Goal: Task Accomplishment & Management: Use online tool/utility

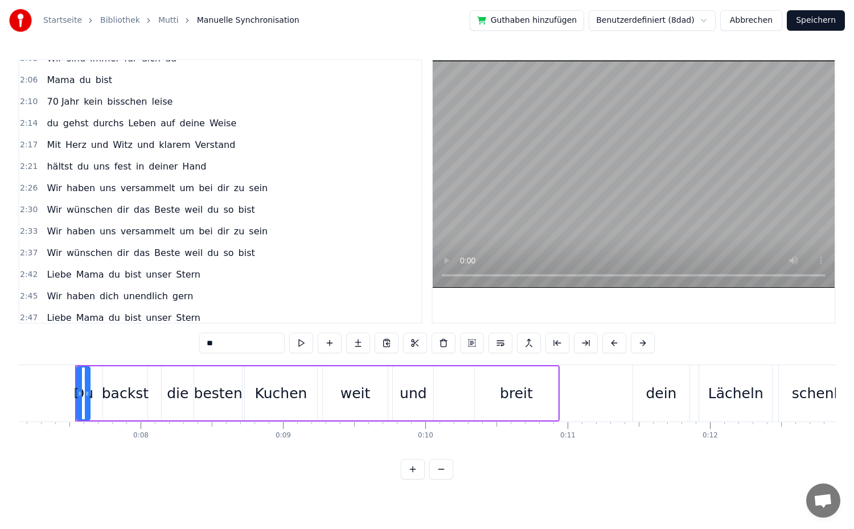
scroll to position [740, 0]
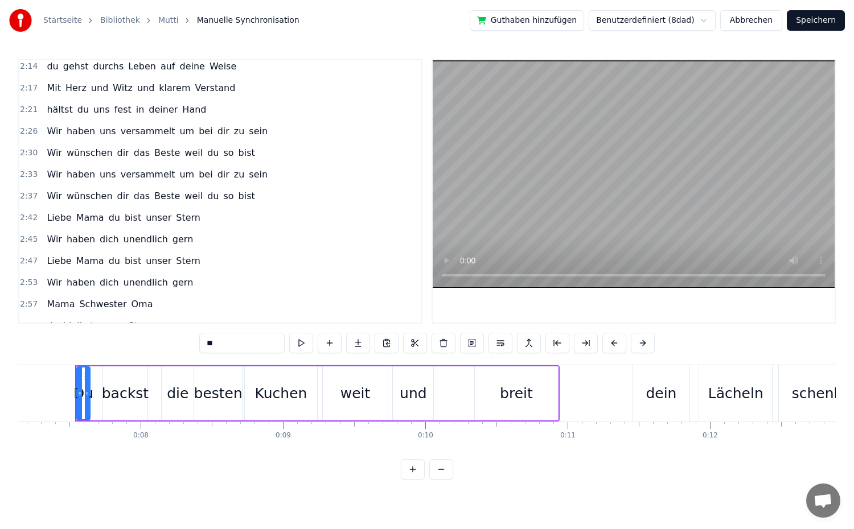
click at [55, 217] on span "Liebe" at bounding box center [59, 217] width 27 height 13
type input "*****"
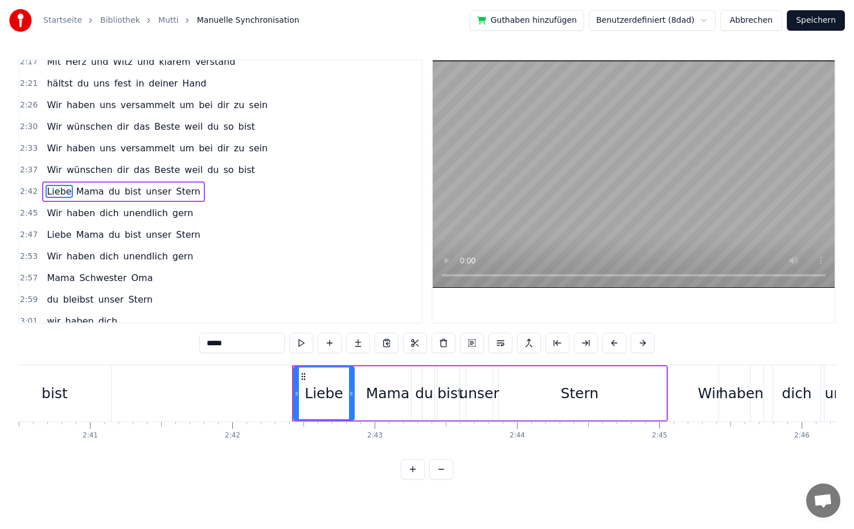
scroll to position [0, 23060]
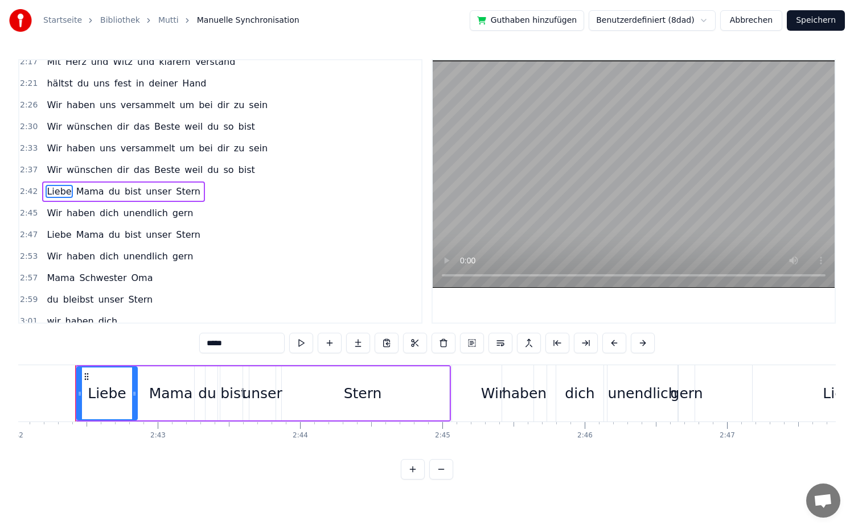
click at [202, 190] on div "2:42 Liebe Mama du bist unser Stern" at bounding box center [220, 192] width 402 height 22
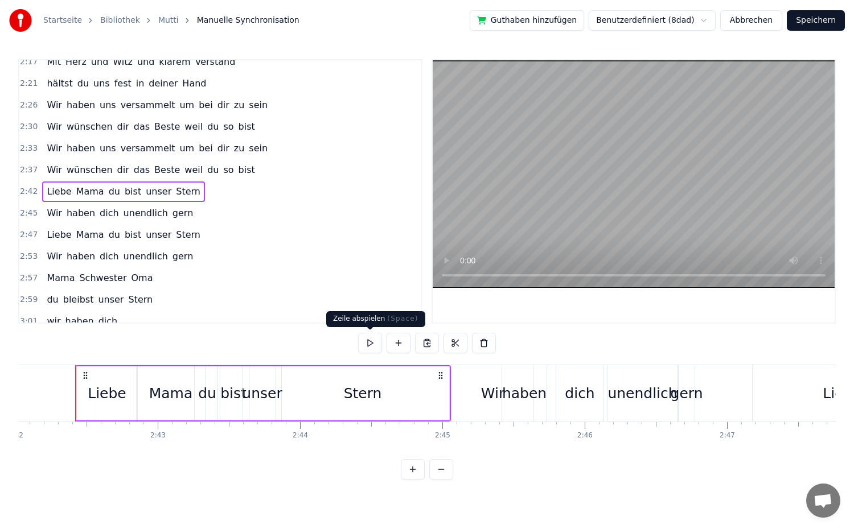
click at [365, 346] on button at bounding box center [370, 343] width 24 height 20
click at [447, 409] on div "Stern" at bounding box center [362, 394] width 173 height 54
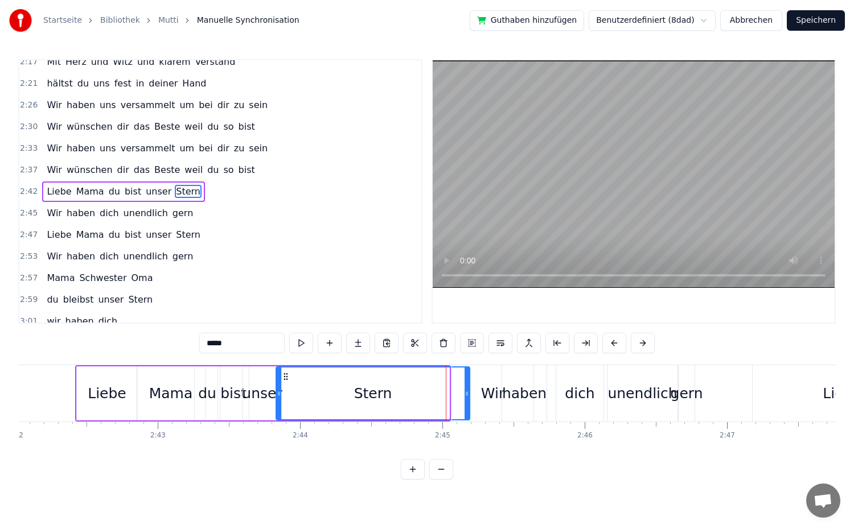
drag, startPoint x: 447, startPoint y: 412, endPoint x: 467, endPoint y: 413, distance: 20.5
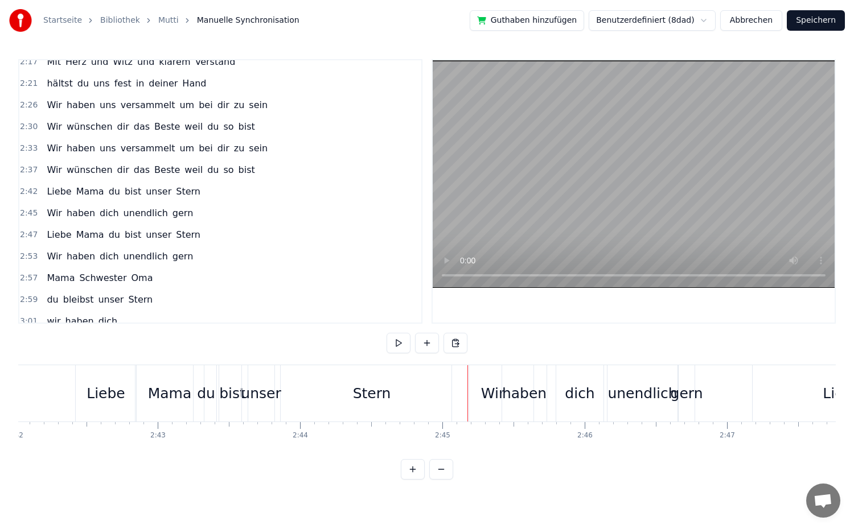
click at [498, 412] on div "Wir" at bounding box center [492, 393] width 81 height 56
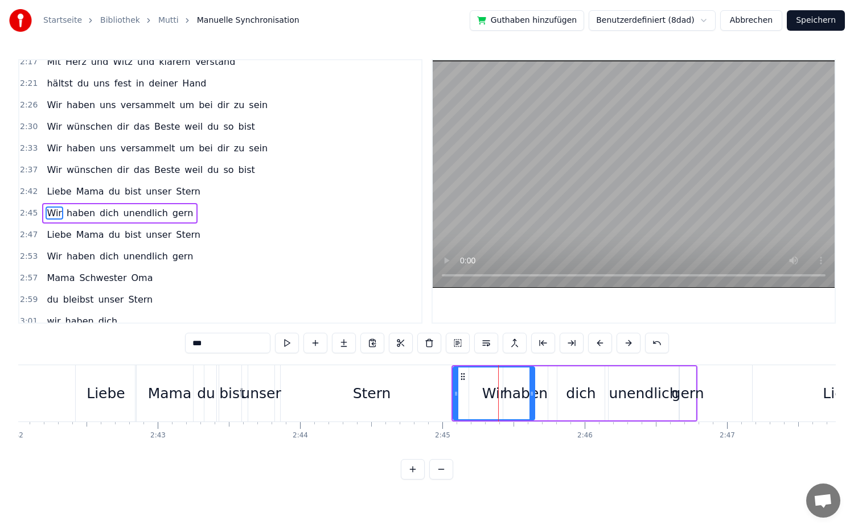
scroll to position [788, 0]
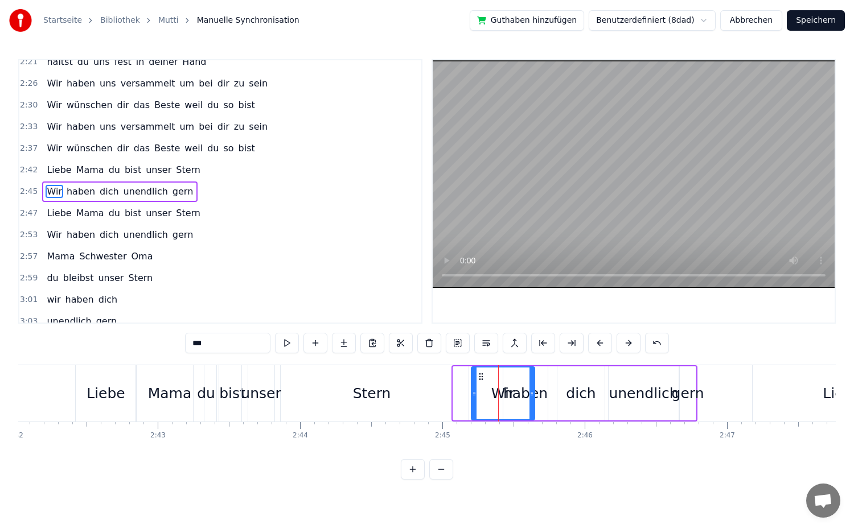
drag, startPoint x: 455, startPoint y: 402, endPoint x: 474, endPoint y: 405, distance: 18.4
click at [474, 405] on div at bounding box center [474, 394] width 5 height 52
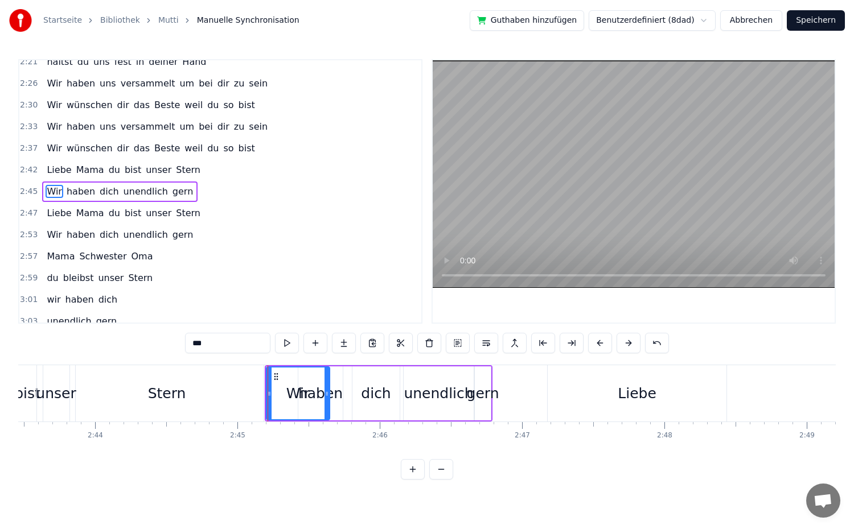
scroll to position [0, 23287]
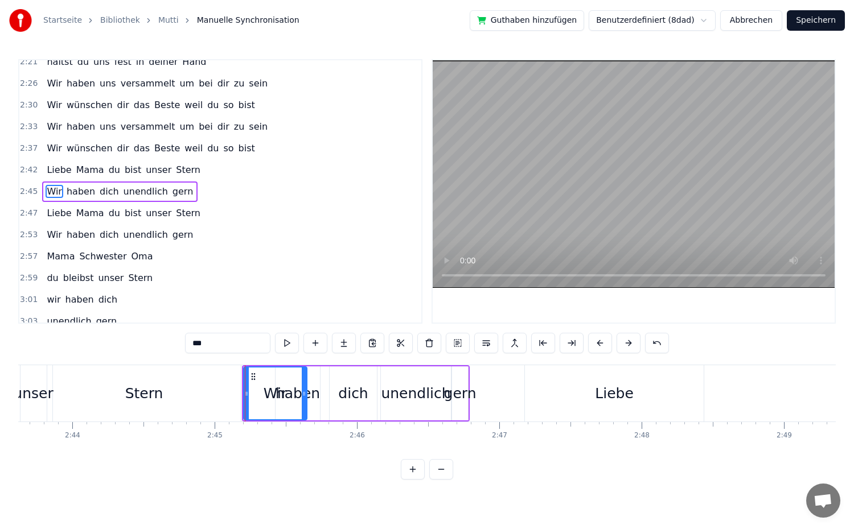
click at [310, 401] on div "haben" at bounding box center [298, 394] width 44 height 22
drag, startPoint x: 319, startPoint y: 402, endPoint x: 330, endPoint y: 404, distance: 11.5
click at [330, 404] on div at bounding box center [328, 394] width 5 height 52
click at [351, 403] on div "dich" at bounding box center [353, 394] width 30 height 22
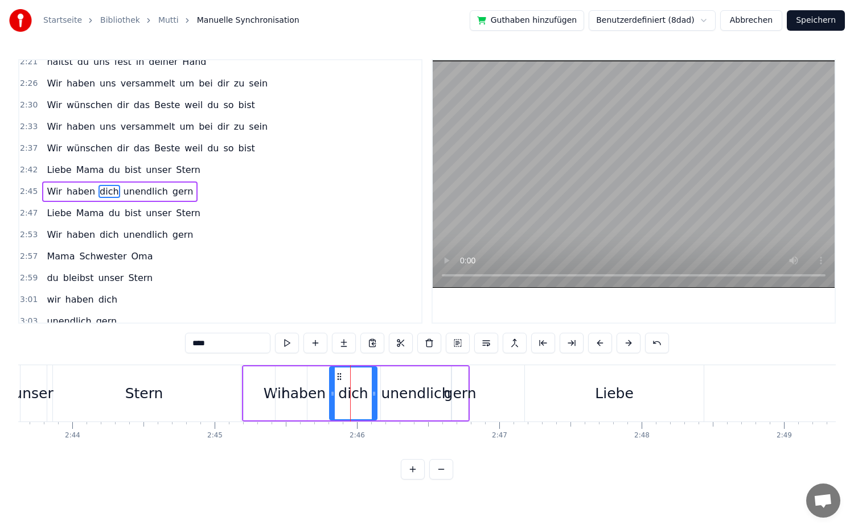
click at [322, 406] on div "haben" at bounding box center [304, 394] width 56 height 54
drag, startPoint x: 328, startPoint y: 405, endPoint x: 335, endPoint y: 407, distance: 7.2
click at [335, 407] on div at bounding box center [335, 394] width 5 height 52
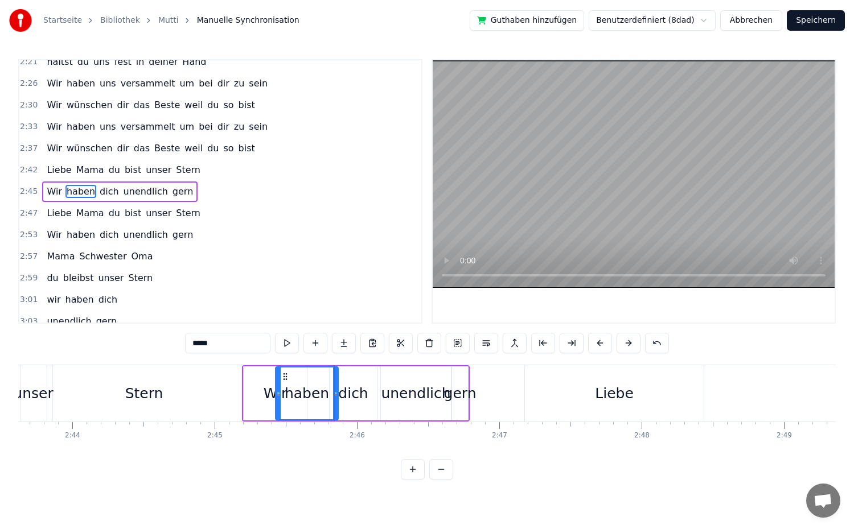
click at [355, 408] on div "dich" at bounding box center [353, 394] width 47 height 54
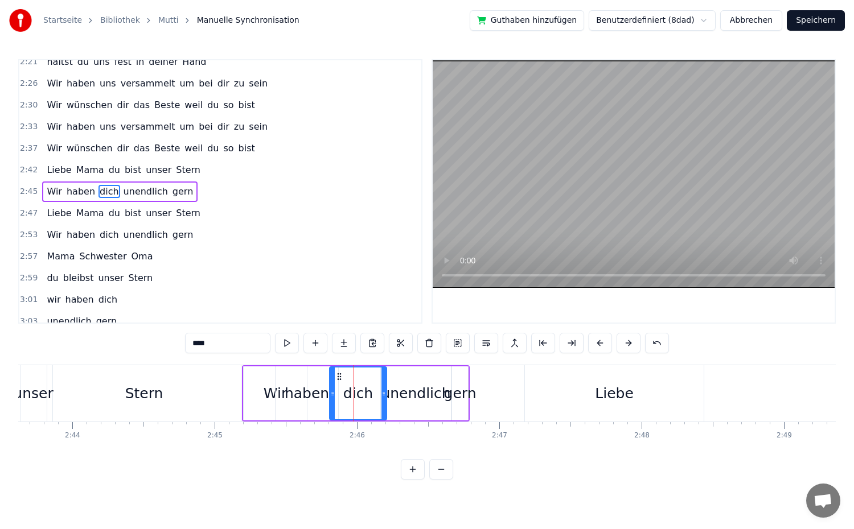
drag, startPoint x: 375, startPoint y: 406, endPoint x: 387, endPoint y: 410, distance: 12.8
click at [386, 410] on div at bounding box center [383, 394] width 5 height 52
click at [401, 410] on div "unendlich" at bounding box center [416, 394] width 70 height 54
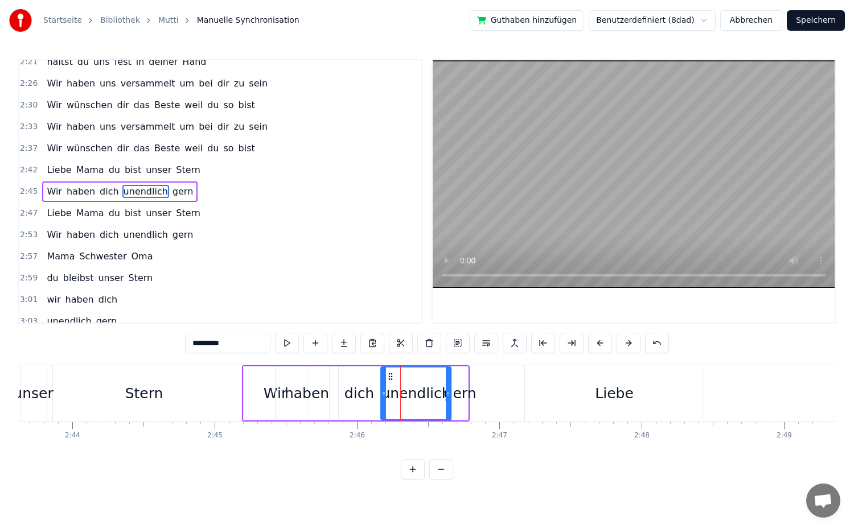
click at [465, 412] on div "gern" at bounding box center [460, 394] width 16 height 54
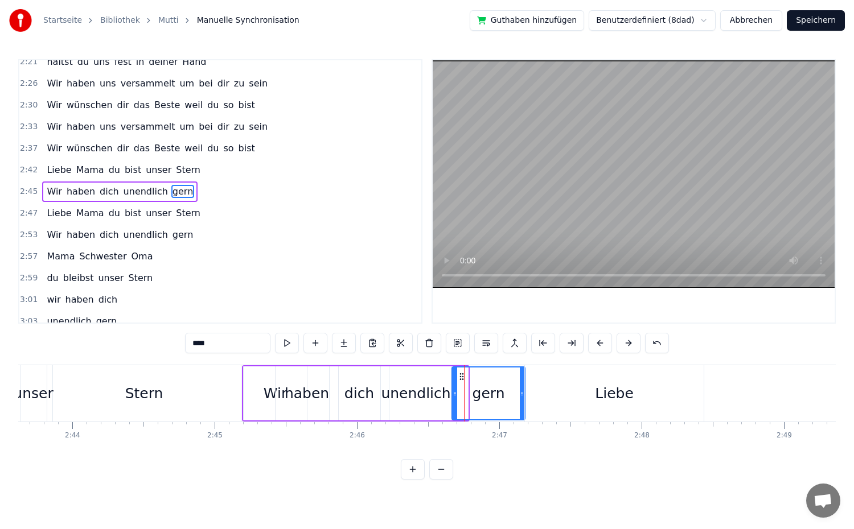
drag, startPoint x: 466, startPoint y: 410, endPoint x: 504, endPoint y: 414, distance: 38.9
click at [523, 416] on div at bounding box center [522, 394] width 5 height 52
click at [436, 419] on div "unendlich" at bounding box center [416, 394] width 70 height 54
type input "*********"
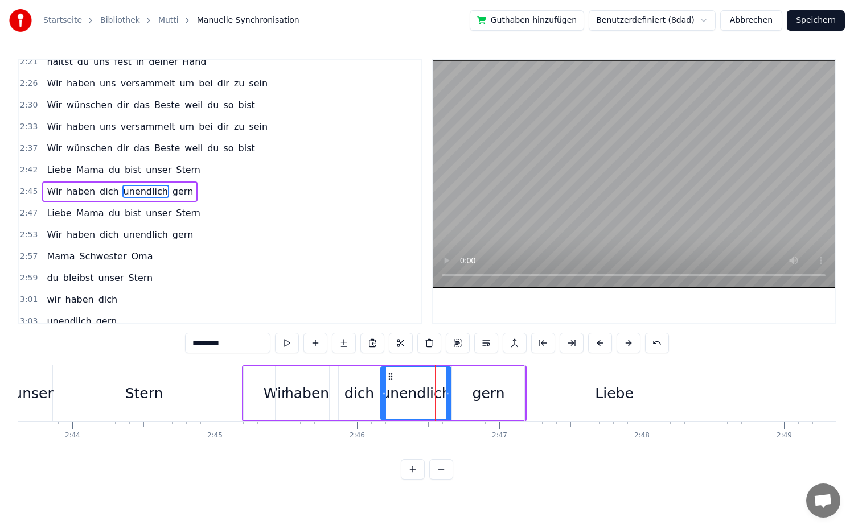
drag, startPoint x: 450, startPoint y: 410, endPoint x: 466, endPoint y: 411, distance: 15.4
click at [466, 411] on div "Wir haben dich unendlich gern" at bounding box center [384, 393] width 285 height 56
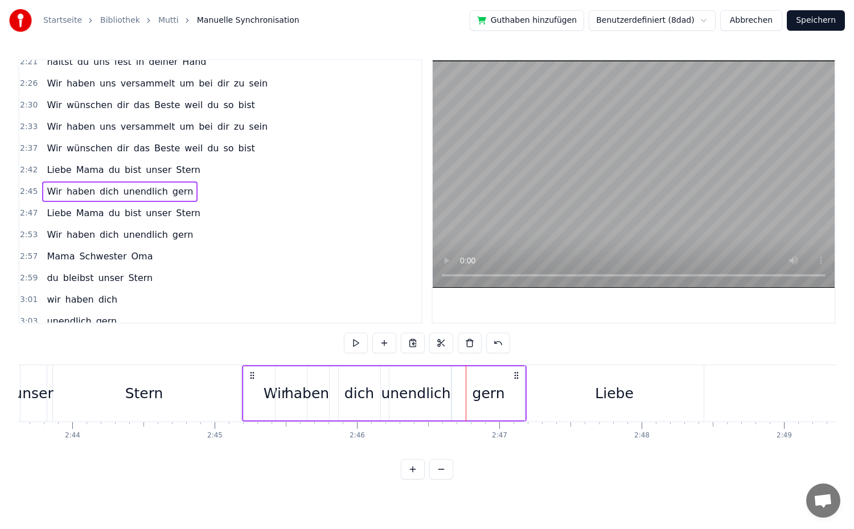
click at [437, 412] on div "unendlich" at bounding box center [416, 394] width 70 height 54
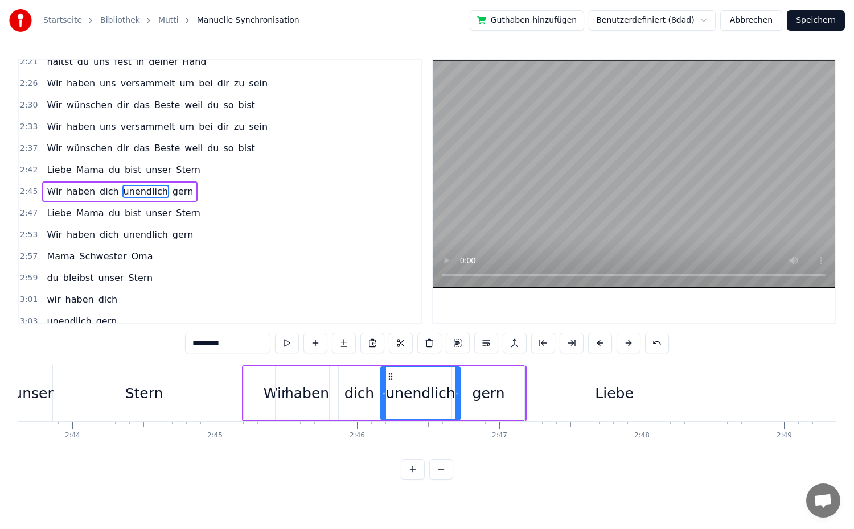
drag, startPoint x: 449, startPoint y: 409, endPoint x: 458, endPoint y: 409, distance: 9.1
click at [458, 409] on div at bounding box center [457, 394] width 5 height 52
click at [188, 190] on div "2:45 Wir haben dich unendlich gern" at bounding box center [220, 192] width 402 height 22
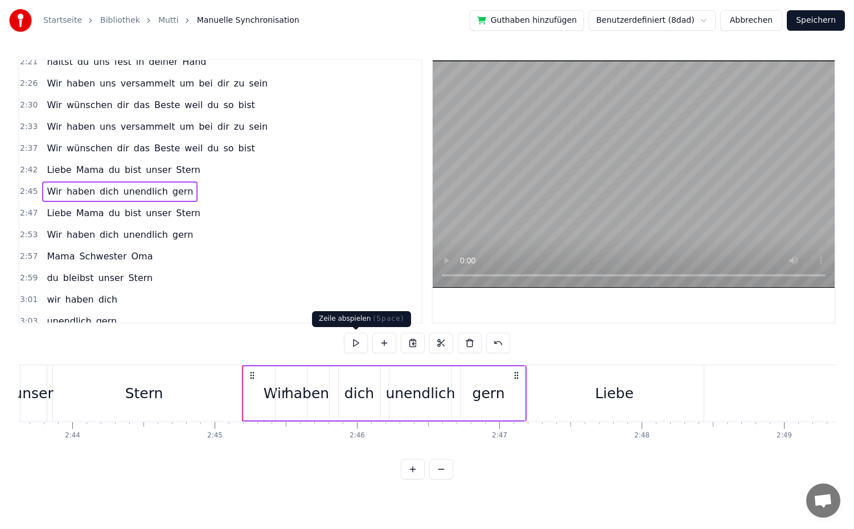
click at [355, 341] on button at bounding box center [356, 343] width 24 height 20
click at [56, 171] on span "Liebe" at bounding box center [59, 169] width 27 height 13
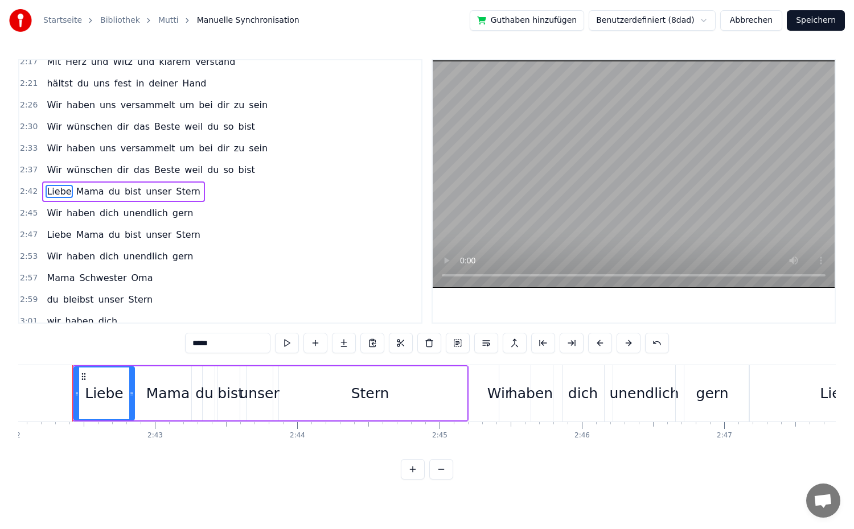
scroll to position [0, 23060]
click at [192, 193] on div "2:42 Liebe Mama du bist unser Stern" at bounding box center [220, 192] width 402 height 22
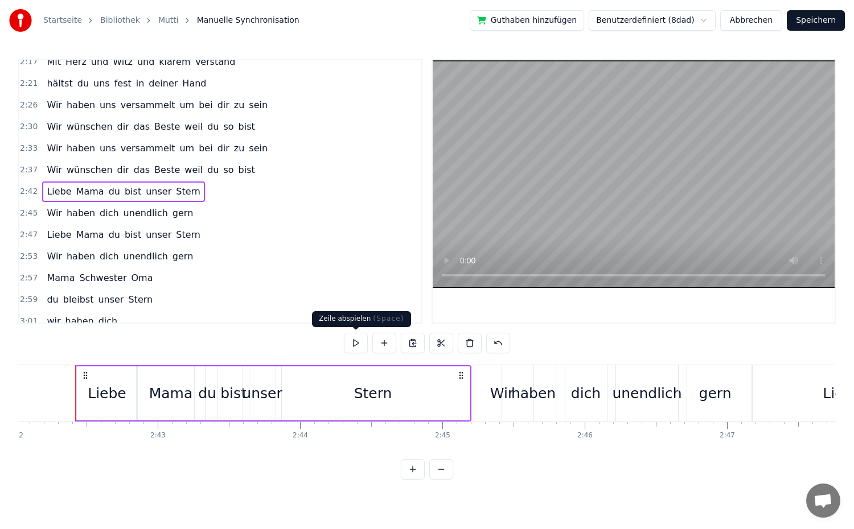
click at [357, 339] on button at bounding box center [356, 343] width 24 height 20
click at [215, 190] on div "2:42 Liebe Mama du bist unser Stern" at bounding box center [220, 192] width 402 height 22
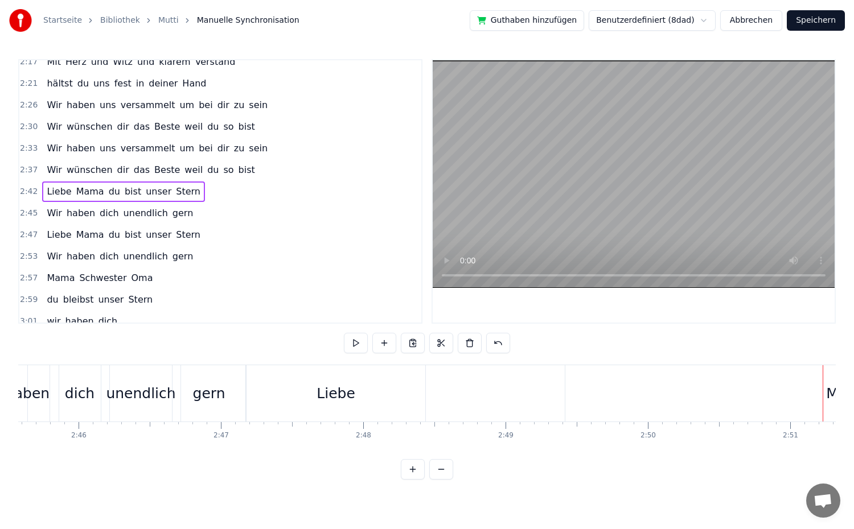
scroll to position [0, 23565]
click at [264, 399] on div "Liebe" at bounding box center [336, 393] width 179 height 56
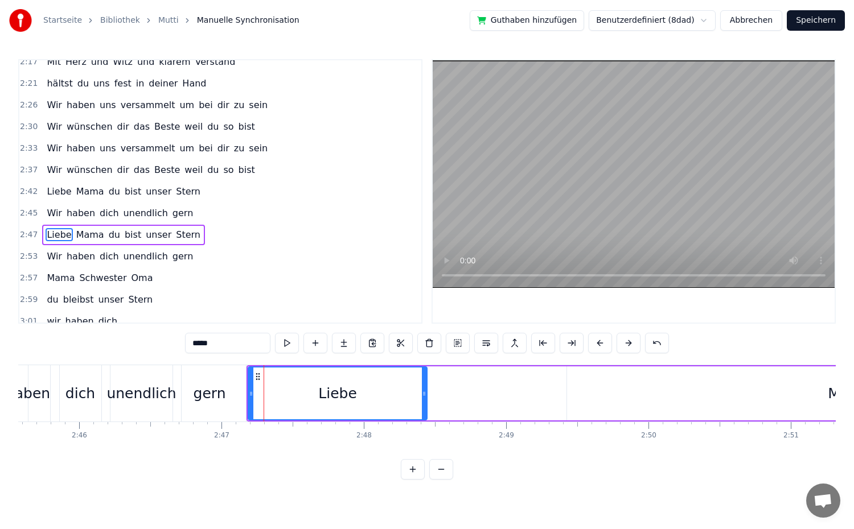
scroll to position [810, 0]
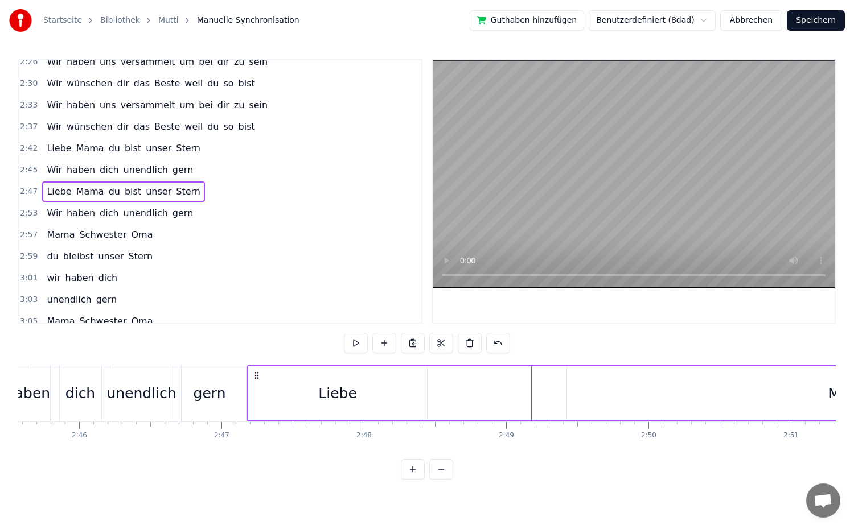
click at [375, 399] on div "Liebe" at bounding box center [337, 394] width 179 height 54
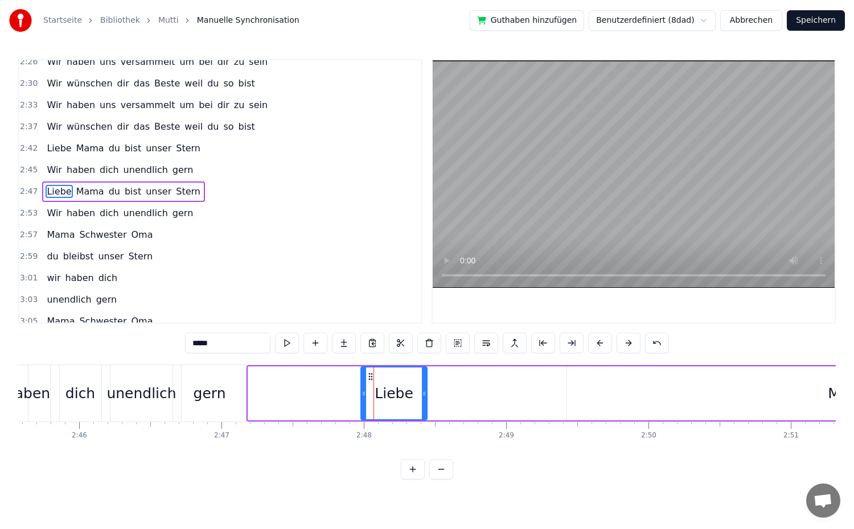
drag, startPoint x: 252, startPoint y: 394, endPoint x: 365, endPoint y: 401, distance: 114.1
click at [365, 401] on div at bounding box center [364, 394] width 5 height 52
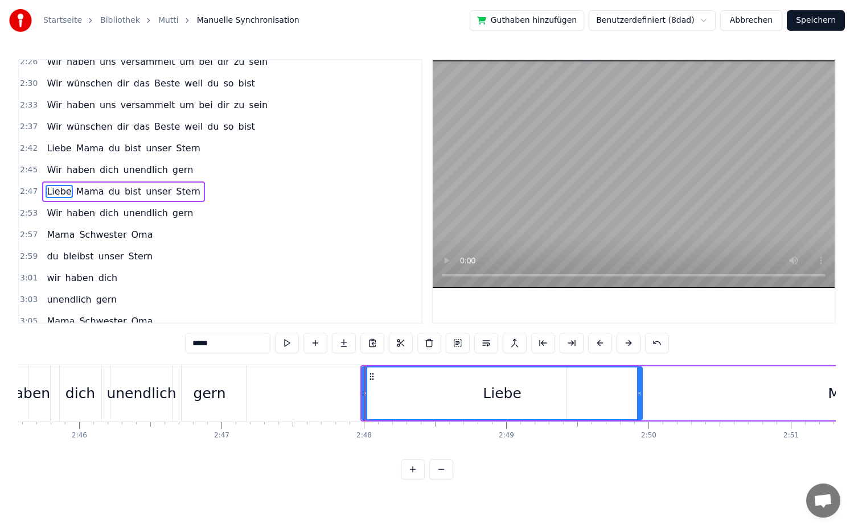
drag, startPoint x: 422, startPoint y: 400, endPoint x: 638, endPoint y: 401, distance: 215.2
click at [638, 401] on div at bounding box center [639, 394] width 5 height 52
click at [224, 409] on div "gern" at bounding box center [209, 393] width 73 height 56
type input "****"
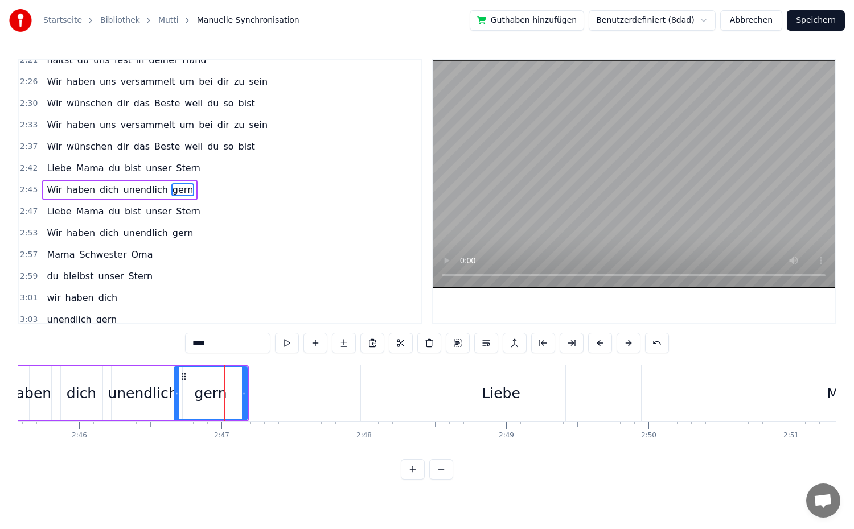
scroll to position [788, 0]
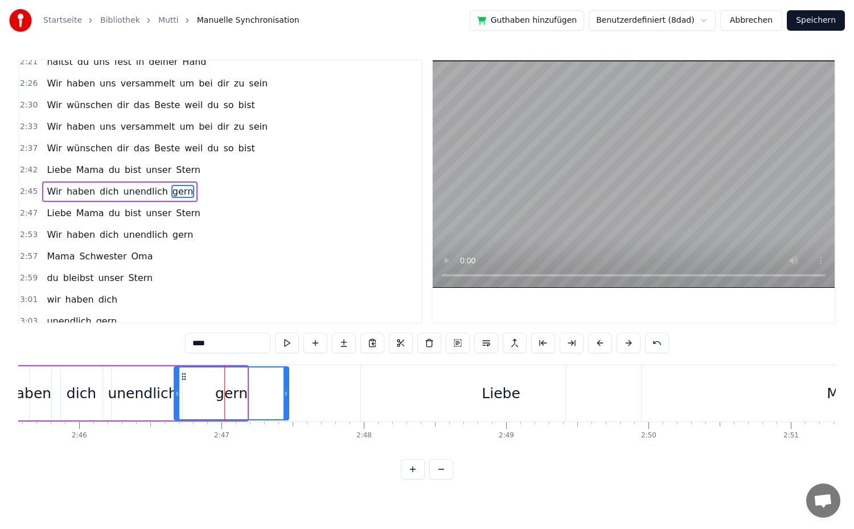
drag, startPoint x: 243, startPoint y: 400, endPoint x: 290, endPoint y: 402, distance: 47.3
click at [288, 402] on div at bounding box center [286, 394] width 5 height 52
click at [197, 187] on div "2:45 Wir haben dich unendlich gern" at bounding box center [220, 192] width 402 height 22
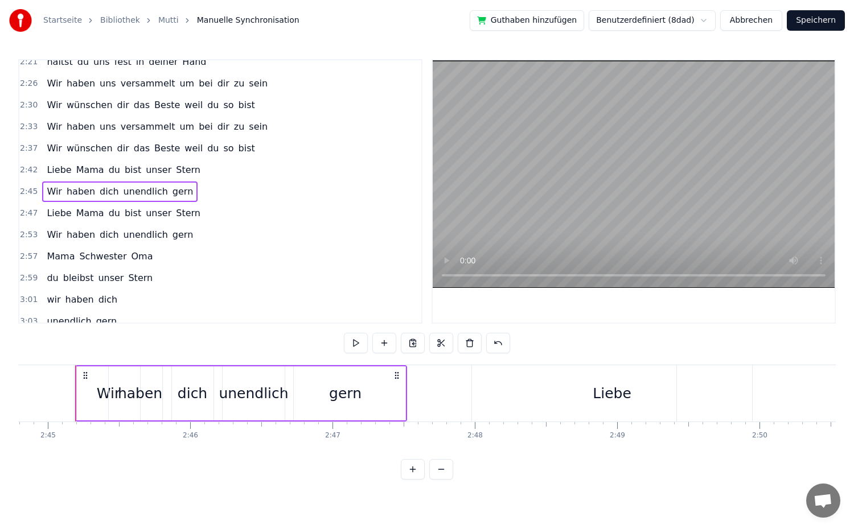
click at [194, 176] on div "2:42 Liebe Mama du bist unser Stern" at bounding box center [220, 170] width 402 height 22
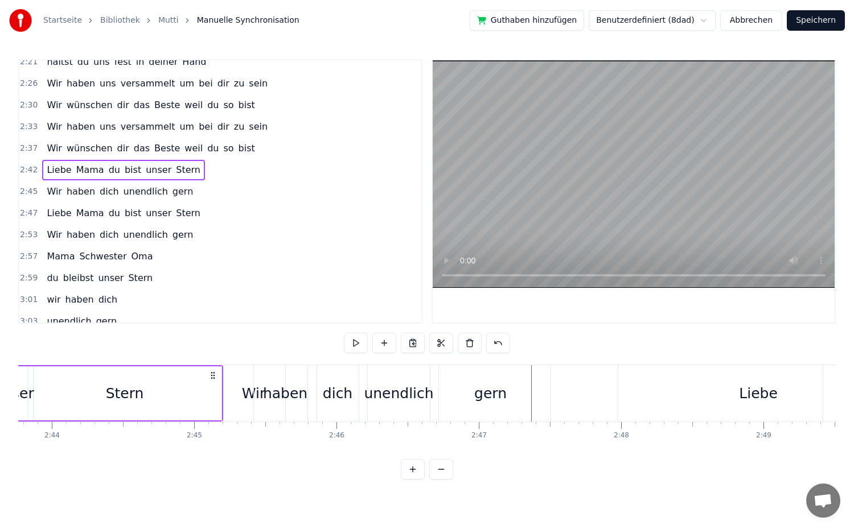
scroll to position [0, 23278]
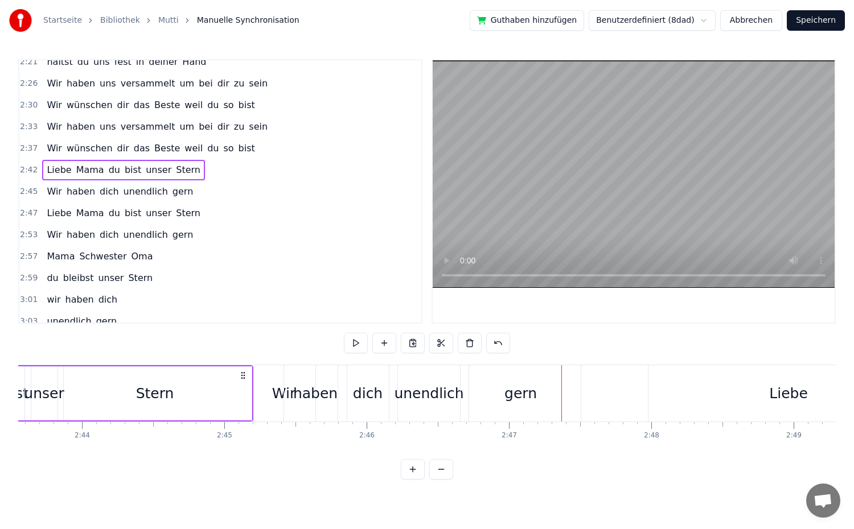
click at [277, 397] on div "Wir" at bounding box center [283, 394] width 23 height 22
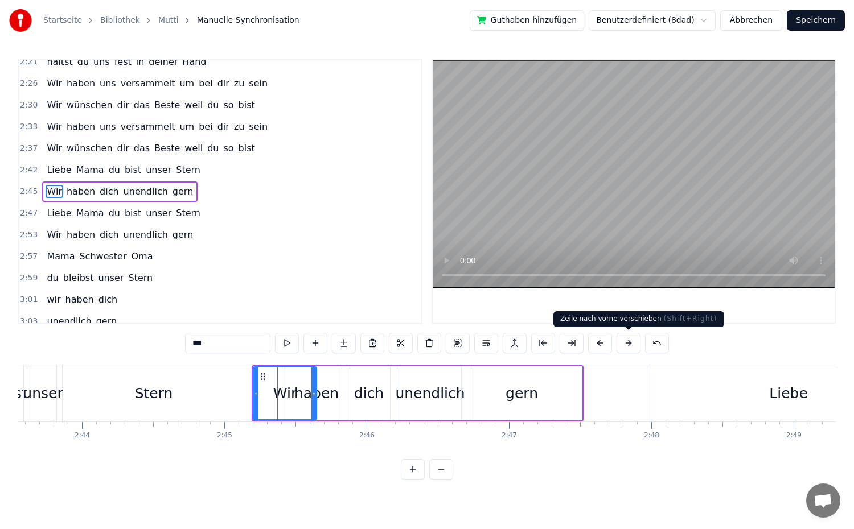
click at [623, 346] on button at bounding box center [629, 343] width 24 height 20
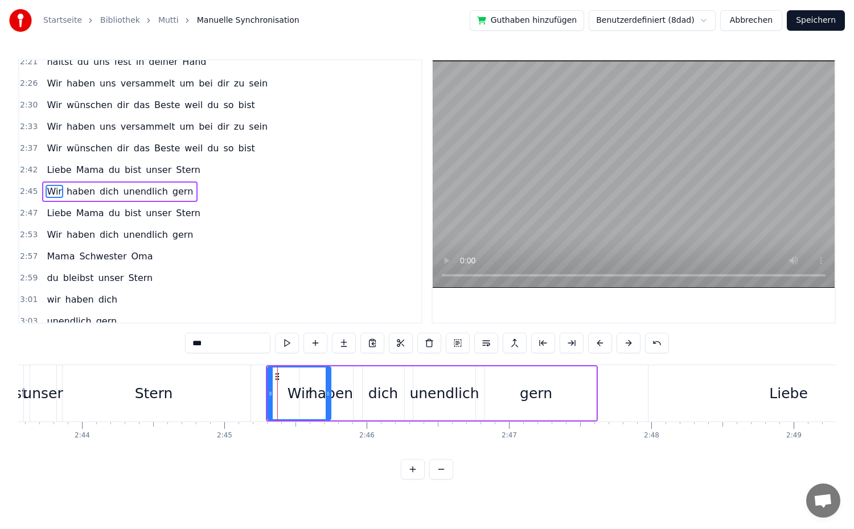
click at [623, 346] on button at bounding box center [629, 343] width 24 height 20
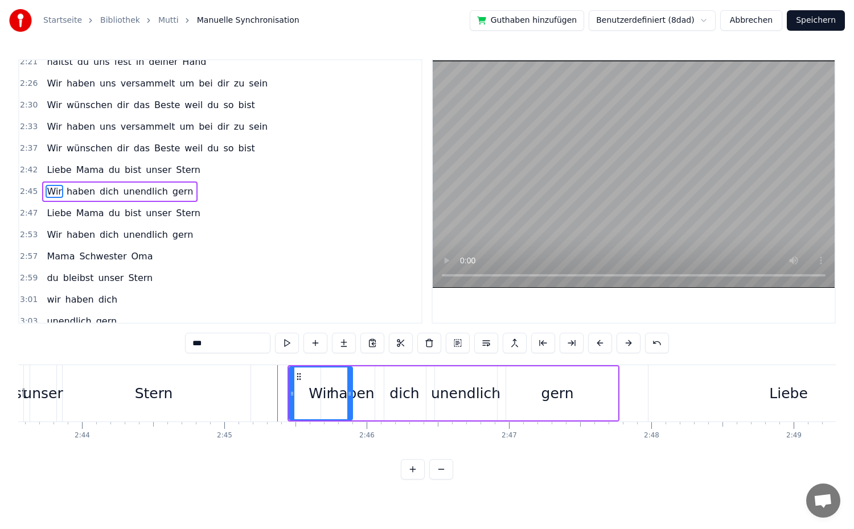
click at [623, 346] on button at bounding box center [629, 343] width 24 height 20
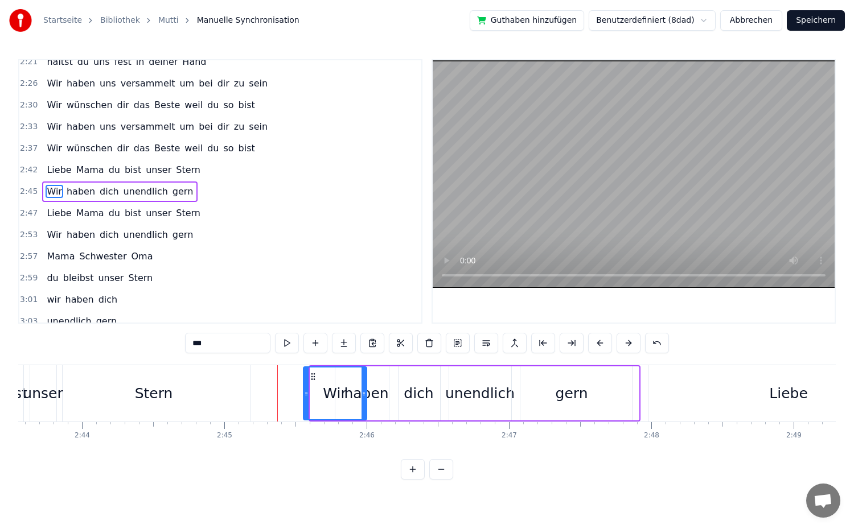
click at [623, 346] on button at bounding box center [629, 343] width 24 height 20
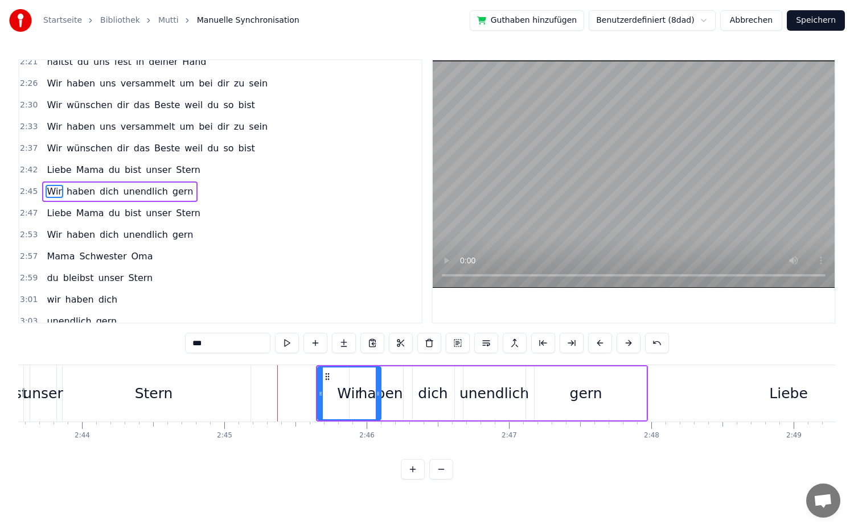
click at [623, 346] on button at bounding box center [629, 343] width 24 height 20
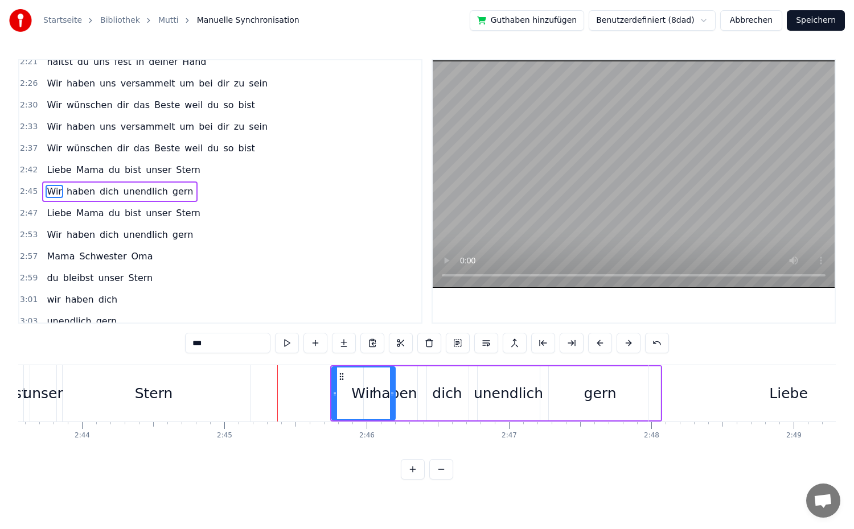
click at [623, 346] on button at bounding box center [629, 343] width 24 height 20
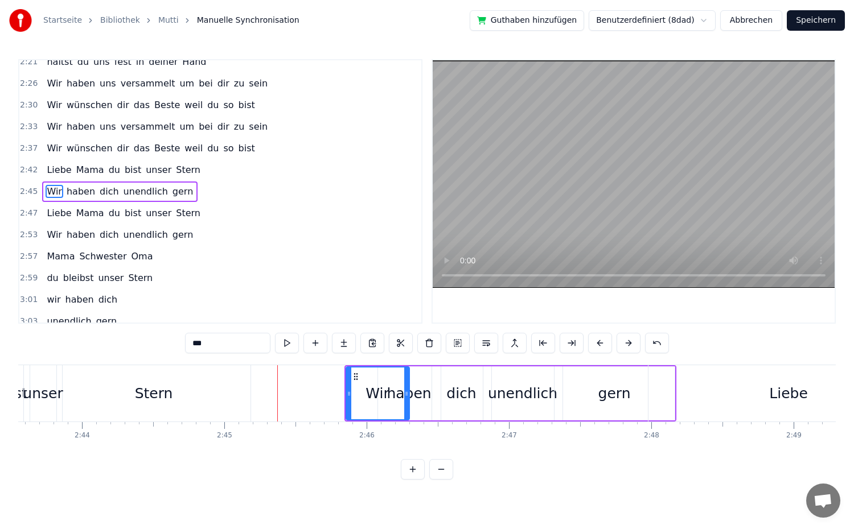
click at [623, 346] on button at bounding box center [629, 343] width 24 height 20
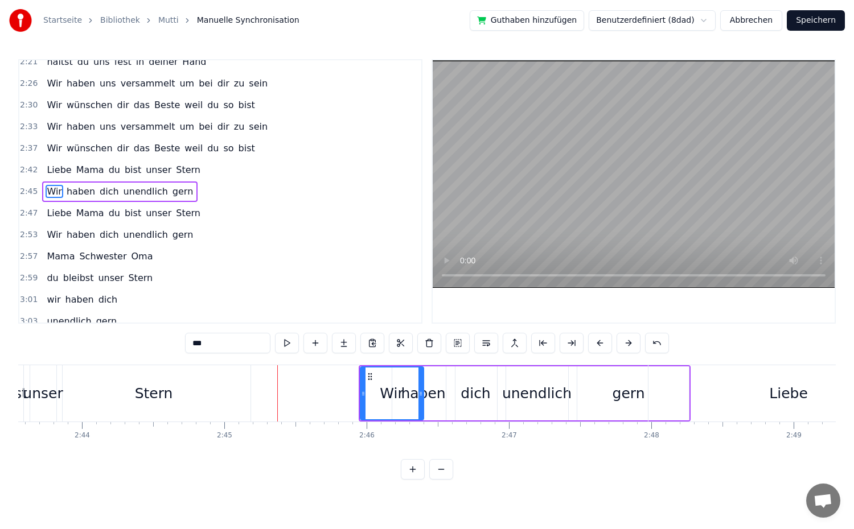
click at [623, 346] on button at bounding box center [629, 343] width 24 height 20
click at [191, 169] on div "2:42 Liebe Mama du bist unser Stern" at bounding box center [220, 170] width 402 height 22
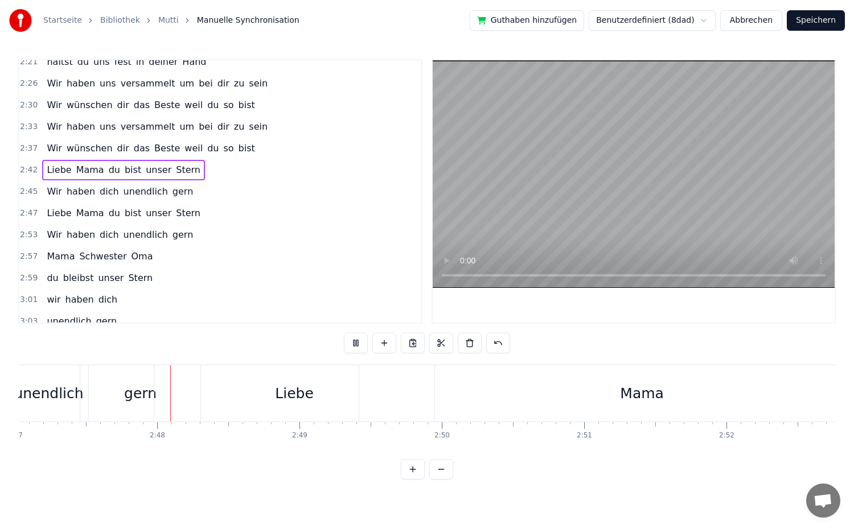
scroll to position [0, 23773]
click at [312, 403] on div "Liebe" at bounding box center [294, 393] width 280 height 56
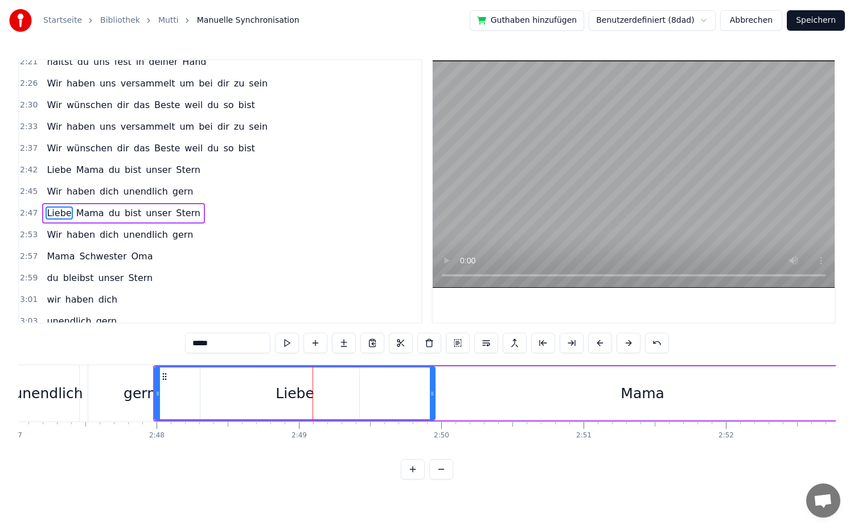
scroll to position [810, 0]
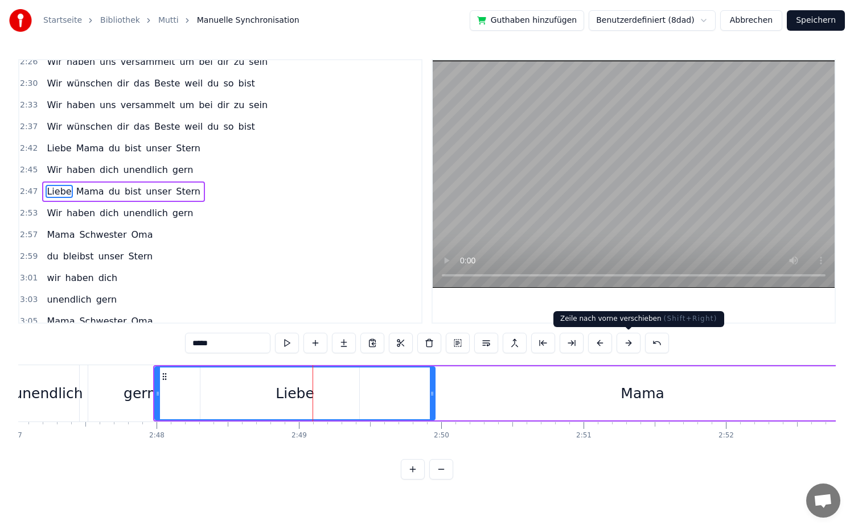
click at [622, 346] on button at bounding box center [629, 343] width 24 height 20
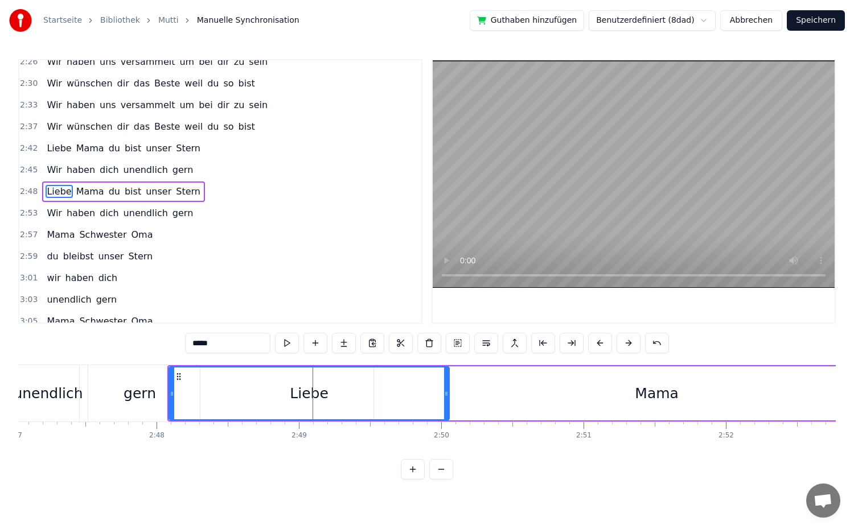
click at [622, 346] on button at bounding box center [629, 343] width 24 height 20
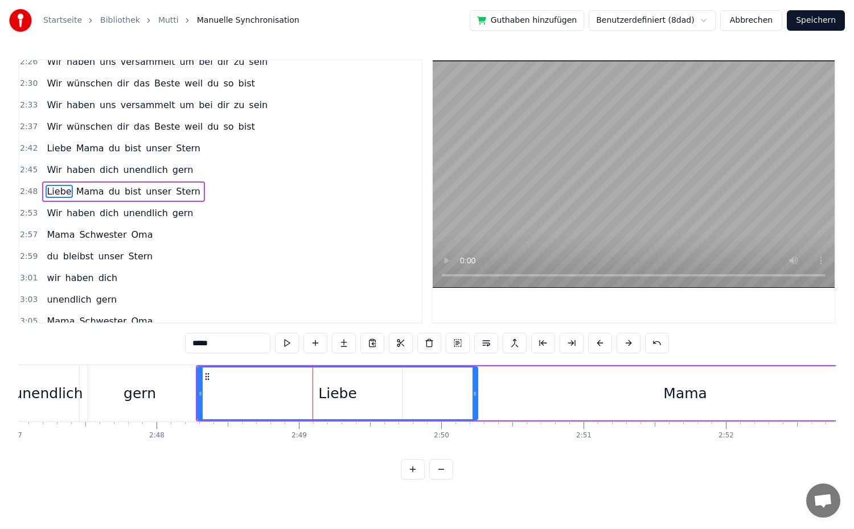
click at [622, 346] on button at bounding box center [629, 343] width 24 height 20
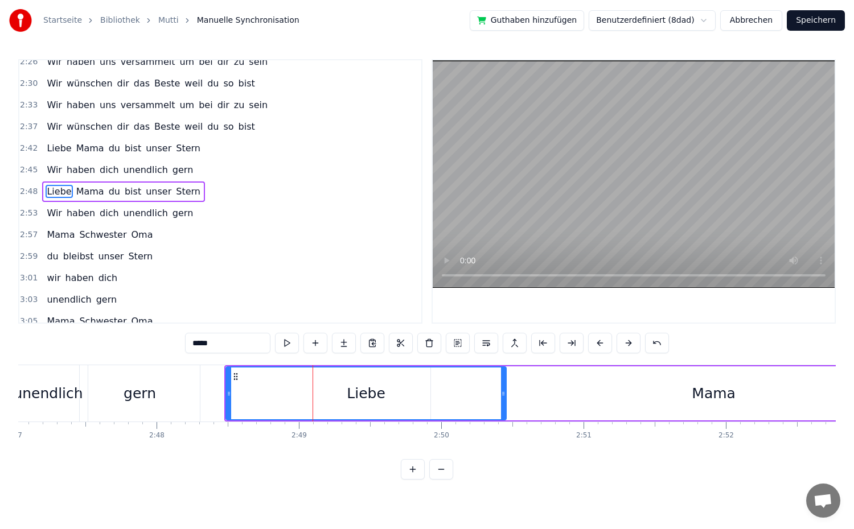
click at [622, 346] on button at bounding box center [629, 343] width 24 height 20
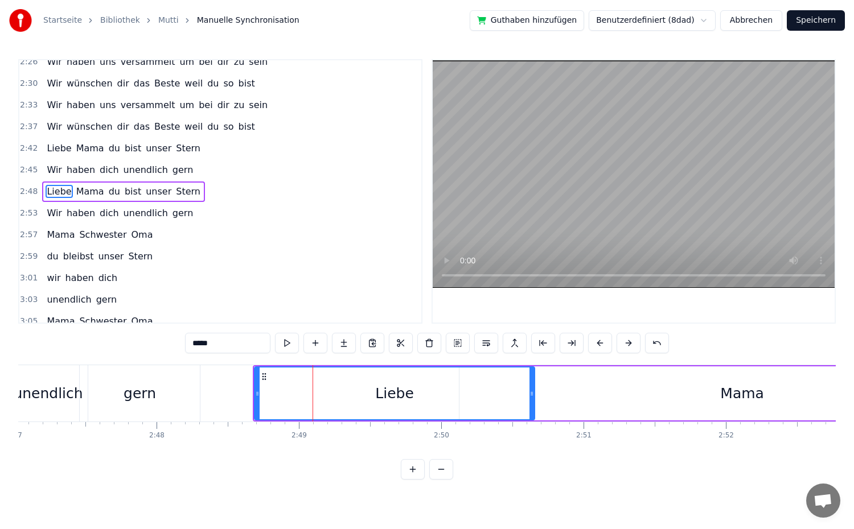
click at [622, 346] on button at bounding box center [629, 343] width 24 height 20
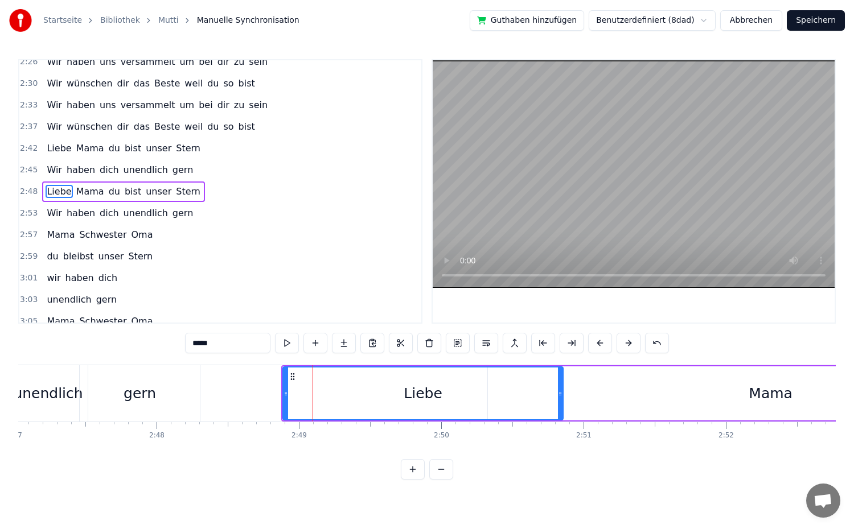
click at [622, 346] on button at bounding box center [629, 343] width 24 height 20
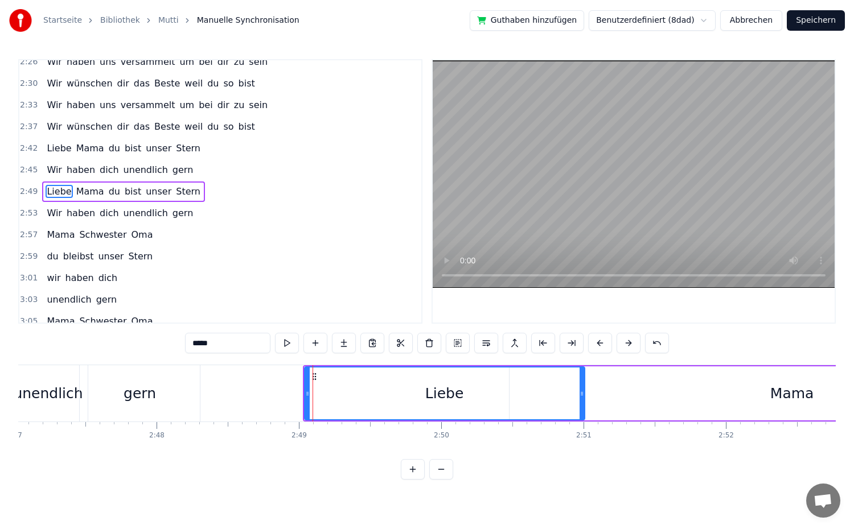
click at [622, 346] on button at bounding box center [629, 343] width 24 height 20
click at [193, 154] on div "2:42 Liebe Mama du bist unser Stern" at bounding box center [220, 149] width 402 height 22
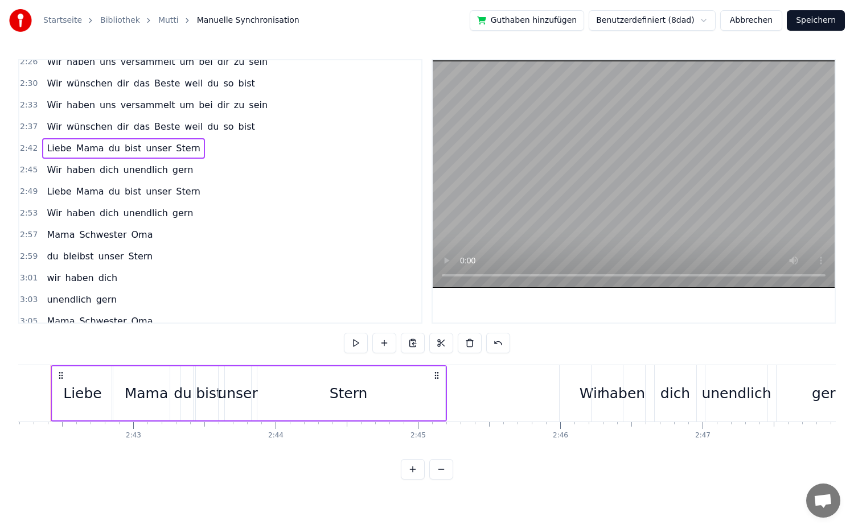
scroll to position [0, 23060]
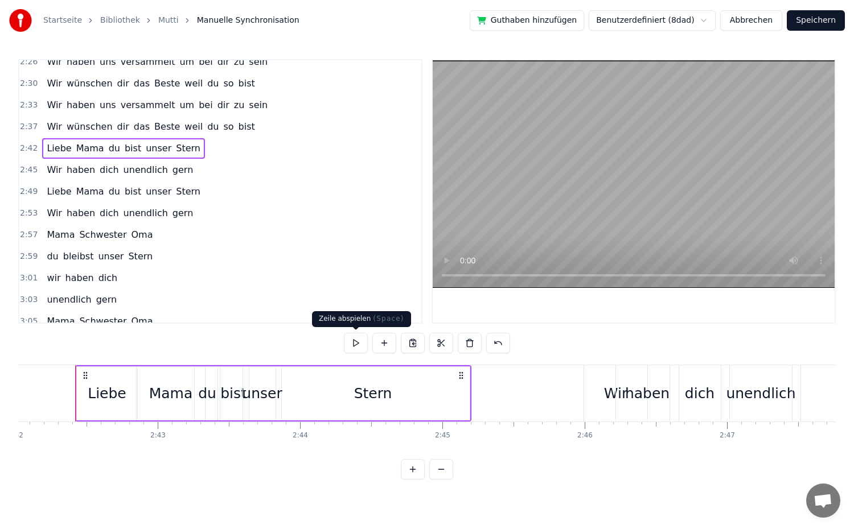
click at [352, 339] on button at bounding box center [356, 343] width 24 height 20
click at [221, 155] on div "2:42 Liebe Mama du bist unser Stern" at bounding box center [220, 149] width 402 height 22
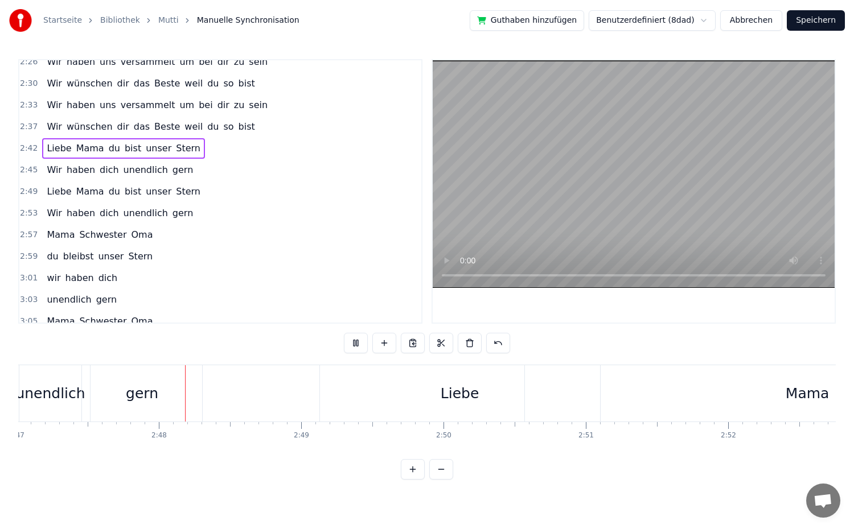
scroll to position [0, 23771]
click at [458, 405] on div "Liebe" at bounding box center [459, 393] width 280 height 56
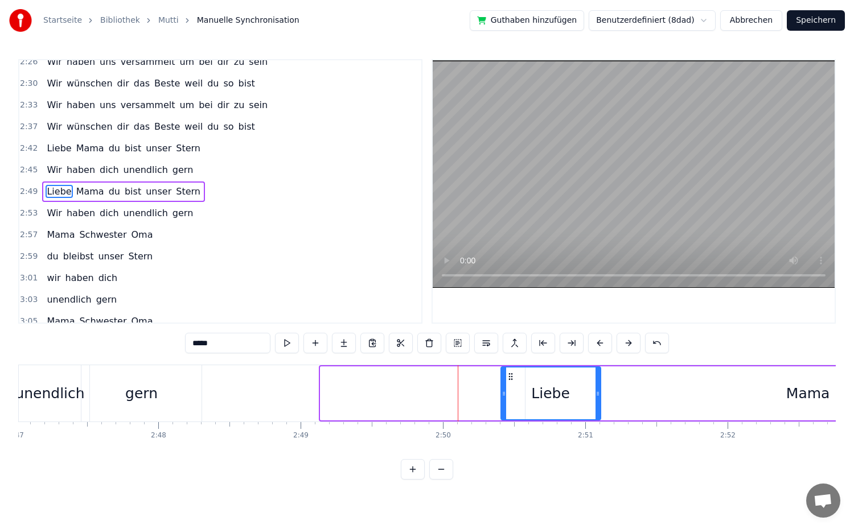
drag, startPoint x: 322, startPoint y: 396, endPoint x: 503, endPoint y: 413, distance: 181.2
click at [503, 413] on div at bounding box center [504, 394] width 5 height 52
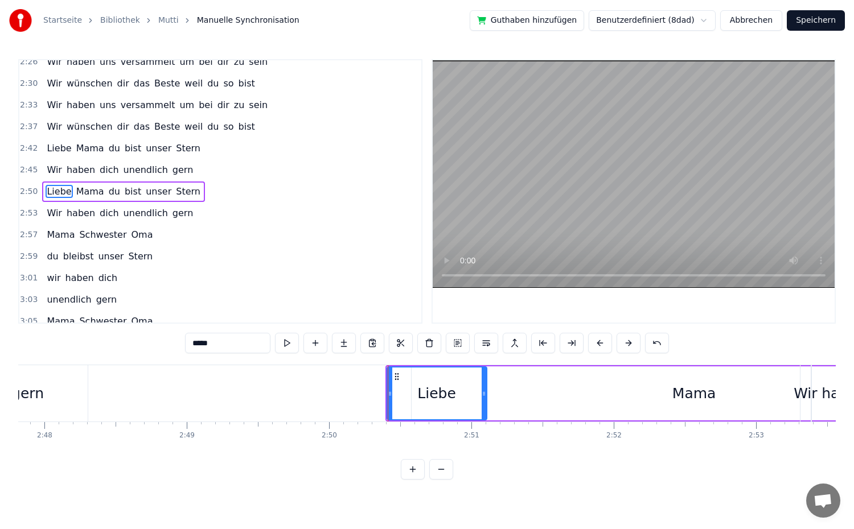
scroll to position [0, 23968]
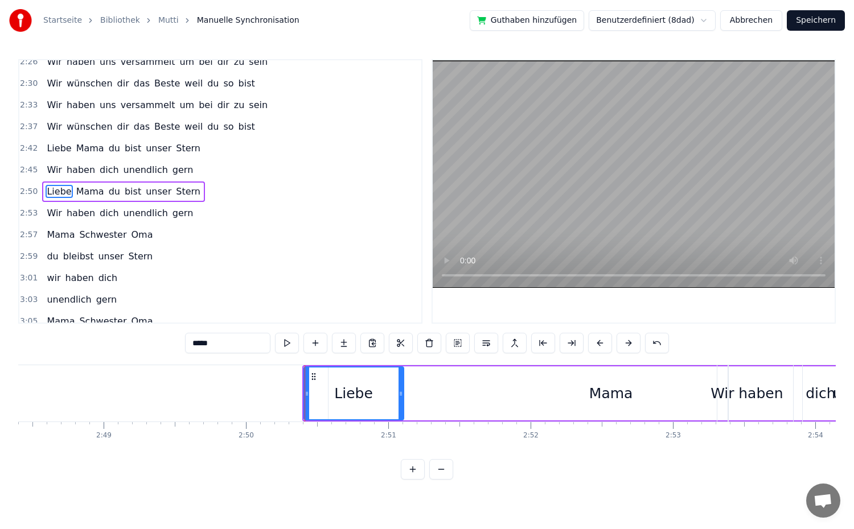
click at [650, 409] on div "Mama" at bounding box center [610, 394] width 565 height 54
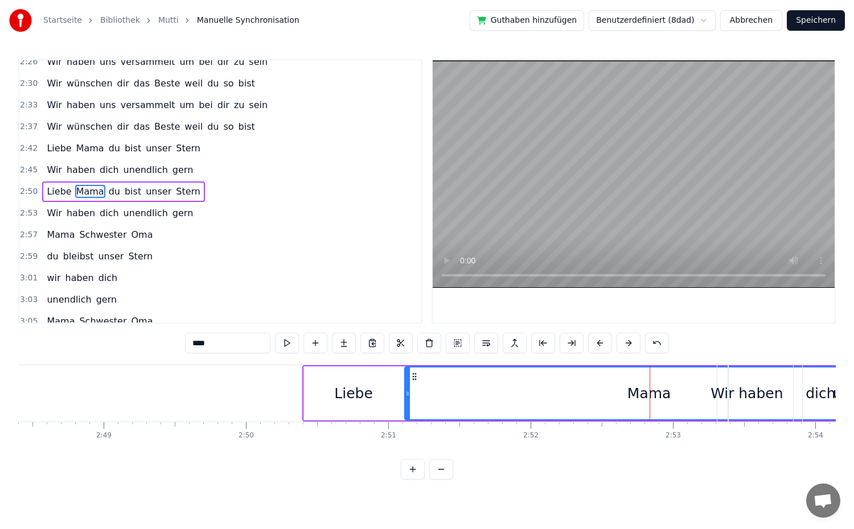
drag, startPoint x: 332, startPoint y: 395, endPoint x: 409, endPoint y: 399, distance: 76.4
click at [409, 399] on div at bounding box center [407, 394] width 5 height 52
click at [692, 403] on div "Mama" at bounding box center [649, 394] width 488 height 52
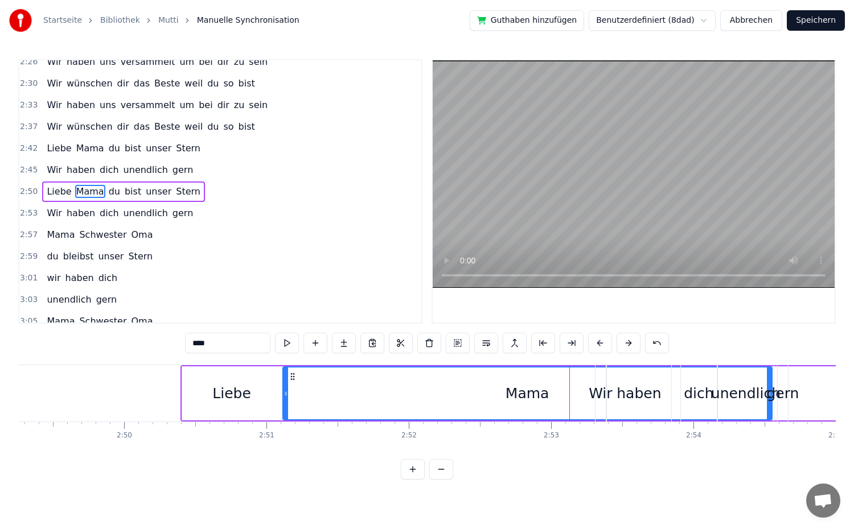
scroll to position [0, 24196]
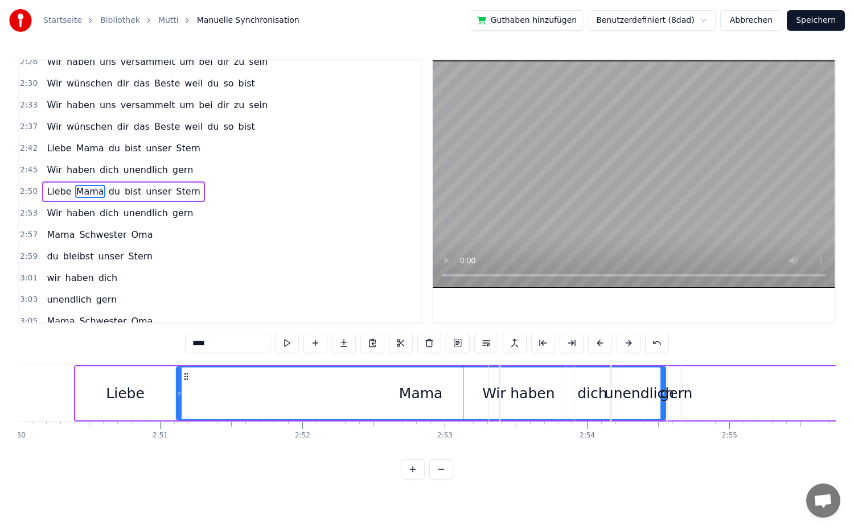
click at [651, 406] on div "unendlich" at bounding box center [639, 393] width 56 height 56
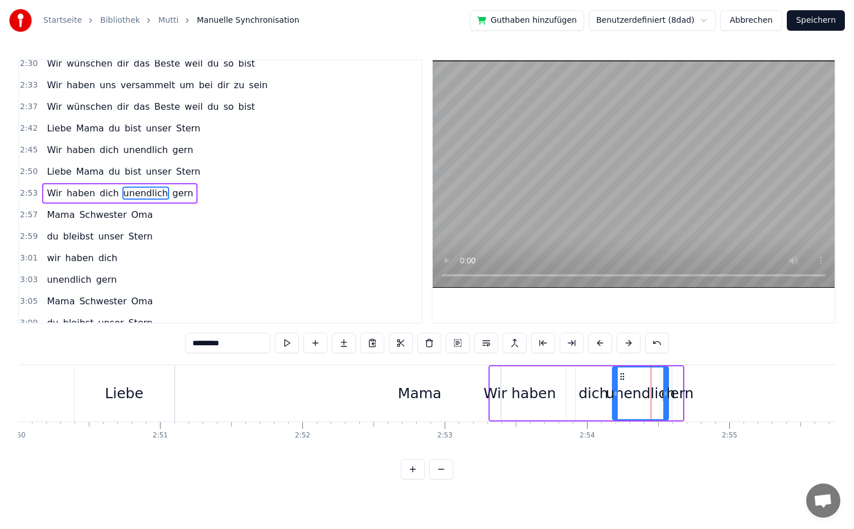
scroll to position [831, 0]
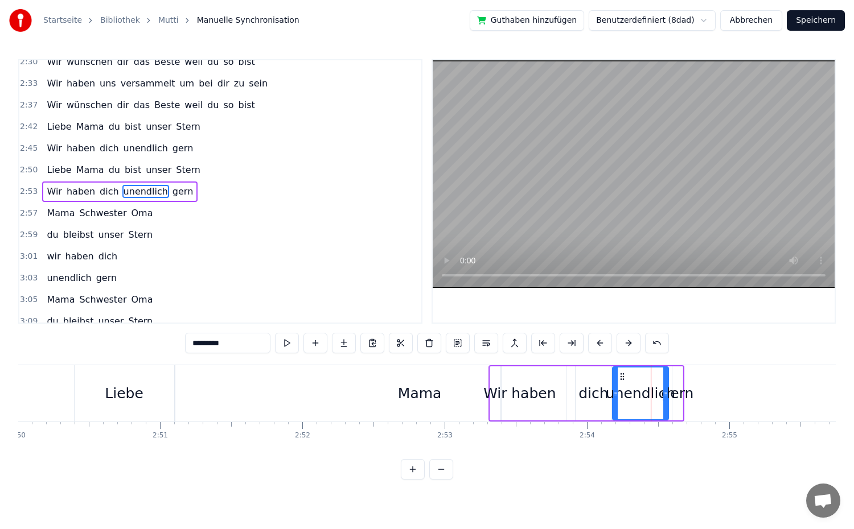
click at [52, 189] on span "Wir" at bounding box center [55, 191] width 18 height 13
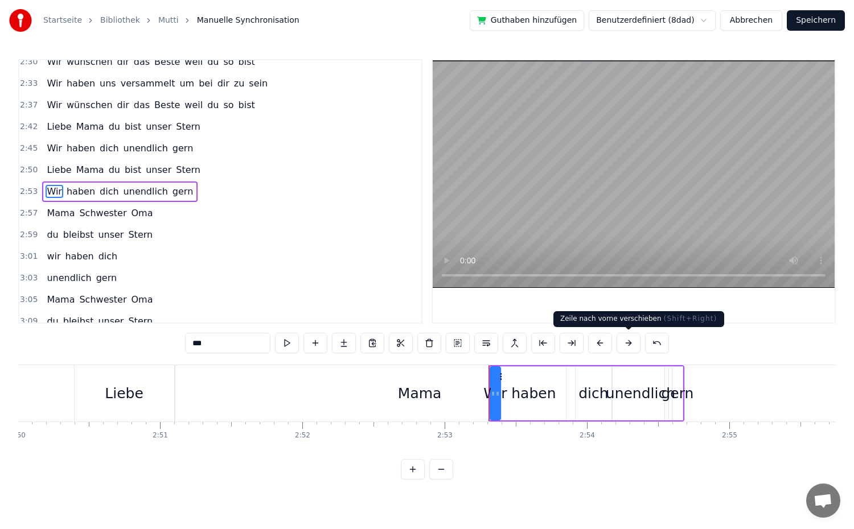
click at [622, 344] on button at bounding box center [629, 343] width 24 height 20
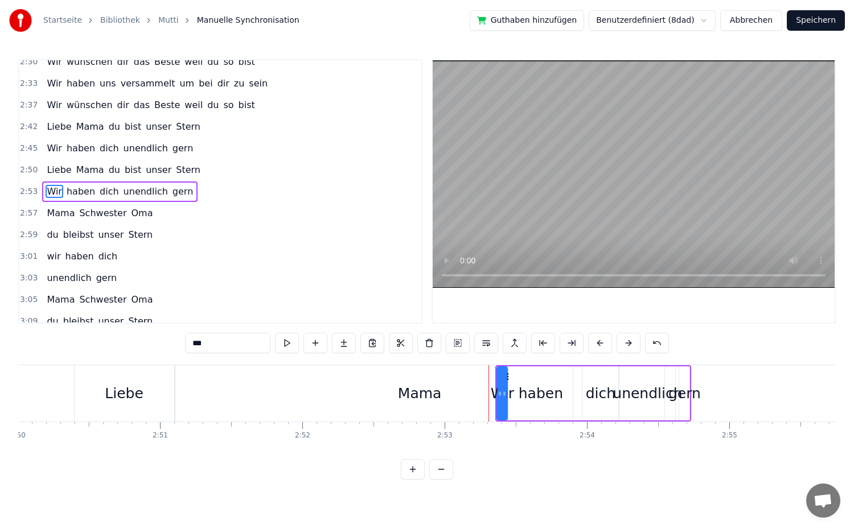
click at [622, 344] on button at bounding box center [629, 343] width 24 height 20
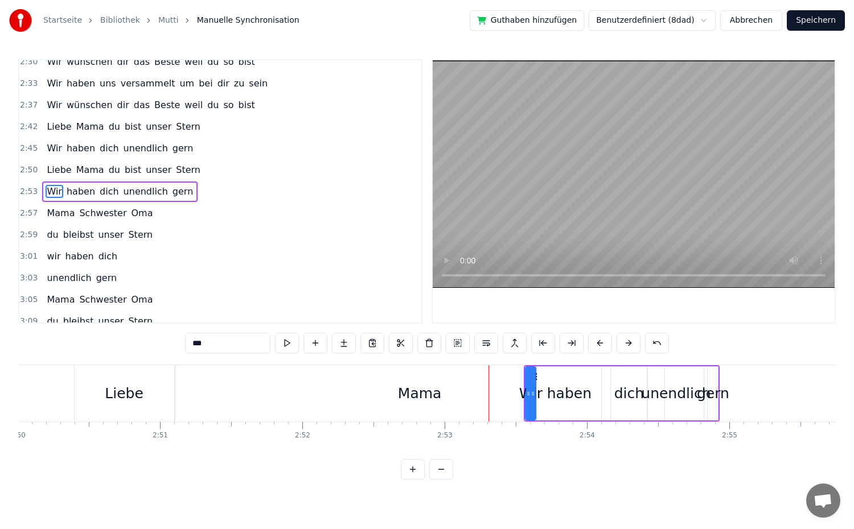
click at [622, 344] on button at bounding box center [629, 343] width 24 height 20
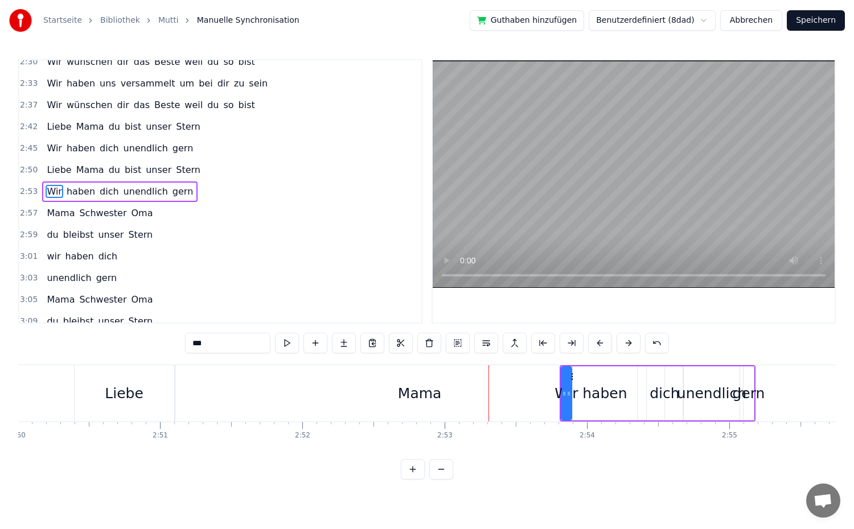
click at [622, 344] on button at bounding box center [629, 343] width 24 height 20
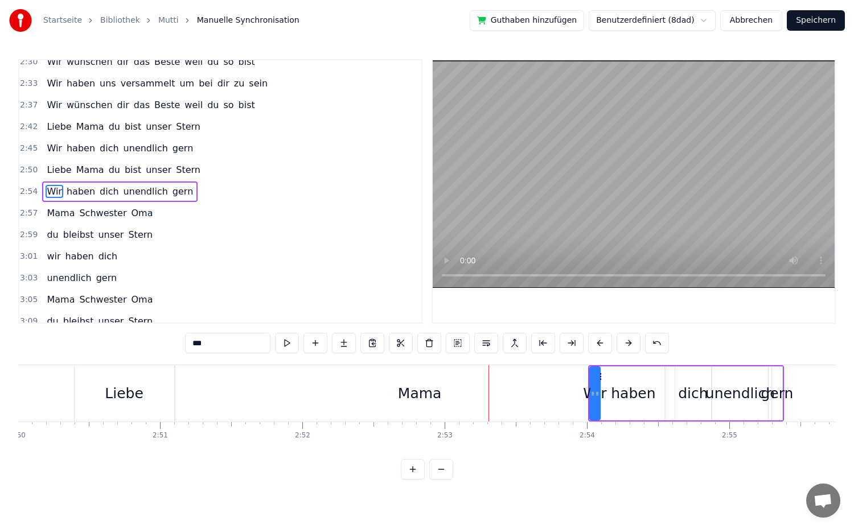
click at [622, 344] on button at bounding box center [629, 343] width 24 height 20
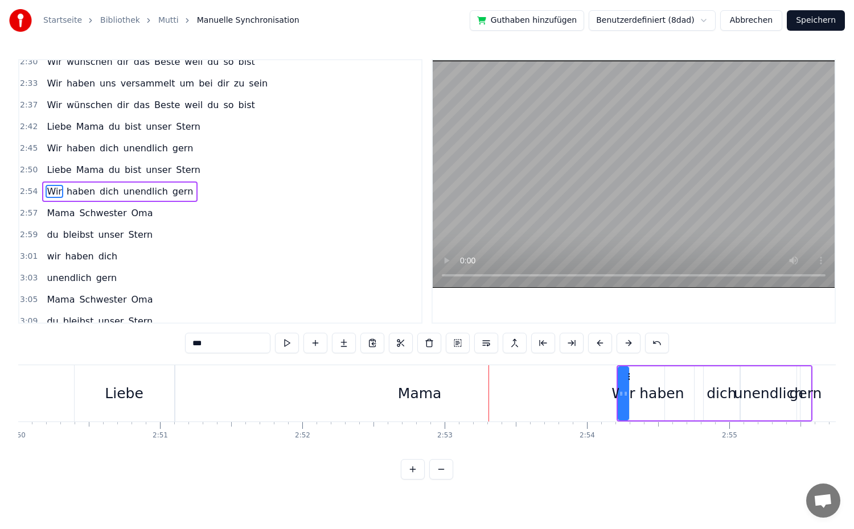
click at [622, 344] on button at bounding box center [629, 343] width 24 height 20
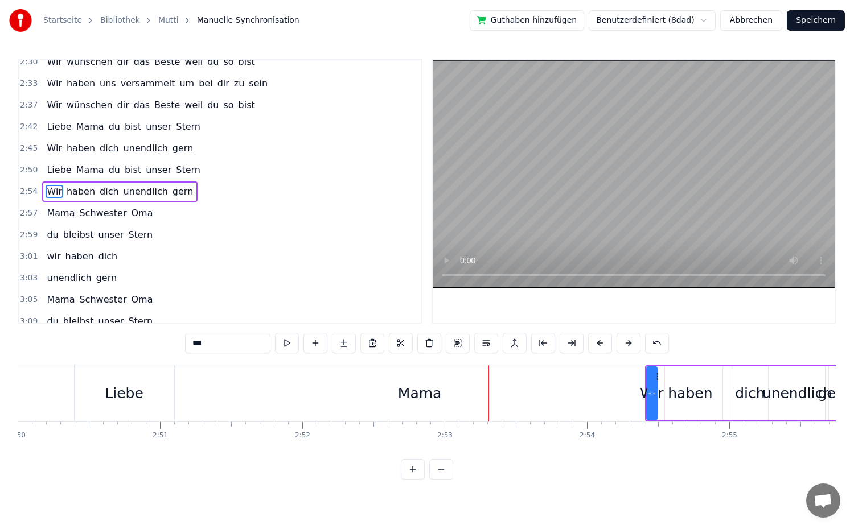
click at [622, 344] on button at bounding box center [629, 343] width 24 height 20
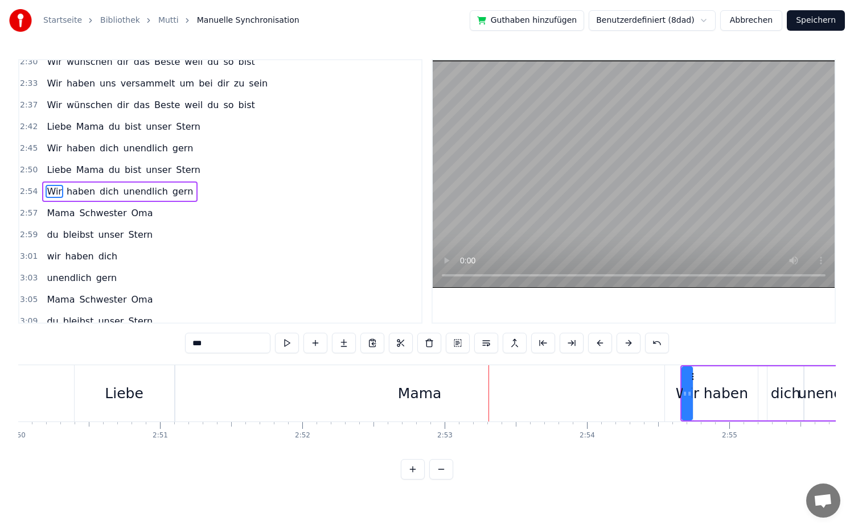
click at [622, 344] on button at bounding box center [629, 343] width 24 height 20
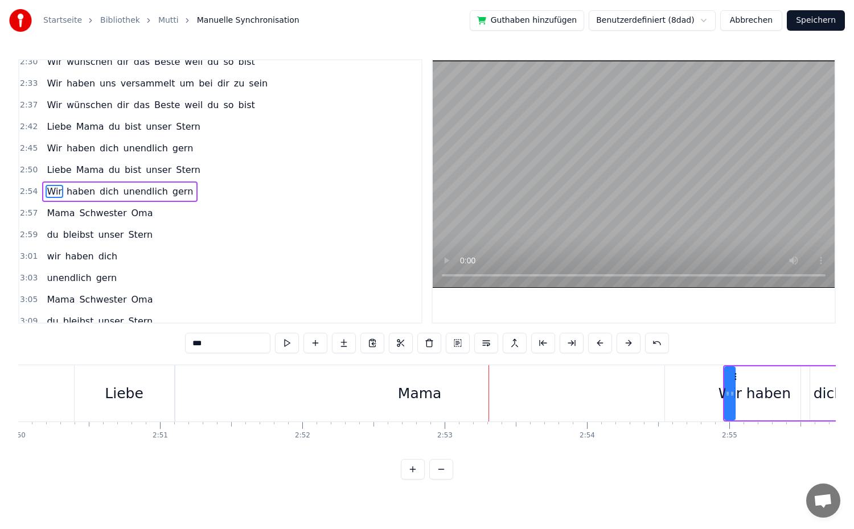
click at [622, 344] on button at bounding box center [629, 343] width 24 height 20
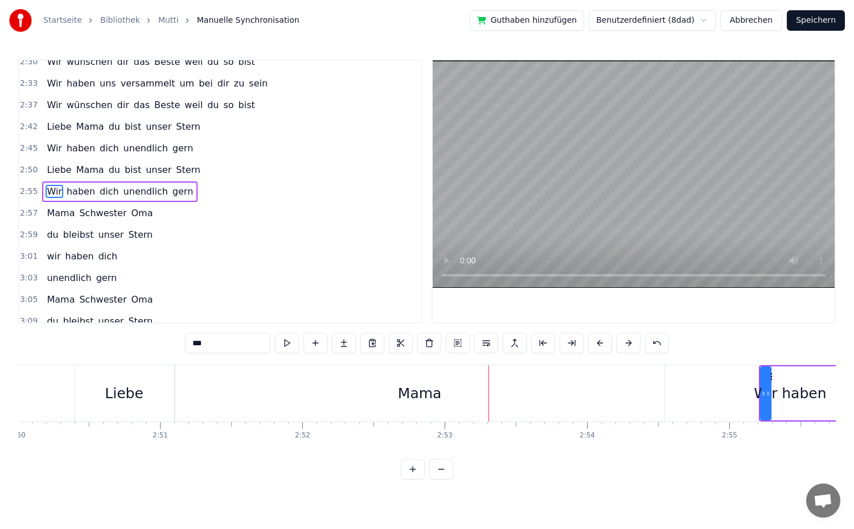
click at [622, 344] on button at bounding box center [629, 343] width 24 height 20
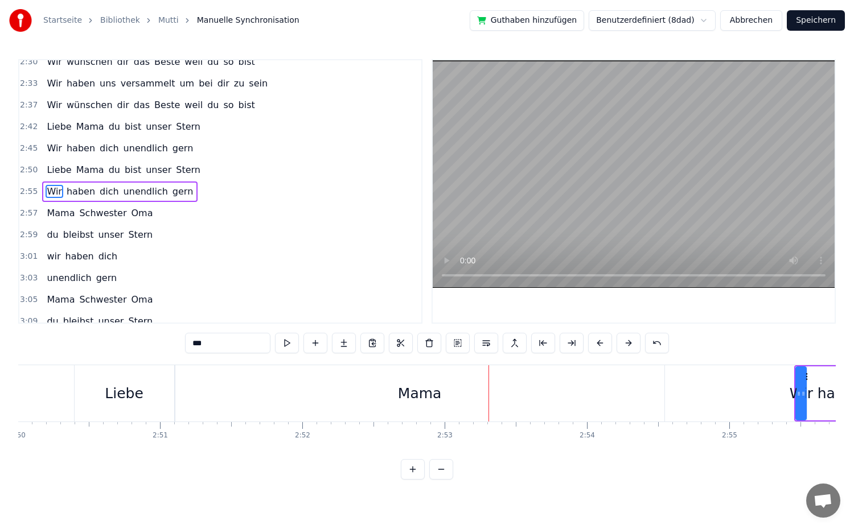
click at [622, 344] on button at bounding box center [629, 343] width 24 height 20
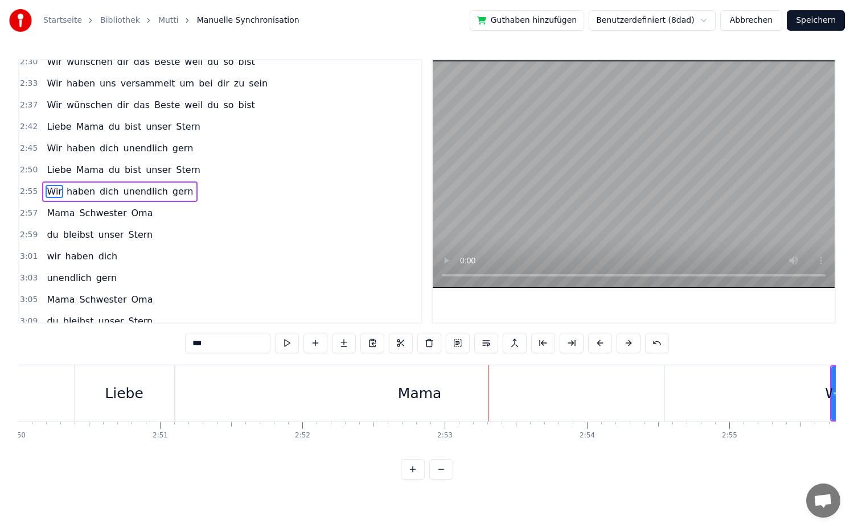
click at [622, 344] on button at bounding box center [629, 343] width 24 height 20
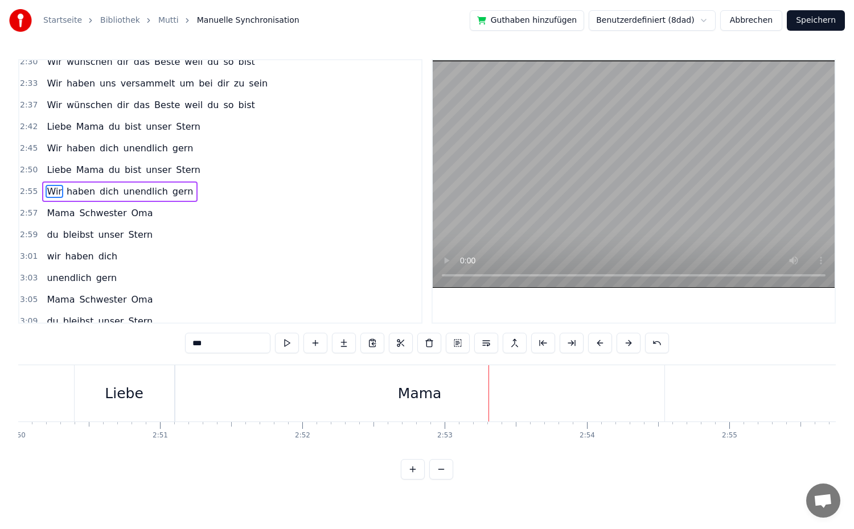
click at [622, 344] on button at bounding box center [629, 343] width 24 height 20
click at [230, 400] on div "Mama" at bounding box center [419, 393] width 489 height 56
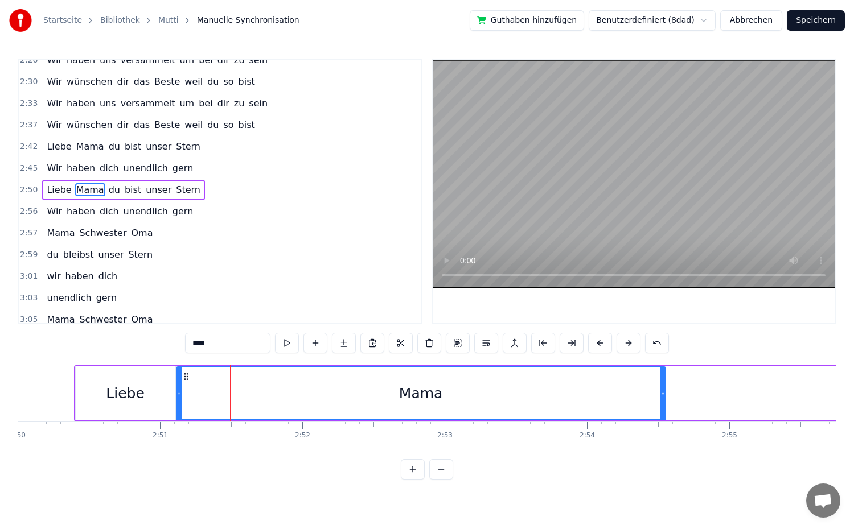
scroll to position [810, 0]
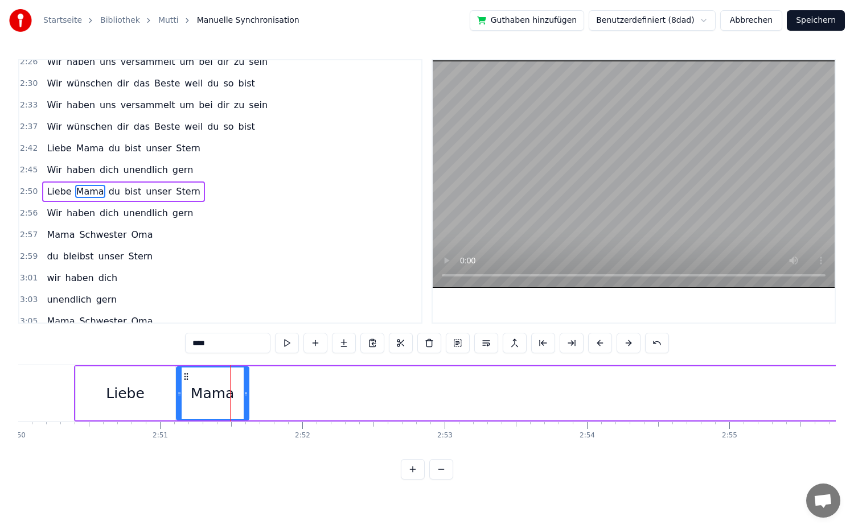
drag, startPoint x: 660, startPoint y: 395, endPoint x: 244, endPoint y: 413, distance: 417.1
click at [244, 413] on div at bounding box center [246, 394] width 5 height 52
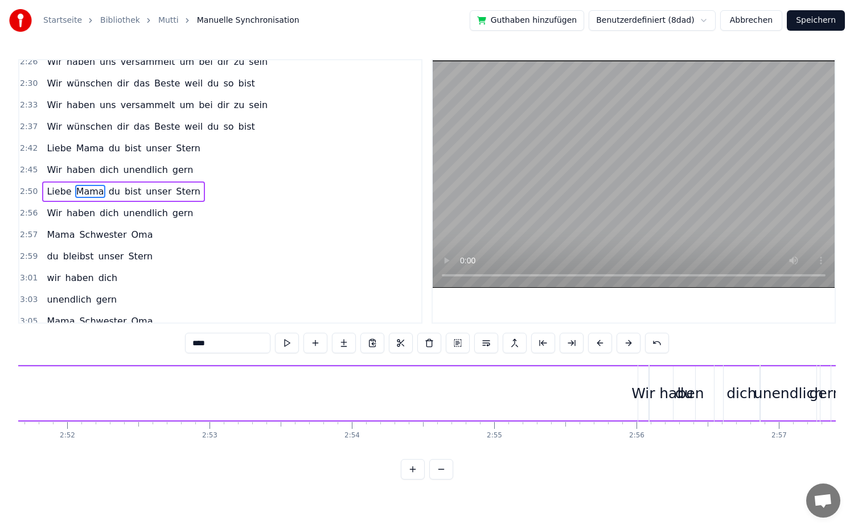
scroll to position [0, 24477]
click at [143, 213] on span "unendlich" at bounding box center [145, 213] width 47 height 13
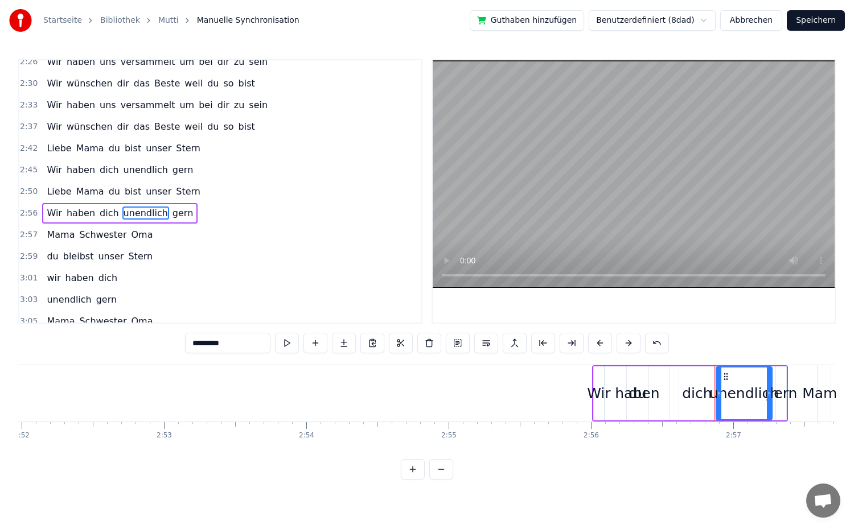
scroll to position [831, 0]
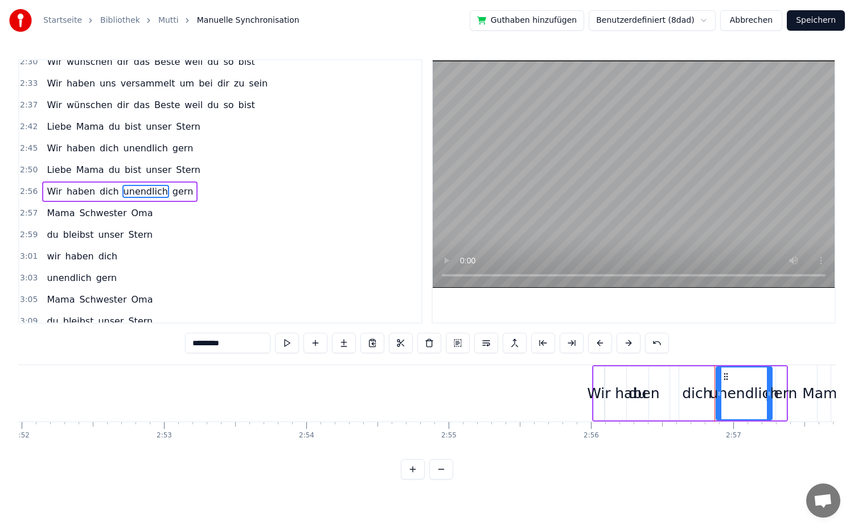
click at [630, 352] on button at bounding box center [629, 343] width 24 height 20
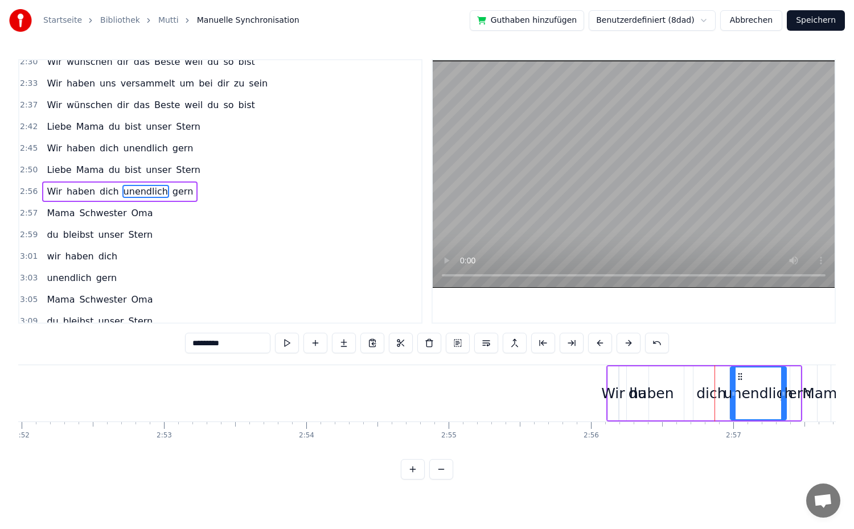
click at [630, 352] on button at bounding box center [629, 343] width 24 height 20
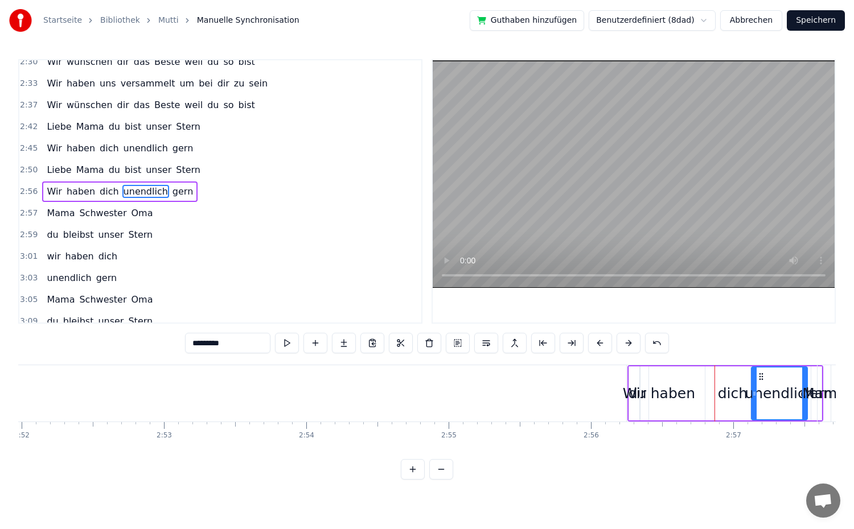
click at [630, 352] on button at bounding box center [629, 343] width 24 height 20
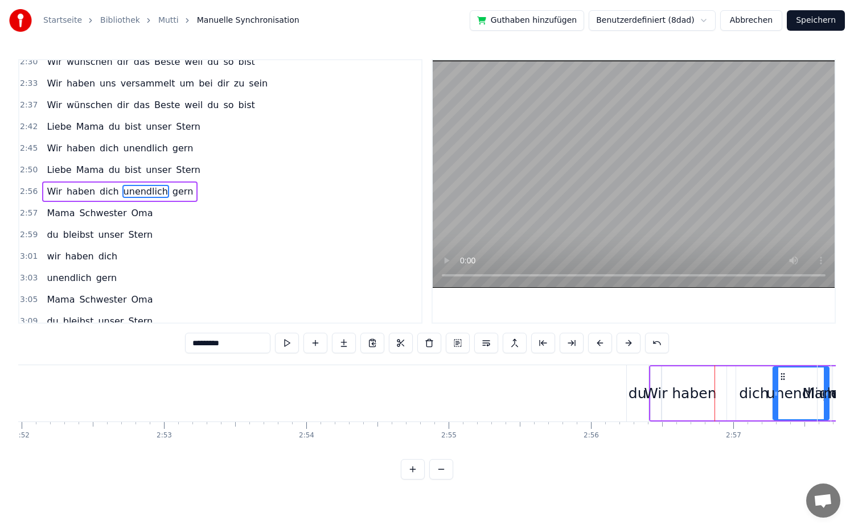
click at [630, 352] on button at bounding box center [629, 343] width 24 height 20
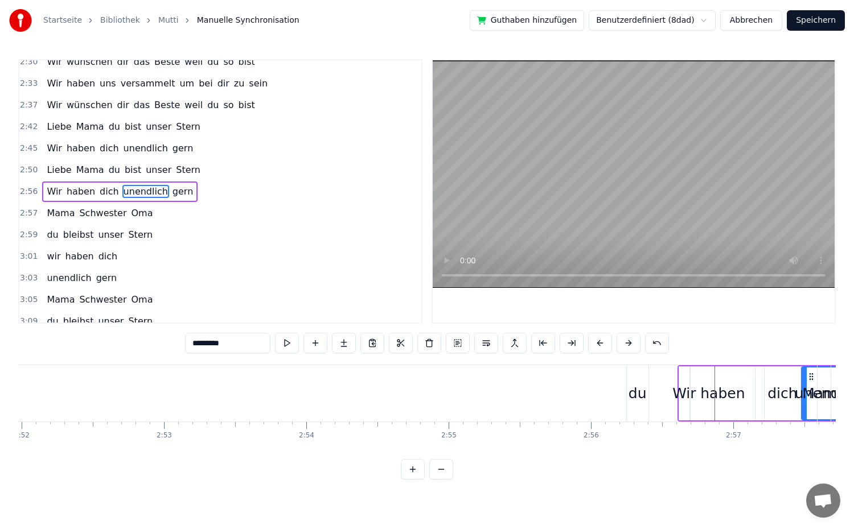
click at [630, 352] on button at bounding box center [629, 343] width 24 height 20
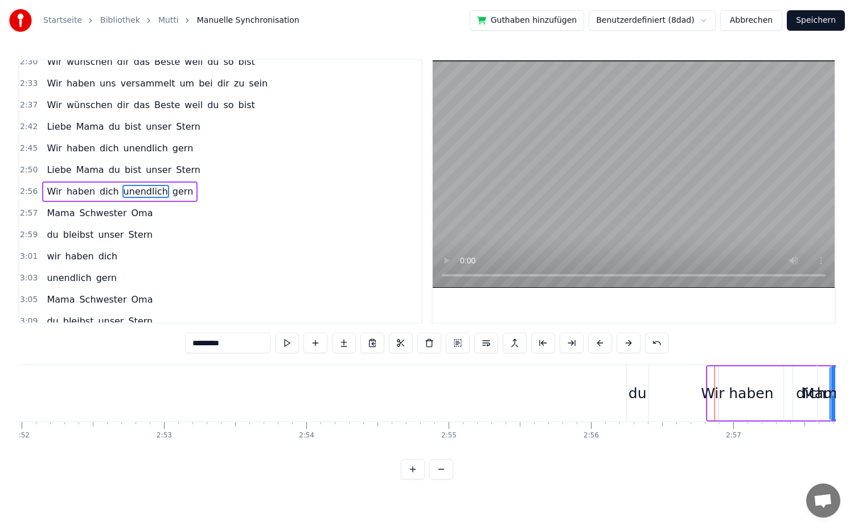
click at [630, 352] on button at bounding box center [629, 343] width 24 height 20
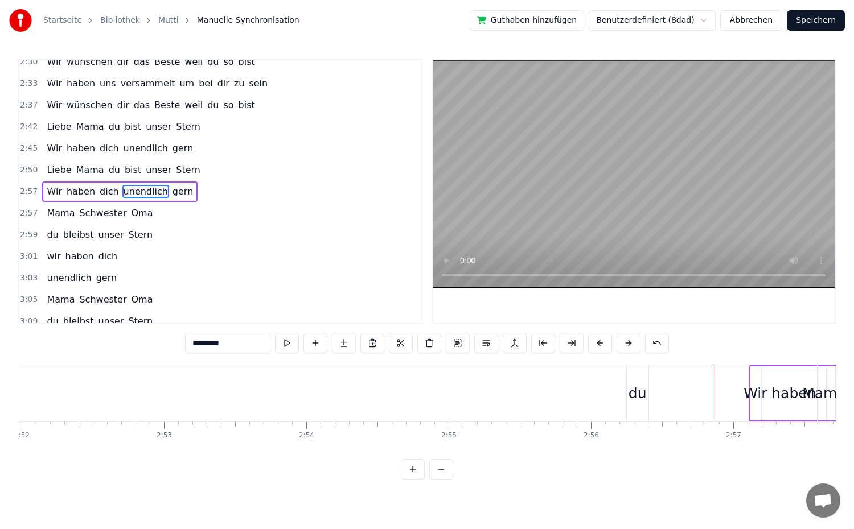
click at [630, 352] on button at bounding box center [629, 343] width 24 height 20
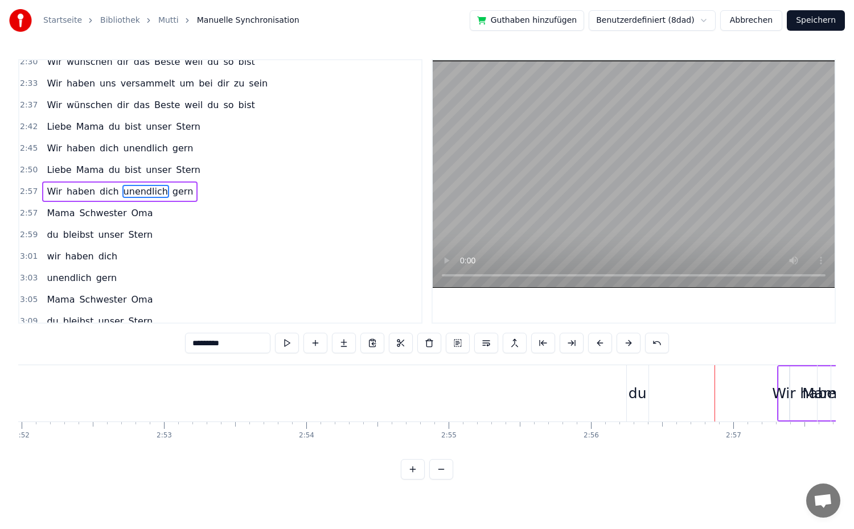
click at [630, 352] on button at bounding box center [629, 343] width 24 height 20
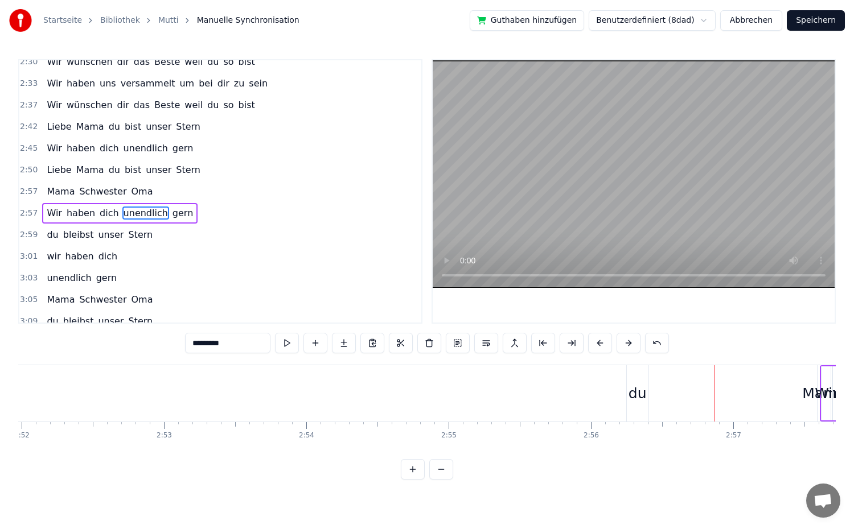
click at [630, 352] on button at bounding box center [629, 343] width 24 height 20
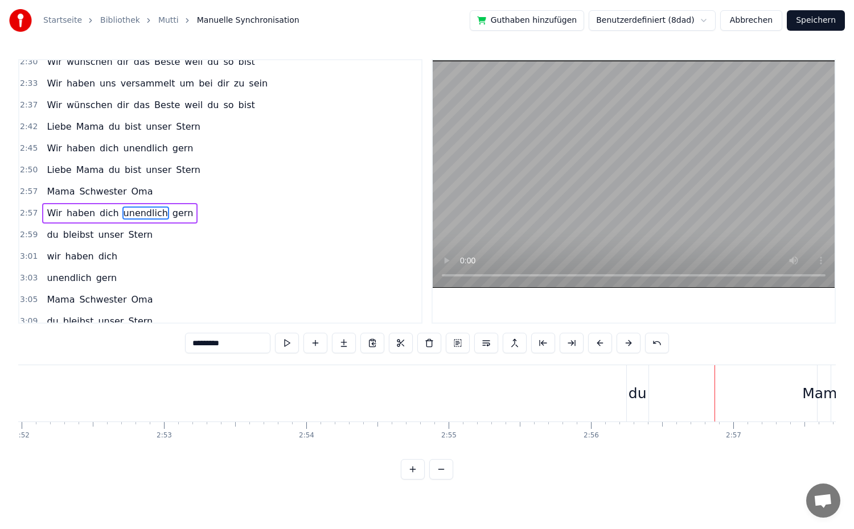
click at [630, 352] on button at bounding box center [629, 343] width 24 height 20
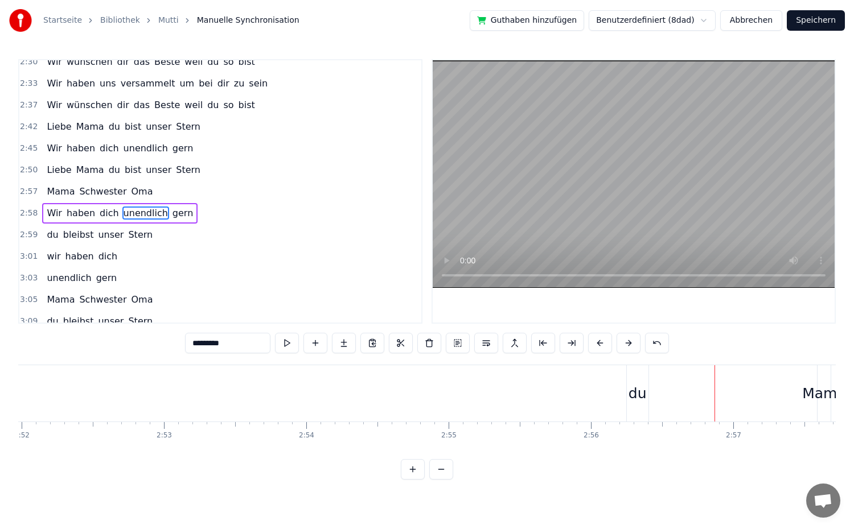
click at [630, 352] on button at bounding box center [629, 343] width 24 height 20
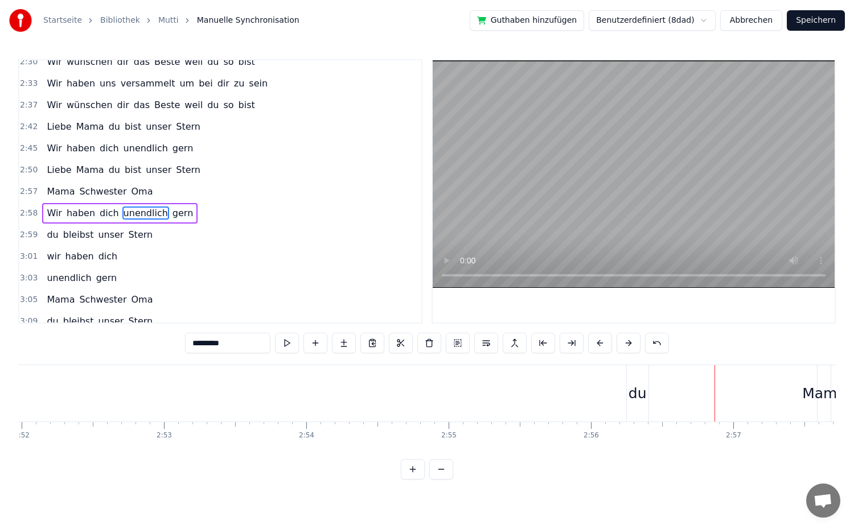
click at [630, 352] on button at bounding box center [629, 343] width 24 height 20
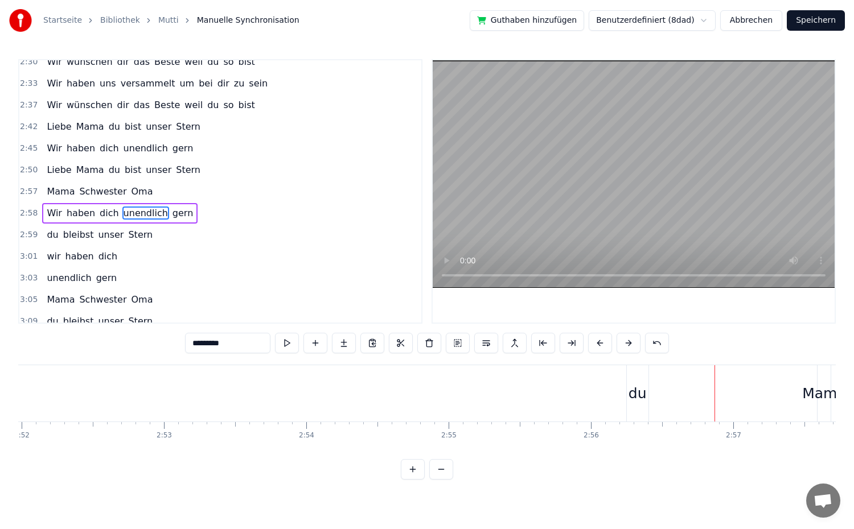
click at [630, 352] on button at bounding box center [629, 343] width 24 height 20
click at [641, 405] on div "du" at bounding box center [638, 393] width 22 height 56
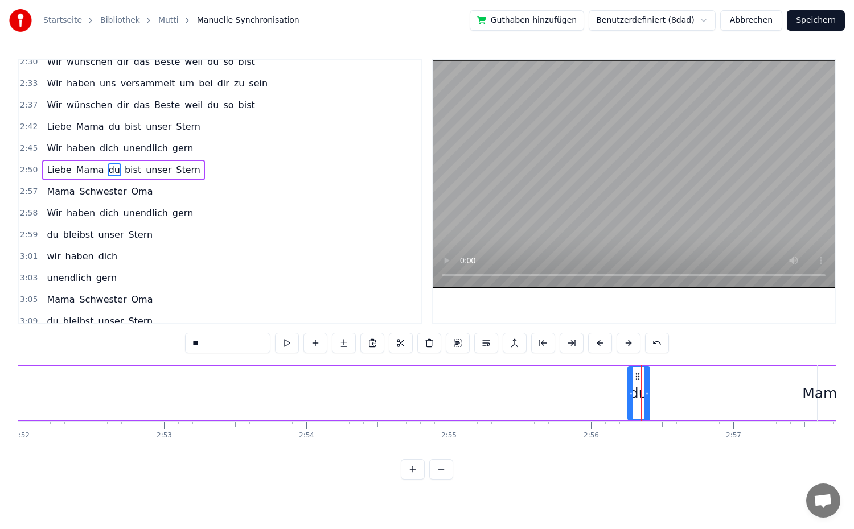
scroll to position [810, 0]
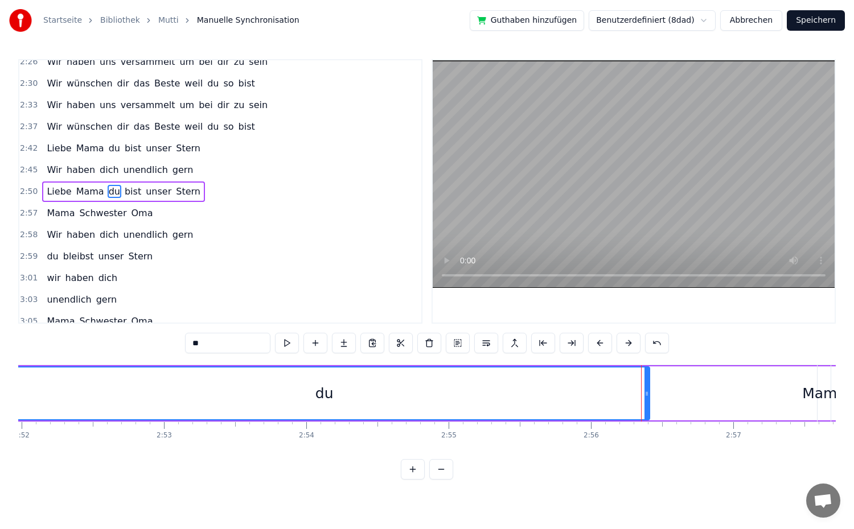
drag, startPoint x: 629, startPoint y: 405, endPoint x: 0, endPoint y: 404, distance: 628.5
click at [0, 404] on div "Startseite Bibliothek Mutti Manuelle Synchronisation Guthaben hinzufügen Benutz…" at bounding box center [427, 240] width 854 height 480
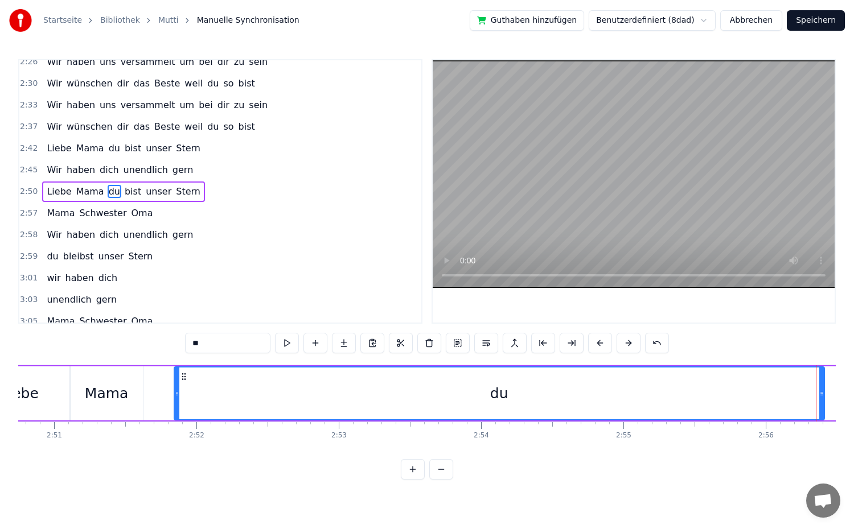
scroll to position [0, 24295]
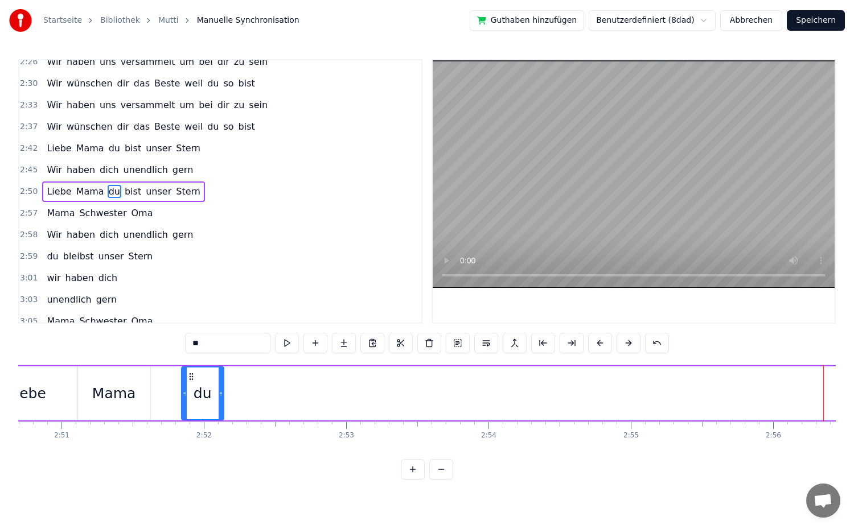
drag, startPoint x: 830, startPoint y: 398, endPoint x: 222, endPoint y: 407, distance: 608.1
click at [222, 407] on div at bounding box center [221, 394] width 5 height 52
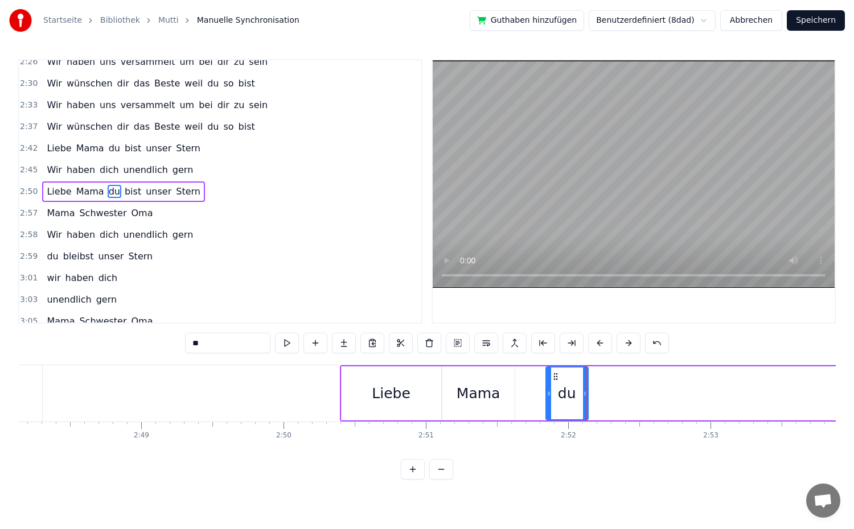
scroll to position [0, 23938]
click at [839, 455] on div "Startseite Bibliothek Mutti Manuelle Synchronisation Guthaben hinzufügen Benutz…" at bounding box center [427, 240] width 854 height 480
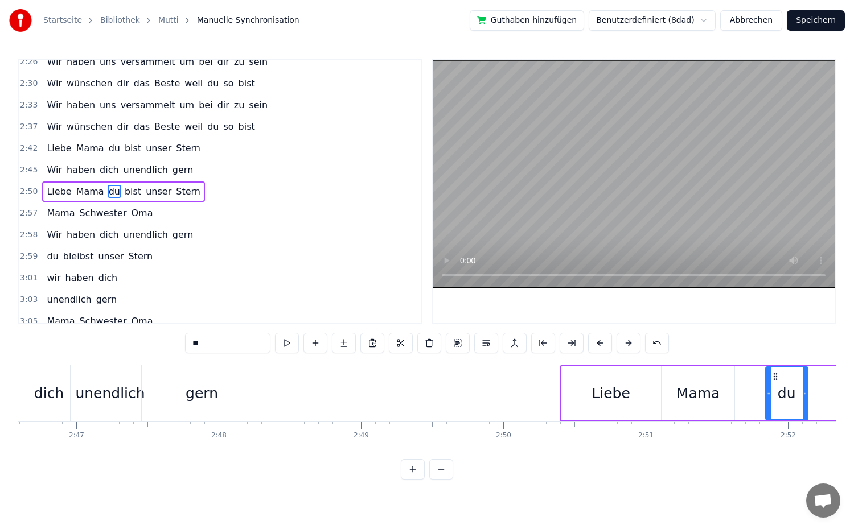
scroll to position [0, 23763]
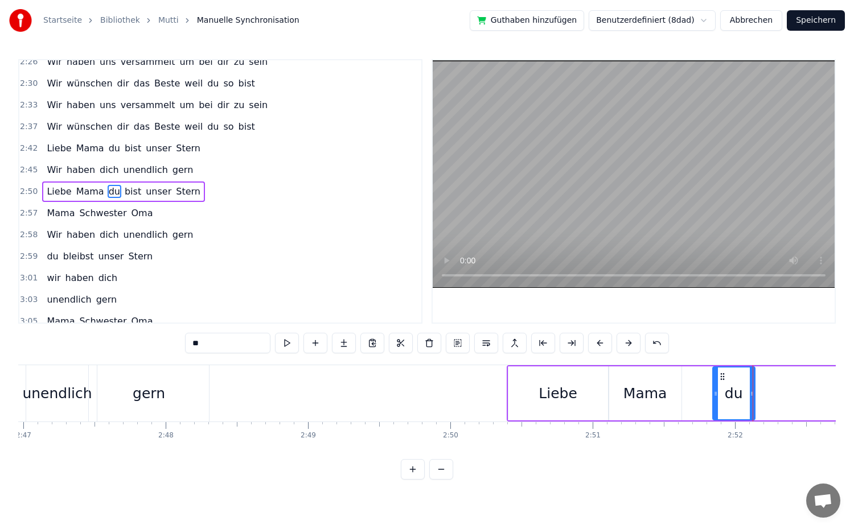
click at [644, 403] on div "Mama" at bounding box center [645, 394] width 44 height 22
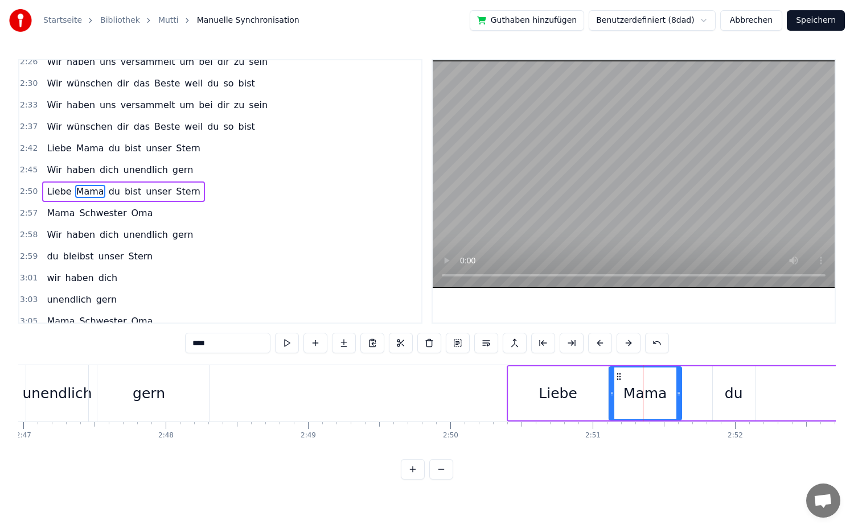
click at [580, 411] on div "Liebe" at bounding box center [558, 394] width 100 height 54
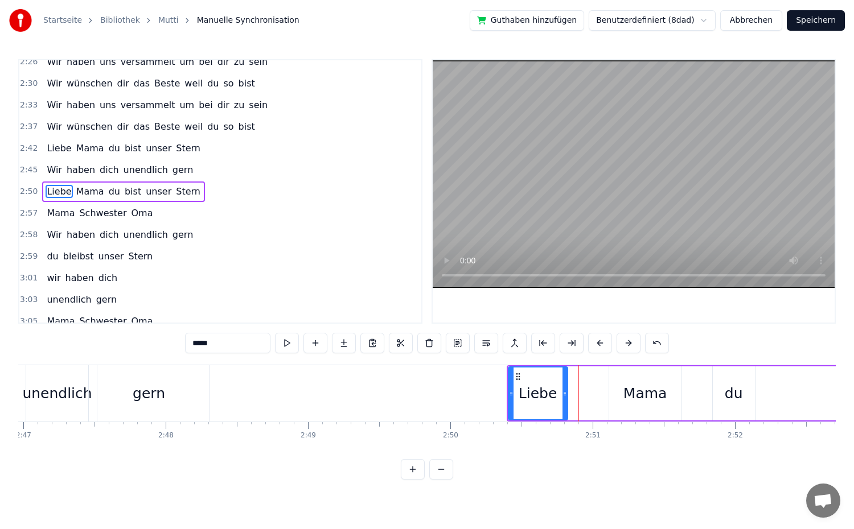
drag, startPoint x: 607, startPoint y: 397, endPoint x: 613, endPoint y: 404, distance: 9.3
click at [567, 397] on div "Liebe" at bounding box center [538, 394] width 60 height 54
click at [622, 402] on div "Mama" at bounding box center [645, 394] width 72 height 54
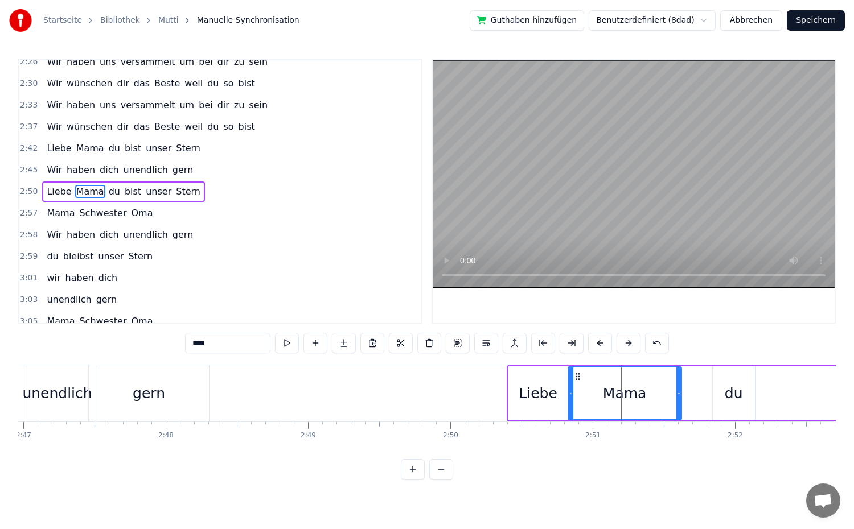
drag, startPoint x: 611, startPoint y: 396, endPoint x: 570, endPoint y: 398, distance: 41.0
click at [570, 398] on icon at bounding box center [571, 393] width 5 height 9
drag, startPoint x: 677, startPoint y: 393, endPoint x: 609, endPoint y: 406, distance: 70.0
click at [609, 406] on div at bounding box center [609, 394] width 5 height 52
click at [732, 404] on div "du" at bounding box center [734, 394] width 42 height 54
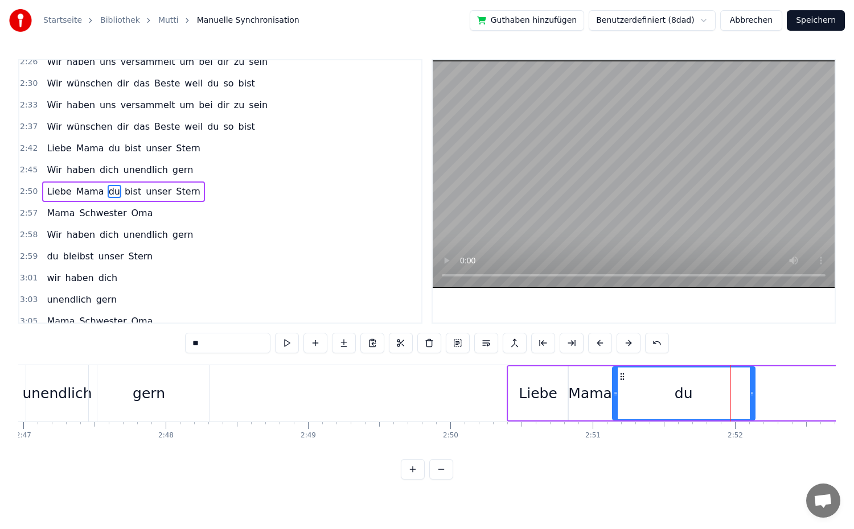
drag, startPoint x: 716, startPoint y: 397, endPoint x: 615, endPoint y: 402, distance: 100.3
click at [615, 402] on div at bounding box center [615, 394] width 5 height 52
drag, startPoint x: 750, startPoint y: 395, endPoint x: 646, endPoint y: 409, distance: 105.6
click at [646, 409] on div at bounding box center [648, 394] width 5 height 52
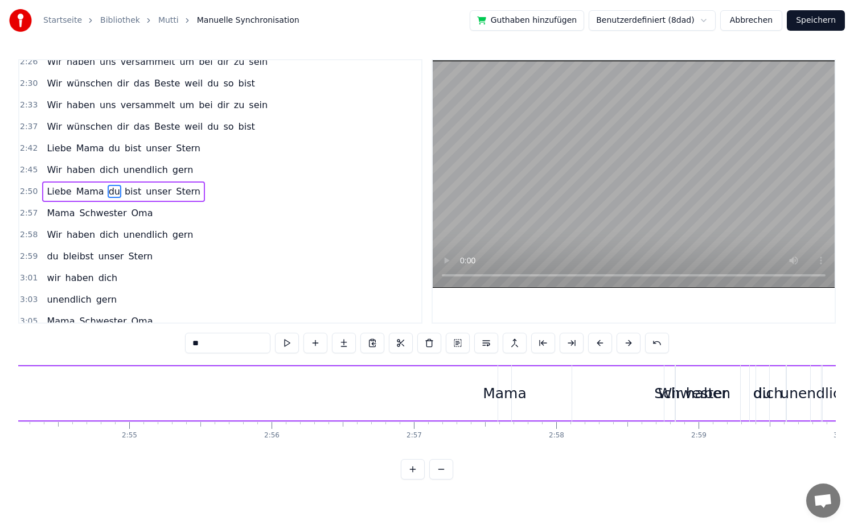
scroll to position [0, 24879]
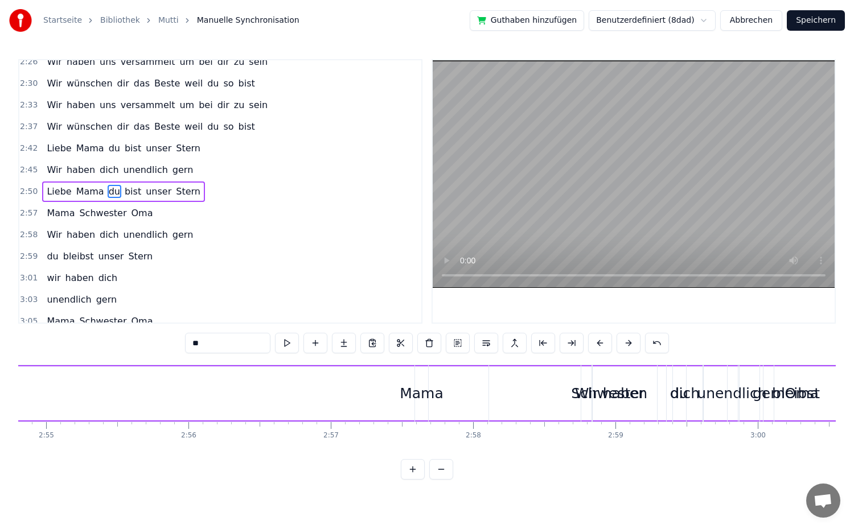
click at [414, 410] on div "Mama" at bounding box center [421, 393] width 14 height 56
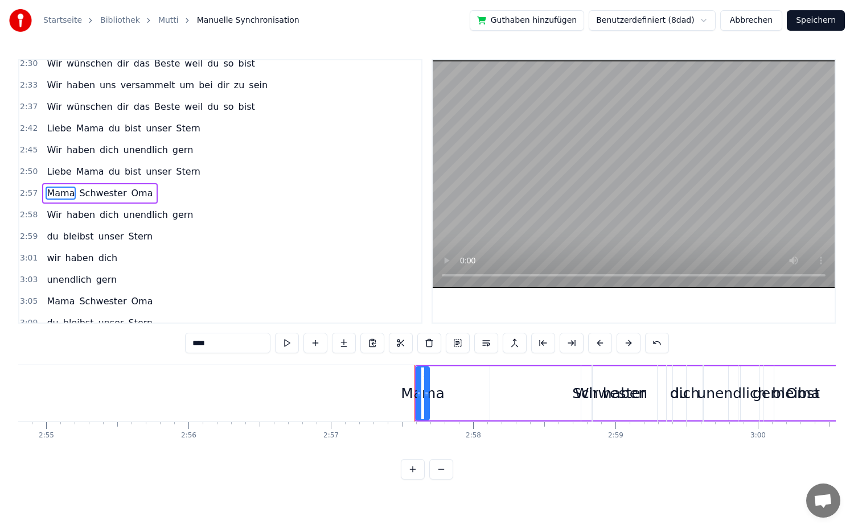
scroll to position [831, 0]
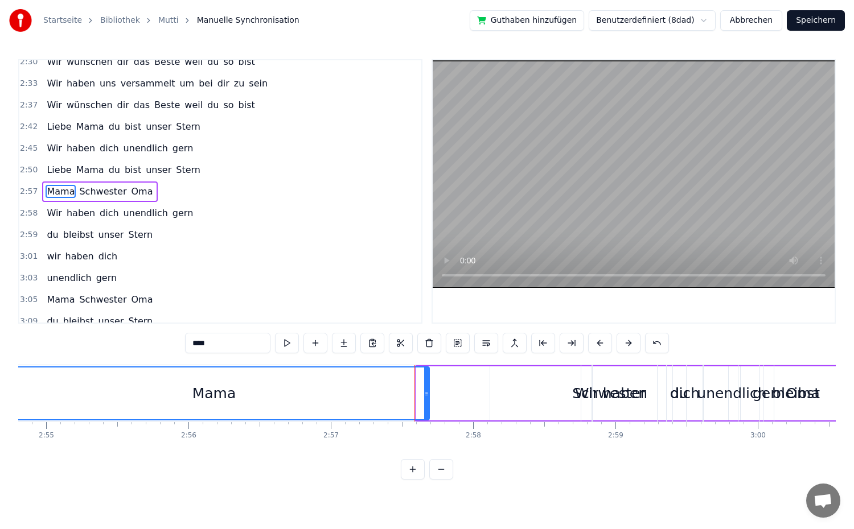
drag, startPoint x: 417, startPoint y: 409, endPoint x: 63, endPoint y: 424, distance: 354.4
click at [1, 418] on div "Startseite Bibliothek Mutti Manuelle Synchronisation Guthaben hinzufügen Benutz…" at bounding box center [427, 240] width 854 height 480
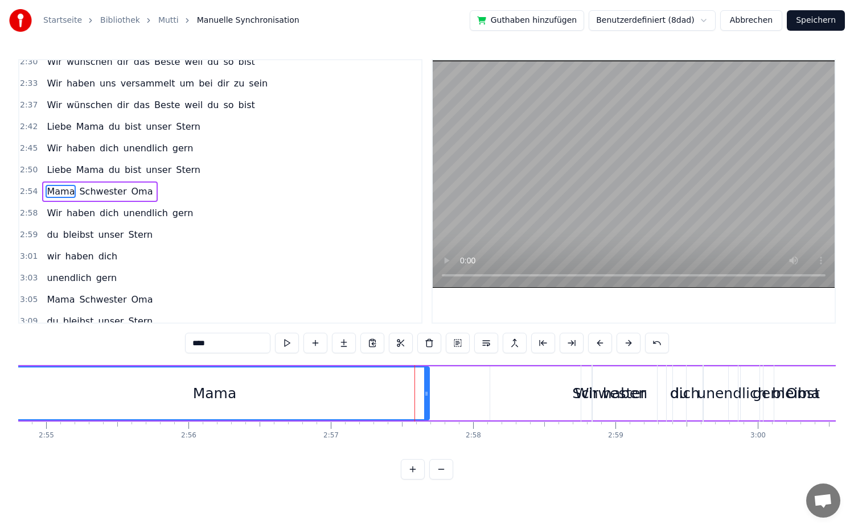
drag, startPoint x: 428, startPoint y: 407, endPoint x: 400, endPoint y: 407, distance: 28.5
click at [267, 408] on div "Mama" at bounding box center [214, 394] width 430 height 54
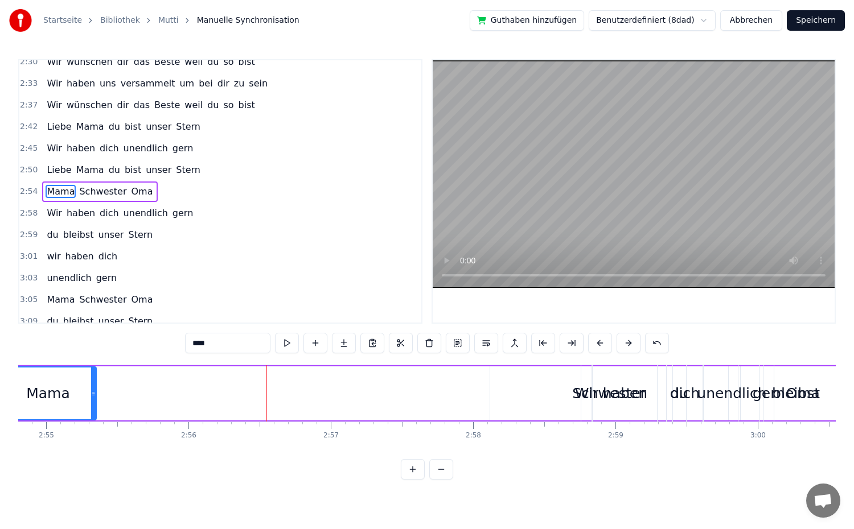
drag, startPoint x: 425, startPoint y: 406, endPoint x: 149, endPoint y: 418, distance: 276.9
click at [93, 416] on div at bounding box center [93, 394] width 5 height 52
click at [55, 216] on span "Wir" at bounding box center [55, 213] width 18 height 13
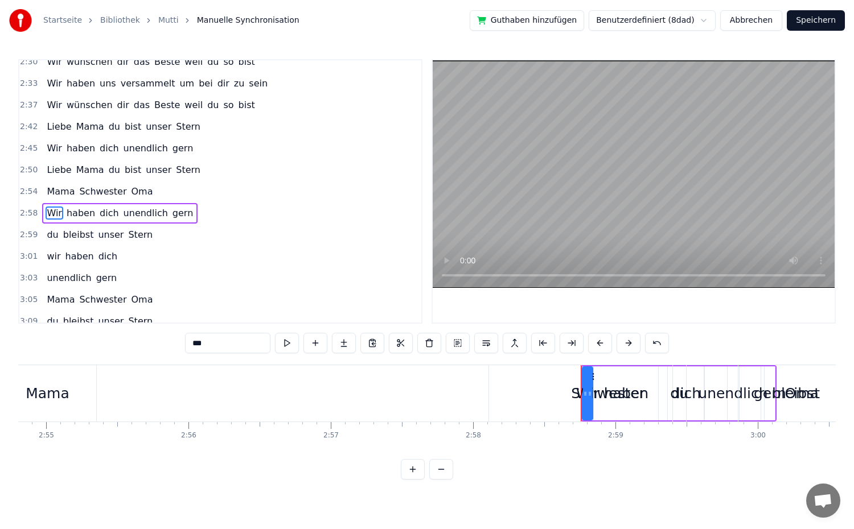
scroll to position [853, 0]
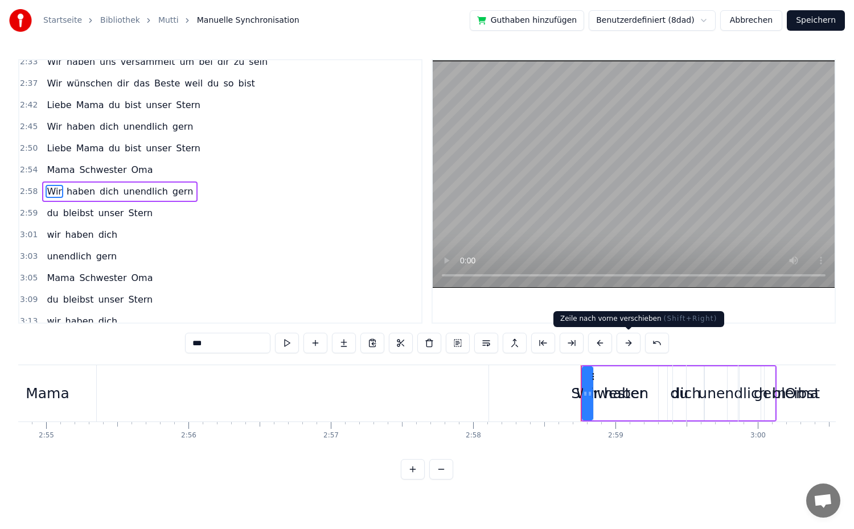
click at [629, 346] on button at bounding box center [629, 343] width 24 height 20
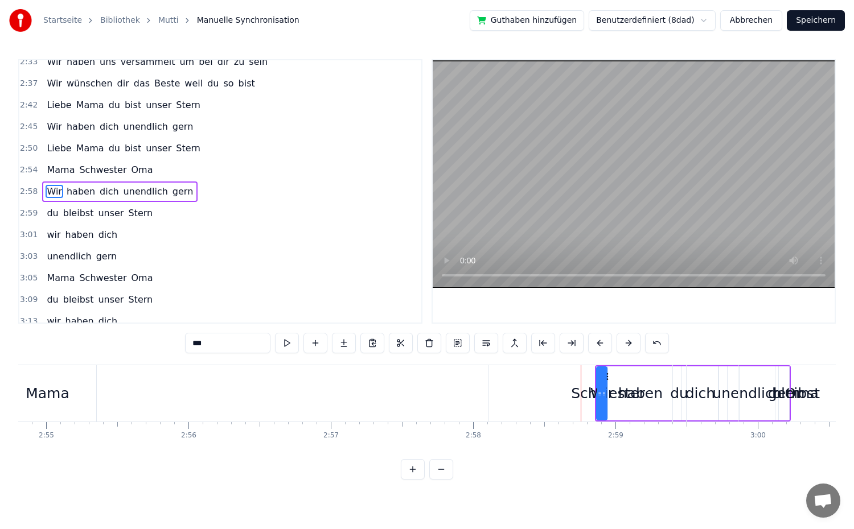
click at [629, 346] on button at bounding box center [629, 343] width 24 height 20
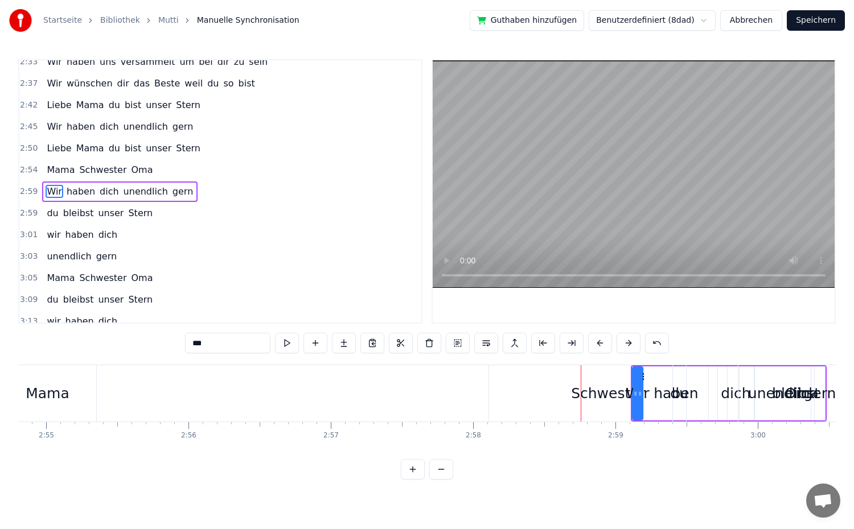
click at [629, 346] on button at bounding box center [629, 343] width 24 height 20
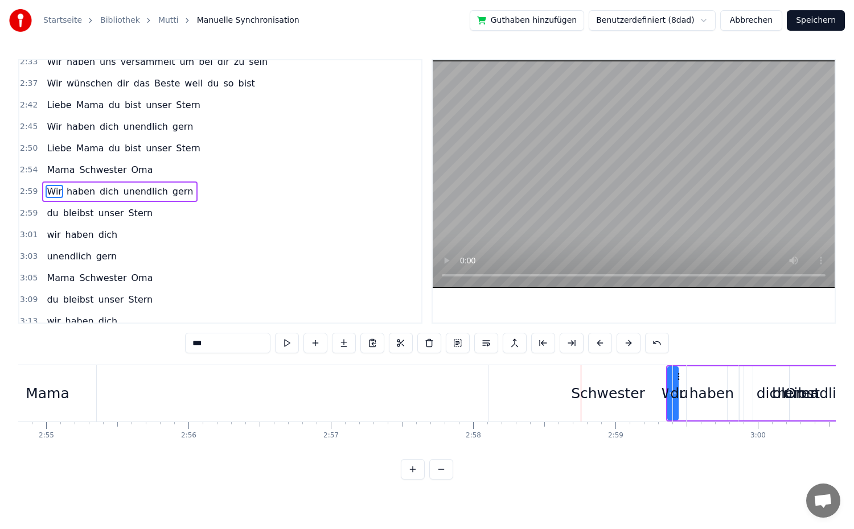
click at [629, 346] on button at bounding box center [629, 343] width 24 height 20
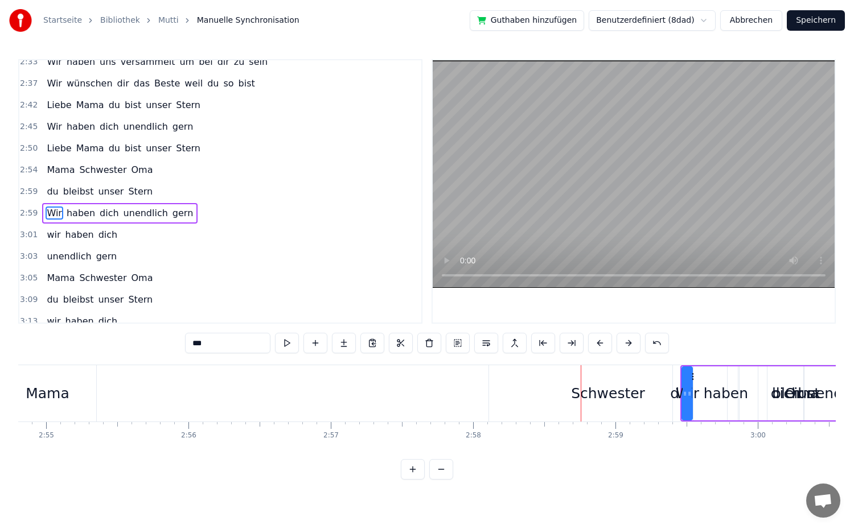
click at [629, 346] on button at bounding box center [629, 343] width 24 height 20
click at [105, 175] on span "Schwester" at bounding box center [103, 169] width 50 height 13
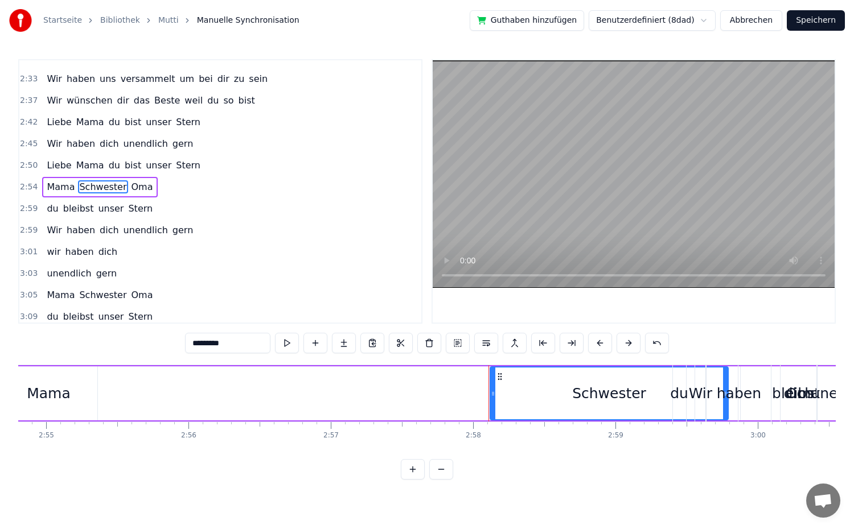
scroll to position [831, 0]
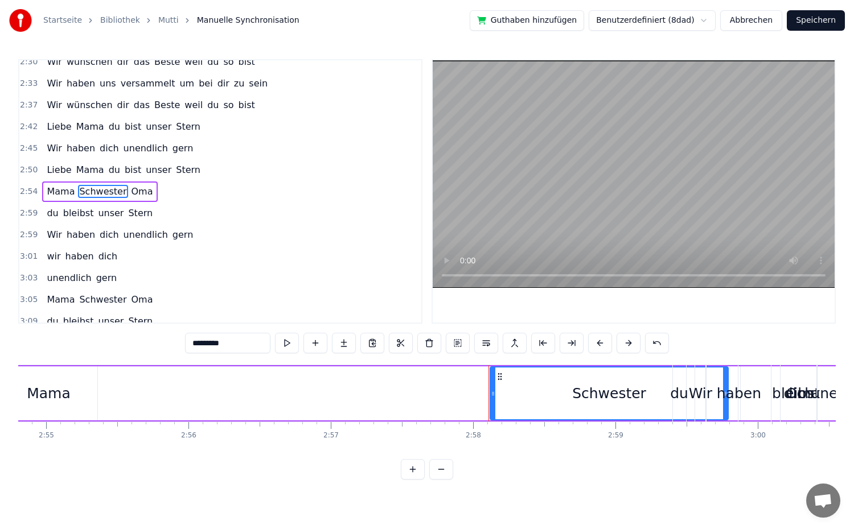
click at [623, 340] on button at bounding box center [629, 343] width 24 height 20
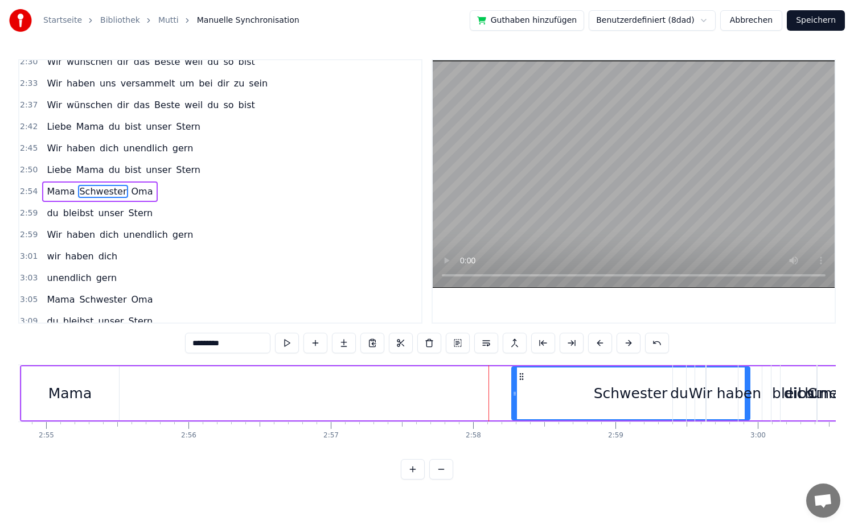
click at [623, 340] on button at bounding box center [629, 343] width 24 height 20
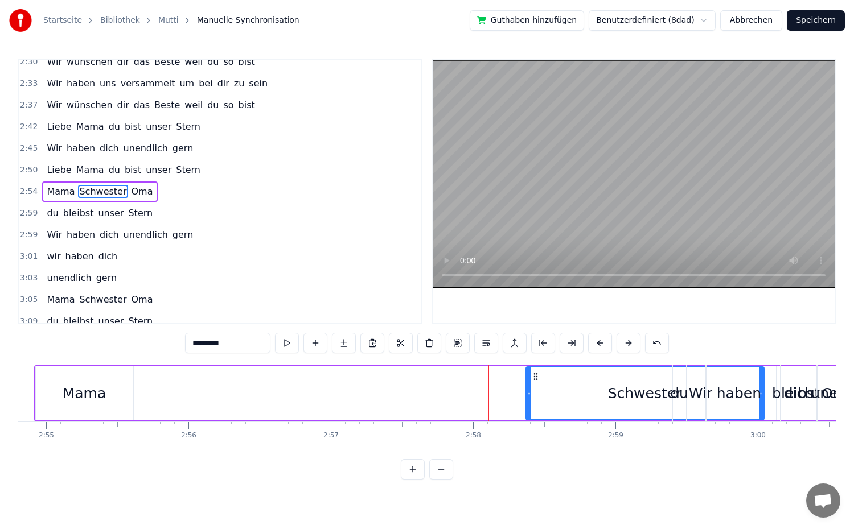
click at [623, 340] on button at bounding box center [629, 343] width 24 height 20
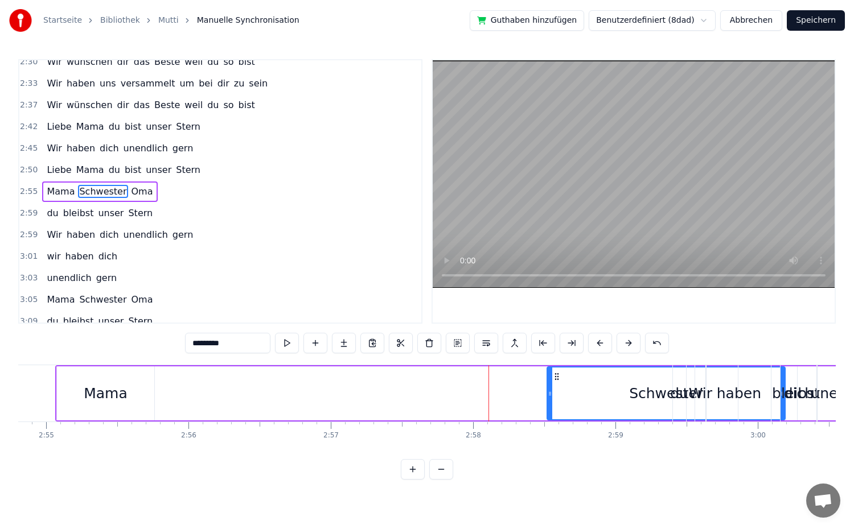
click at [623, 340] on button at bounding box center [629, 343] width 24 height 20
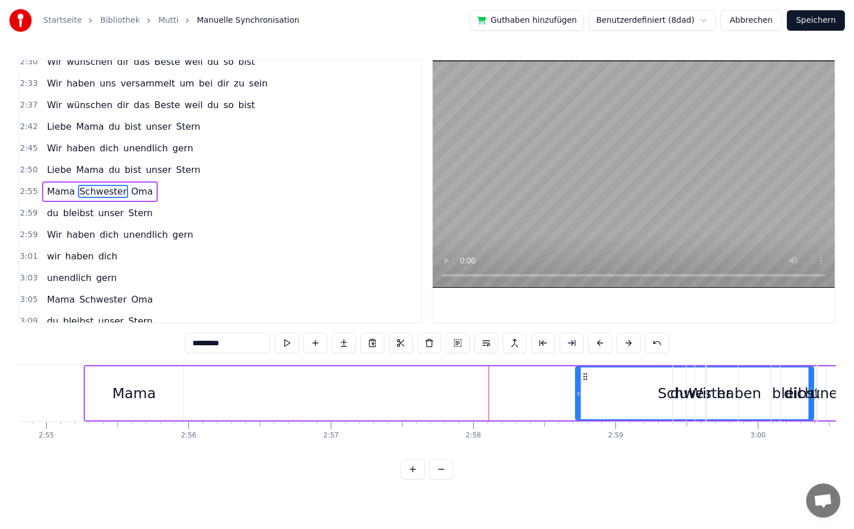
click at [623, 340] on button at bounding box center [629, 343] width 24 height 20
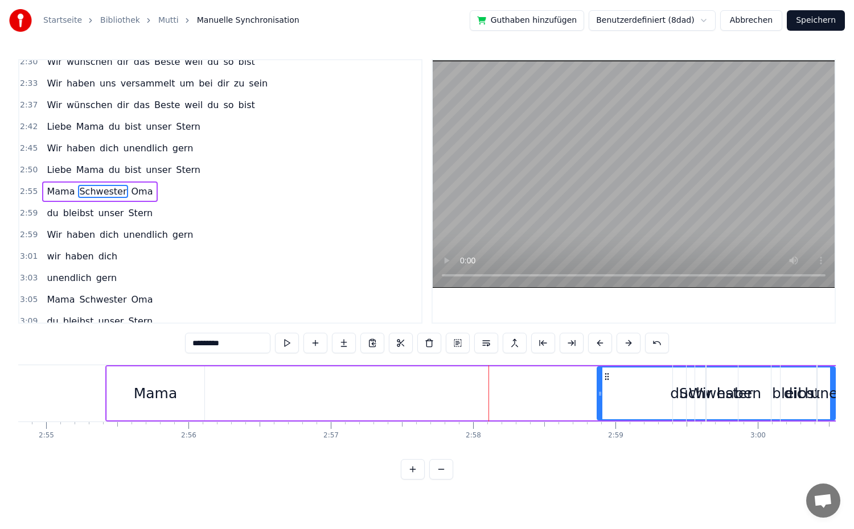
click at [623, 340] on button at bounding box center [629, 343] width 24 height 20
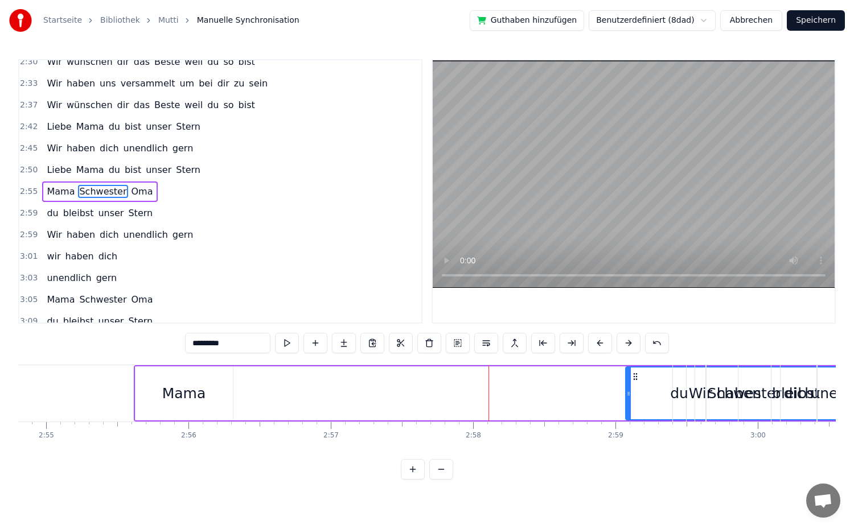
click at [623, 340] on button at bounding box center [629, 343] width 24 height 20
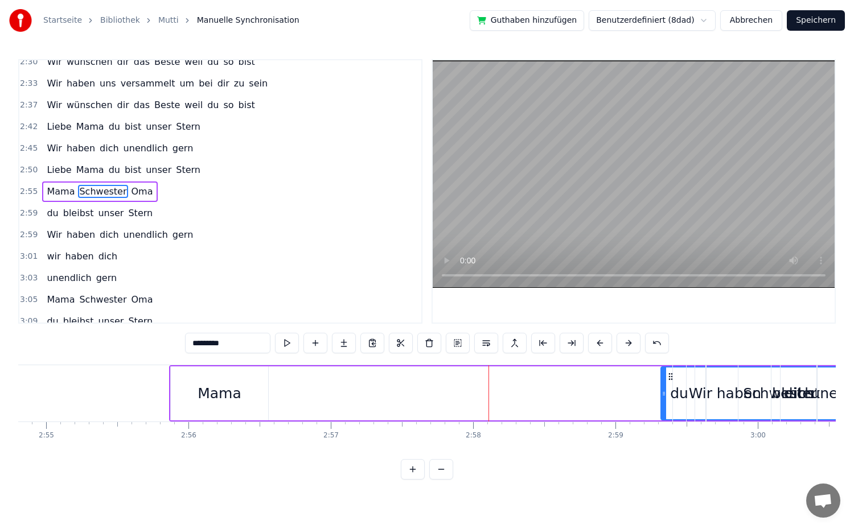
click at [623, 340] on button at bounding box center [629, 343] width 24 height 20
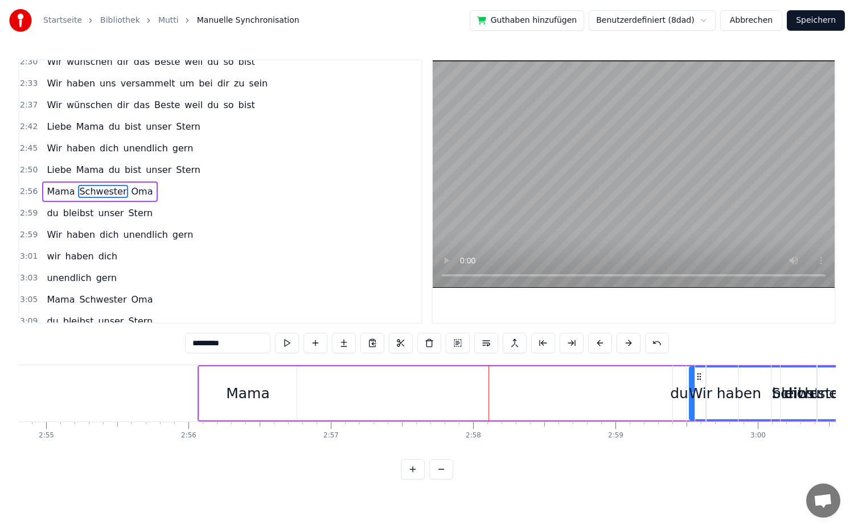
click at [623, 340] on button at bounding box center [629, 343] width 24 height 20
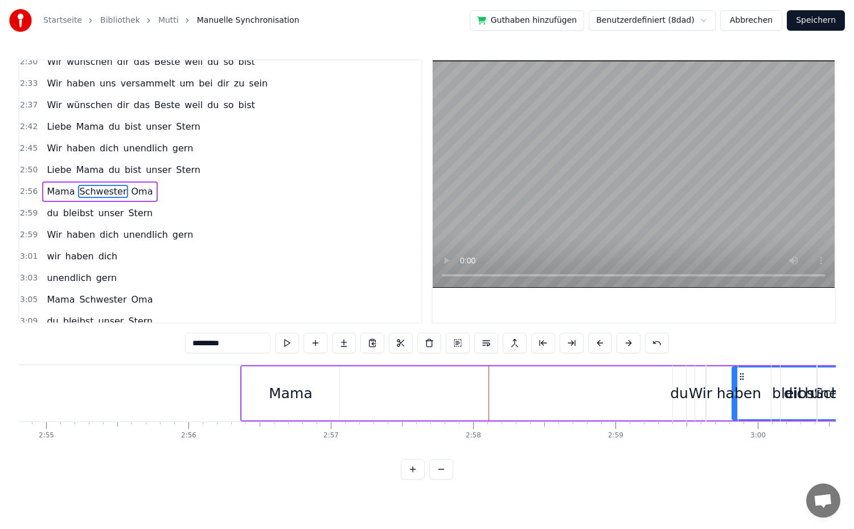
click at [623, 340] on button at bounding box center [629, 343] width 24 height 20
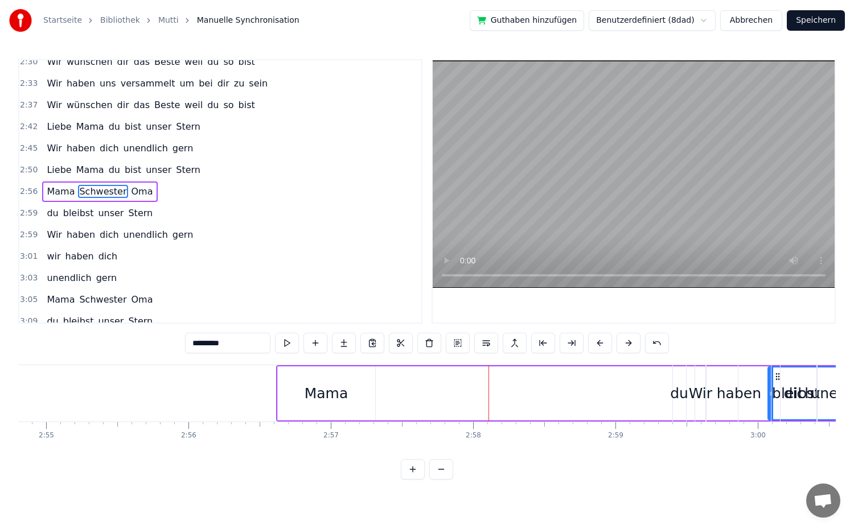
click at [623, 340] on button at bounding box center [629, 343] width 24 height 20
click at [361, 401] on div "Mama" at bounding box center [348, 394] width 44 height 22
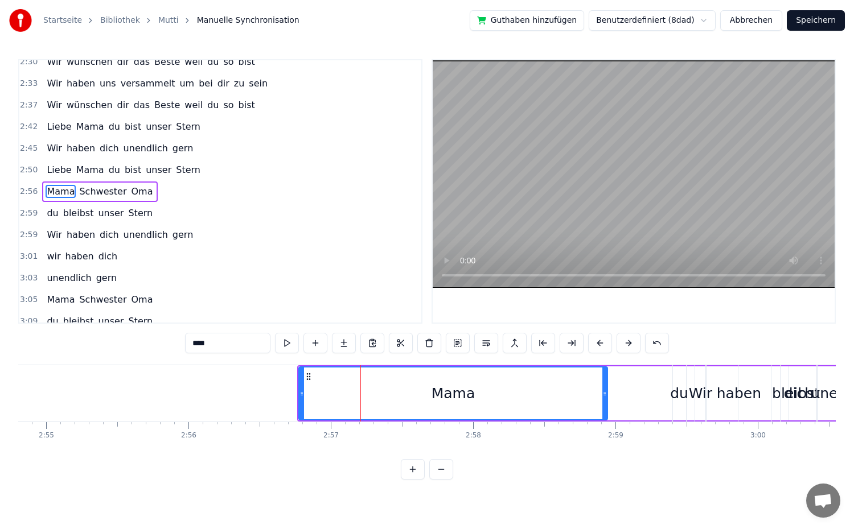
drag, startPoint x: 394, startPoint y: 400, endPoint x: 605, endPoint y: 402, distance: 211.2
click at [605, 402] on div at bounding box center [604, 394] width 5 height 52
click at [623, 344] on button at bounding box center [629, 343] width 24 height 20
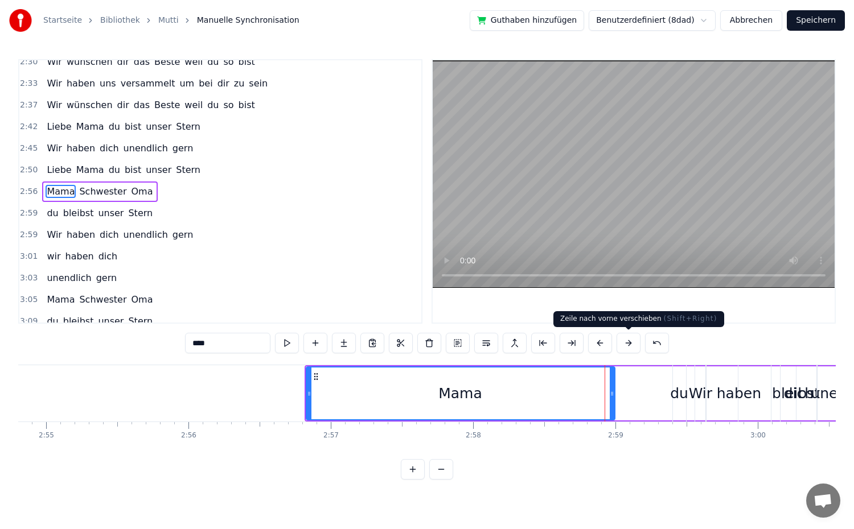
click at [623, 344] on button at bounding box center [629, 343] width 24 height 20
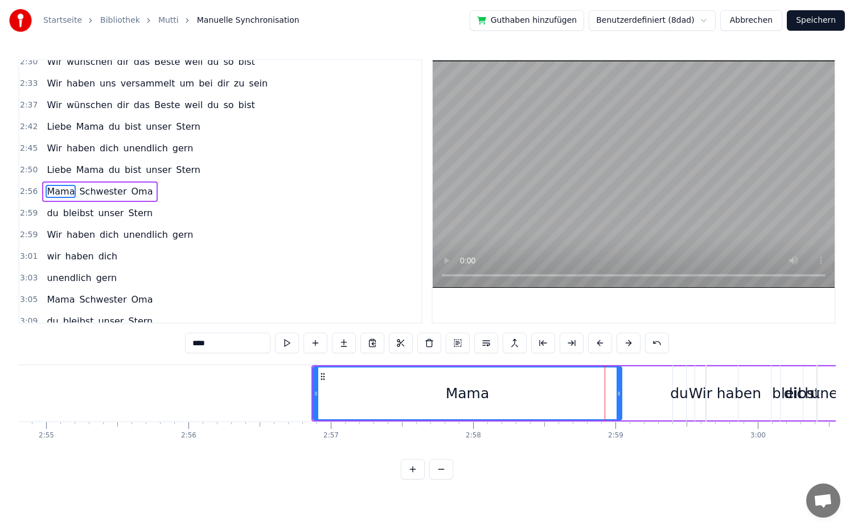
click at [623, 344] on button at bounding box center [629, 343] width 24 height 20
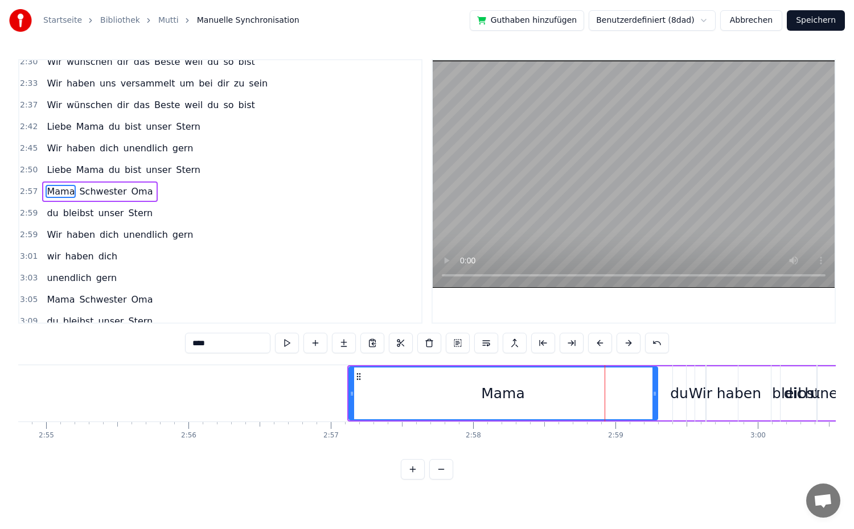
click at [623, 344] on button at bounding box center [629, 343] width 24 height 20
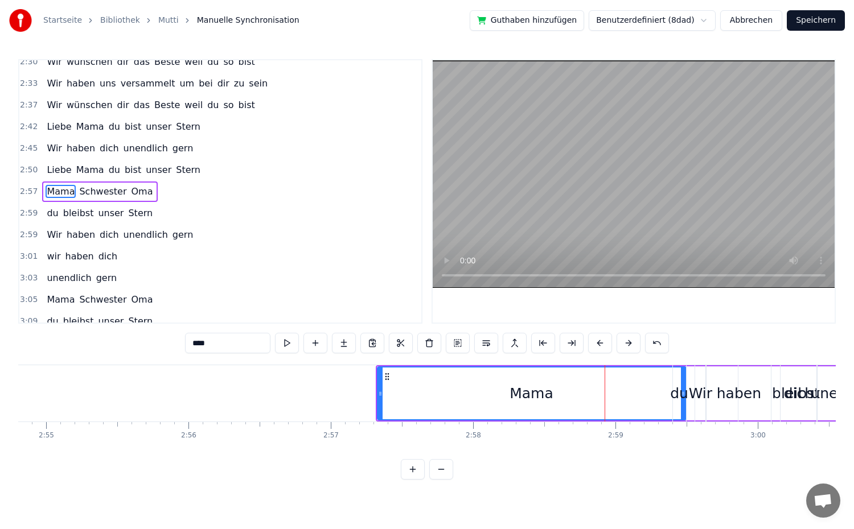
click at [623, 344] on button at bounding box center [629, 343] width 24 height 20
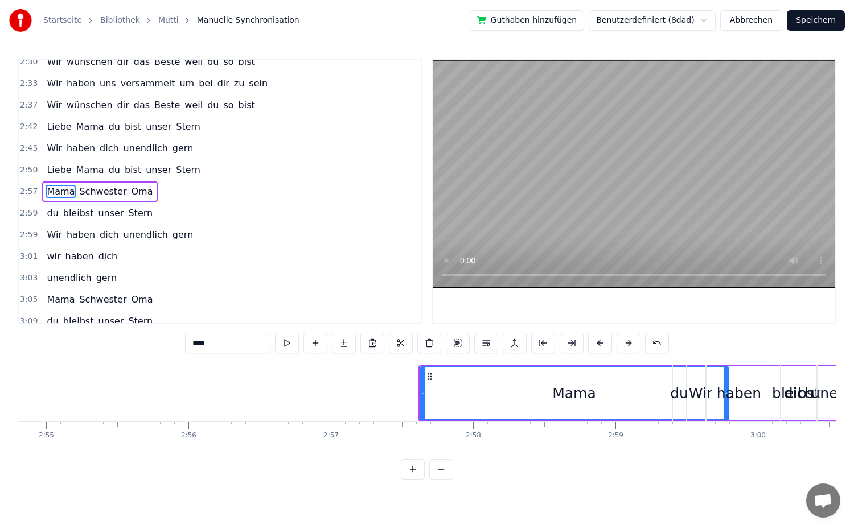
click at [623, 344] on button at bounding box center [629, 343] width 24 height 20
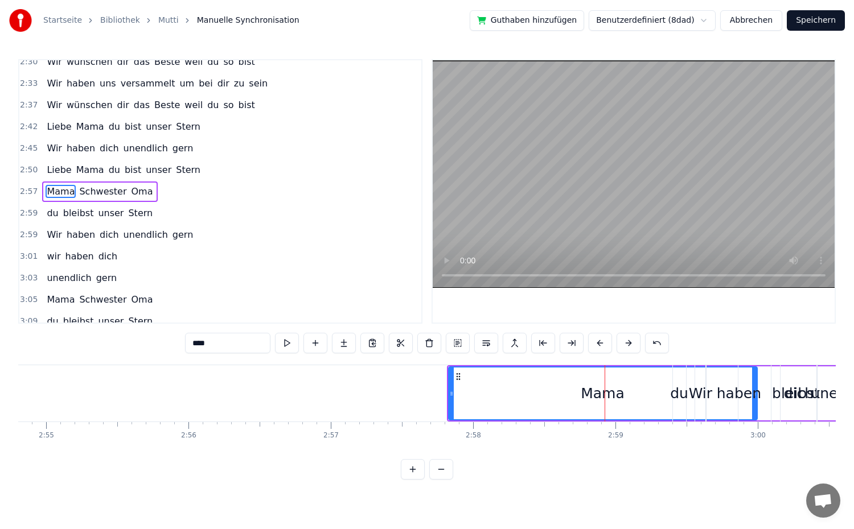
click at [623, 344] on button at bounding box center [629, 343] width 24 height 20
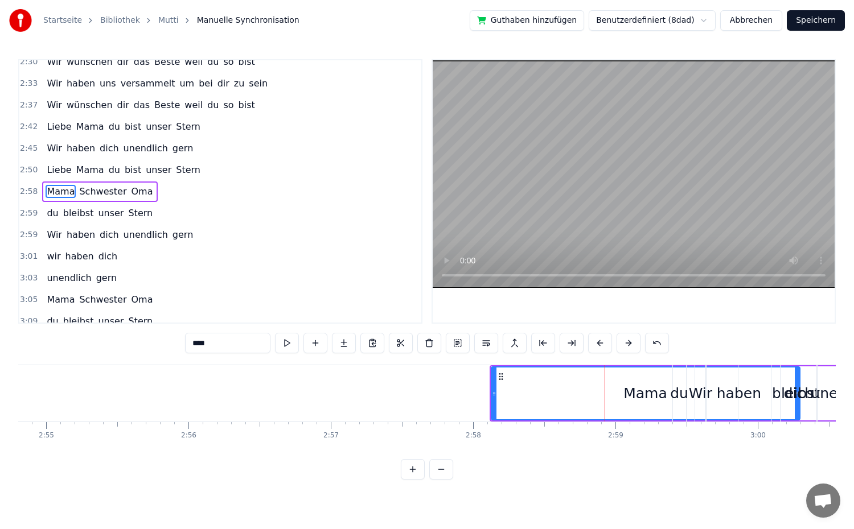
click at [623, 344] on button at bounding box center [629, 343] width 24 height 20
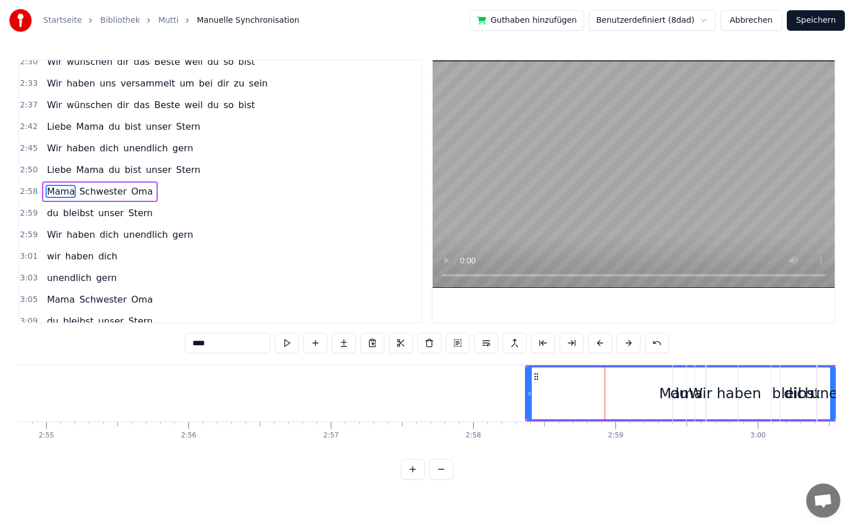
click at [623, 344] on button at bounding box center [629, 343] width 24 height 20
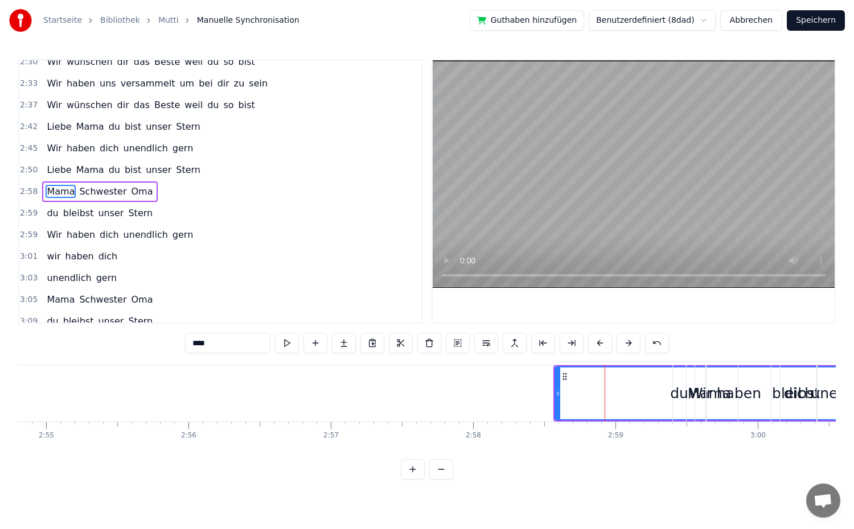
click at [623, 344] on button at bounding box center [629, 343] width 24 height 20
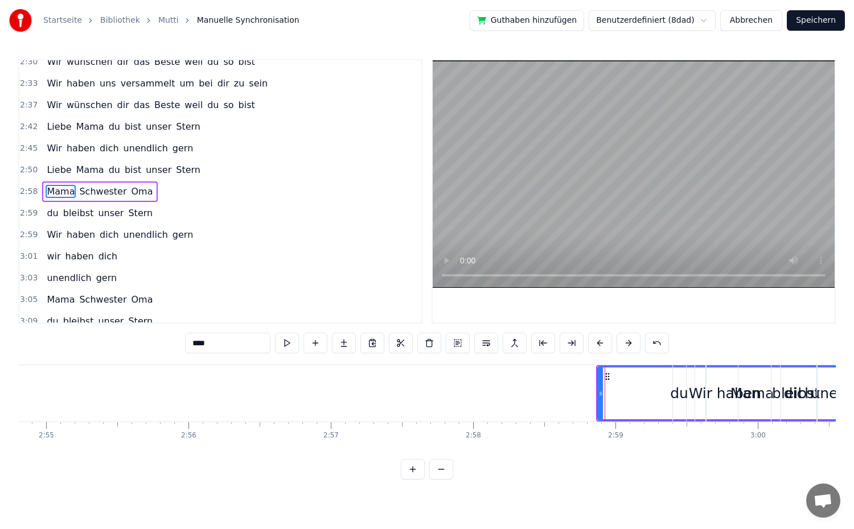
click at [623, 344] on button at bounding box center [629, 343] width 24 height 20
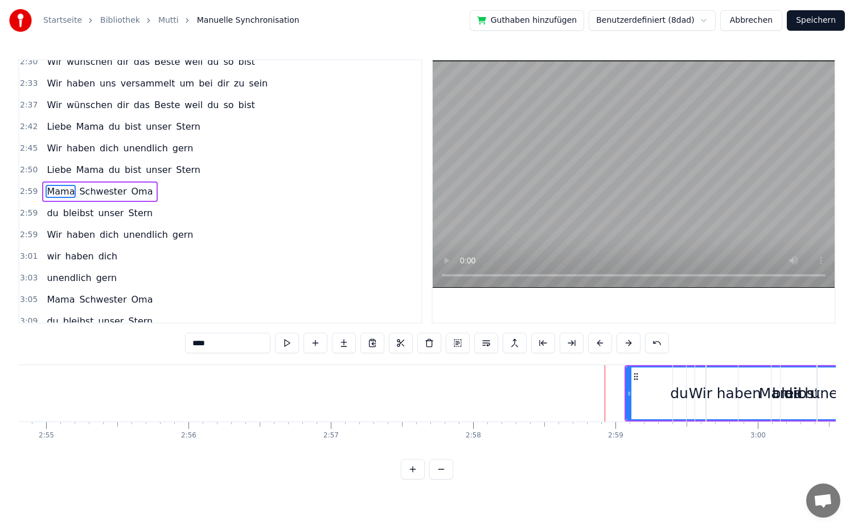
click at [623, 344] on button at bounding box center [629, 343] width 24 height 20
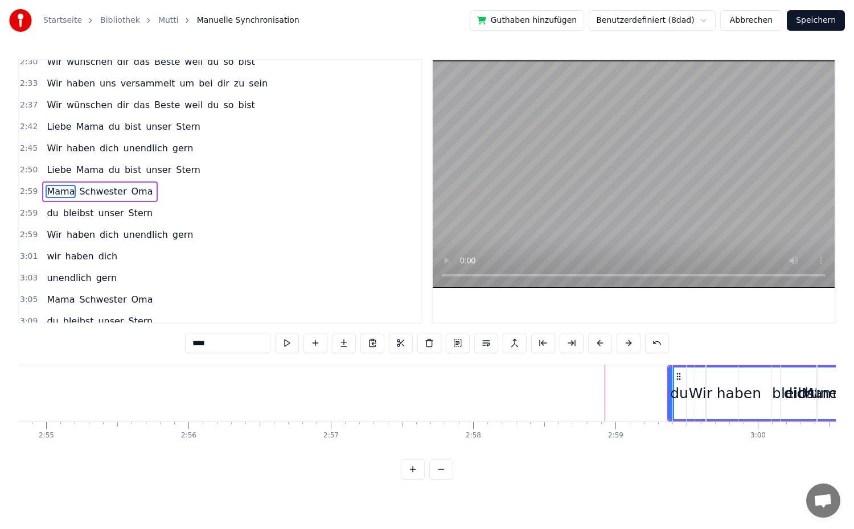
click at [623, 344] on button at bounding box center [629, 343] width 24 height 20
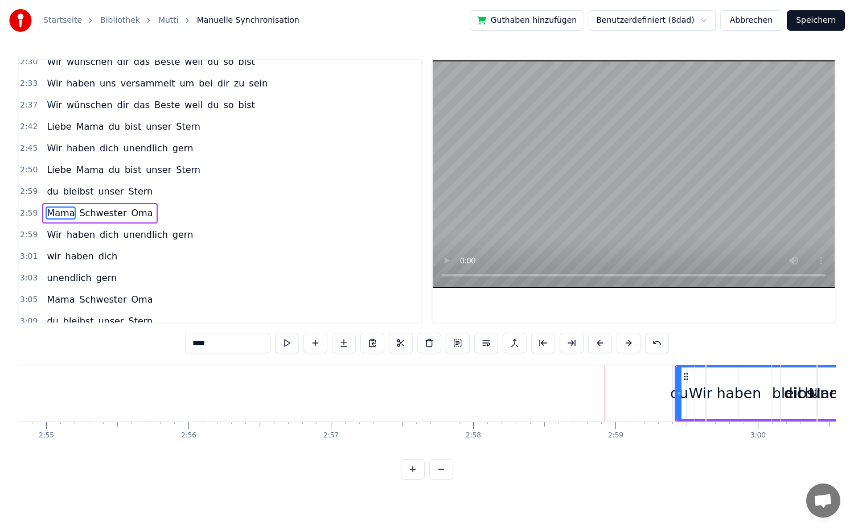
click at [623, 344] on button at bounding box center [629, 343] width 24 height 20
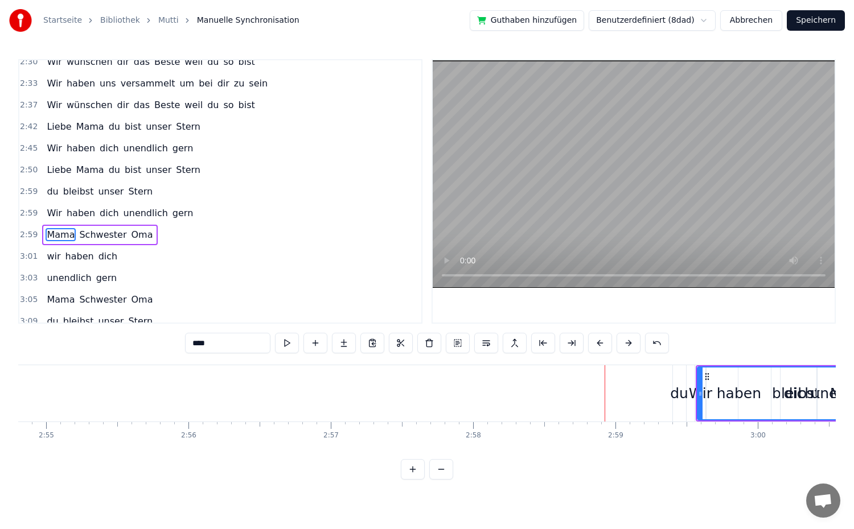
click at [623, 344] on button at bounding box center [629, 343] width 24 height 20
click at [696, 395] on div "Wir" at bounding box center [700, 394] width 23 height 22
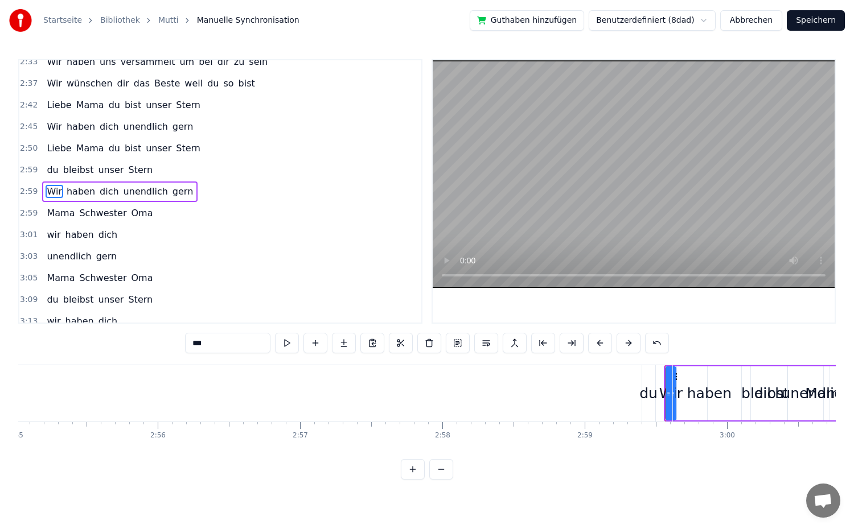
scroll to position [0, 24948]
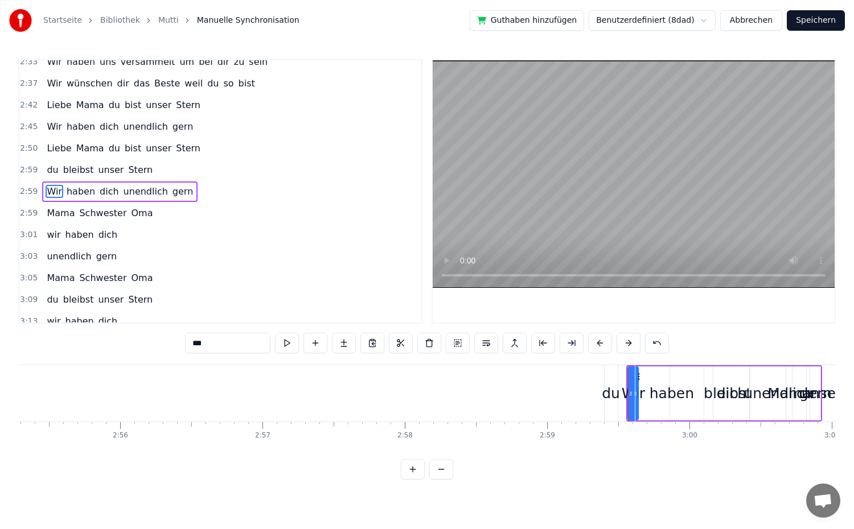
click at [124, 151] on span "bist" at bounding box center [133, 148] width 19 height 13
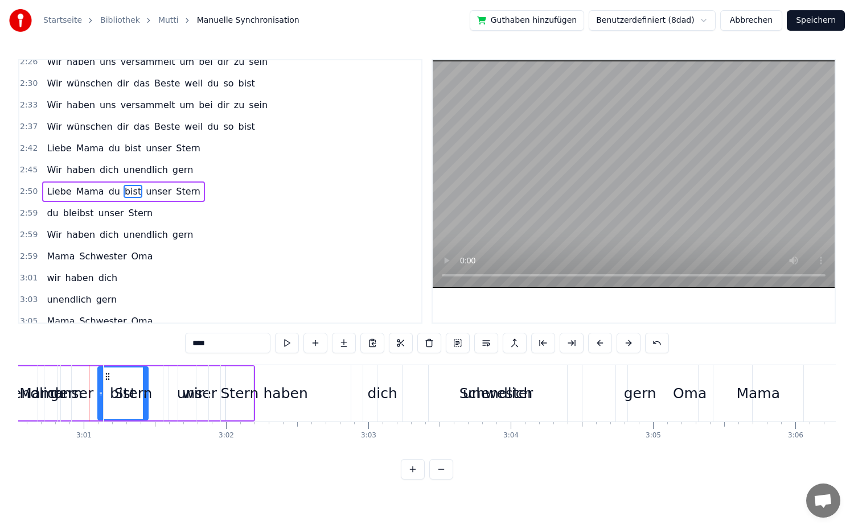
scroll to position [0, 25709]
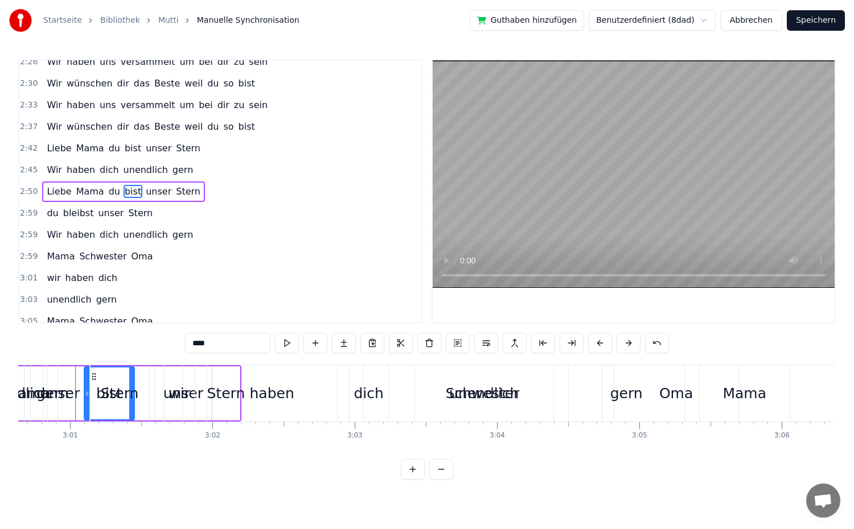
click at [84, 395] on div "Mama" at bounding box center [28, 393] width 309 height 56
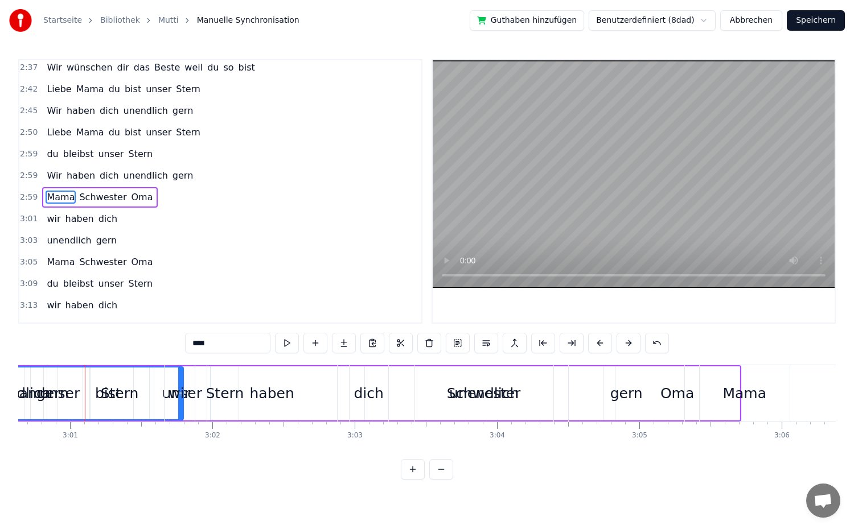
scroll to position [874, 0]
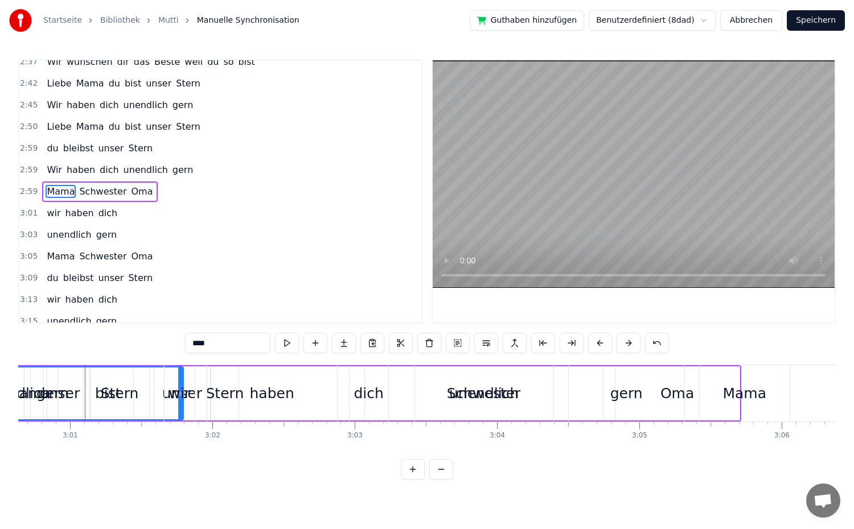
click at [625, 341] on button at bounding box center [629, 343] width 24 height 20
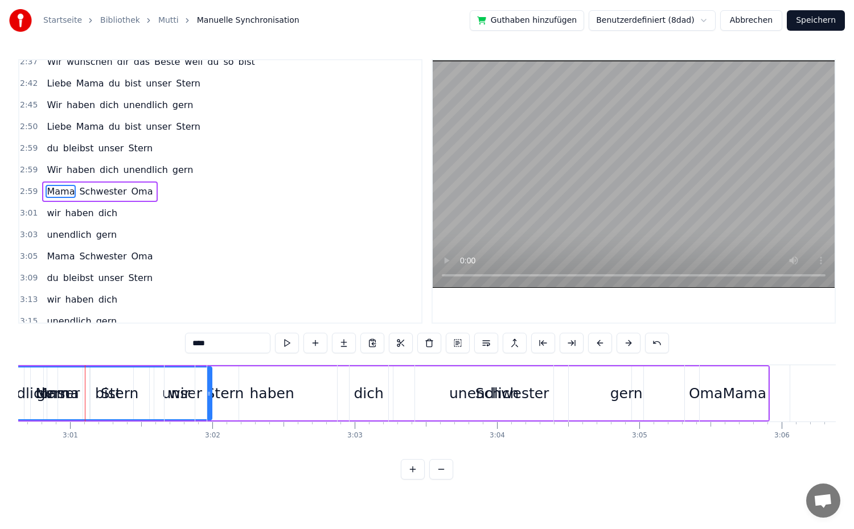
click at [625, 341] on button at bounding box center [629, 343] width 24 height 20
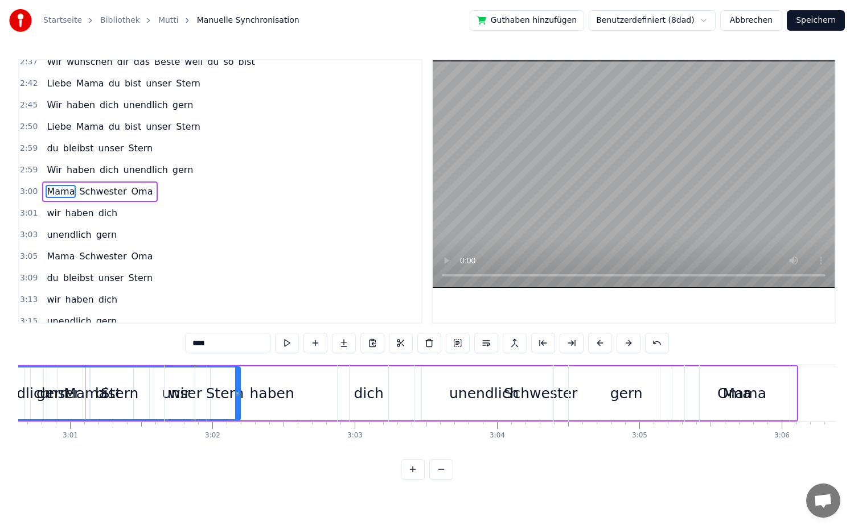
click at [625, 341] on button at bounding box center [629, 343] width 24 height 20
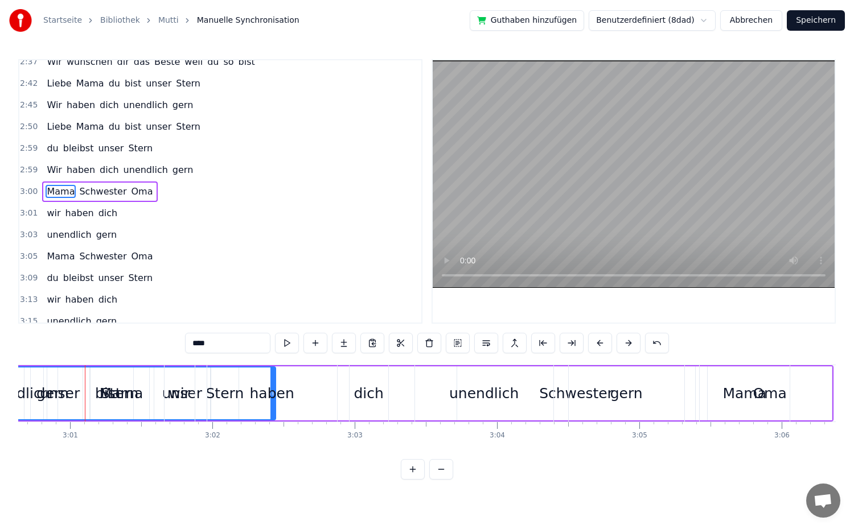
click at [625, 341] on button at bounding box center [629, 343] width 24 height 20
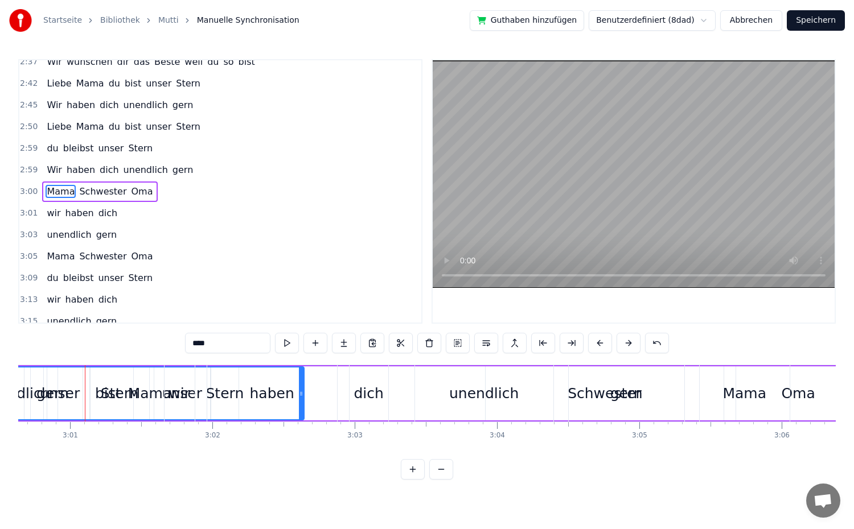
click at [625, 341] on button at bounding box center [629, 343] width 24 height 20
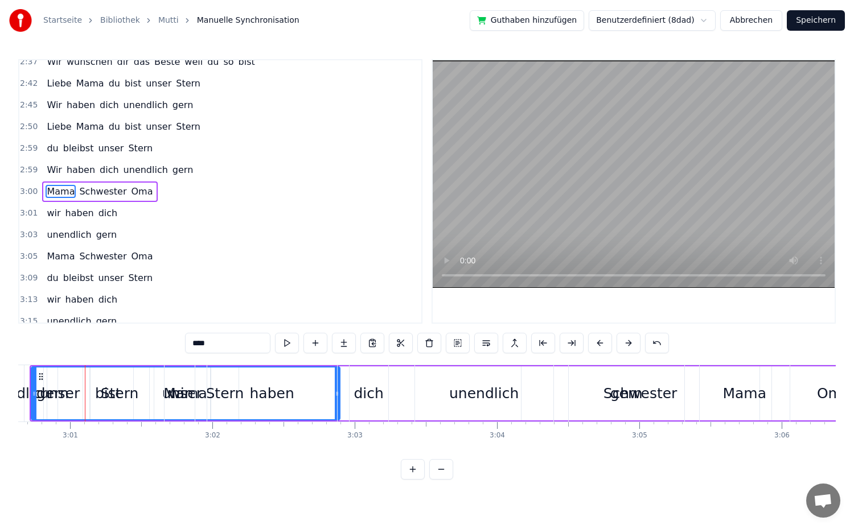
click at [625, 341] on button at bounding box center [629, 343] width 24 height 20
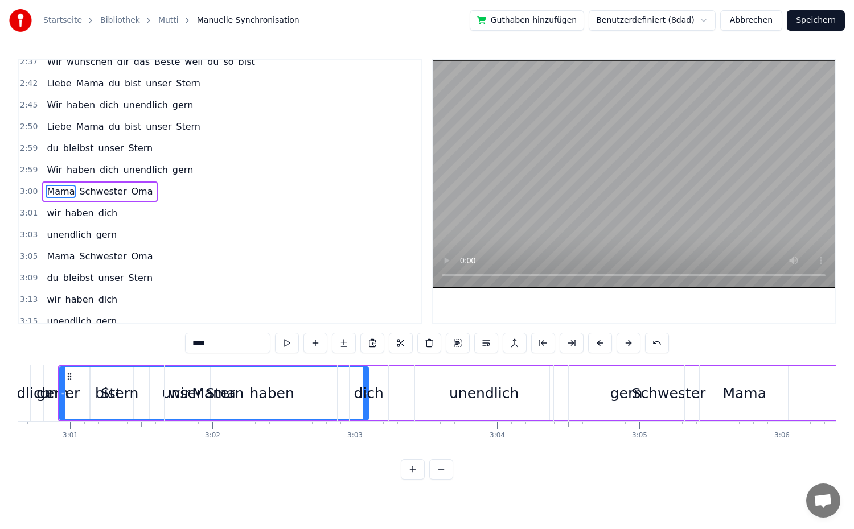
click at [625, 341] on button at bounding box center [629, 343] width 24 height 20
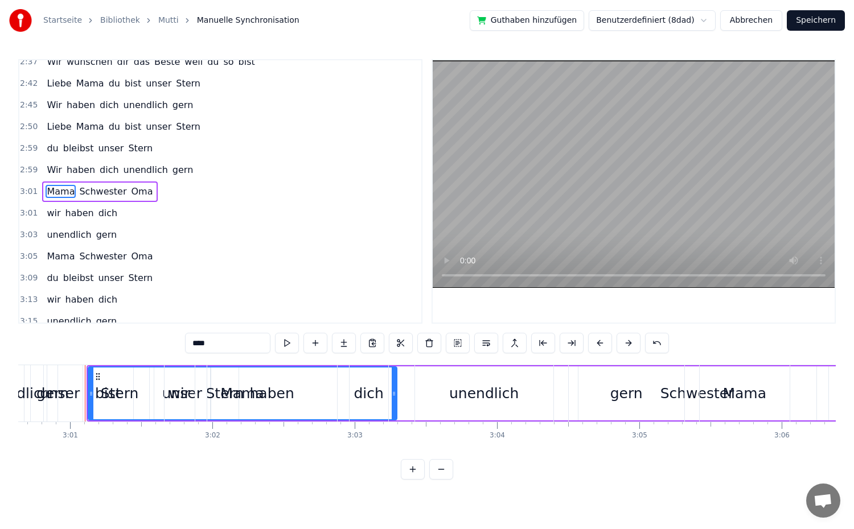
click at [625, 341] on button at bounding box center [629, 343] width 24 height 20
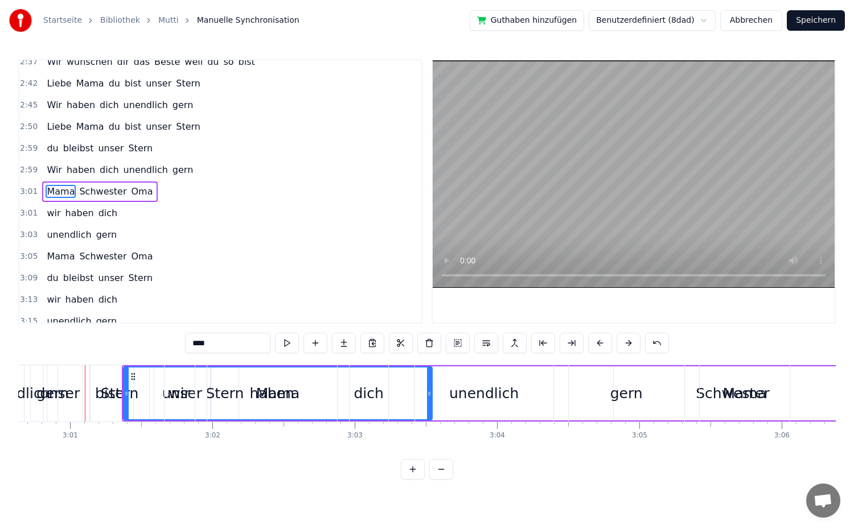
click at [625, 341] on button at bounding box center [629, 343] width 24 height 20
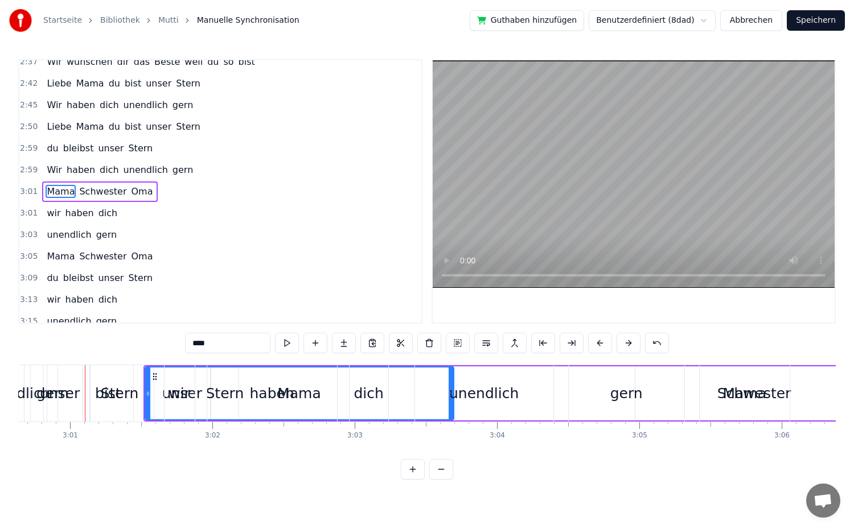
click at [625, 341] on button at bounding box center [629, 343] width 24 height 20
click at [51, 154] on span "du" at bounding box center [53, 148] width 14 height 13
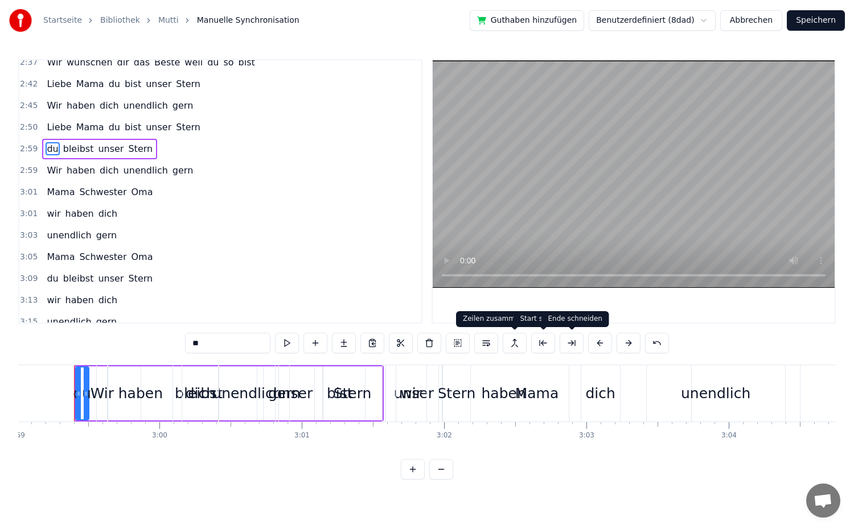
scroll to position [0, 25476]
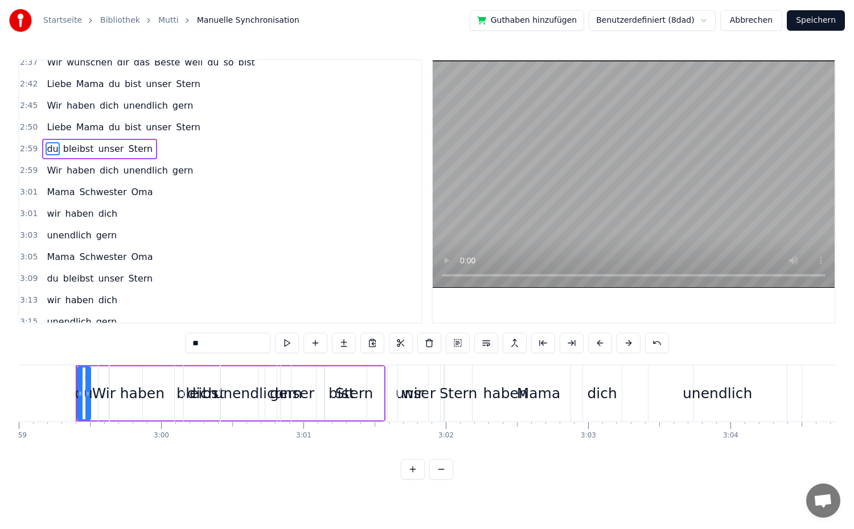
click at [619, 345] on button at bounding box center [629, 343] width 24 height 20
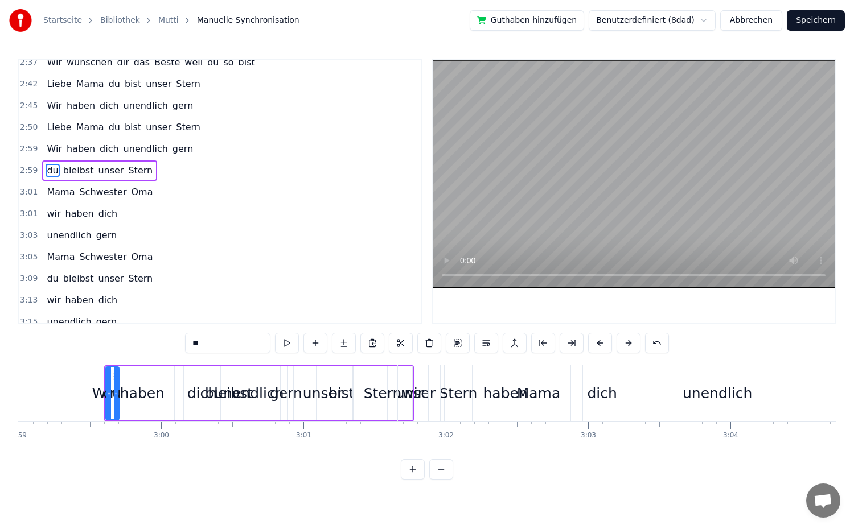
click at [619, 345] on button at bounding box center [629, 343] width 24 height 20
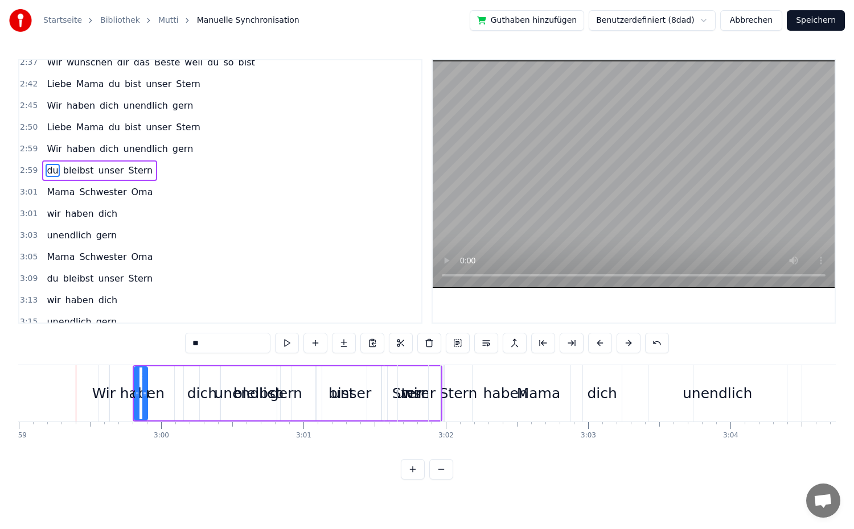
click at [619, 345] on button at bounding box center [629, 343] width 24 height 20
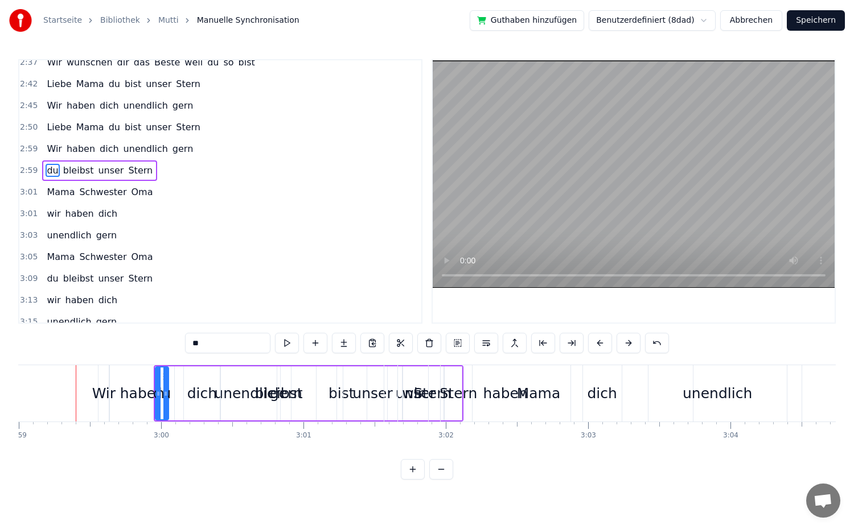
click at [619, 345] on button at bounding box center [629, 343] width 24 height 20
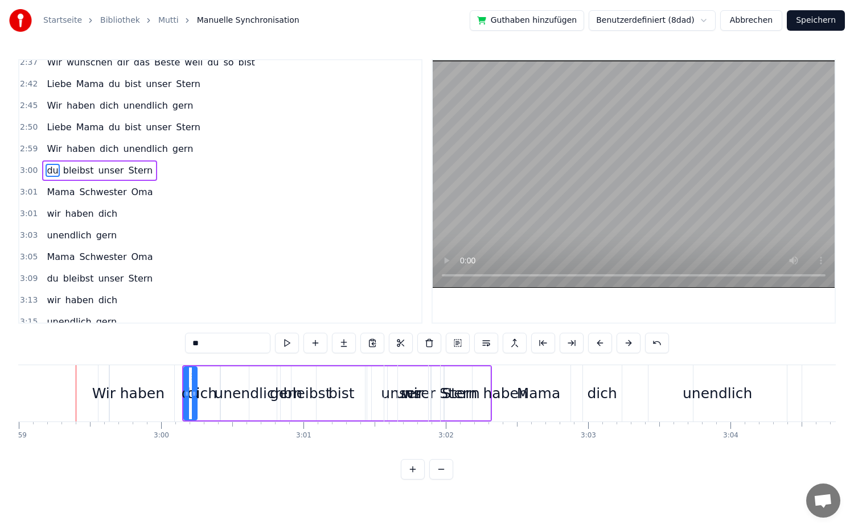
click at [619, 345] on button at bounding box center [629, 343] width 24 height 20
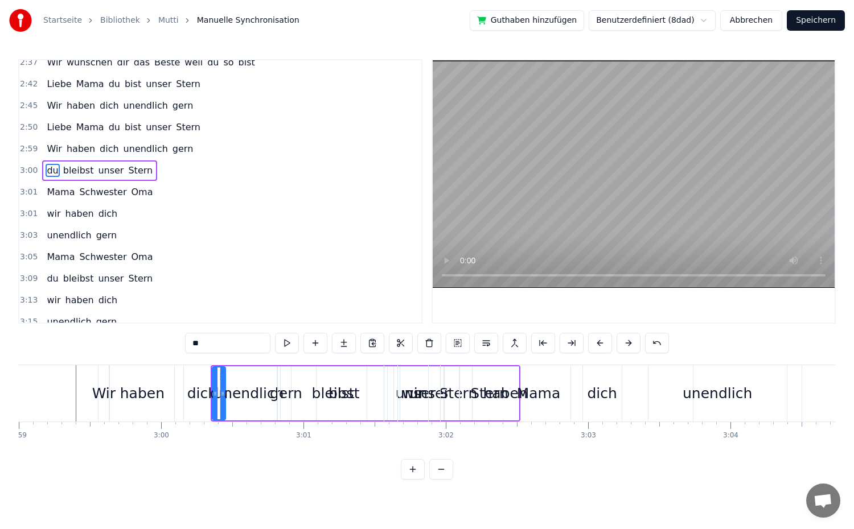
click at [619, 345] on button at bounding box center [629, 343] width 24 height 20
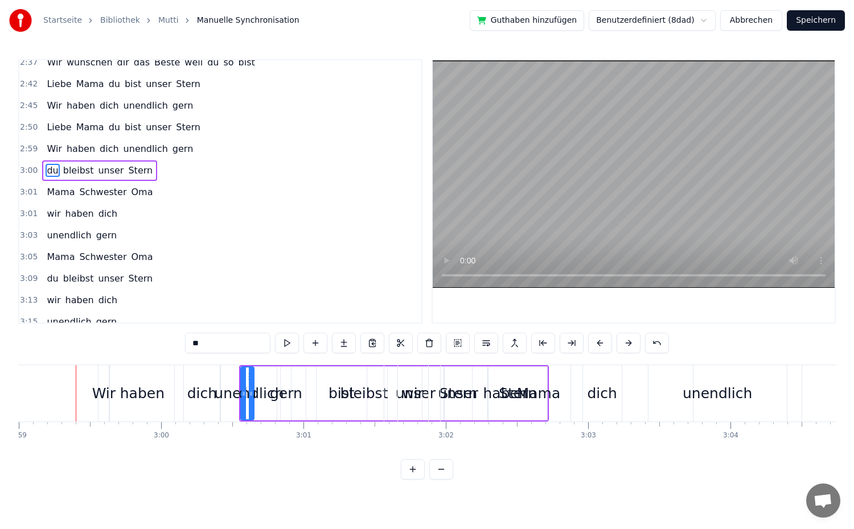
click at [619, 345] on button at bounding box center [629, 343] width 24 height 20
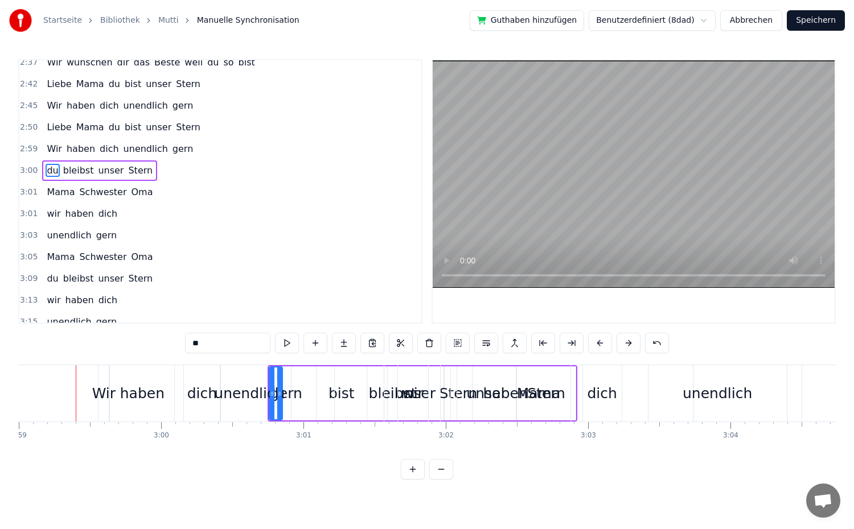
click at [619, 345] on button at bounding box center [629, 343] width 24 height 20
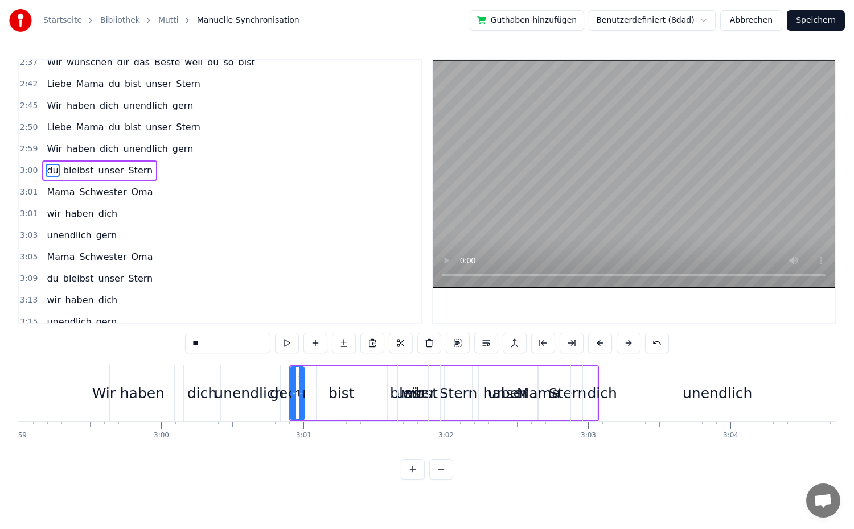
click at [619, 345] on button at bounding box center [629, 343] width 24 height 20
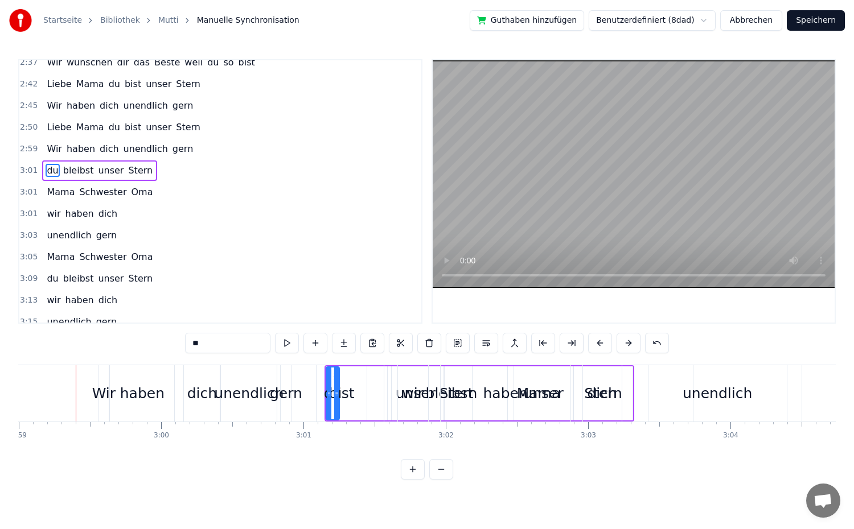
click at [619, 345] on button at bounding box center [629, 343] width 24 height 20
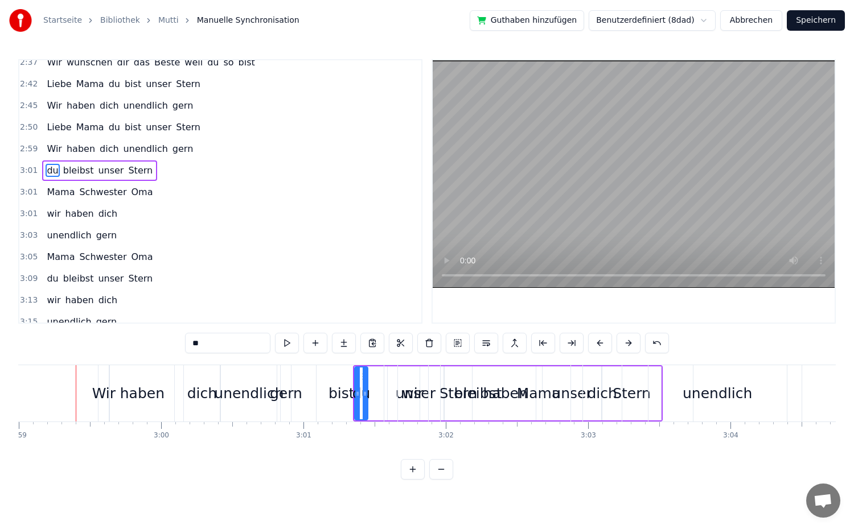
click at [619, 345] on button at bounding box center [629, 343] width 24 height 20
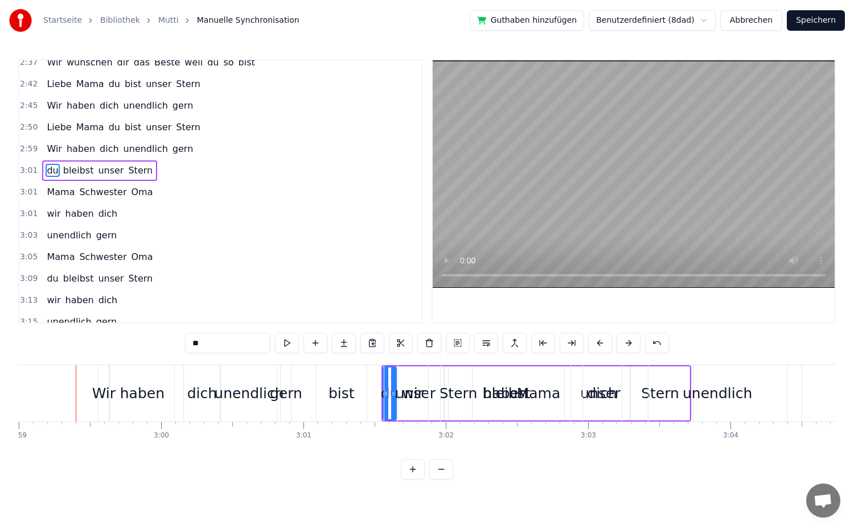
click at [619, 345] on button at bounding box center [629, 343] width 24 height 20
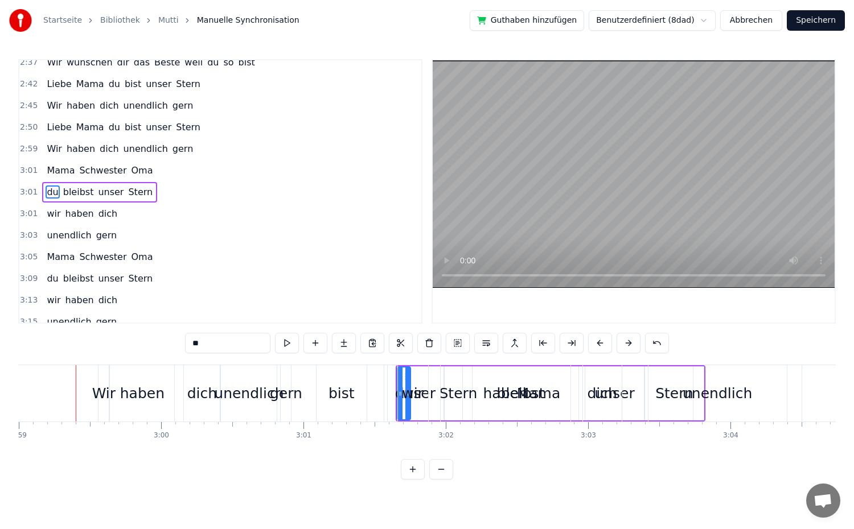
click at [619, 345] on button at bounding box center [629, 343] width 24 height 20
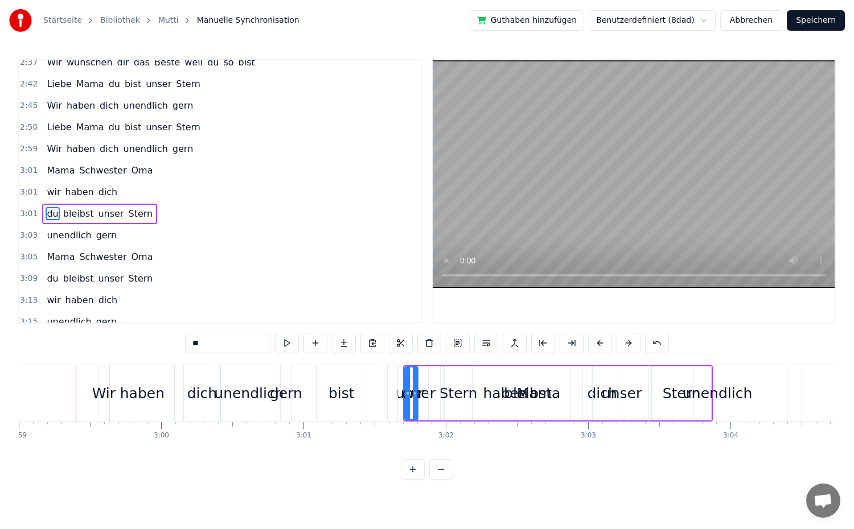
click at [619, 345] on button at bounding box center [629, 343] width 24 height 20
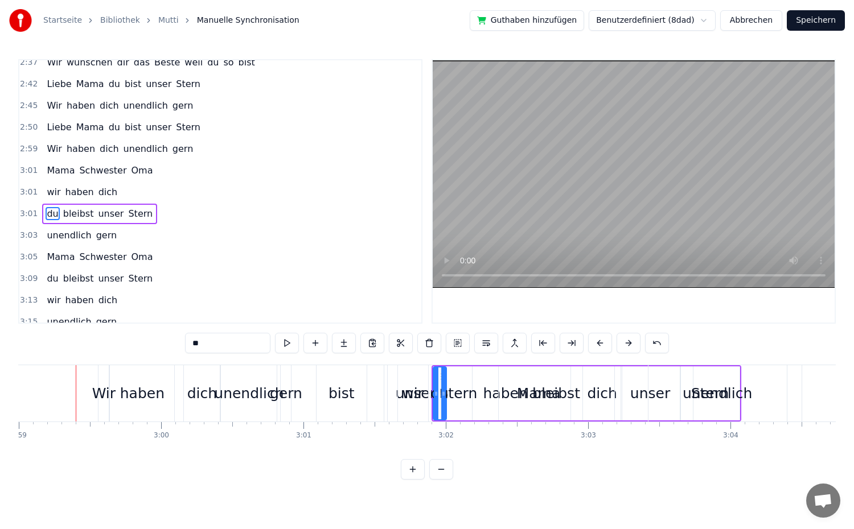
click at [619, 345] on button at bounding box center [629, 343] width 24 height 20
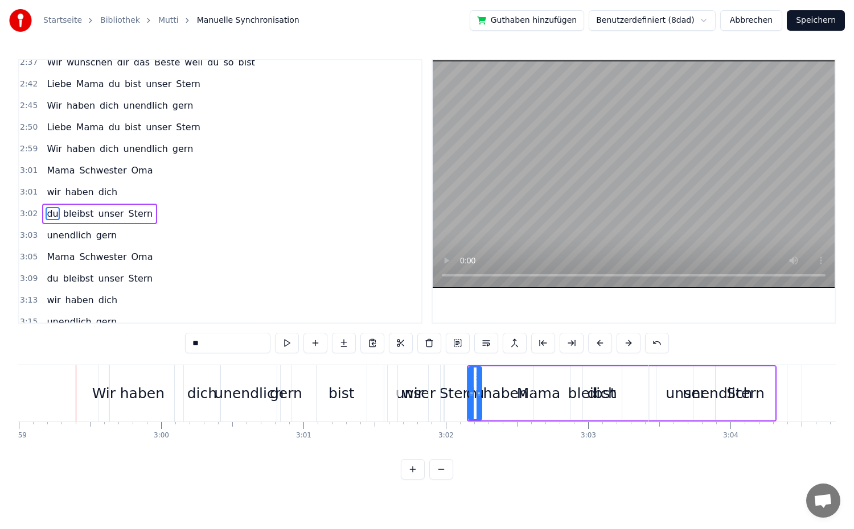
click at [619, 345] on button at bounding box center [629, 343] width 24 height 20
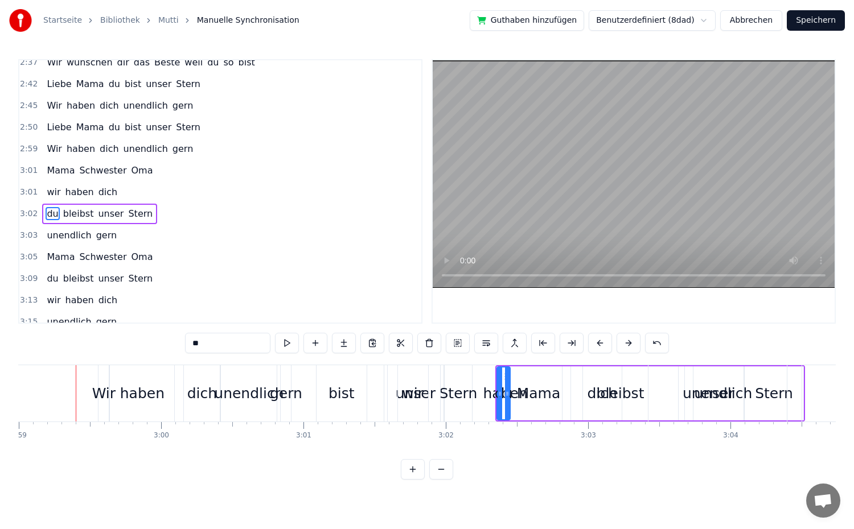
click at [619, 345] on button at bounding box center [629, 343] width 24 height 20
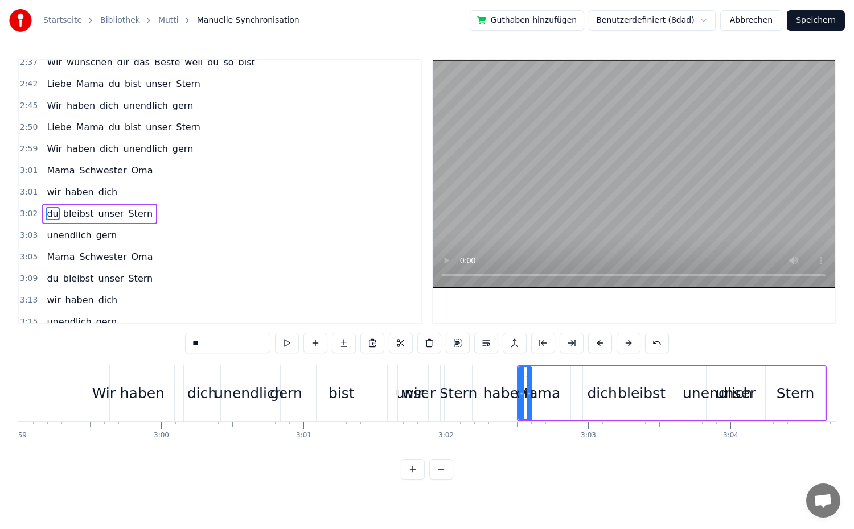
click at [619, 345] on button at bounding box center [629, 343] width 24 height 20
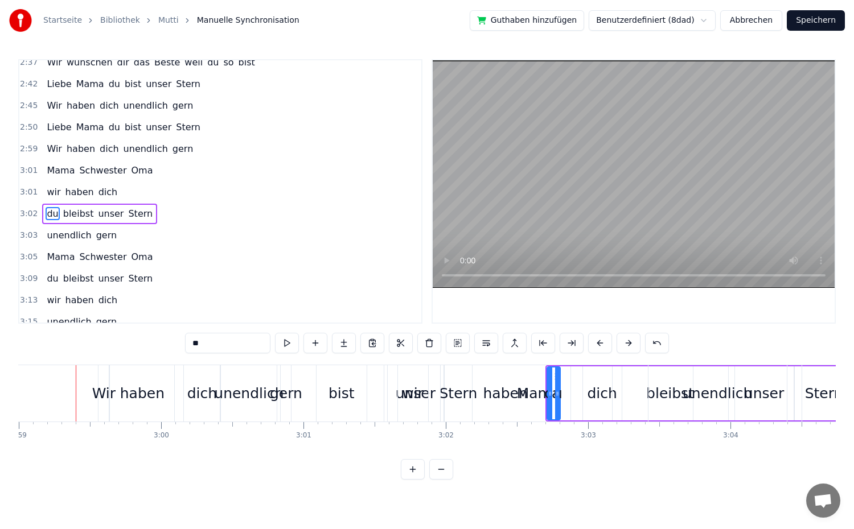
click at [619, 345] on button at bounding box center [629, 343] width 24 height 20
click at [108, 132] on span "du" at bounding box center [115, 127] width 14 height 13
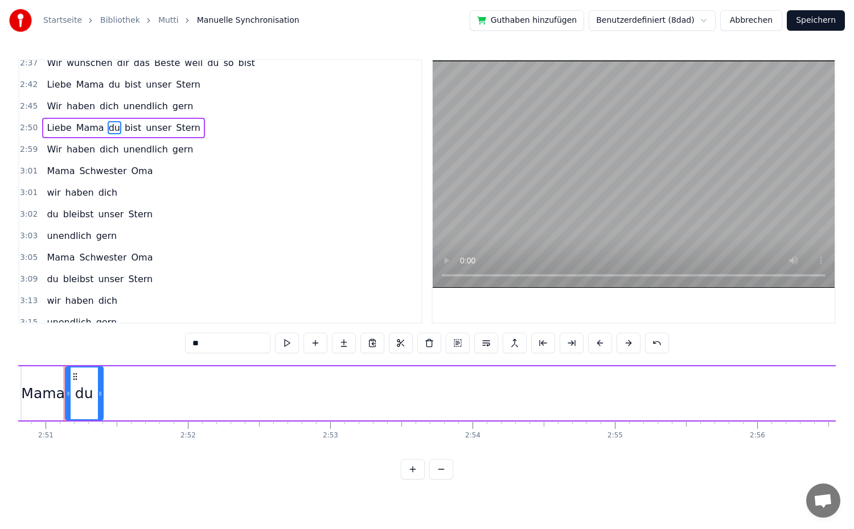
scroll to position [0, 24299]
click at [127, 132] on span "bist" at bounding box center [133, 127] width 19 height 13
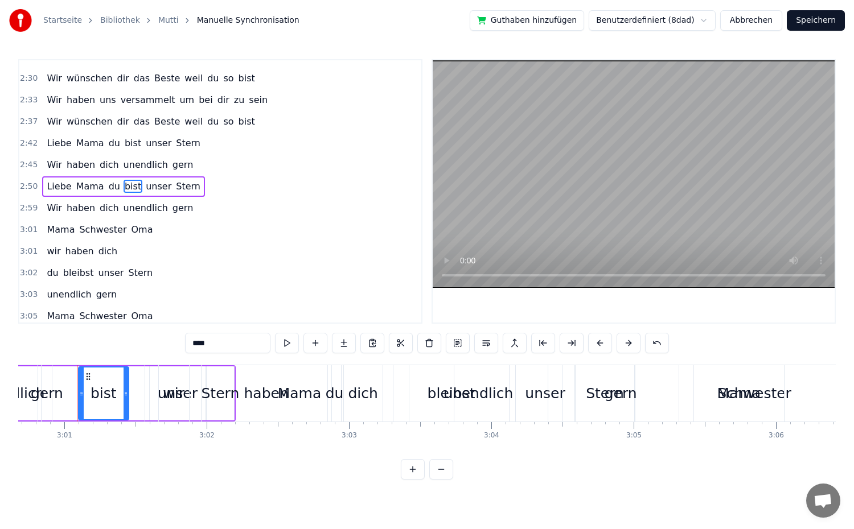
scroll to position [0, 25717]
drag, startPoint x: 80, startPoint y: 403, endPoint x: 0, endPoint y: 385, distance: 81.6
click at [0, 385] on div "Startseite Bibliothek Mutti Manuelle Synchronisation Guthaben hinzufügen Benutz…" at bounding box center [427, 240] width 854 height 480
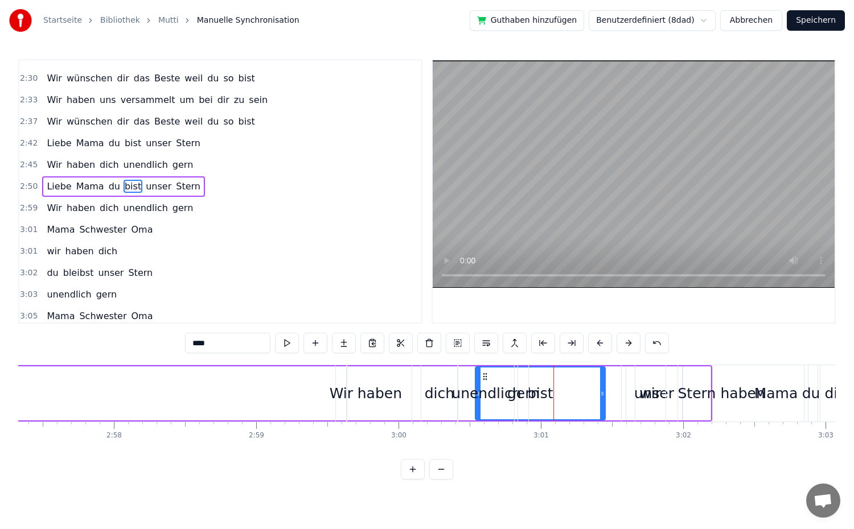
scroll to position [0, 25193]
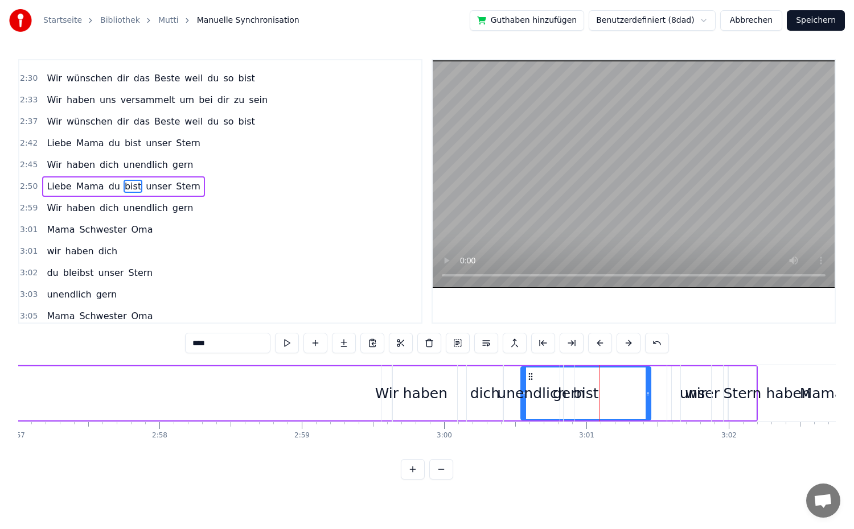
click at [524, 402] on div "unendlich" at bounding box center [531, 394] width 69 height 22
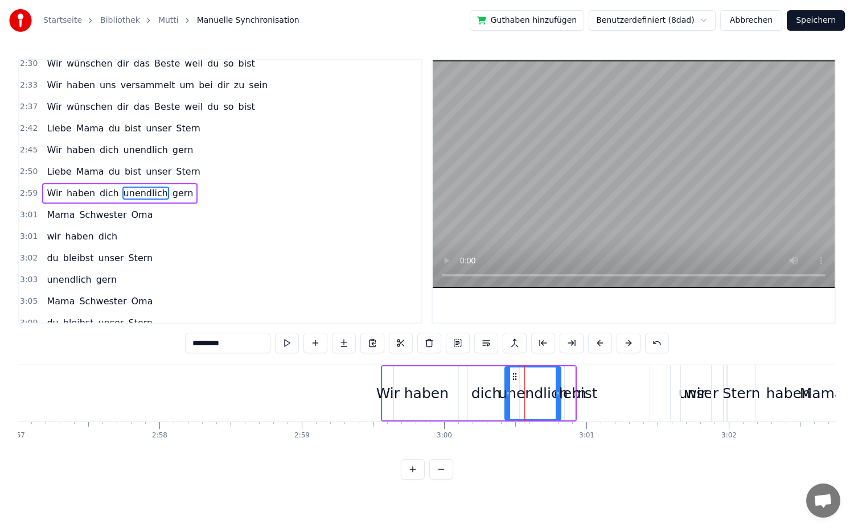
scroll to position [831, 0]
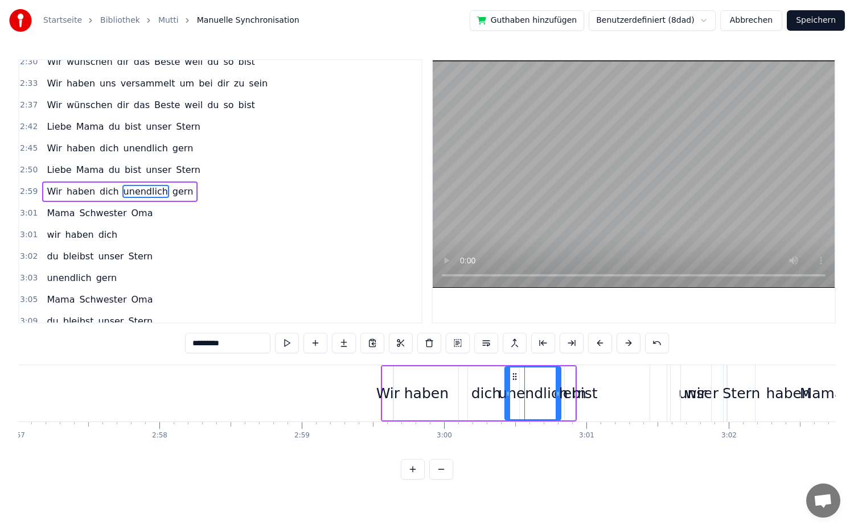
click at [124, 132] on span "bist" at bounding box center [133, 126] width 19 height 13
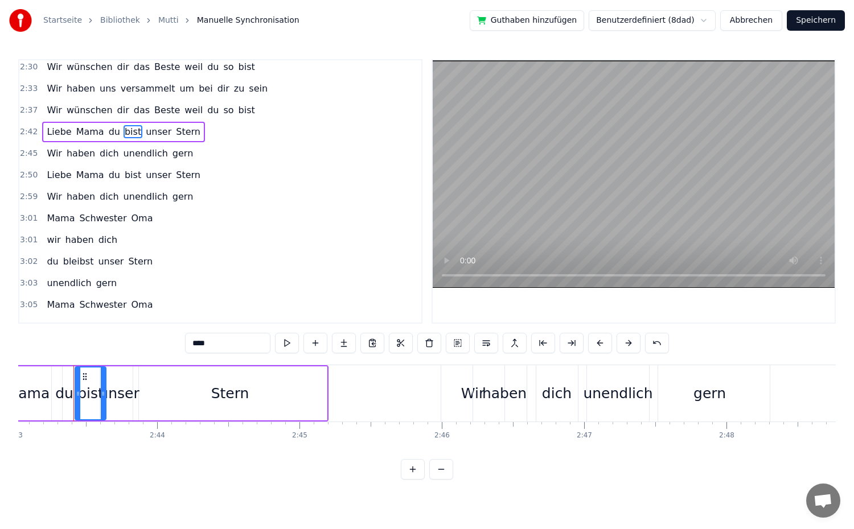
scroll to position [0, 23201]
click at [124, 181] on span "bist" at bounding box center [133, 175] width 19 height 13
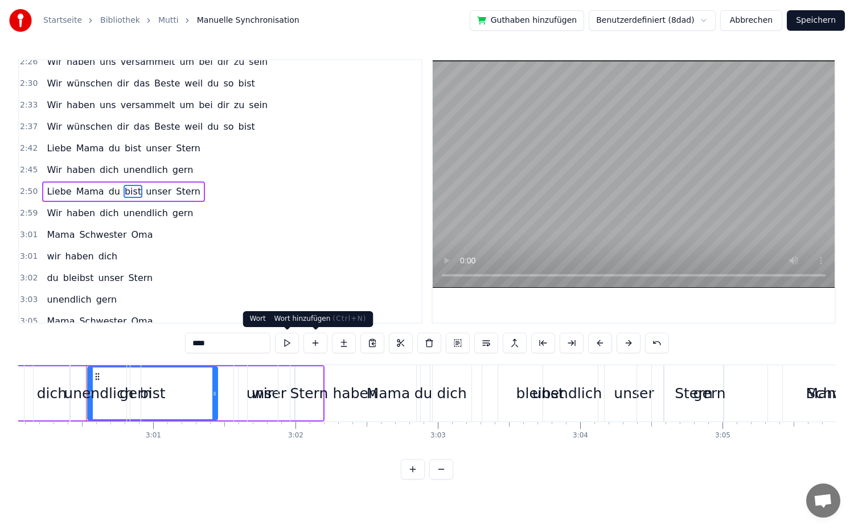
scroll to position [0, 25637]
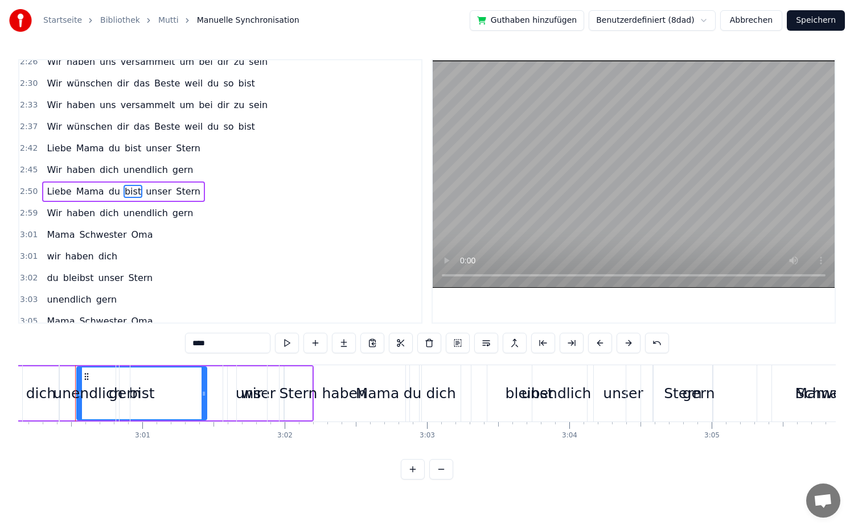
click at [80, 398] on div "unendlich" at bounding box center [87, 394] width 69 height 22
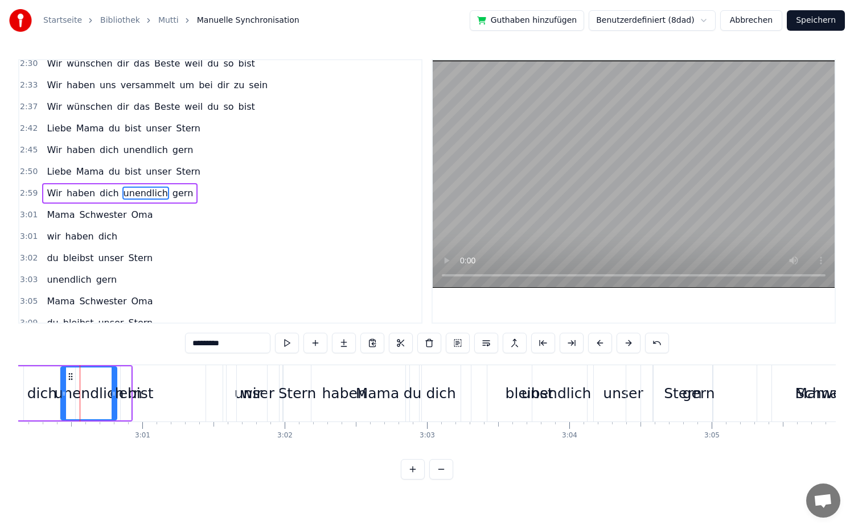
scroll to position [831, 0]
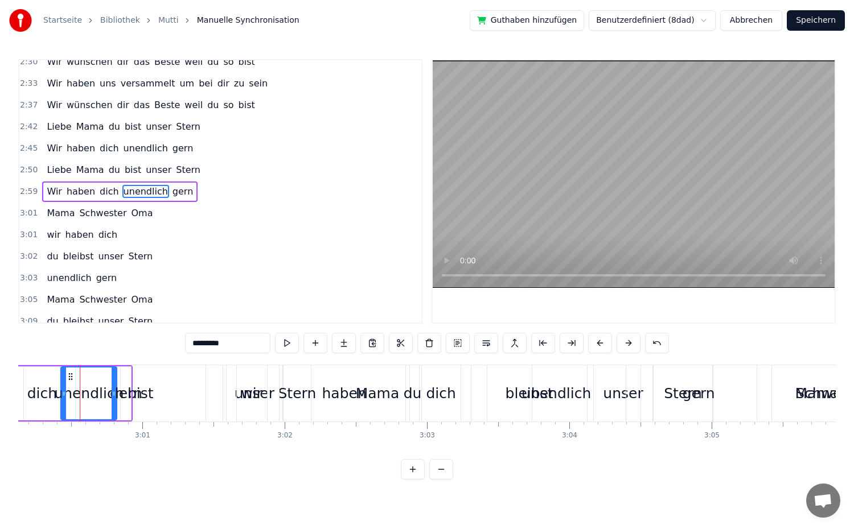
click at [108, 130] on span "du" at bounding box center [115, 126] width 14 height 13
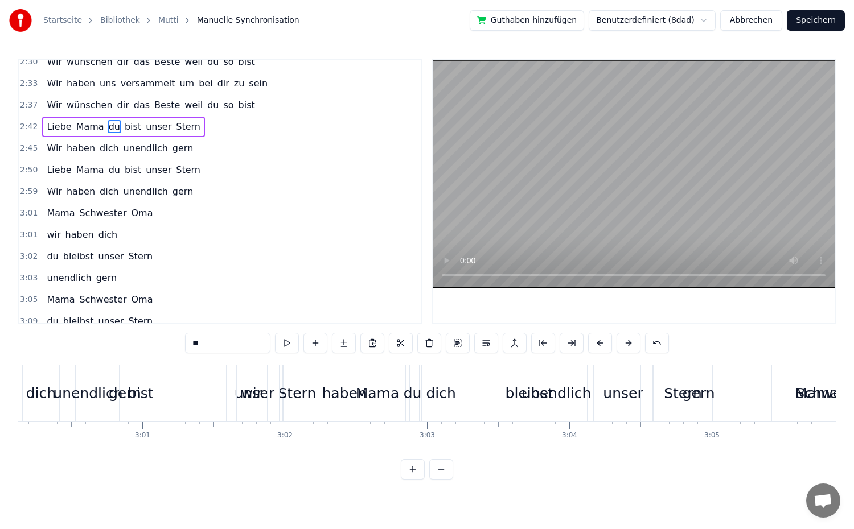
scroll to position [826, 0]
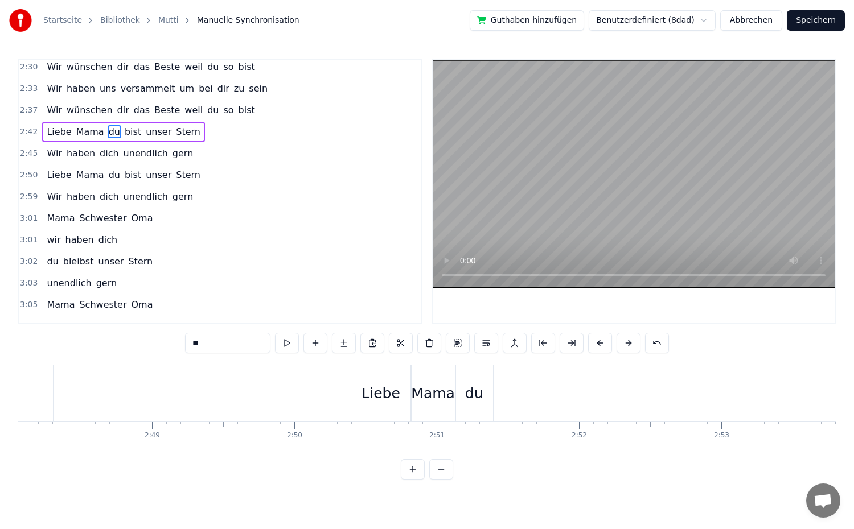
click at [124, 129] on span "bist" at bounding box center [133, 131] width 19 height 13
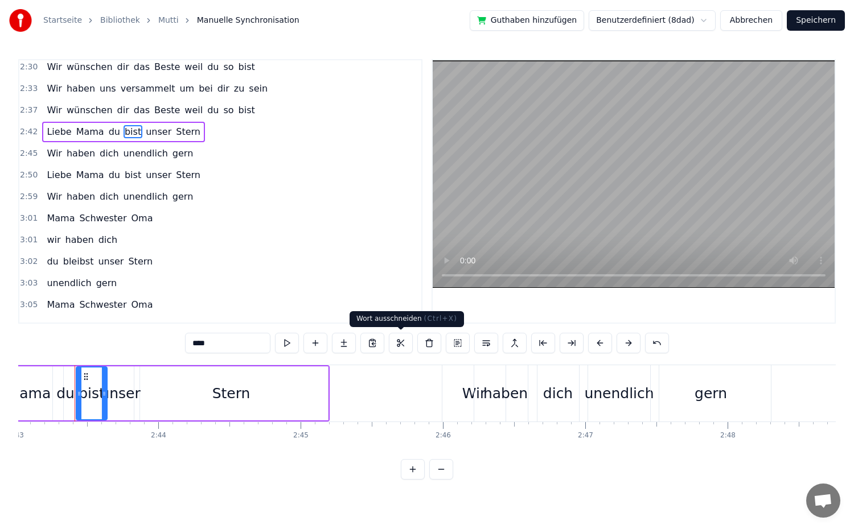
scroll to position [0, 23201]
click at [56, 160] on span "Wir" at bounding box center [55, 153] width 18 height 13
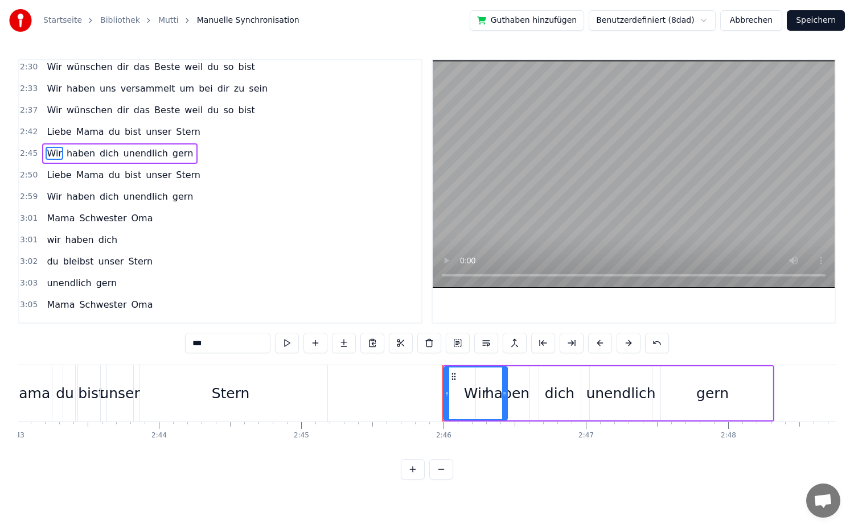
scroll to position [788, 0]
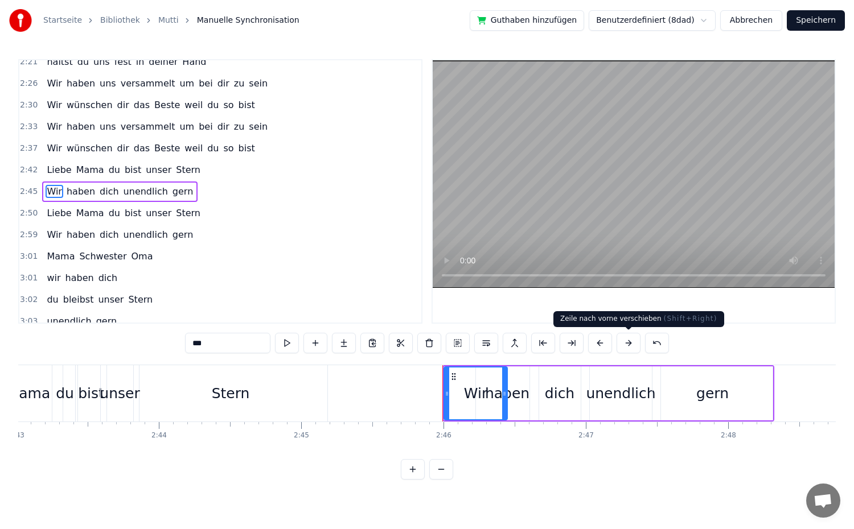
click at [625, 344] on button at bounding box center [629, 343] width 24 height 20
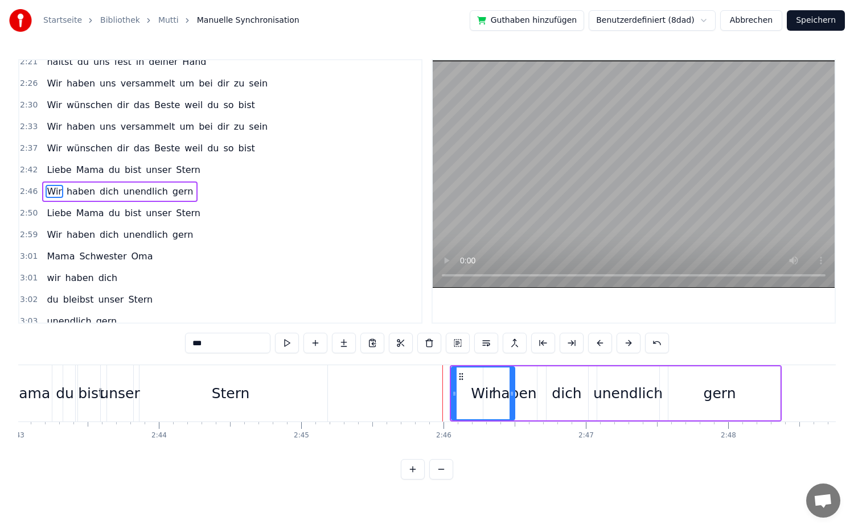
click at [625, 344] on button at bounding box center [629, 343] width 24 height 20
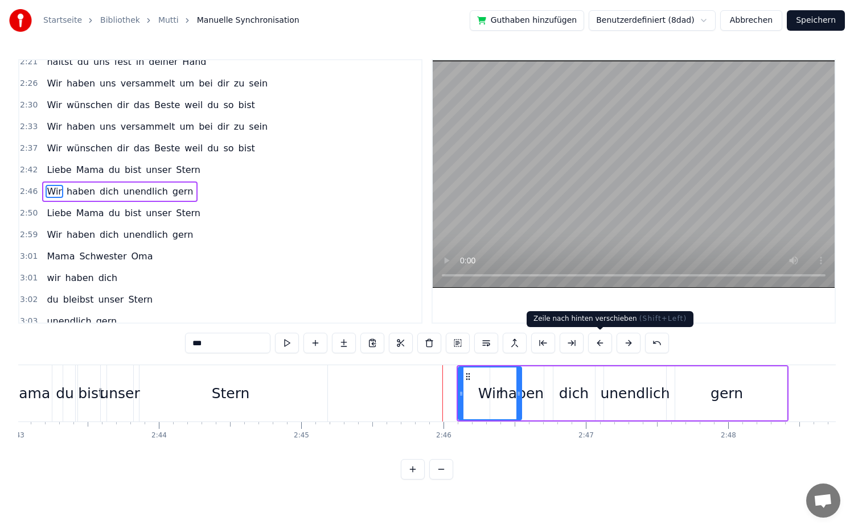
click at [593, 343] on button at bounding box center [600, 343] width 24 height 20
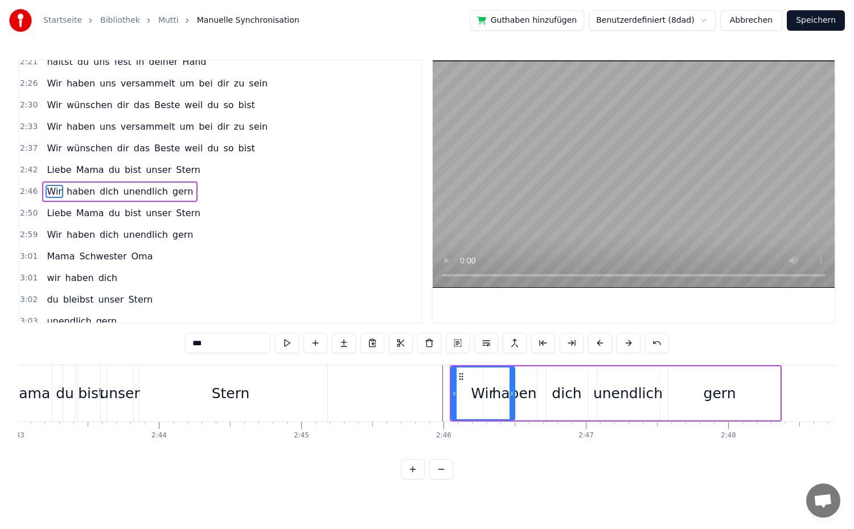
click at [593, 343] on button at bounding box center [600, 343] width 24 height 20
click at [79, 239] on span "haben" at bounding box center [80, 234] width 31 height 13
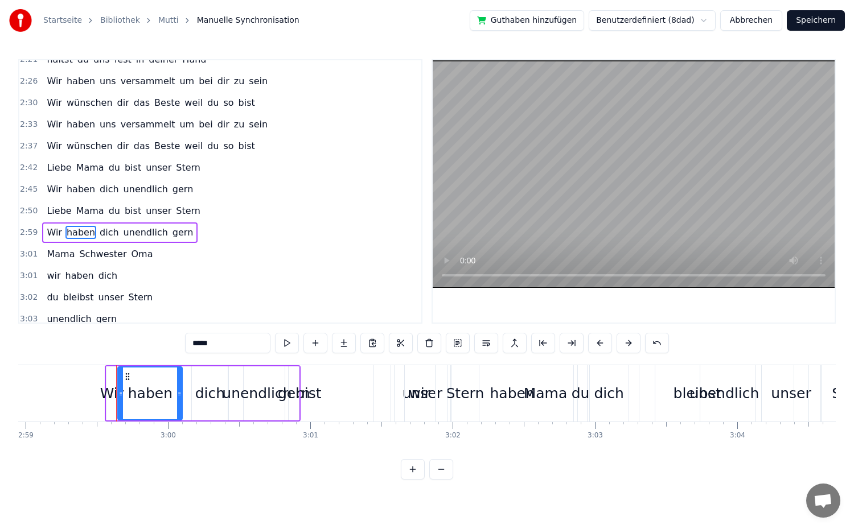
scroll to position [0, 25510]
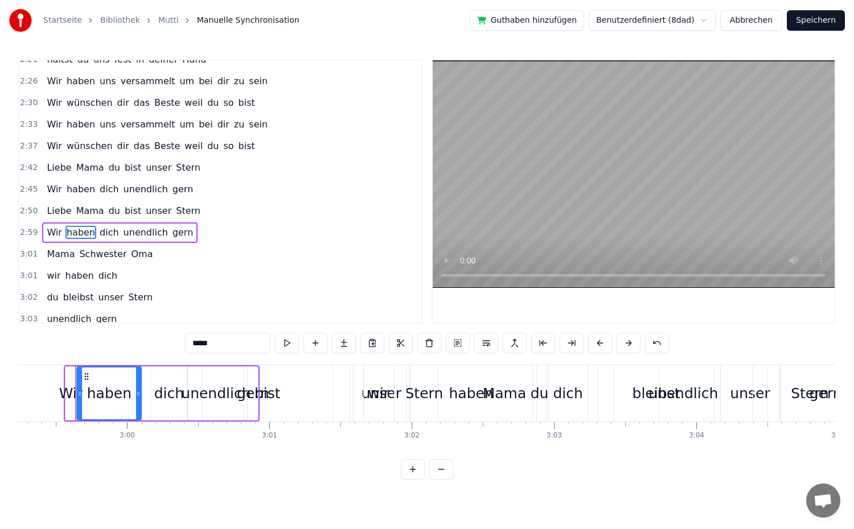
click at [46, 232] on span "Wir" at bounding box center [55, 232] width 18 height 13
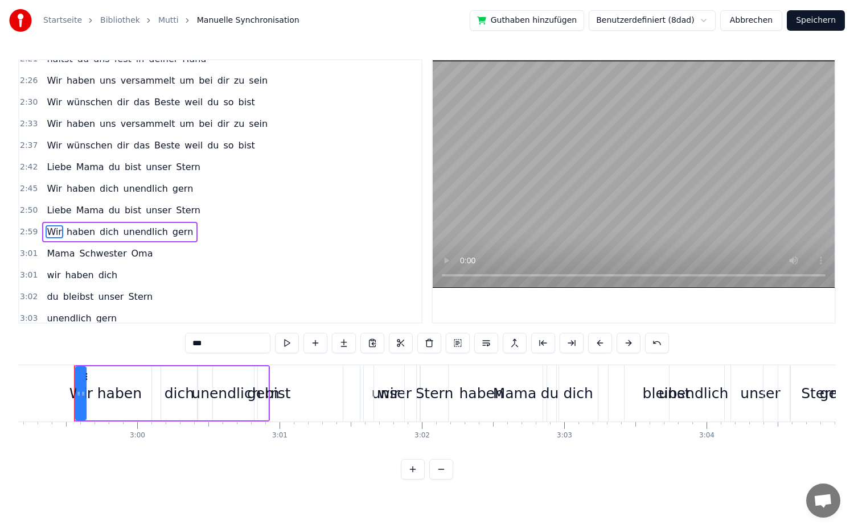
scroll to position [0, 25499]
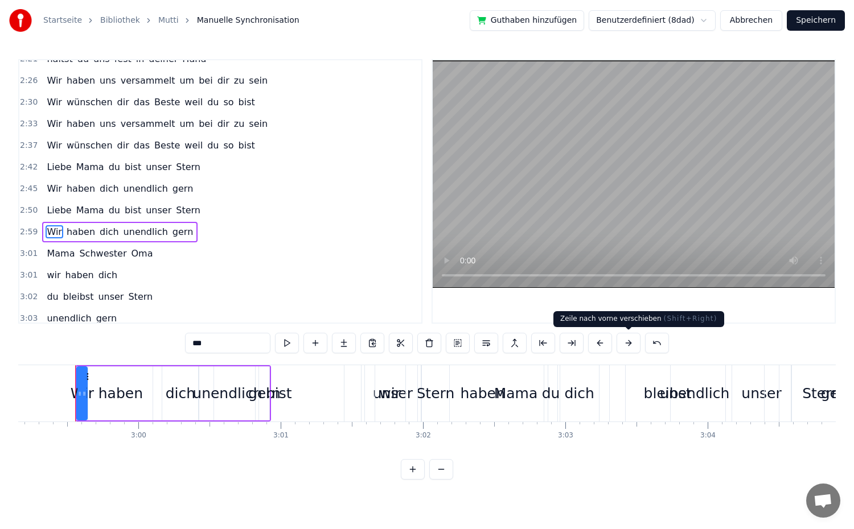
click at [627, 344] on button at bounding box center [629, 343] width 24 height 20
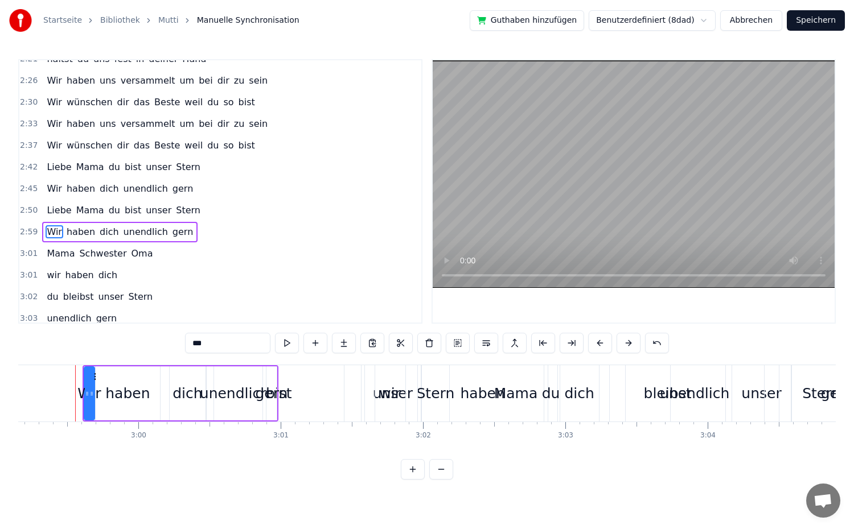
click at [627, 344] on button at bounding box center [629, 343] width 24 height 20
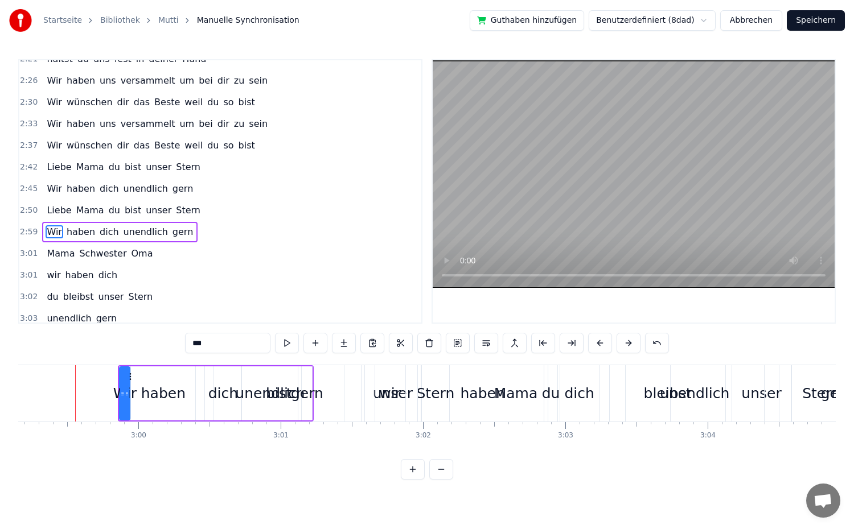
click at [627, 344] on button at bounding box center [629, 343] width 24 height 20
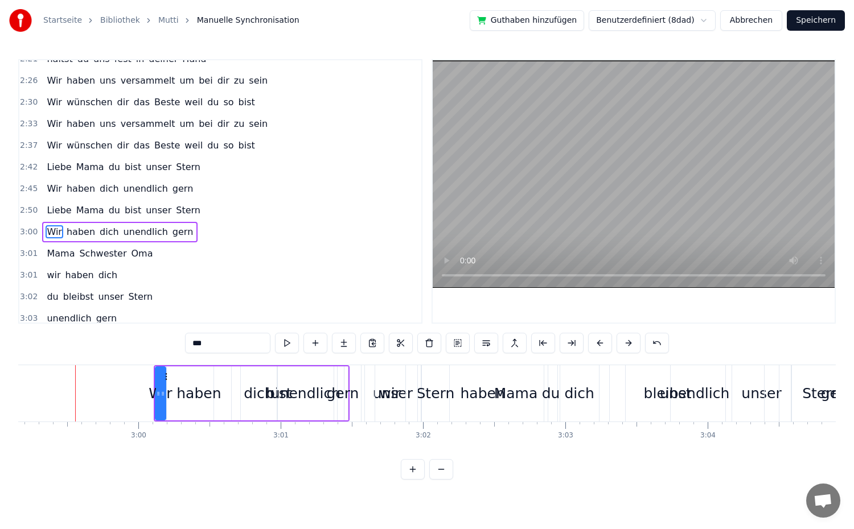
click at [627, 344] on button at bounding box center [629, 343] width 24 height 20
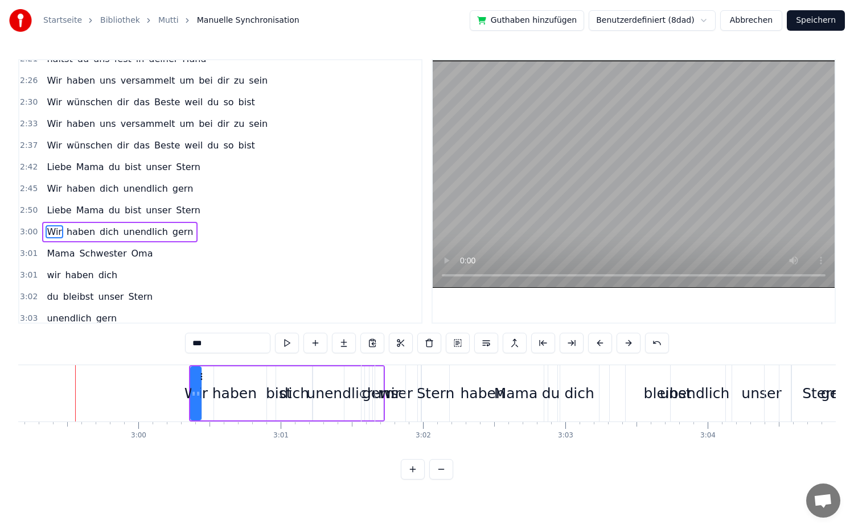
click at [627, 344] on button at bounding box center [629, 343] width 24 height 20
click at [625, 344] on button at bounding box center [629, 343] width 24 height 20
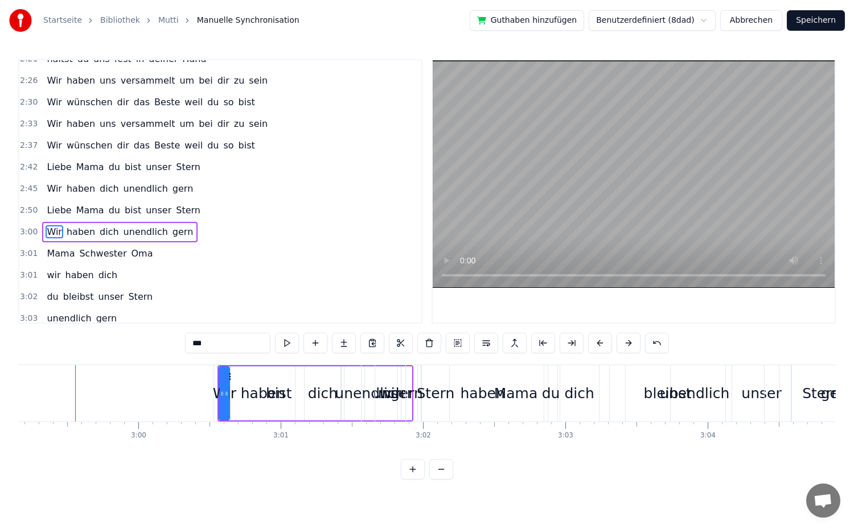
click at [625, 344] on button at bounding box center [629, 343] width 24 height 20
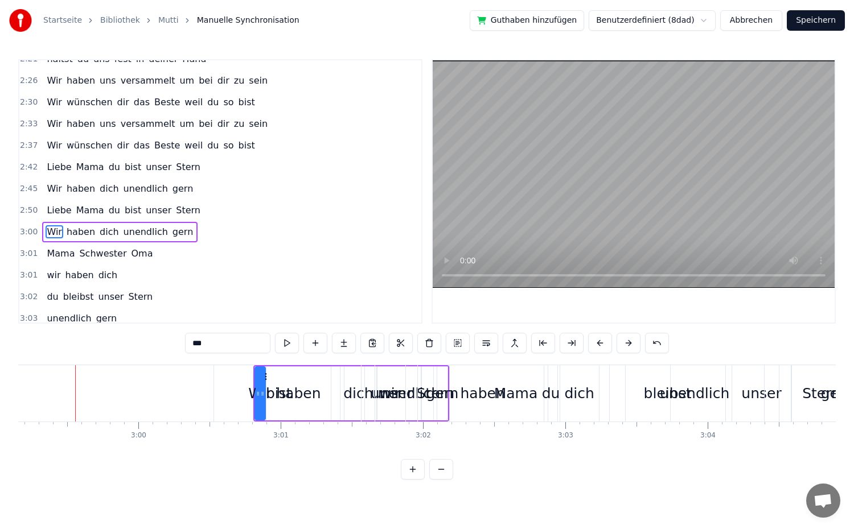
click at [625, 344] on button at bounding box center [629, 343] width 24 height 20
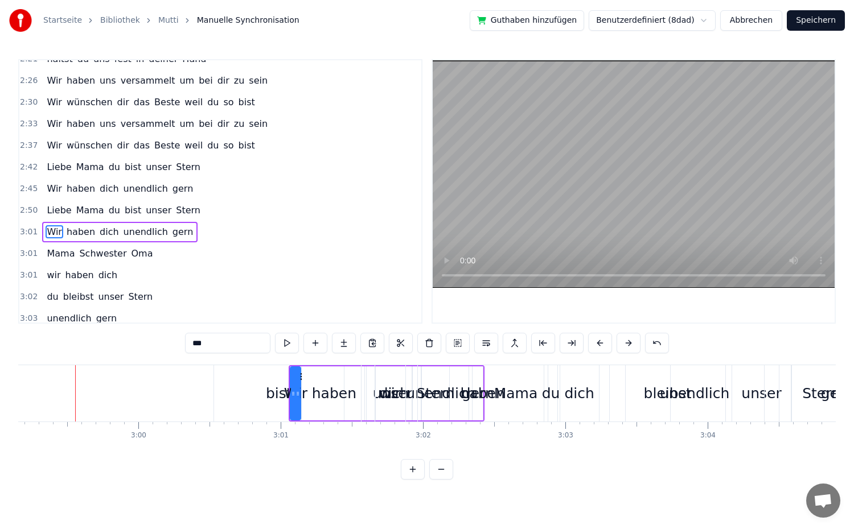
click at [625, 344] on button at bounding box center [629, 343] width 24 height 20
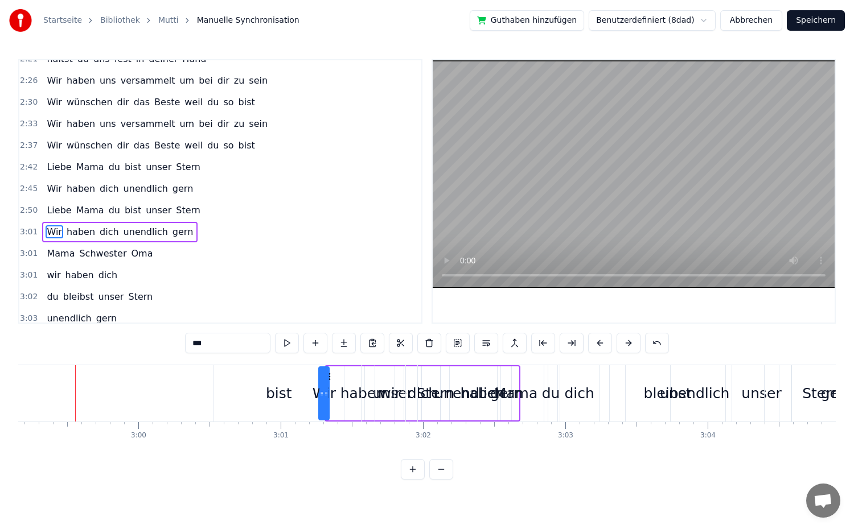
click at [625, 344] on button at bounding box center [629, 343] width 24 height 20
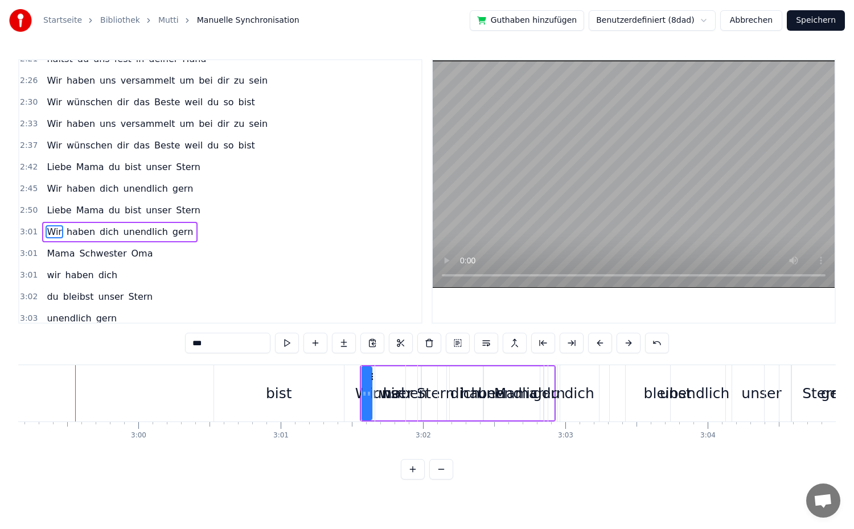
click at [625, 344] on button at bounding box center [629, 343] width 24 height 20
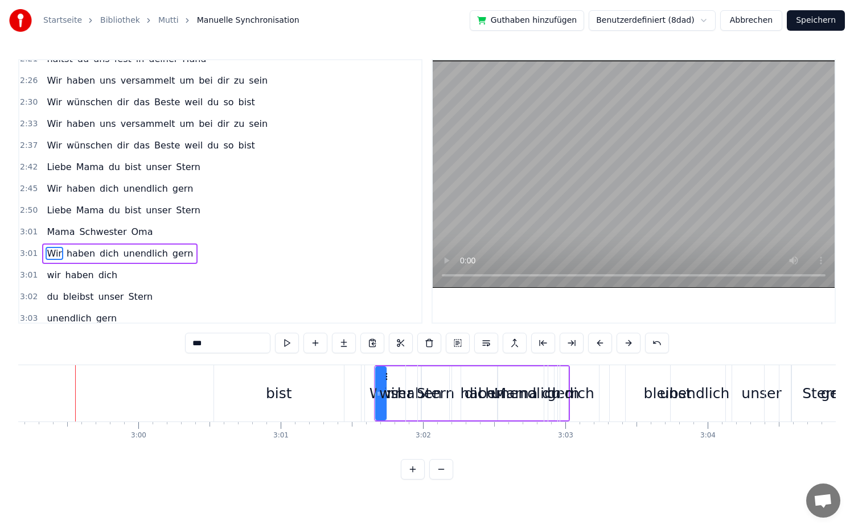
click at [625, 344] on button at bounding box center [629, 343] width 24 height 20
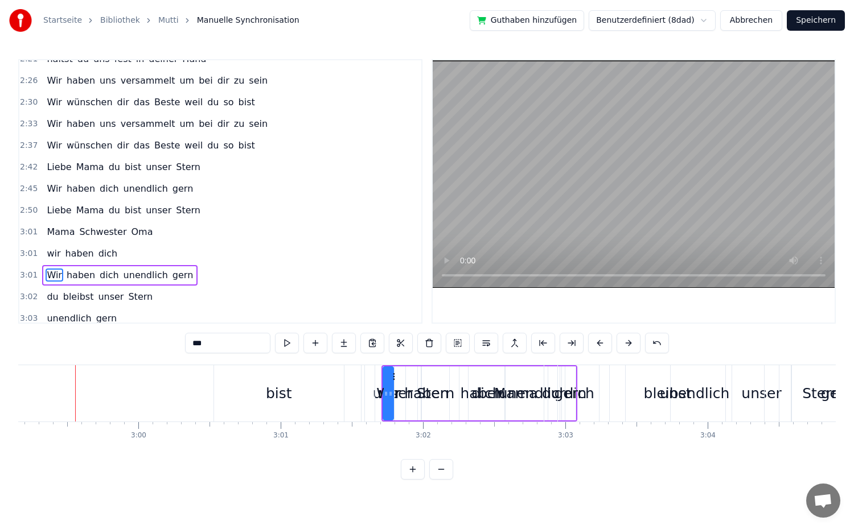
click at [625, 344] on button at bounding box center [629, 343] width 24 height 20
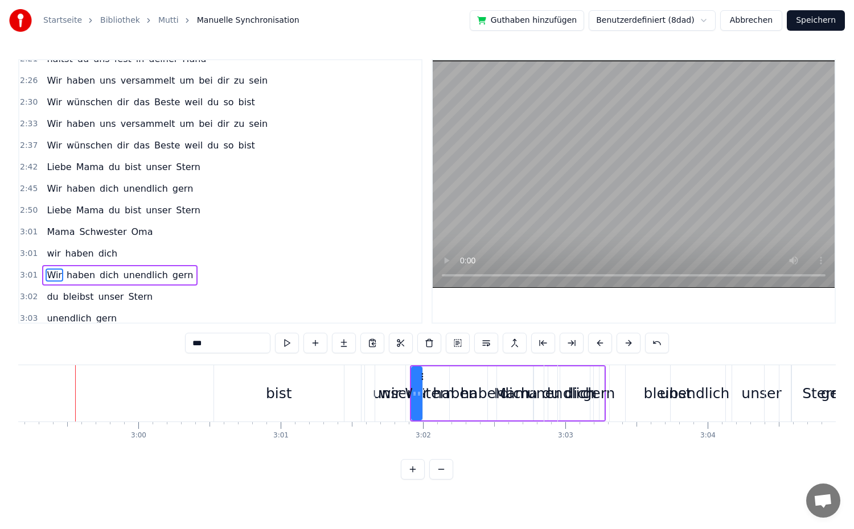
click at [625, 344] on button at bounding box center [629, 343] width 24 height 20
click at [63, 234] on span "Mama" at bounding box center [61, 231] width 30 height 13
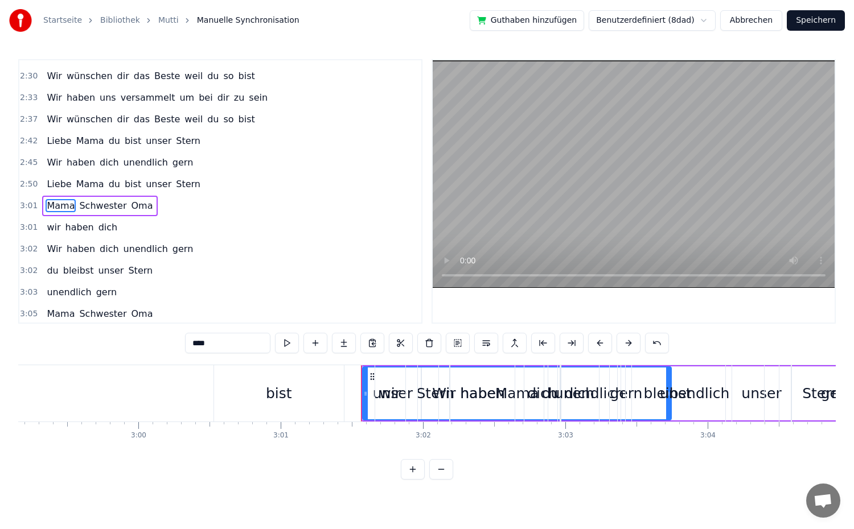
scroll to position [831, 0]
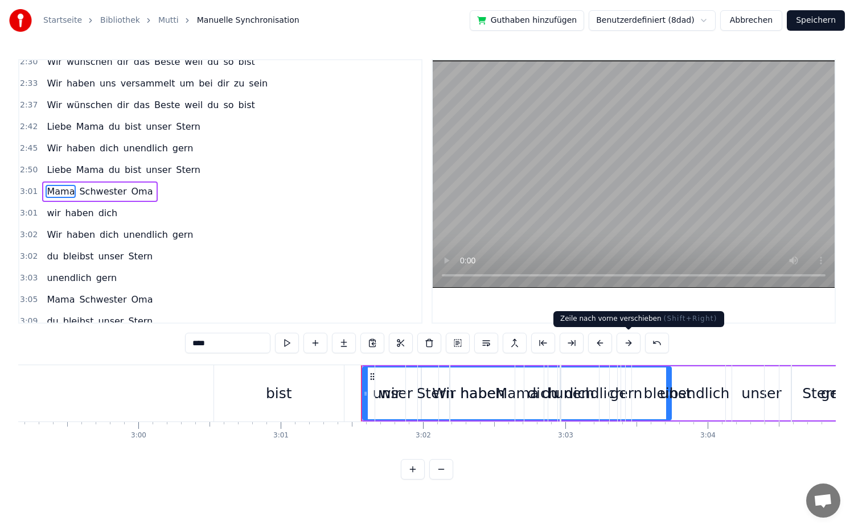
click at [631, 348] on button at bounding box center [629, 343] width 24 height 20
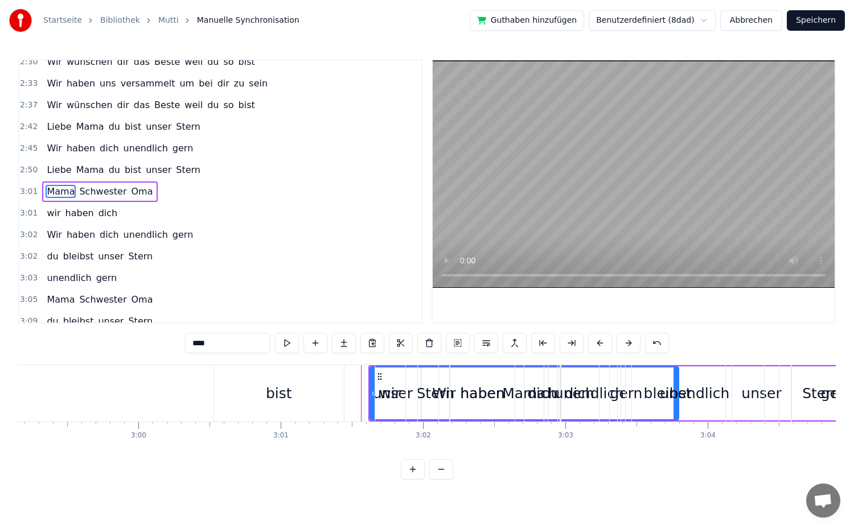
click at [631, 348] on button at bounding box center [629, 343] width 24 height 20
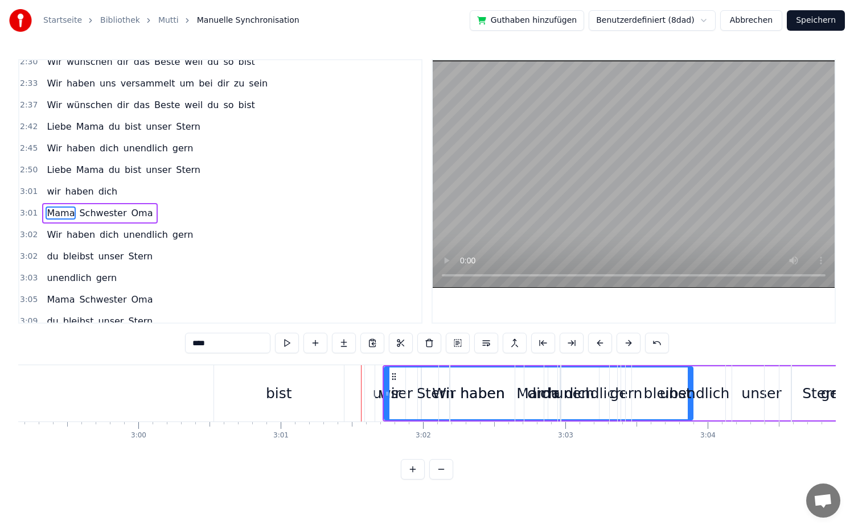
click at [631, 348] on button at bounding box center [629, 343] width 24 height 20
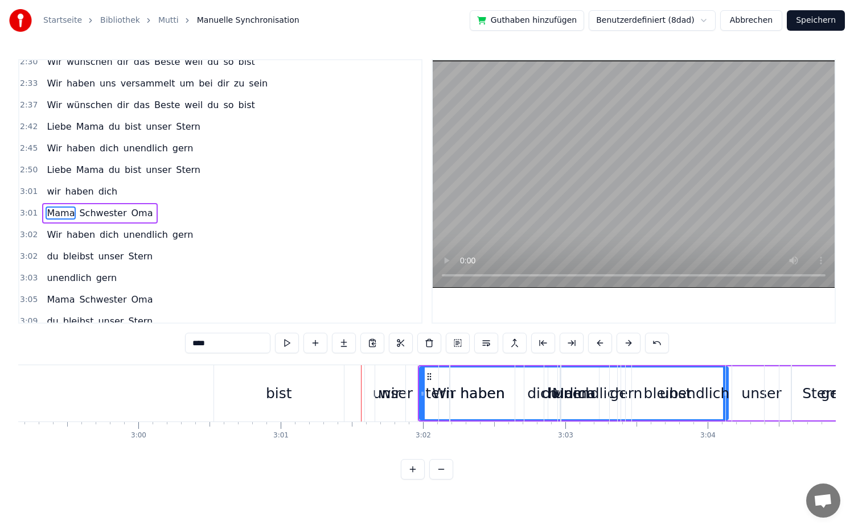
click at [631, 348] on button at bounding box center [629, 343] width 24 height 20
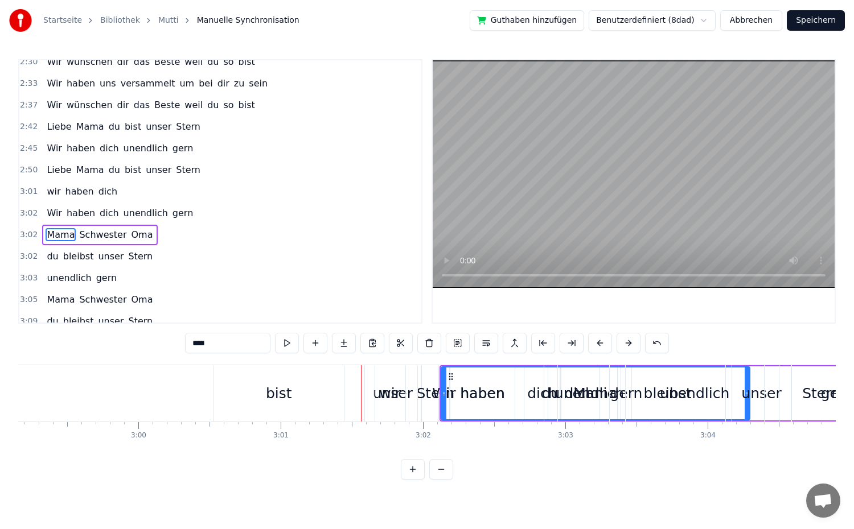
click at [631, 348] on button at bounding box center [629, 343] width 24 height 20
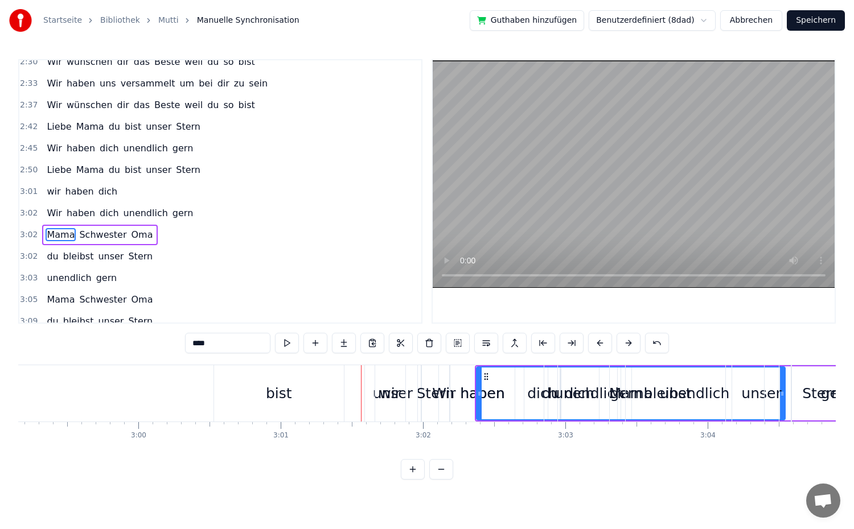
click at [631, 348] on button at bounding box center [629, 343] width 24 height 20
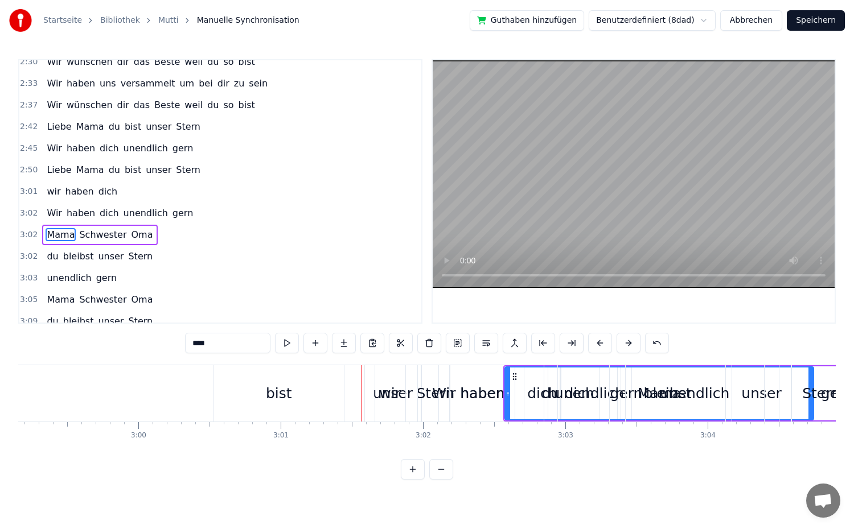
click at [631, 348] on button at bounding box center [629, 343] width 24 height 20
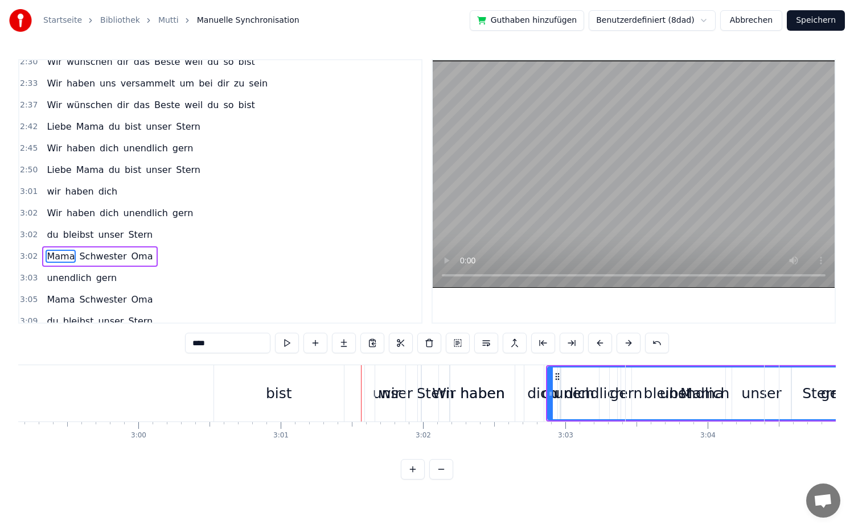
click at [631, 348] on button at bounding box center [629, 343] width 24 height 20
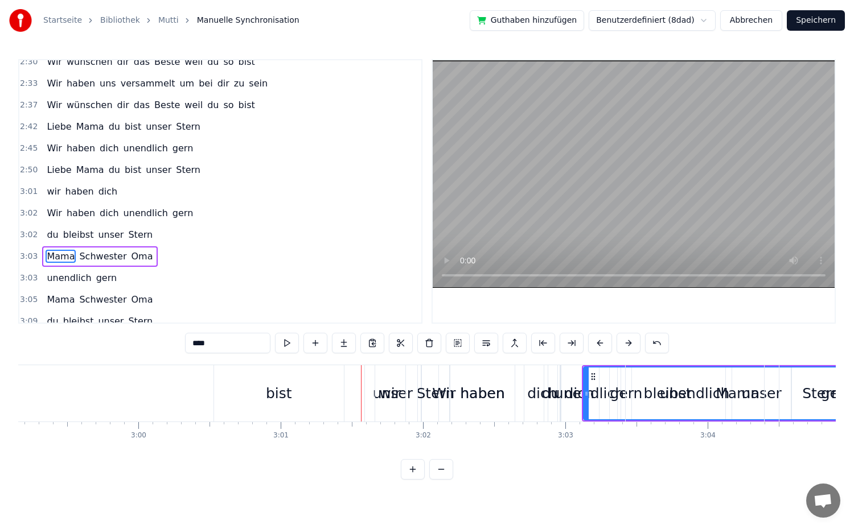
click at [631, 348] on button at bounding box center [629, 343] width 24 height 20
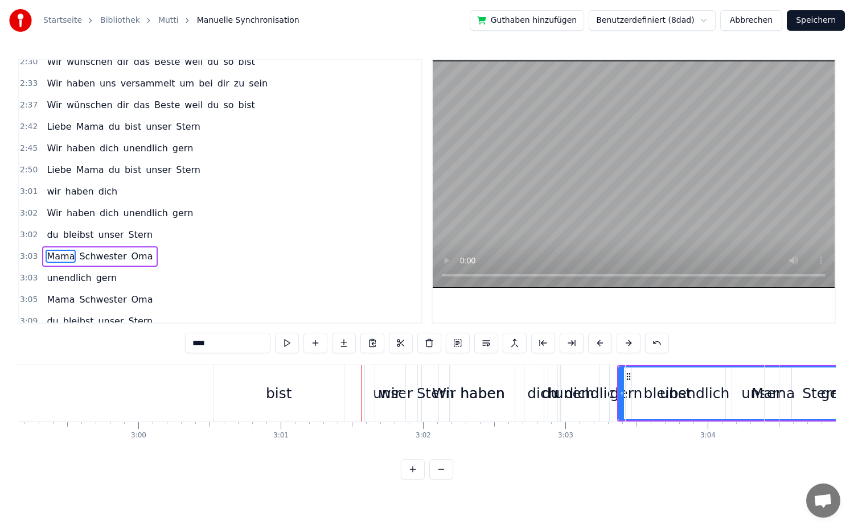
click at [631, 348] on button at bounding box center [629, 343] width 24 height 20
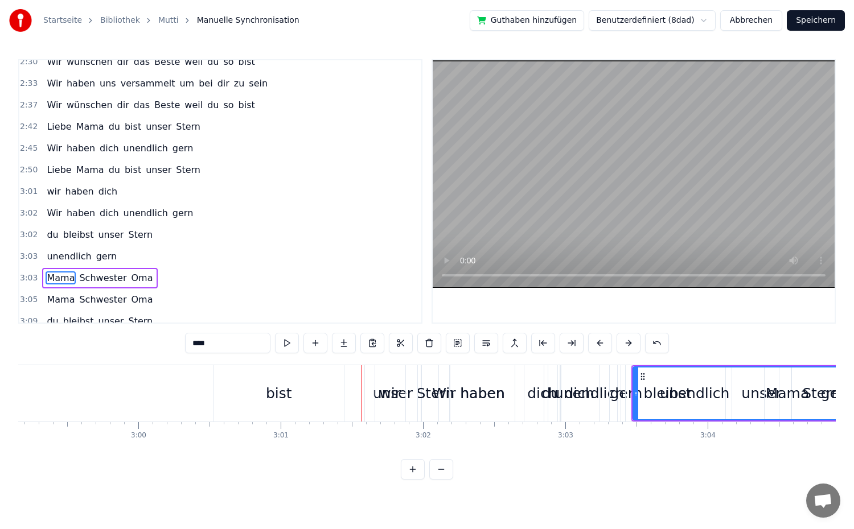
click at [631, 348] on button at bounding box center [629, 343] width 24 height 20
click at [124, 175] on span "bist" at bounding box center [133, 169] width 19 height 13
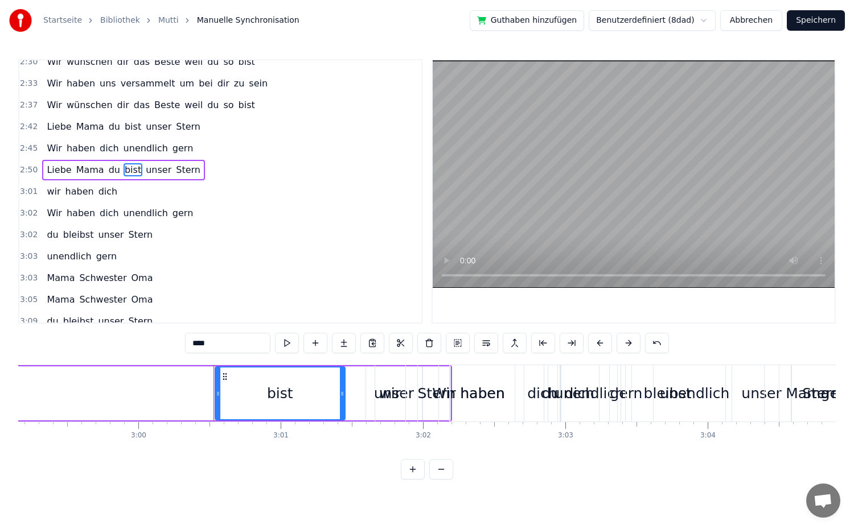
scroll to position [810, 0]
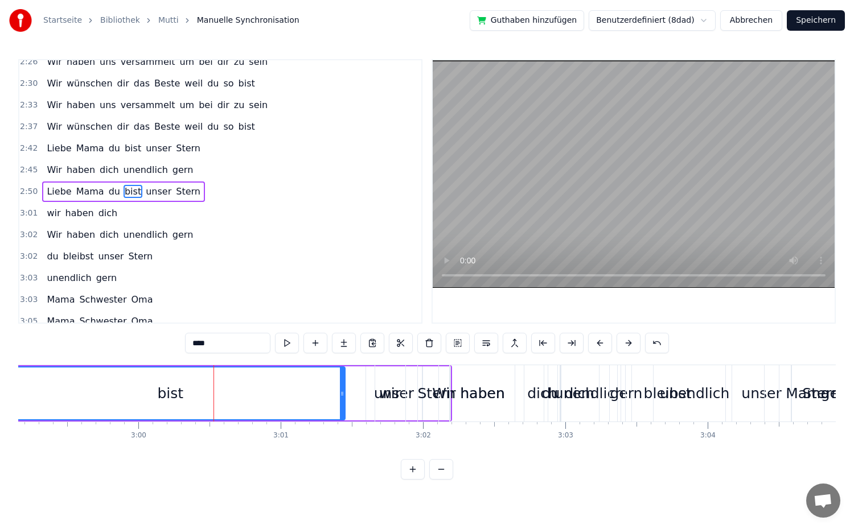
drag, startPoint x: 219, startPoint y: 397, endPoint x: 0, endPoint y: 416, distance: 219.9
click at [0, 416] on div "Startseite Bibliothek Mutti Manuelle Synchronisation Guthaben hinzufügen Benutz…" at bounding box center [427, 240] width 854 height 480
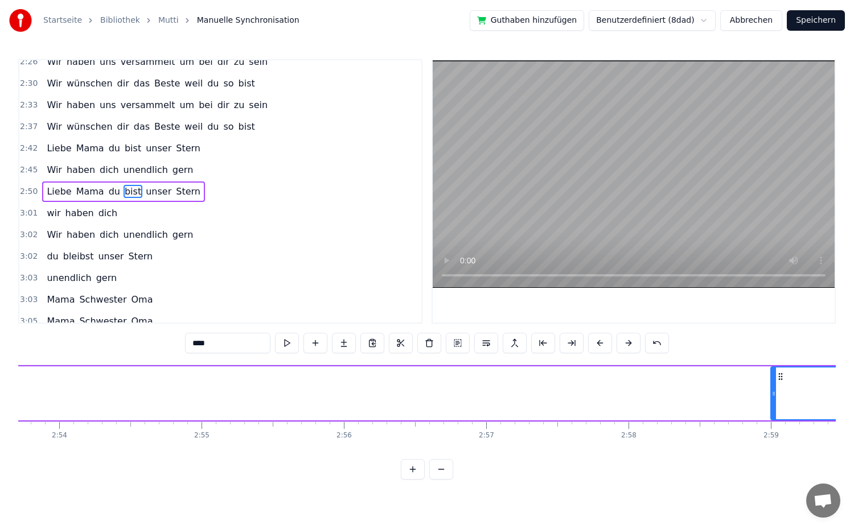
scroll to position [0, 24671]
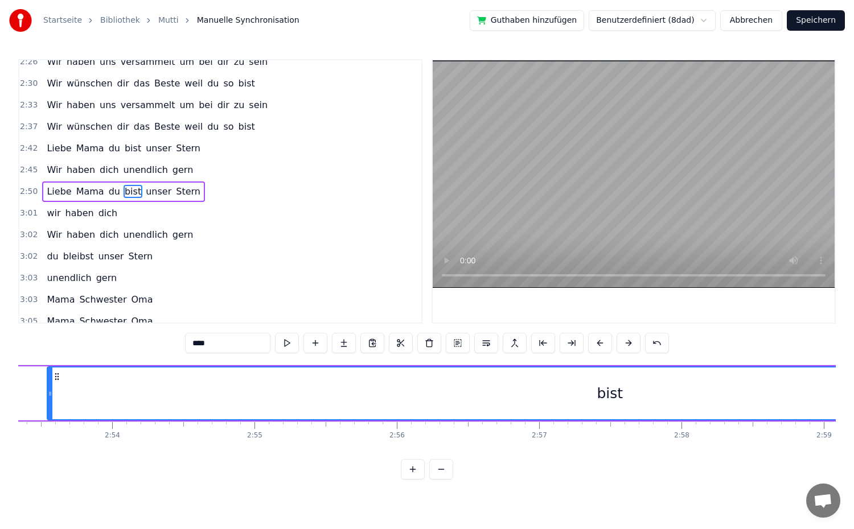
drag, startPoint x: 826, startPoint y: 404, endPoint x: 38, endPoint y: 425, distance: 788.8
click at [38, 425] on div "Du backst die besten Kuchen weit und breit dein Lächeln schenkt uns Geborgenhei…" at bounding box center [427, 407] width 818 height 85
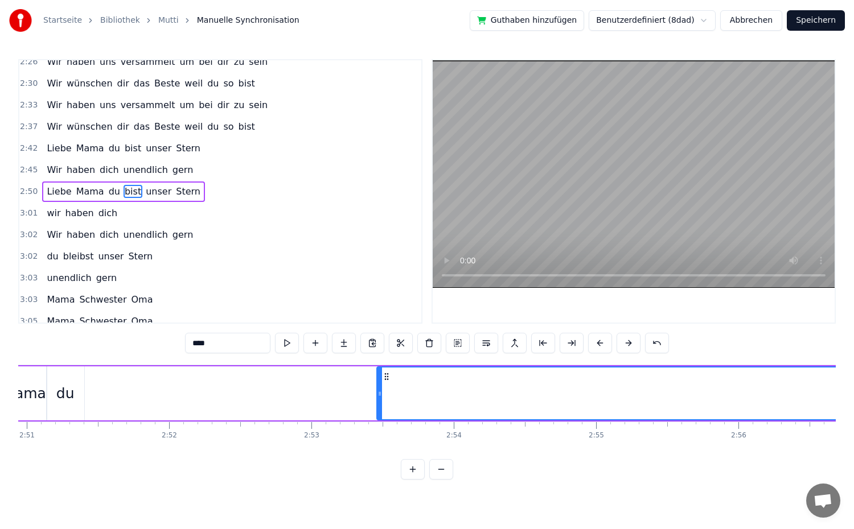
scroll to position [0, 24322]
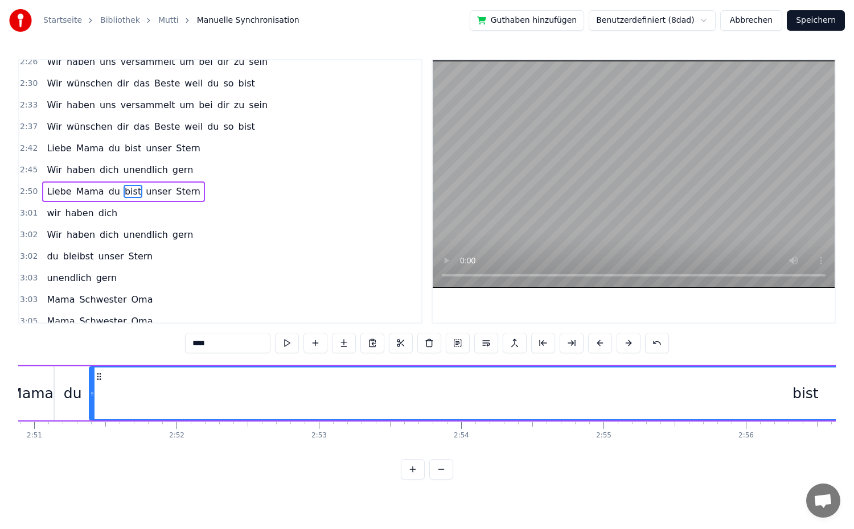
drag, startPoint x: 388, startPoint y: 395, endPoint x: 93, endPoint y: 412, distance: 295.4
click at [93, 412] on div at bounding box center [92, 394] width 5 height 52
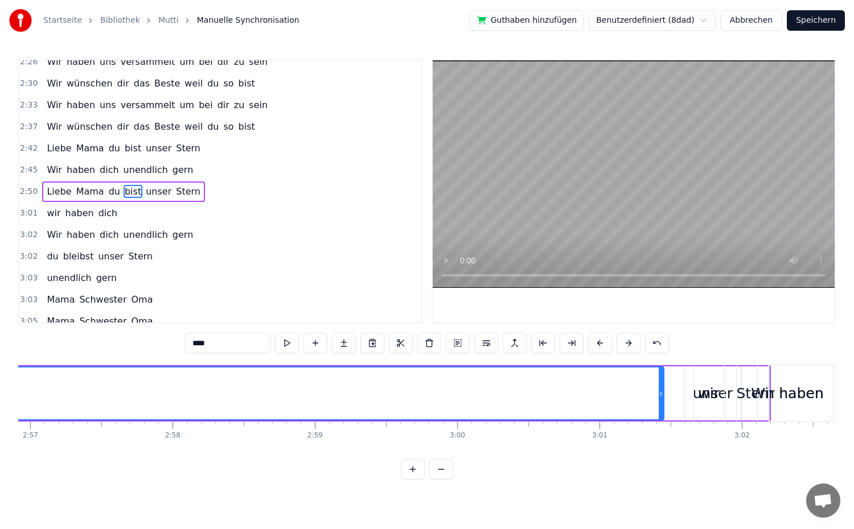
scroll to position [0, 25188]
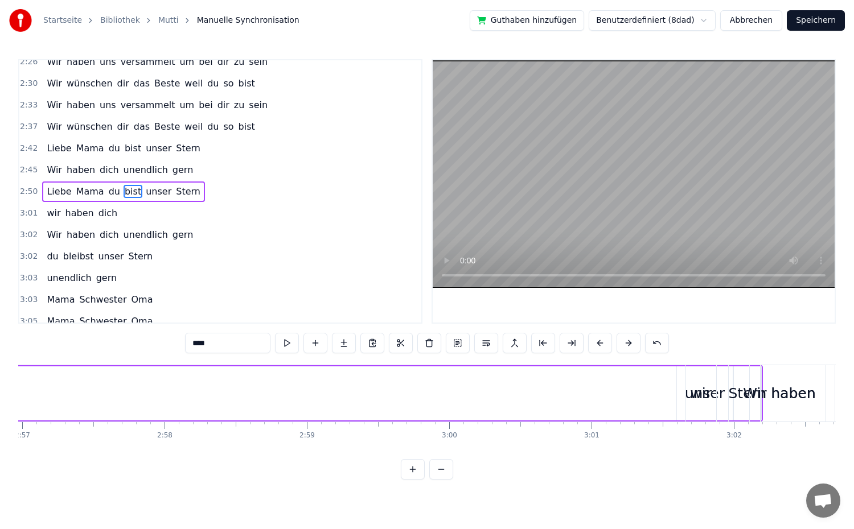
drag, startPoint x: 653, startPoint y: 388, endPoint x: 0, endPoint y: 383, distance: 653.0
click at [0, 383] on div "Startseite Bibliothek Mutti Manuelle Synchronisation Guthaben hinzufügen Benutz…" at bounding box center [427, 240] width 854 height 480
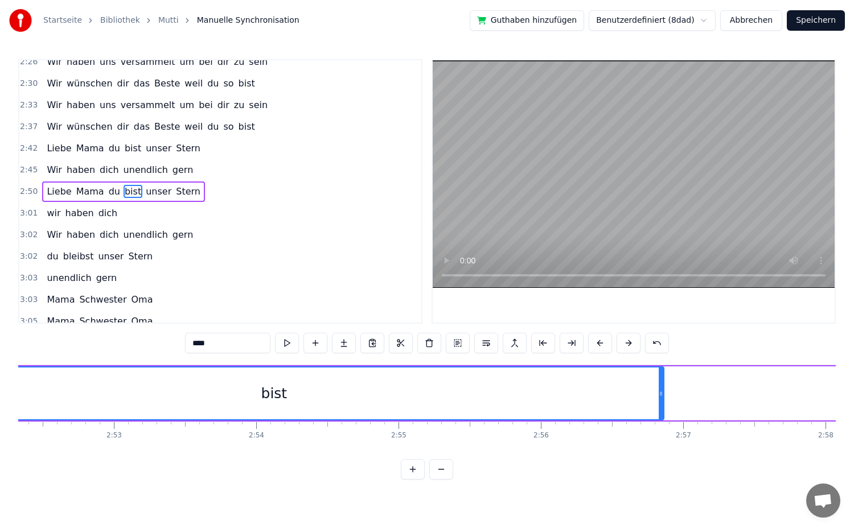
scroll to position [0, 24519]
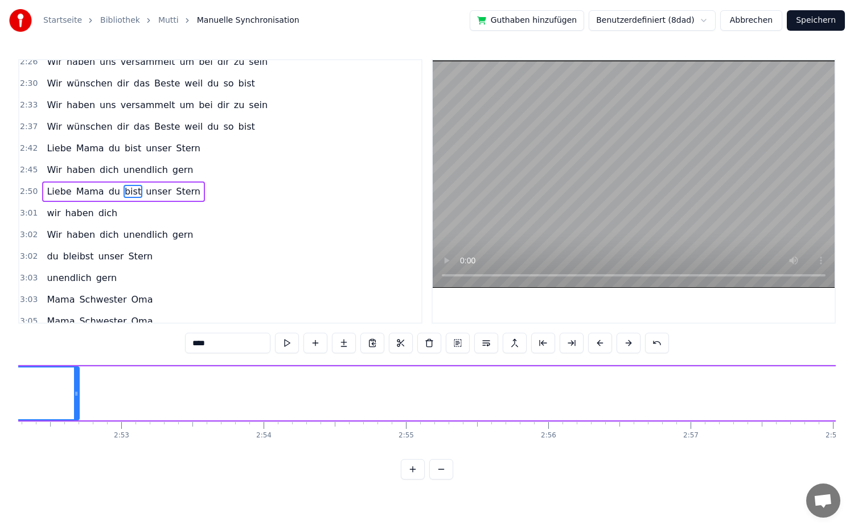
drag, startPoint x: 631, startPoint y: 396, endPoint x: 75, endPoint y: 404, distance: 556.8
click at [76, 406] on div at bounding box center [76, 394] width 5 height 52
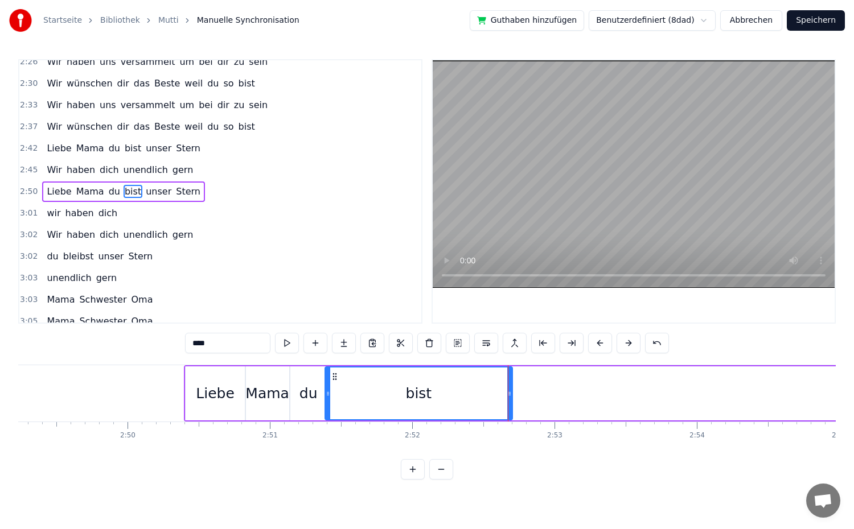
scroll to position [0, 24063]
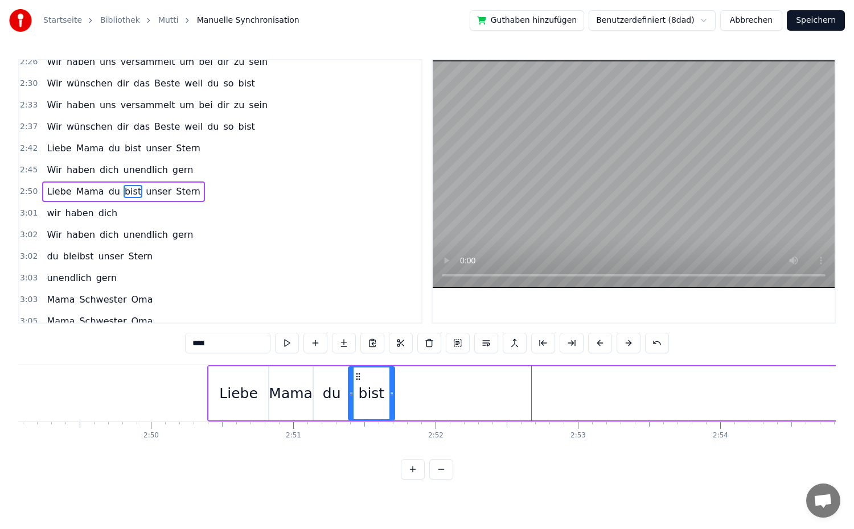
drag, startPoint x: 531, startPoint y: 395, endPoint x: 390, endPoint y: 405, distance: 141.6
click at [390, 405] on div at bounding box center [391, 394] width 5 height 52
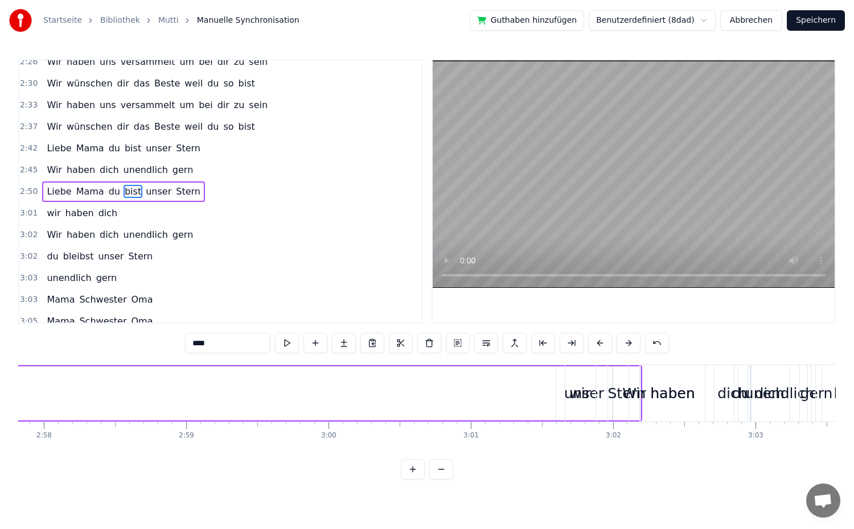
scroll to position [0, 25369]
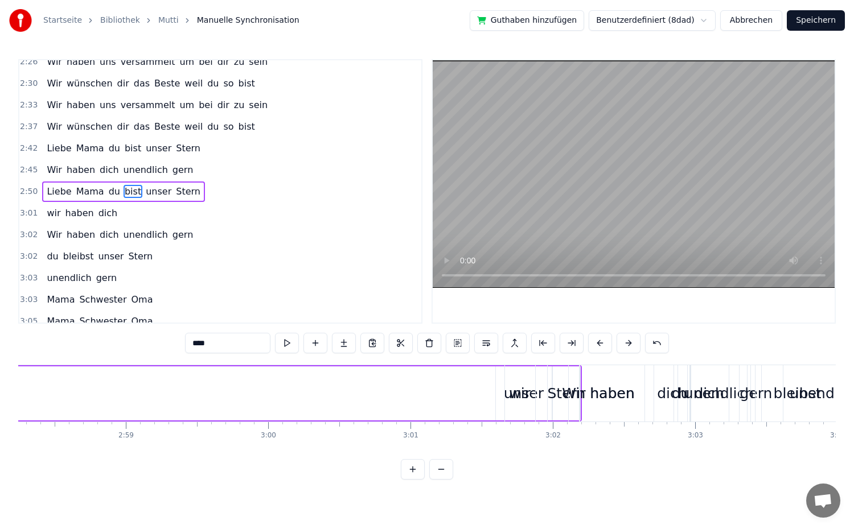
click at [518, 405] on div "wir" at bounding box center [520, 393] width 30 height 56
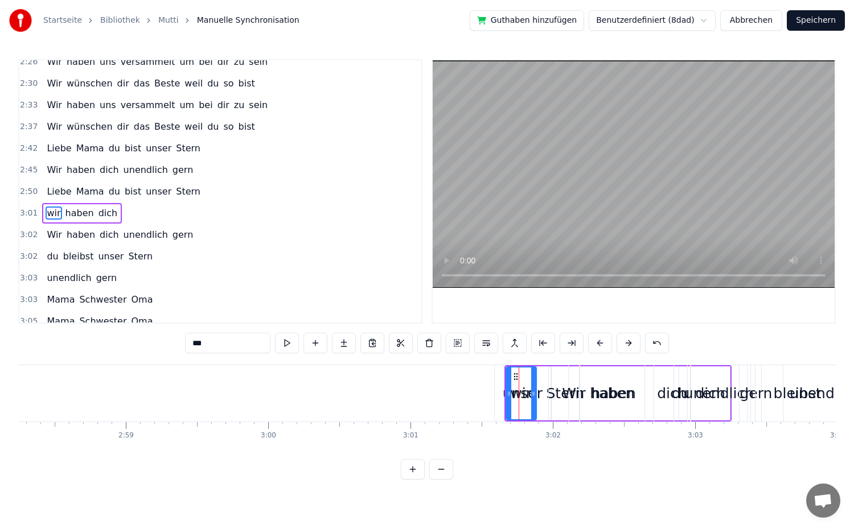
scroll to position [831, 0]
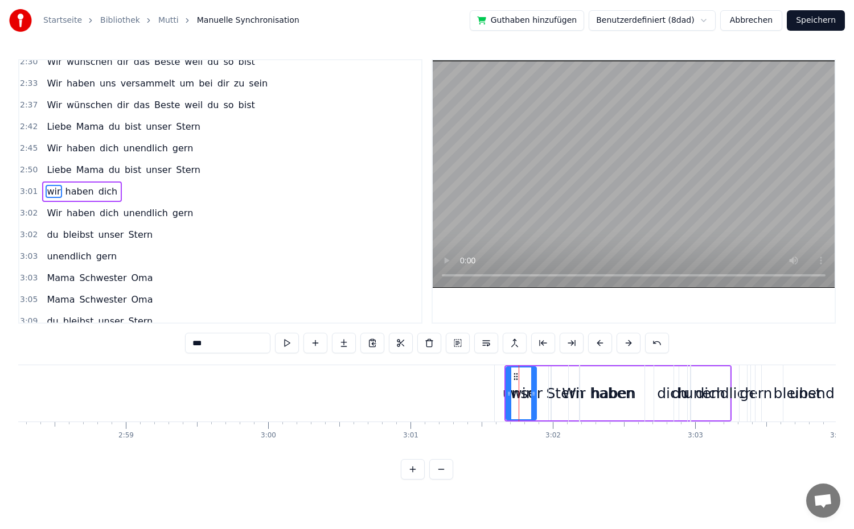
click at [145, 170] on span "unser" at bounding box center [159, 169] width 28 height 13
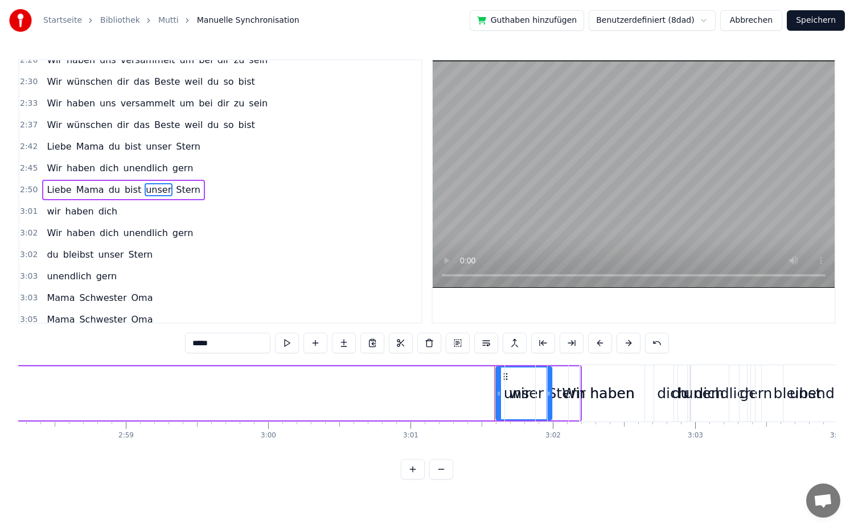
scroll to position [810, 0]
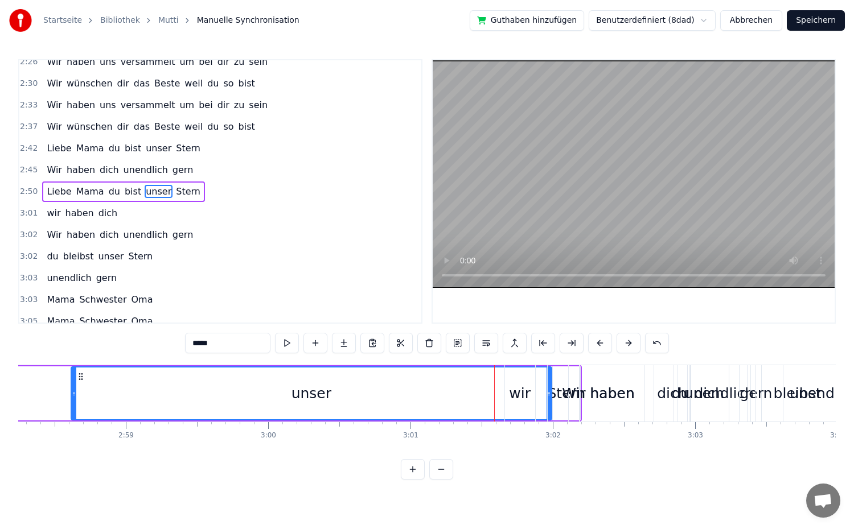
drag, startPoint x: 499, startPoint y: 397, endPoint x: 75, endPoint y: 394, distance: 424.7
click at [75, 394] on icon at bounding box center [74, 393] width 5 height 9
click at [55, 212] on span "wir" at bounding box center [54, 213] width 16 height 13
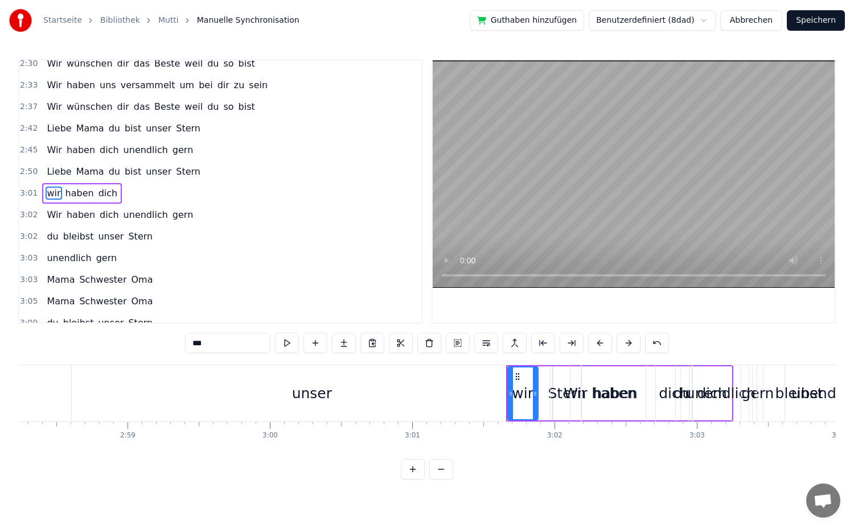
scroll to position [831, 0]
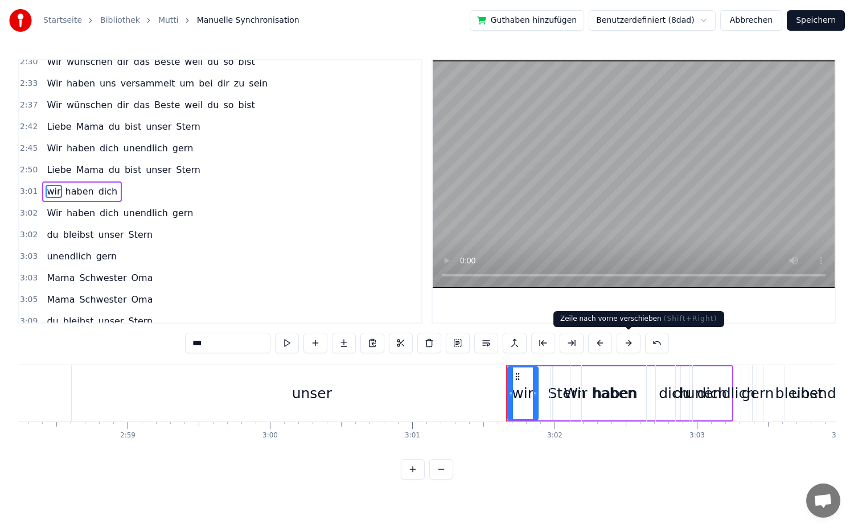
click at [628, 347] on button at bounding box center [629, 343] width 24 height 20
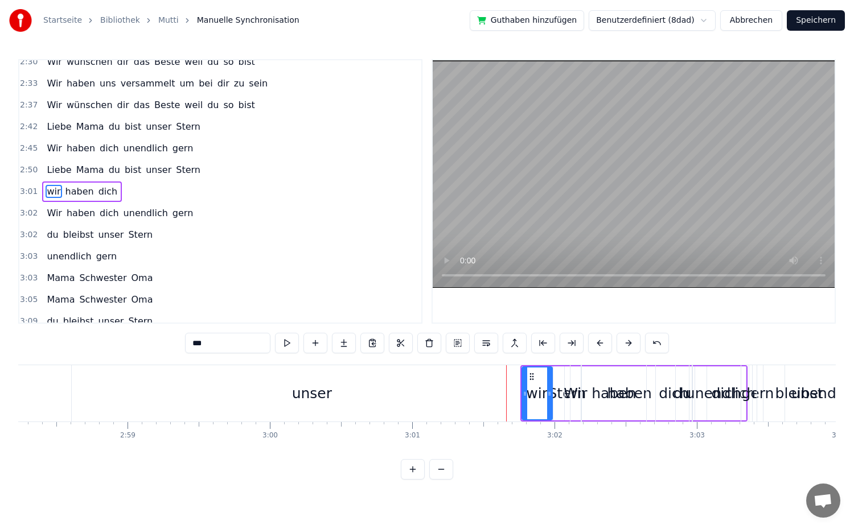
click at [628, 347] on button at bounding box center [629, 343] width 24 height 20
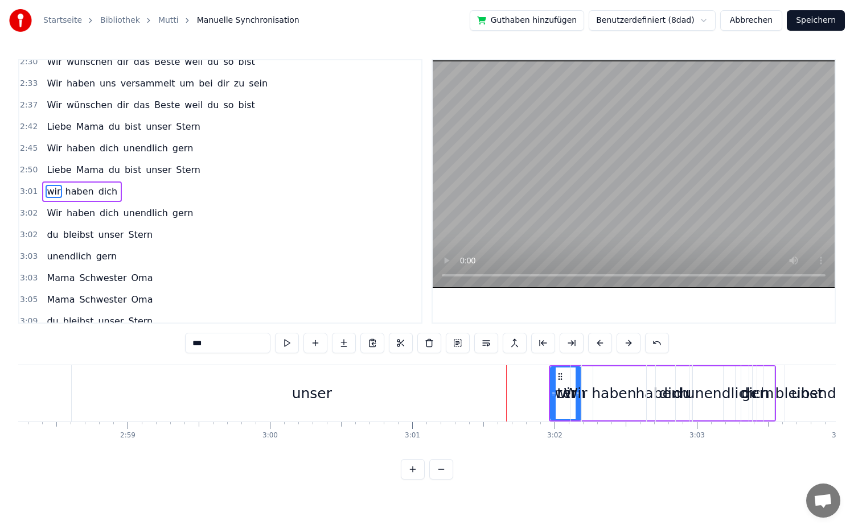
click at [628, 347] on button at bounding box center [629, 343] width 24 height 20
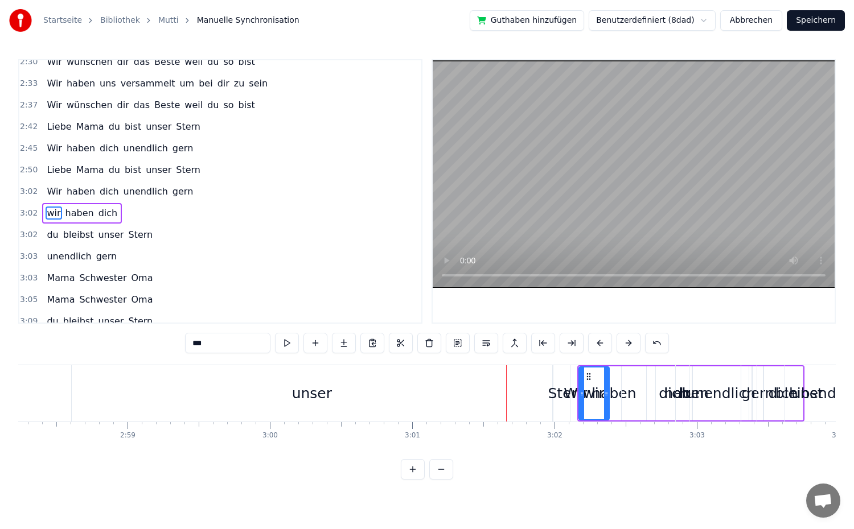
click at [628, 347] on button at bounding box center [629, 343] width 24 height 20
click at [350, 399] on div "unser" at bounding box center [312, 393] width 480 height 56
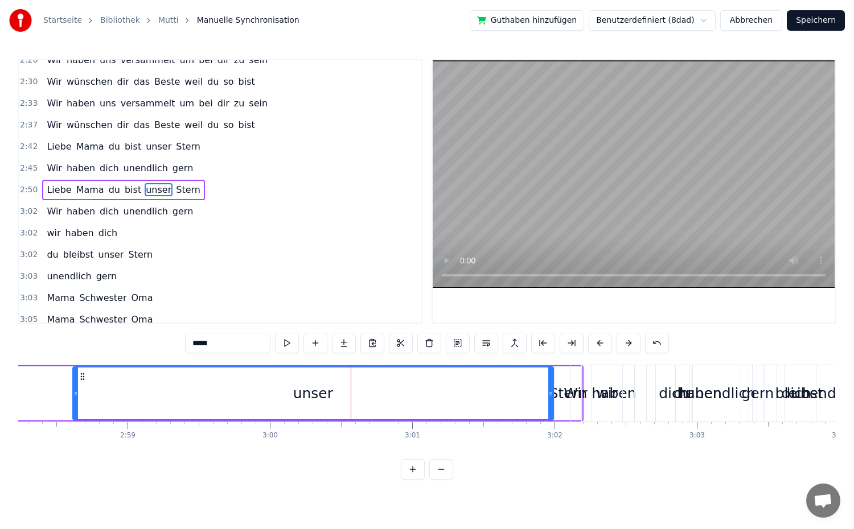
scroll to position [810, 0]
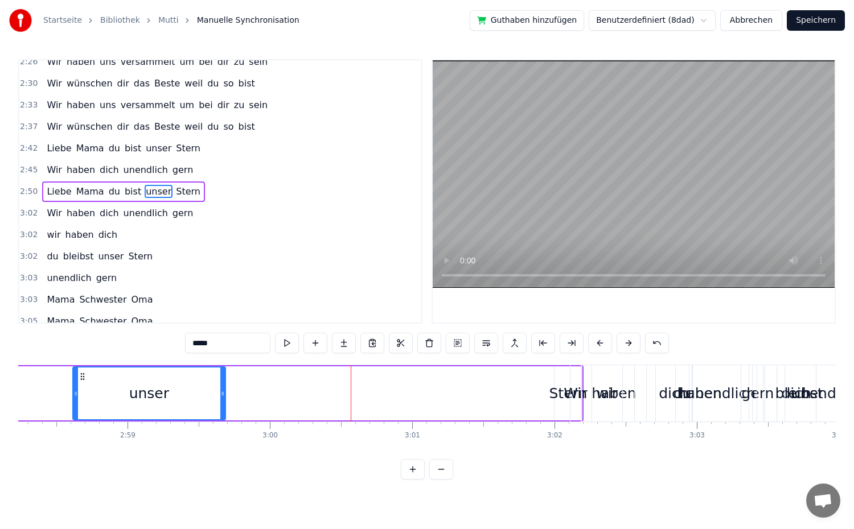
drag, startPoint x: 549, startPoint y: 410, endPoint x: 231, endPoint y: 415, distance: 318.3
click at [220, 412] on div at bounding box center [222, 394] width 5 height 52
click at [565, 418] on div "Stern" at bounding box center [568, 394] width 27 height 54
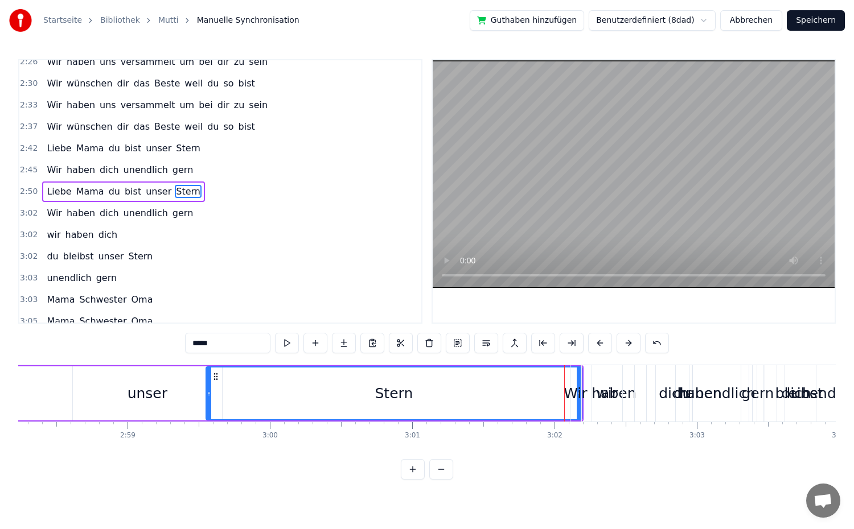
drag, startPoint x: 557, startPoint y: 410, endPoint x: 208, endPoint y: 415, distance: 348.4
click at [208, 415] on div at bounding box center [209, 394] width 5 height 52
click at [49, 211] on span "Wir" at bounding box center [55, 213] width 18 height 13
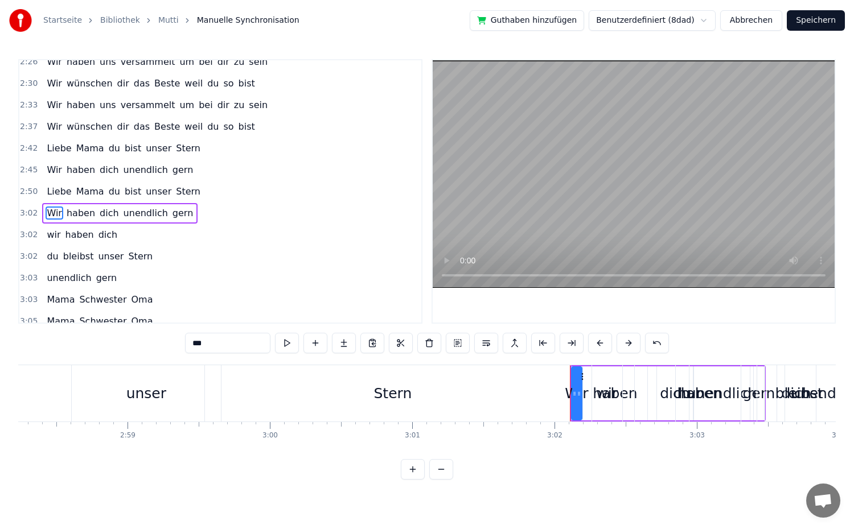
scroll to position [831, 0]
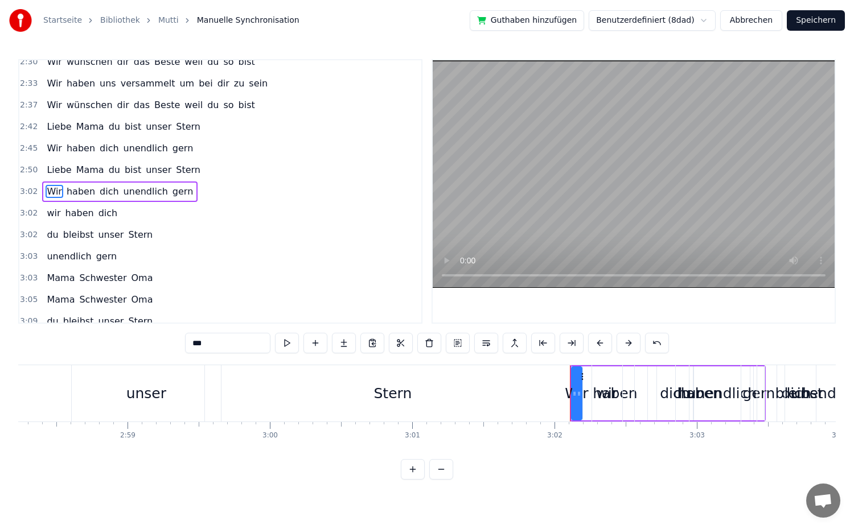
click at [627, 347] on button at bounding box center [629, 343] width 24 height 20
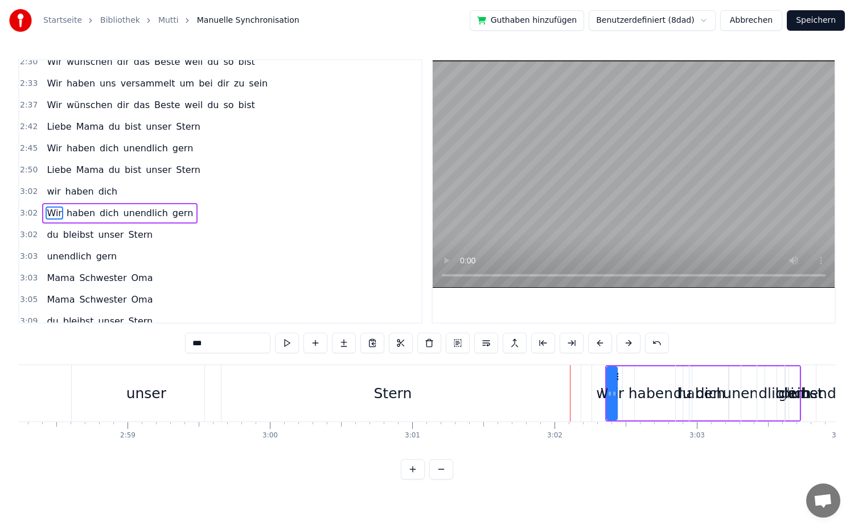
click at [627, 347] on button at bounding box center [629, 343] width 24 height 20
click at [493, 392] on div "Stern" at bounding box center [393, 393] width 376 height 56
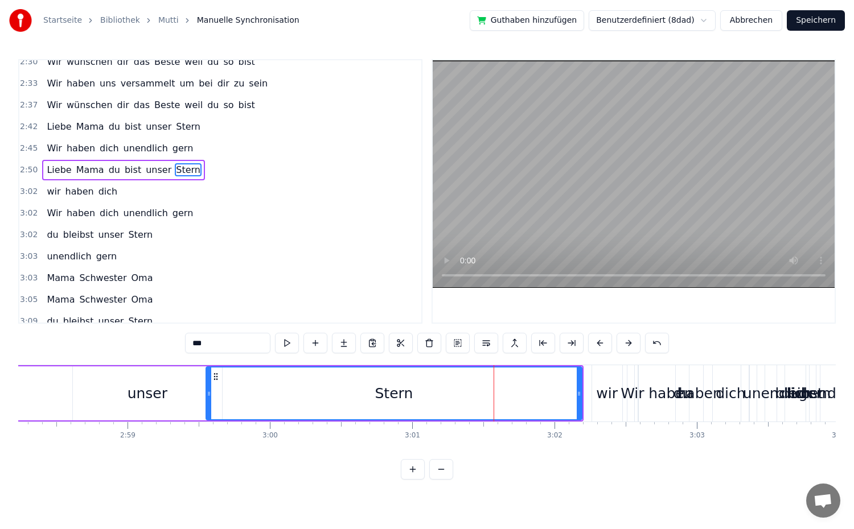
type input "*****"
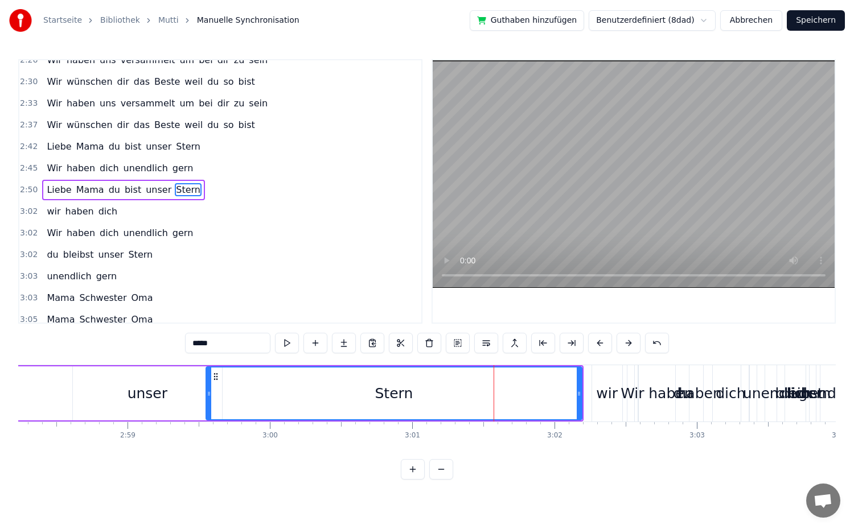
scroll to position [810, 0]
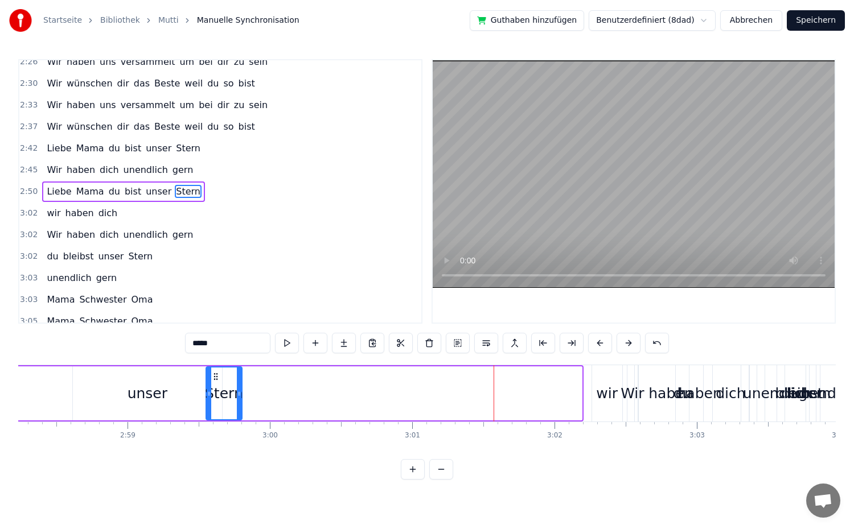
drag, startPoint x: 580, startPoint y: 398, endPoint x: 237, endPoint y: 435, distance: 344.1
click at [239, 434] on div "Du backst die besten Kuchen weit und breit dein Lächeln schenkt uns Geborgenhei…" at bounding box center [427, 407] width 818 height 85
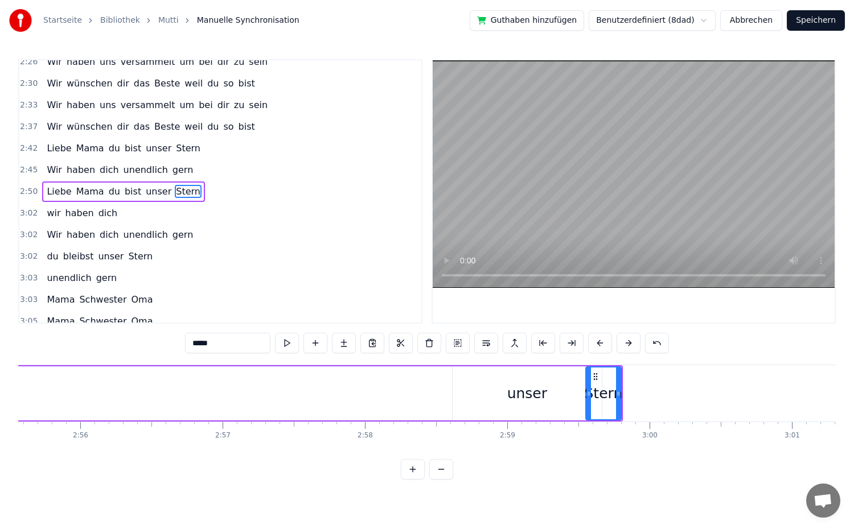
scroll to position [0, 24919]
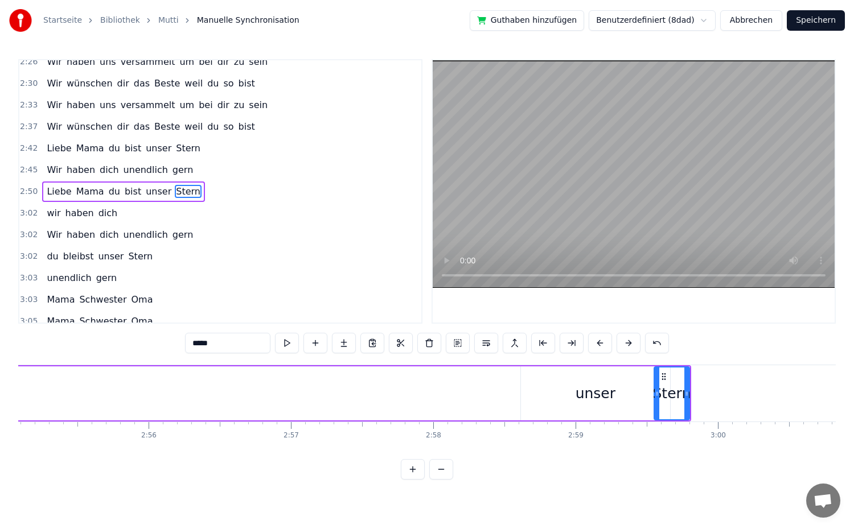
click at [393, 414] on div "Liebe Mama du bist unser Stern" at bounding box center [21, 393] width 1340 height 56
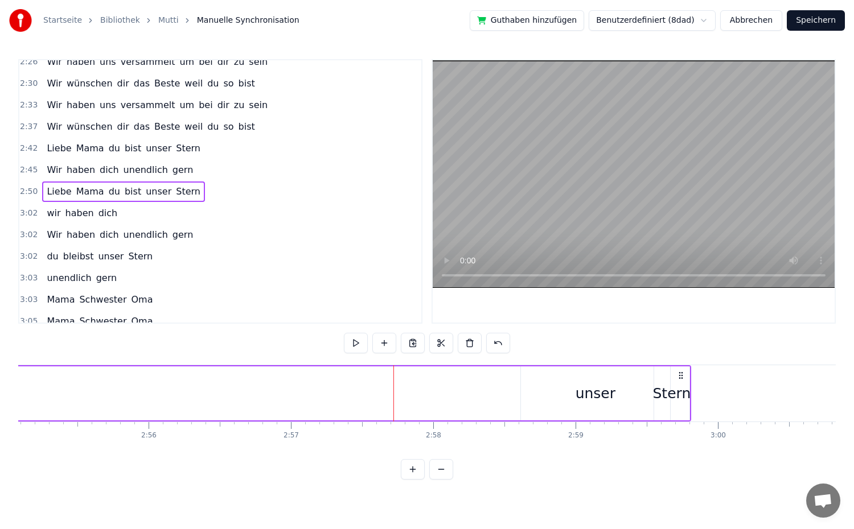
click at [492, 404] on div "Liebe Mama du bist unser Stern" at bounding box center [21, 393] width 1340 height 56
click at [492, 403] on div "Liebe Mama du bist unser Stern" at bounding box center [21, 393] width 1340 height 56
click at [569, 399] on div "unser" at bounding box center [595, 394] width 149 height 54
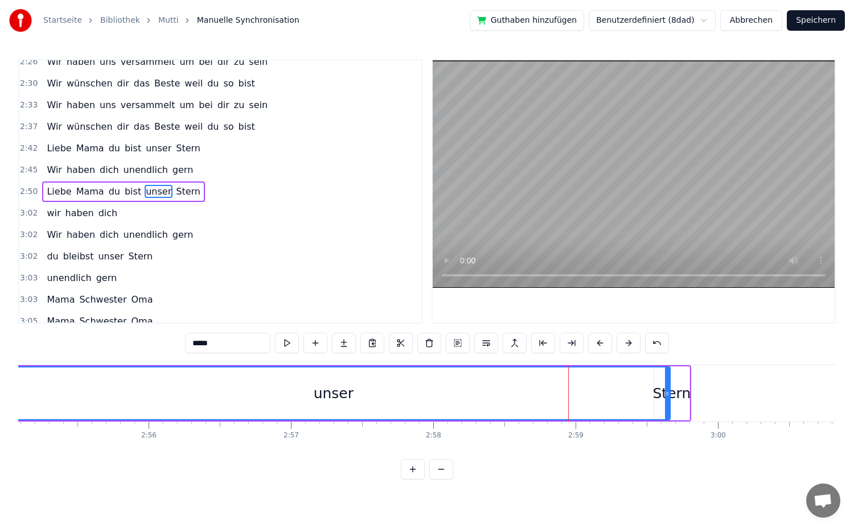
drag, startPoint x: 524, startPoint y: 396, endPoint x: 0, endPoint y: 422, distance: 524.4
click at [0, 422] on div "Startseite Bibliothek Mutti Manuelle Synchronisation Guthaben hinzufügen Benutz…" at bounding box center [427, 240] width 854 height 480
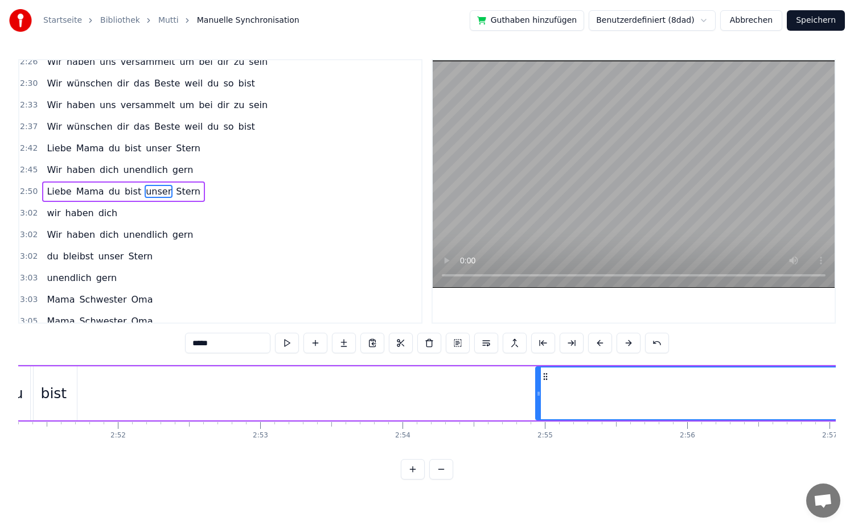
scroll to position [0, 24358]
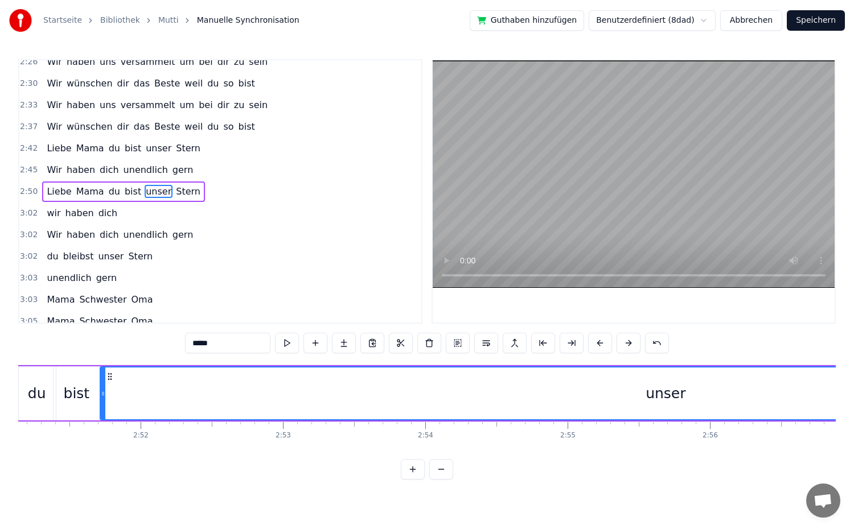
drag, startPoint x: 560, startPoint y: 396, endPoint x: 102, endPoint y: 416, distance: 458.7
click at [102, 416] on div at bounding box center [103, 394] width 5 height 52
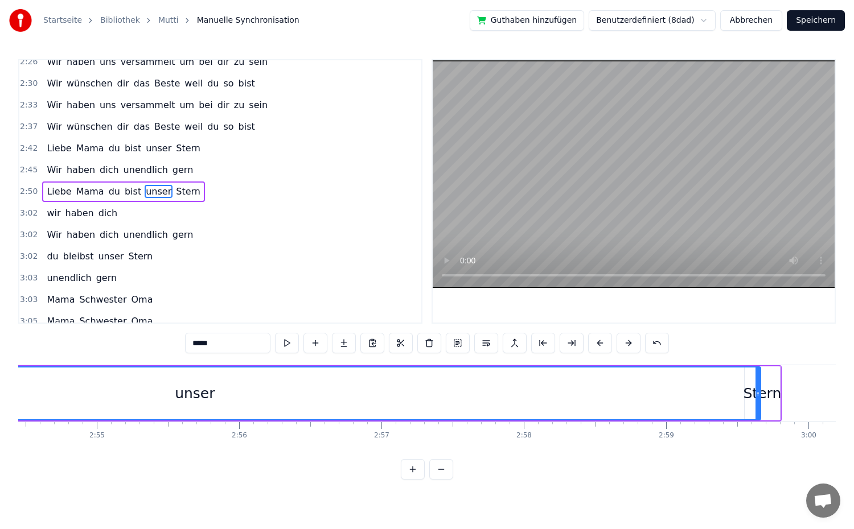
scroll to position [0, 24866]
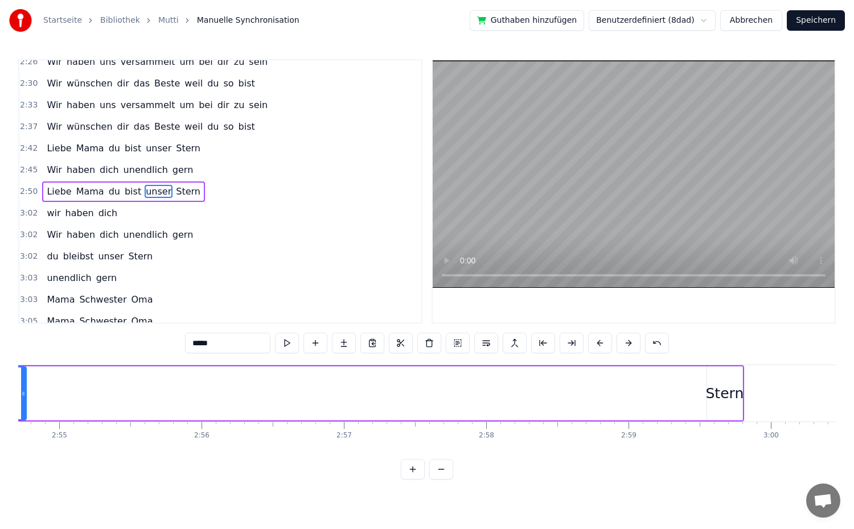
drag, startPoint x: 718, startPoint y: 397, endPoint x: 21, endPoint y: 413, distance: 697.0
click at [21, 413] on div at bounding box center [23, 394] width 5 height 52
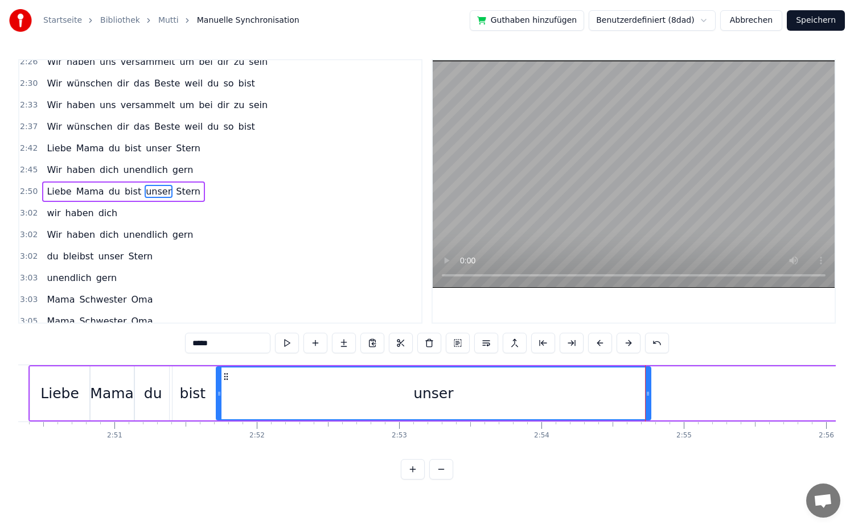
scroll to position [0, 24234]
drag, startPoint x: 658, startPoint y: 395, endPoint x: 649, endPoint y: 400, distance: 10.0
click at [627, 400] on div "unser" at bounding box center [441, 394] width 436 height 54
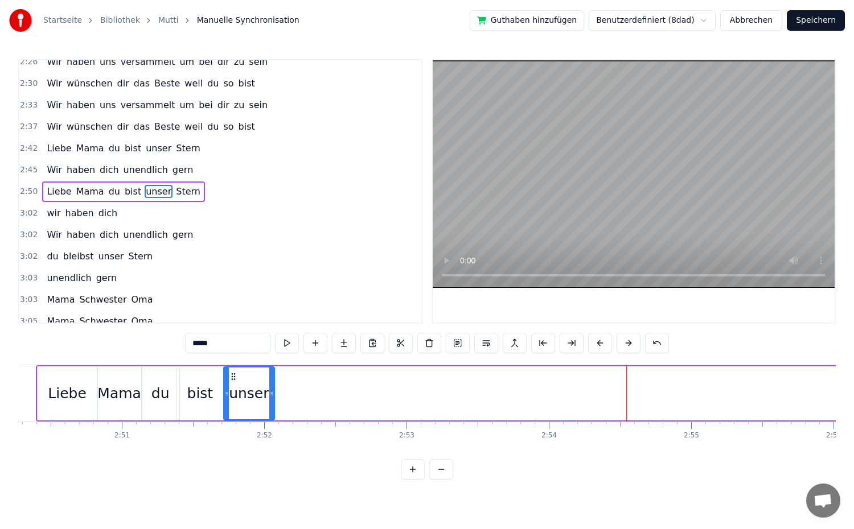
drag, startPoint x: 655, startPoint y: 399, endPoint x: 271, endPoint y: 417, distance: 384.1
click at [271, 417] on div at bounding box center [271, 394] width 5 height 52
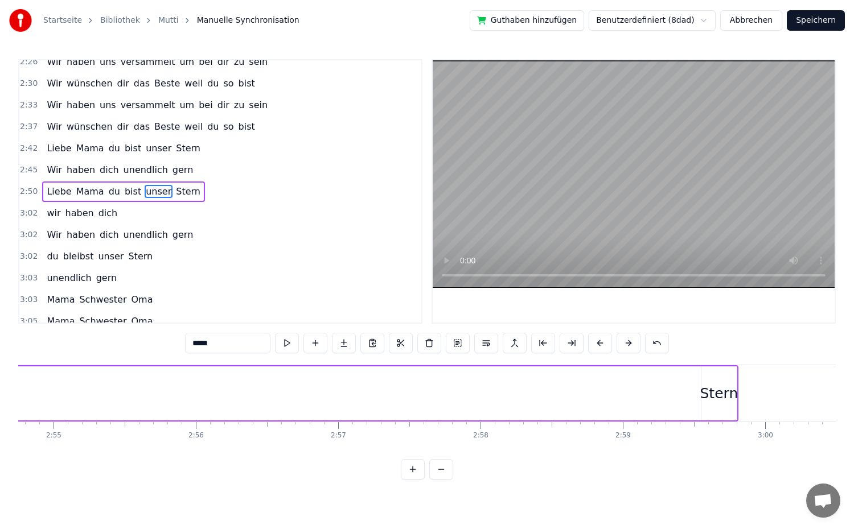
scroll to position [0, 24917]
click at [684, 406] on div "Stern" at bounding box center [673, 394] width 35 height 54
type input "*****"
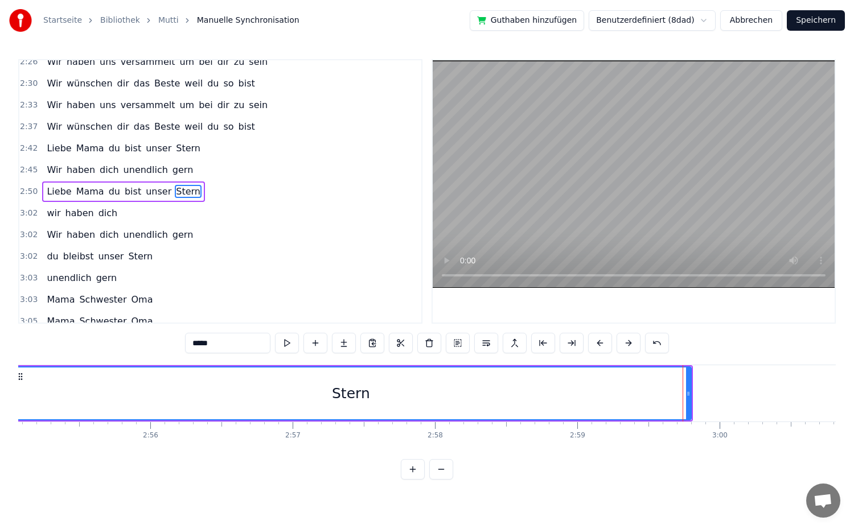
drag, startPoint x: 659, startPoint y: 402, endPoint x: 14, endPoint y: 421, distance: 645.3
click at [14, 421] on div "Startseite Bibliothek Mutti Manuelle Synchronisation Guthaben hinzufügen Benutz…" at bounding box center [427, 240] width 854 height 480
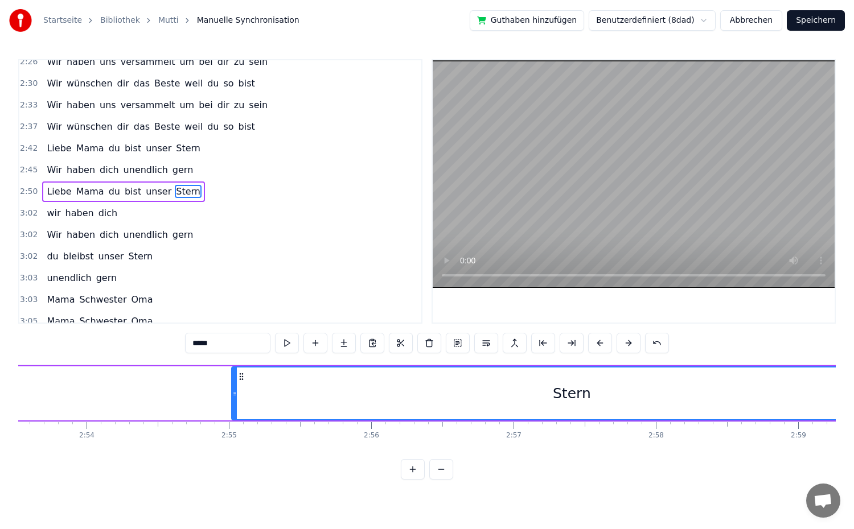
scroll to position [0, 24652]
drag, startPoint x: 278, startPoint y: 396, endPoint x: 216, endPoint y: 397, distance: 62.6
click at [216, 397] on icon at bounding box center [217, 393] width 5 height 9
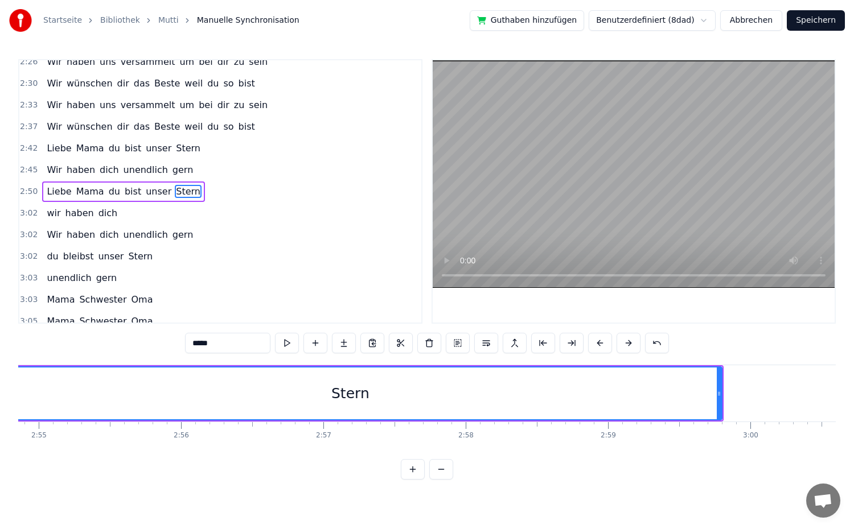
scroll to position [0, 24917]
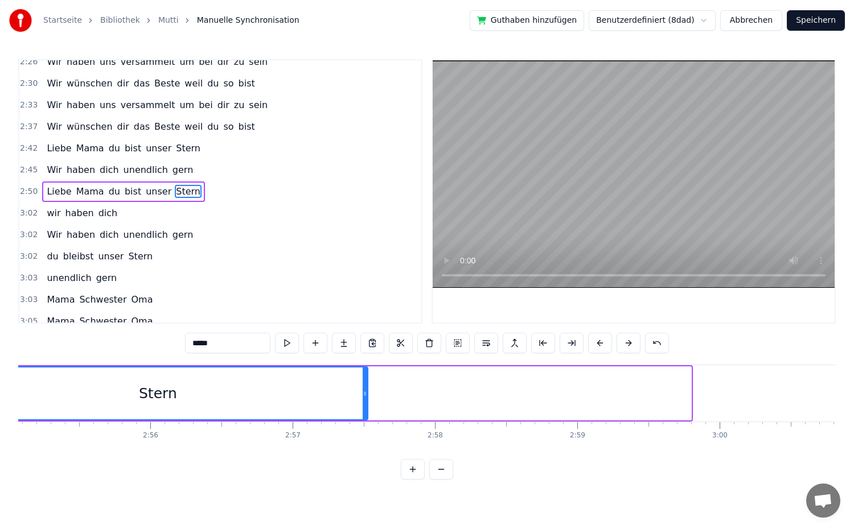
drag, startPoint x: 688, startPoint y: 399, endPoint x: 301, endPoint y: 399, distance: 386.6
click at [363, 399] on div at bounding box center [365, 394] width 5 height 52
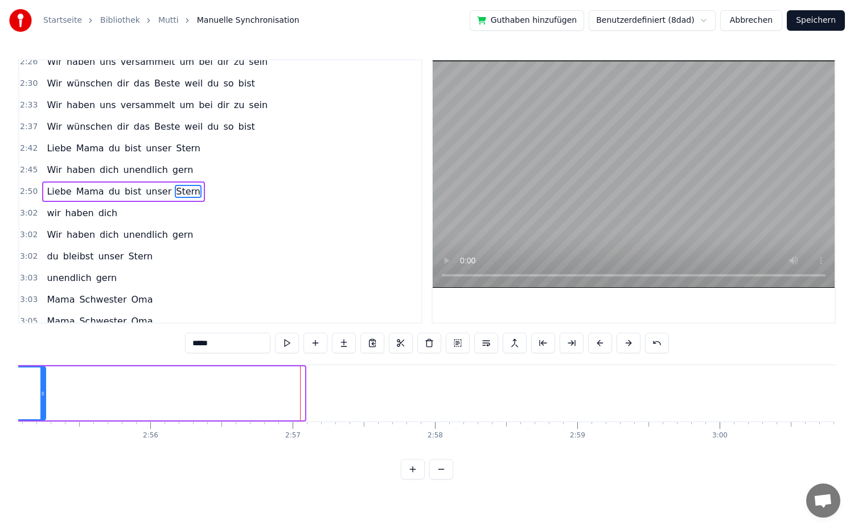
drag, startPoint x: 302, startPoint y: 395, endPoint x: 34, endPoint y: 401, distance: 267.6
click at [40, 401] on div at bounding box center [42, 394] width 5 height 52
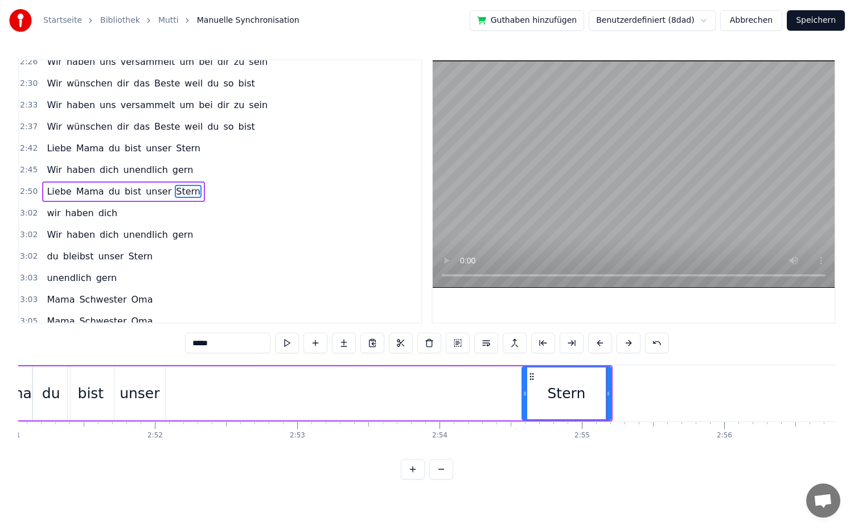
scroll to position [0, 24321]
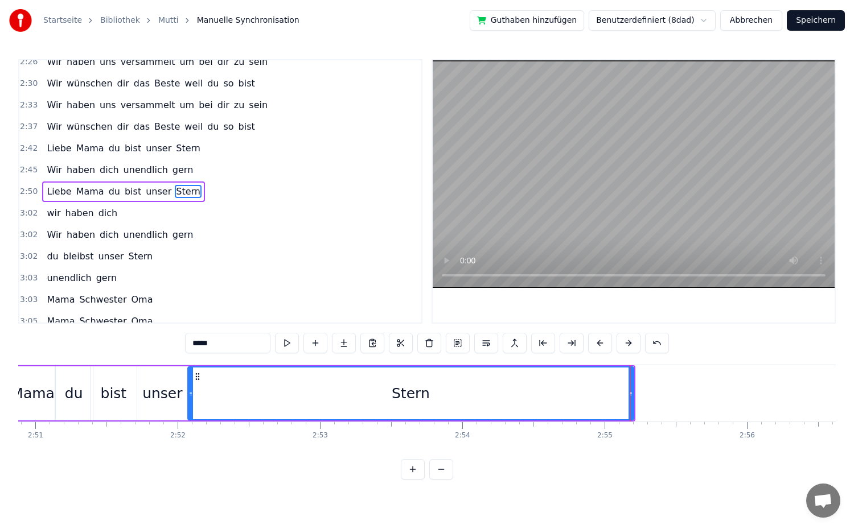
drag, startPoint x: 549, startPoint y: 397, endPoint x: 192, endPoint y: 400, distance: 357.0
click at [192, 400] on div at bounding box center [190, 394] width 5 height 52
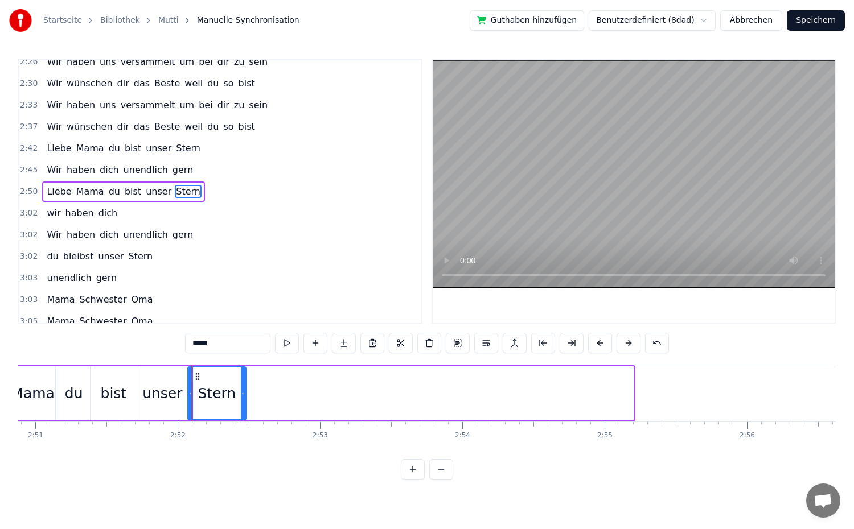
drag, startPoint x: 631, startPoint y: 395, endPoint x: 244, endPoint y: 424, distance: 388.8
click at [244, 424] on div "Du backst die besten Kuchen weit und breit dein Lächeln schenkt uns Geborgenhei…" at bounding box center [427, 407] width 818 height 85
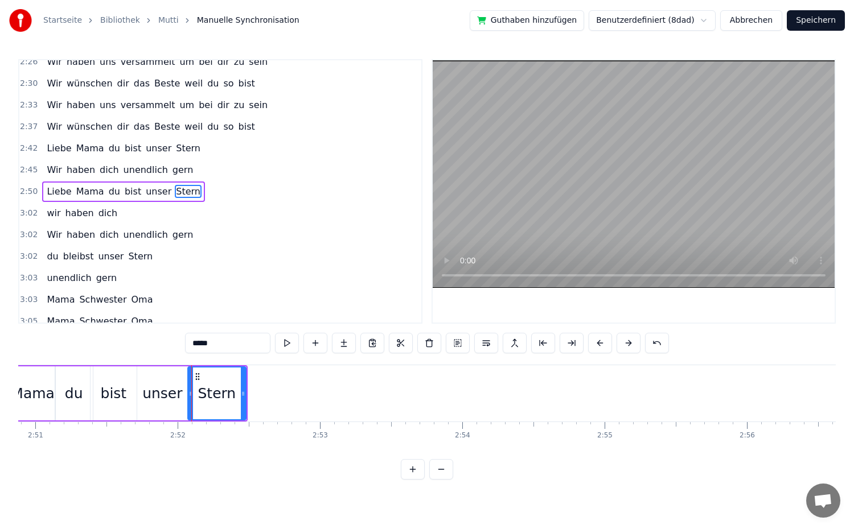
click at [190, 169] on div "2:45 Wir haben dich unendlich gern" at bounding box center [220, 170] width 402 height 22
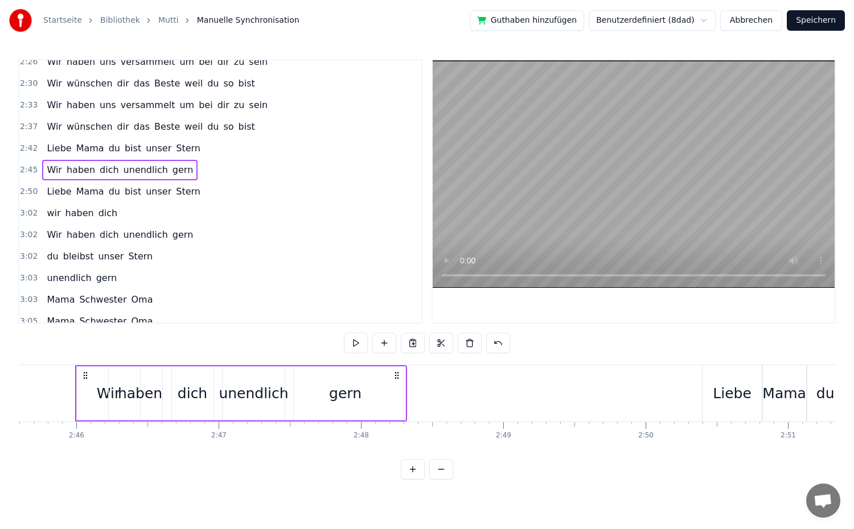
click at [204, 151] on div "2:42 Liebe Mama du bist unser Stern" at bounding box center [220, 149] width 402 height 22
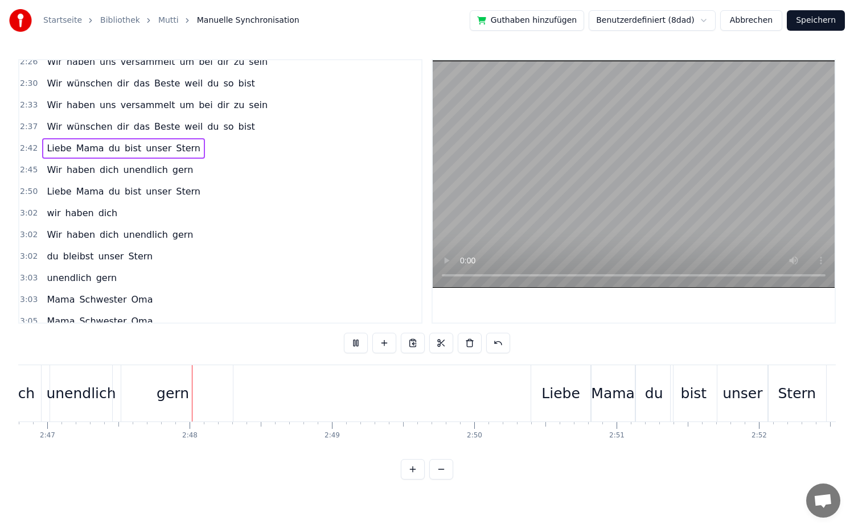
scroll to position [0, 23768]
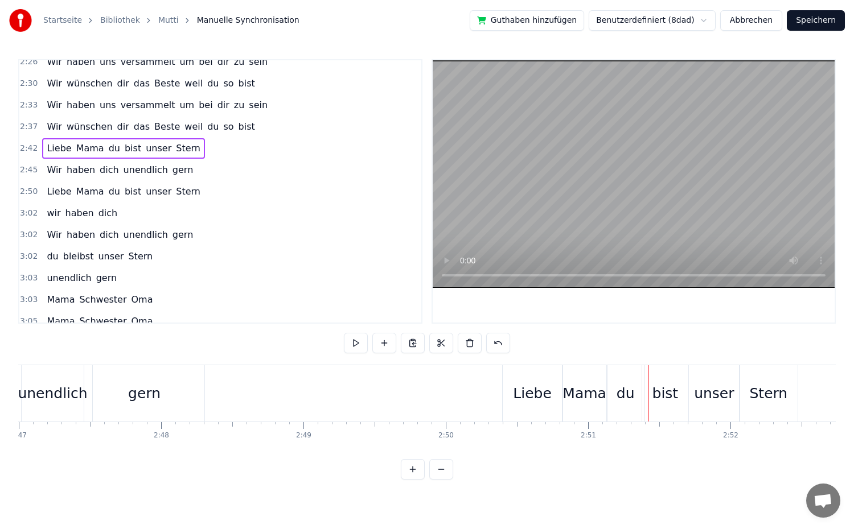
click at [519, 403] on div "Liebe" at bounding box center [532, 394] width 39 height 22
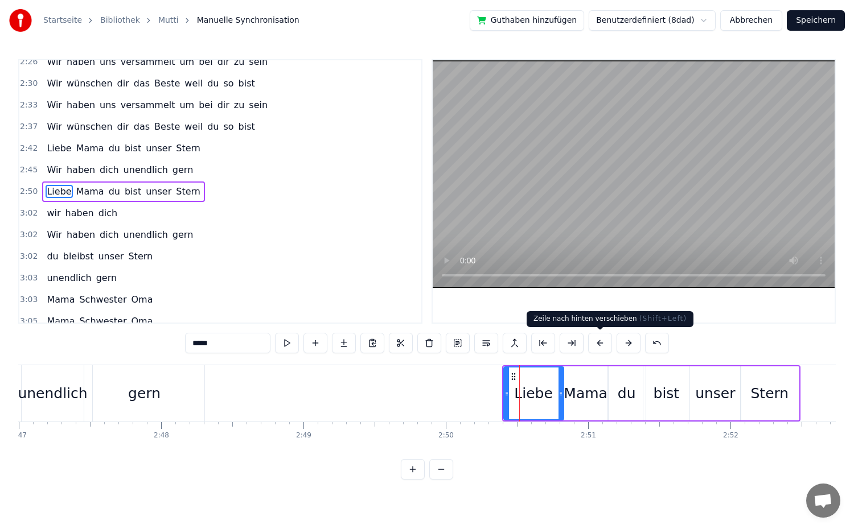
click at [601, 346] on button at bounding box center [600, 343] width 24 height 20
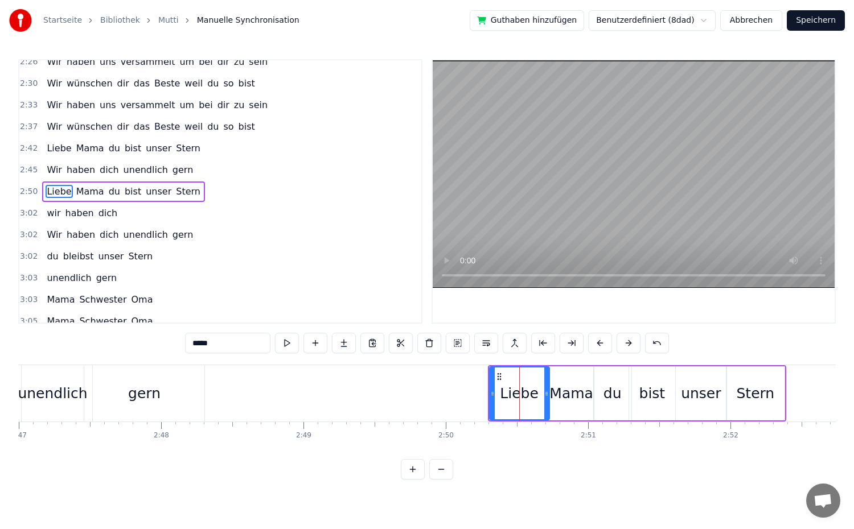
click at [601, 346] on button at bounding box center [600, 343] width 24 height 20
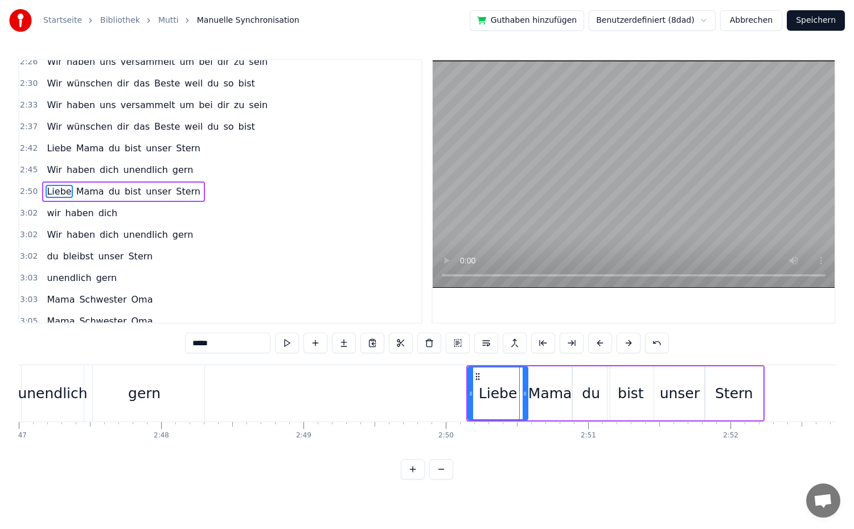
click at [601, 346] on button at bounding box center [600, 343] width 24 height 20
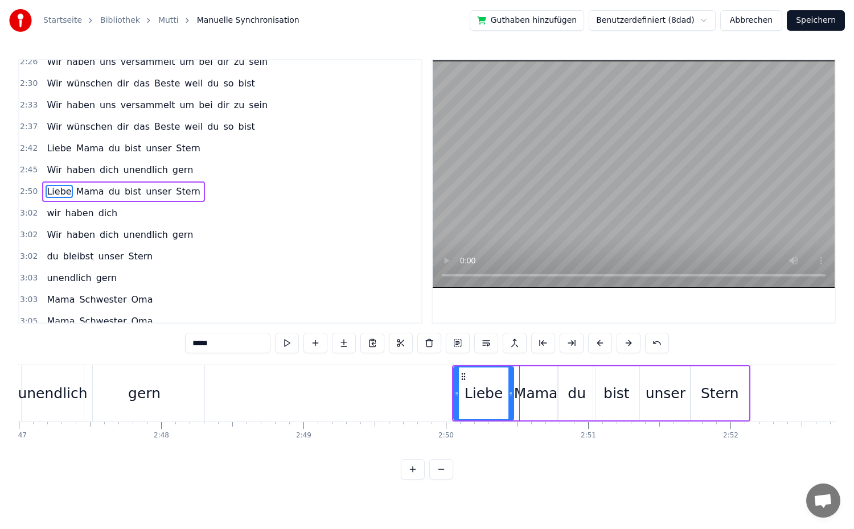
click at [601, 346] on button at bounding box center [600, 343] width 24 height 20
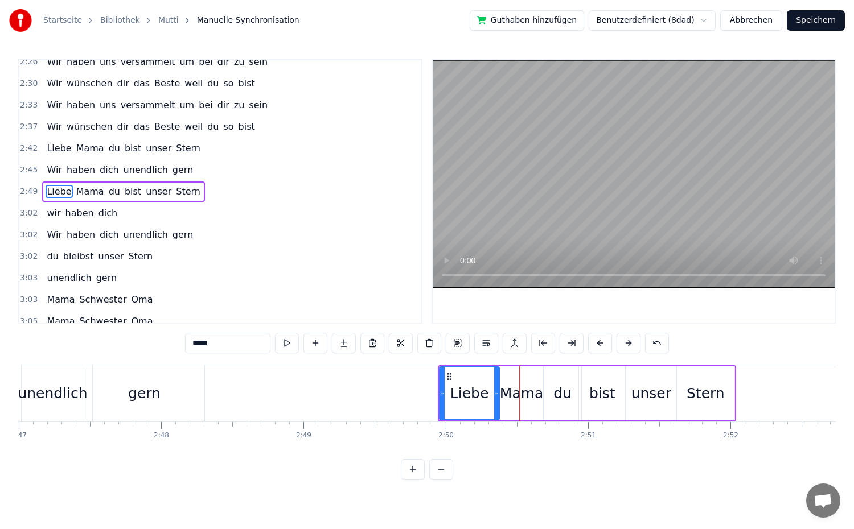
click at [601, 346] on button at bounding box center [600, 343] width 24 height 20
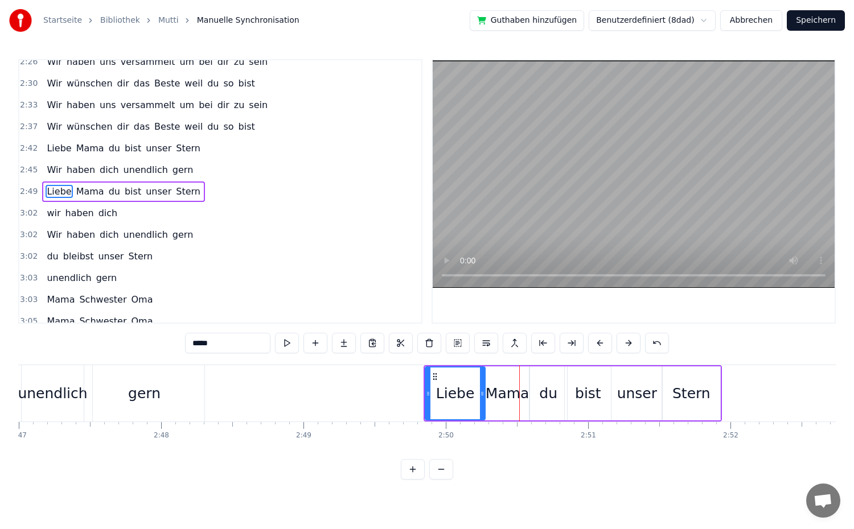
click at [601, 346] on button at bounding box center [600, 343] width 24 height 20
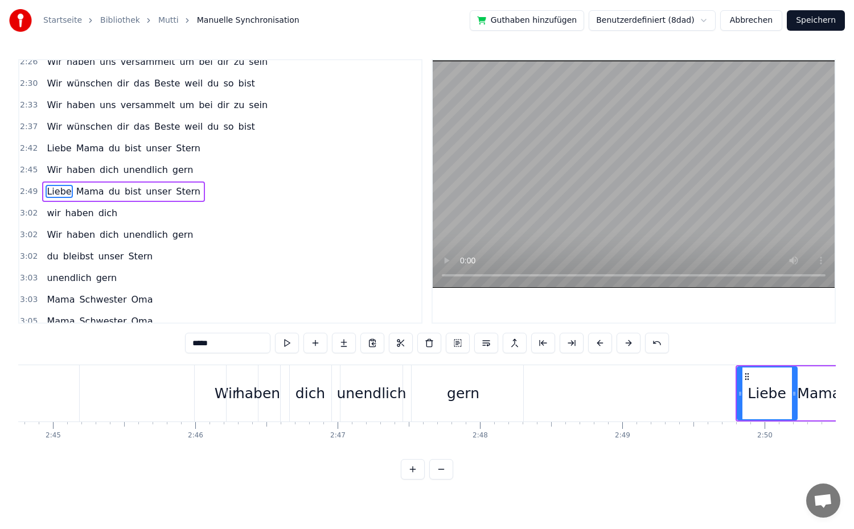
scroll to position [0, 23442]
click at [204, 147] on div "2:42 Liebe Mama du bist unser Stern" at bounding box center [220, 149] width 402 height 22
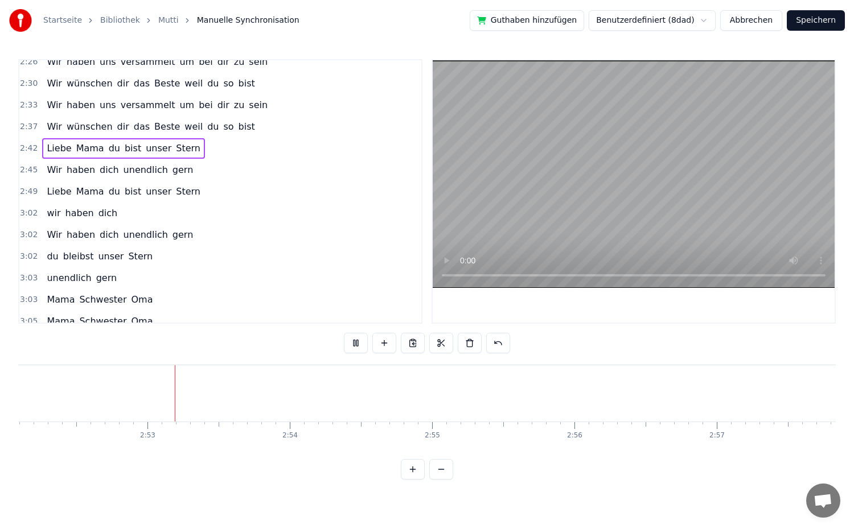
scroll to position [0, 24496]
click at [56, 216] on span "wir" at bounding box center [54, 213] width 16 height 13
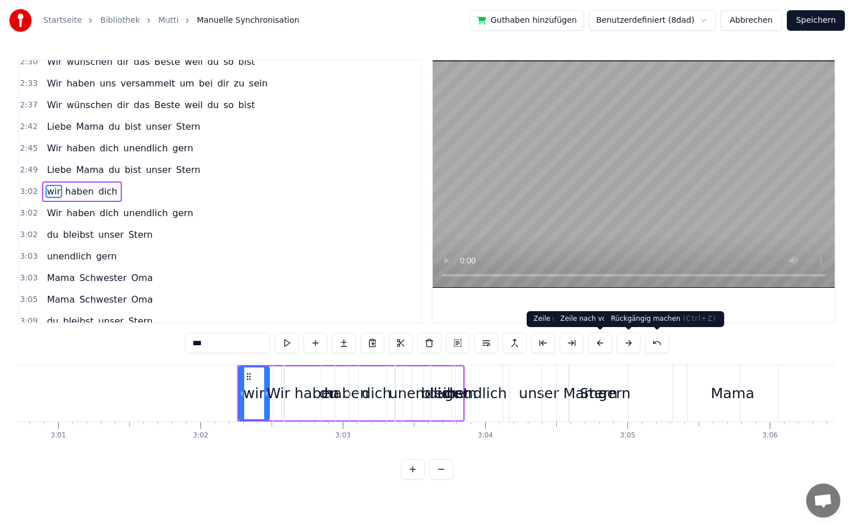
scroll to position [0, 25883]
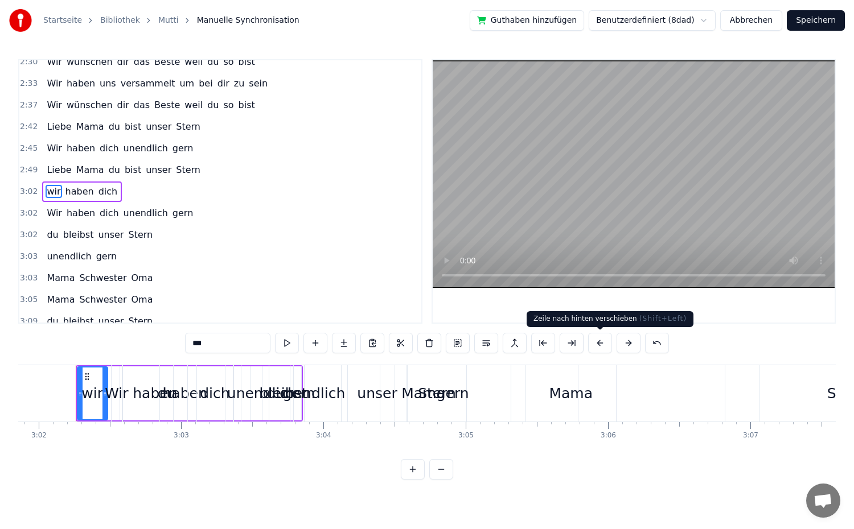
click at [603, 345] on button at bounding box center [600, 343] width 24 height 20
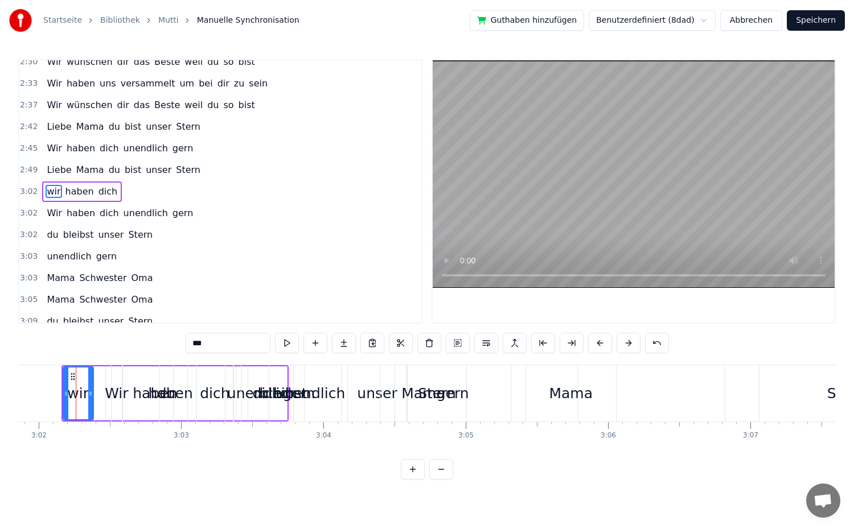
click at [603, 345] on button at bounding box center [600, 343] width 24 height 20
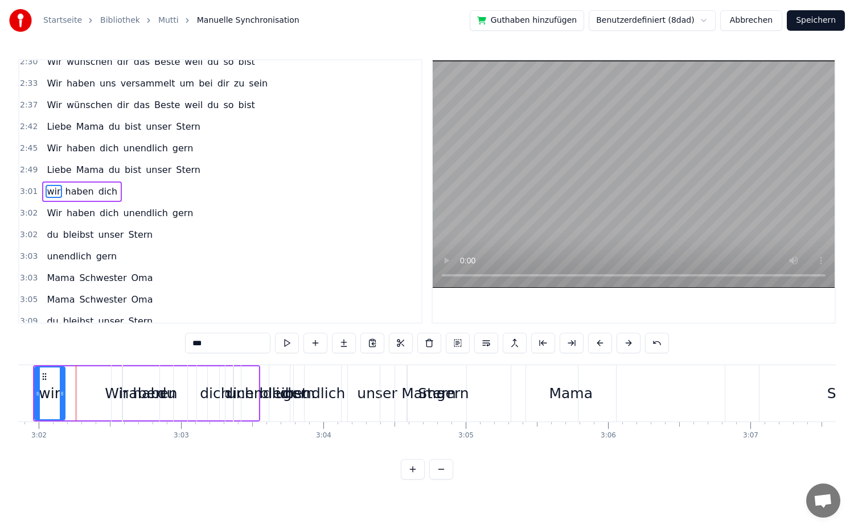
click at [603, 345] on button at bounding box center [600, 343] width 24 height 20
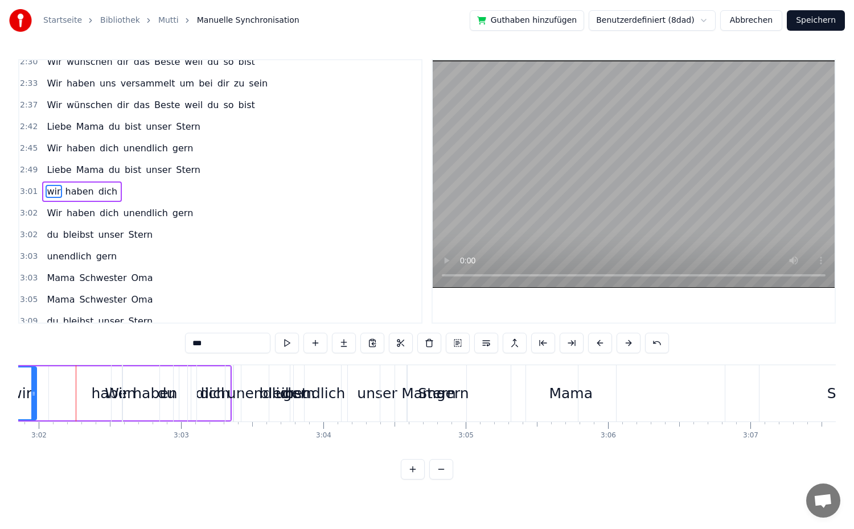
click at [603, 345] on button at bounding box center [600, 343] width 24 height 20
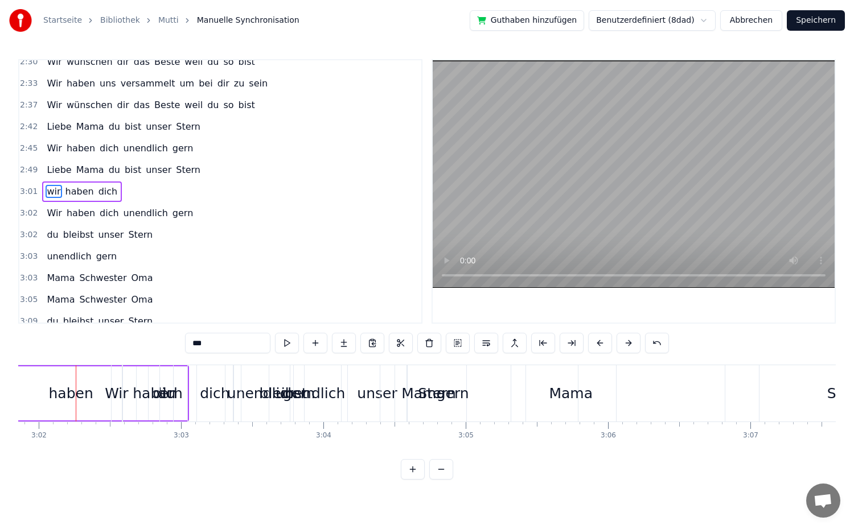
click at [603, 345] on button at bounding box center [600, 343] width 24 height 20
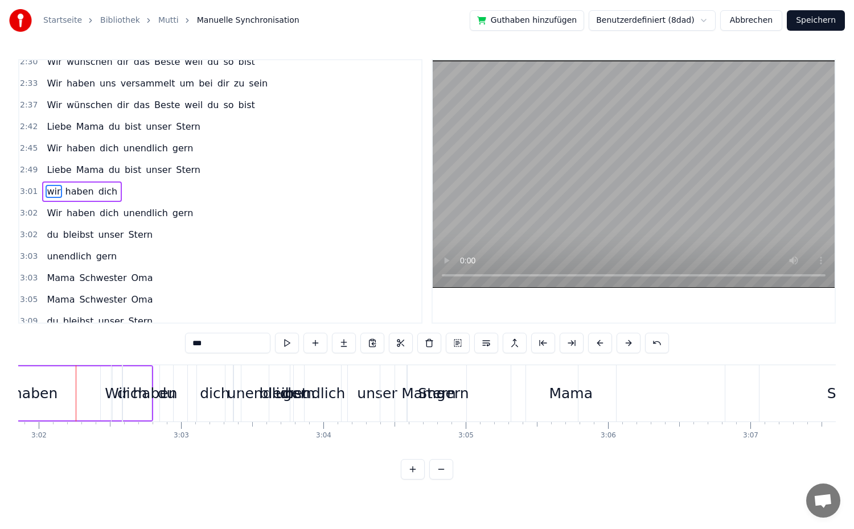
click at [603, 345] on button at bounding box center [600, 343] width 24 height 20
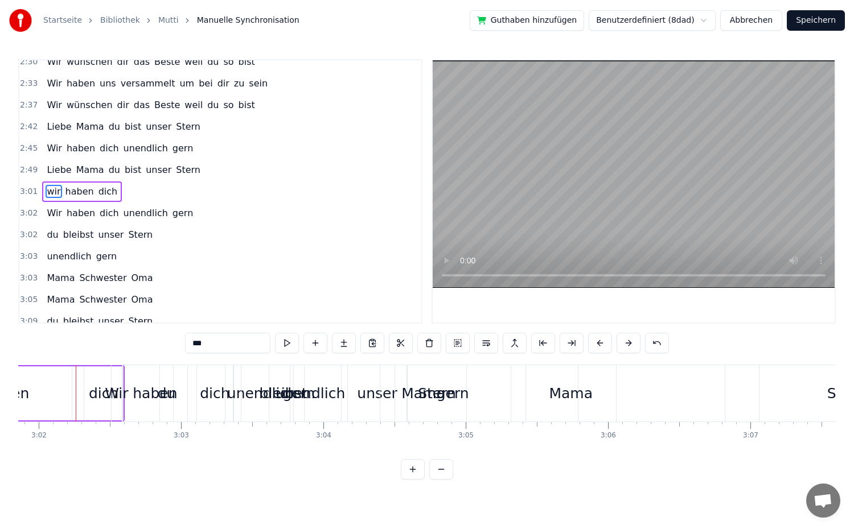
click at [603, 345] on button at bounding box center [600, 343] width 24 height 20
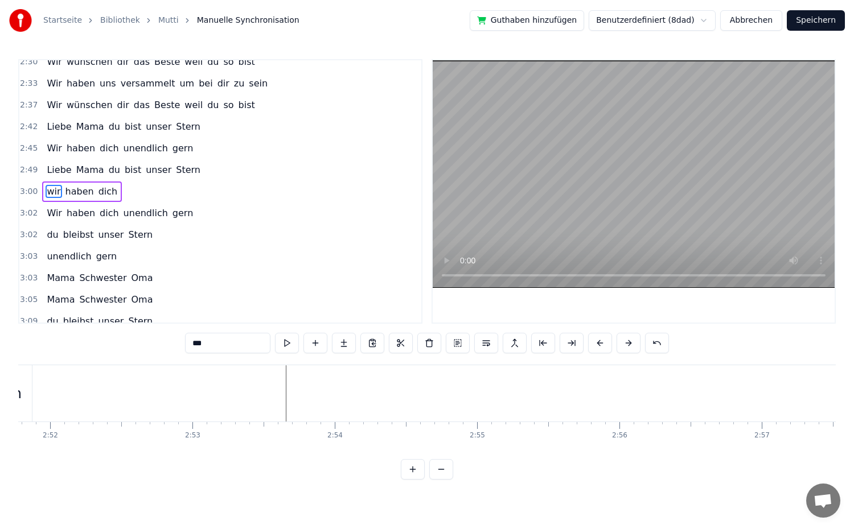
scroll to position [0, 24372]
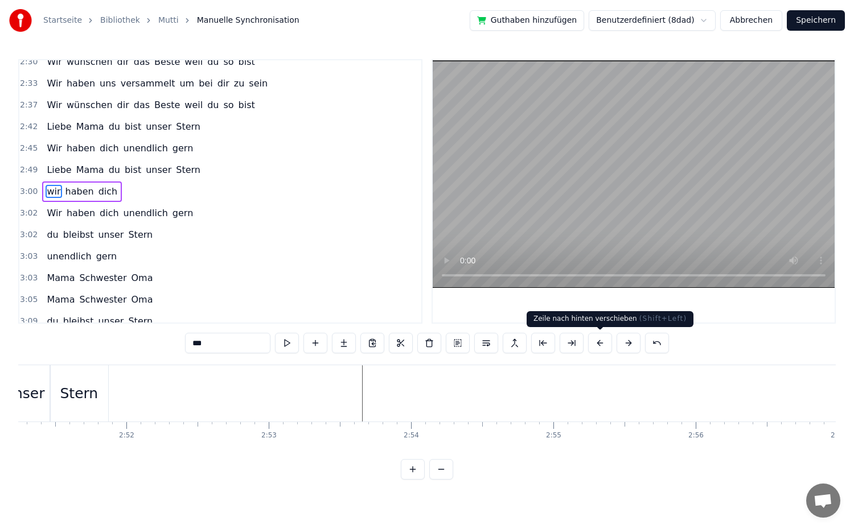
click at [604, 346] on button at bounding box center [600, 343] width 24 height 20
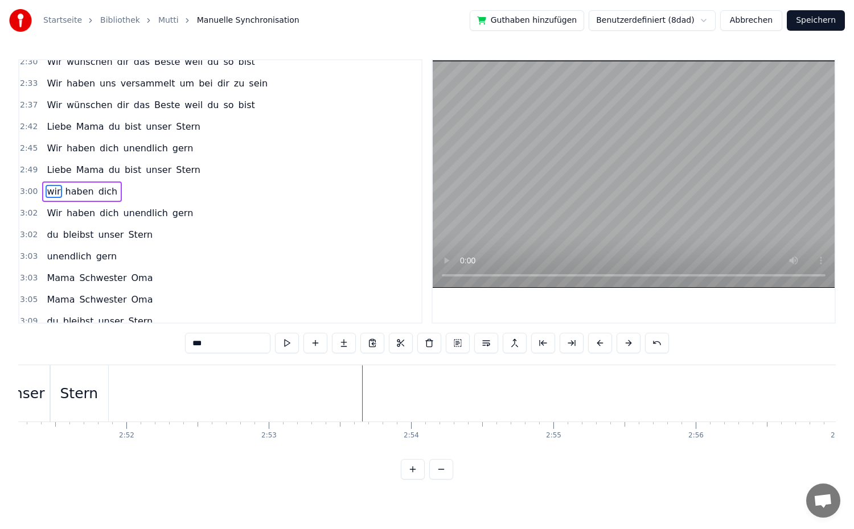
click at [604, 346] on button at bounding box center [600, 343] width 24 height 20
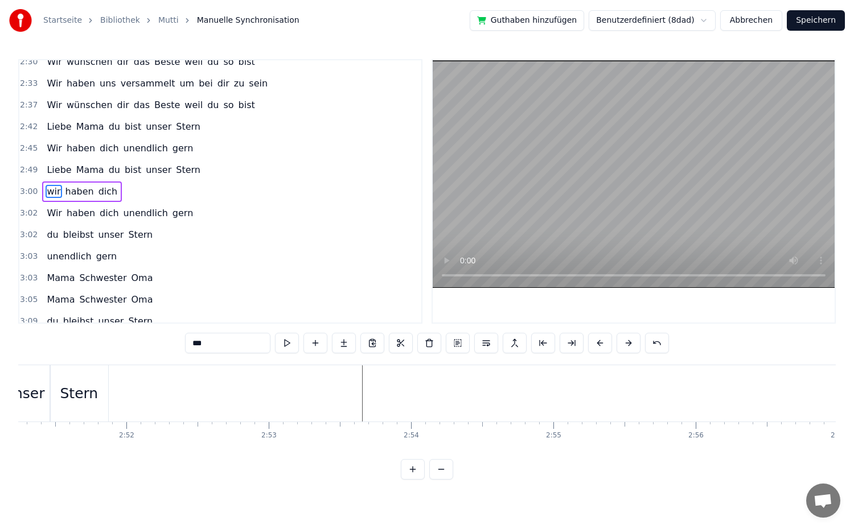
click at [604, 346] on button at bounding box center [600, 343] width 24 height 20
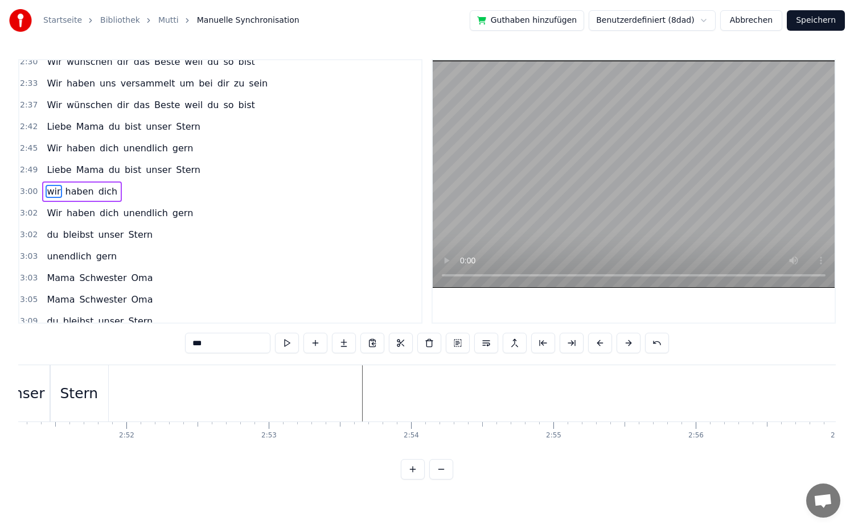
click at [604, 346] on button at bounding box center [600, 343] width 24 height 20
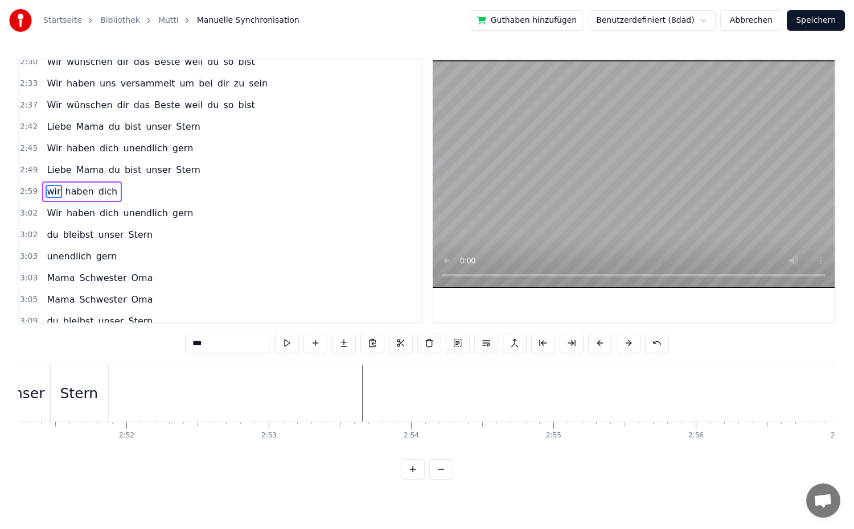
click at [604, 346] on button at bounding box center [600, 343] width 24 height 20
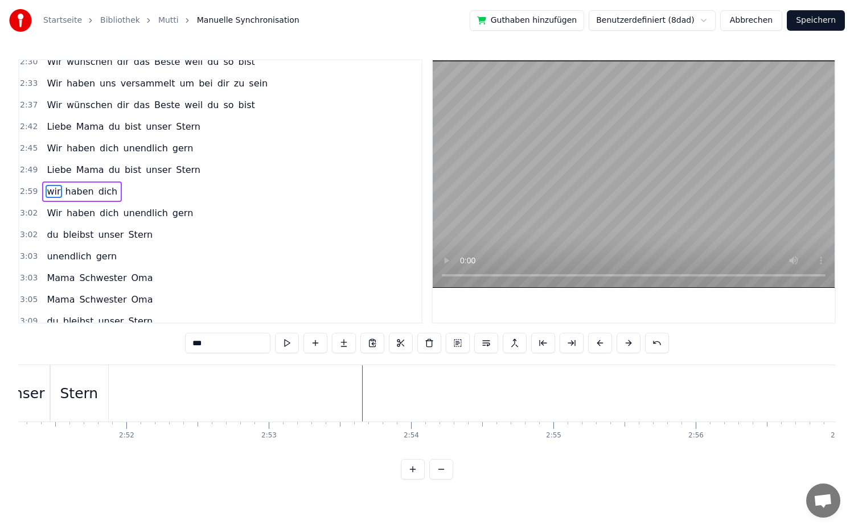
click at [604, 346] on button at bounding box center [600, 343] width 24 height 20
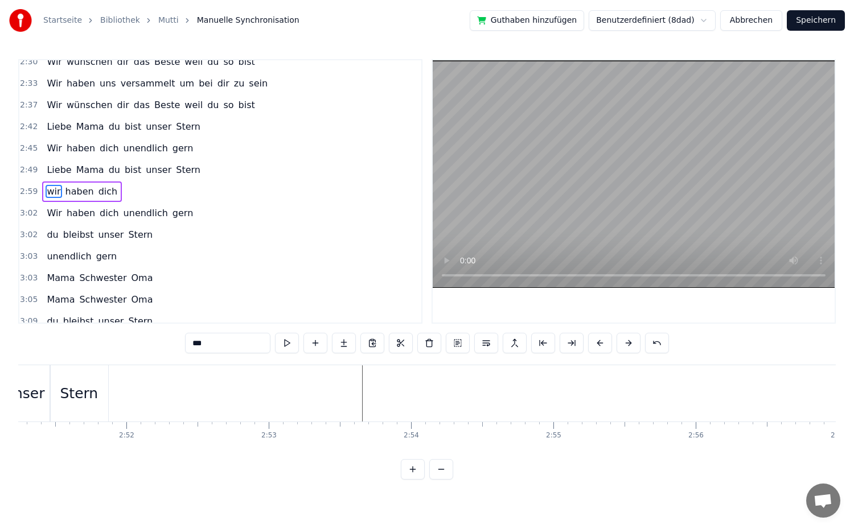
click at [604, 346] on button at bounding box center [600, 343] width 24 height 20
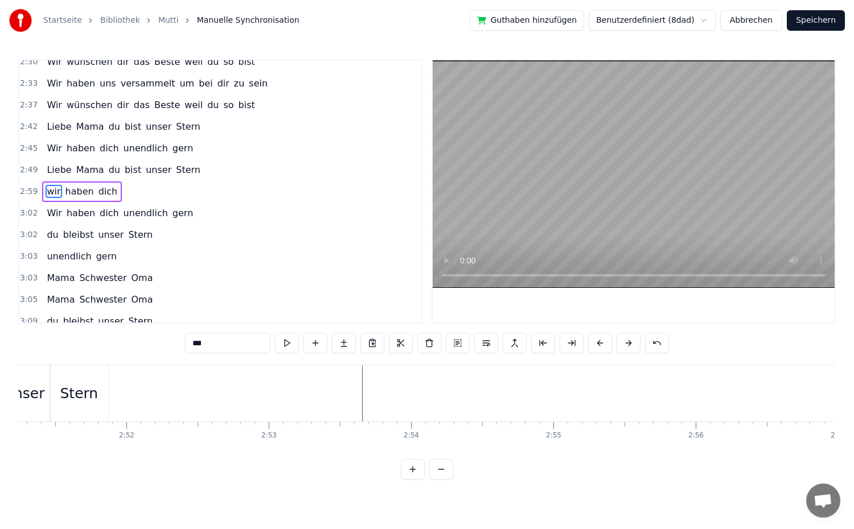
click at [604, 346] on button at bounding box center [600, 343] width 24 height 20
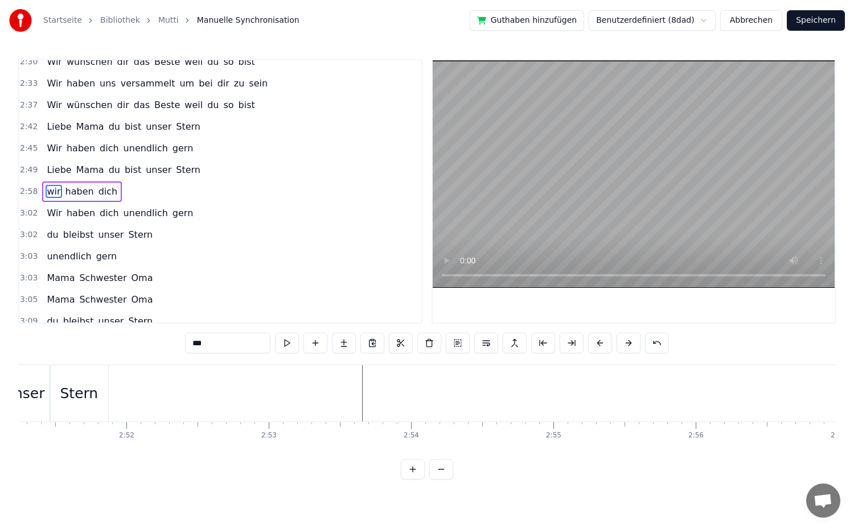
click at [604, 346] on button at bounding box center [600, 343] width 24 height 20
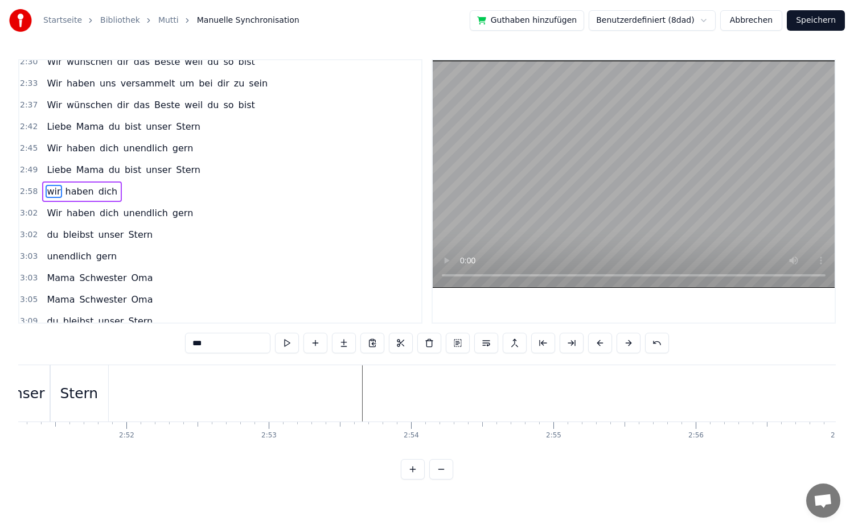
click at [604, 346] on button at bounding box center [600, 343] width 24 height 20
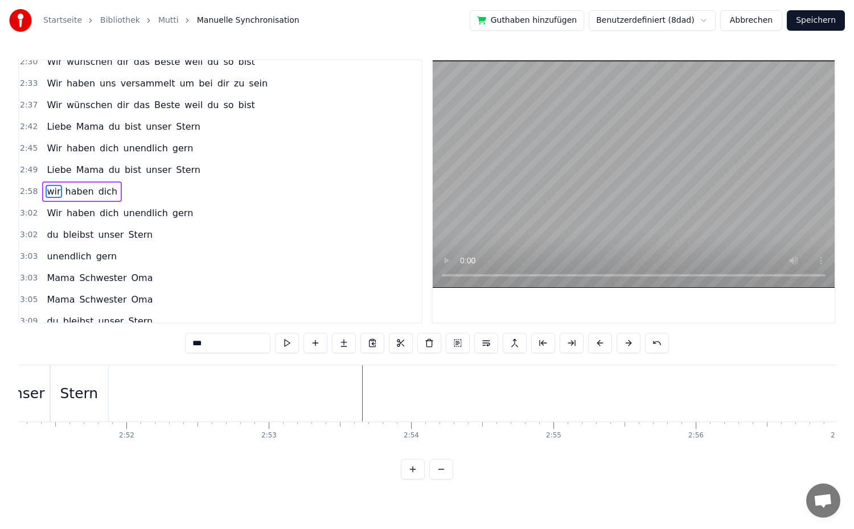
click at [604, 346] on button at bounding box center [600, 343] width 24 height 20
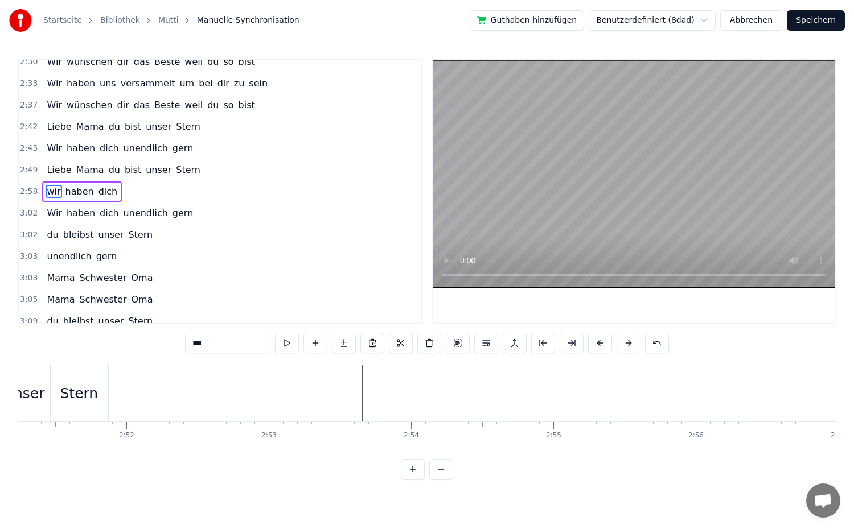
click at [604, 346] on button at bounding box center [600, 343] width 24 height 20
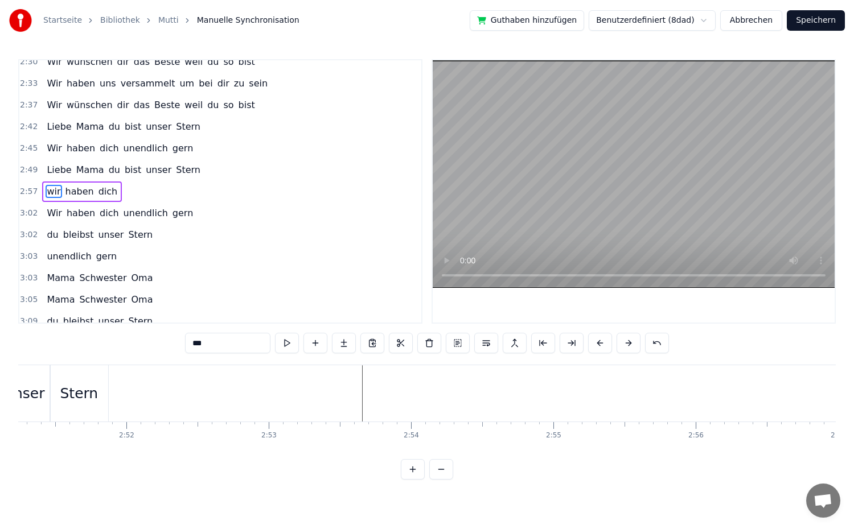
click at [604, 346] on button at bounding box center [600, 343] width 24 height 20
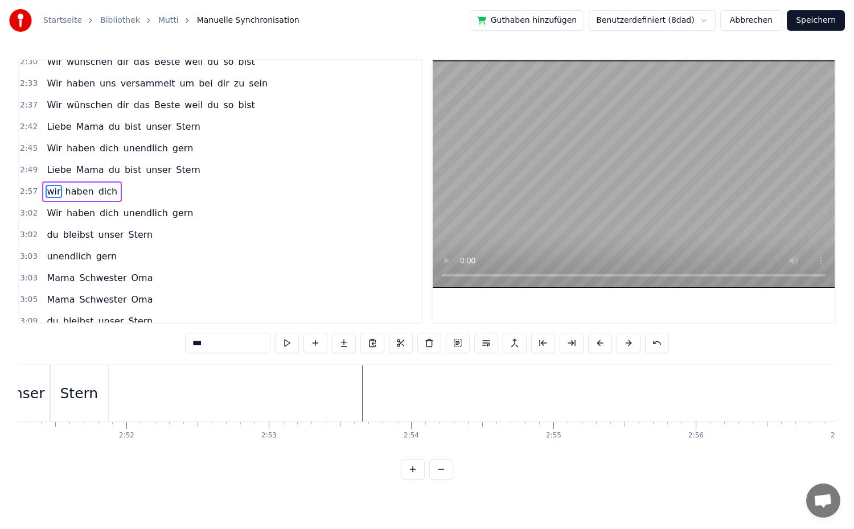
click at [604, 346] on button at bounding box center [600, 343] width 24 height 20
click at [595, 344] on button at bounding box center [600, 343] width 24 height 20
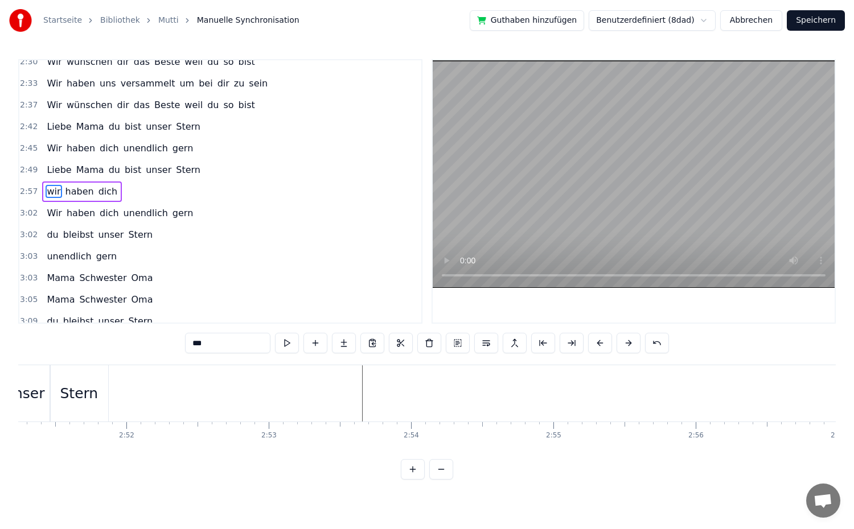
click at [595, 344] on button at bounding box center [600, 343] width 24 height 20
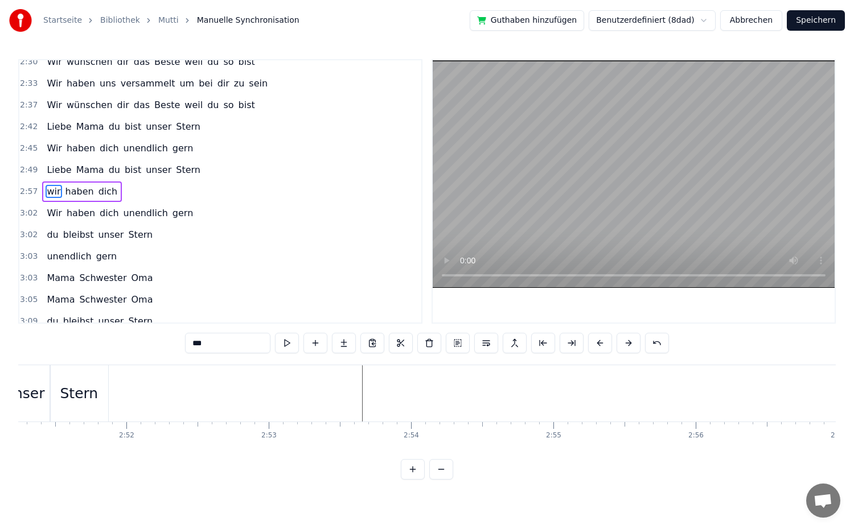
click at [595, 344] on button at bounding box center [600, 343] width 24 height 20
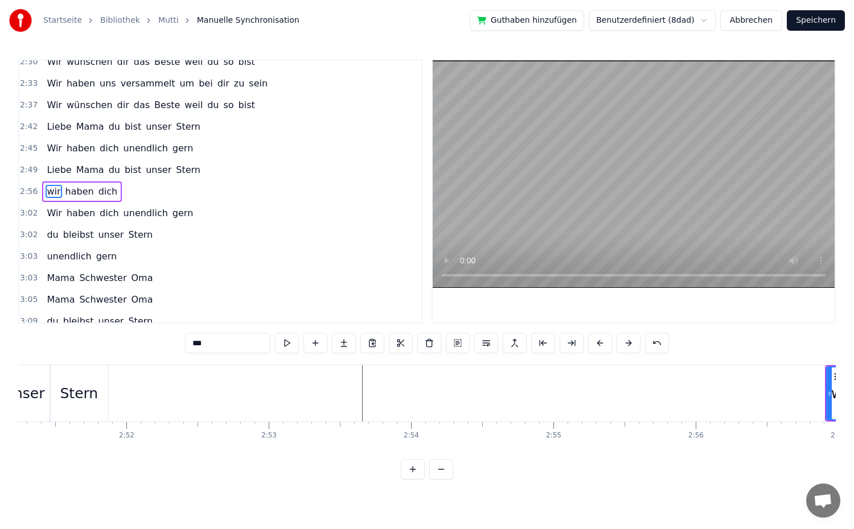
click at [595, 344] on button at bounding box center [600, 343] width 24 height 20
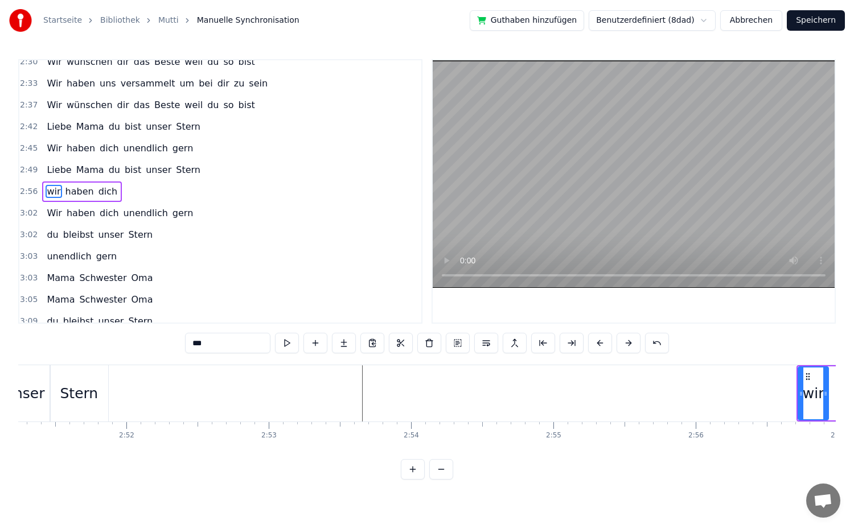
click at [595, 344] on button at bounding box center [600, 343] width 24 height 20
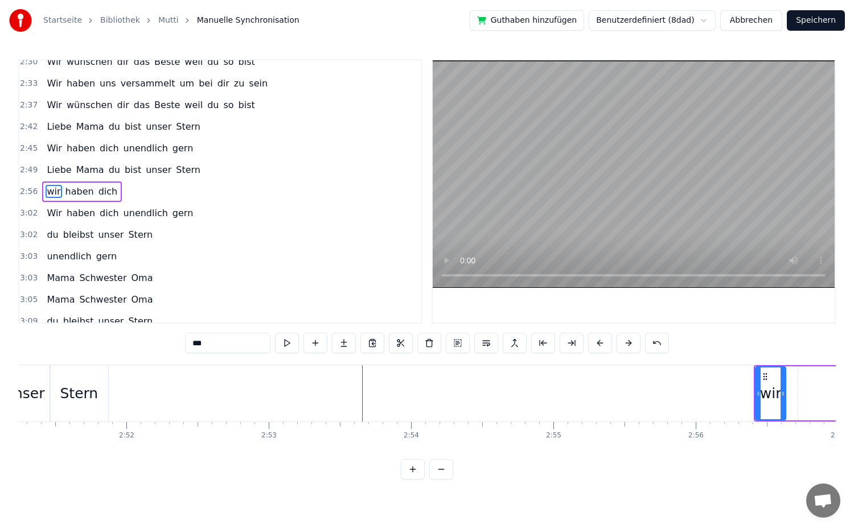
click at [595, 344] on button at bounding box center [600, 343] width 24 height 20
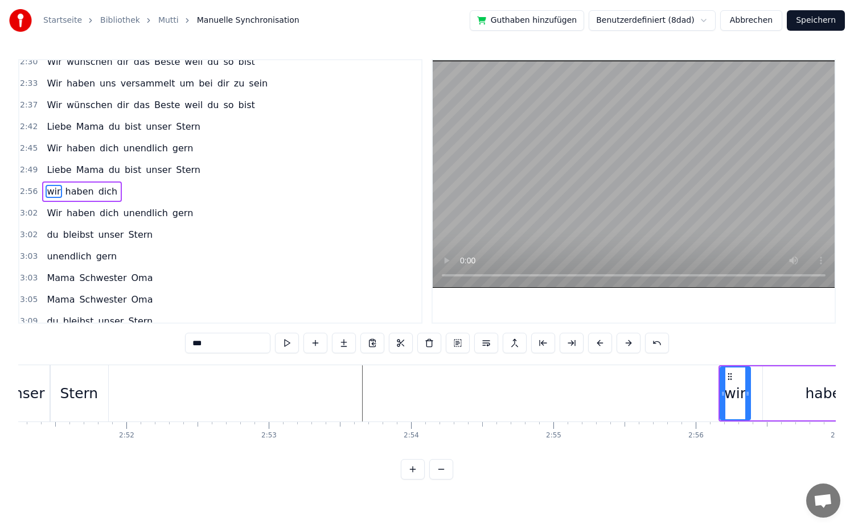
click
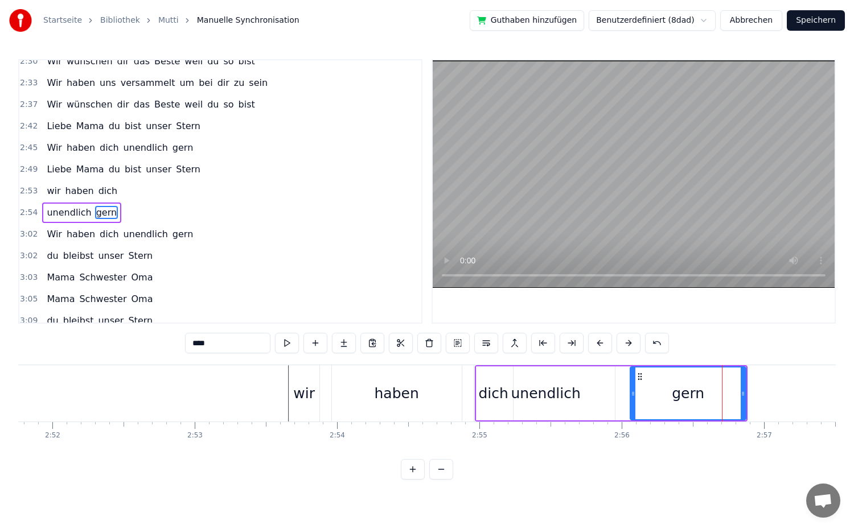
scroll to position [853, 0]
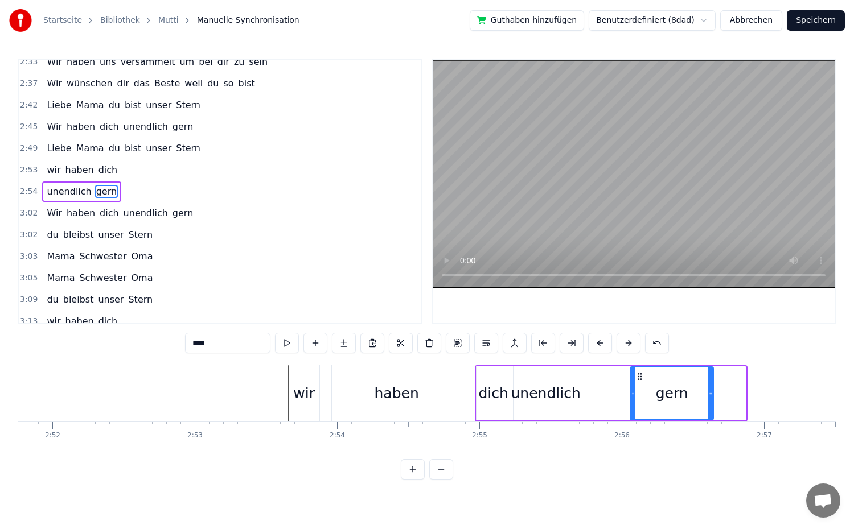
drag, startPoint x: 744, startPoint y: 396, endPoint x: 704, endPoint y: 408, distance: 41.4
drag, startPoint x: 633, startPoint y: 396, endPoint x: 599, endPoint y: 408, distance: 36.2
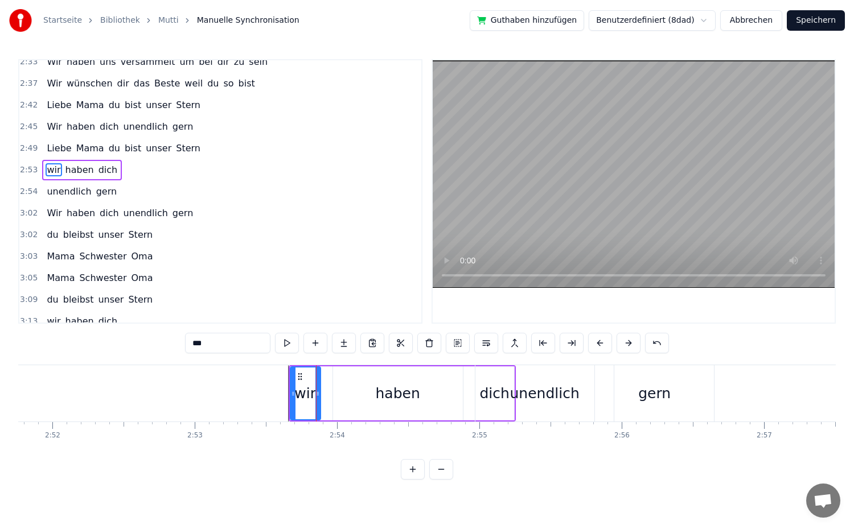
scroll to position [831, 0]
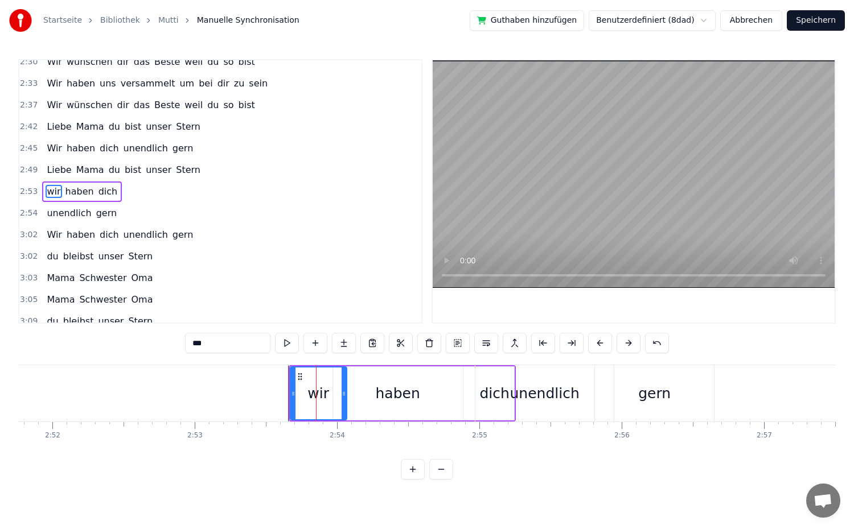
drag, startPoint x: 318, startPoint y: 397, endPoint x: 343, endPoint y: 401, distance: 24.8
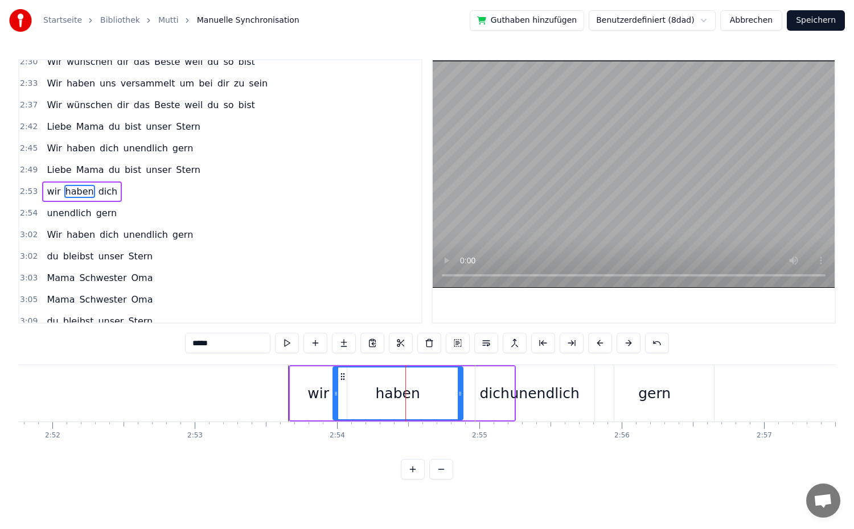
type input "*********"
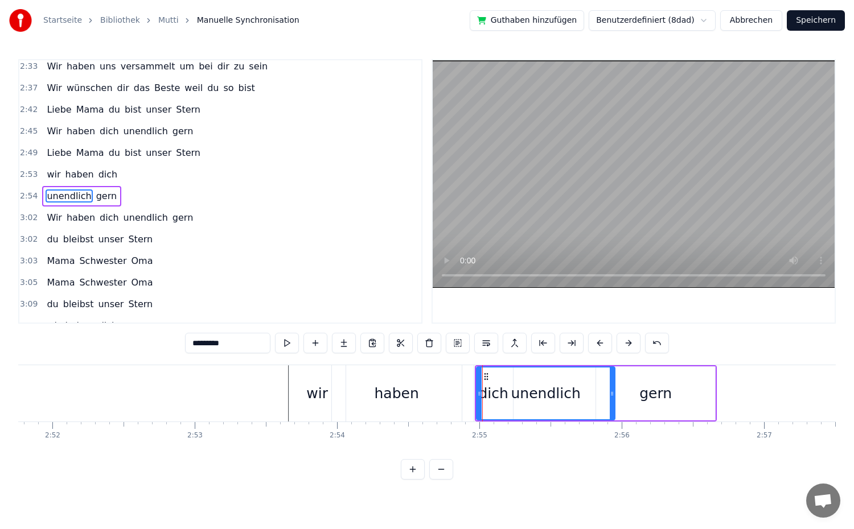
scroll to position [853, 0]
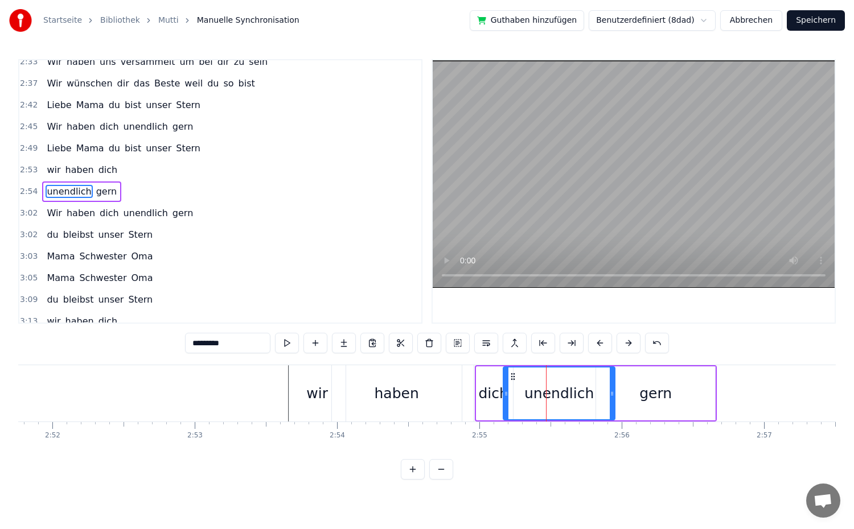
drag, startPoint x: 477, startPoint y: 395, endPoint x: 504, endPoint y: 401, distance: 27.4
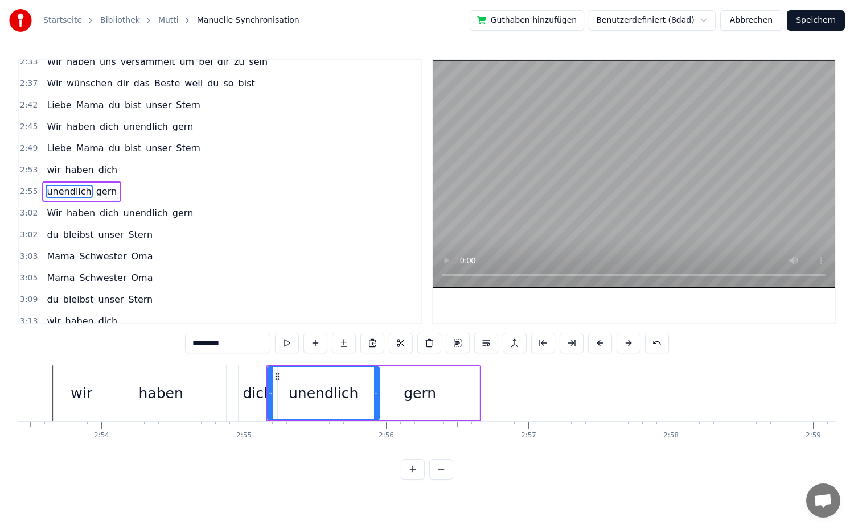
scroll to position [0, 24757]
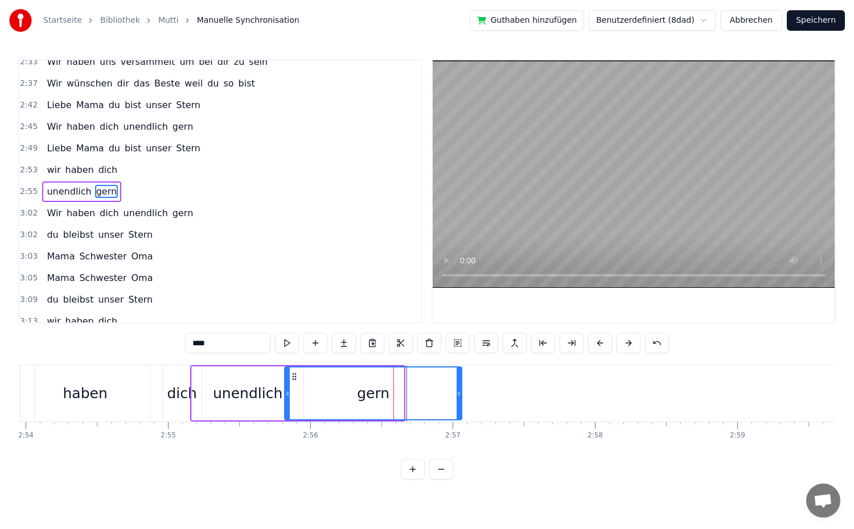
drag, startPoint x: 400, startPoint y: 397, endPoint x: 458, endPoint y: 402, distance: 58.3
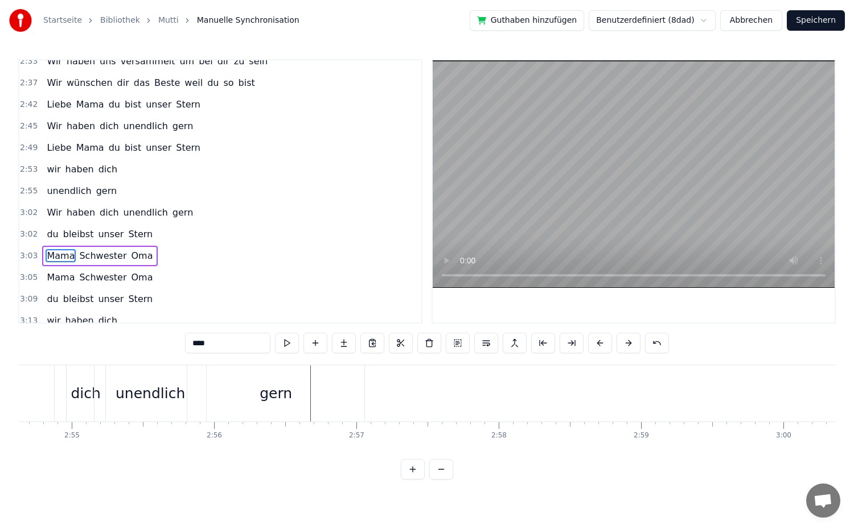
scroll to position [0, 24831]
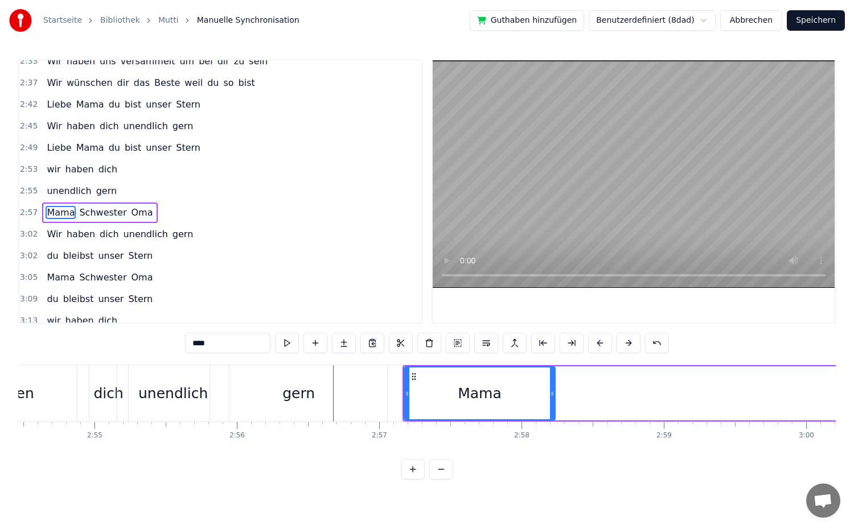
drag, startPoint x: 710, startPoint y: 393, endPoint x: 553, endPoint y: 401, distance: 157.9
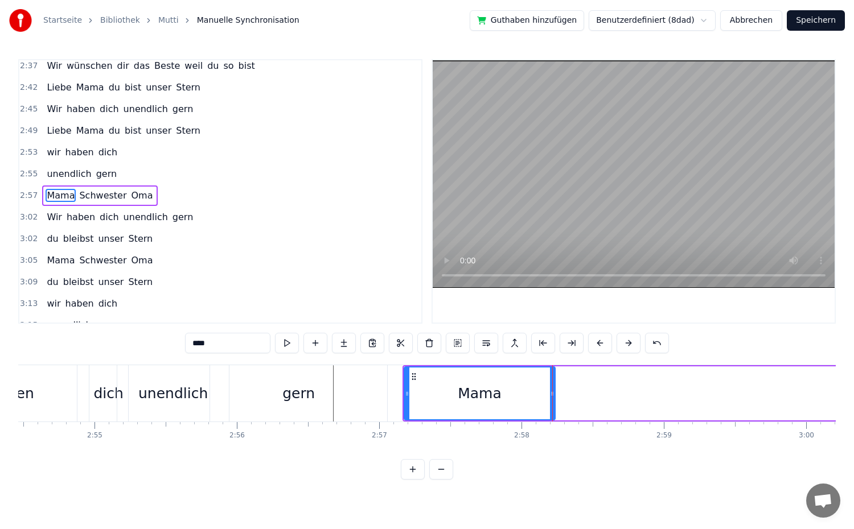
scroll to position [874, 0]
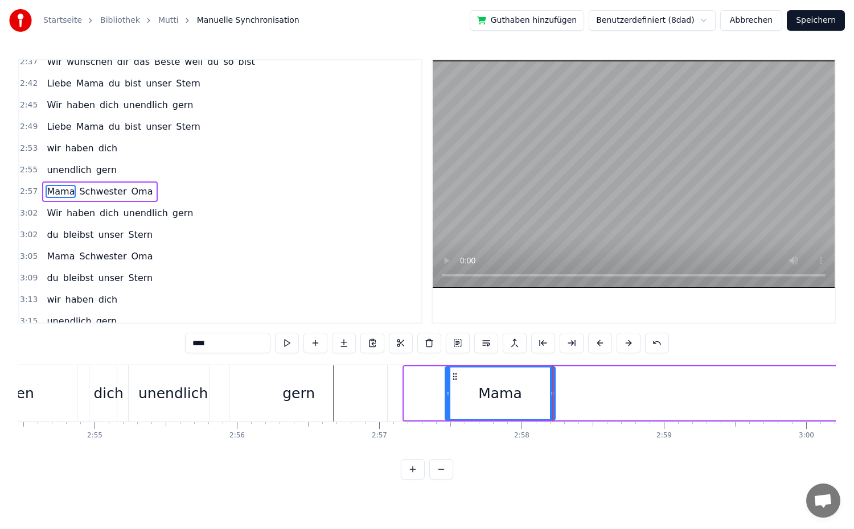
drag, startPoint x: 405, startPoint y: 395, endPoint x: 446, endPoint y: 401, distance: 41.4
drag, startPoint x: 553, startPoint y: 395, endPoint x: 540, endPoint y: 395, distance: 13.7
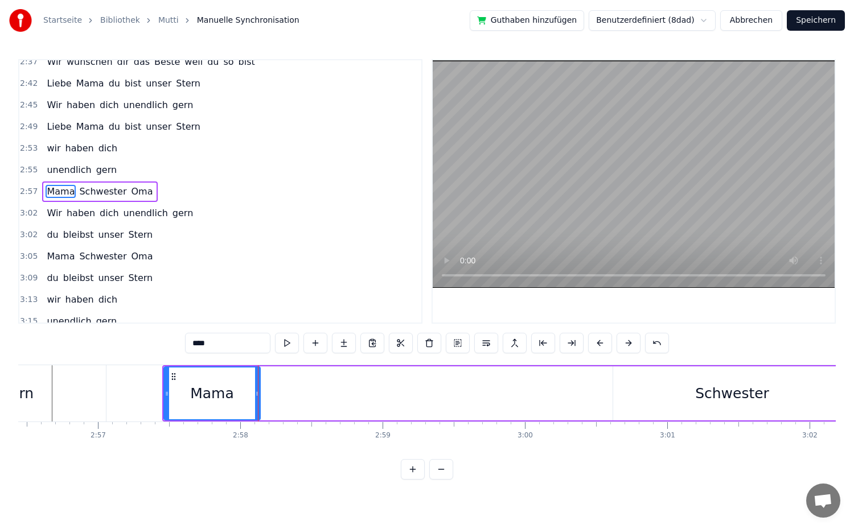
scroll to position [0, 25150]
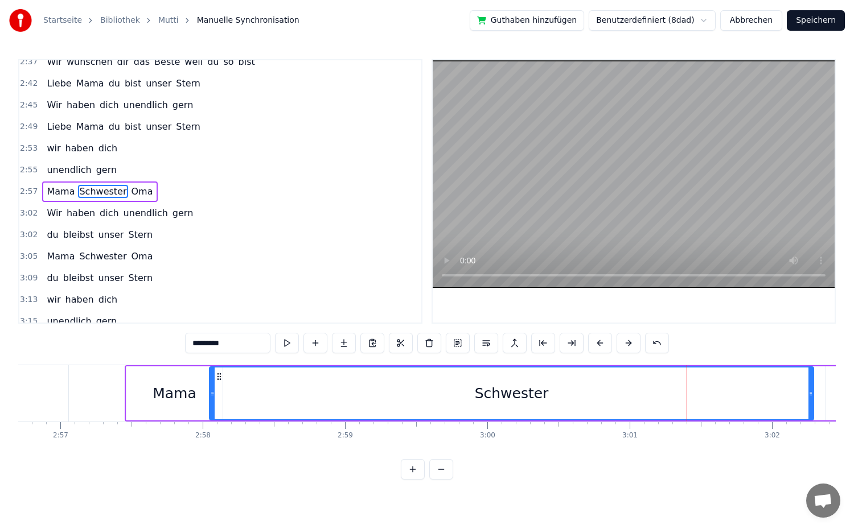
drag, startPoint x: 580, startPoint y: 400, endPoint x: 214, endPoint y: 409, distance: 366.2
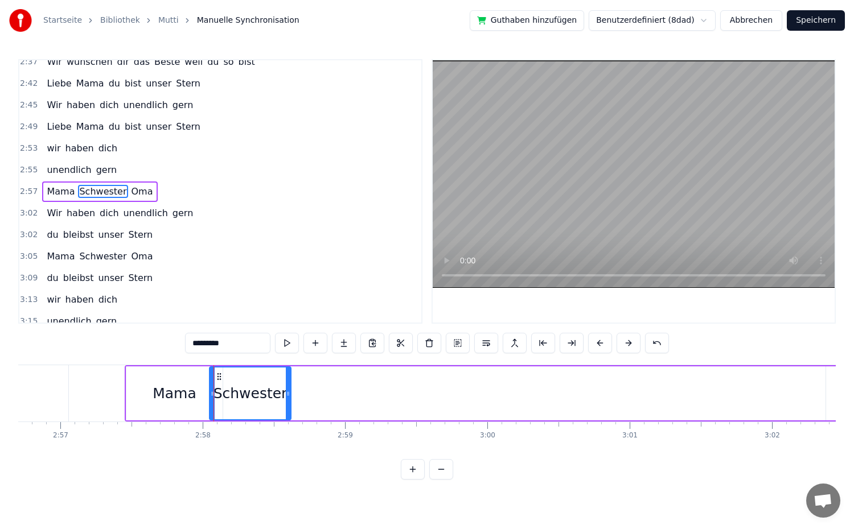
drag, startPoint x: 810, startPoint y: 393, endPoint x: 287, endPoint y: 406, distance: 522.8
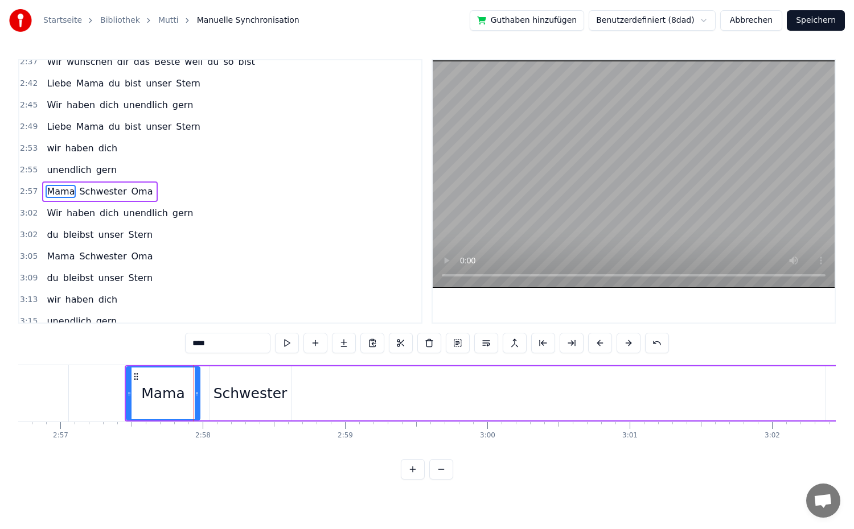
drag, startPoint x: 220, startPoint y: 396, endPoint x: 197, endPoint y: 397, distance: 22.8
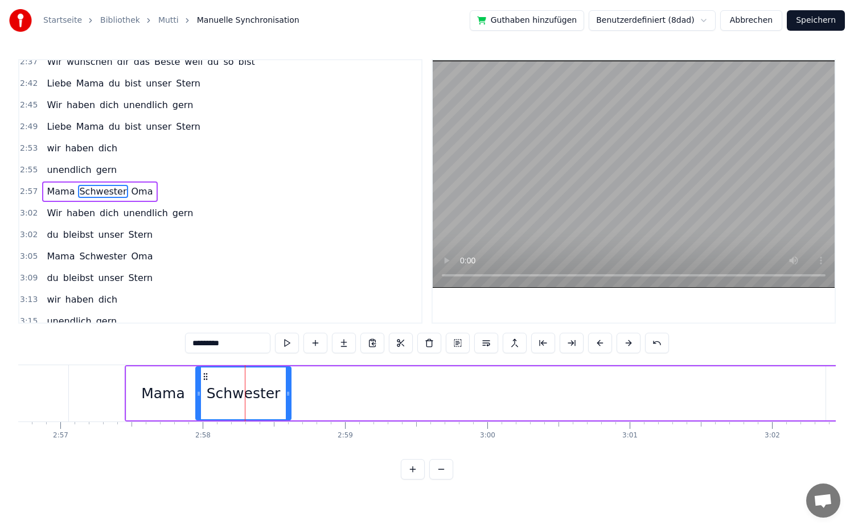
drag, startPoint x: 211, startPoint y: 392, endPoint x: 223, endPoint y: 393, distance: 12.6
drag, startPoint x: 287, startPoint y: 392, endPoint x: 259, endPoint y: 396, distance: 28.3
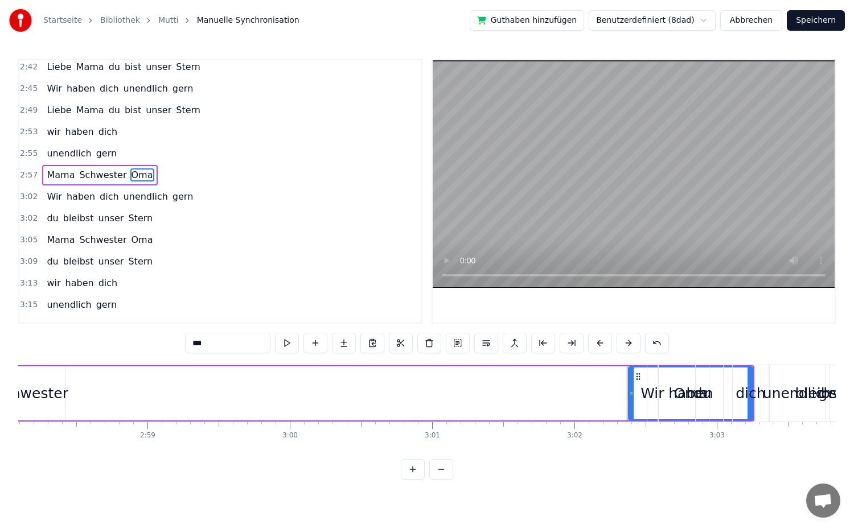
scroll to position [874, 0]
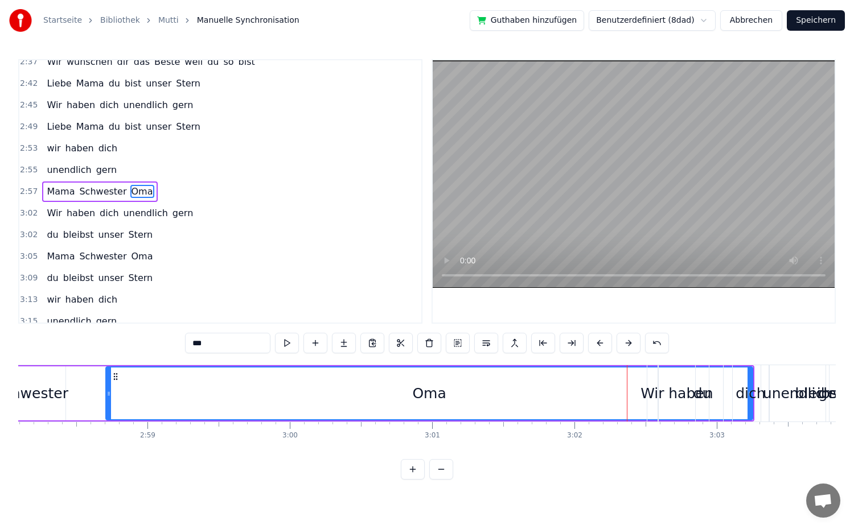
drag, startPoint x: 632, startPoint y: 401, endPoint x: 110, endPoint y: 391, distance: 522.7
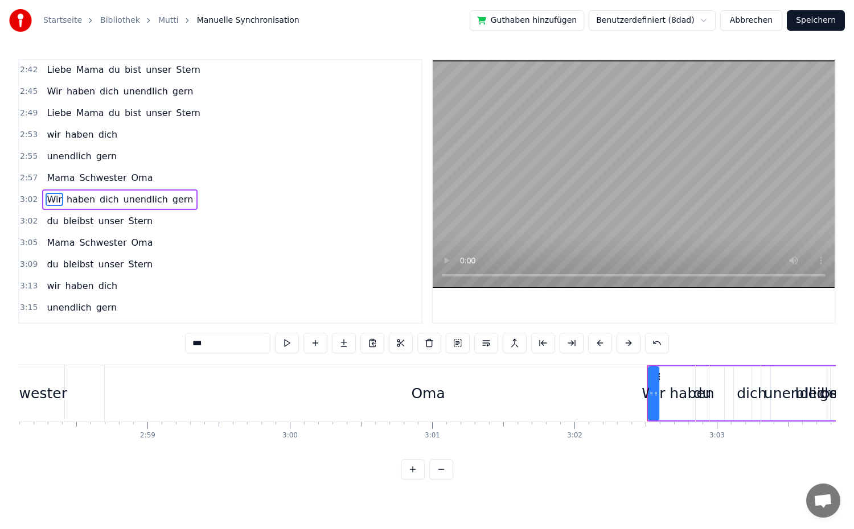
scroll to position [896, 0]
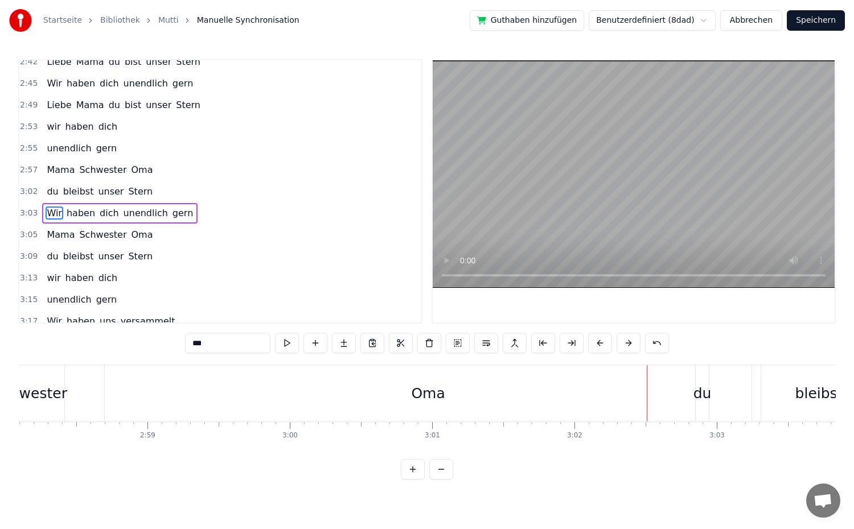
type input "***"
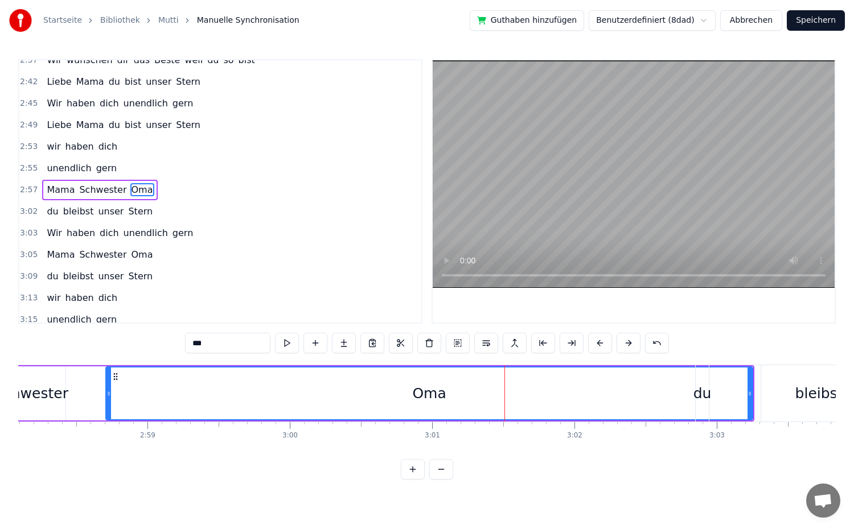
scroll to position [874, 0]
drag, startPoint x: 751, startPoint y: 396, endPoint x: 720, endPoint y: 399, distance: 31.4
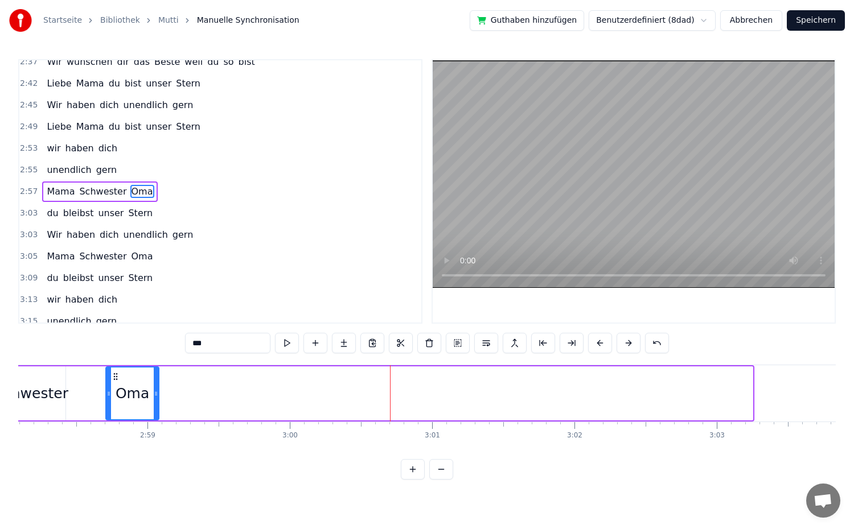
drag, startPoint x: 750, startPoint y: 393, endPoint x: 154, endPoint y: 422, distance: 596.2
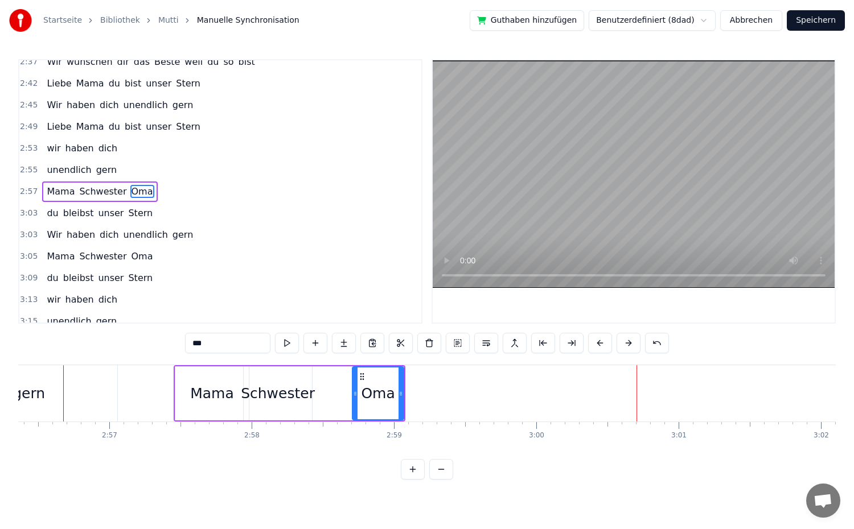
scroll to position [0, 25097]
drag, startPoint x: 360, startPoint y: 396, endPoint x: 317, endPoint y: 398, distance: 43.3
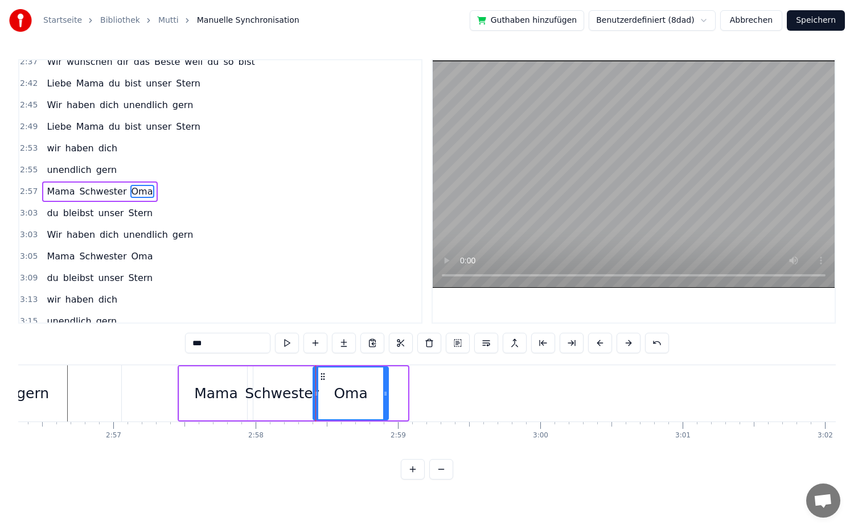
drag, startPoint x: 405, startPoint y: 399, endPoint x: 385, endPoint y: 399, distance: 19.4
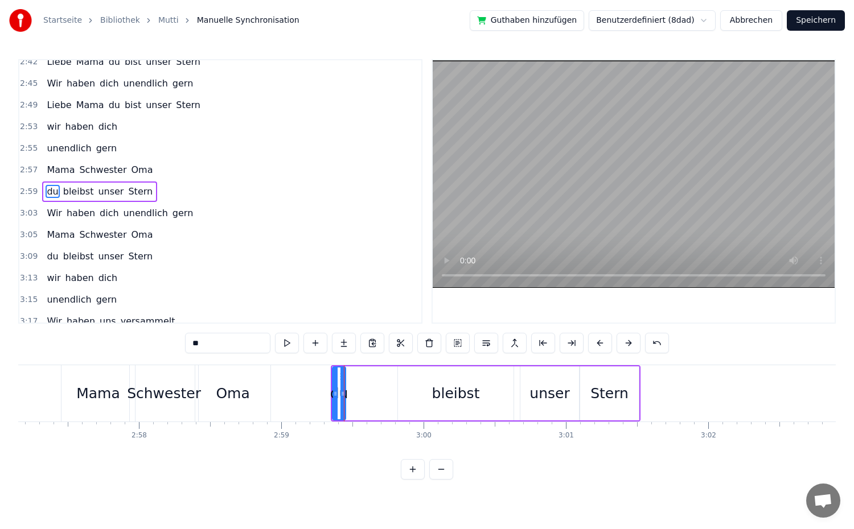
scroll to position [896, 0]
drag, startPoint x: 345, startPoint y: 397, endPoint x: 399, endPoint y: 408, distance: 55.2
drag, startPoint x: 335, startPoint y: 397, endPoint x: 311, endPoint y: 399, distance: 23.5
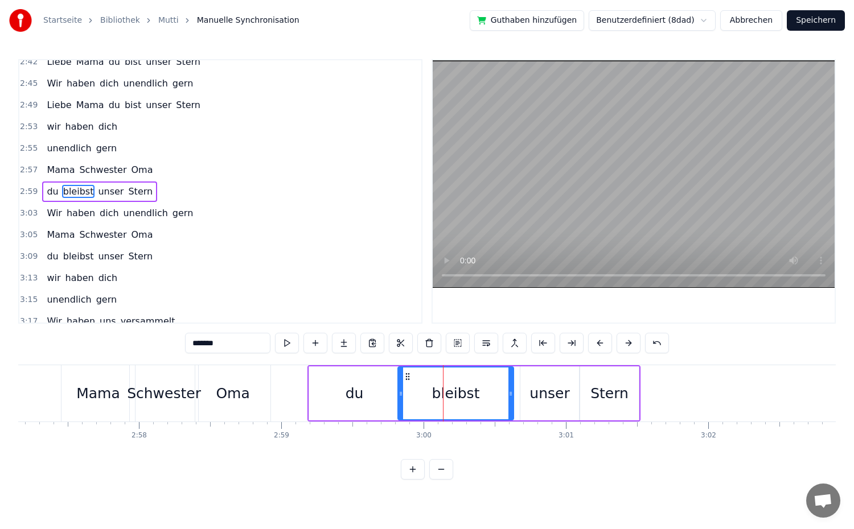
drag, startPoint x: 514, startPoint y: 395, endPoint x: 484, endPoint y: 399, distance: 29.9
drag, startPoint x: 511, startPoint y: 393, endPoint x: 486, endPoint y: 396, distance: 25.3
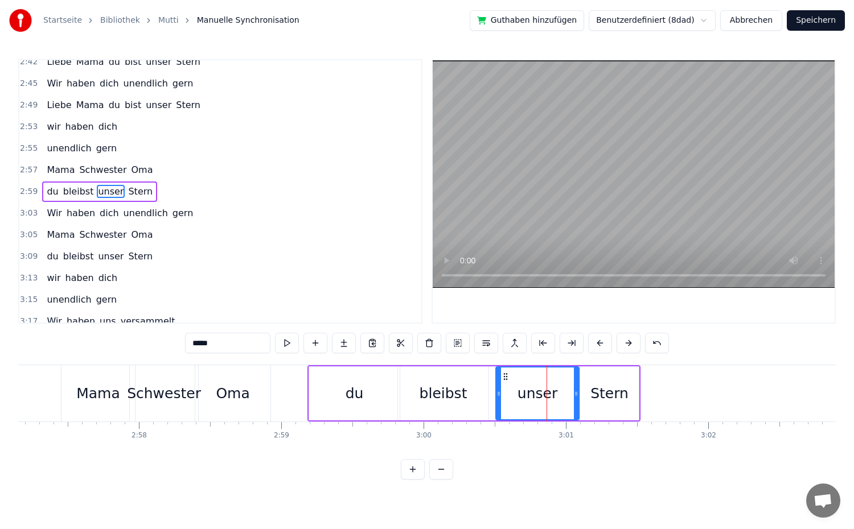
drag, startPoint x: 523, startPoint y: 397, endPoint x: 498, endPoint y: 397, distance: 24.5
type input "*****"
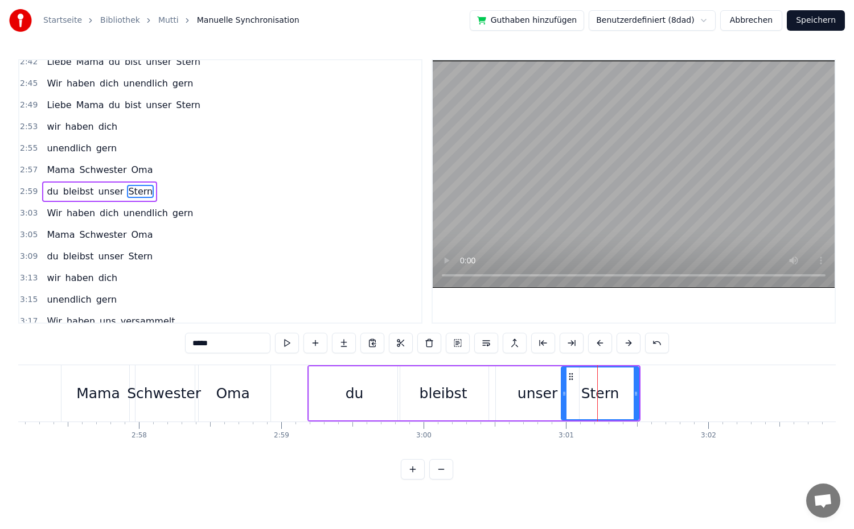
drag, startPoint x: 584, startPoint y: 396, endPoint x: 565, endPoint y: 400, distance: 19.3
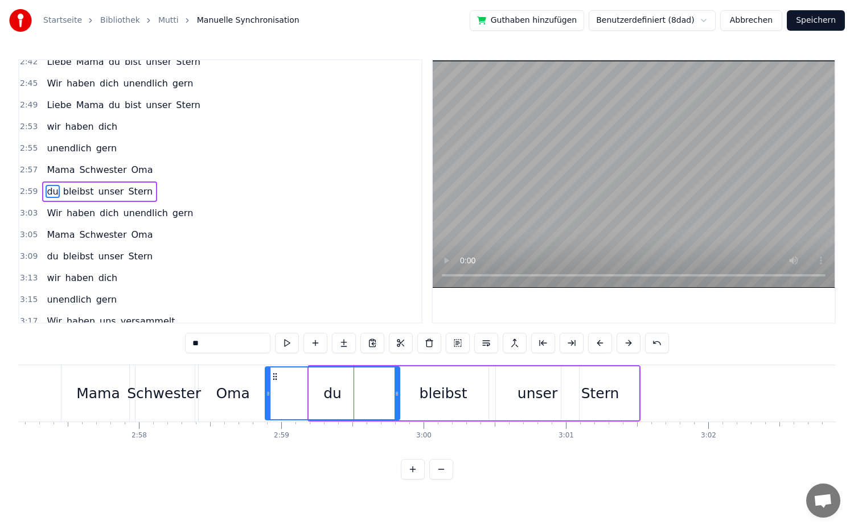
drag, startPoint x: 313, startPoint y: 395, endPoint x: 269, endPoint y: 397, distance: 43.9
drag, startPoint x: 396, startPoint y: 393, endPoint x: 305, endPoint y: 403, distance: 91.1
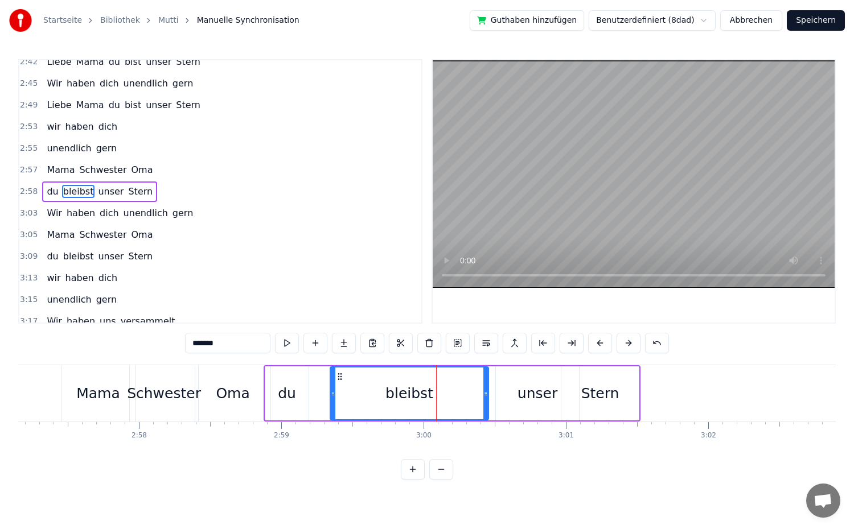
drag, startPoint x: 402, startPoint y: 399, endPoint x: 335, endPoint y: 399, distance: 67.7
drag, startPoint x: 486, startPoint y: 393, endPoint x: 389, endPoint y: 399, distance: 96.4
type input "*****"
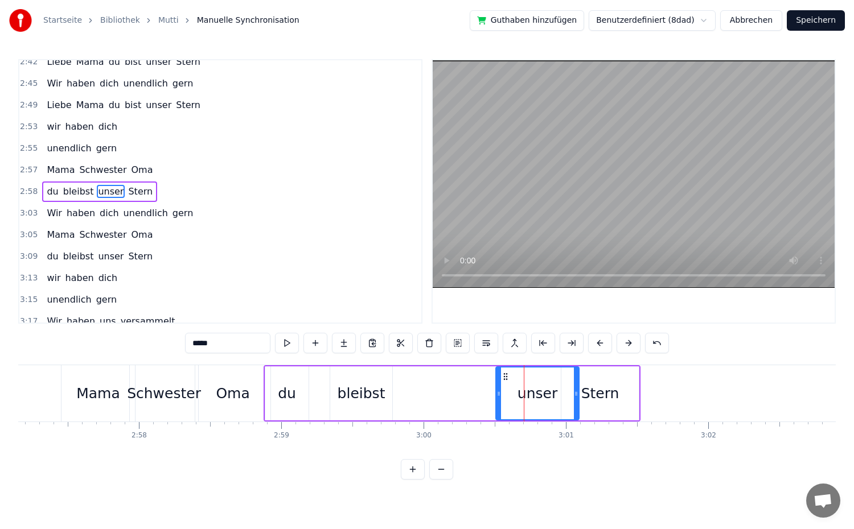
drag, startPoint x: 501, startPoint y: 396, endPoint x: 408, endPoint y: 395, distance: 92.8
drag, startPoint x: 499, startPoint y: 395, endPoint x: 406, endPoint y: 399, distance: 93.4
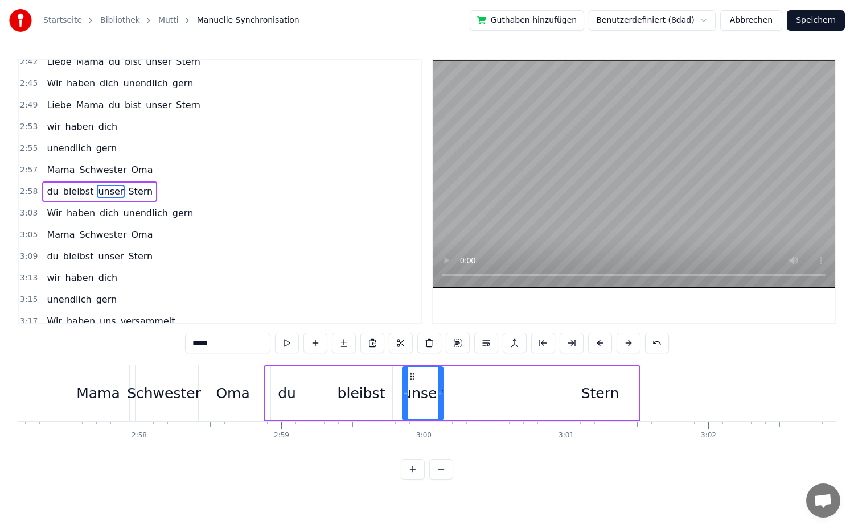
drag, startPoint x: 577, startPoint y: 394, endPoint x: 441, endPoint y: 401, distance: 136.2
type input "*****"
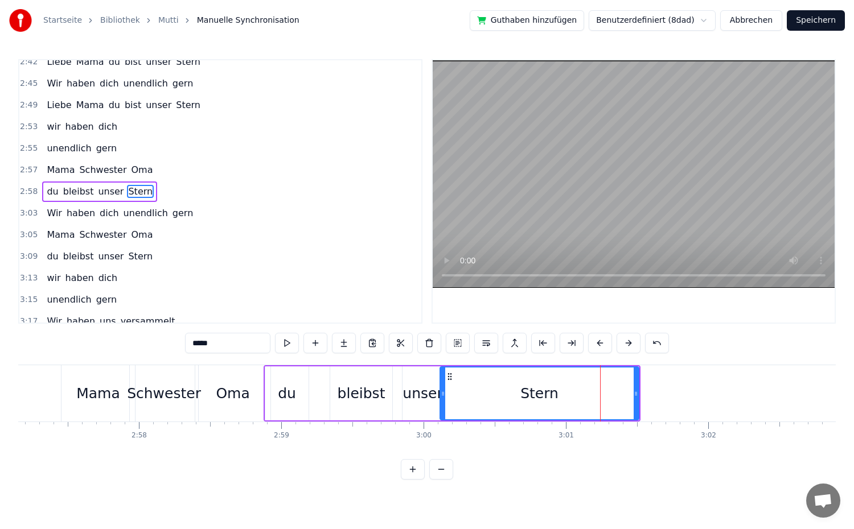
drag, startPoint x: 565, startPoint y: 392, endPoint x: 443, endPoint y: 400, distance: 121.5
drag, startPoint x: 636, startPoint y: 397, endPoint x: 529, endPoint y: 408, distance: 108.1
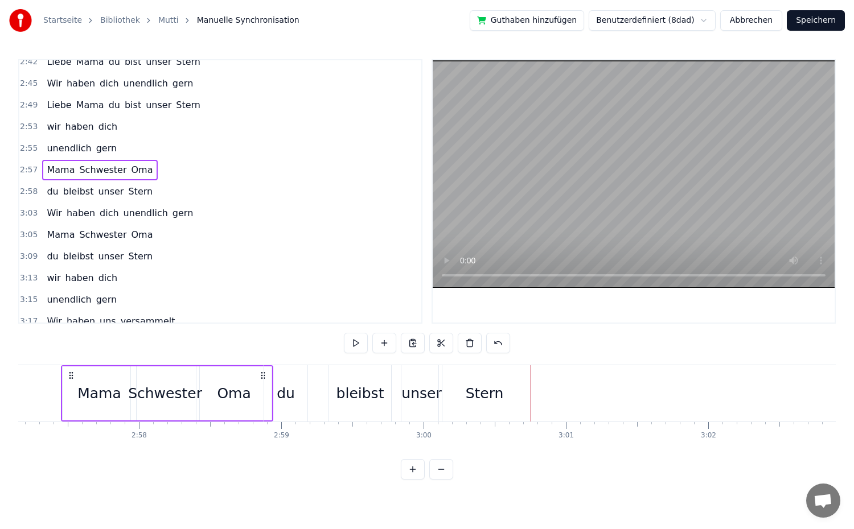
scroll to position [0, 25199]
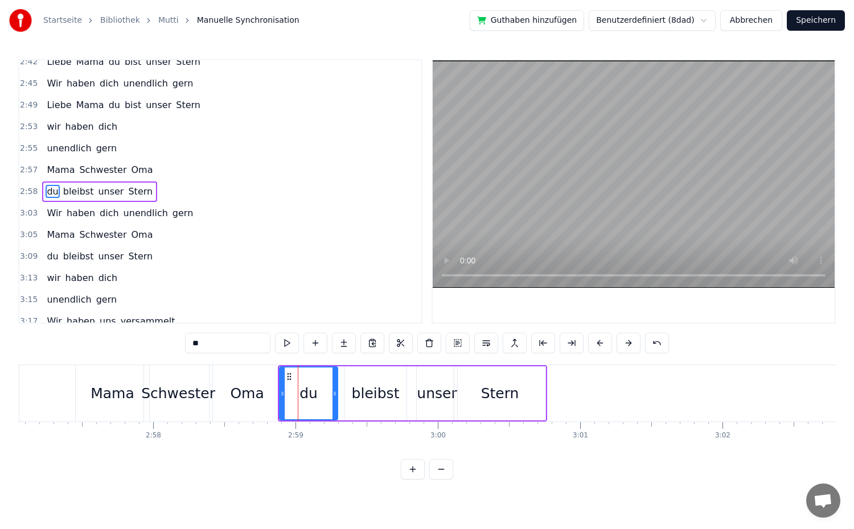
drag, startPoint x: 315, startPoint y: 404, endPoint x: 333, endPoint y: 408, distance: 18.0
drag, startPoint x: 282, startPoint y: 399, endPoint x: 306, endPoint y: 404, distance: 24.5
drag, startPoint x: 336, startPoint y: 403, endPoint x: 346, endPoint y: 404, distance: 10.3
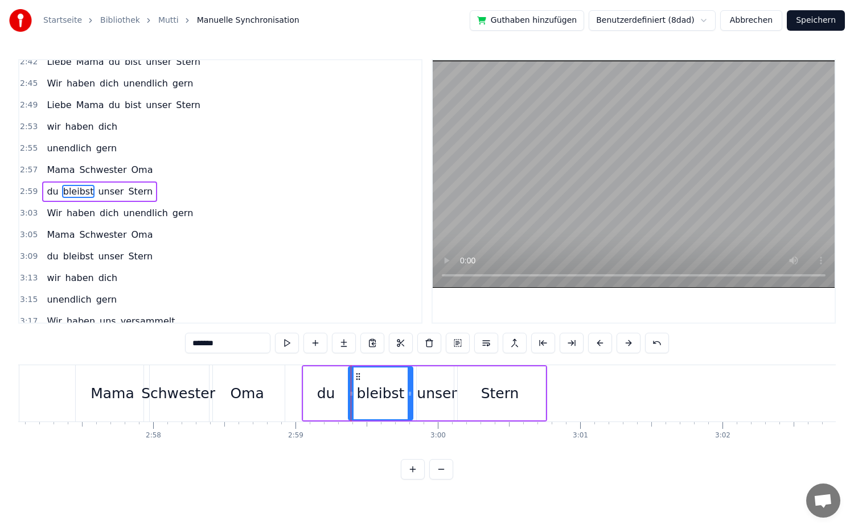
drag, startPoint x: 402, startPoint y: 395, endPoint x: 408, endPoint y: 397, distance: 6.9
type input "****"
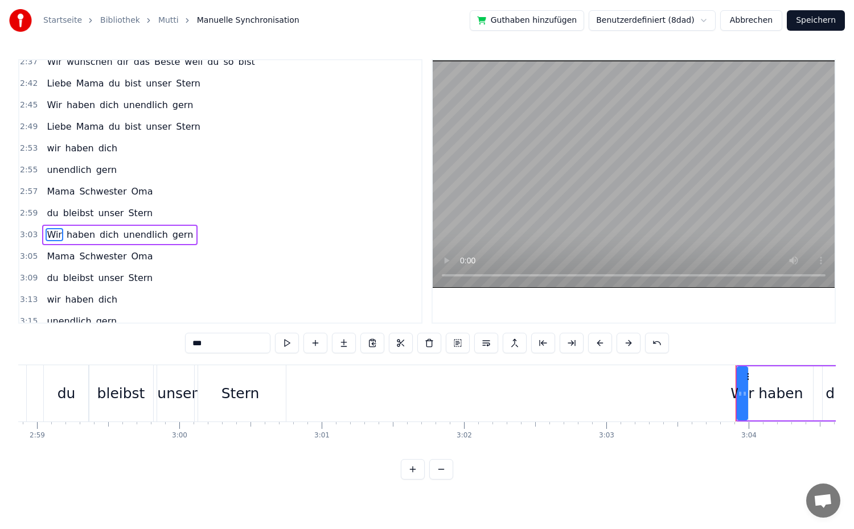
scroll to position [918, 0]
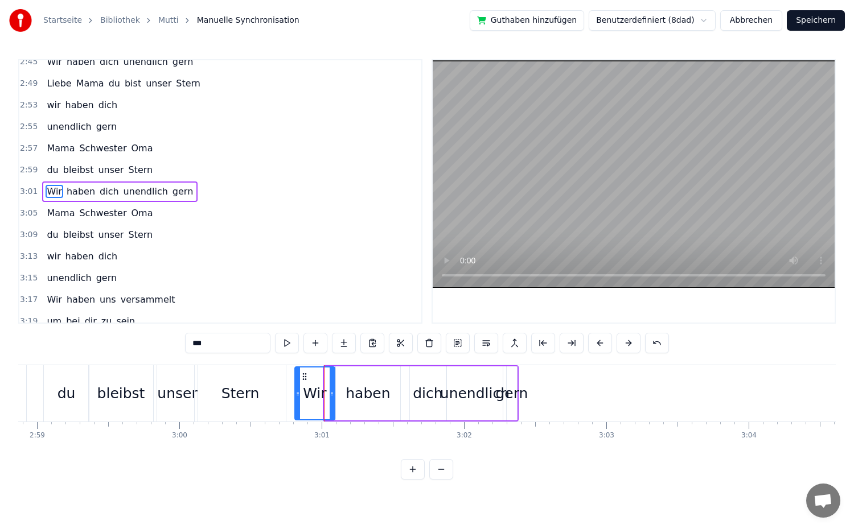
drag, startPoint x: 327, startPoint y: 397, endPoint x: 298, endPoint y: 399, distance: 29.7
type input "****"
drag, startPoint x: 508, startPoint y: 400, endPoint x: 496, endPoint y: 403, distance: 12.3
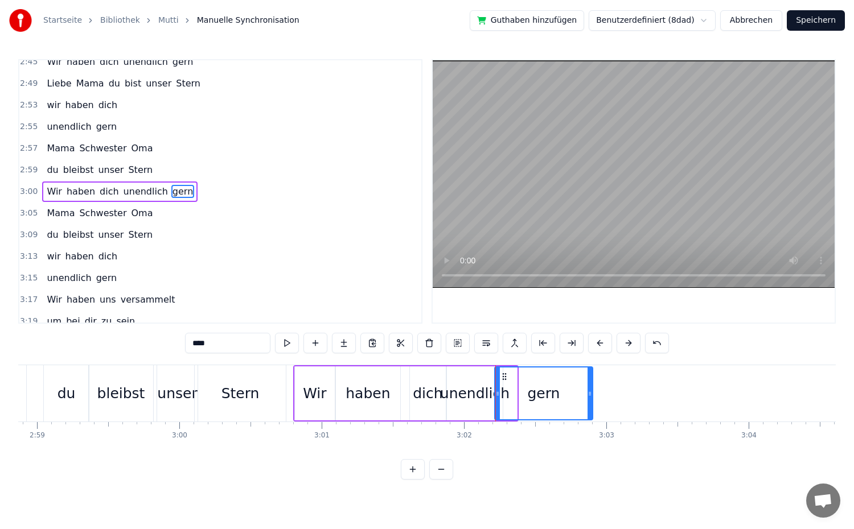
drag, startPoint x: 516, startPoint y: 405, endPoint x: 592, endPoint y: 405, distance: 75.7
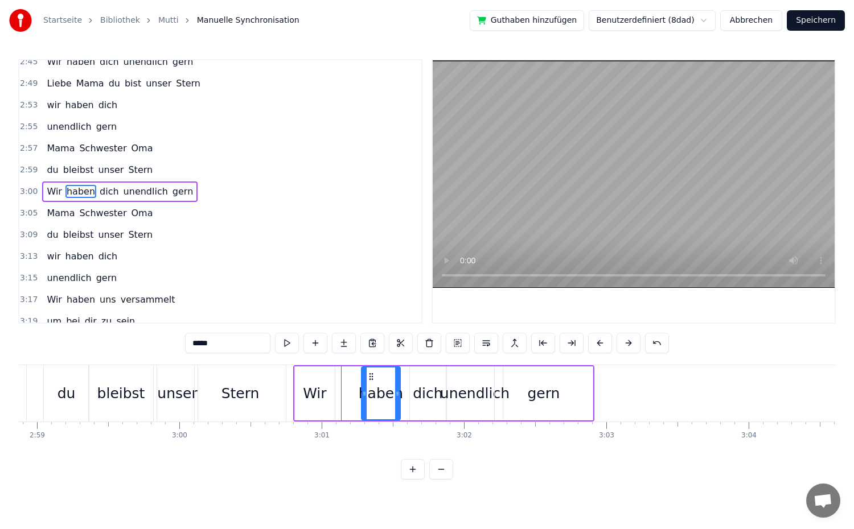
drag, startPoint x: 337, startPoint y: 395, endPoint x: 363, endPoint y: 399, distance: 25.8
type input "***"
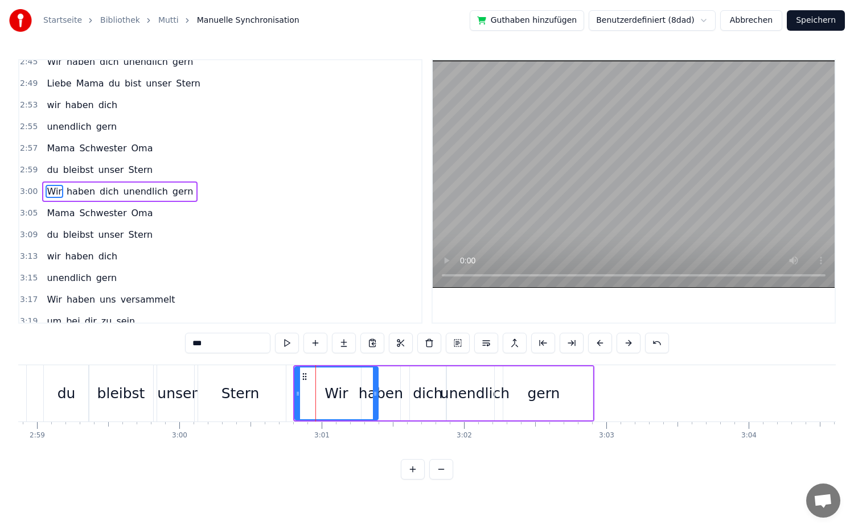
drag, startPoint x: 331, startPoint y: 394, endPoint x: 375, endPoint y: 405, distance: 44.7
drag, startPoint x: 294, startPoint y: 395, endPoint x: 311, endPoint y: 398, distance: 17.3
drag, startPoint x: 298, startPoint y: 394, endPoint x: 314, endPoint y: 397, distance: 16.8
drag, startPoint x: 314, startPoint y: 393, endPoint x: 264, endPoint y: 394, distance: 49.5
drag, startPoint x: 262, startPoint y: 393, endPoint x: 306, endPoint y: 399, distance: 43.6
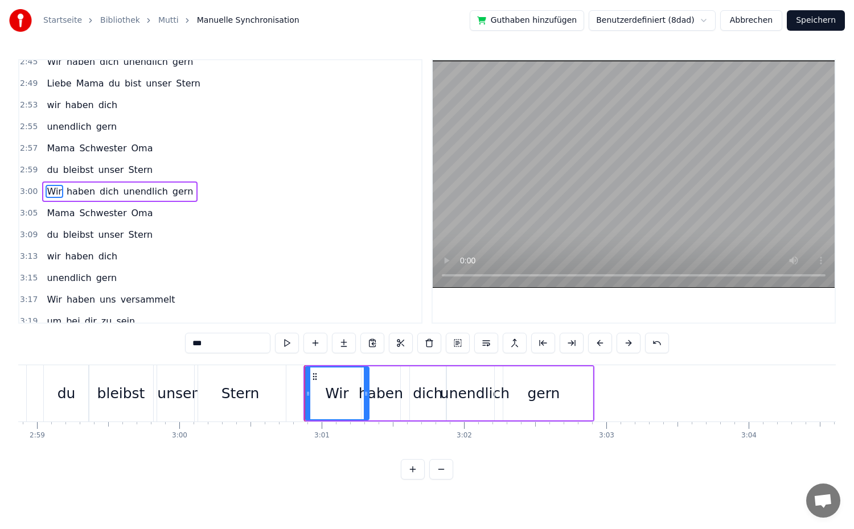
drag, startPoint x: 375, startPoint y: 400, endPoint x: 366, endPoint y: 402, distance: 9.4
type input "*****"
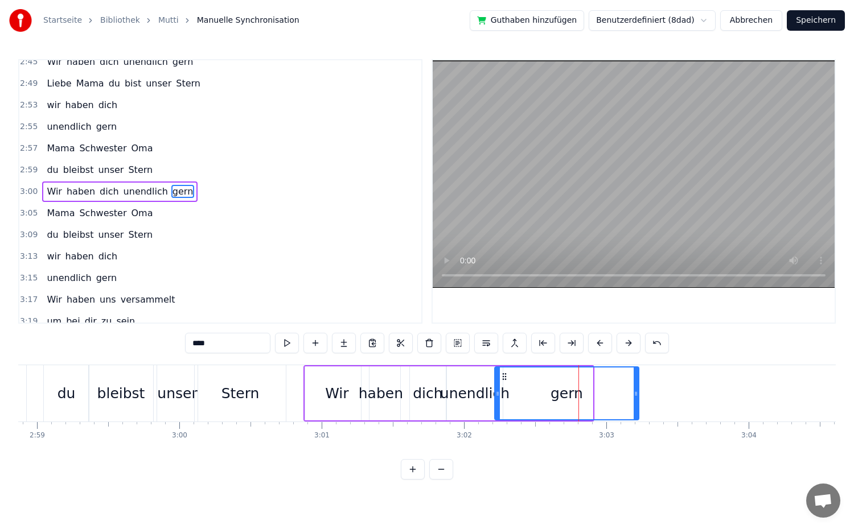
drag, startPoint x: 590, startPoint y: 392, endPoint x: 636, endPoint y: 406, distance: 48.3
drag, startPoint x: 497, startPoint y: 397, endPoint x: 576, endPoint y: 403, distance: 78.8
type input "*********"
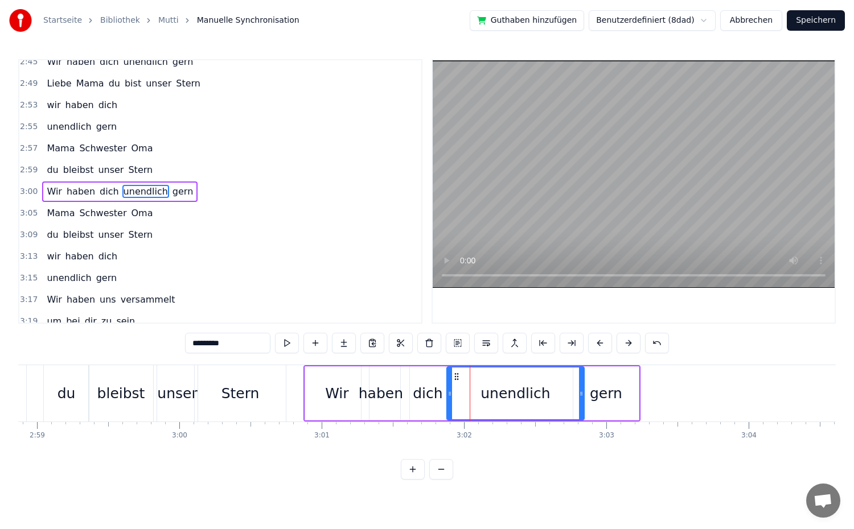
drag, startPoint x: 545, startPoint y: 403, endPoint x: 580, endPoint y: 404, distance: 34.7
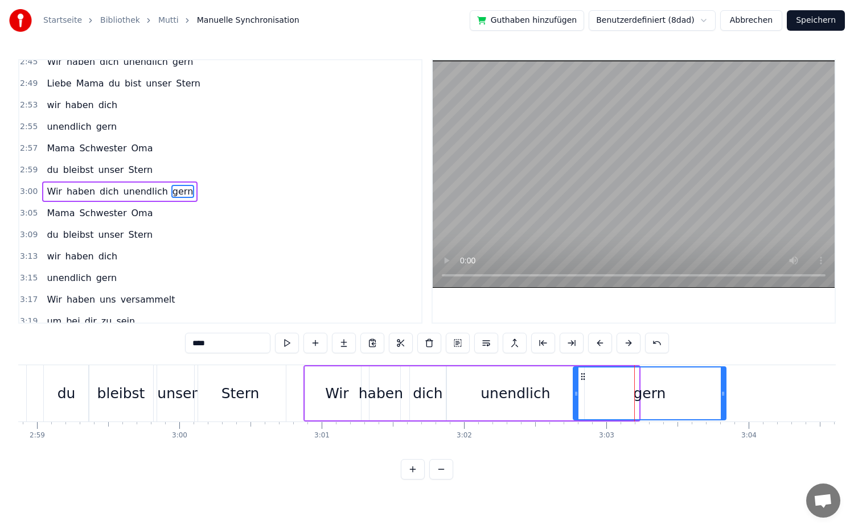
drag, startPoint x: 636, startPoint y: 397, endPoint x: 724, endPoint y: 405, distance: 87.5
drag, startPoint x: 577, startPoint y: 396, endPoint x: 634, endPoint y: 404, distance: 57.6
type input "*********"
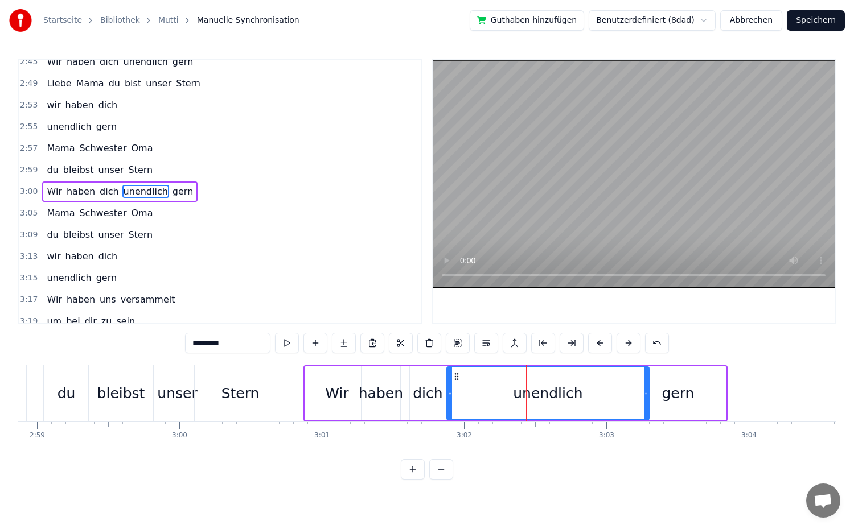
drag, startPoint x: 582, startPoint y: 393, endPoint x: 647, endPoint y: 408, distance: 66.4
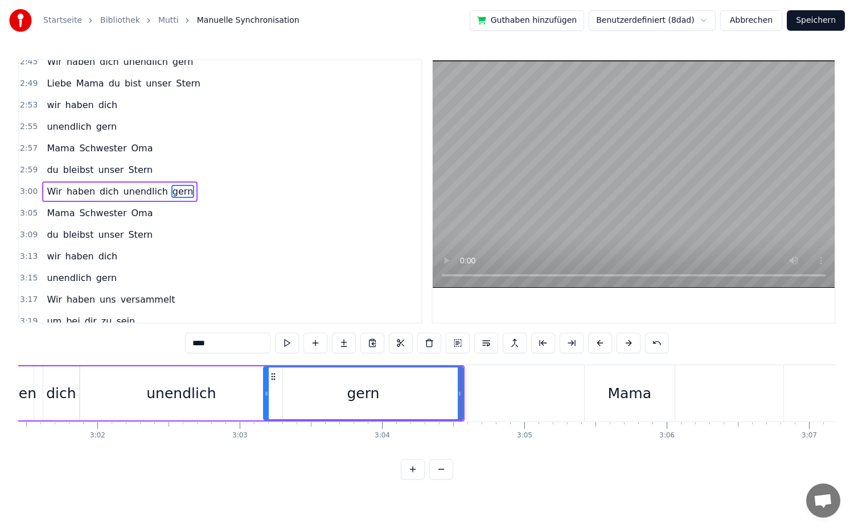
scroll to position [0, 25823]
drag, startPoint x: 267, startPoint y: 393, endPoint x: 290, endPoint y: 395, distance: 22.8
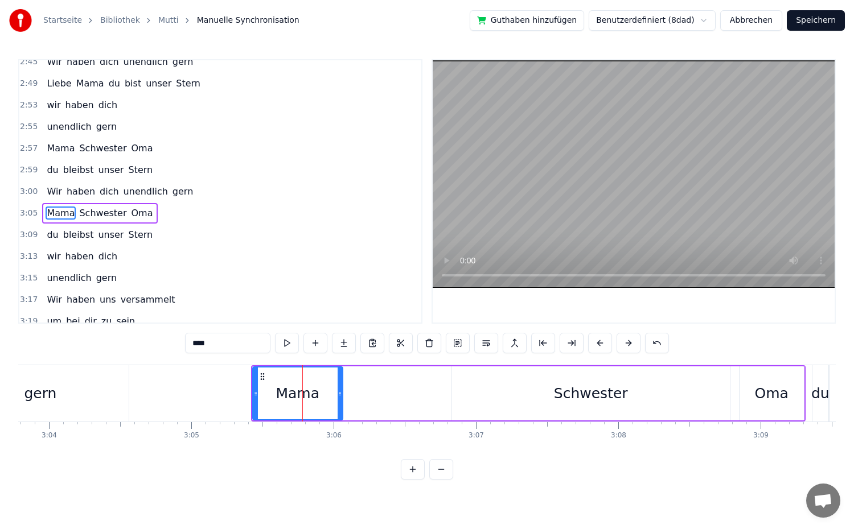
scroll to position [939, 0]
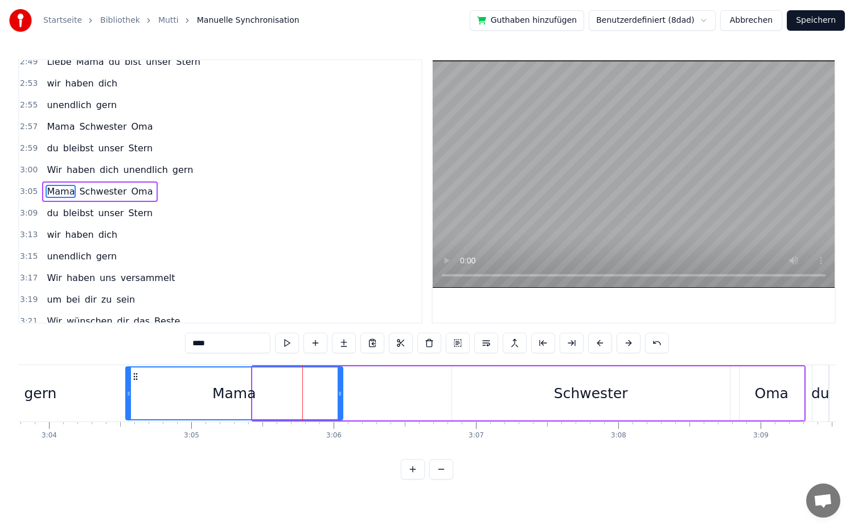
drag, startPoint x: 254, startPoint y: 395, endPoint x: 127, endPoint y: 392, distance: 127.0
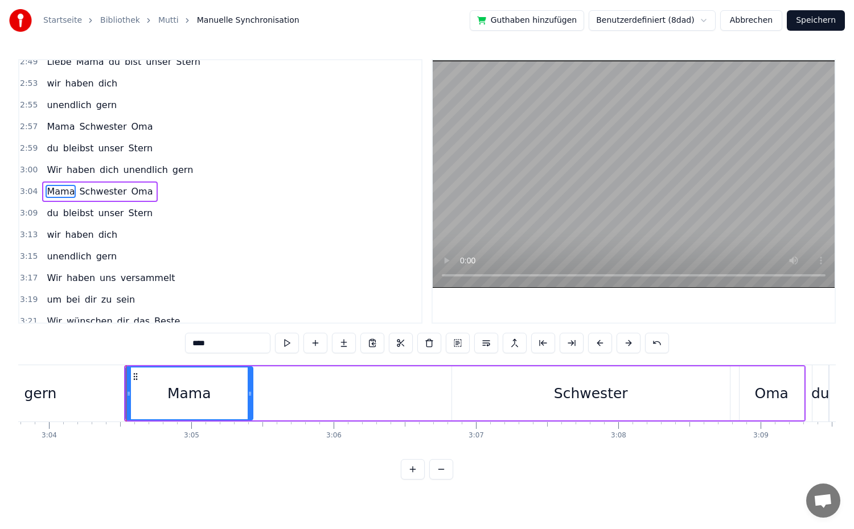
drag, startPoint x: 340, startPoint y: 395, endPoint x: 250, endPoint y: 401, distance: 90.2
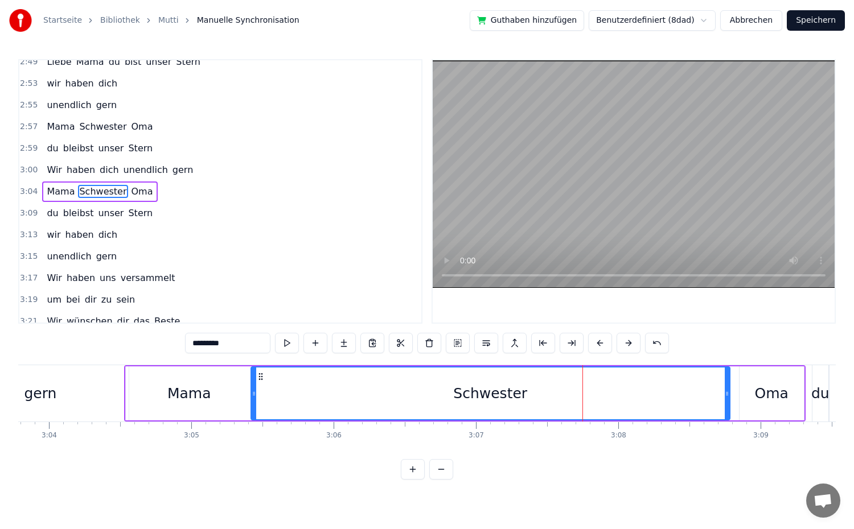
drag, startPoint x: 456, startPoint y: 397, endPoint x: 255, endPoint y: 398, distance: 201.0
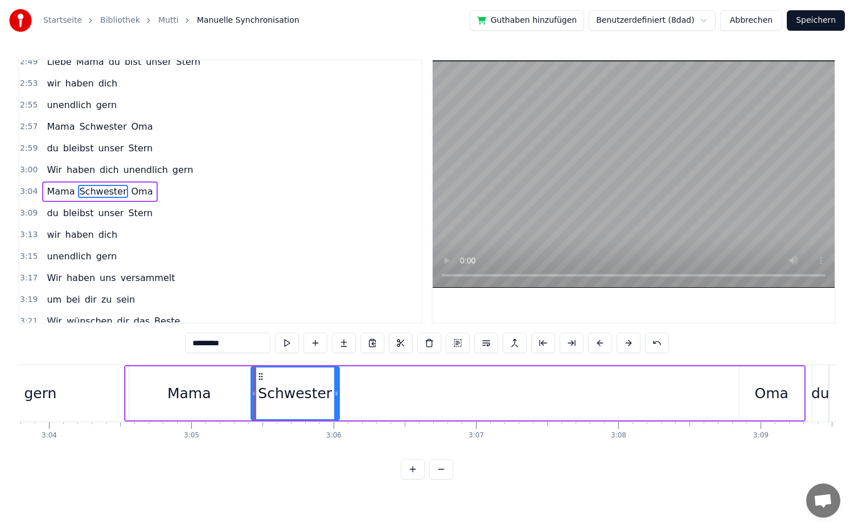
drag, startPoint x: 728, startPoint y: 397, endPoint x: 489, endPoint y: 436, distance: 242.3
type input "***"
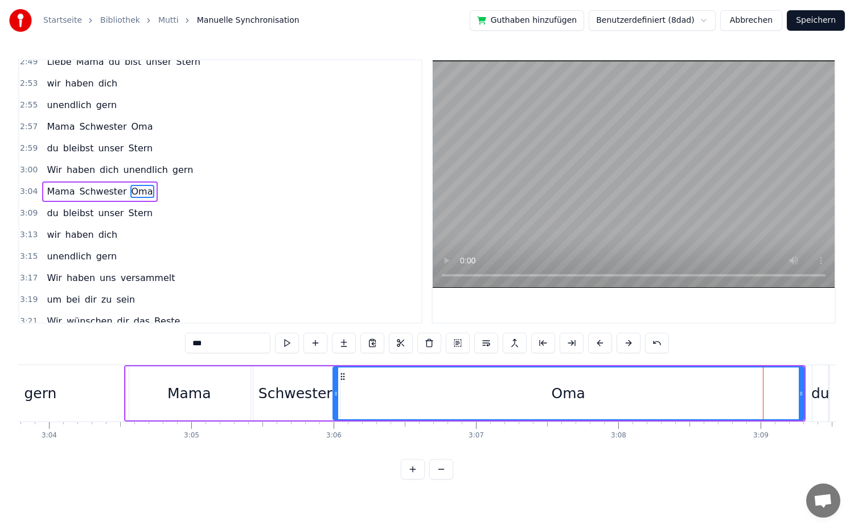
drag, startPoint x: 742, startPoint y: 397, endPoint x: 336, endPoint y: 408, distance: 406.6
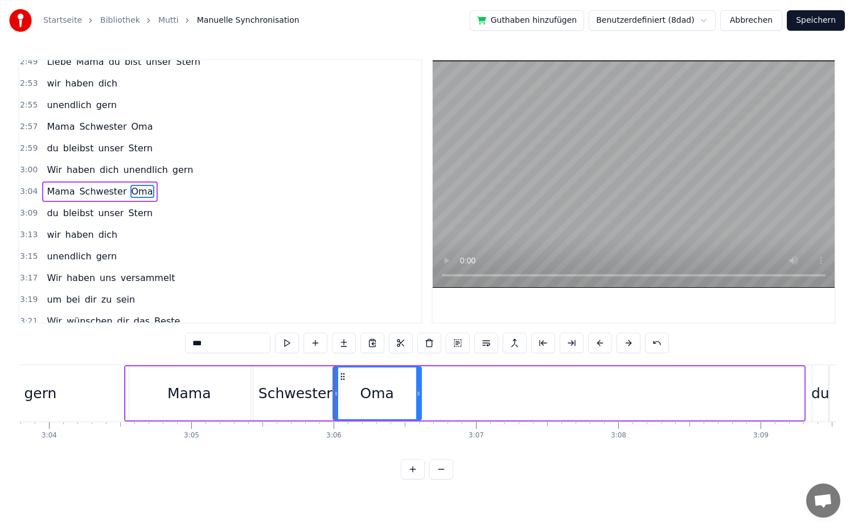
drag, startPoint x: 802, startPoint y: 400, endPoint x: 420, endPoint y: 401, distance: 382.6
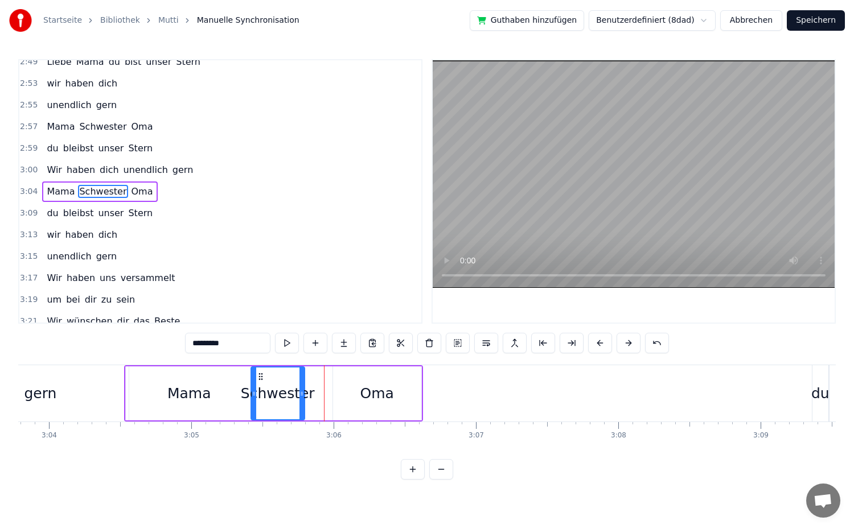
drag, startPoint x: 336, startPoint y: 395, endPoint x: 301, endPoint y: 395, distance: 35.3
type input "***"
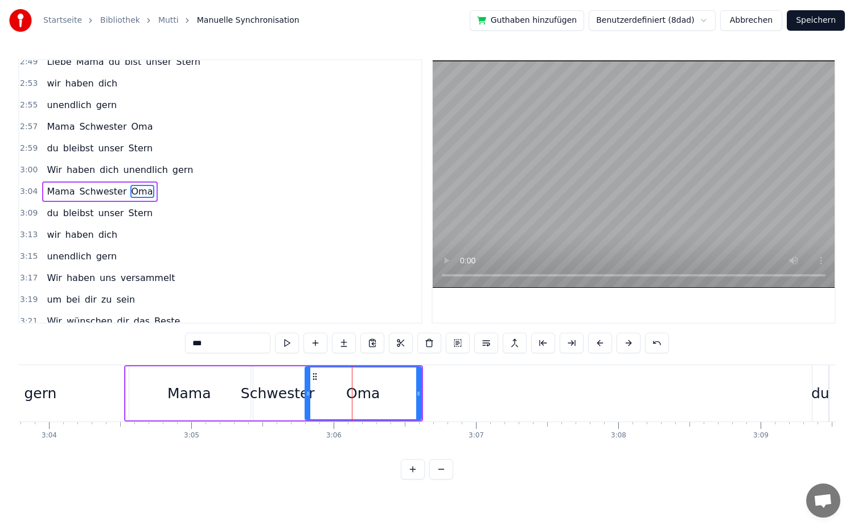
drag, startPoint x: 338, startPoint y: 395, endPoint x: 310, endPoint y: 397, distance: 28.0
drag, startPoint x: 418, startPoint y: 396, endPoint x: 376, endPoint y: 396, distance: 42.7
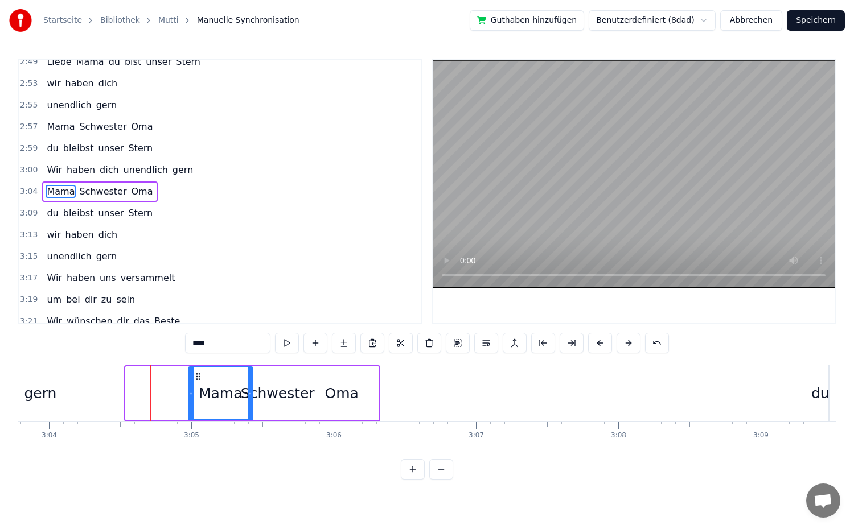
drag, startPoint x: 128, startPoint y: 396, endPoint x: 191, endPoint y: 401, distance: 62.9
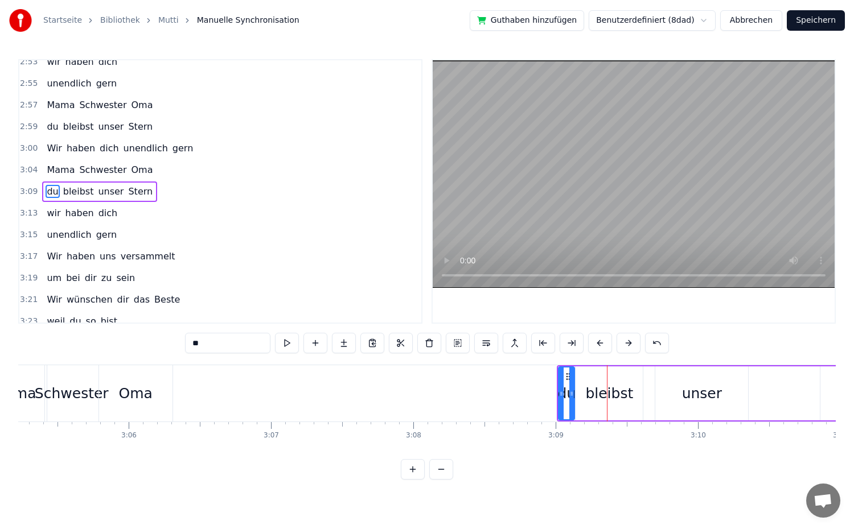
scroll to position [0, 26309]
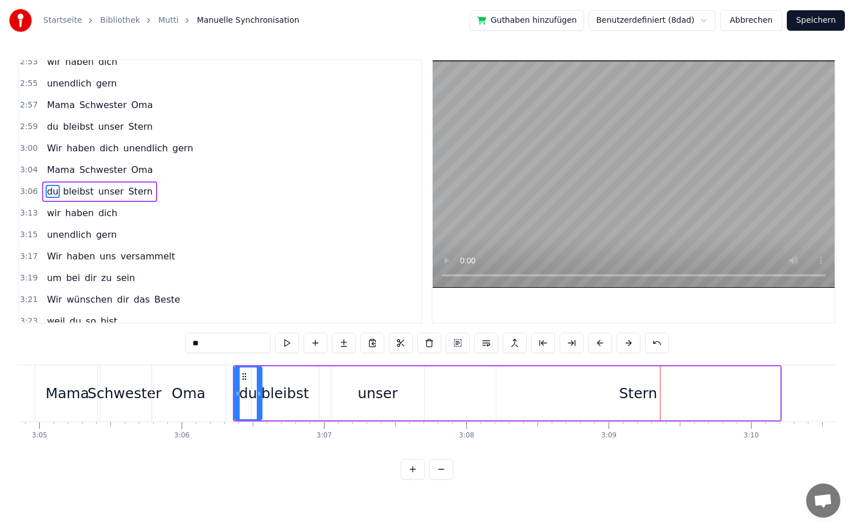
drag, startPoint x: 248, startPoint y: 393, endPoint x: 260, endPoint y: 397, distance: 12.4
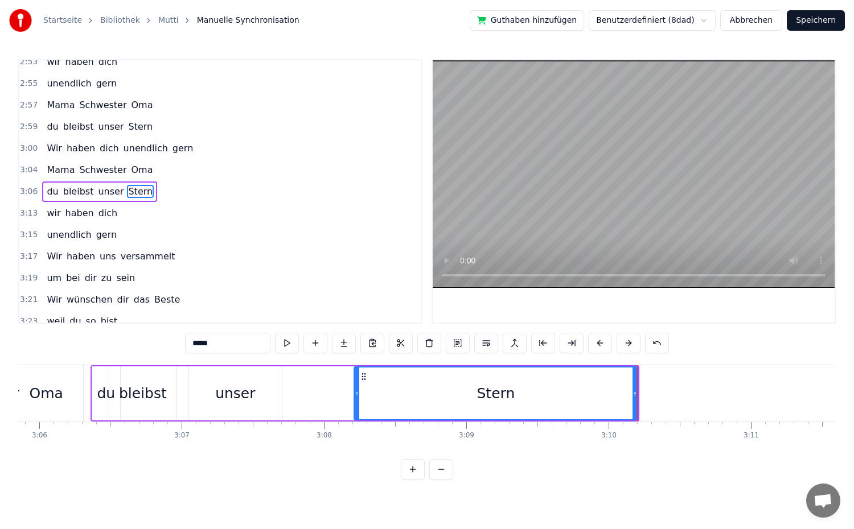
scroll to position [0, 26448]
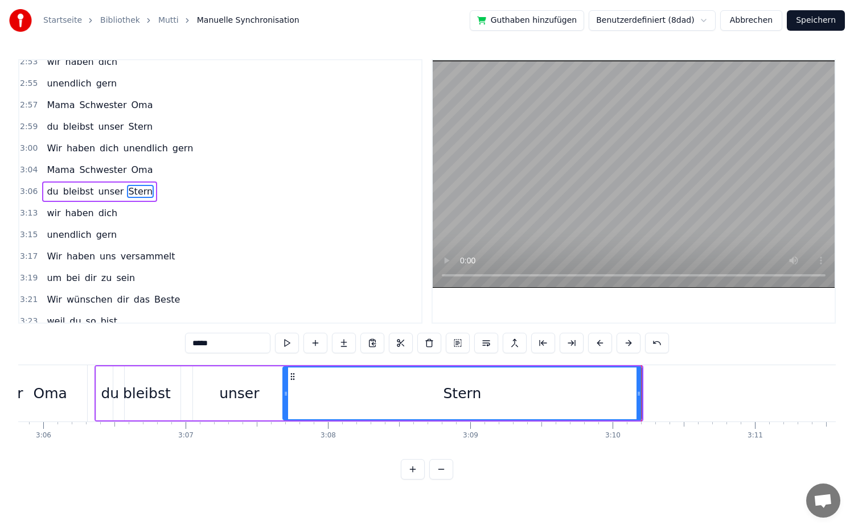
drag, startPoint x: 360, startPoint y: 395, endPoint x: 285, endPoint y: 396, distance: 75.2
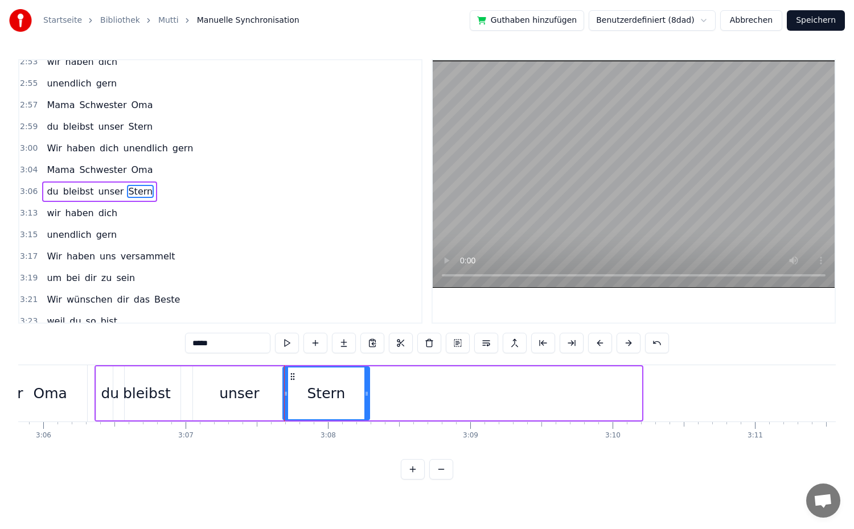
drag, startPoint x: 640, startPoint y: 392, endPoint x: 368, endPoint y: 400, distance: 272.3
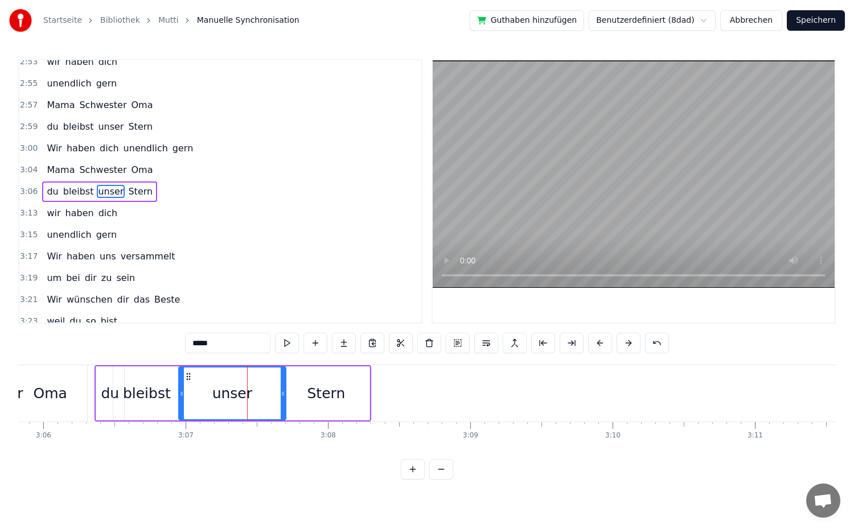
drag, startPoint x: 197, startPoint y: 396, endPoint x: 183, endPoint y: 395, distance: 14.3
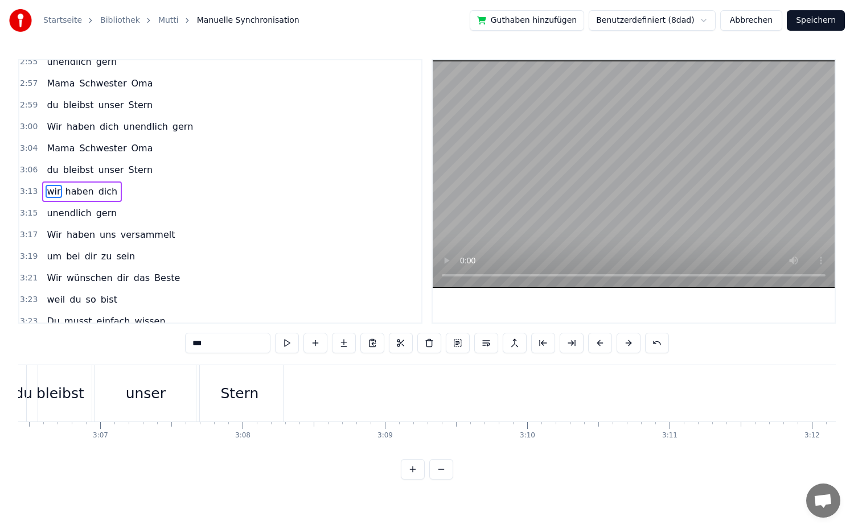
scroll to position [0, 26435]
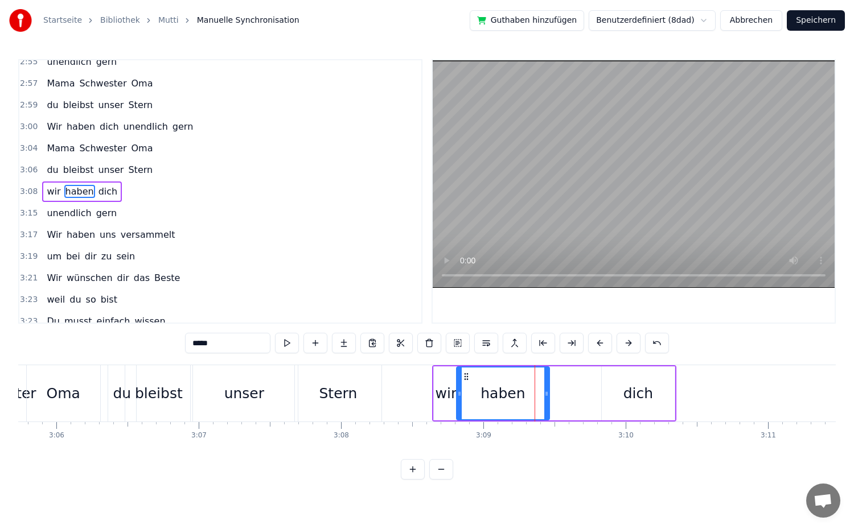
drag, startPoint x: 507, startPoint y: 395, endPoint x: 461, endPoint y: 401, distance: 46.0
drag, startPoint x: 545, startPoint y: 396, endPoint x: 527, endPoint y: 401, distance: 19.3
type input "****"
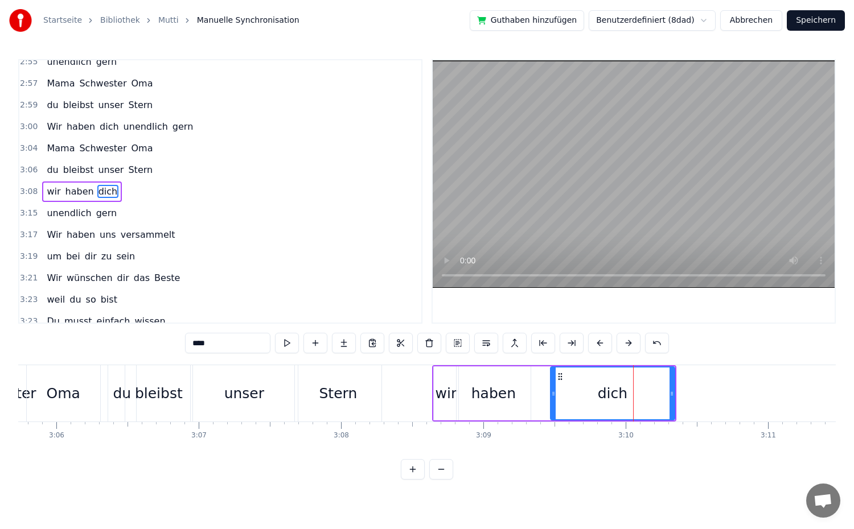
drag, startPoint x: 605, startPoint y: 395, endPoint x: 554, endPoint y: 401, distance: 51.7
drag, startPoint x: 671, startPoint y: 397, endPoint x: 676, endPoint y: 402, distance: 7.2
drag, startPoint x: 553, startPoint y: 404, endPoint x: 540, endPoint y: 406, distance: 13.8
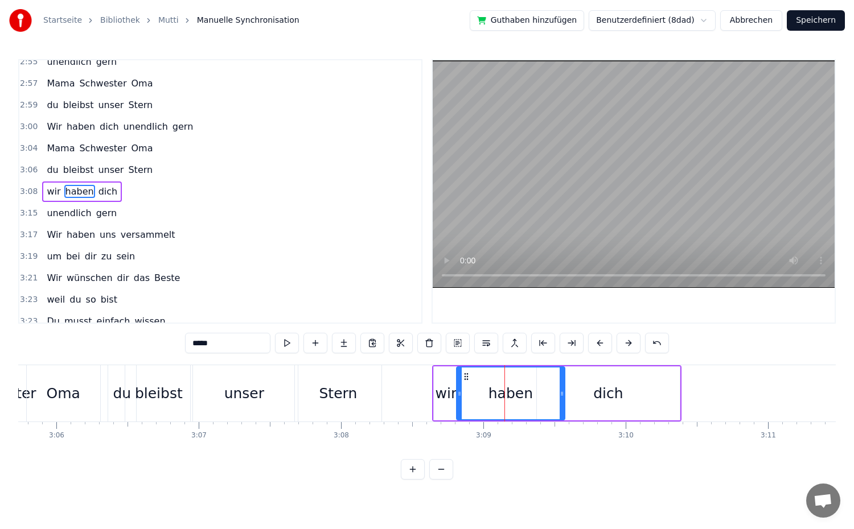
drag, startPoint x: 527, startPoint y: 395, endPoint x: 561, endPoint y: 404, distance: 35.4
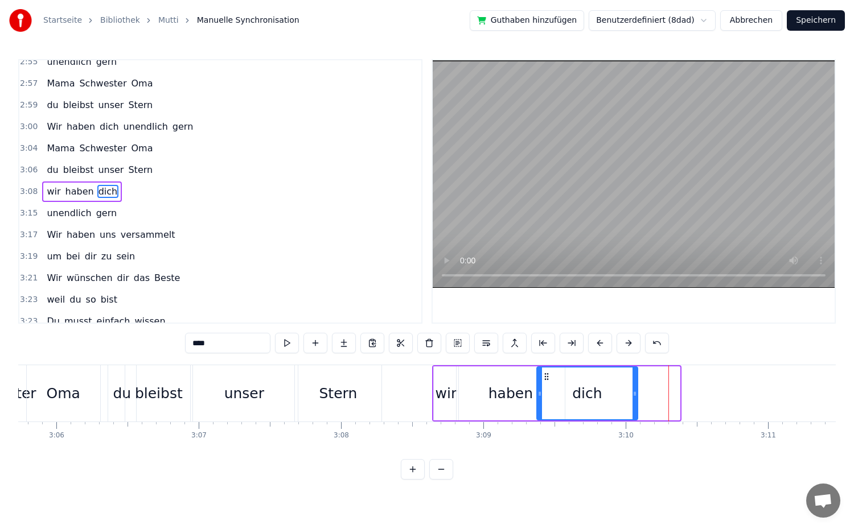
drag, startPoint x: 677, startPoint y: 396, endPoint x: 635, endPoint y: 401, distance: 42.4
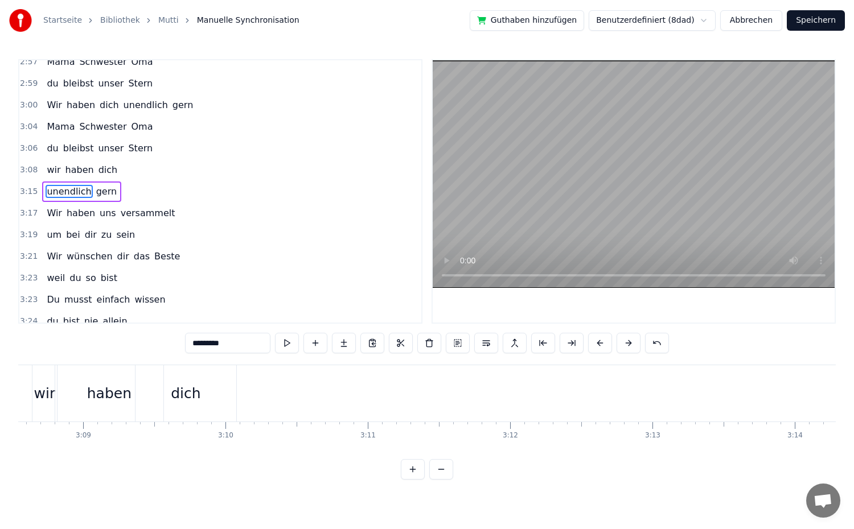
scroll to position [0, 26759]
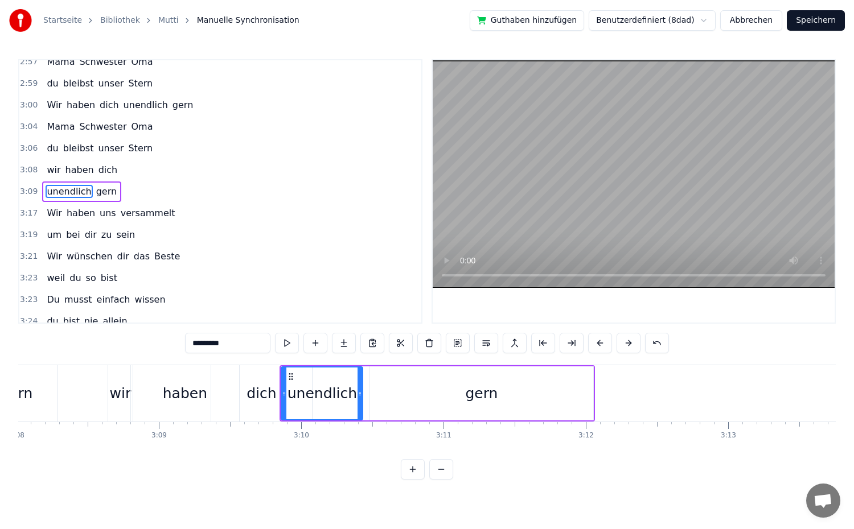
type input "****"
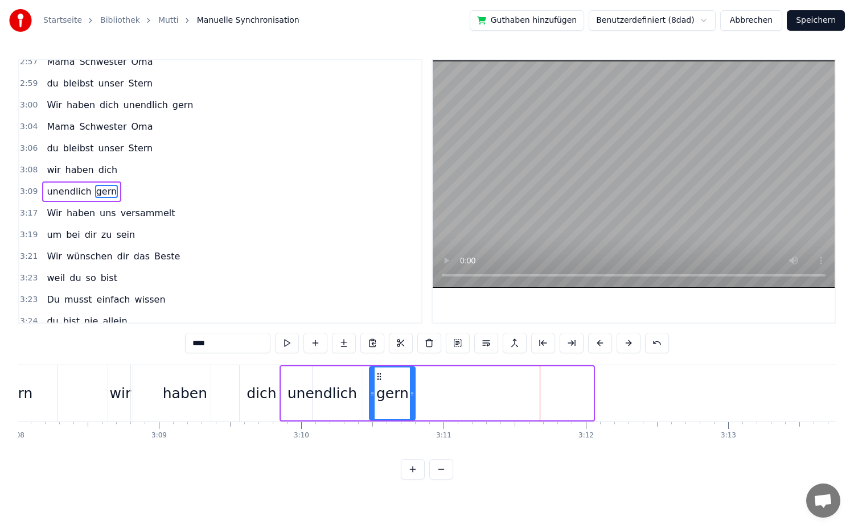
drag, startPoint x: 592, startPoint y: 405, endPoint x: 413, endPoint y: 413, distance: 178.4
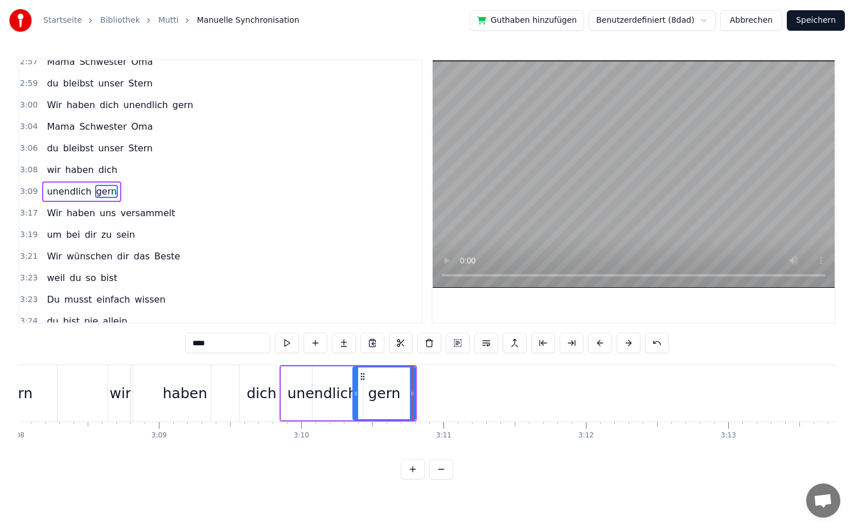
drag, startPoint x: 371, startPoint y: 404, endPoint x: 354, endPoint y: 390, distance: 21.9
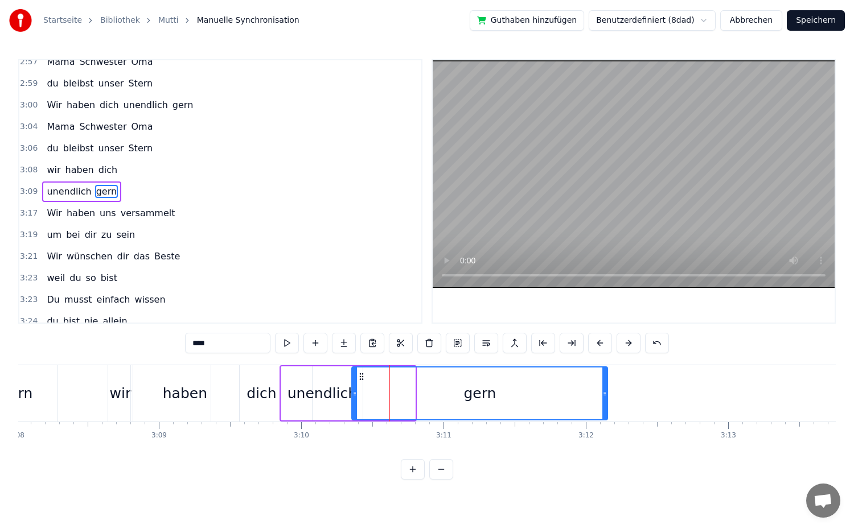
drag, startPoint x: 414, startPoint y: 396, endPoint x: 606, endPoint y: 416, distance: 193.5
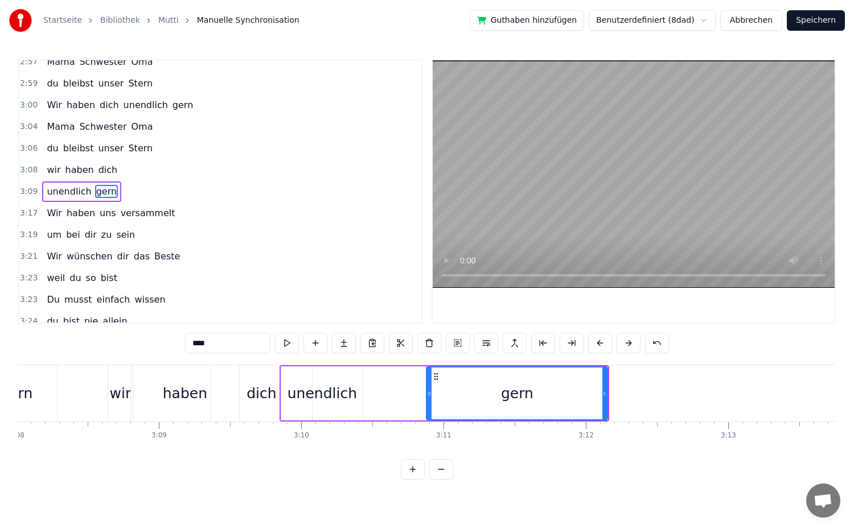
drag, startPoint x: 354, startPoint y: 397, endPoint x: 428, endPoint y: 405, distance: 75.1
type input "*********"
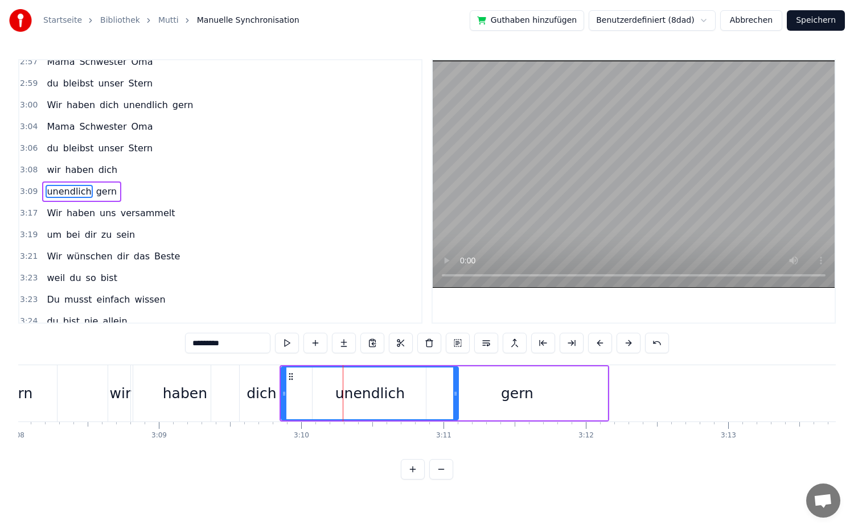
drag, startPoint x: 362, startPoint y: 395, endPoint x: 457, endPoint y: 407, distance: 96.5
drag, startPoint x: 284, startPoint y: 395, endPoint x: 326, endPoint y: 400, distance: 42.4
drag, startPoint x: 326, startPoint y: 400, endPoint x: 338, endPoint y: 402, distance: 12.2
type input "****"
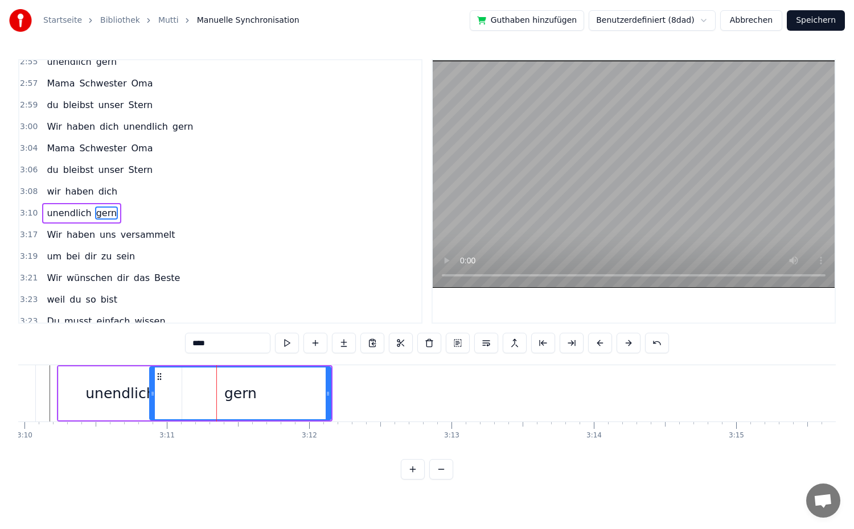
scroll to position [1004, 0]
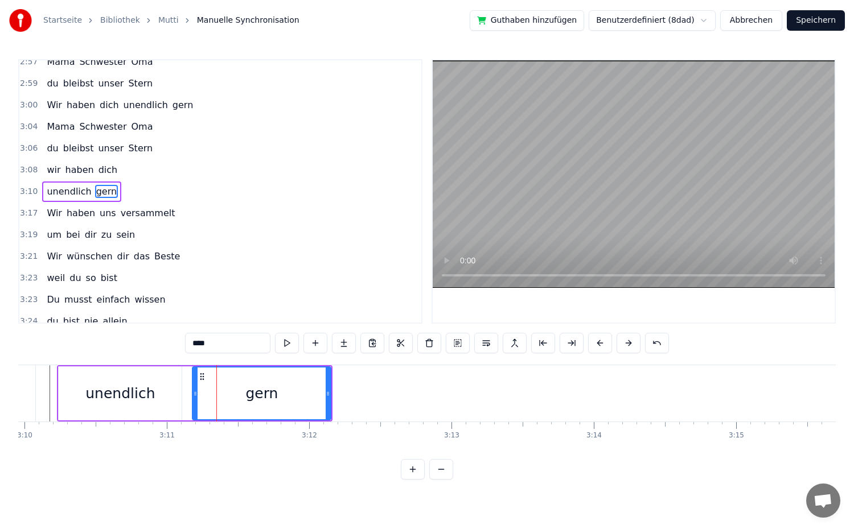
drag, startPoint x: 153, startPoint y: 395, endPoint x: 199, endPoint y: 399, distance: 46.3
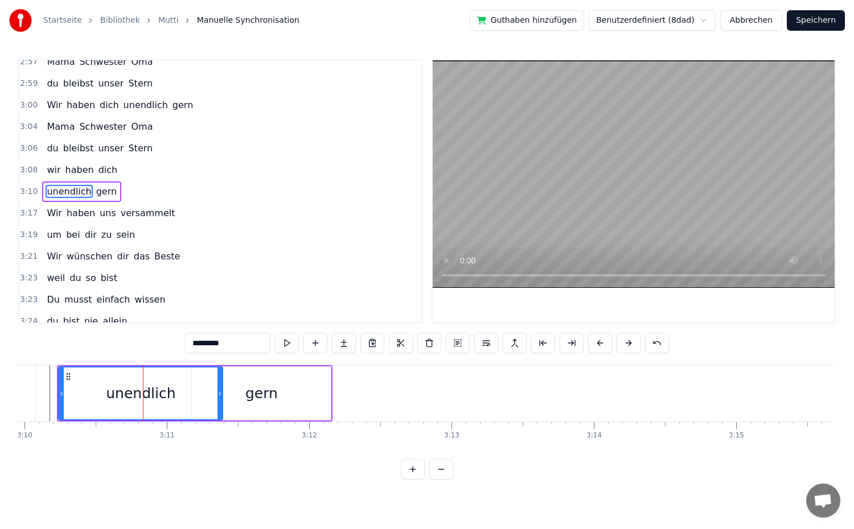
drag, startPoint x: 177, startPoint y: 393, endPoint x: 218, endPoint y: 398, distance: 41.3
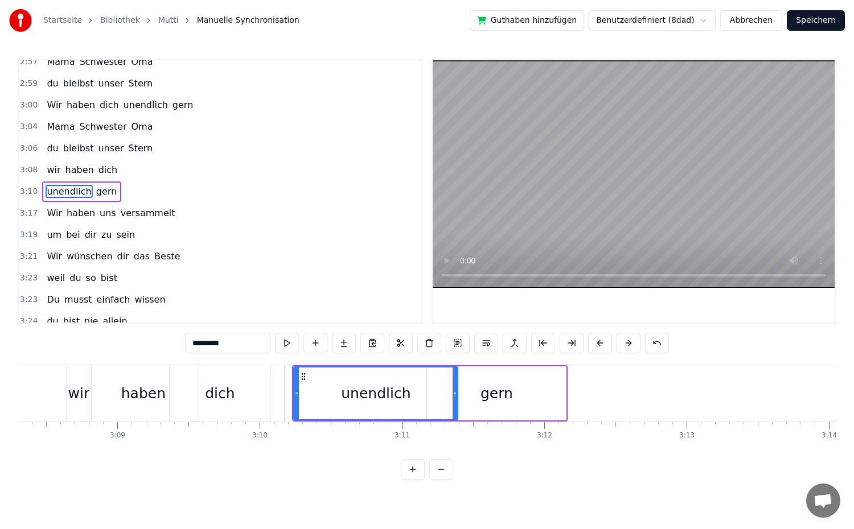
scroll to position [0, 26778]
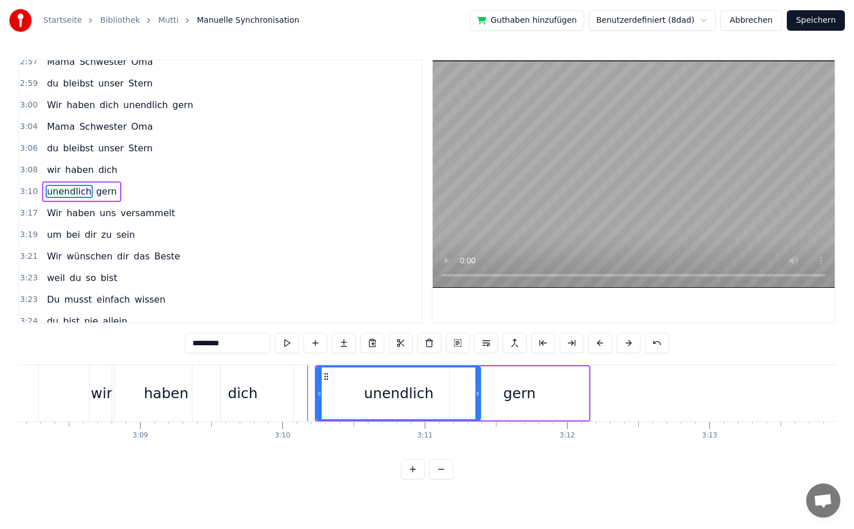
type input "****"
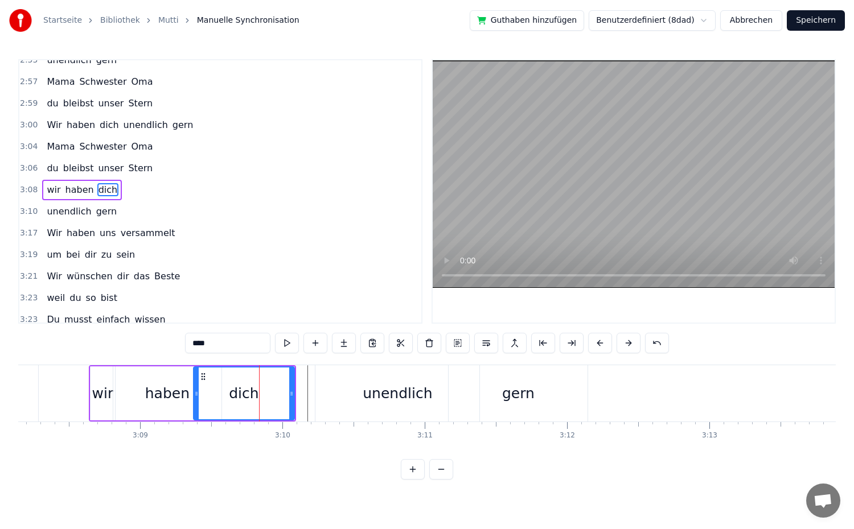
scroll to position [983, 0]
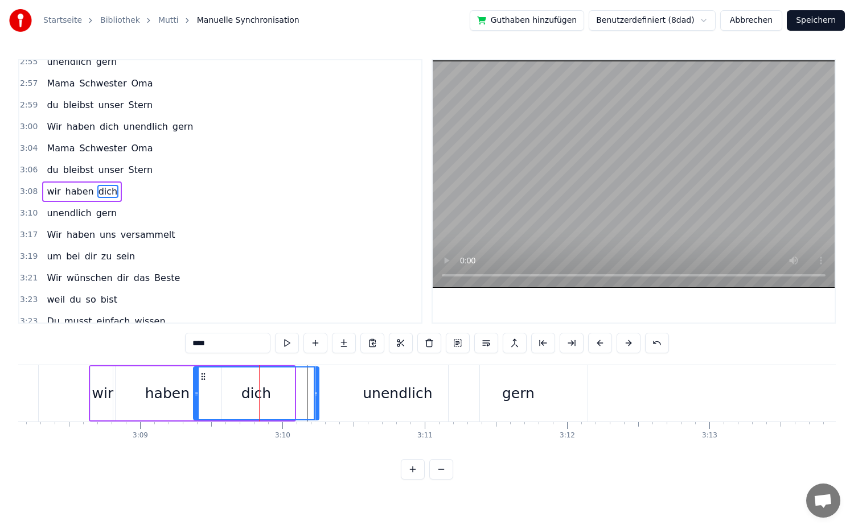
drag, startPoint x: 291, startPoint y: 398, endPoint x: 316, endPoint y: 404, distance: 25.1
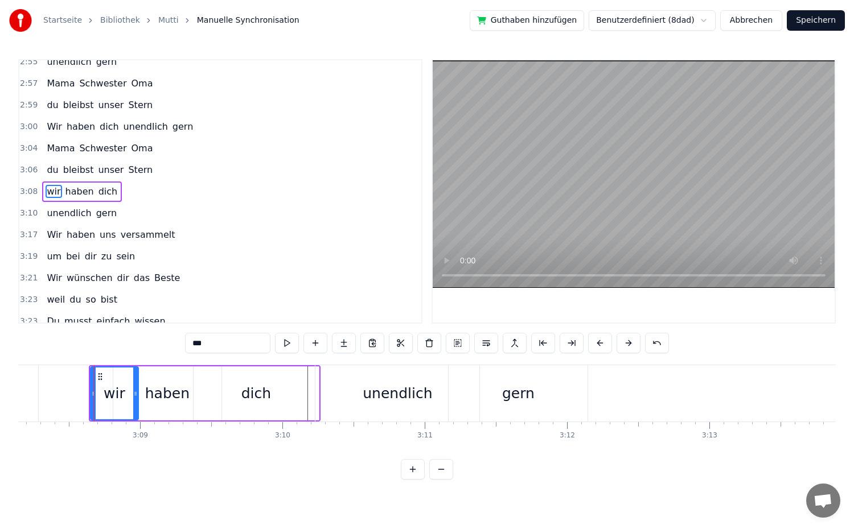
drag, startPoint x: 113, startPoint y: 396, endPoint x: 134, endPoint y: 402, distance: 22.5
drag, startPoint x: 92, startPoint y: 393, endPoint x: 109, endPoint y: 356, distance: 40.8
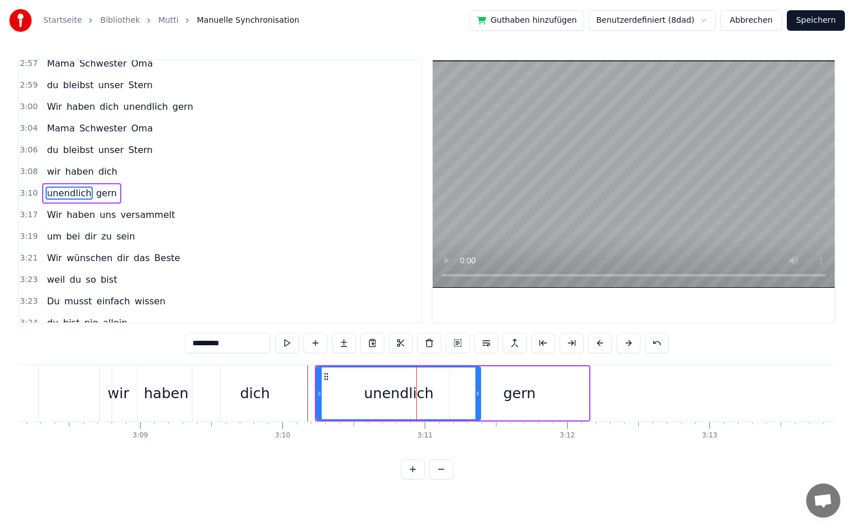
scroll to position [1004, 0]
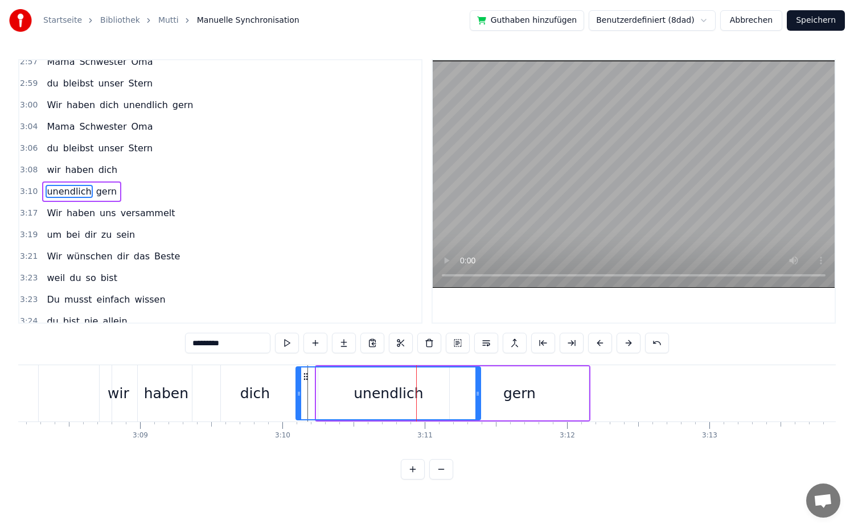
drag, startPoint x: 319, startPoint y: 398, endPoint x: 298, endPoint y: 399, distance: 20.5
drag, startPoint x: 477, startPoint y: 393, endPoint x: 424, endPoint y: 400, distance: 53.4
type input "****"
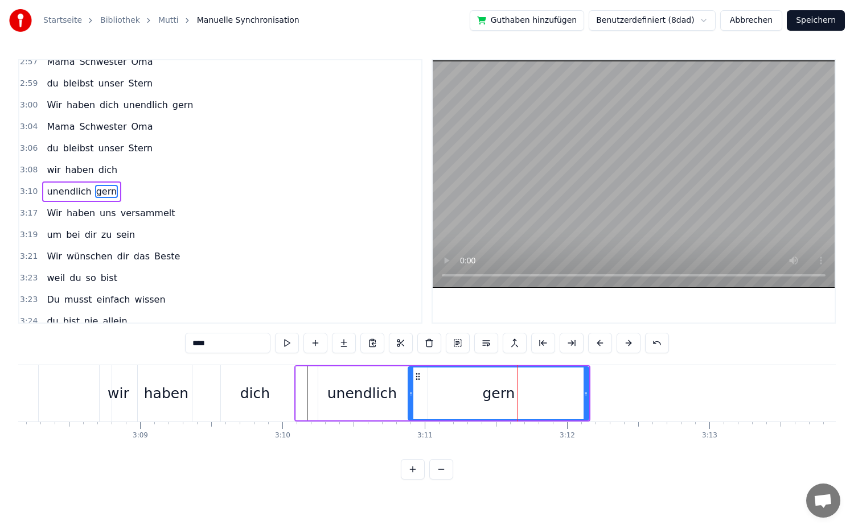
drag, startPoint x: 453, startPoint y: 397, endPoint x: 411, endPoint y: 399, distance: 41.6
drag, startPoint x: 589, startPoint y: 398, endPoint x: 573, endPoint y: 401, distance: 15.7
drag, startPoint x: 589, startPoint y: 396, endPoint x: 574, endPoint y: 397, distance: 14.9
drag, startPoint x: 586, startPoint y: 396, endPoint x: 551, endPoint y: 402, distance: 35.8
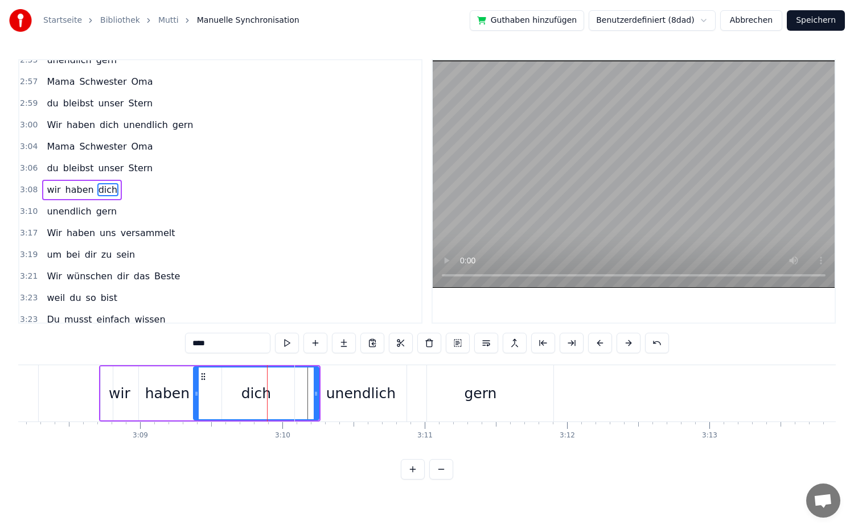
scroll to position [983, 0]
drag, startPoint x: 318, startPoint y: 396, endPoint x: 299, endPoint y: 396, distance: 19.4
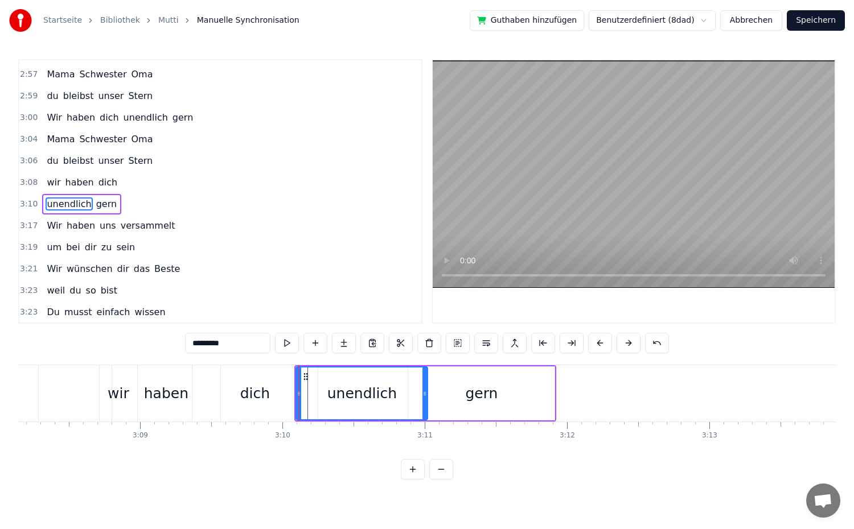
scroll to position [1004, 0]
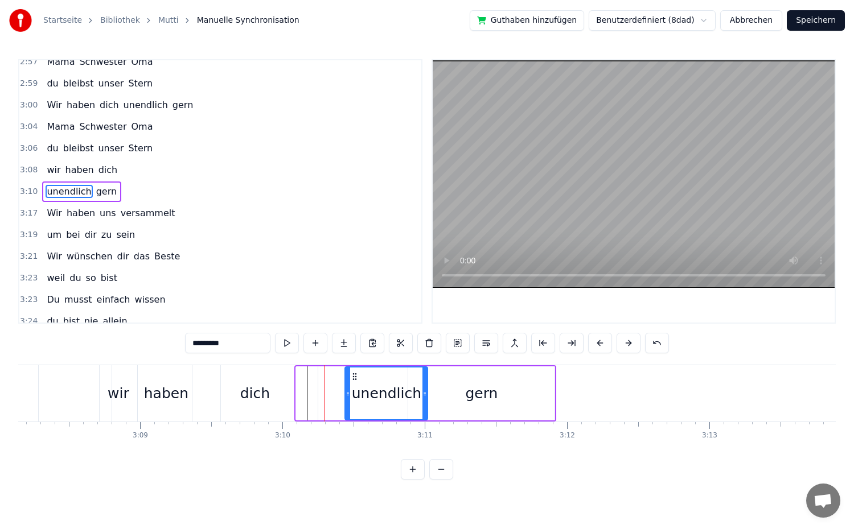
drag, startPoint x: 299, startPoint y: 396, endPoint x: 348, endPoint y: 399, distance: 49.0
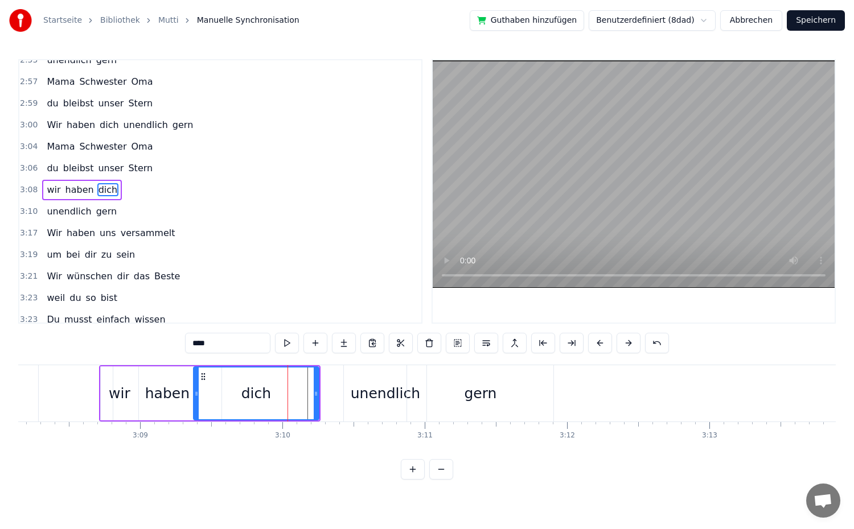
scroll to position [983, 0]
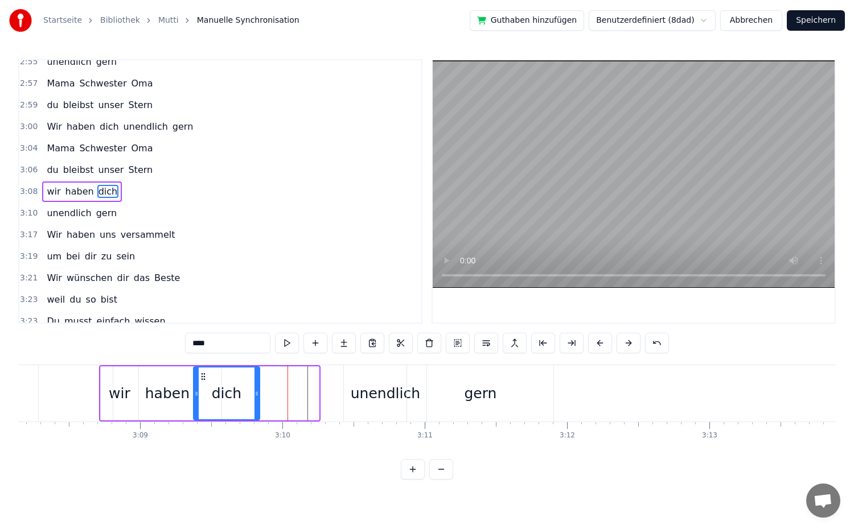
drag, startPoint x: 316, startPoint y: 397, endPoint x: 257, endPoint y: 396, distance: 59.2
type input "*********"
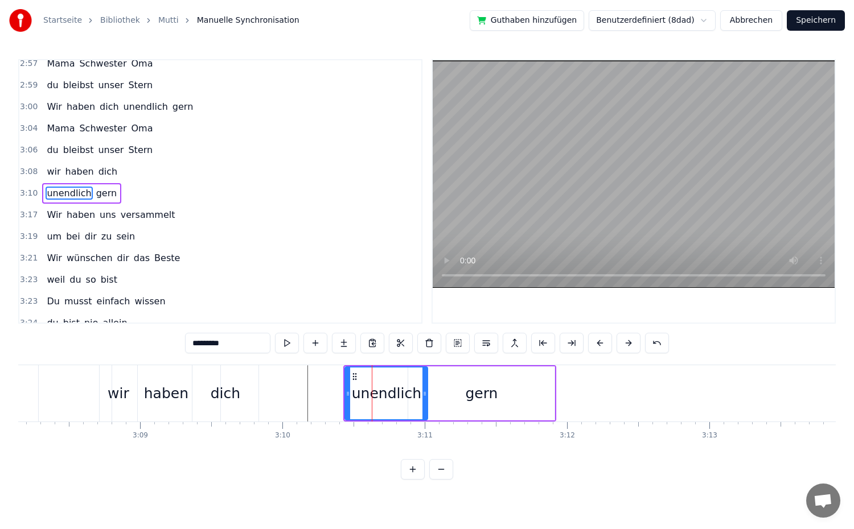
scroll to position [1004, 0]
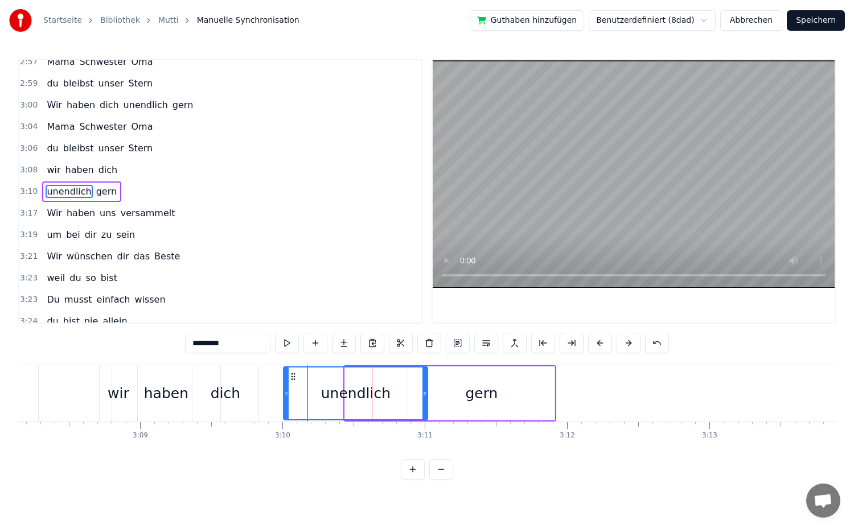
drag, startPoint x: 346, startPoint y: 395, endPoint x: 286, endPoint y: 402, distance: 60.2
drag, startPoint x: 426, startPoint y: 394, endPoint x: 365, endPoint y: 399, distance: 60.6
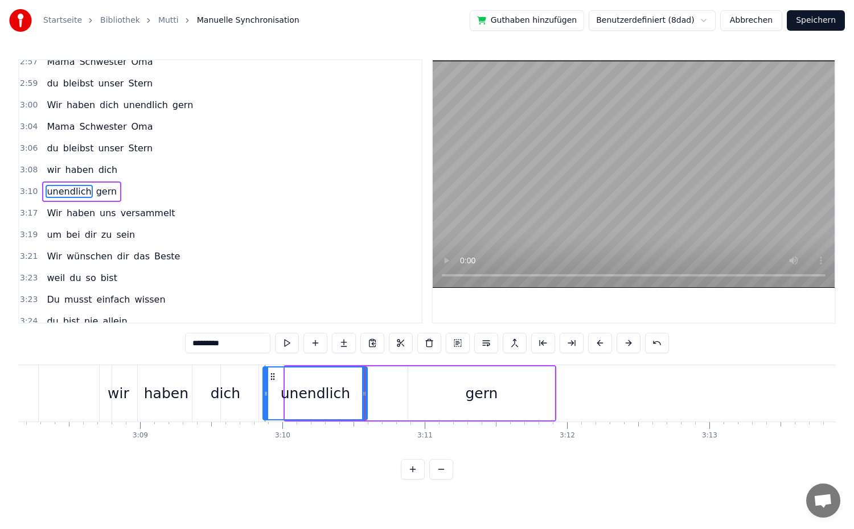
drag, startPoint x: 286, startPoint y: 398, endPoint x: 264, endPoint y: 399, distance: 22.8
drag, startPoint x: 366, startPoint y: 402, endPoint x: 403, endPoint y: 404, distance: 37.0
type input "****"
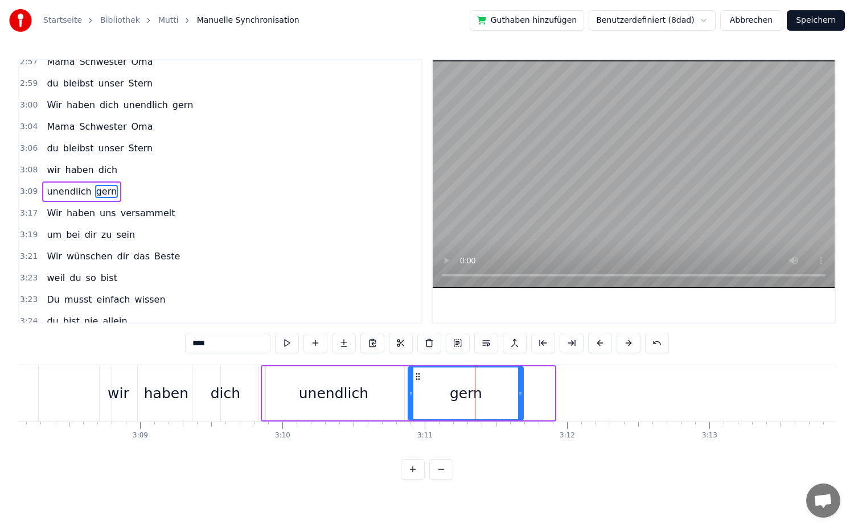
drag, startPoint x: 551, startPoint y: 394, endPoint x: 520, endPoint y: 395, distance: 31.3
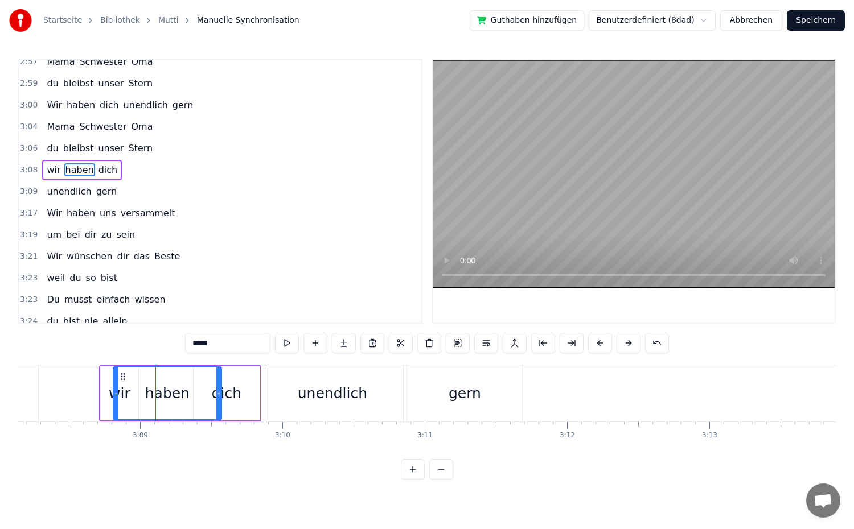
scroll to position [983, 0]
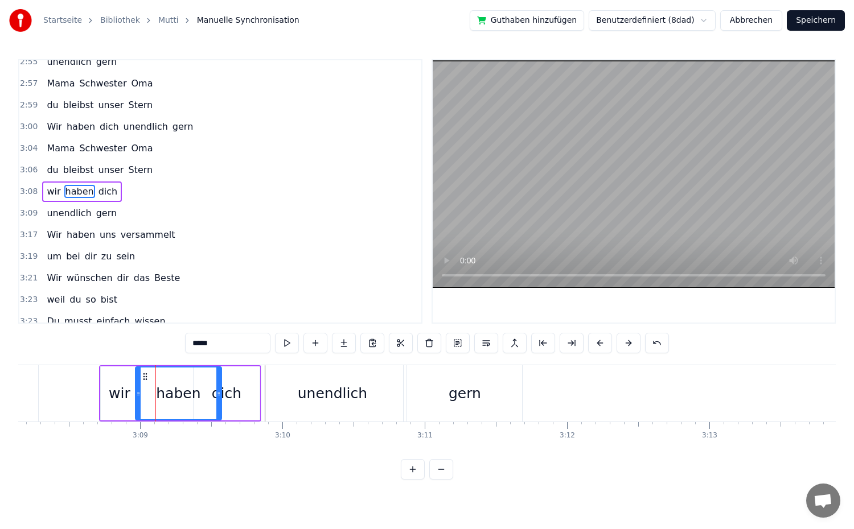
drag, startPoint x: 114, startPoint y: 395, endPoint x: 136, endPoint y: 402, distance: 23.2
drag, startPoint x: 219, startPoint y: 398, endPoint x: 186, endPoint y: 402, distance: 33.8
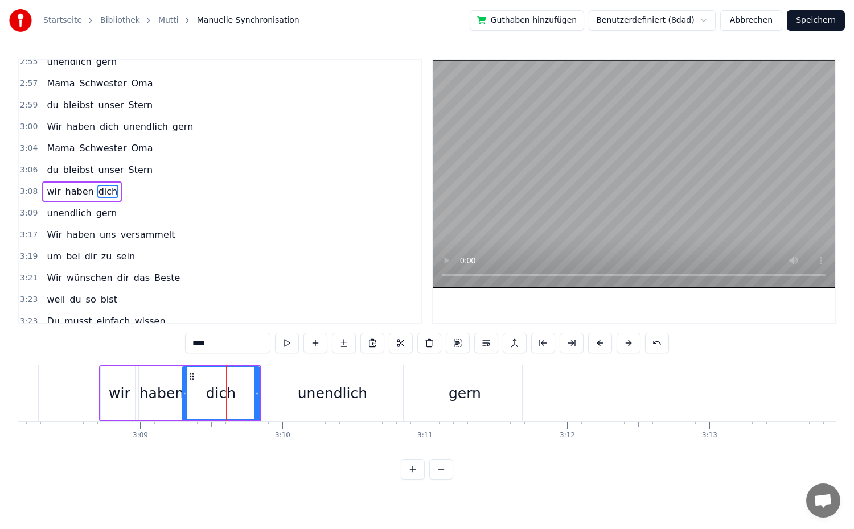
drag, startPoint x: 194, startPoint y: 396, endPoint x: 183, endPoint y: 399, distance: 11.9
drag, startPoint x: 258, startPoint y: 393, endPoint x: 225, endPoint y: 397, distance: 33.8
type input "*********"
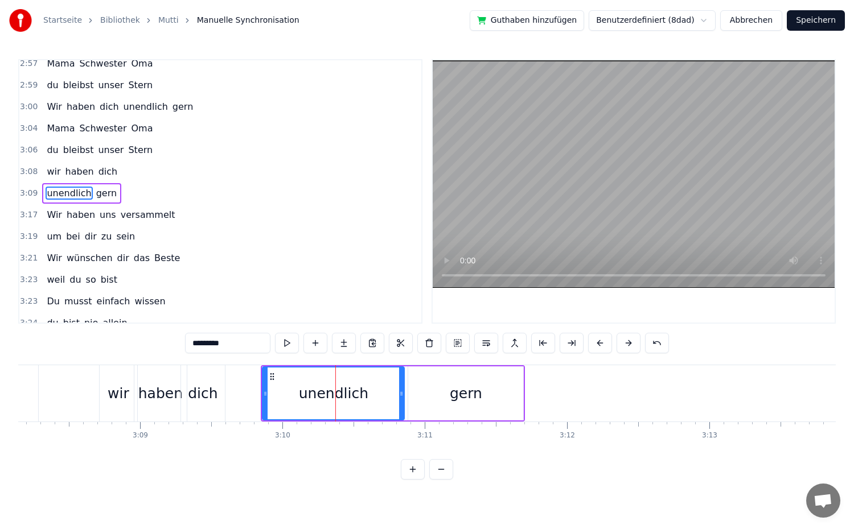
scroll to position [1004, 0]
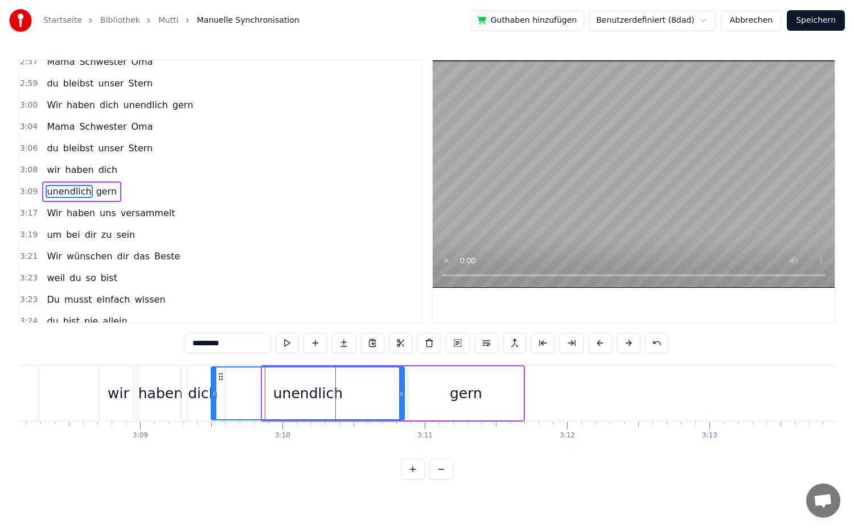
drag, startPoint x: 267, startPoint y: 395, endPoint x: 216, endPoint y: 400, distance: 51.4
drag, startPoint x: 400, startPoint y: 394, endPoint x: 385, endPoint y: 397, distance: 14.5
drag, startPoint x: 213, startPoint y: 394, endPoint x: 230, endPoint y: 394, distance: 17.1
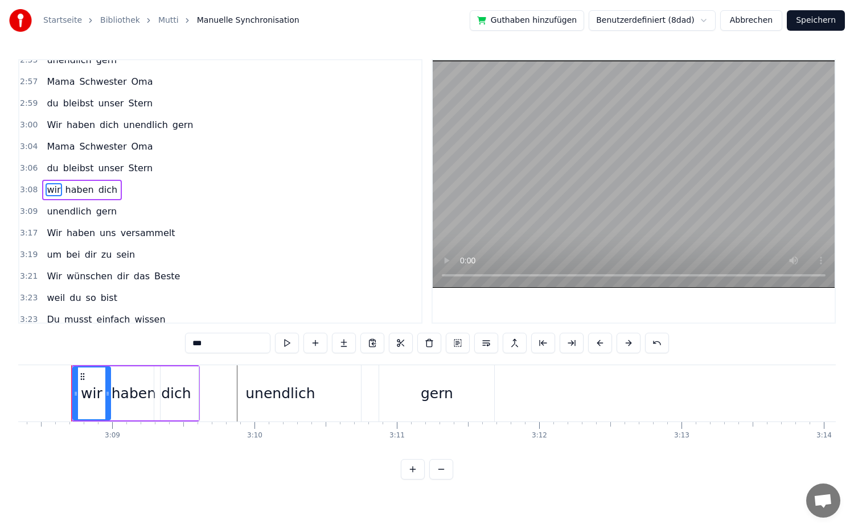
scroll to position [0, 26802]
drag, startPoint x: 78, startPoint y: 397, endPoint x: 58, endPoint y: 397, distance: 19.9
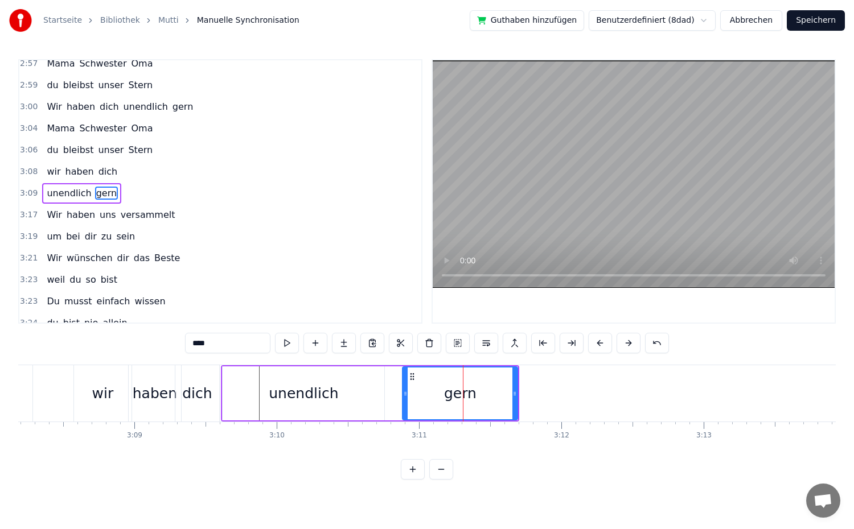
scroll to position [1004, 0]
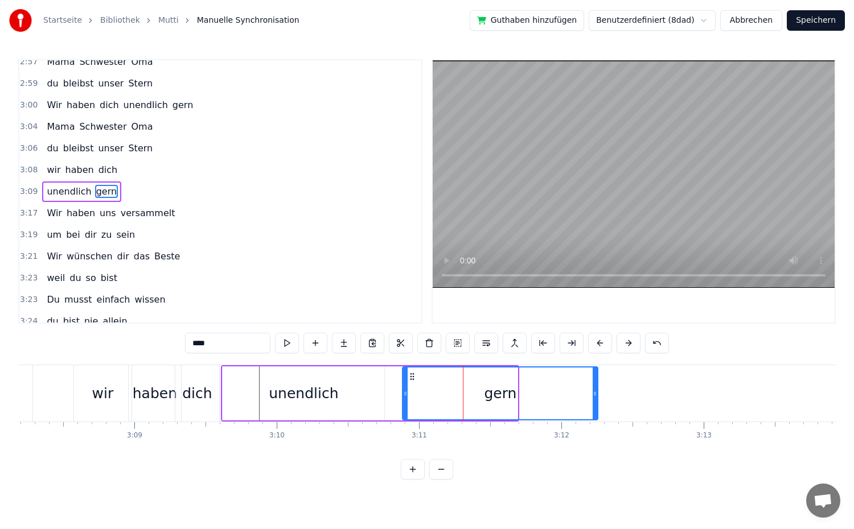
drag, startPoint x: 515, startPoint y: 395, endPoint x: 595, endPoint y: 400, distance: 80.4
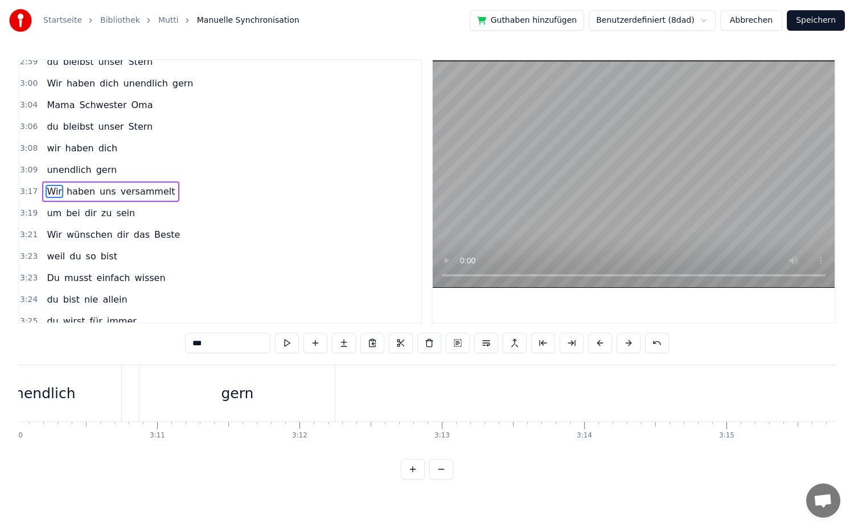
scroll to position [0, 27000]
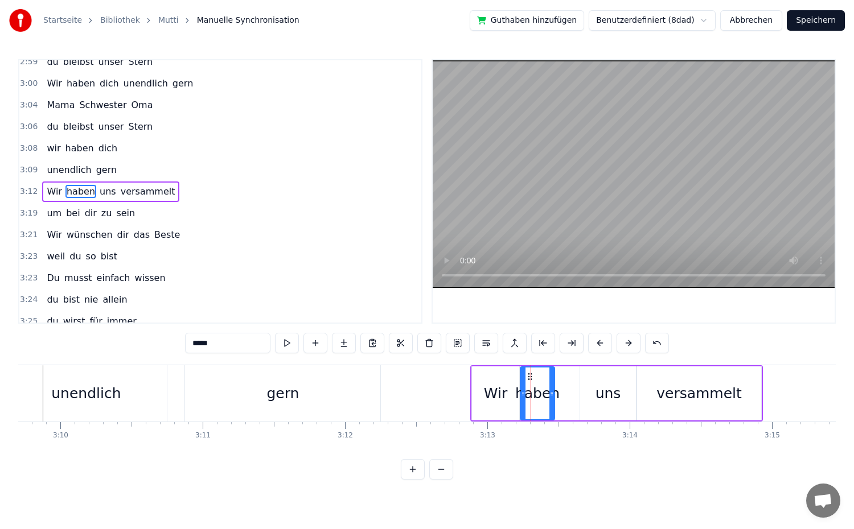
drag, startPoint x: 565, startPoint y: 397, endPoint x: 552, endPoint y: 406, distance: 15.6
drag, startPoint x: 524, startPoint y: 400, endPoint x: 515, endPoint y: 404, distance: 9.9
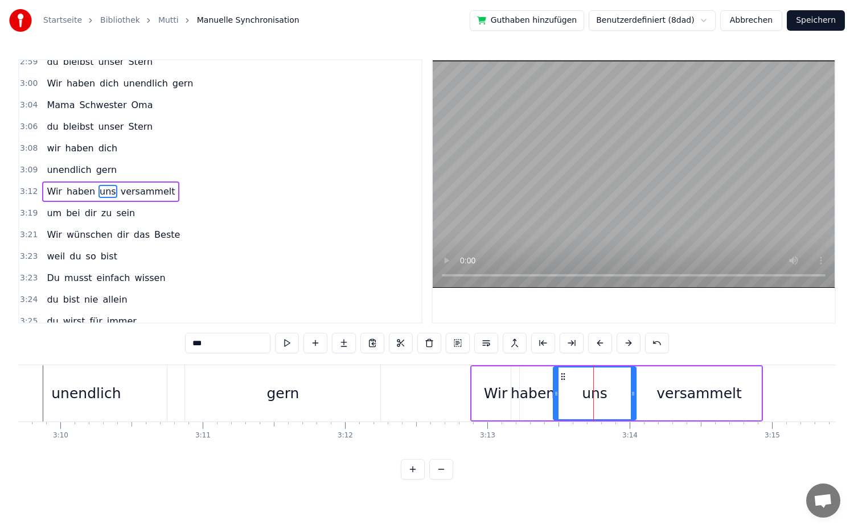
drag, startPoint x: 585, startPoint y: 399, endPoint x: 558, endPoint y: 408, distance: 28.3
drag, startPoint x: 632, startPoint y: 399, endPoint x: 601, endPoint y: 409, distance: 33.5
type input "**********"
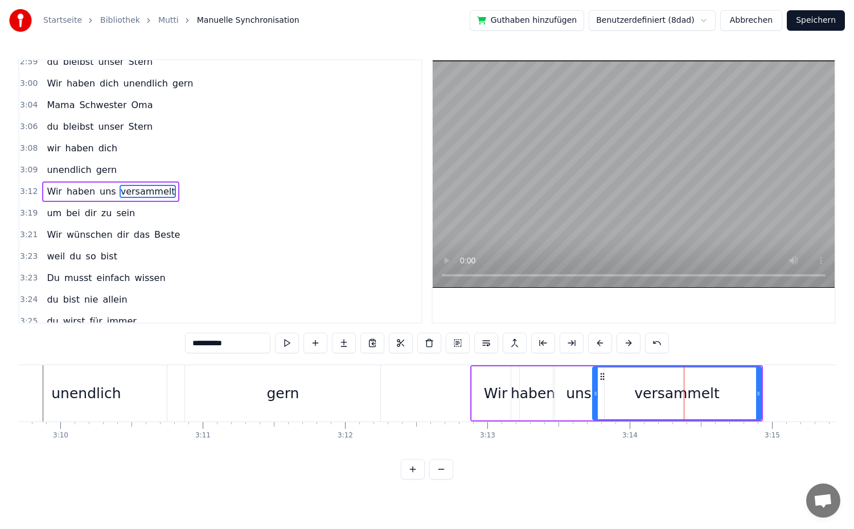
drag, startPoint x: 640, startPoint y: 401, endPoint x: 595, endPoint y: 409, distance: 45.2
drag, startPoint x: 758, startPoint y: 397, endPoint x: 680, endPoint y: 410, distance: 79.6
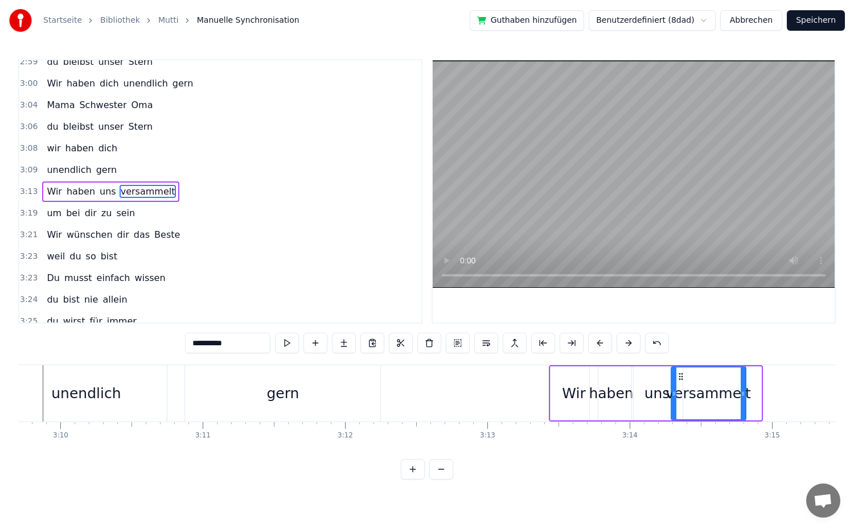
drag, startPoint x: 759, startPoint y: 401, endPoint x: 744, endPoint y: 402, distance: 15.4
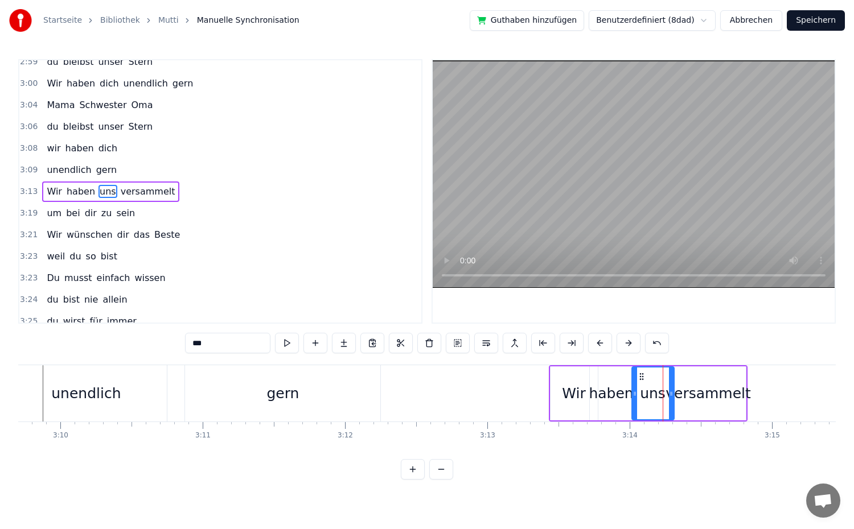
drag, startPoint x: 680, startPoint y: 398, endPoint x: 672, endPoint y: 399, distance: 8.6
type input "**********"
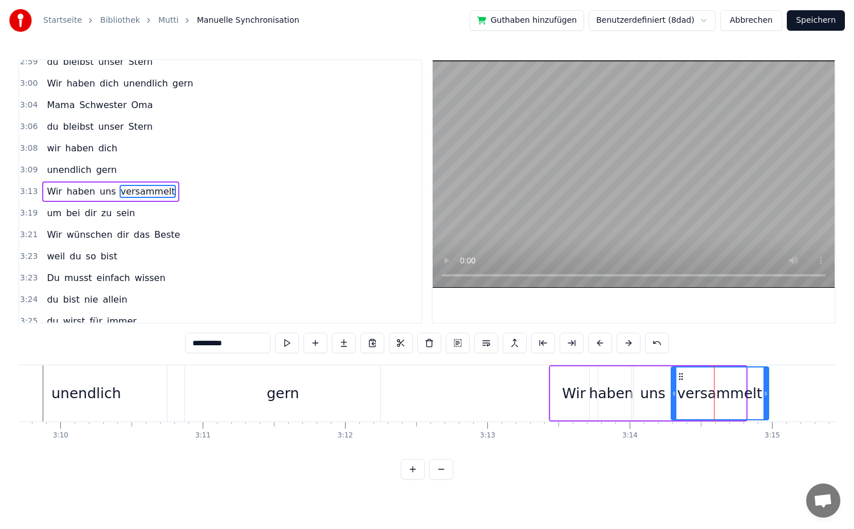
drag, startPoint x: 744, startPoint y: 397, endPoint x: 766, endPoint y: 402, distance: 23.3
drag, startPoint x: 767, startPoint y: 397, endPoint x: 758, endPoint y: 399, distance: 8.8
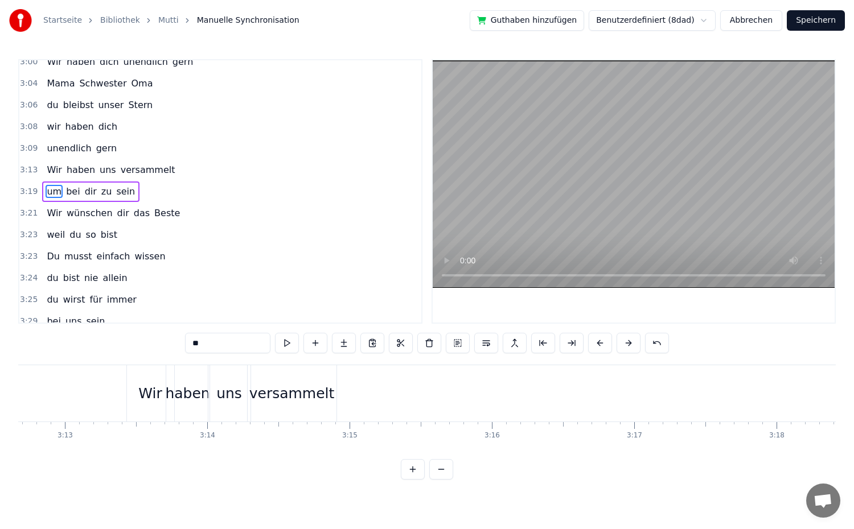
scroll to position [0, 27407]
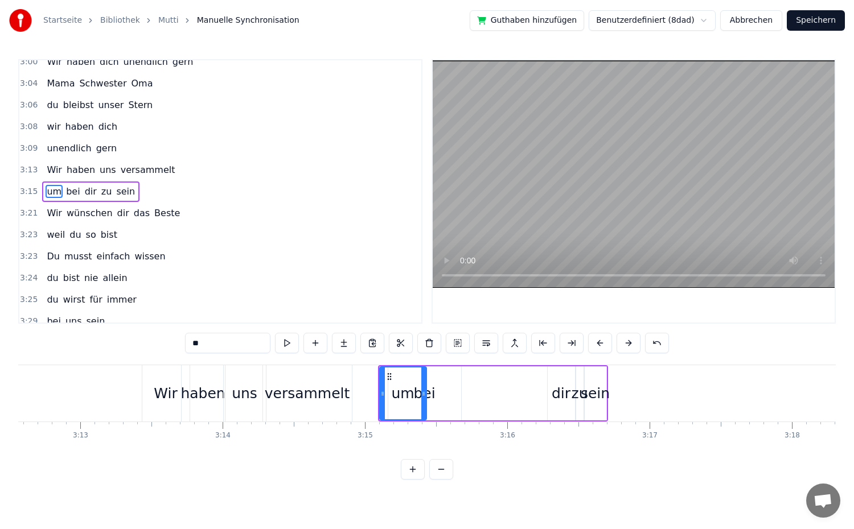
drag, startPoint x: 380, startPoint y: 402, endPoint x: 422, endPoint y: 402, distance: 42.1
drag, startPoint x: 384, startPoint y: 398, endPoint x: 394, endPoint y: 409, distance: 14.9
drag, startPoint x: 425, startPoint y: 399, endPoint x: 409, endPoint y: 402, distance: 16.2
drag, startPoint x: 366, startPoint y: 396, endPoint x: 373, endPoint y: 399, distance: 7.9
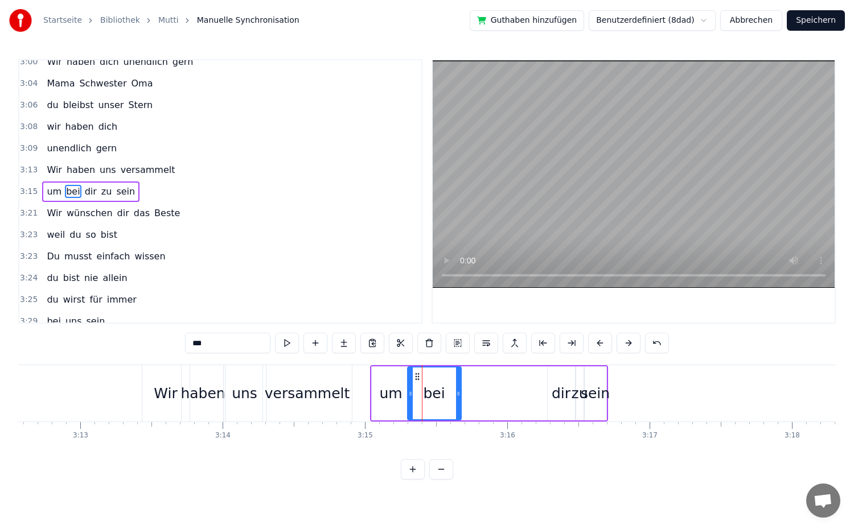
drag, startPoint x: 390, startPoint y: 398, endPoint x: 409, endPoint y: 401, distance: 19.6
drag, startPoint x: 457, startPoint y: 399, endPoint x: 436, endPoint y: 405, distance: 22.5
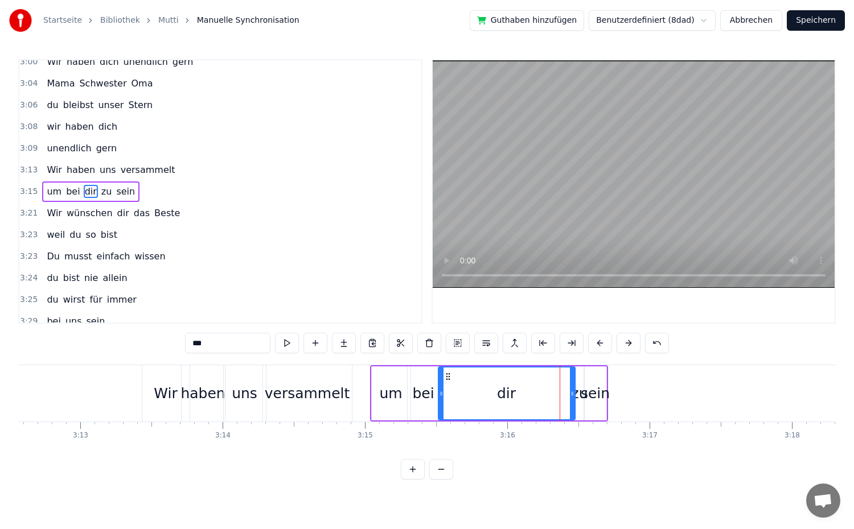
drag, startPoint x: 549, startPoint y: 399, endPoint x: 440, endPoint y: 408, distance: 109.7
drag, startPoint x: 572, startPoint y: 402, endPoint x: 480, endPoint y: 414, distance: 91.9
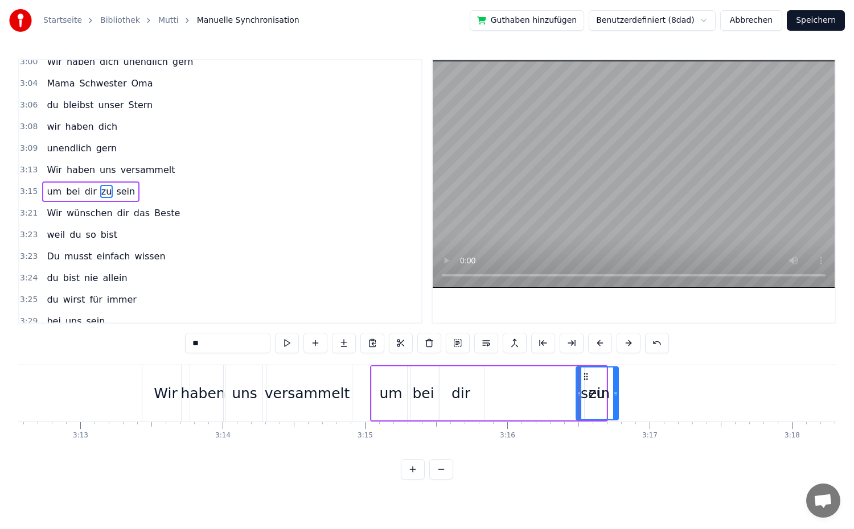
drag, startPoint x: 578, startPoint y: 401, endPoint x: 613, endPoint y: 408, distance: 35.4
drag, startPoint x: 577, startPoint y: 404, endPoint x: 485, endPoint y: 414, distance: 92.3
drag, startPoint x: 617, startPoint y: 407, endPoint x: 529, endPoint y: 416, distance: 87.5
drag, startPoint x: 488, startPoint y: 409, endPoint x: 475, endPoint y: 410, distance: 12.6
type input "****"
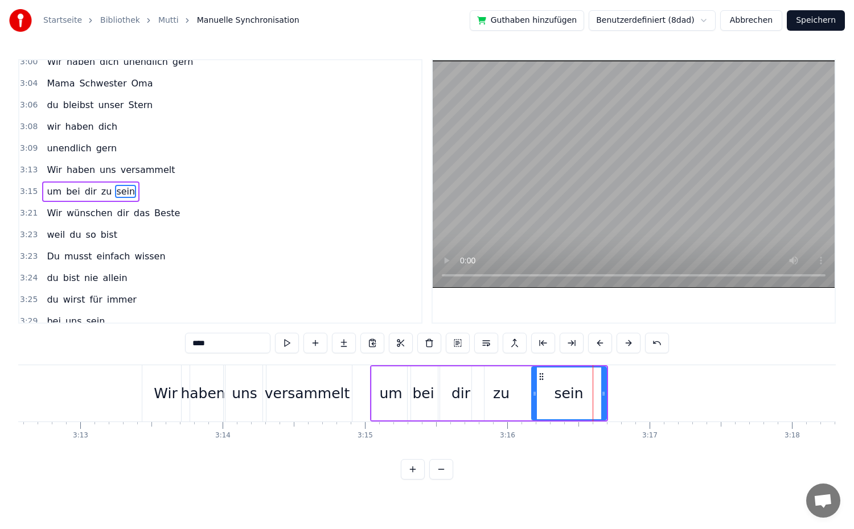
drag, startPoint x: 586, startPoint y: 397, endPoint x: 533, endPoint y: 403, distance: 53.3
drag, startPoint x: 605, startPoint y: 396, endPoint x: 635, endPoint y: 397, distance: 30.8
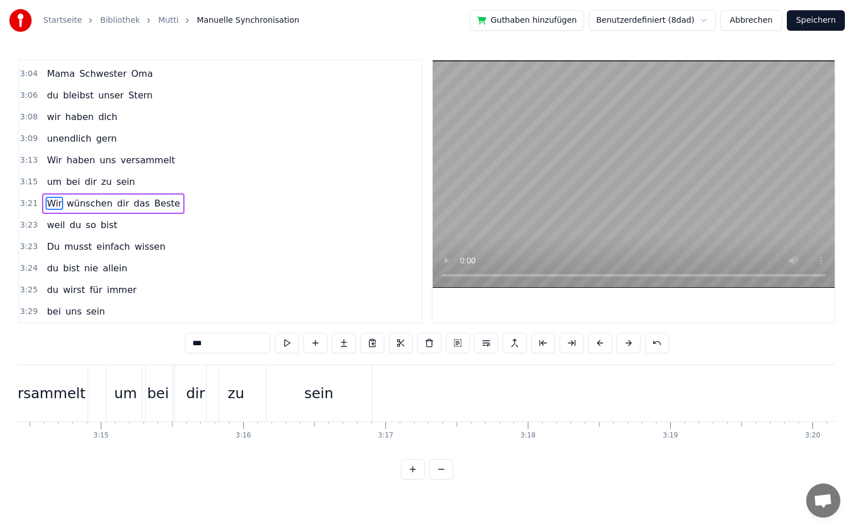
scroll to position [0, 27648]
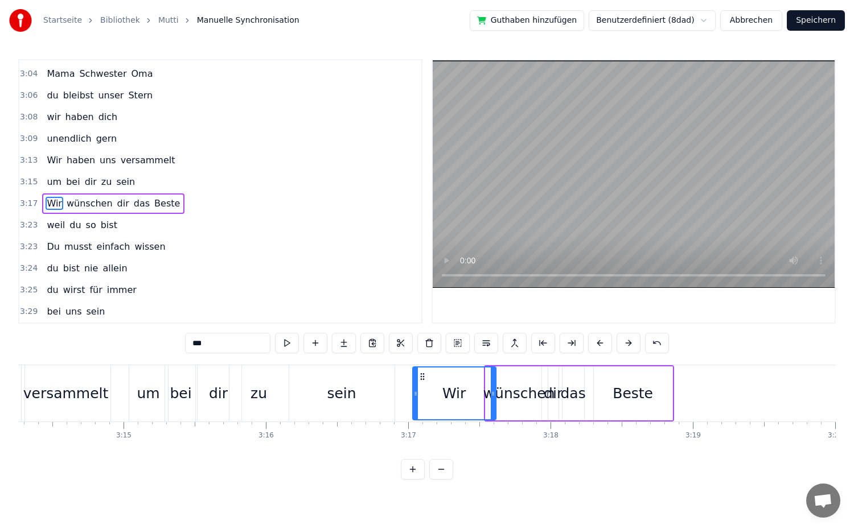
drag, startPoint x: 486, startPoint y: 396, endPoint x: 413, endPoint y: 401, distance: 73.1
drag, startPoint x: 492, startPoint y: 403, endPoint x: 469, endPoint y: 407, distance: 23.7
drag, startPoint x: 413, startPoint y: 401, endPoint x: 435, endPoint y: 401, distance: 22.2
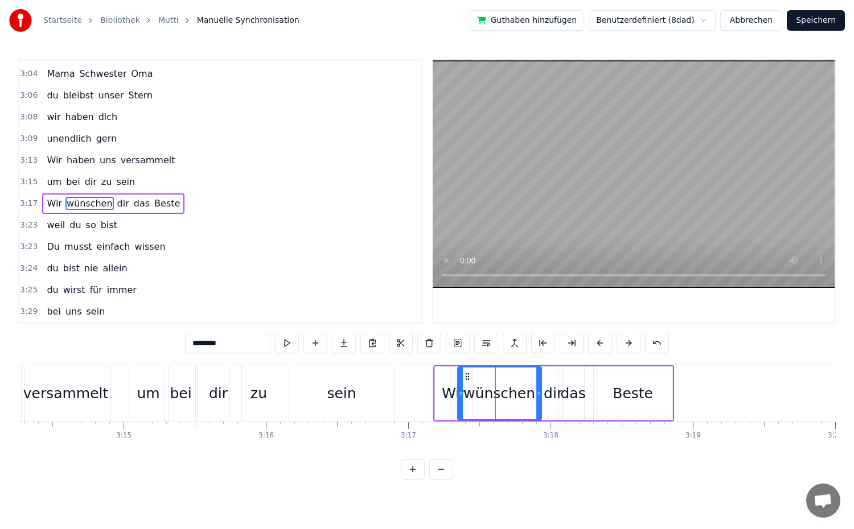
drag, startPoint x: 502, startPoint y: 401, endPoint x: 463, endPoint y: 404, distance: 38.3
drag, startPoint x: 536, startPoint y: 402, endPoint x: 515, endPoint y: 409, distance: 22.1
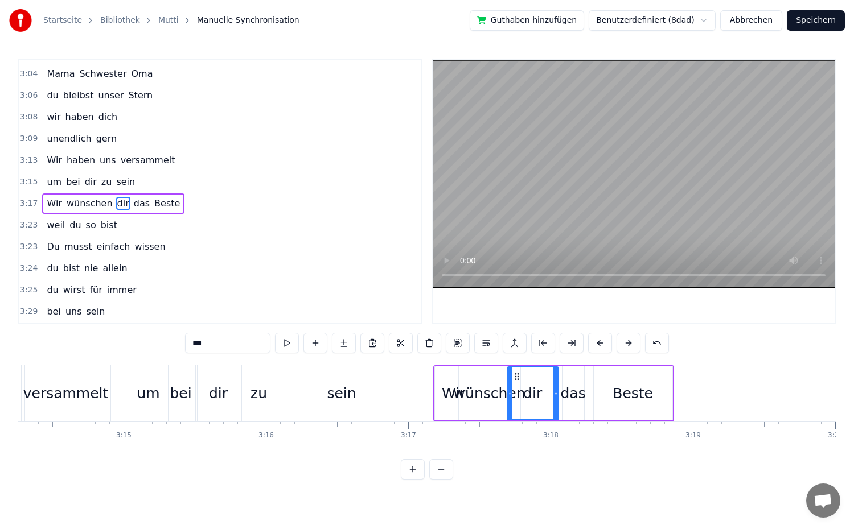
drag, startPoint x: 550, startPoint y: 408, endPoint x: 509, endPoint y: 409, distance: 41.0
drag, startPoint x: 555, startPoint y: 408, endPoint x: 538, endPoint y: 413, distance: 17.7
drag, startPoint x: 565, startPoint y: 399, endPoint x: 535, endPoint y: 406, distance: 31.6
drag, startPoint x: 583, startPoint y: 406, endPoint x: 577, endPoint y: 409, distance: 6.4
type input "*****"
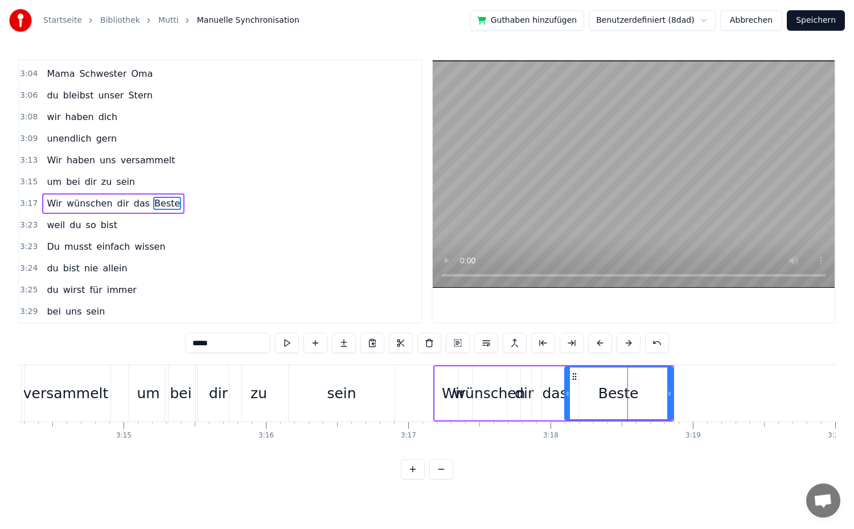
drag, startPoint x: 596, startPoint y: 400, endPoint x: 567, endPoint y: 408, distance: 30.1
drag, startPoint x: 670, startPoint y: 396, endPoint x: 627, endPoint y: 408, distance: 43.8
drag, startPoint x: 626, startPoint y: 401, endPoint x: 647, endPoint y: 401, distance: 21.1
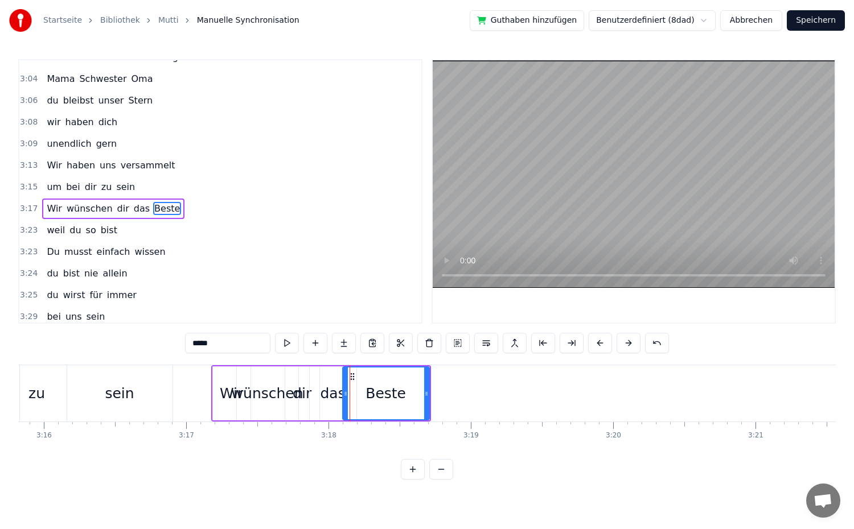
scroll to position [1057, 0]
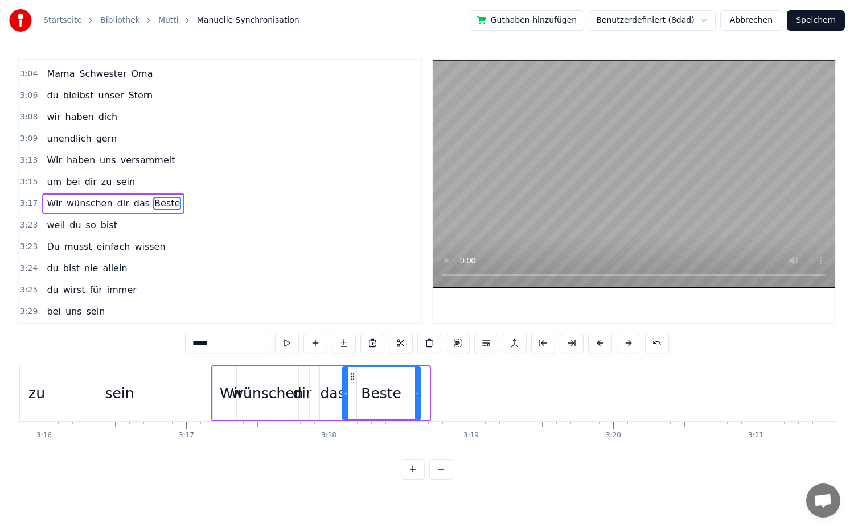
drag, startPoint x: 426, startPoint y: 401, endPoint x: 417, endPoint y: 402, distance: 9.2
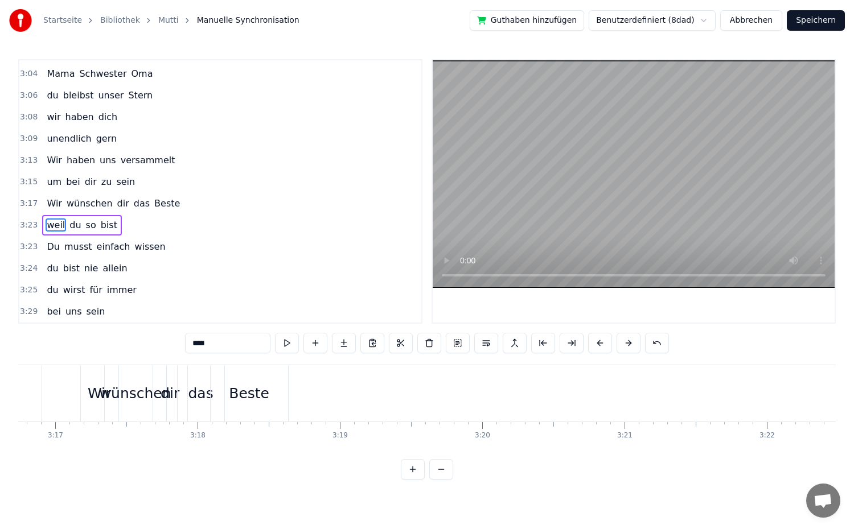
scroll to position [0, 27987]
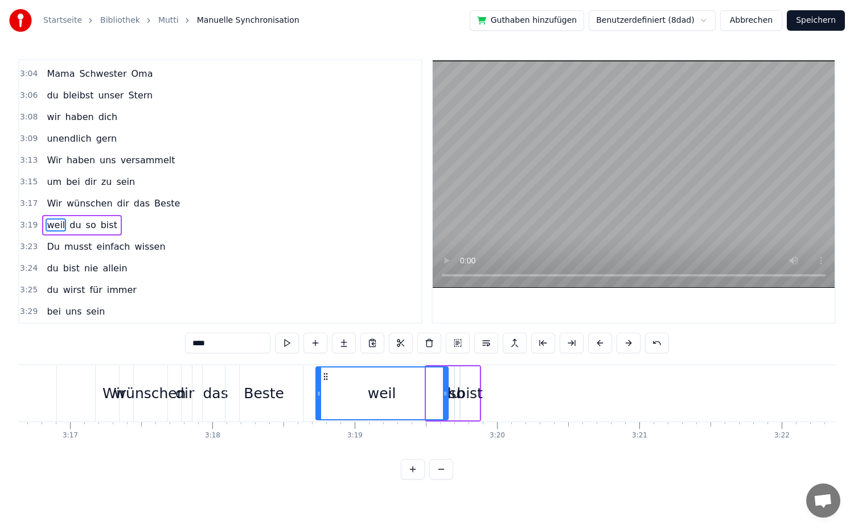
drag, startPoint x: 428, startPoint y: 397, endPoint x: 317, endPoint y: 401, distance: 110.5
drag, startPoint x: 446, startPoint y: 398, endPoint x: 370, endPoint y: 402, distance: 75.9
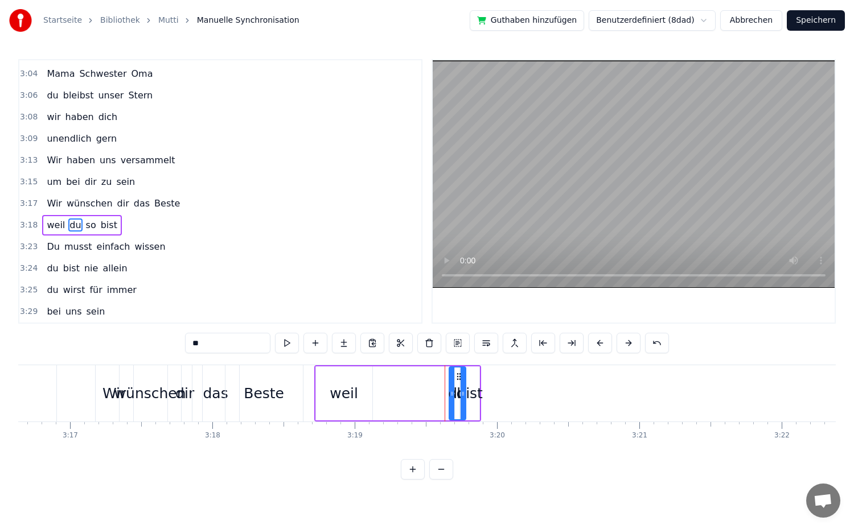
drag, startPoint x: 449, startPoint y: 402, endPoint x: 461, endPoint y: 412, distance: 15.7
drag, startPoint x: 451, startPoint y: 406, endPoint x: 357, endPoint y: 404, distance: 94.5
drag, startPoint x: 462, startPoint y: 410, endPoint x: 372, endPoint y: 411, distance: 90.0
drag, startPoint x: 456, startPoint y: 408, endPoint x: 464, endPoint y: 414, distance: 10.1
drag, startPoint x: 457, startPoint y: 410, endPoint x: 373, endPoint y: 415, distance: 83.2
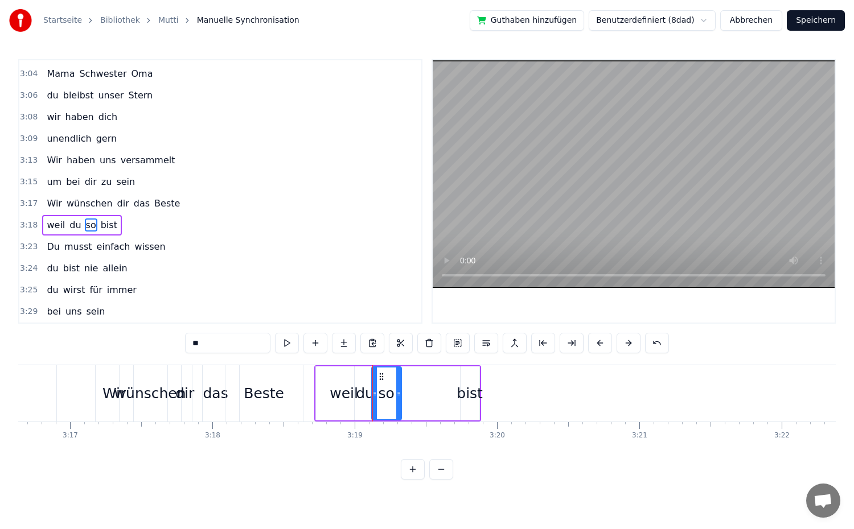
drag, startPoint x: 464, startPoint y: 408, endPoint x: 459, endPoint y: 420, distance: 12.8
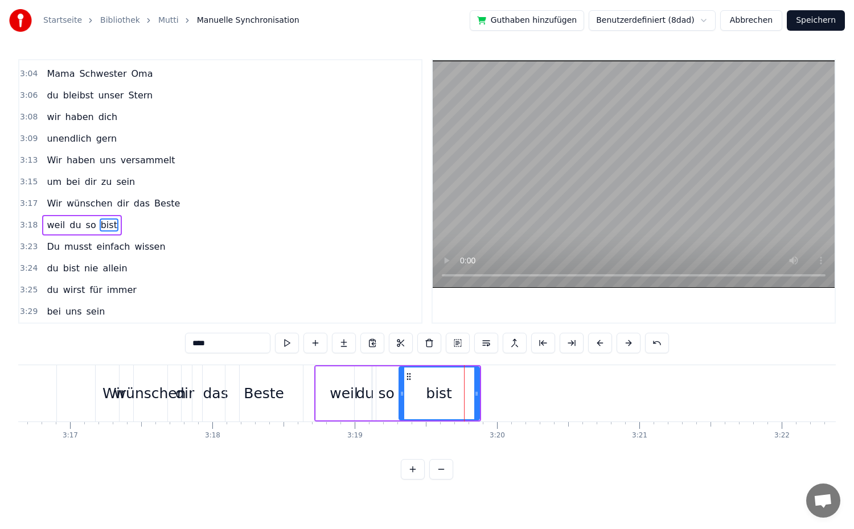
drag, startPoint x: 463, startPoint y: 405, endPoint x: 401, endPoint y: 413, distance: 61.9
drag, startPoint x: 475, startPoint y: 397, endPoint x: 583, endPoint y: 407, distance: 108.7
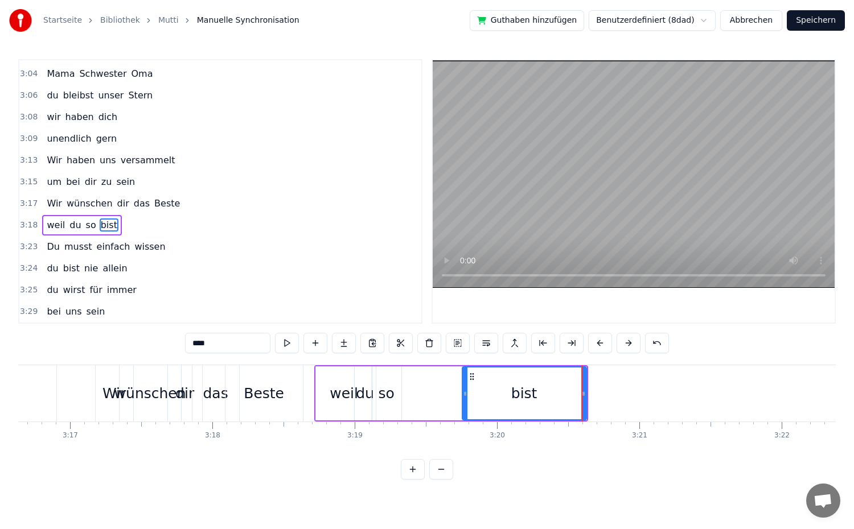
drag, startPoint x: 416, startPoint y: 396, endPoint x: 465, endPoint y: 398, distance: 48.4
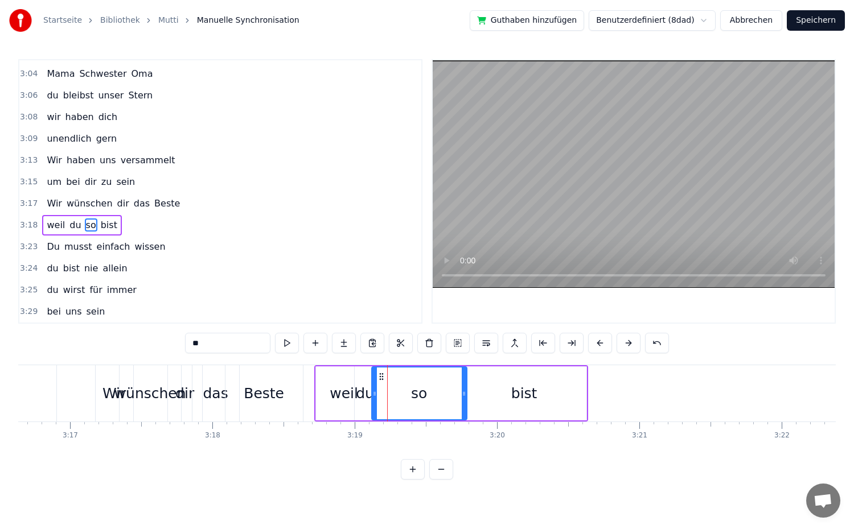
drag, startPoint x: 399, startPoint y: 398, endPoint x: 464, endPoint y: 405, distance: 65.8
drag, startPoint x: 375, startPoint y: 396, endPoint x: 420, endPoint y: 397, distance: 44.4
type input "**"
drag, startPoint x: 373, startPoint y: 400, endPoint x: 421, endPoint y: 402, distance: 47.9
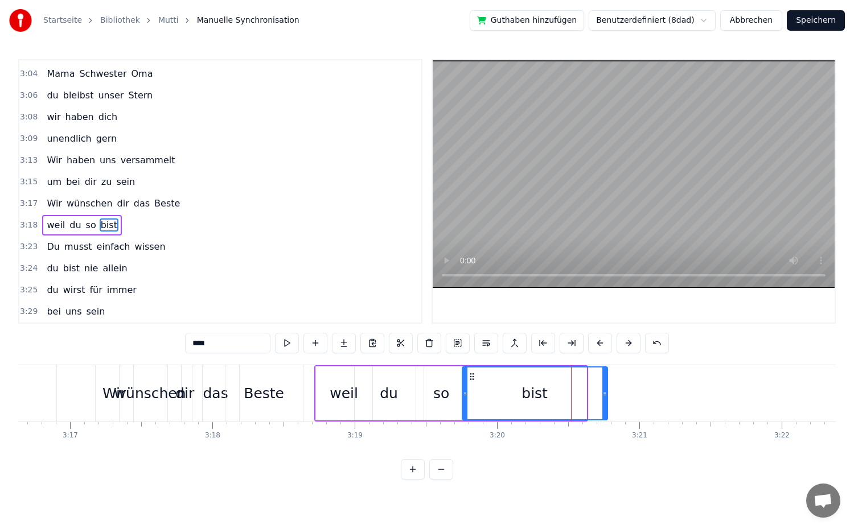
drag, startPoint x: 583, startPoint y: 399, endPoint x: 604, endPoint y: 400, distance: 21.1
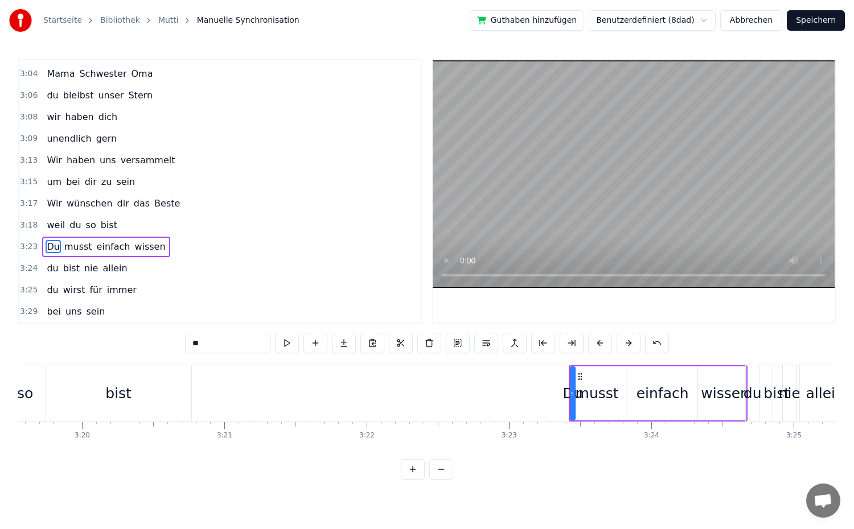
scroll to position [0, 28356]
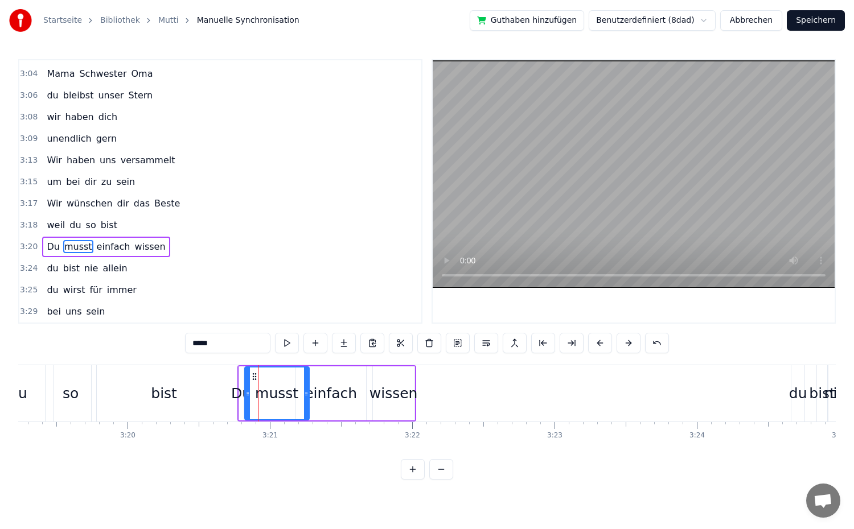
drag, startPoint x: 284, startPoint y: 395, endPoint x: 306, endPoint y: 397, distance: 22.8
drag, startPoint x: 246, startPoint y: 393, endPoint x: 269, endPoint y: 396, distance: 22.9
drag, startPoint x: 245, startPoint y: 399, endPoint x: 268, endPoint y: 399, distance: 22.2
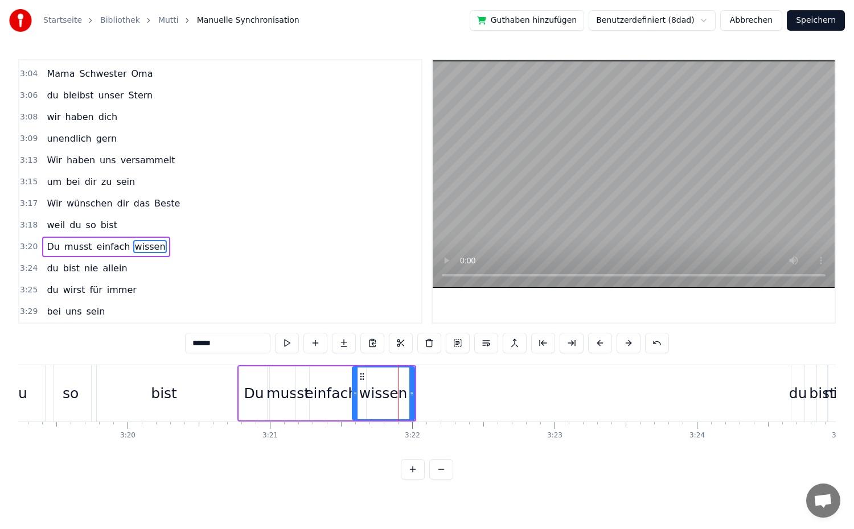
drag, startPoint x: 376, startPoint y: 396, endPoint x: 356, endPoint y: 399, distance: 20.6
type input "**"
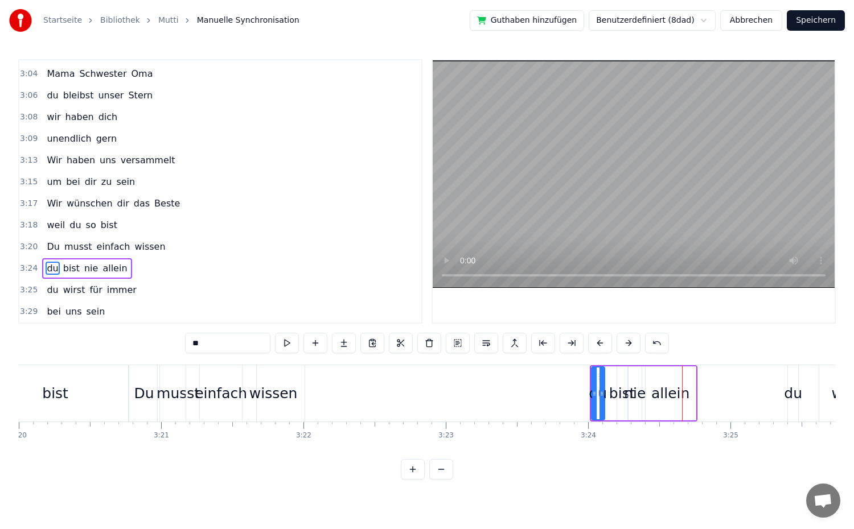
scroll to position [0, 28457]
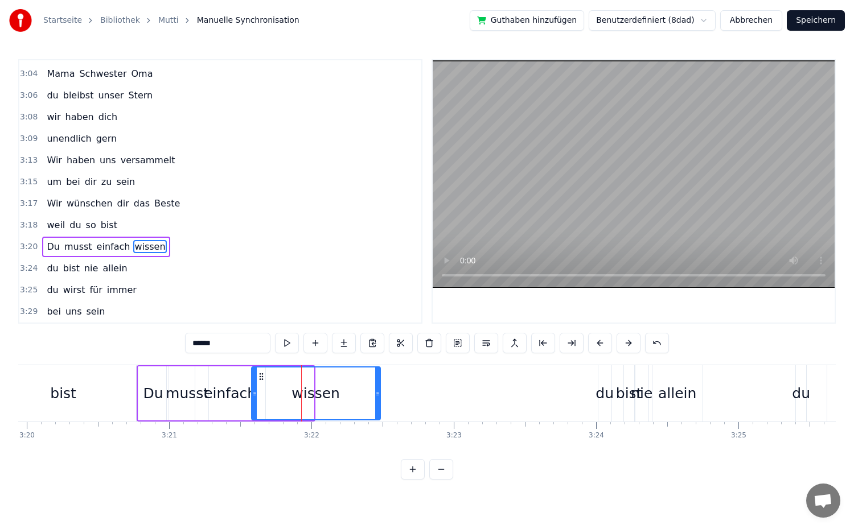
drag, startPoint x: 312, startPoint y: 397, endPoint x: 377, endPoint y: 400, distance: 65.5
drag, startPoint x: 254, startPoint y: 397, endPoint x: 289, endPoint y: 401, distance: 35.0
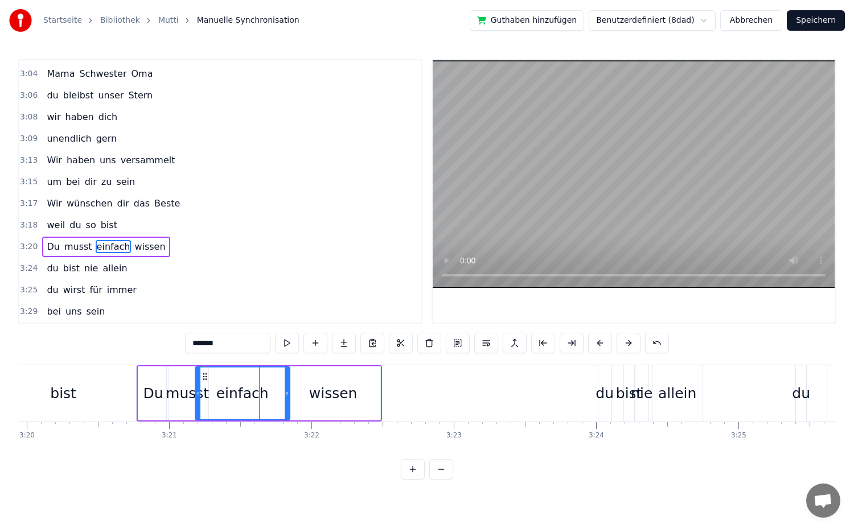
drag, startPoint x: 264, startPoint y: 397, endPoint x: 287, endPoint y: 401, distance: 23.6
drag, startPoint x: 198, startPoint y: 402, endPoint x: 221, endPoint y: 404, distance: 24.0
type input "*****"
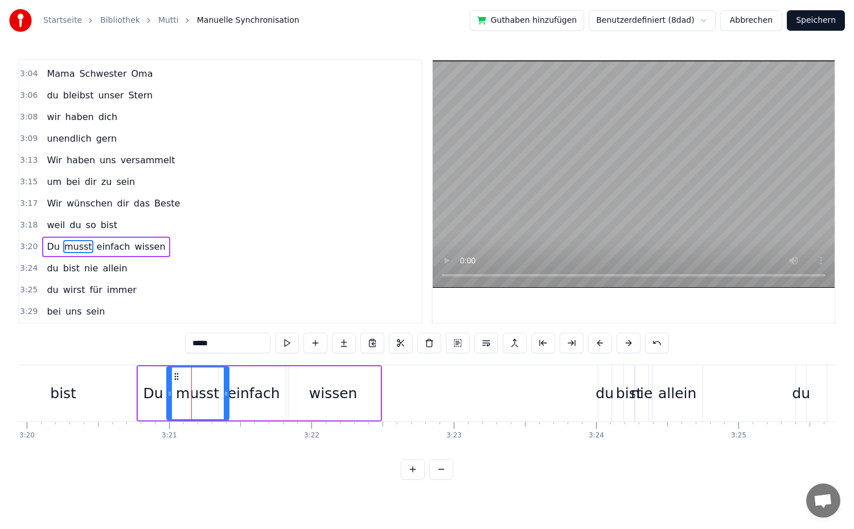
drag, startPoint x: 205, startPoint y: 399, endPoint x: 225, endPoint y: 403, distance: 20.9
drag, startPoint x: 170, startPoint y: 395, endPoint x: 188, endPoint y: 397, distance: 17.8
type input "**"
drag, startPoint x: 167, startPoint y: 396, endPoint x: 182, endPoint y: 399, distance: 15.1
drag, startPoint x: 141, startPoint y: 393, endPoint x: 161, endPoint y: 397, distance: 20.2
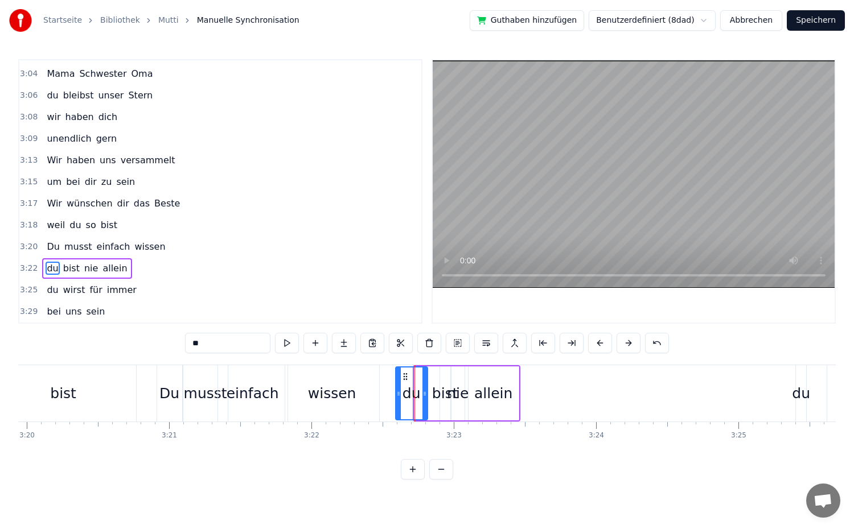
drag, startPoint x: 416, startPoint y: 397, endPoint x: 397, endPoint y: 400, distance: 19.0
drag, startPoint x: 441, startPoint y: 403, endPoint x: 426, endPoint y: 405, distance: 15.5
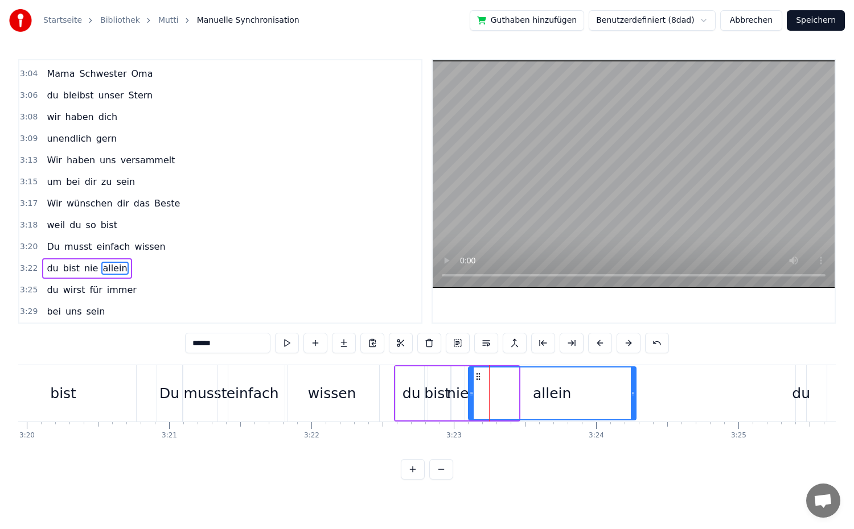
drag, startPoint x: 516, startPoint y: 405, endPoint x: 633, endPoint y: 412, distance: 117.5
drag, startPoint x: 473, startPoint y: 401, endPoint x: 561, endPoint y: 404, distance: 88.9
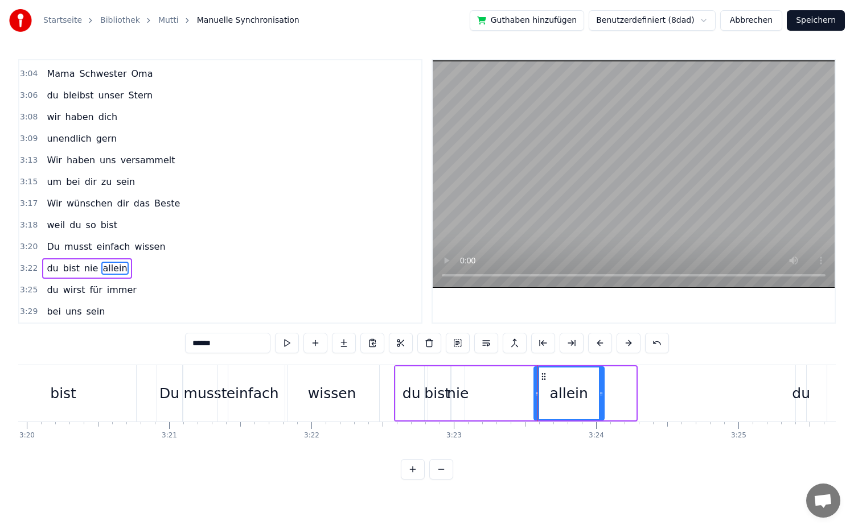
drag, startPoint x: 635, startPoint y: 405, endPoint x: 603, endPoint y: 407, distance: 31.9
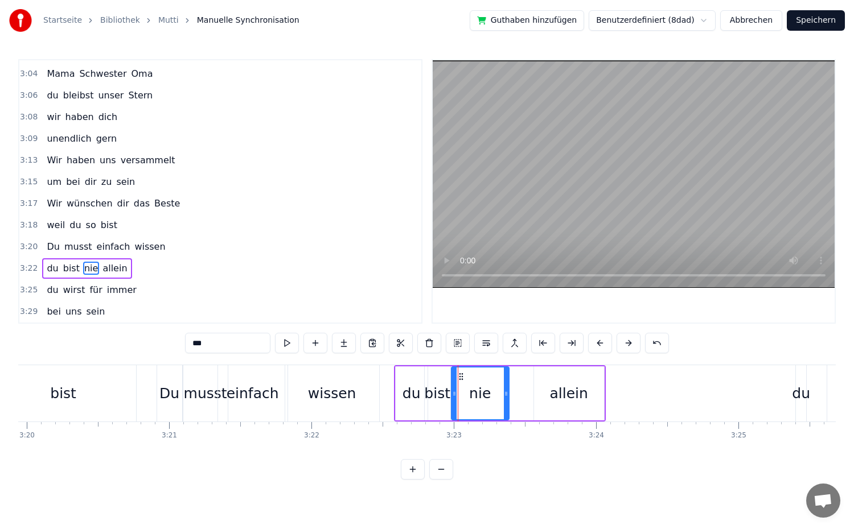
drag, startPoint x: 462, startPoint y: 398, endPoint x: 506, endPoint y: 408, distance: 45.4
type input "******"
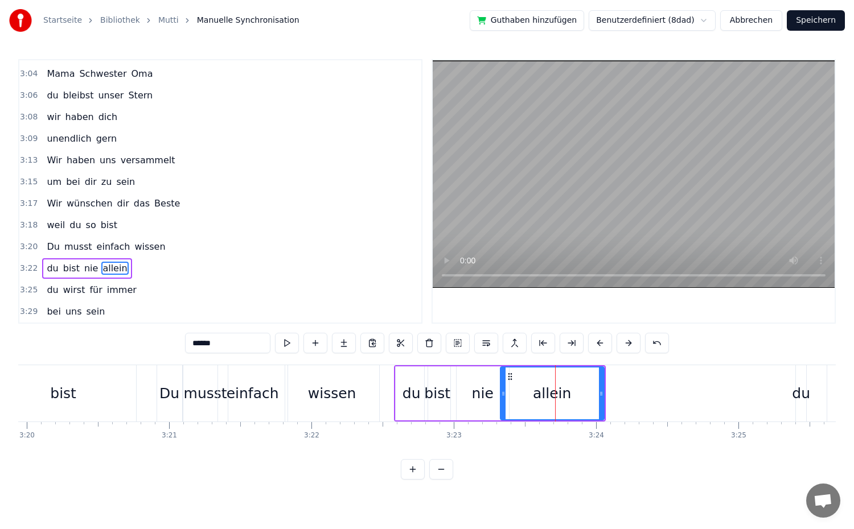
drag, startPoint x: 536, startPoint y: 395, endPoint x: 503, endPoint y: 397, distance: 33.6
type input "*******"
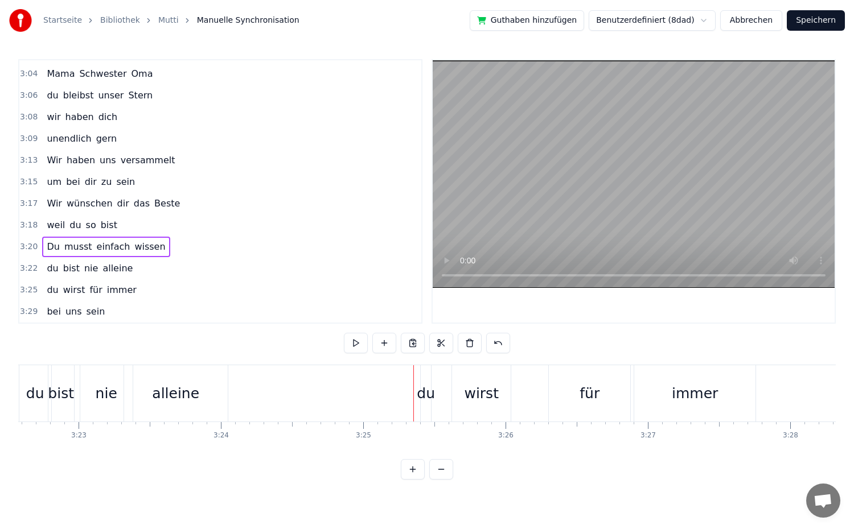
scroll to position [0, 28829]
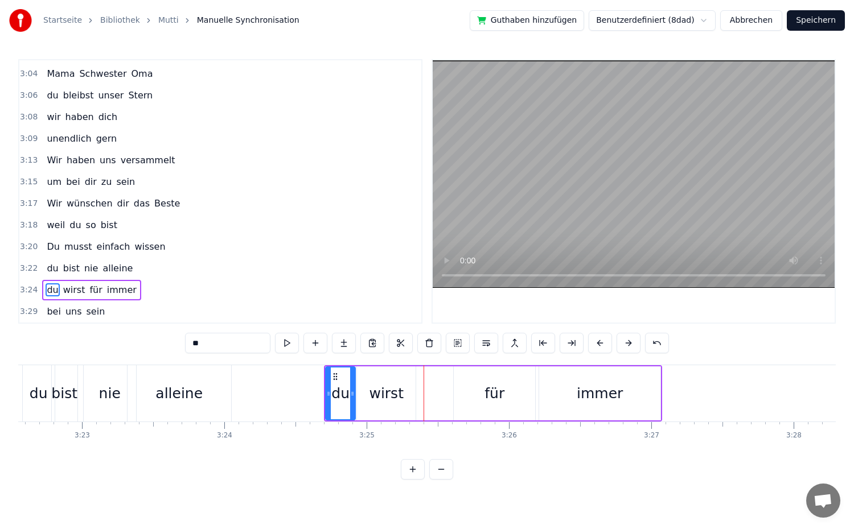
drag, startPoint x: 334, startPoint y: 395, endPoint x: 354, endPoint y: 396, distance: 19.4
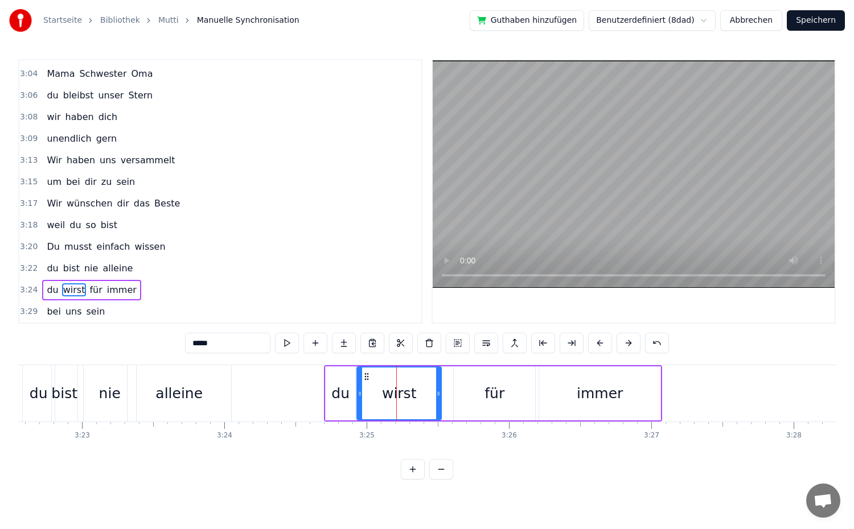
drag, startPoint x: 412, startPoint y: 393, endPoint x: 451, endPoint y: 398, distance: 39.0
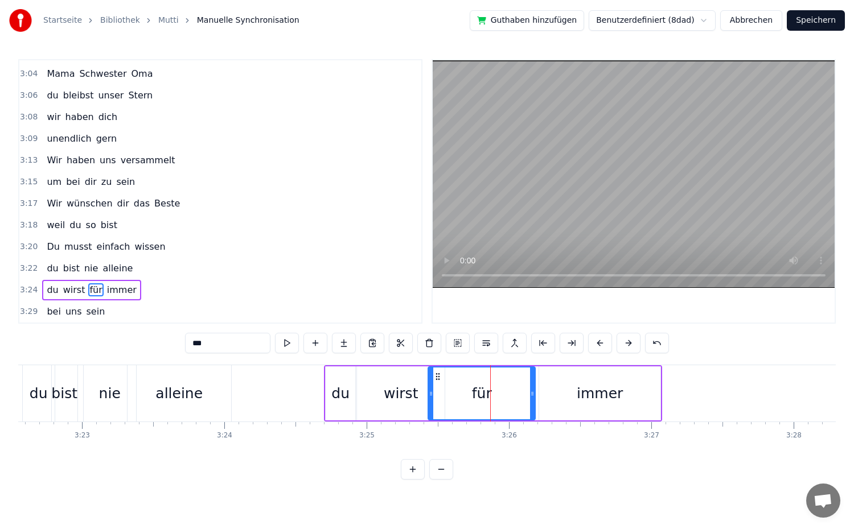
drag, startPoint x: 458, startPoint y: 393, endPoint x: 432, endPoint y: 396, distance: 25.8
drag, startPoint x: 533, startPoint y: 394, endPoint x: 503, endPoint y: 400, distance: 30.1
drag, startPoint x: 596, startPoint y: 396, endPoint x: 604, endPoint y: 397, distance: 8.1
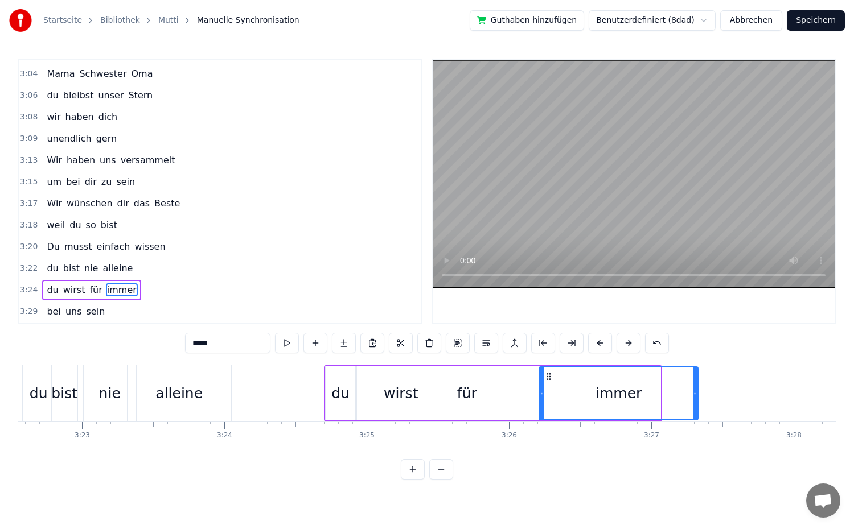
drag, startPoint x: 659, startPoint y: 393, endPoint x: 696, endPoint y: 399, distance: 38.0
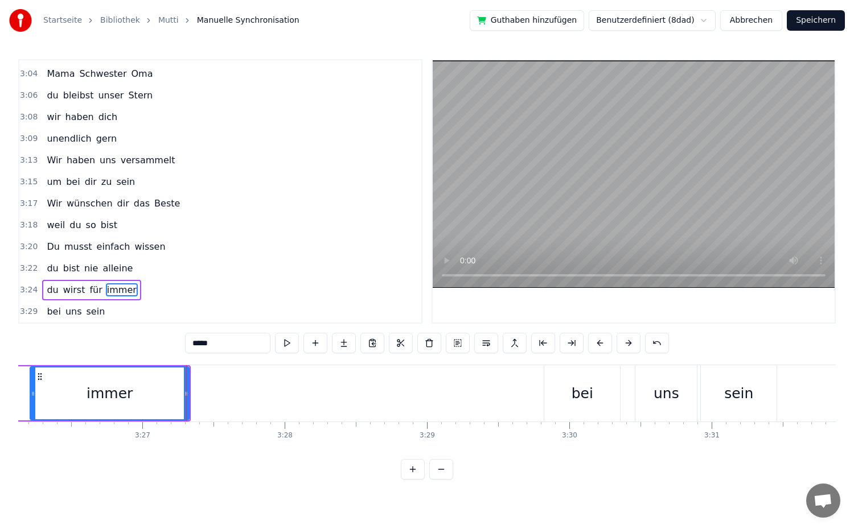
scroll to position [0, 29383]
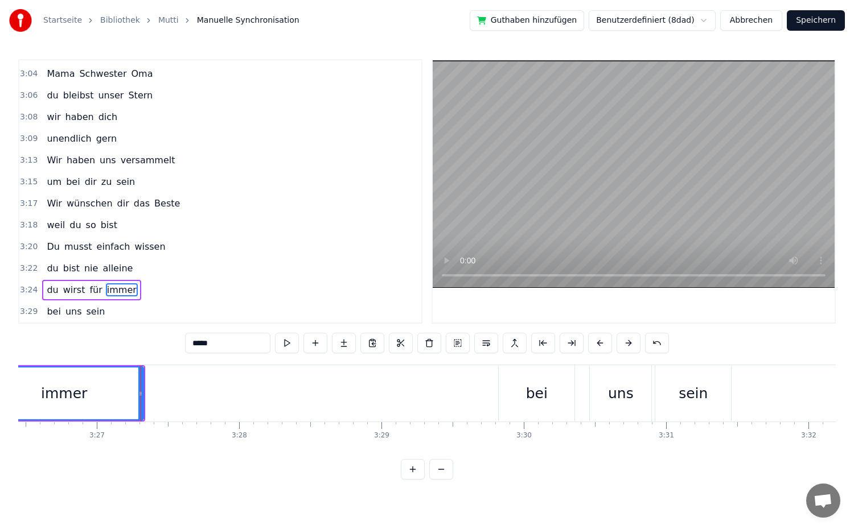
type input "***"
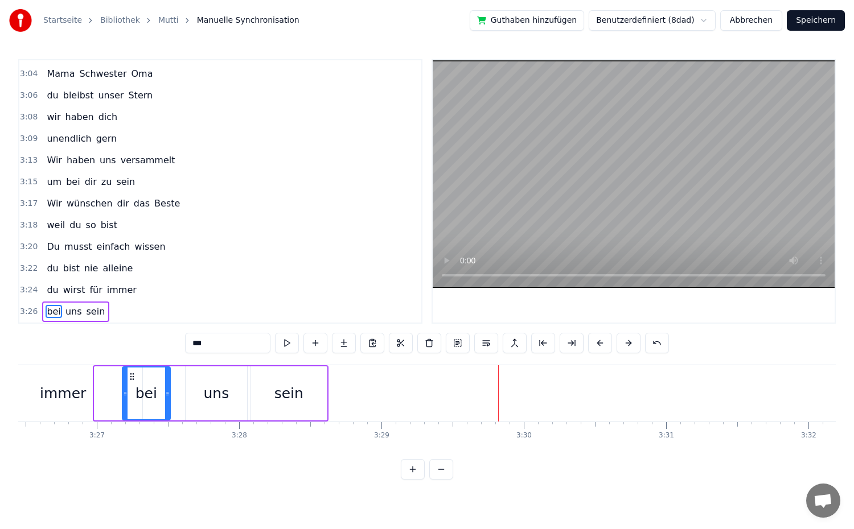
drag, startPoint x: 95, startPoint y: 393, endPoint x: 122, endPoint y: 397, distance: 28.3
drag, startPoint x: 123, startPoint y: 395, endPoint x: 168, endPoint y: 404, distance: 45.9
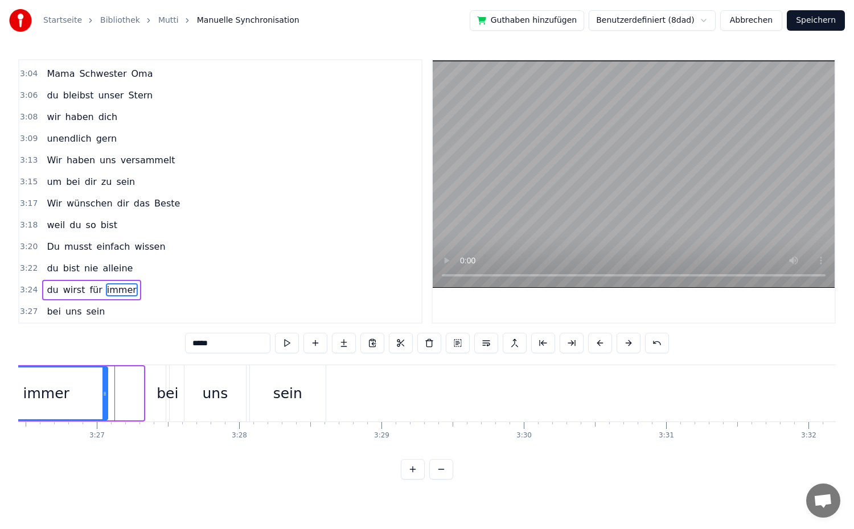
drag, startPoint x: 141, startPoint y: 401, endPoint x: 104, endPoint y: 399, distance: 36.5
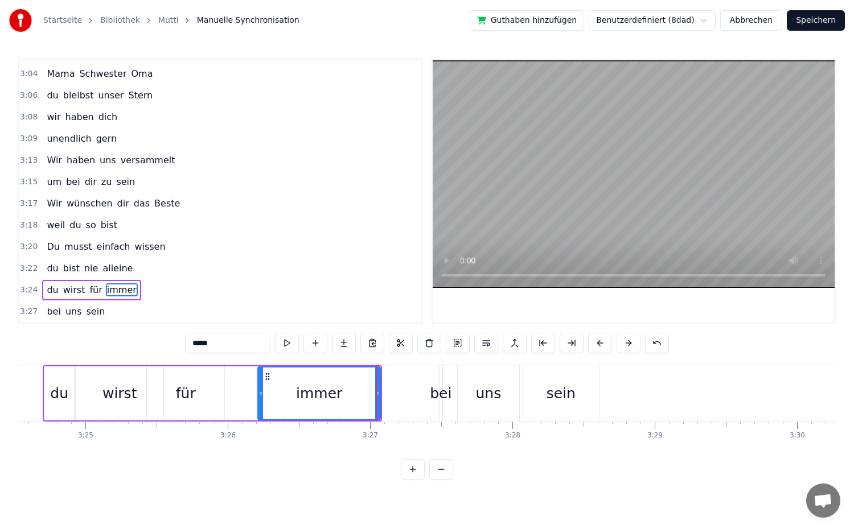
scroll to position [0, 29094]
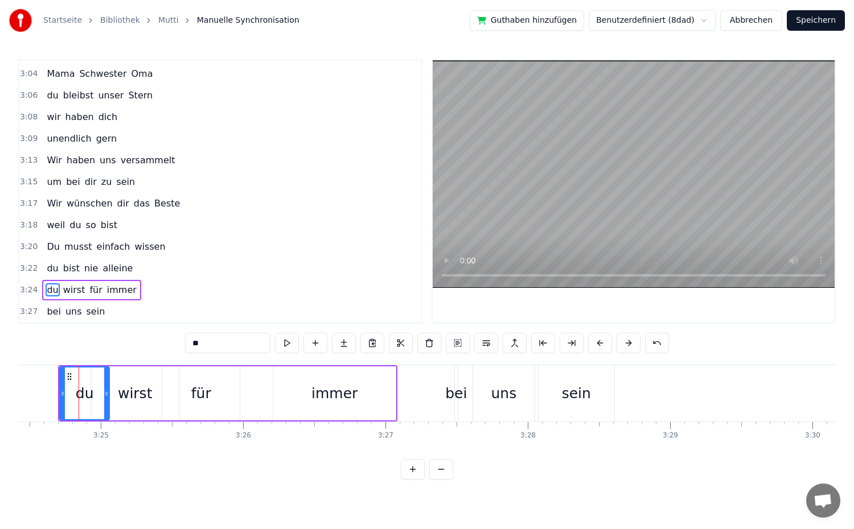
drag, startPoint x: 86, startPoint y: 396, endPoint x: 109, endPoint y: 401, distance: 23.3
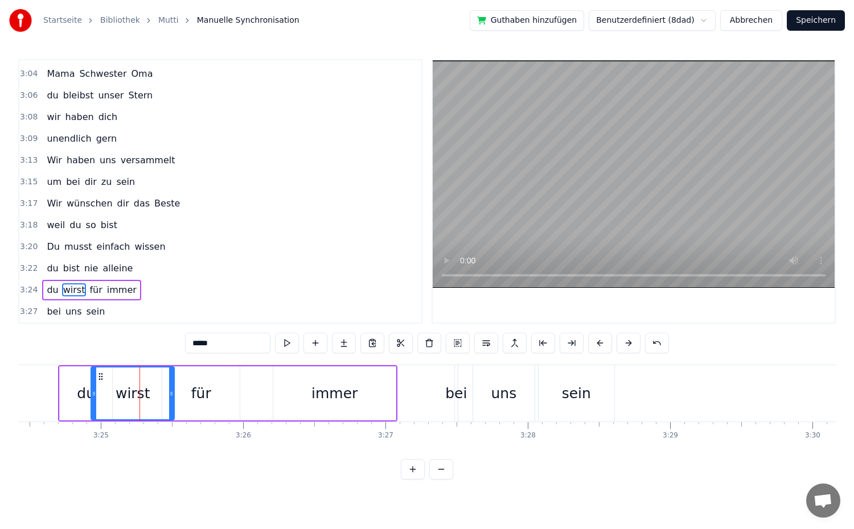
drag, startPoint x: 175, startPoint y: 395, endPoint x: 167, endPoint y: 397, distance: 7.7
drag, startPoint x: 92, startPoint y: 395, endPoint x: 112, endPoint y: 400, distance: 20.0
type input "***"
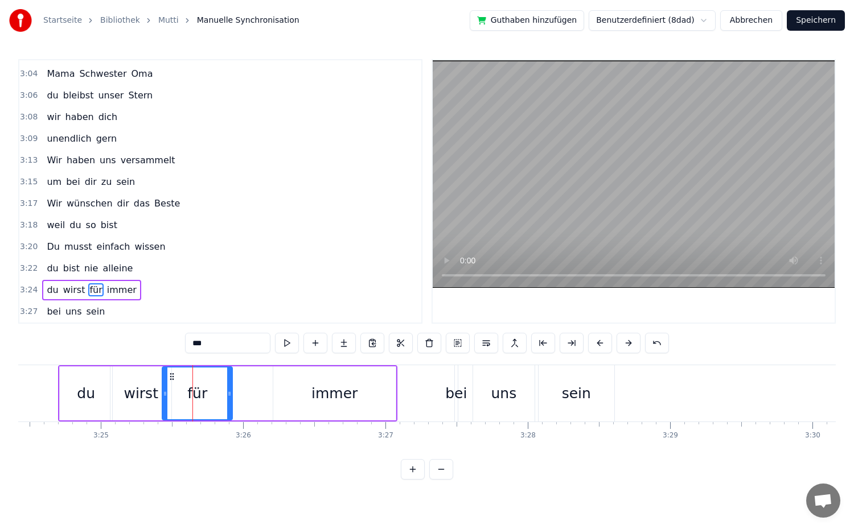
drag, startPoint x: 238, startPoint y: 397, endPoint x: 231, endPoint y: 399, distance: 7.5
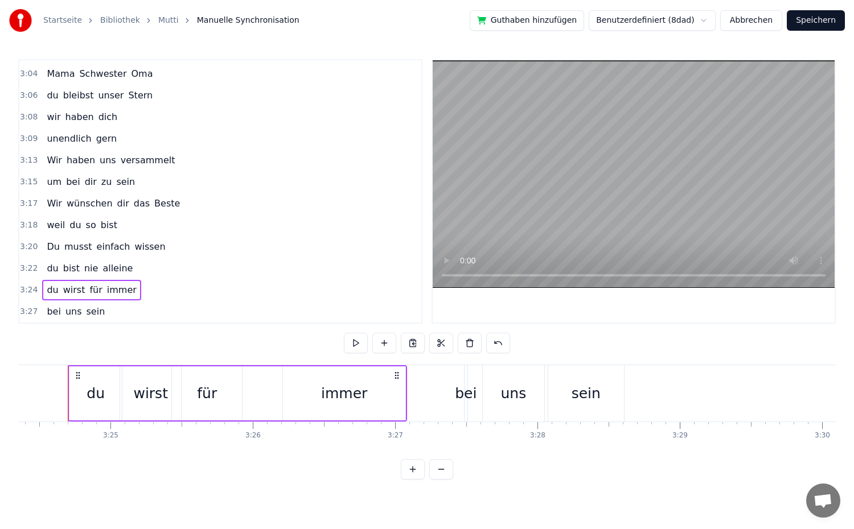
scroll to position [0, 29077]
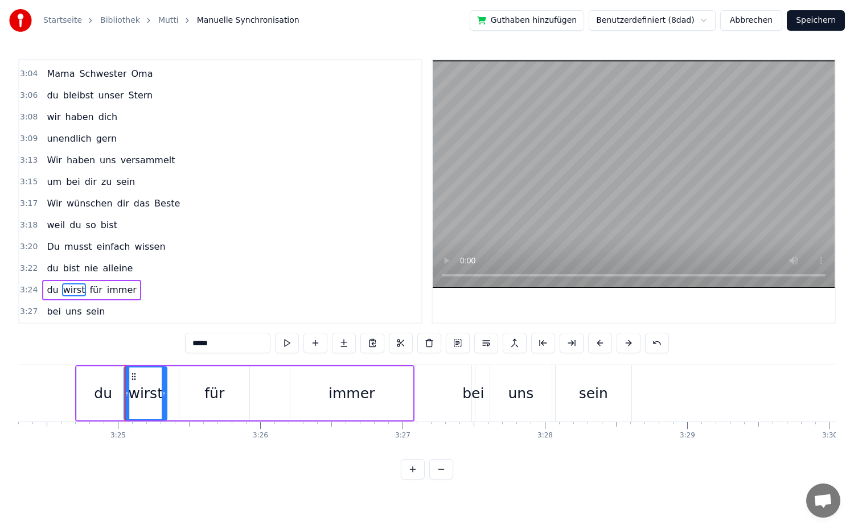
drag, startPoint x: 187, startPoint y: 395, endPoint x: 130, endPoint y: 400, distance: 57.2
drag, startPoint x: 128, startPoint y: 396, endPoint x: 120, endPoint y: 397, distance: 8.1
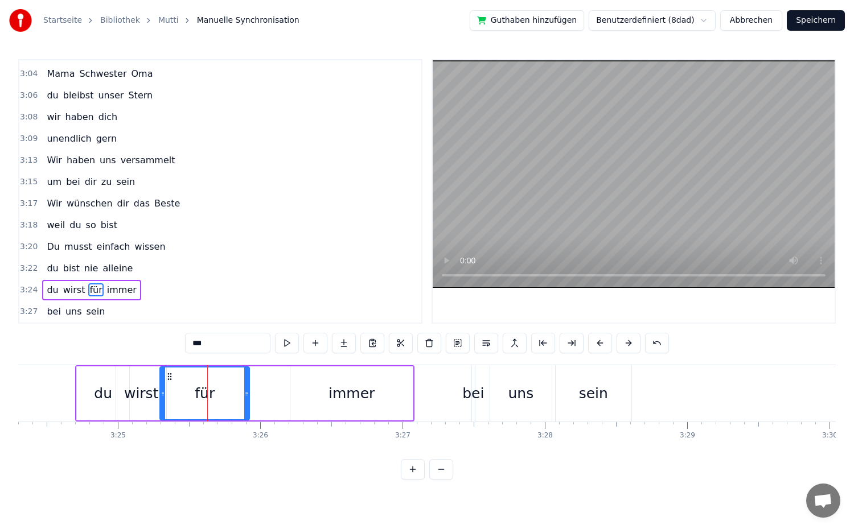
drag, startPoint x: 183, startPoint y: 393, endPoint x: 191, endPoint y: 399, distance: 10.6
drag, startPoint x: 245, startPoint y: 395, endPoint x: 216, endPoint y: 398, distance: 29.7
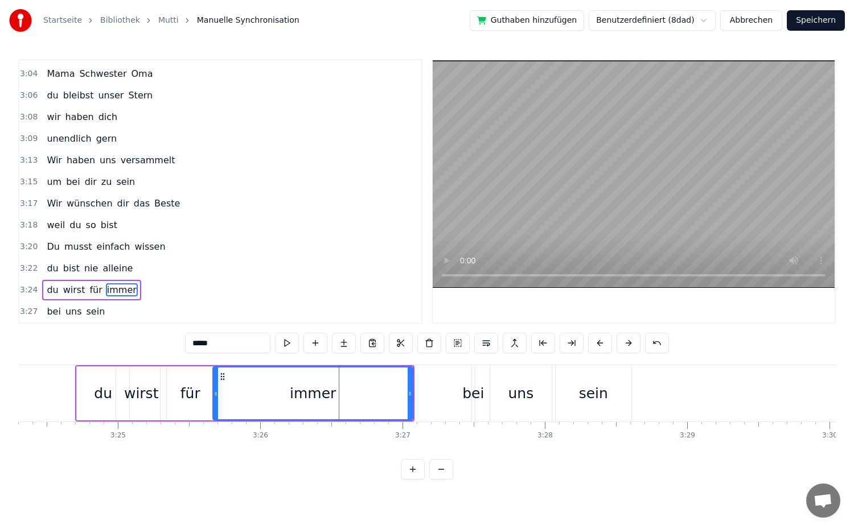
drag, startPoint x: 293, startPoint y: 395, endPoint x: 223, endPoint y: 396, distance: 69.5
drag, startPoint x: 411, startPoint y: 394, endPoint x: 274, endPoint y: 396, distance: 137.2
type input "***"
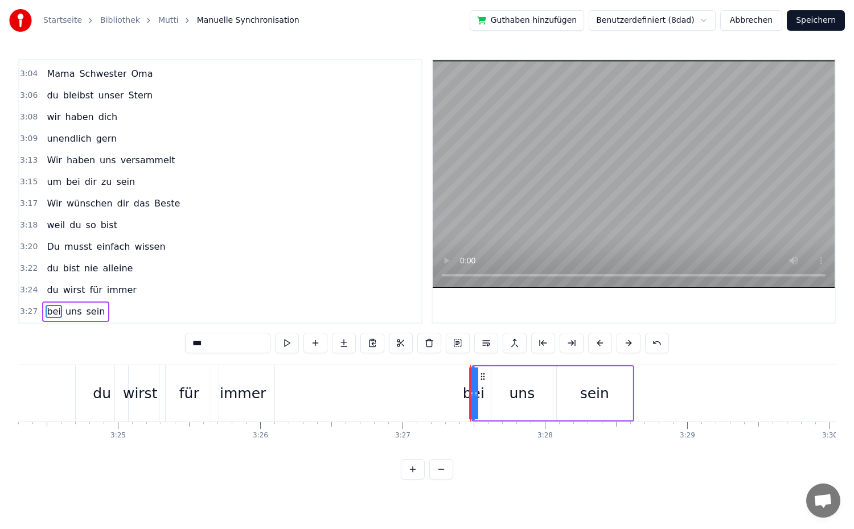
drag, startPoint x: 474, startPoint y: 400, endPoint x: 487, endPoint y: 402, distance: 13.2
drag, startPoint x: 472, startPoint y: 401, endPoint x: 490, endPoint y: 402, distance: 17.7
drag, startPoint x: 475, startPoint y: 404, endPoint x: 341, endPoint y: 407, distance: 134.4
drag, startPoint x: 487, startPoint y: 404, endPoint x: 407, endPoint y: 410, distance: 79.9
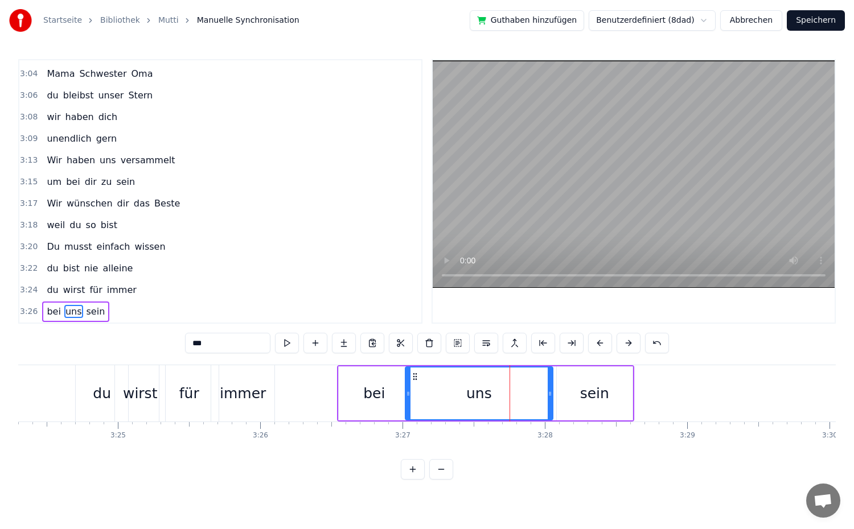
drag, startPoint x: 495, startPoint y: 406, endPoint x: 471, endPoint y: 413, distance: 24.9
drag, startPoint x: 551, startPoint y: 400, endPoint x: 437, endPoint y: 414, distance: 114.7
type input "****"
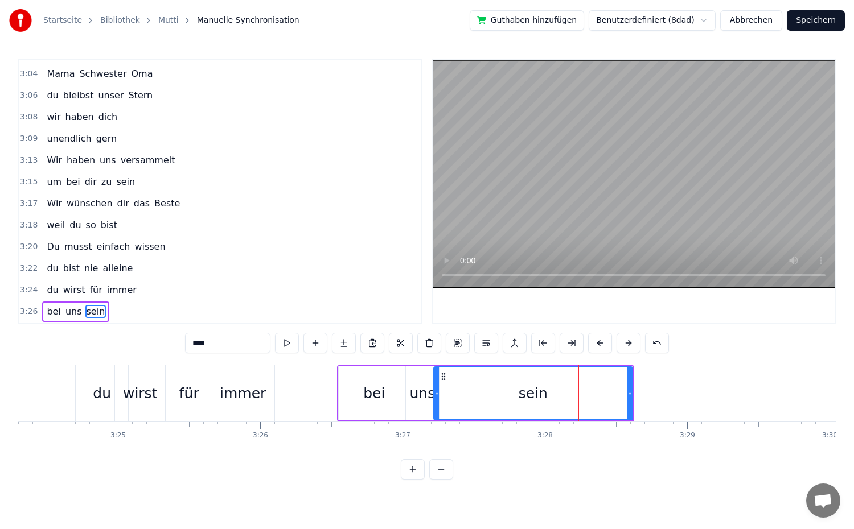
drag, startPoint x: 559, startPoint y: 399, endPoint x: 436, endPoint y: 409, distance: 123.4
drag, startPoint x: 631, startPoint y: 402, endPoint x: 623, endPoint y: 404, distance: 7.6
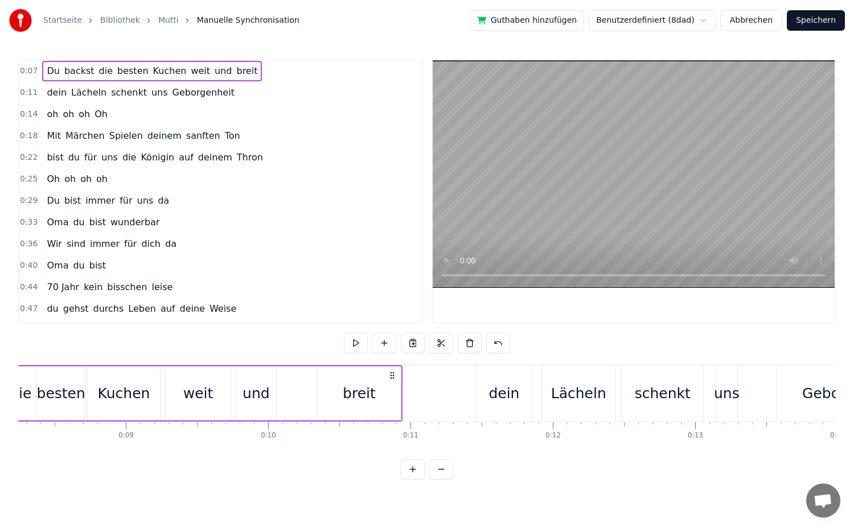
scroll to position [0, 1016]
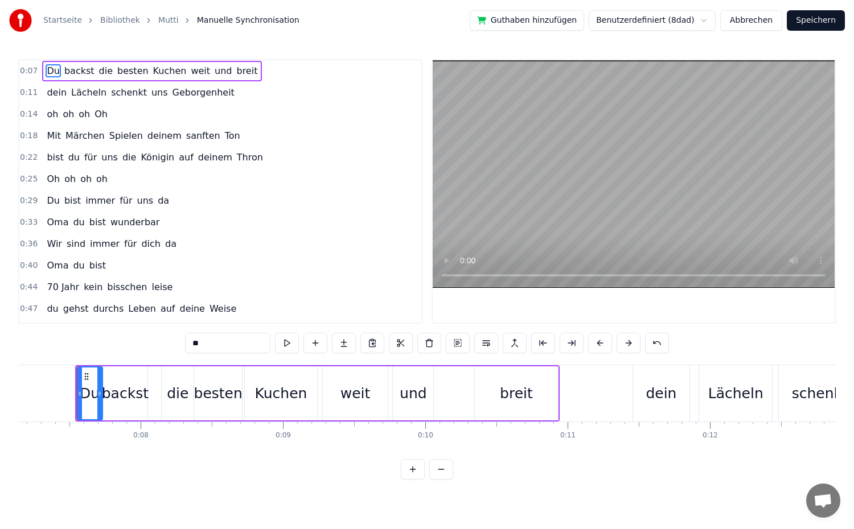
drag, startPoint x: 87, startPoint y: 410, endPoint x: 100, endPoint y: 410, distance: 12.5
type input "******"
drag, startPoint x: 105, startPoint y: 402, endPoint x: 118, endPoint y: 406, distance: 14.2
drag, startPoint x: 98, startPoint y: 403, endPoint x: 113, endPoint y: 405, distance: 14.3
type input "**"
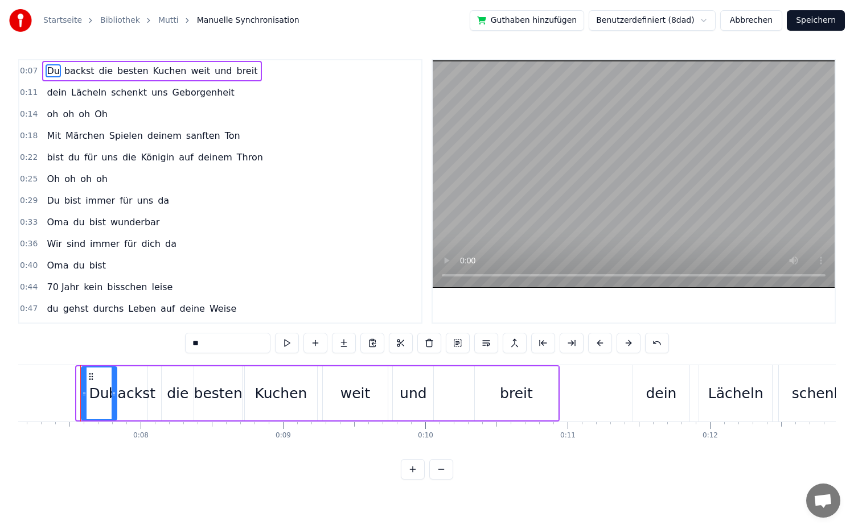
drag, startPoint x: 79, startPoint y: 403, endPoint x: 89, endPoint y: 405, distance: 9.9
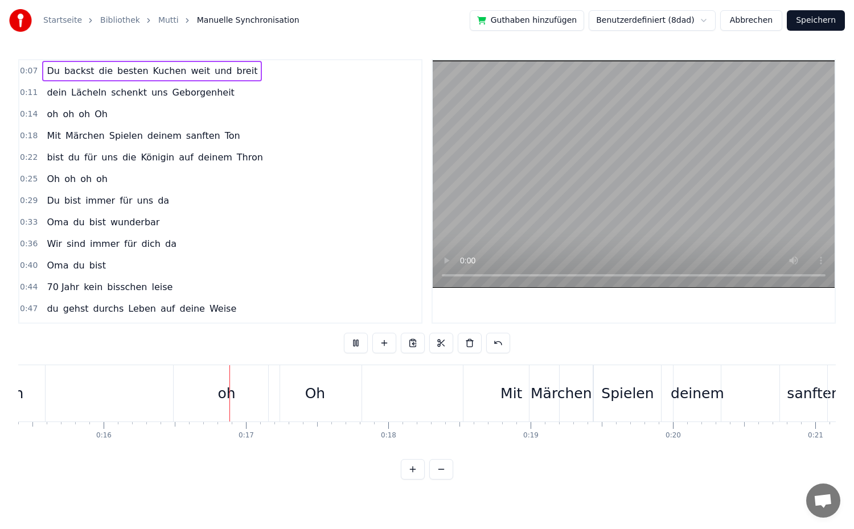
scroll to position [0, 2277]
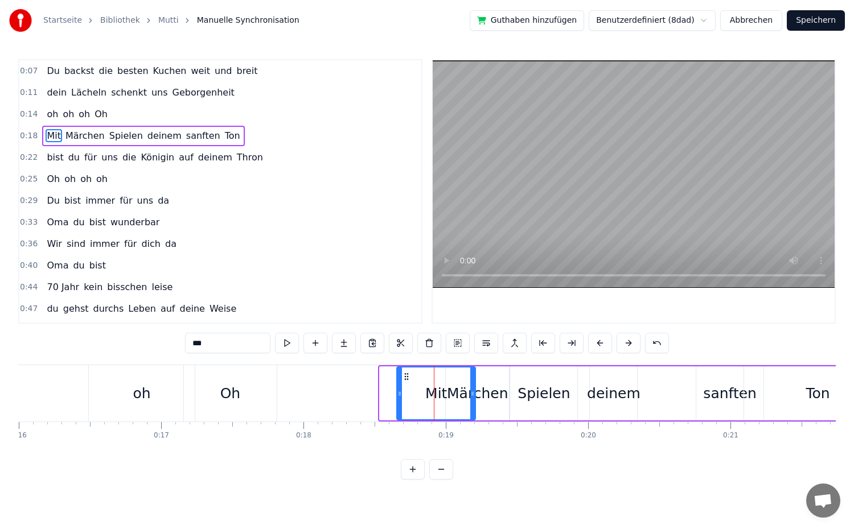
drag, startPoint x: 384, startPoint y: 398, endPoint x: 401, endPoint y: 402, distance: 17.7
drag, startPoint x: 474, startPoint y: 408, endPoint x: 458, endPoint y: 408, distance: 15.9
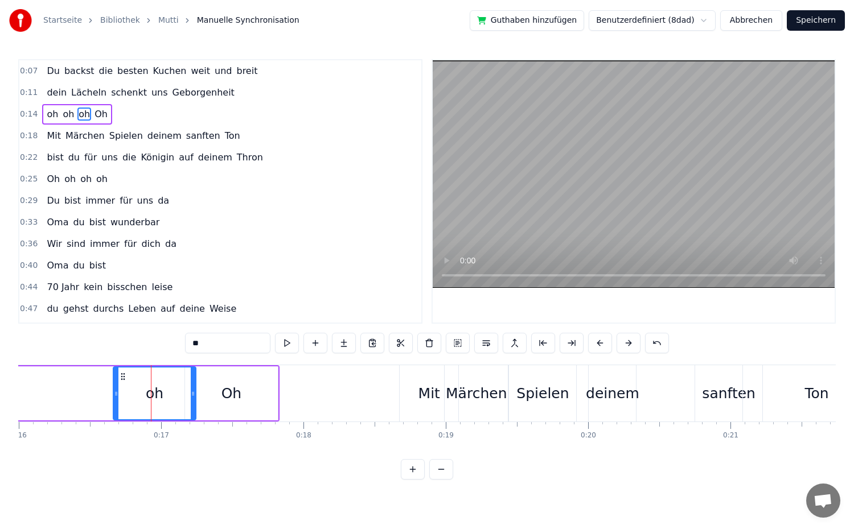
drag, startPoint x: 92, startPoint y: 394, endPoint x: 143, endPoint y: 404, distance: 52.8
drag, startPoint x: 191, startPoint y: 401, endPoint x: 164, endPoint y: 402, distance: 27.4
type input "**"
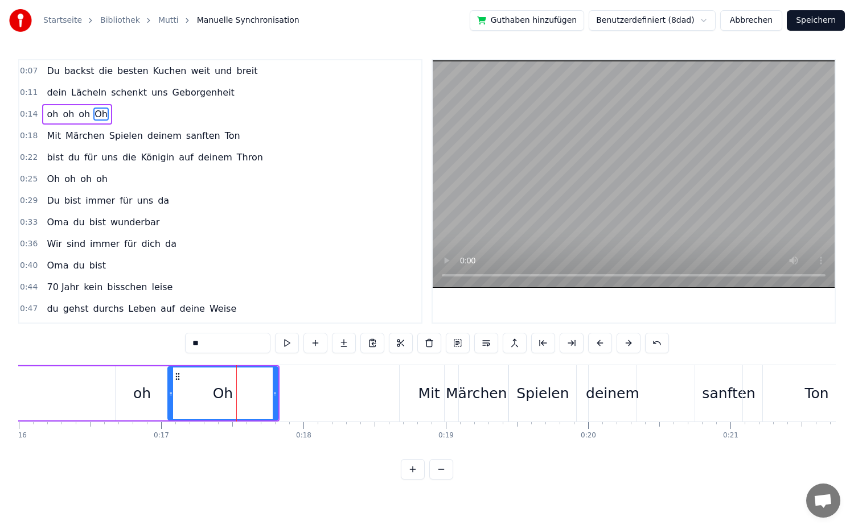
drag, startPoint x: 187, startPoint y: 399, endPoint x: 170, endPoint y: 399, distance: 17.1
drag, startPoint x: 274, startPoint y: 402, endPoint x: 241, endPoint y: 406, distance: 32.6
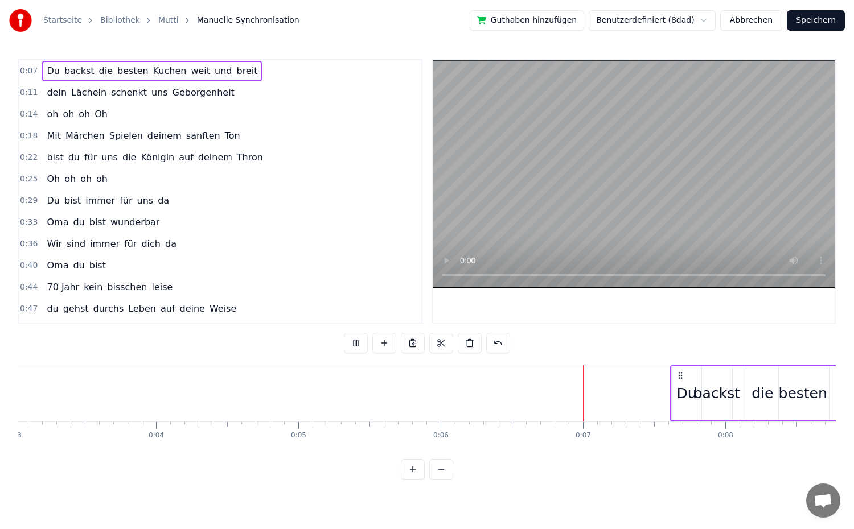
scroll to position [0, 861]
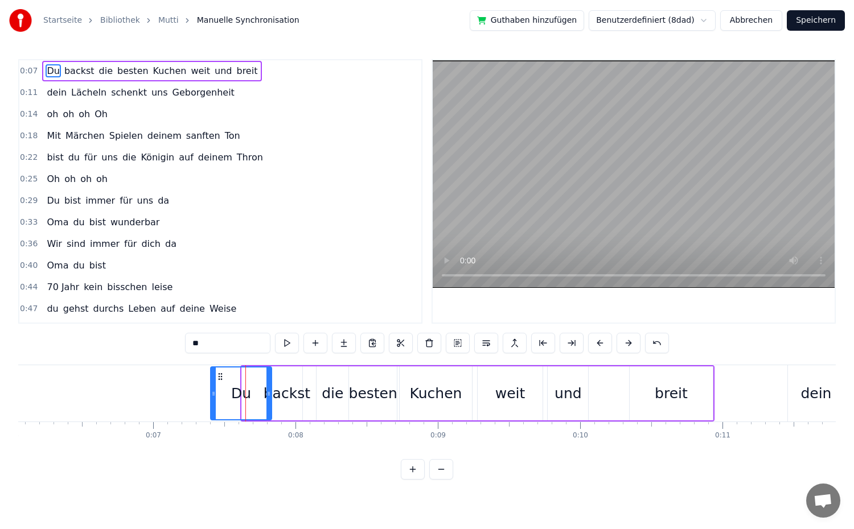
drag, startPoint x: 244, startPoint y: 398, endPoint x: 212, endPoint y: 399, distance: 31.3
drag, startPoint x: 269, startPoint y: 404, endPoint x: 262, endPoint y: 406, distance: 7.6
drag, startPoint x: 275, startPoint y: 403, endPoint x: 269, endPoint y: 404, distance: 5.7
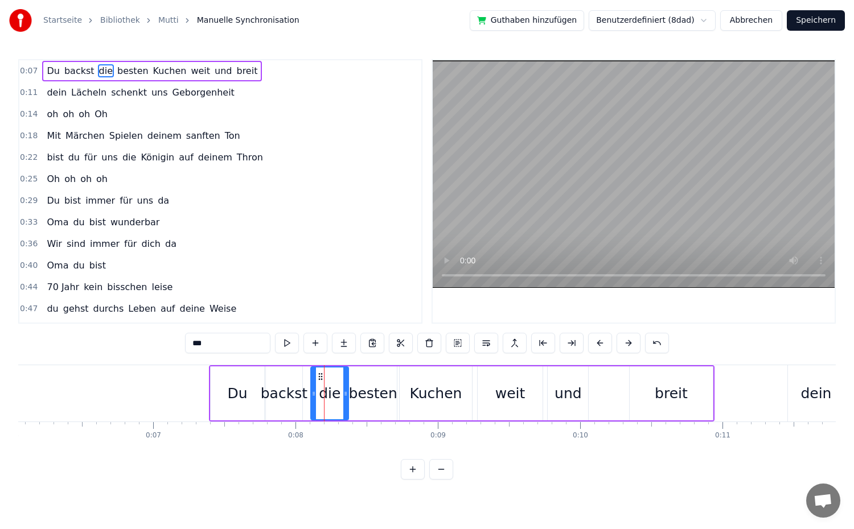
drag, startPoint x: 318, startPoint y: 400, endPoint x: 310, endPoint y: 403, distance: 7.9
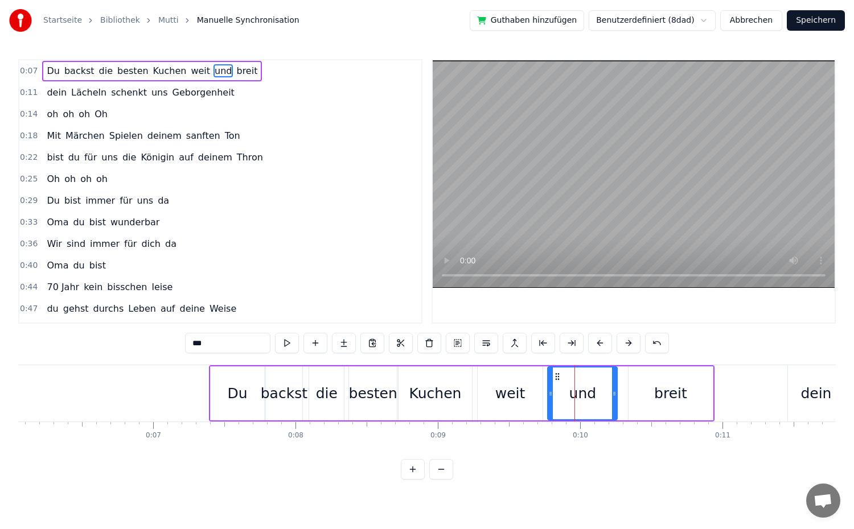
drag, startPoint x: 584, startPoint y: 399, endPoint x: 613, endPoint y: 402, distance: 29.2
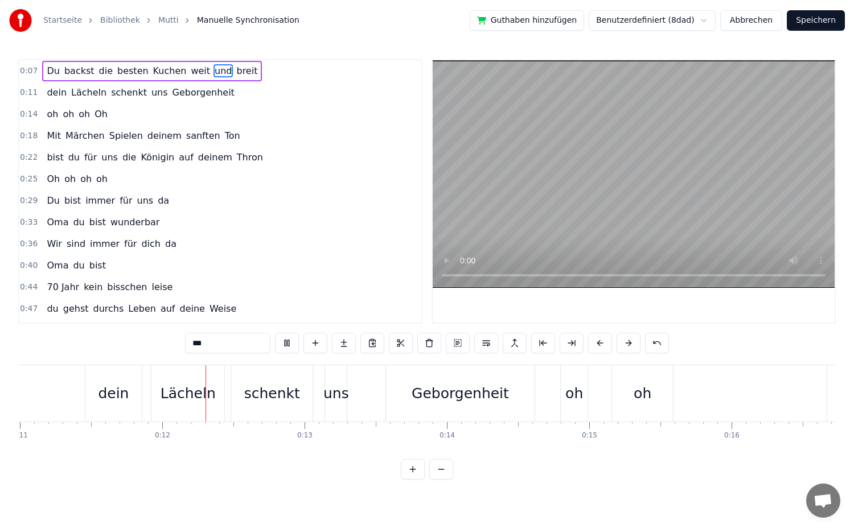
scroll to position [0, 1576]
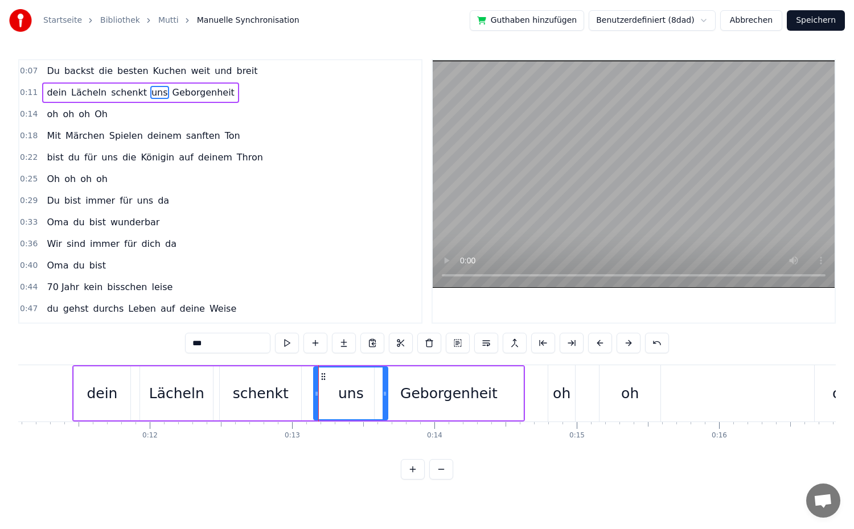
drag, startPoint x: 332, startPoint y: 397, endPoint x: 385, endPoint y: 402, distance: 52.7
drag, startPoint x: 315, startPoint y: 396, endPoint x: 349, endPoint y: 400, distance: 34.3
type input "*******"
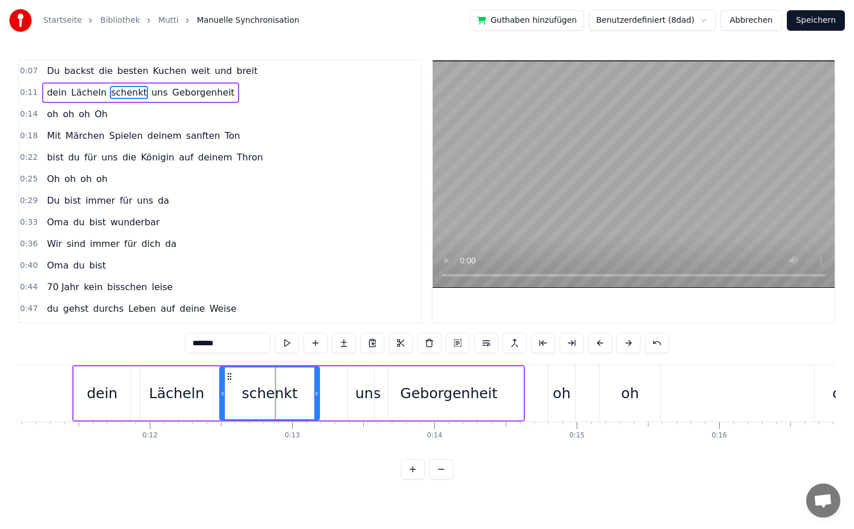
drag, startPoint x: 300, startPoint y: 392, endPoint x: 318, endPoint y: 400, distance: 19.7
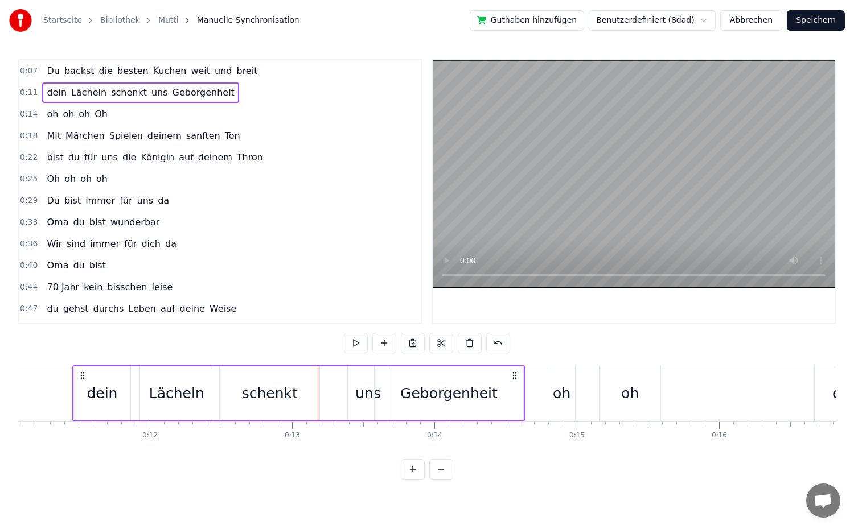
scroll to position [0, 1573]
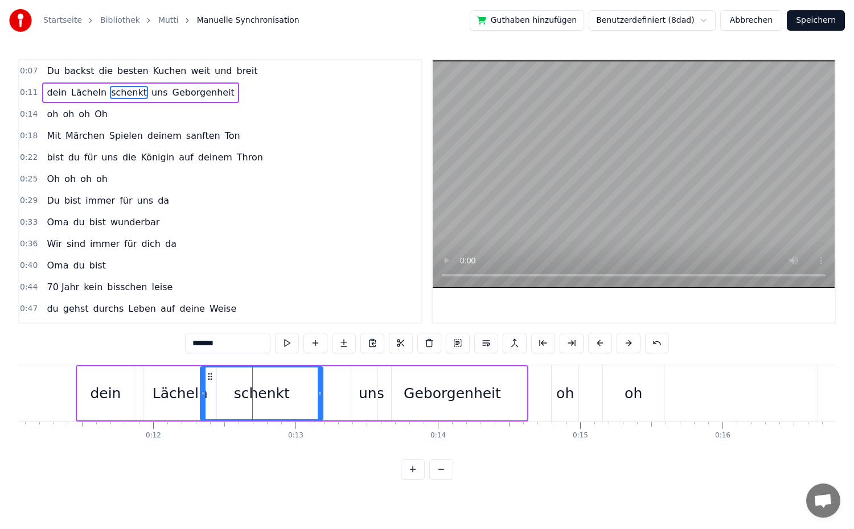
drag, startPoint x: 227, startPoint y: 397, endPoint x: 204, endPoint y: 396, distance: 22.8
drag, startPoint x: 321, startPoint y: 404, endPoint x: 252, endPoint y: 405, distance: 69.5
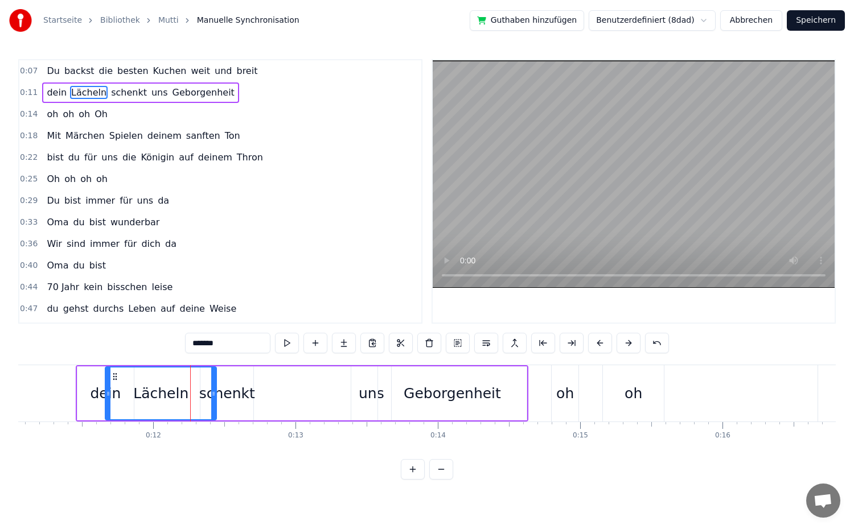
drag, startPoint x: 146, startPoint y: 395, endPoint x: 108, endPoint y: 398, distance: 38.2
drag, startPoint x: 213, startPoint y: 407, endPoint x: 197, endPoint y: 412, distance: 16.6
type input "****"
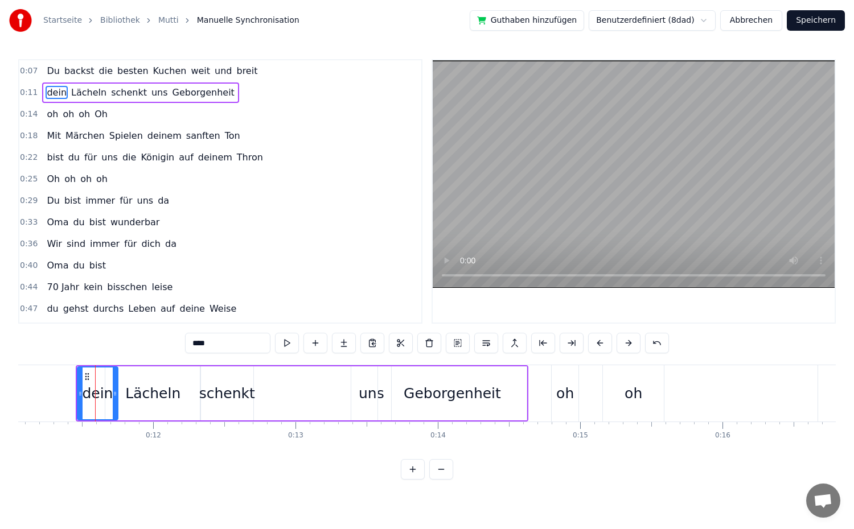
drag, startPoint x: 131, startPoint y: 396, endPoint x: 115, endPoint y: 400, distance: 16.3
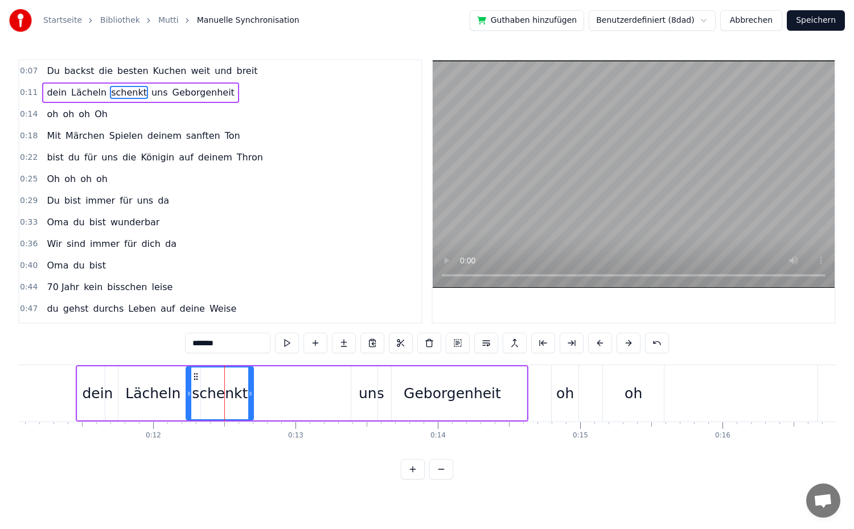
drag, startPoint x: 202, startPoint y: 399, endPoint x: 187, endPoint y: 400, distance: 14.3
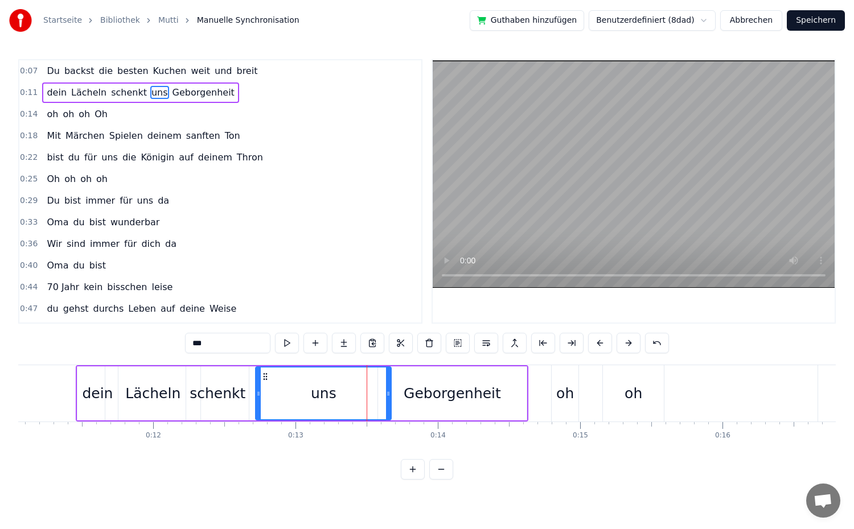
drag, startPoint x: 352, startPoint y: 401, endPoint x: 294, endPoint y: 409, distance: 59.2
drag, startPoint x: 389, startPoint y: 403, endPoint x: 354, endPoint y: 408, distance: 35.6
type input "**********"
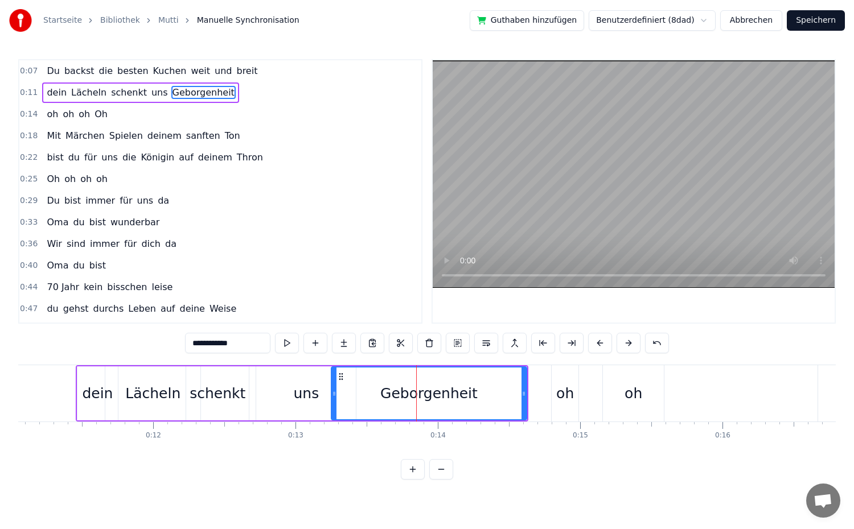
drag, startPoint x: 378, startPoint y: 402, endPoint x: 331, endPoint y: 404, distance: 46.7
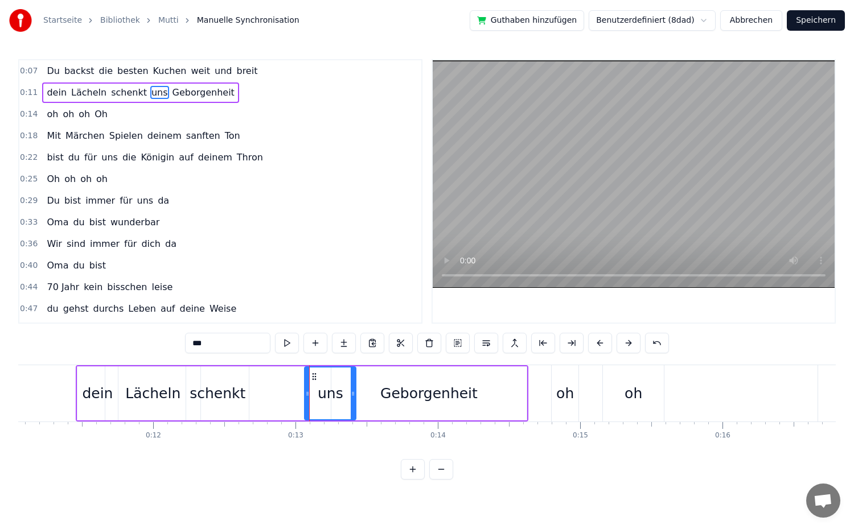
drag, startPoint x: 260, startPoint y: 397, endPoint x: 309, endPoint y: 402, distance: 48.7
type input "*******"
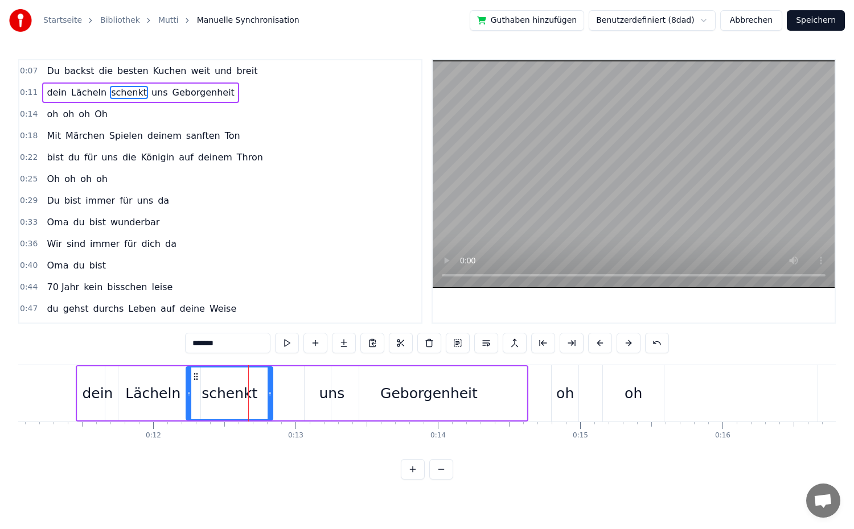
drag, startPoint x: 246, startPoint y: 399, endPoint x: 270, endPoint y: 402, distance: 24.2
drag, startPoint x: 271, startPoint y: 399, endPoint x: 245, endPoint y: 400, distance: 26.2
drag, startPoint x: 188, startPoint y: 393, endPoint x: 169, endPoint y: 397, distance: 19.8
type input "***"
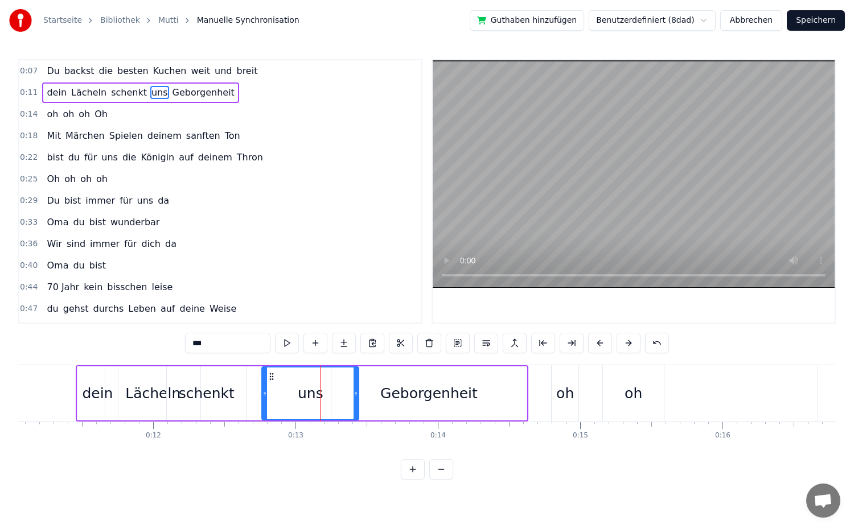
drag, startPoint x: 306, startPoint y: 396, endPoint x: 264, endPoint y: 399, distance: 42.8
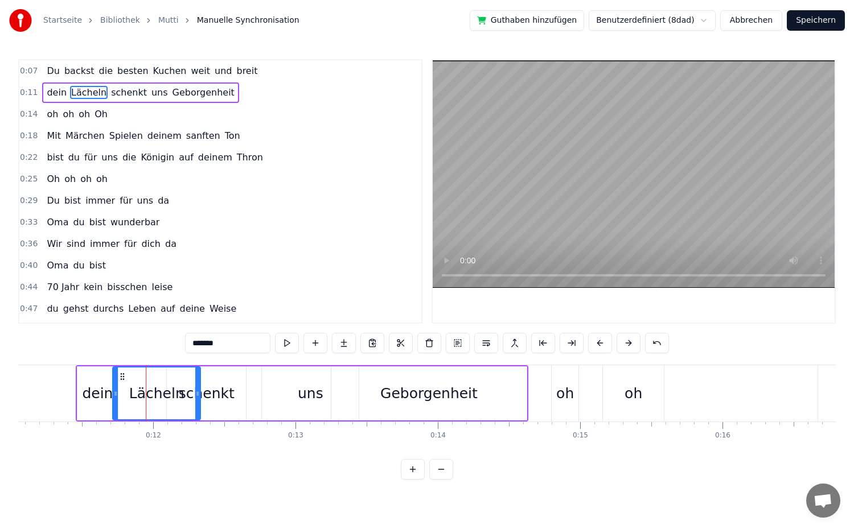
drag, startPoint x: 109, startPoint y: 397, endPoint x: 116, endPoint y: 398, distance: 7.4
drag, startPoint x: 197, startPoint y: 399, endPoint x: 167, endPoint y: 404, distance: 30.1
type input "*******"
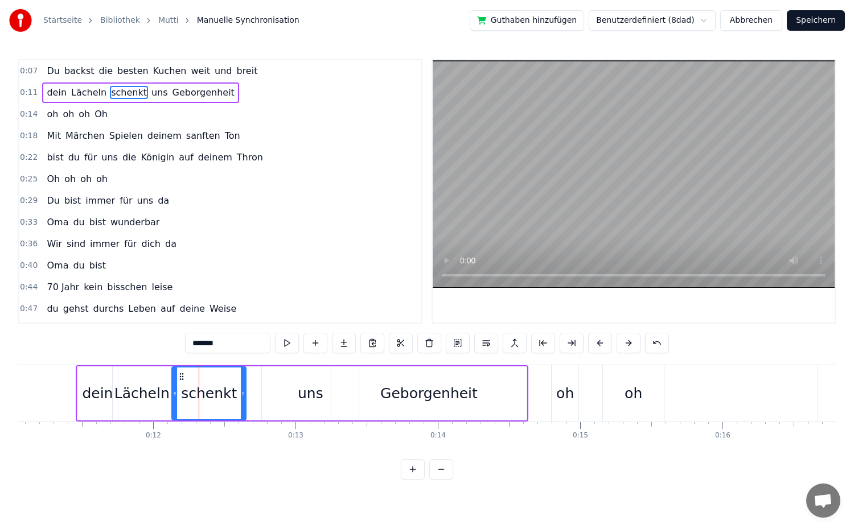
drag, startPoint x: 171, startPoint y: 396, endPoint x: 209, endPoint y: 398, distance: 38.2
drag, startPoint x: 243, startPoint y: 394, endPoint x: 240, endPoint y: 400, distance: 6.4
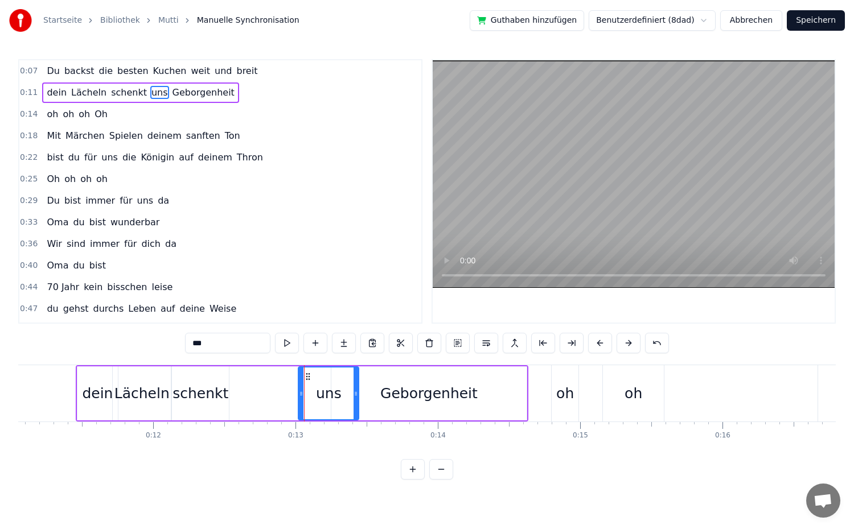
drag, startPoint x: 265, startPoint y: 396, endPoint x: 301, endPoint y: 401, distance: 36.7
drag, startPoint x: 357, startPoint y: 393, endPoint x: 311, endPoint y: 401, distance: 46.7
type input "**********"
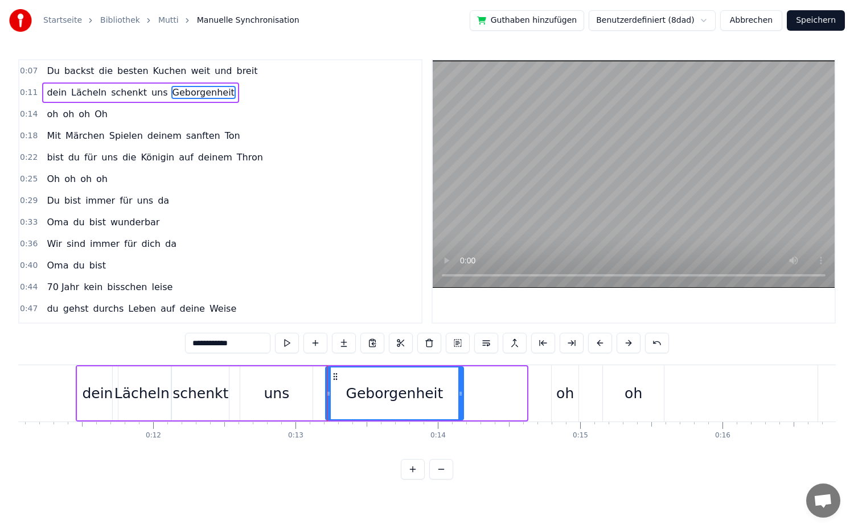
drag, startPoint x: 523, startPoint y: 396, endPoint x: 459, endPoint y: 401, distance: 63.4
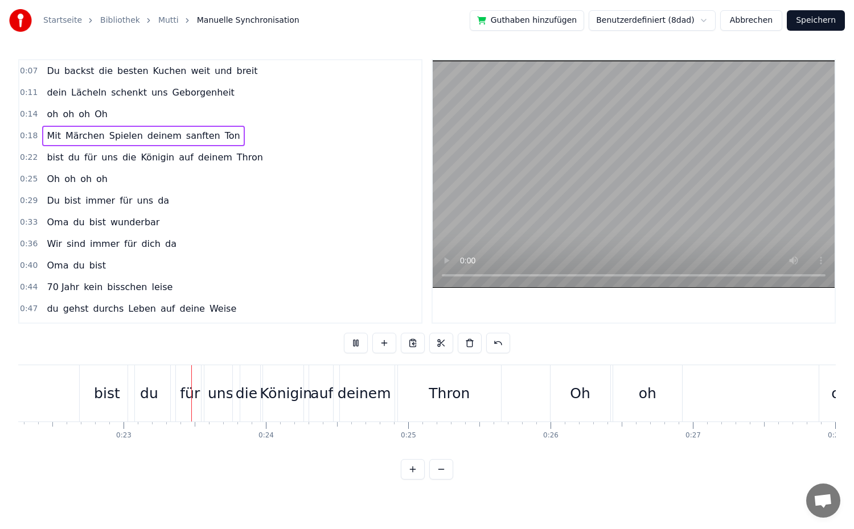
scroll to position [0, 3169]
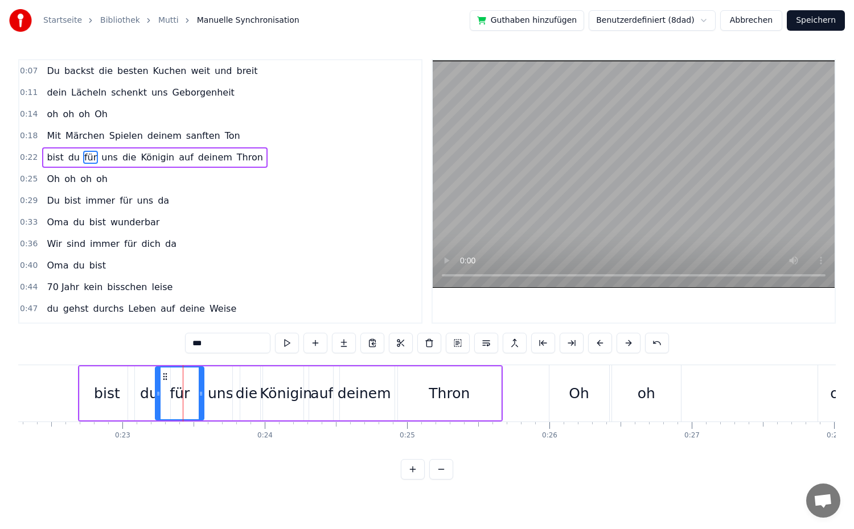
drag, startPoint x: 178, startPoint y: 396, endPoint x: 158, endPoint y: 397, distance: 20.6
drag, startPoint x: 201, startPoint y: 400, endPoint x: 188, endPoint y: 405, distance: 14.3
drag, startPoint x: 203, startPoint y: 396, endPoint x: 185, endPoint y: 400, distance: 18.0
drag, startPoint x: 237, startPoint y: 398, endPoint x: 221, endPoint y: 400, distance: 16.1
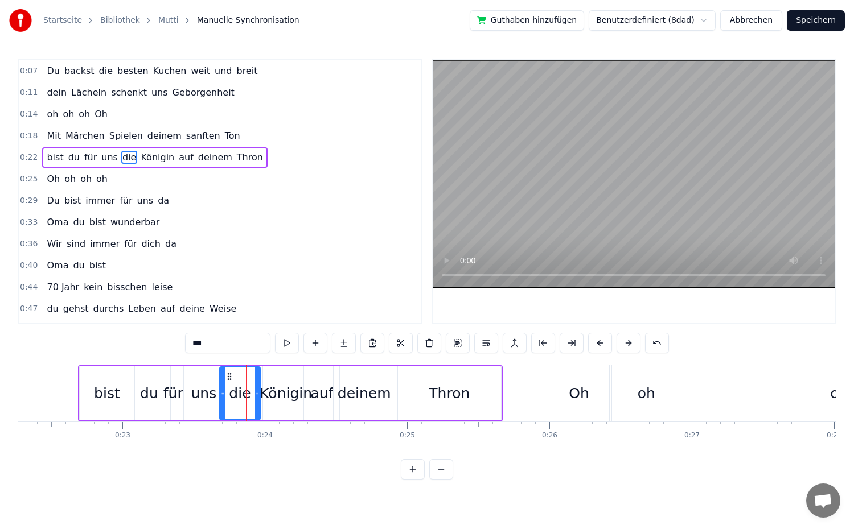
drag, startPoint x: 237, startPoint y: 395, endPoint x: 224, endPoint y: 397, distance: 13.4
drag, startPoint x: 257, startPoint y: 398, endPoint x: 243, endPoint y: 399, distance: 13.7
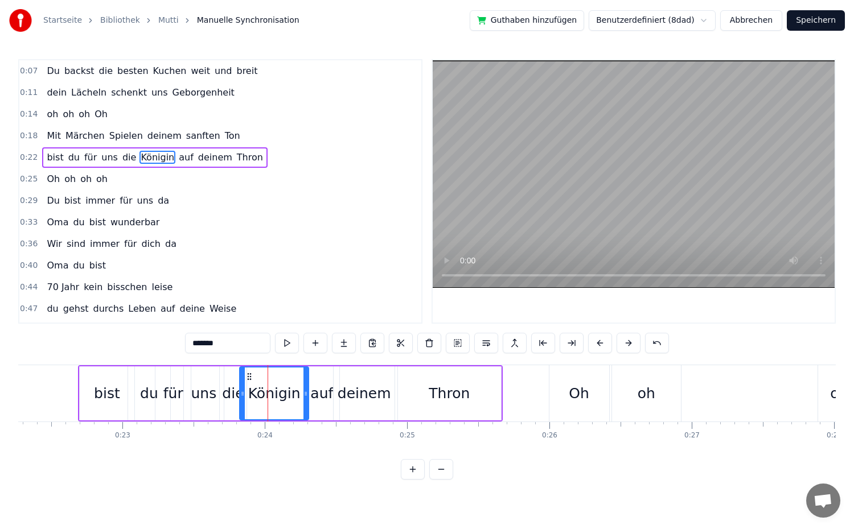
drag, startPoint x: 264, startPoint y: 396, endPoint x: 240, endPoint y: 400, distance: 23.6
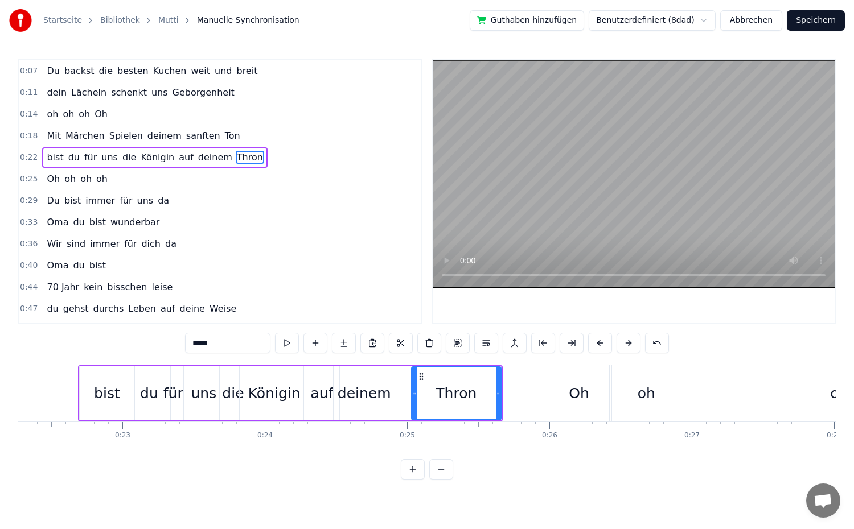
drag, startPoint x: 401, startPoint y: 397, endPoint x: 414, endPoint y: 399, distance: 13.8
drag, startPoint x: 498, startPoint y: 399, endPoint x: 525, endPoint y: 397, distance: 27.4
drag, startPoint x: 414, startPoint y: 397, endPoint x: 432, endPoint y: 401, distance: 18.0
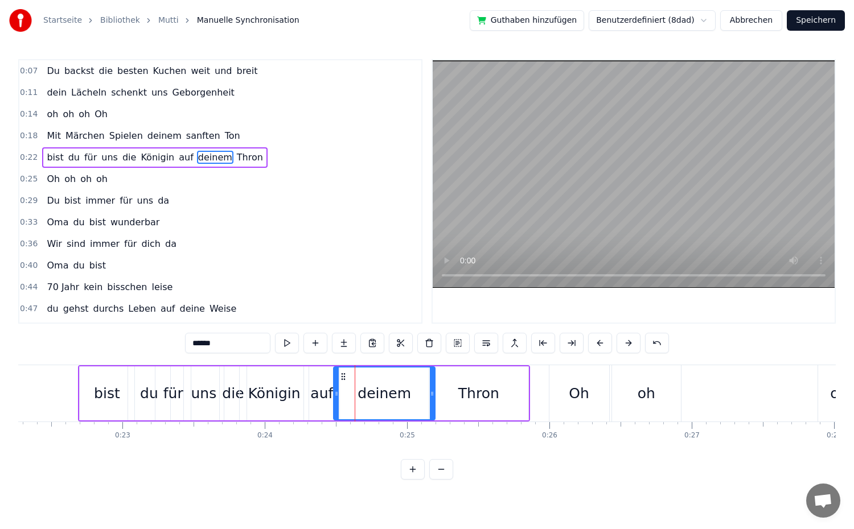
drag, startPoint x: 391, startPoint y: 397, endPoint x: 432, endPoint y: 399, distance: 40.5
drag, startPoint x: 358, startPoint y: 401, endPoint x: 364, endPoint y: 401, distance: 6.3
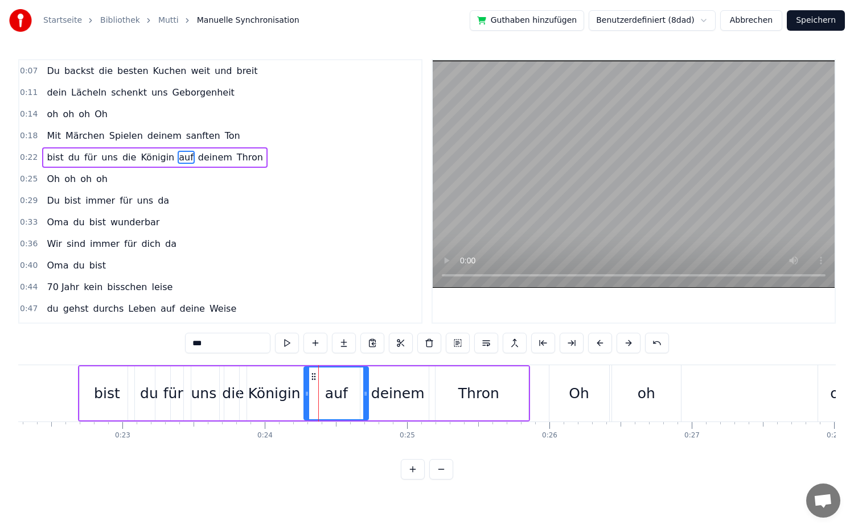
drag, startPoint x: 338, startPoint y: 400, endPoint x: 367, endPoint y: 400, distance: 29.0
drag, startPoint x: 305, startPoint y: 398, endPoint x: 327, endPoint y: 399, distance: 22.8
type input "*******"
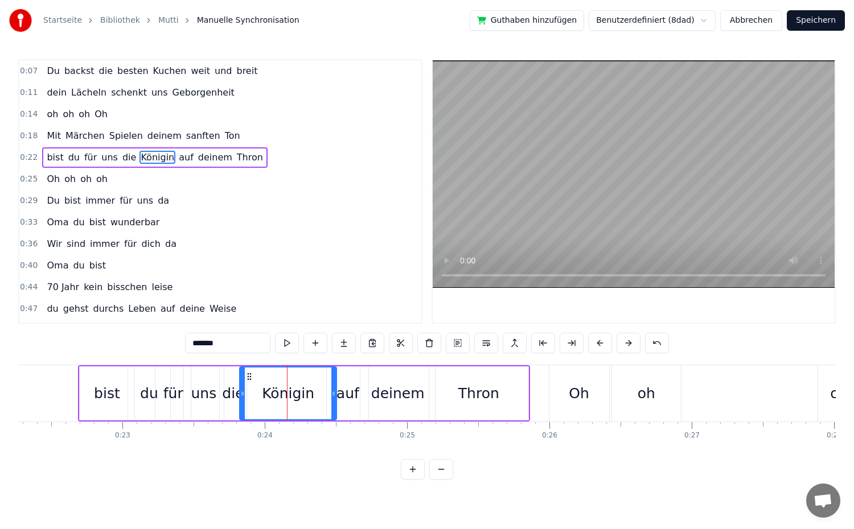
drag, startPoint x: 307, startPoint y: 396, endPoint x: 335, endPoint y: 401, distance: 27.7
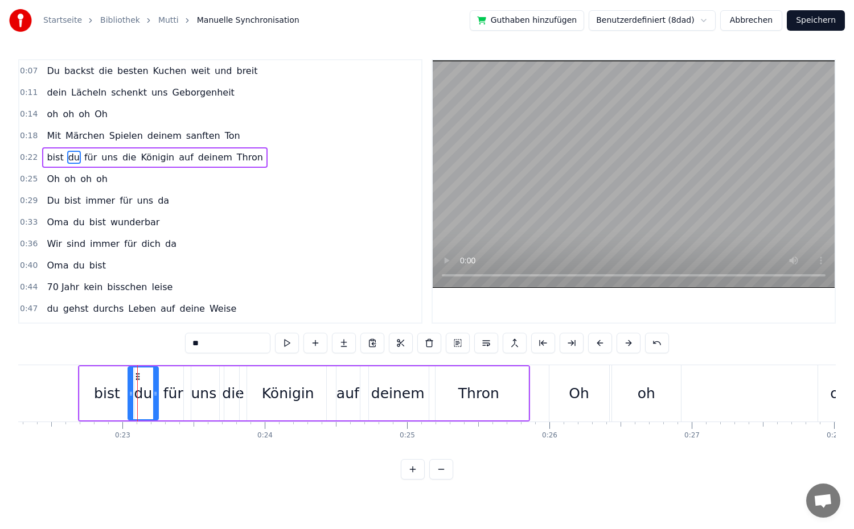
drag, startPoint x: 166, startPoint y: 397, endPoint x: 151, endPoint y: 398, distance: 14.3
drag, startPoint x: 129, startPoint y: 399, endPoint x: 116, endPoint y: 399, distance: 12.5
drag, startPoint x: 155, startPoint y: 397, endPoint x: 139, endPoint y: 397, distance: 15.9
drag, startPoint x: 132, startPoint y: 401, endPoint x: 114, endPoint y: 401, distance: 18.2
drag, startPoint x: 160, startPoint y: 396, endPoint x: 141, endPoint y: 402, distance: 20.3
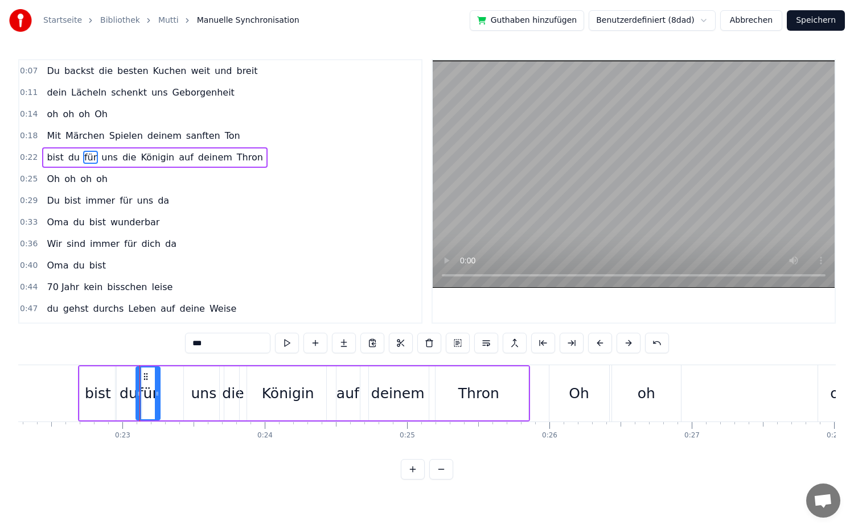
drag, startPoint x: 188, startPoint y: 400, endPoint x: 157, endPoint y: 401, distance: 30.8
drag, startPoint x: 188, startPoint y: 396, endPoint x: 161, endPoint y: 400, distance: 27.7
drag, startPoint x: 221, startPoint y: 397, endPoint x: 177, endPoint y: 401, distance: 44.6
drag, startPoint x: 222, startPoint y: 397, endPoint x: 183, endPoint y: 397, distance: 39.3
drag, startPoint x: 244, startPoint y: 400, endPoint x: 215, endPoint y: 403, distance: 29.2
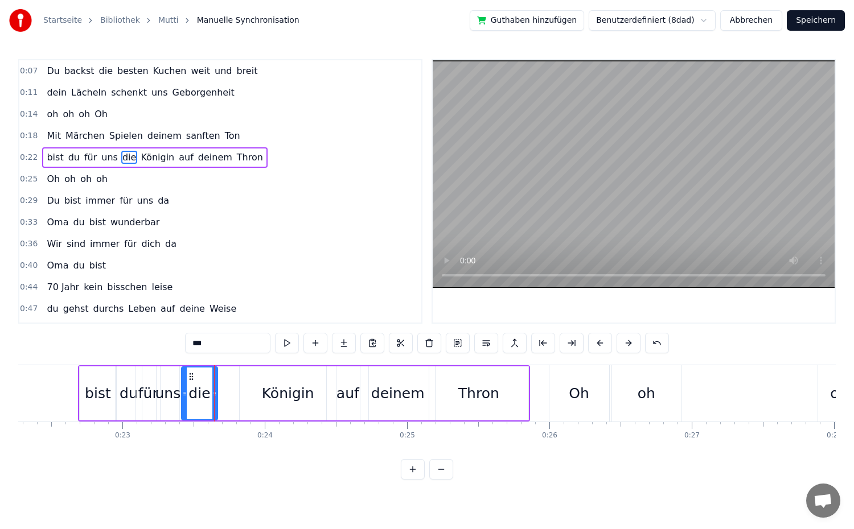
type input "*******"
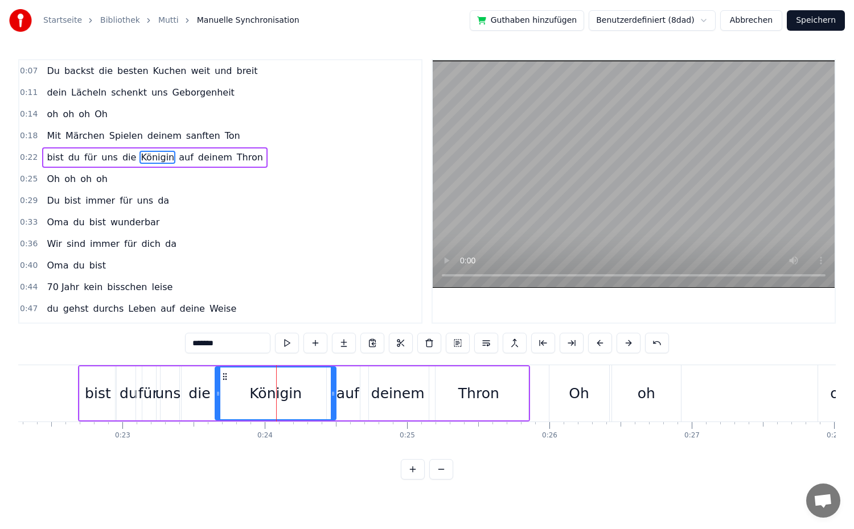
drag, startPoint x: 244, startPoint y: 396, endPoint x: 219, endPoint y: 400, distance: 24.8
drag, startPoint x: 333, startPoint y: 394, endPoint x: 330, endPoint y: 401, distance: 7.9
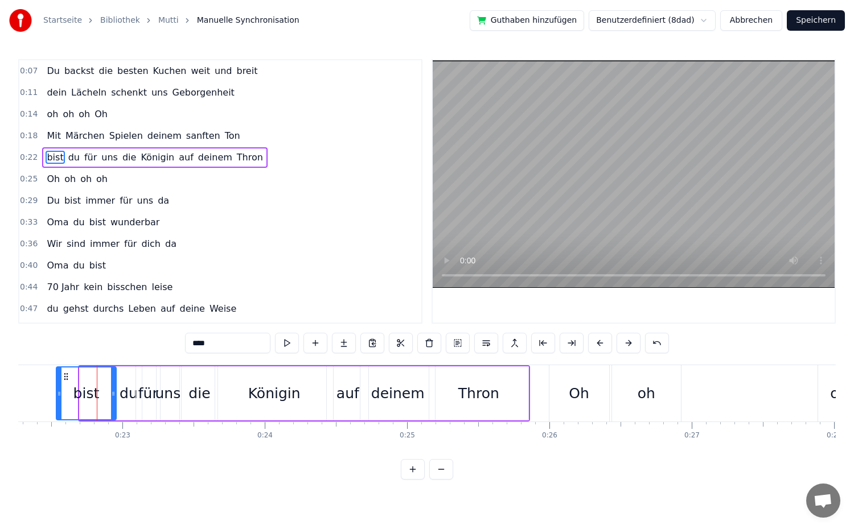
drag, startPoint x: 82, startPoint y: 399, endPoint x: 59, endPoint y: 400, distance: 23.4
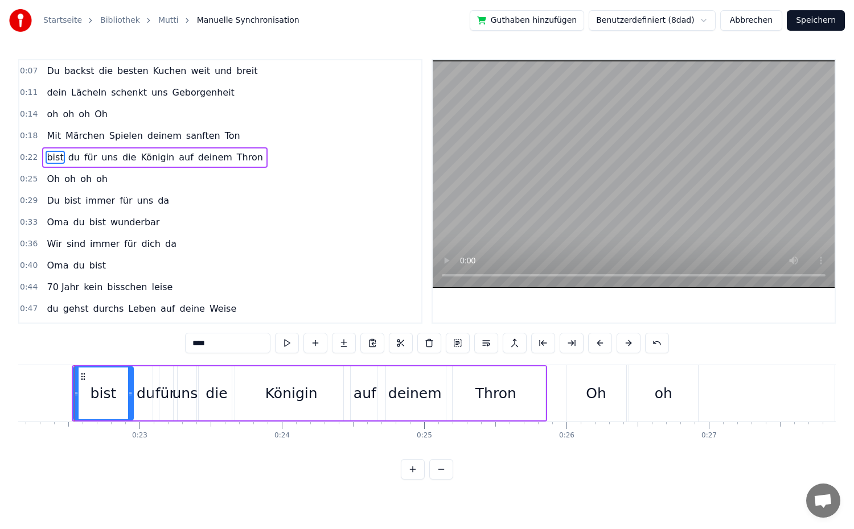
scroll to position [0, 3152]
drag, startPoint x: 136, startPoint y: 401, endPoint x: 129, endPoint y: 402, distance: 6.9
type input "***"
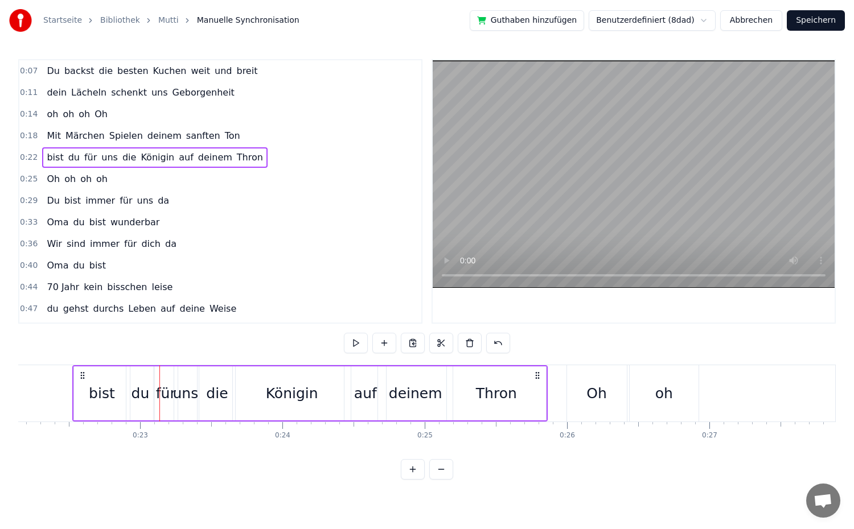
scroll to position [0, 3149]
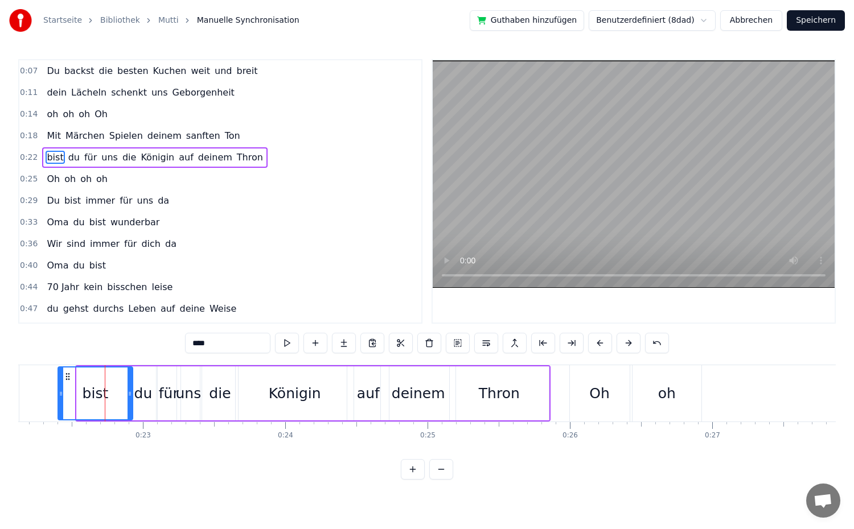
drag, startPoint x: 80, startPoint y: 399, endPoint x: 61, endPoint y: 400, distance: 18.8
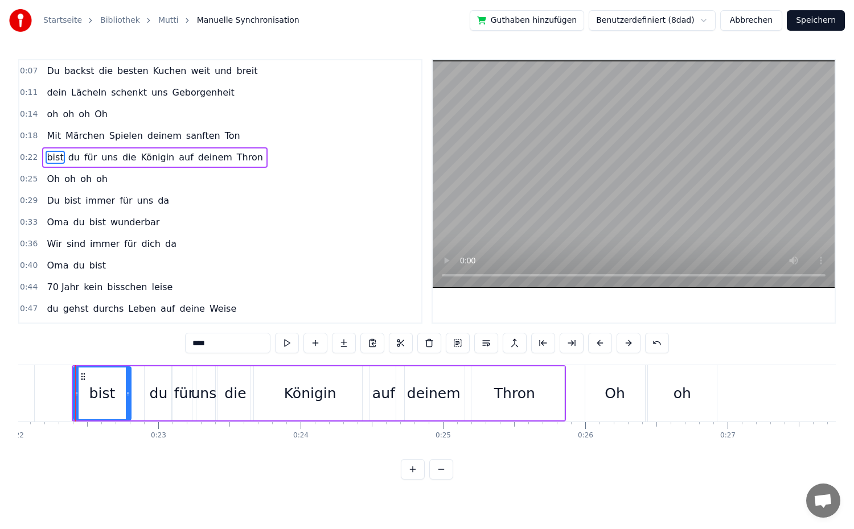
drag, startPoint x: 145, startPoint y: 400, endPoint x: 128, endPoint y: 404, distance: 17.5
drag, startPoint x: 148, startPoint y: 400, endPoint x: 125, endPoint y: 404, distance: 23.0
drag, startPoint x: 168, startPoint y: 403, endPoint x: 158, endPoint y: 408, distance: 11.5
type input "***"
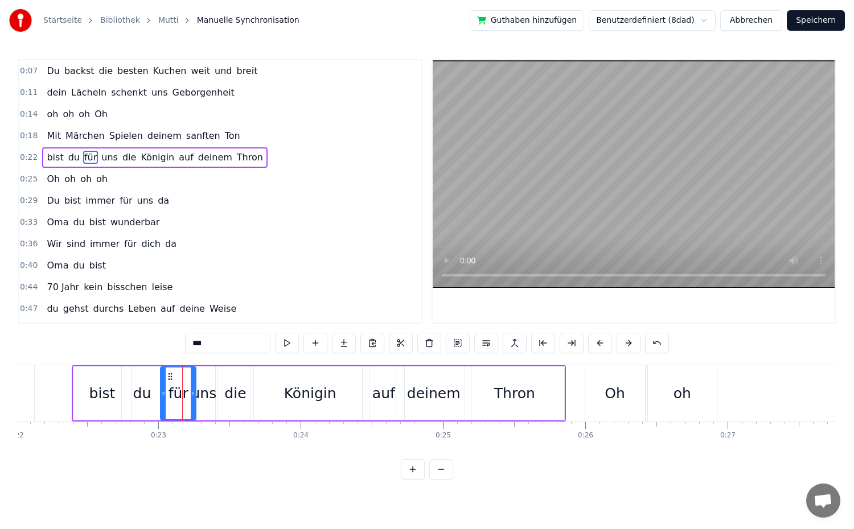
drag, startPoint x: 176, startPoint y: 405, endPoint x: 162, endPoint y: 409, distance: 14.6
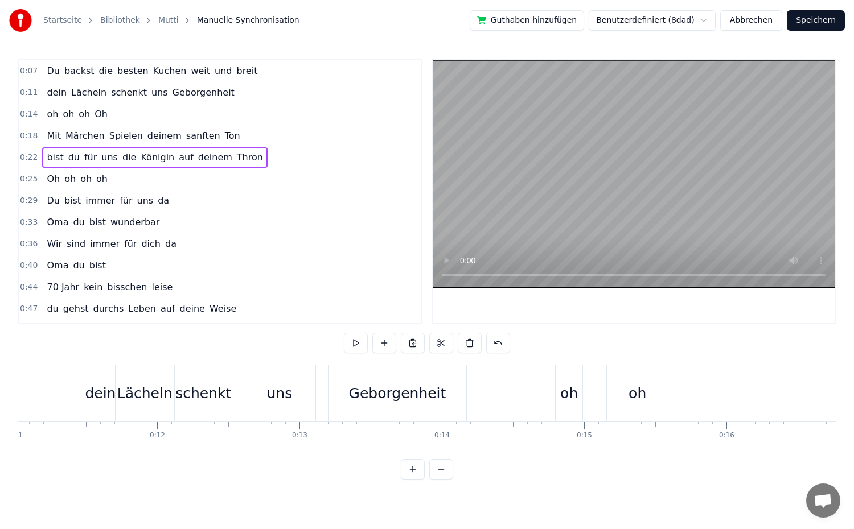
scroll to position [0, 1554]
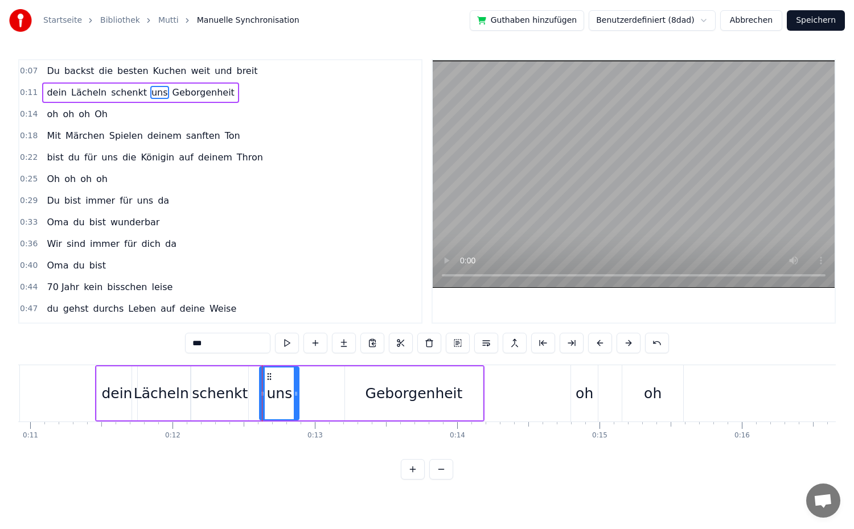
drag, startPoint x: 330, startPoint y: 397, endPoint x: 297, endPoint y: 397, distance: 33.0
type input "**********"
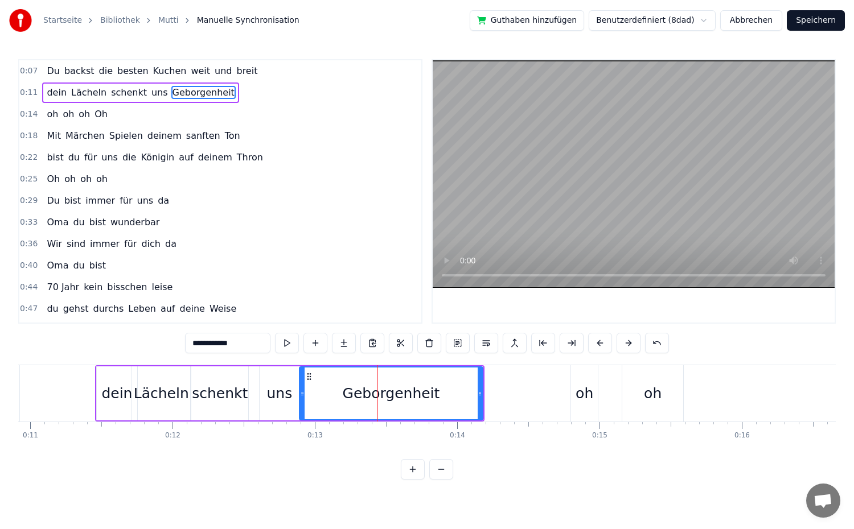
drag, startPoint x: 347, startPoint y: 396, endPoint x: 302, endPoint y: 397, distance: 45.5
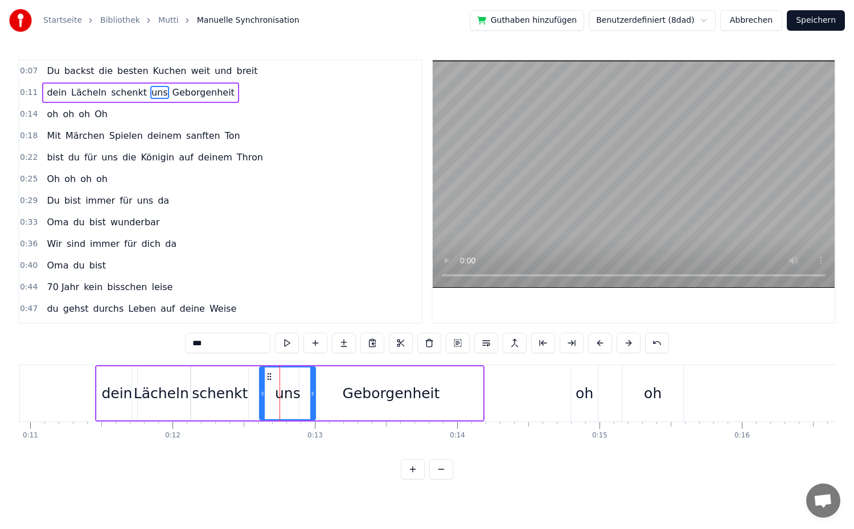
drag, startPoint x: 297, startPoint y: 395, endPoint x: 313, endPoint y: 399, distance: 17.0
drag, startPoint x: 261, startPoint y: 393, endPoint x: 279, endPoint y: 397, distance: 18.2
drag, startPoint x: 280, startPoint y: 402, endPoint x: 252, endPoint y: 409, distance: 28.9
drag, startPoint x: 313, startPoint y: 409, endPoint x: 303, endPoint y: 410, distance: 9.3
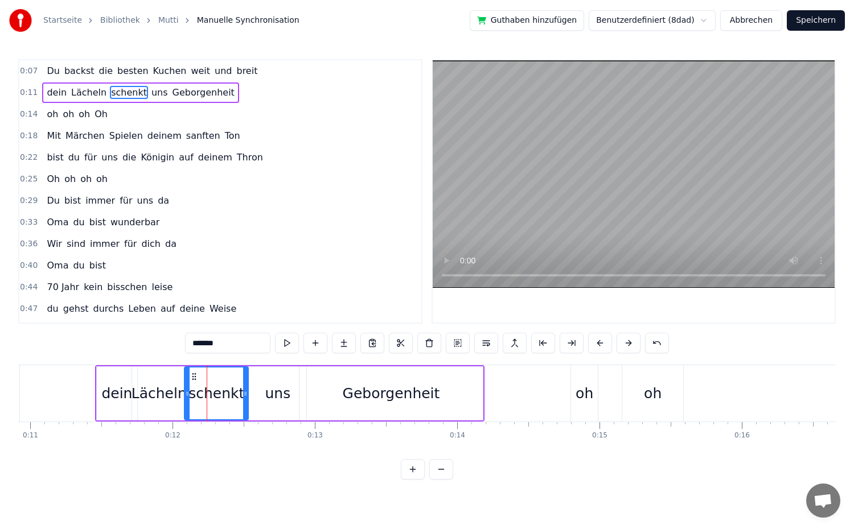
drag, startPoint x: 191, startPoint y: 408, endPoint x: 200, endPoint y: 410, distance: 9.3
type input "***"
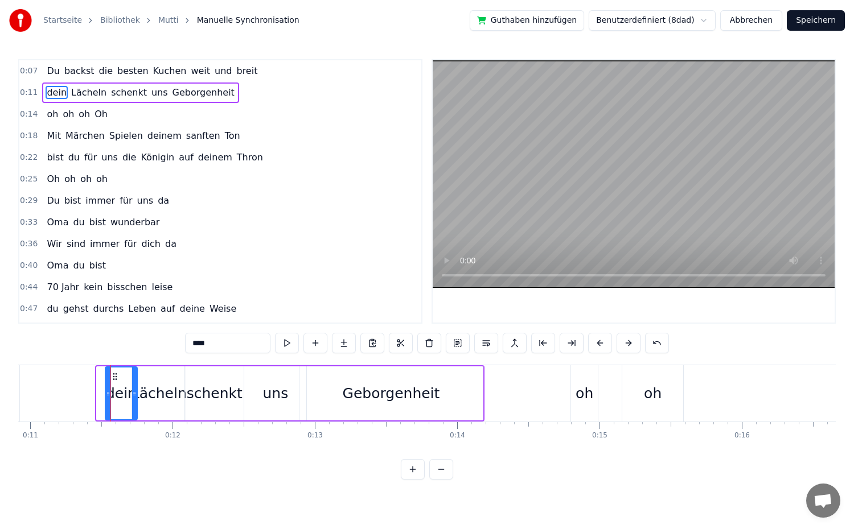
drag, startPoint x: 101, startPoint y: 397, endPoint x: 109, endPoint y: 398, distance: 8.6
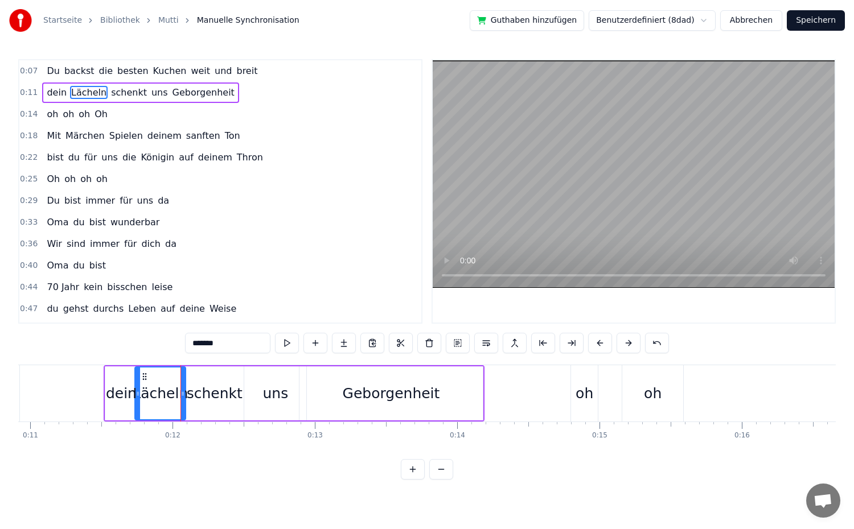
type input "*******"
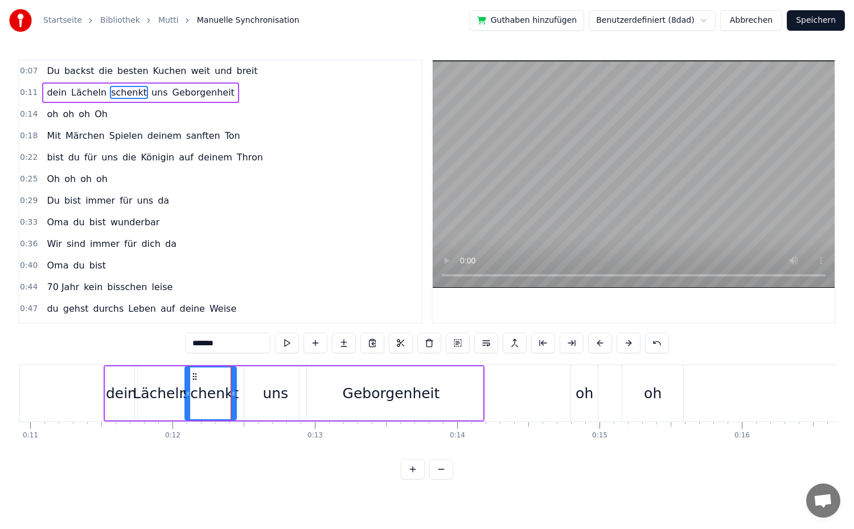
drag, startPoint x: 239, startPoint y: 397, endPoint x: 231, endPoint y: 398, distance: 7.4
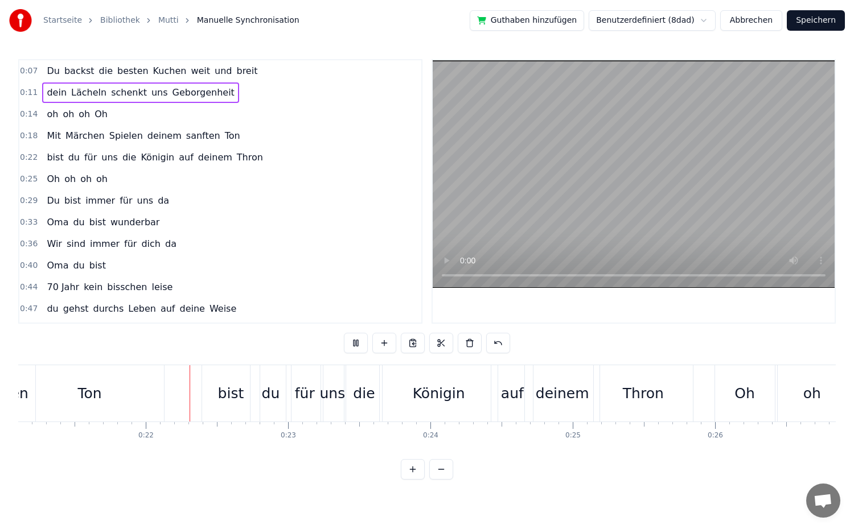
scroll to position [0, 3011]
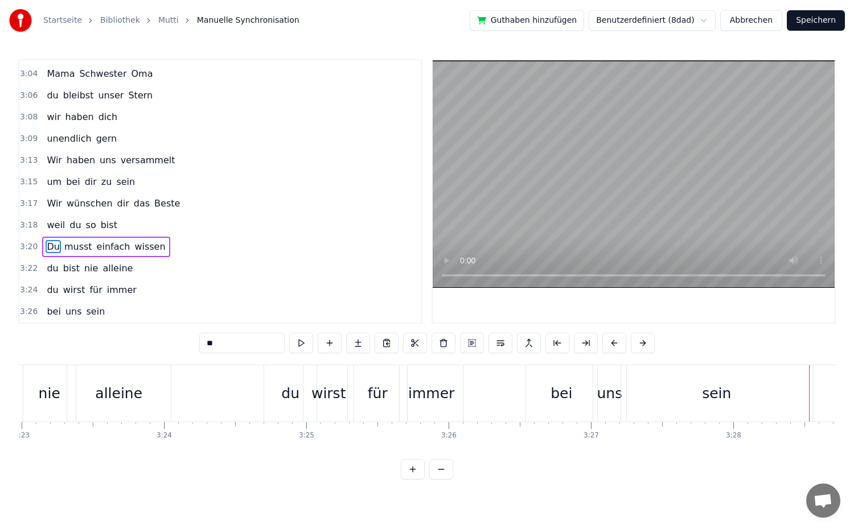
scroll to position [0, 28866]
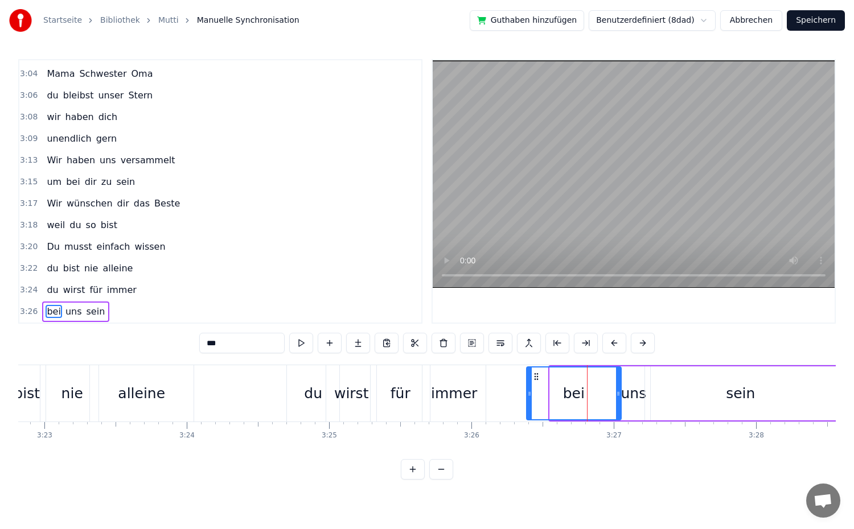
drag, startPoint x: 555, startPoint y: 396, endPoint x: 531, endPoint y: 398, distance: 23.4
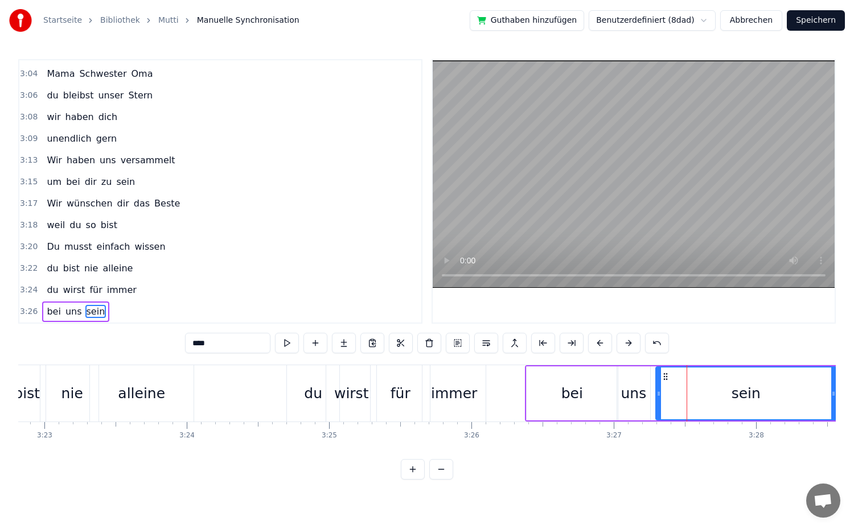
drag, startPoint x: 648, startPoint y: 397, endPoint x: 659, endPoint y: 397, distance: 10.8
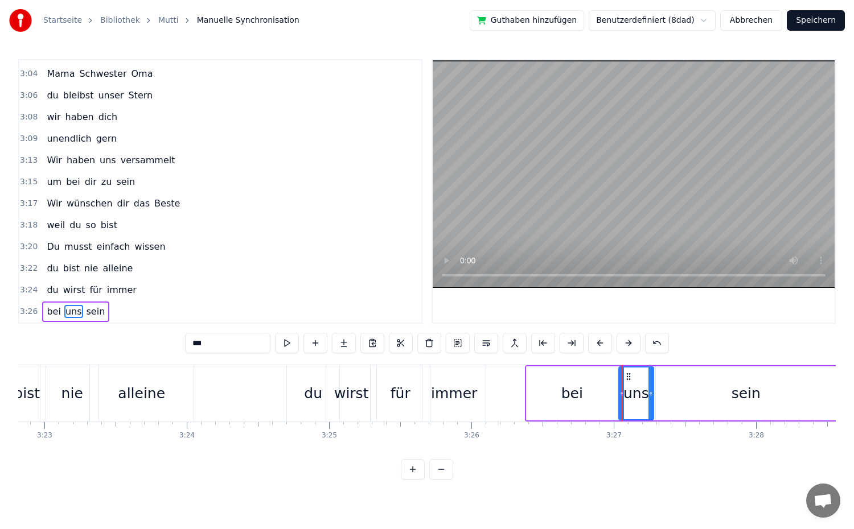
type input "*****"
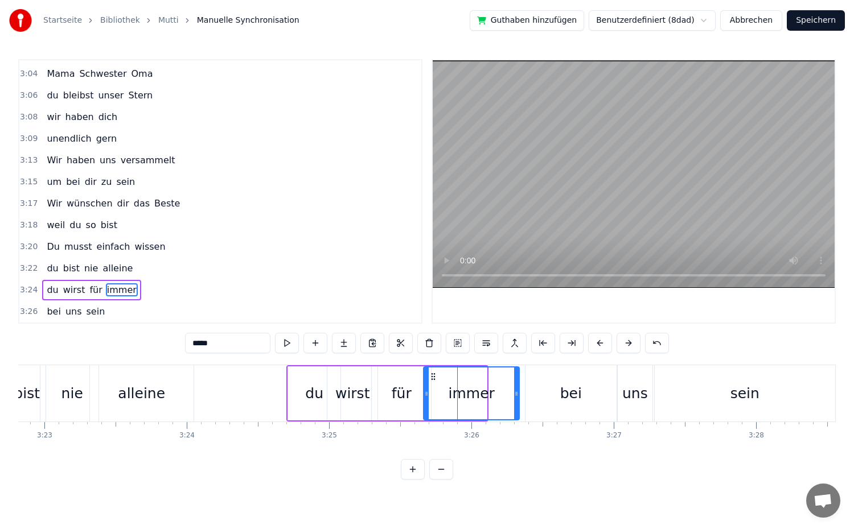
drag, startPoint x: 486, startPoint y: 395, endPoint x: 519, endPoint y: 401, distance: 34.3
drag, startPoint x: 517, startPoint y: 396, endPoint x: 495, endPoint y: 396, distance: 21.6
type input "***"
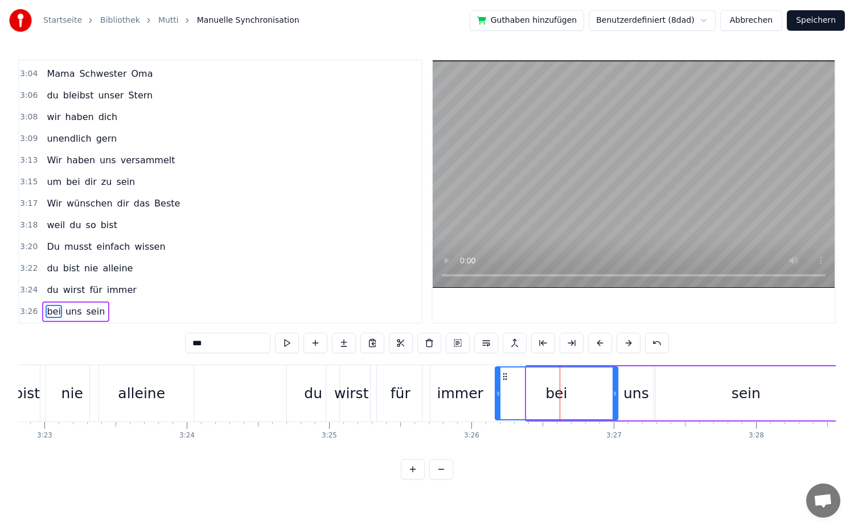
drag, startPoint x: 529, startPoint y: 395, endPoint x: 498, endPoint y: 399, distance: 31.6
drag, startPoint x: 496, startPoint y: 397, endPoint x: 514, endPoint y: 399, distance: 17.7
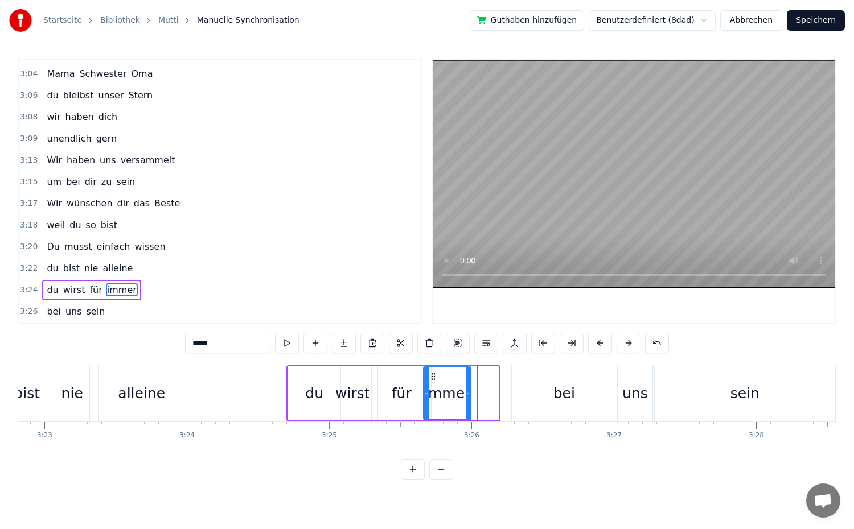
drag, startPoint x: 496, startPoint y: 397, endPoint x: 469, endPoint y: 399, distance: 27.9
type input "***"
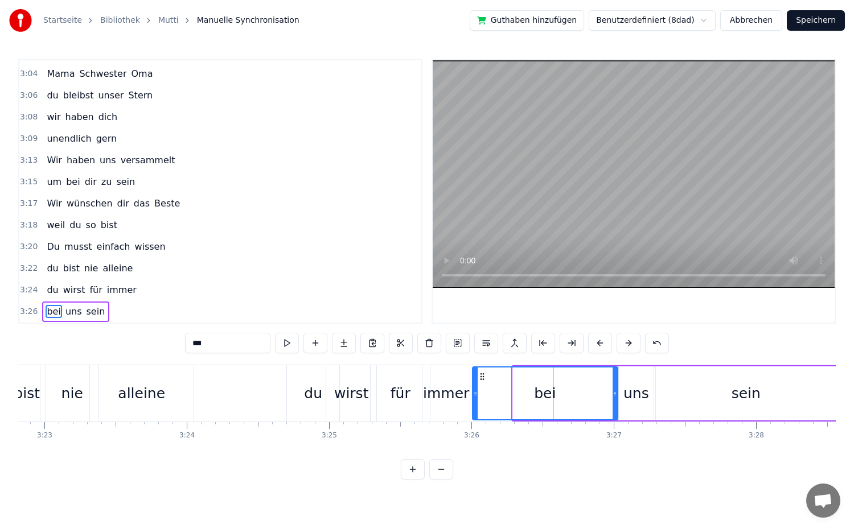
drag, startPoint x: 514, startPoint y: 401, endPoint x: 473, endPoint y: 404, distance: 40.6
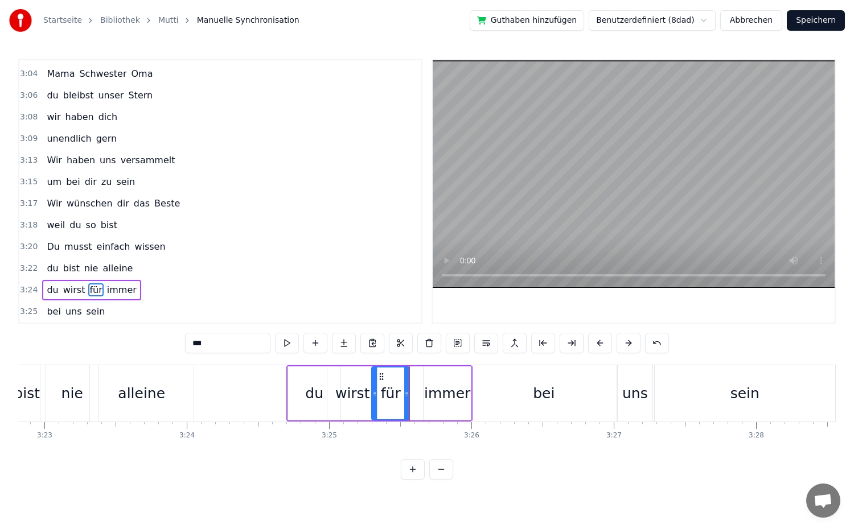
drag, startPoint x: 429, startPoint y: 399, endPoint x: 407, endPoint y: 402, distance: 21.9
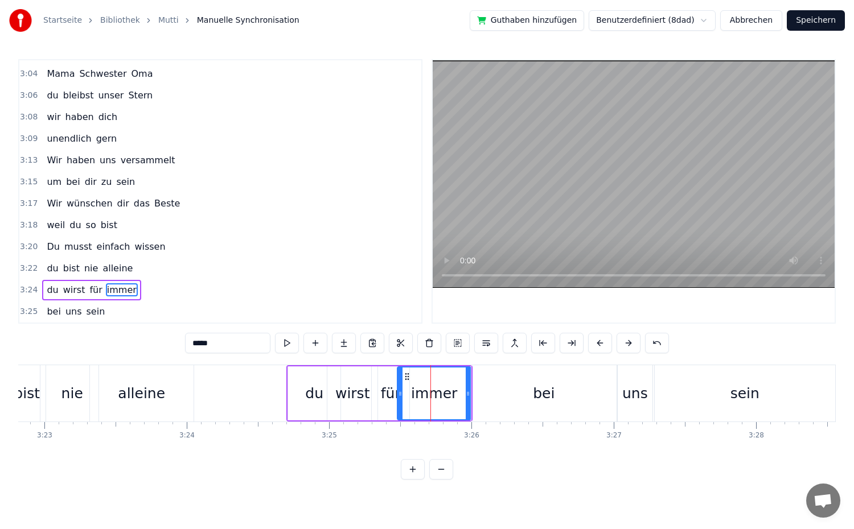
drag, startPoint x: 425, startPoint y: 401, endPoint x: 399, endPoint y: 406, distance: 26.7
type input "***"
drag, startPoint x: 408, startPoint y: 400, endPoint x: 397, endPoint y: 402, distance: 11.1
drag, startPoint x: 469, startPoint y: 402, endPoint x: 455, endPoint y: 404, distance: 13.2
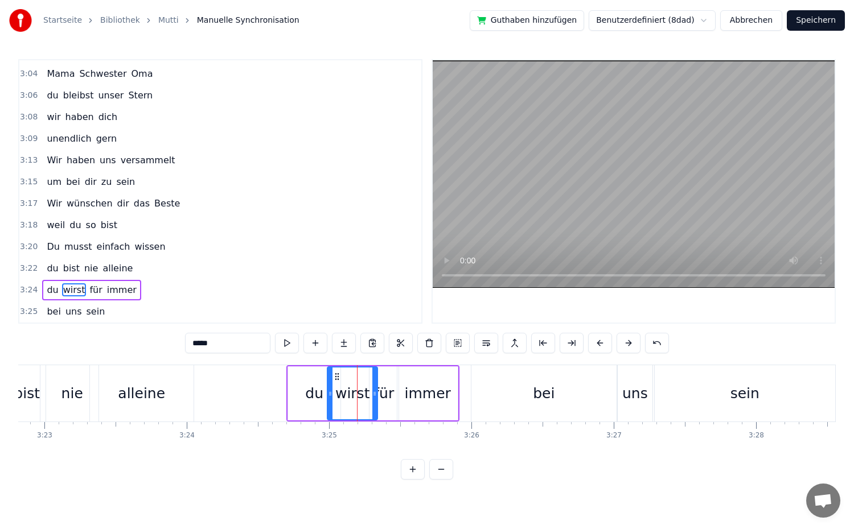
type input "**"
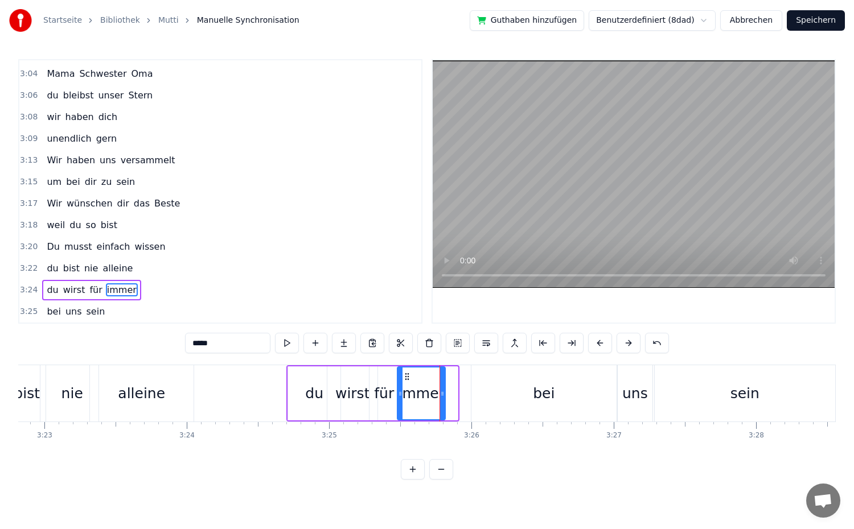
drag, startPoint x: 455, startPoint y: 397, endPoint x: 443, endPoint y: 403, distance: 13.8
drag, startPoint x: 399, startPoint y: 400, endPoint x: 384, endPoint y: 405, distance: 15.1
drag, startPoint x: 443, startPoint y: 400, endPoint x: 465, endPoint y: 401, distance: 21.7
drag, startPoint x: 464, startPoint y: 398, endPoint x: 491, endPoint y: 399, distance: 27.4
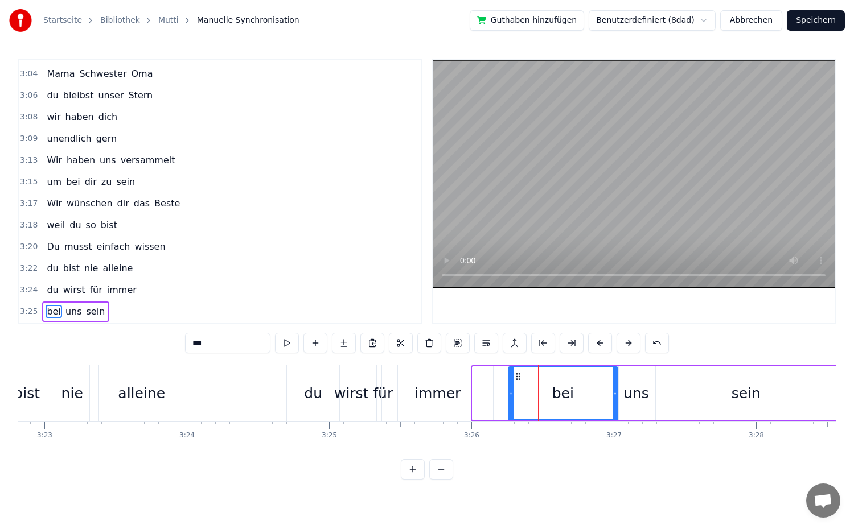
drag, startPoint x: 474, startPoint y: 401, endPoint x: 510, endPoint y: 406, distance: 36.2
type input "*****"
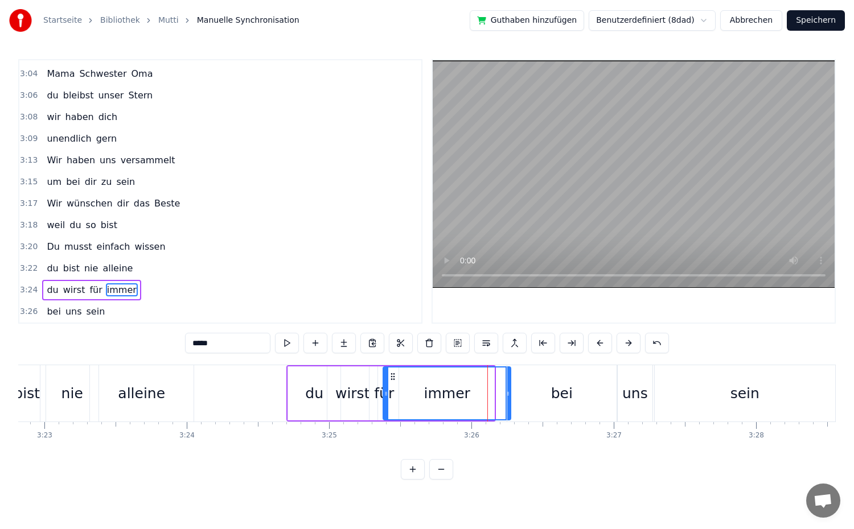
drag, startPoint x: 492, startPoint y: 397, endPoint x: 508, endPoint y: 402, distance: 17.3
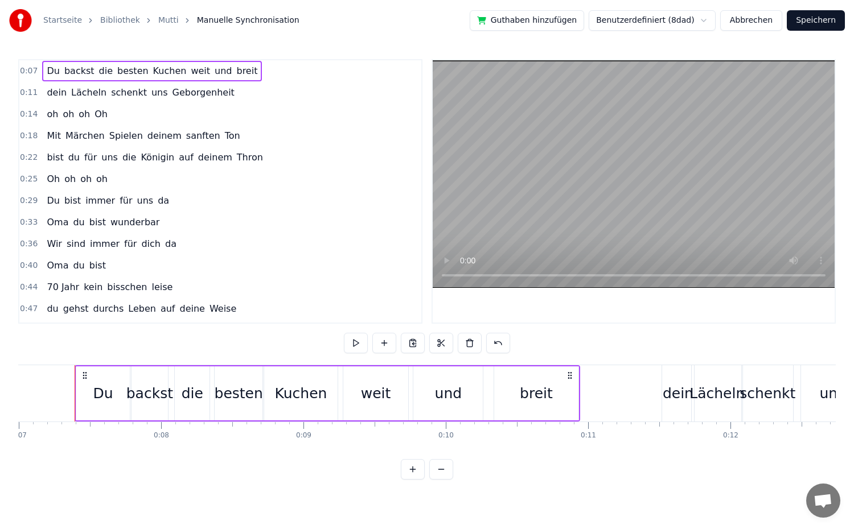
scroll to position [0, 995]
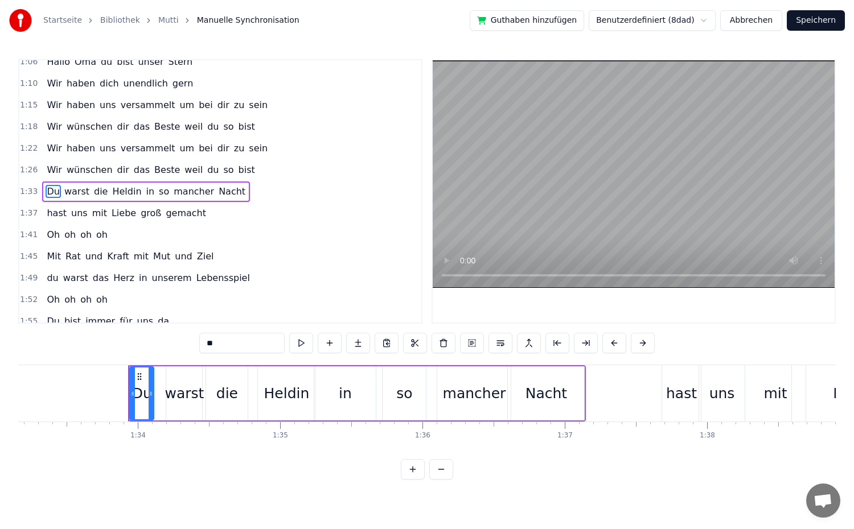
scroll to position [0, 13312]
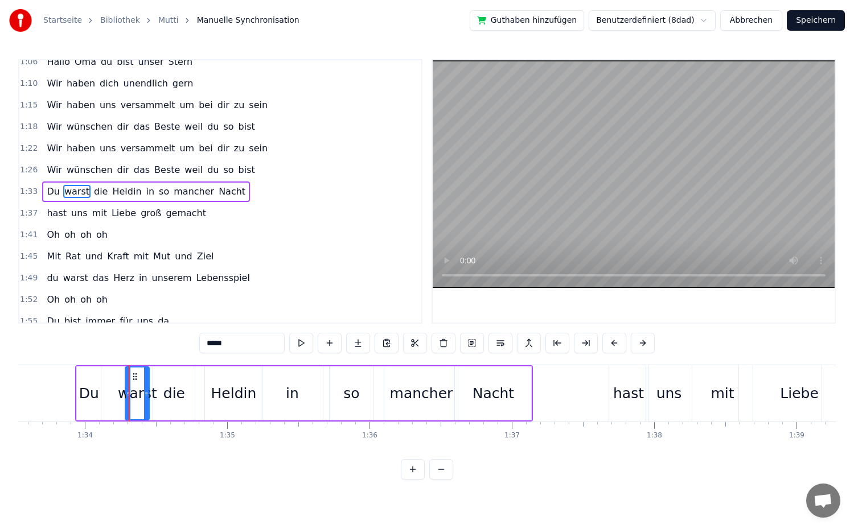
drag, startPoint x: 115, startPoint y: 400, endPoint x: 127, endPoint y: 400, distance: 12.0
drag, startPoint x: 145, startPoint y: 401, endPoint x: 151, endPoint y: 402, distance: 6.4
type input "**"
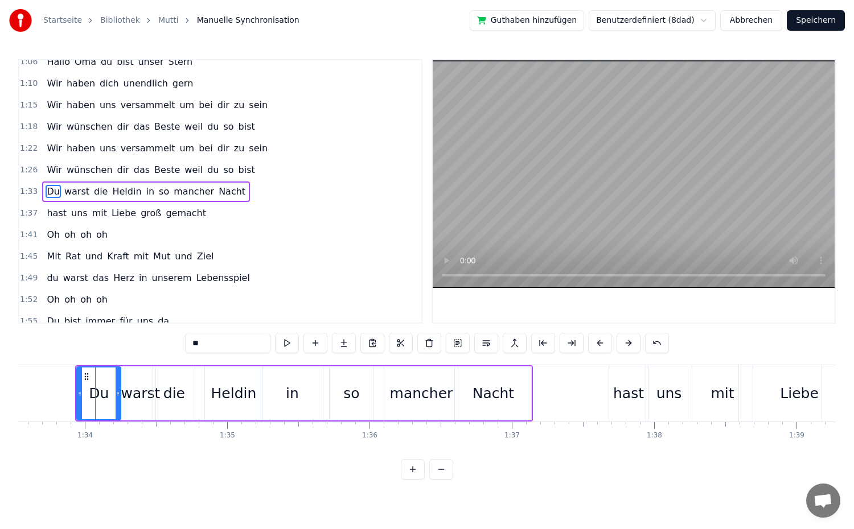
drag, startPoint x: 97, startPoint y: 402, endPoint x: 117, endPoint y: 404, distance: 20.0
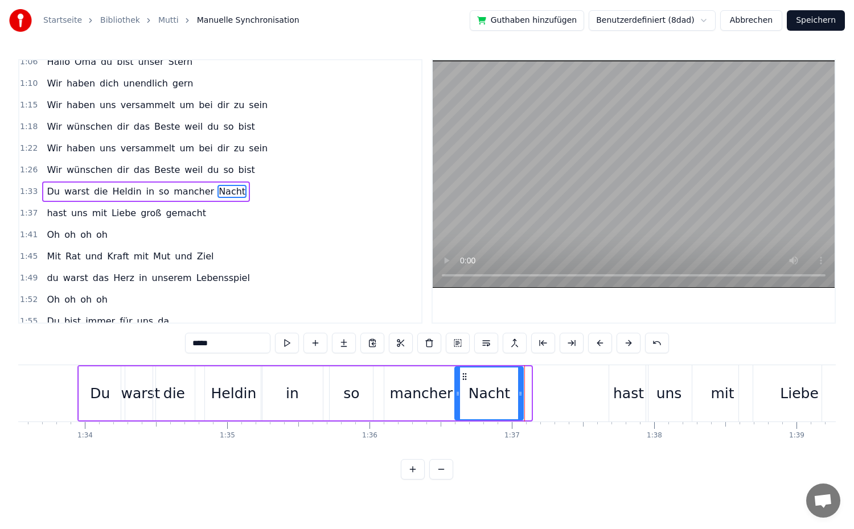
drag, startPoint x: 528, startPoint y: 406, endPoint x: 520, endPoint y: 406, distance: 8.0
type input "*******"
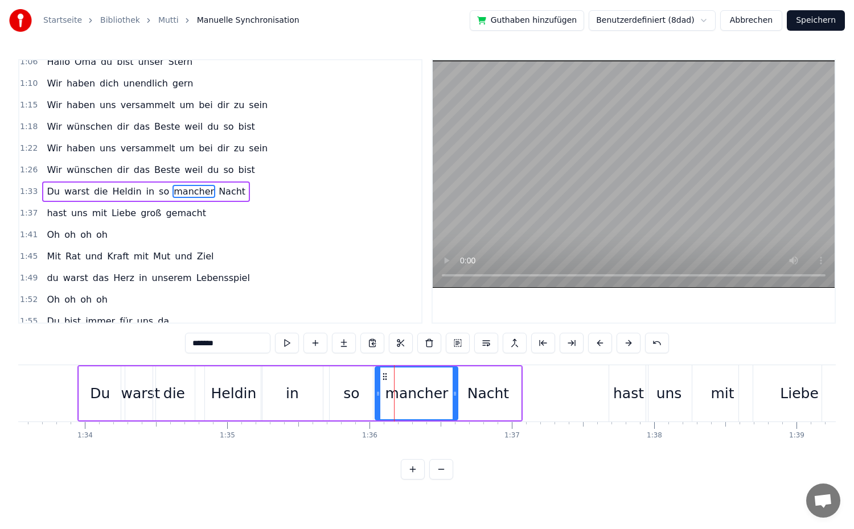
drag, startPoint x: 385, startPoint y: 398, endPoint x: 376, endPoint y: 398, distance: 9.1
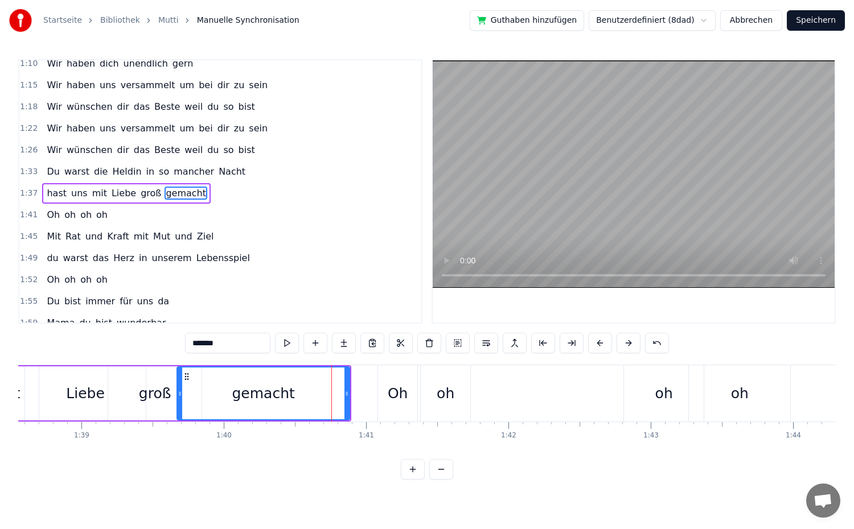
scroll to position [399, 0]
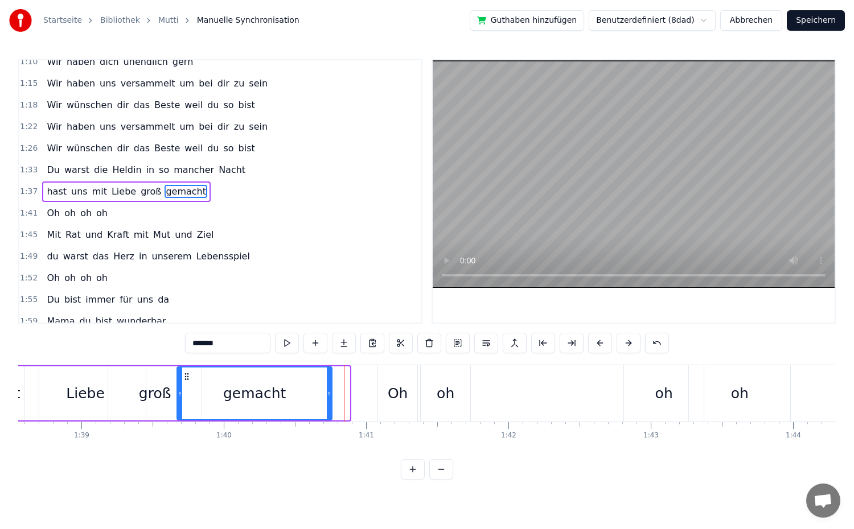
drag, startPoint x: 346, startPoint y: 404, endPoint x: 330, endPoint y: 406, distance: 16.0
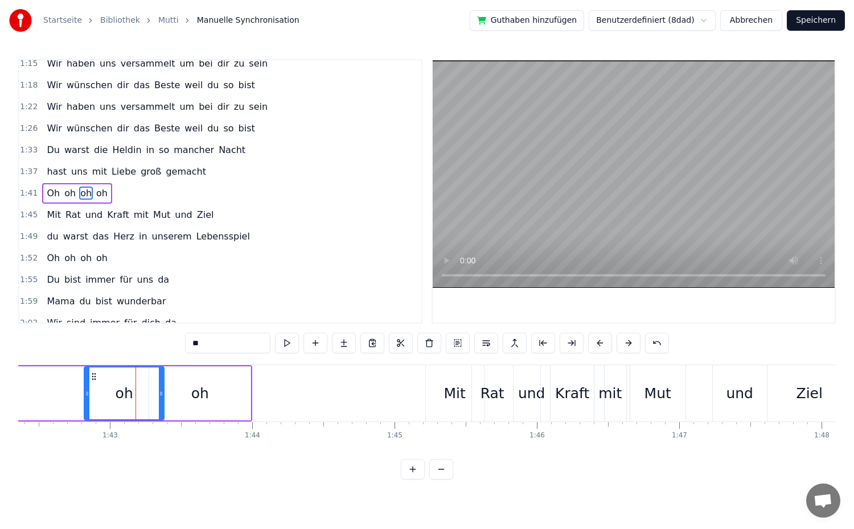
scroll to position [420, 0]
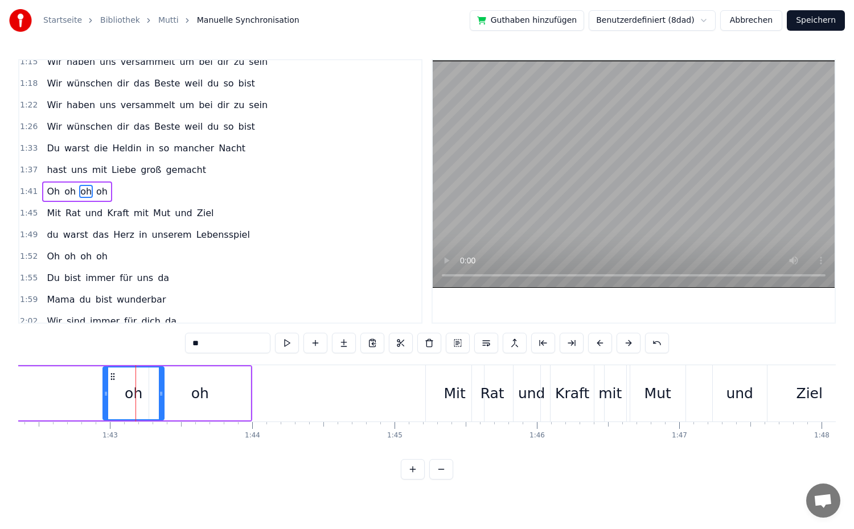
drag, startPoint x: 88, startPoint y: 397, endPoint x: 106, endPoint y: 399, distance: 18.3
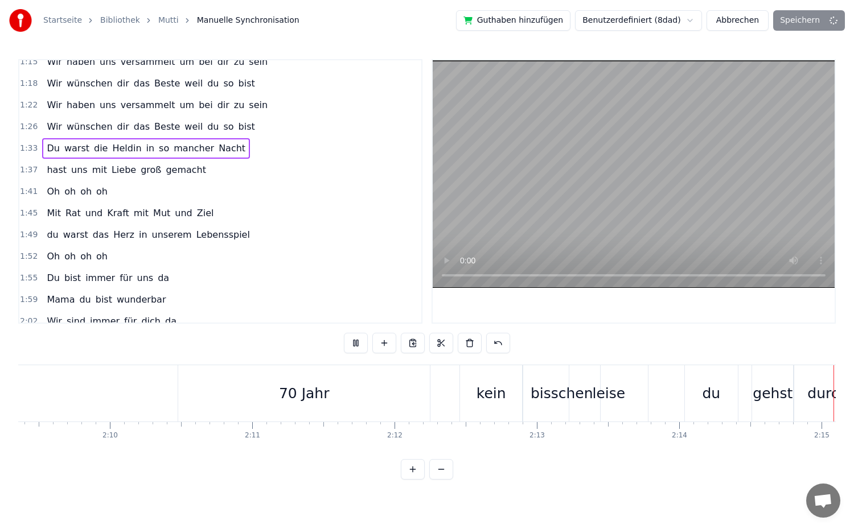
scroll to position [0, 18835]
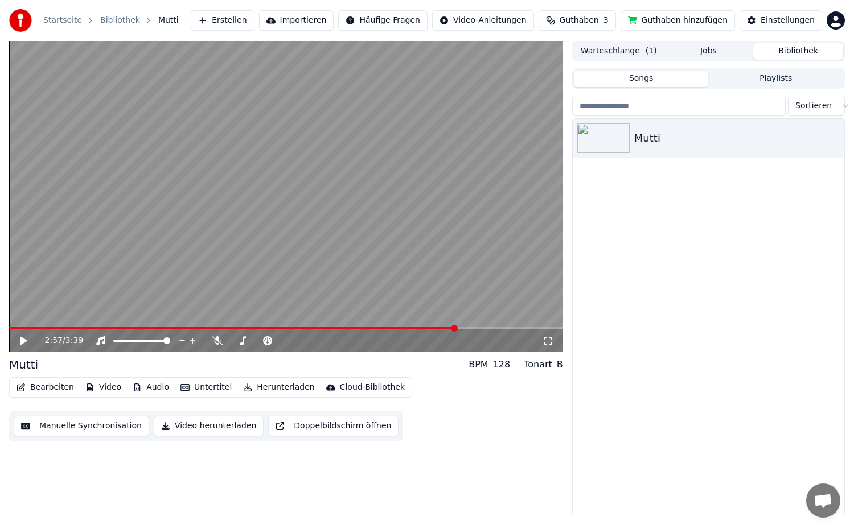
click at [64, 433] on button "Manuelle Synchronisation" at bounding box center [81, 426] width 135 height 20
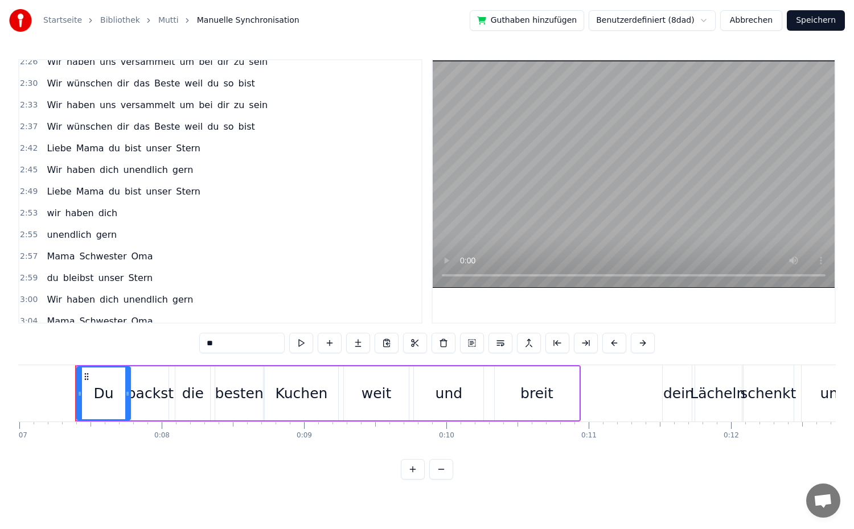
scroll to position [797, 0]
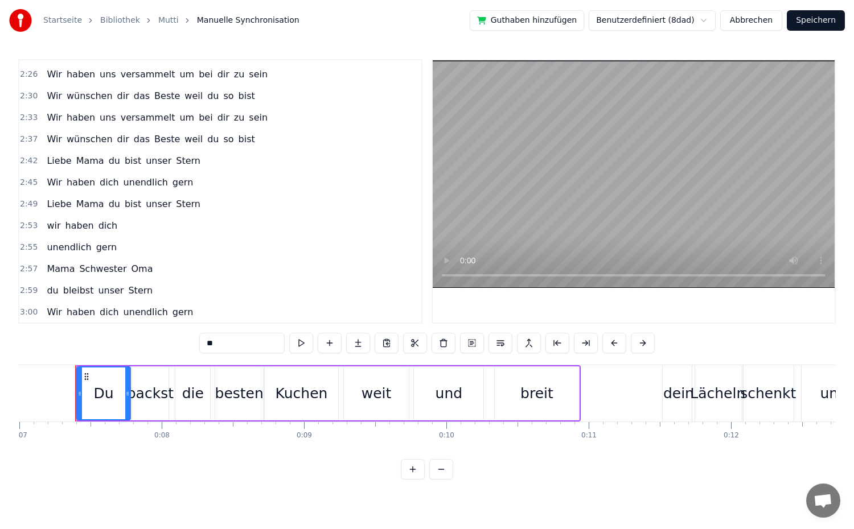
click at [46, 161] on span "Liebe" at bounding box center [59, 160] width 27 height 13
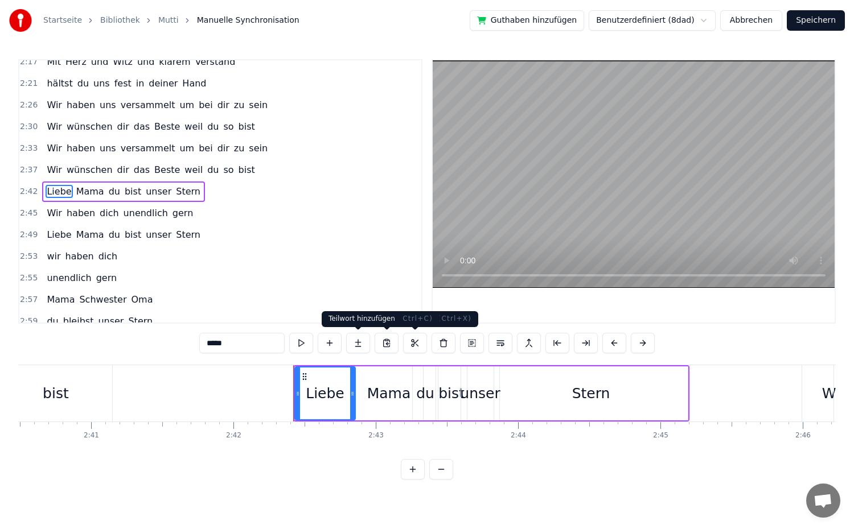
scroll to position [0, 23060]
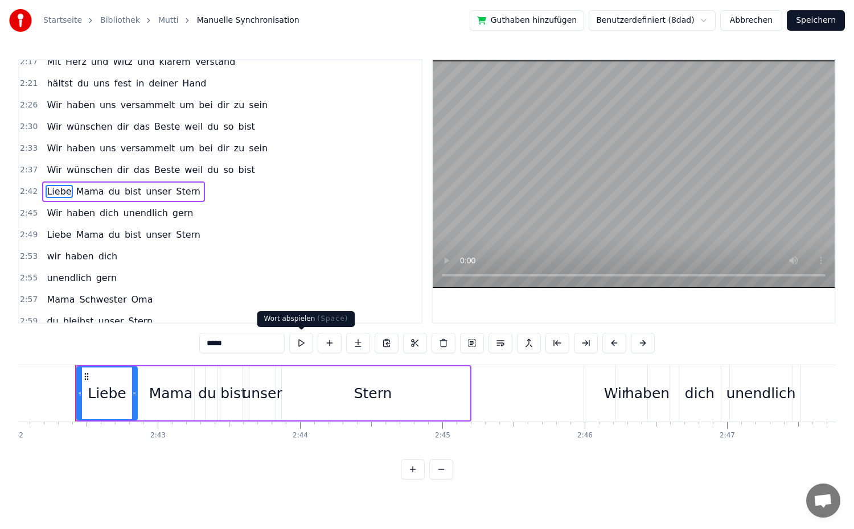
click at [303, 336] on button at bounding box center [301, 343] width 24 height 20
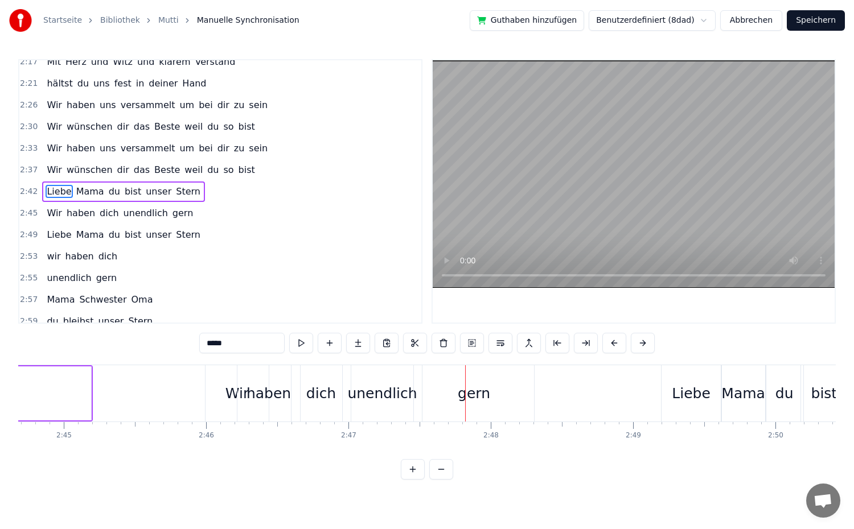
scroll to position [0, 23431]
click at [230, 412] on div "Wir" at bounding box center [243, 393] width 63 height 56
type input "***"
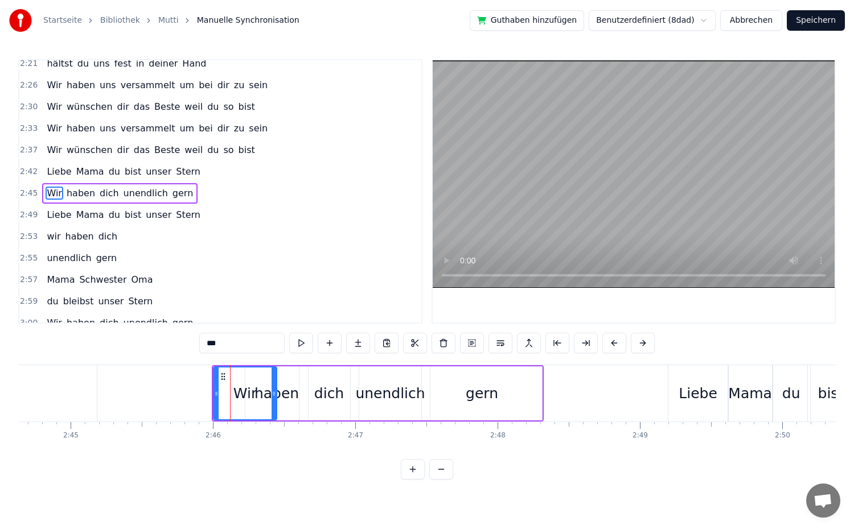
scroll to position [788, 0]
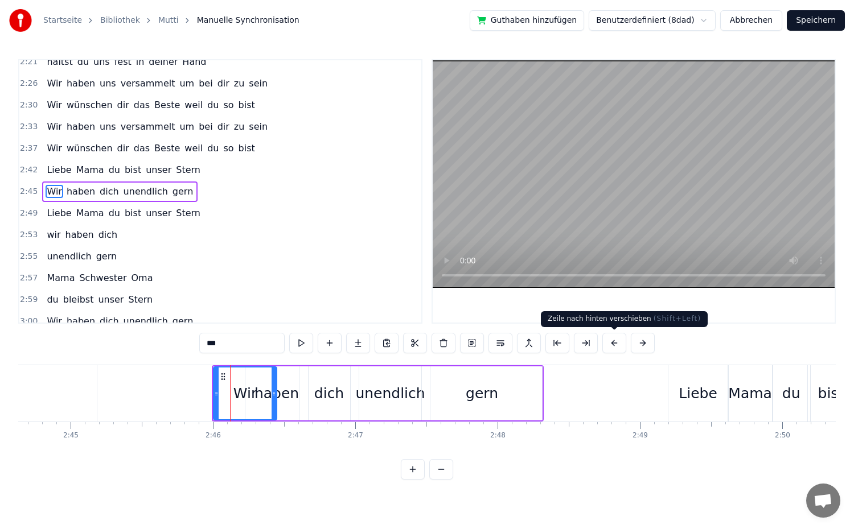
click at [606, 343] on button at bounding box center [614, 343] width 24 height 20
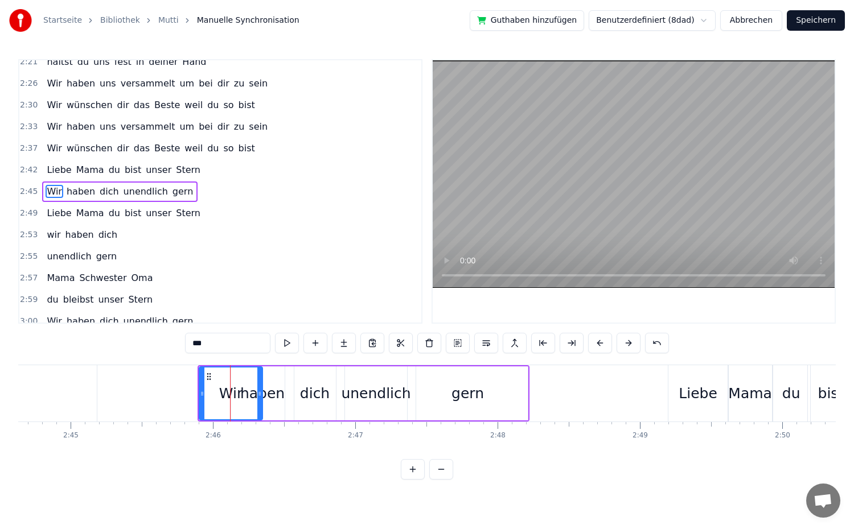
click at [606, 343] on button at bounding box center [600, 343] width 24 height 20
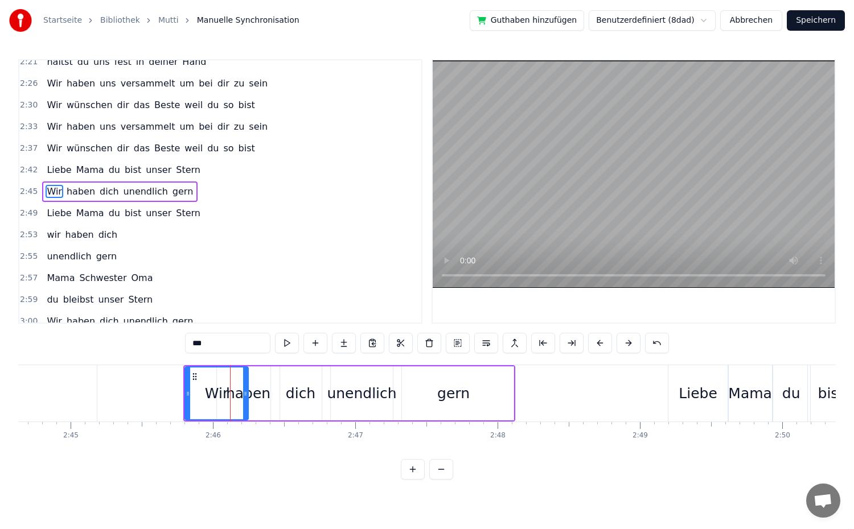
click at [602, 344] on button at bounding box center [600, 343] width 24 height 20
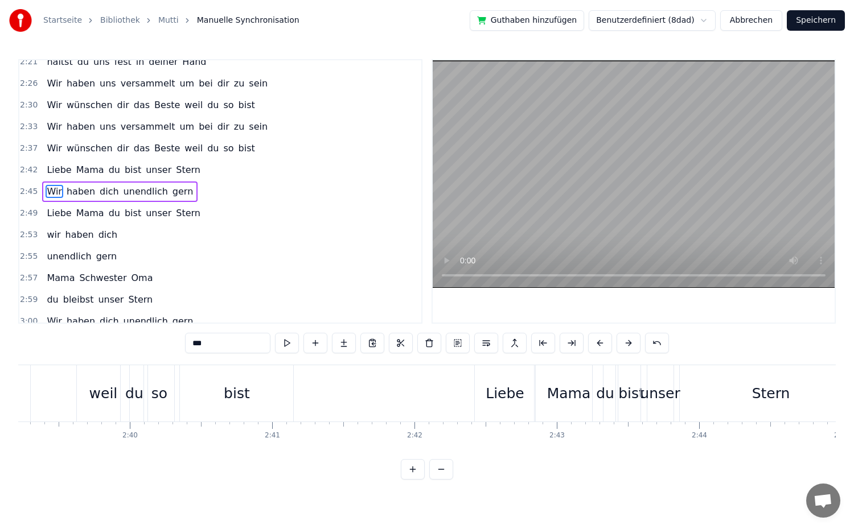
scroll to position [0, 22645]
click at [219, 157] on div "Wir wünschen dir das Beste weil du so bist" at bounding box center [150, 148] width 217 height 20
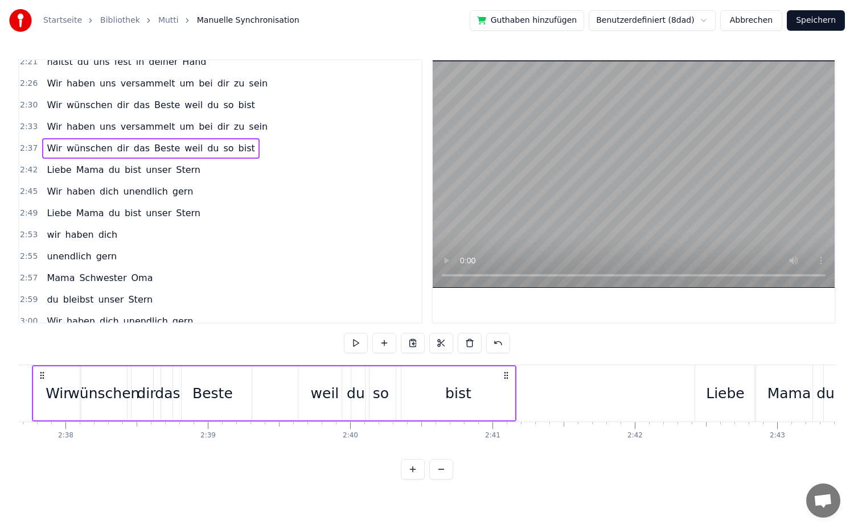
scroll to position [0, 22397]
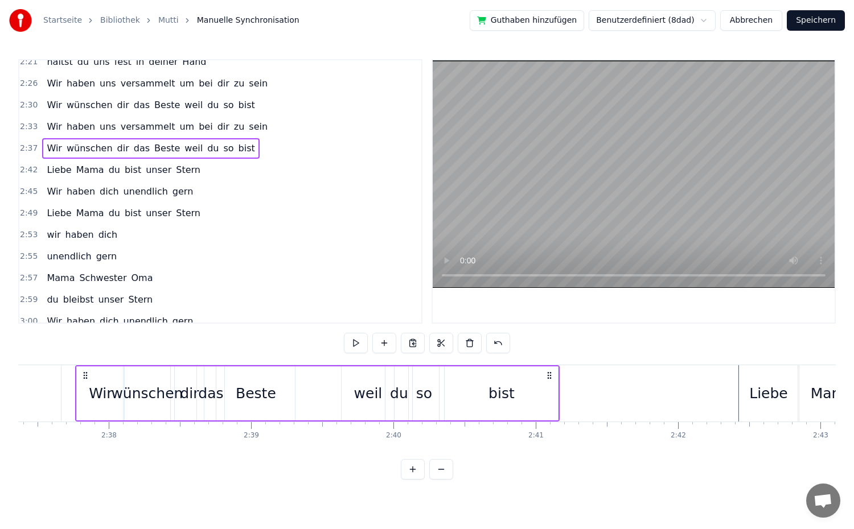
click at [429, 399] on div "so" at bounding box center [424, 394] width 16 height 22
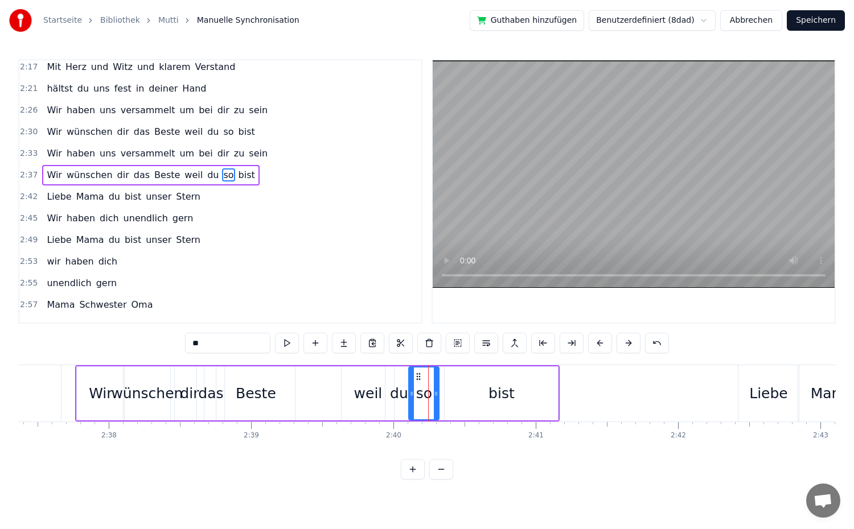
scroll to position [745, 0]
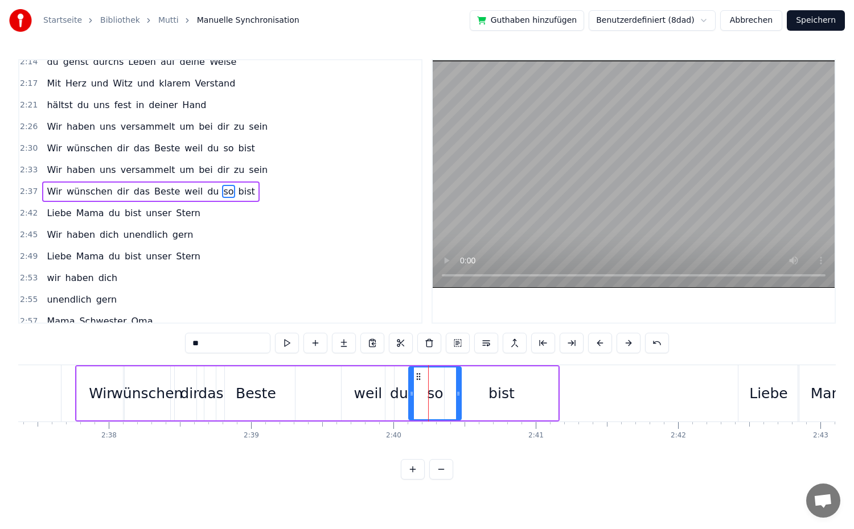
drag, startPoint x: 436, startPoint y: 395, endPoint x: 458, endPoint y: 395, distance: 22.2
click at [458, 395] on icon at bounding box center [458, 393] width 5 height 9
drag, startPoint x: 411, startPoint y: 397, endPoint x: 438, endPoint y: 401, distance: 27.1
click at [438, 401] on div at bounding box center [438, 394] width 5 height 52
drag, startPoint x: 458, startPoint y: 400, endPoint x: 477, endPoint y: 402, distance: 18.4
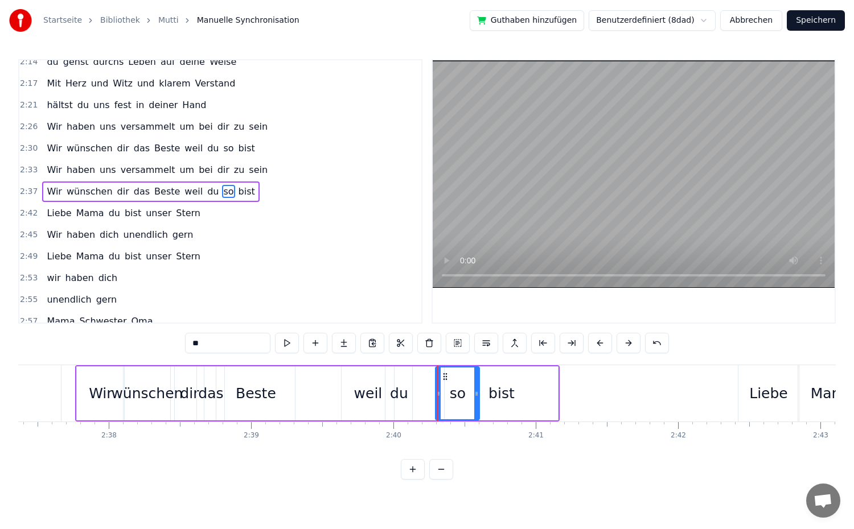
click at [477, 402] on div at bounding box center [476, 394] width 5 height 52
click at [246, 197] on div "2:37 Wir wünschen dir das Beste weil du so bist" at bounding box center [220, 192] width 402 height 22
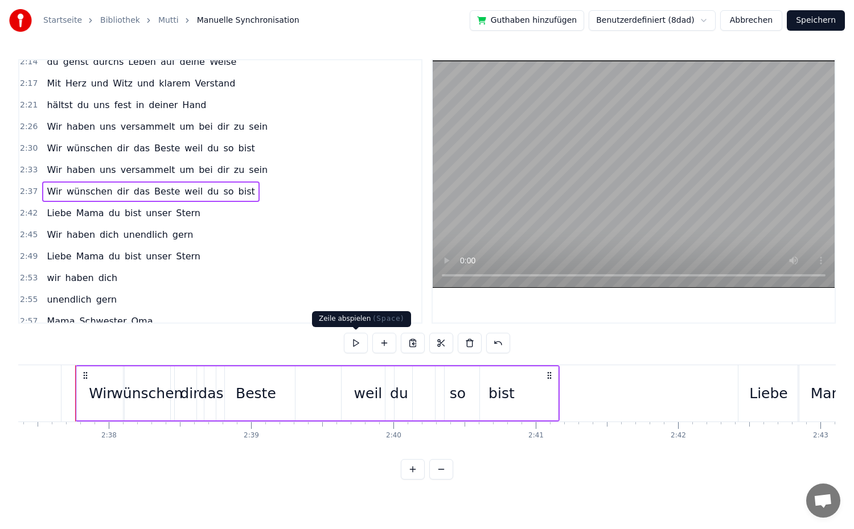
click at [365, 347] on button at bounding box center [356, 343] width 24 height 20
click at [511, 402] on div "bist" at bounding box center [501, 394] width 26 height 22
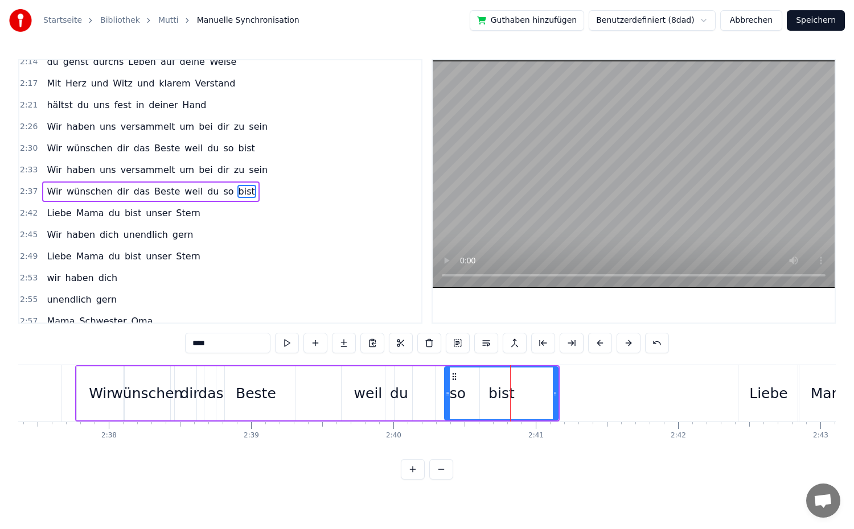
click at [462, 401] on div "bist" at bounding box center [501, 394] width 112 height 52
drag, startPoint x: 449, startPoint y: 396, endPoint x: 486, endPoint y: 410, distance: 40.2
click at [486, 410] on div at bounding box center [485, 394] width 5 height 52
click at [455, 400] on div "so" at bounding box center [458, 394] width 16 height 22
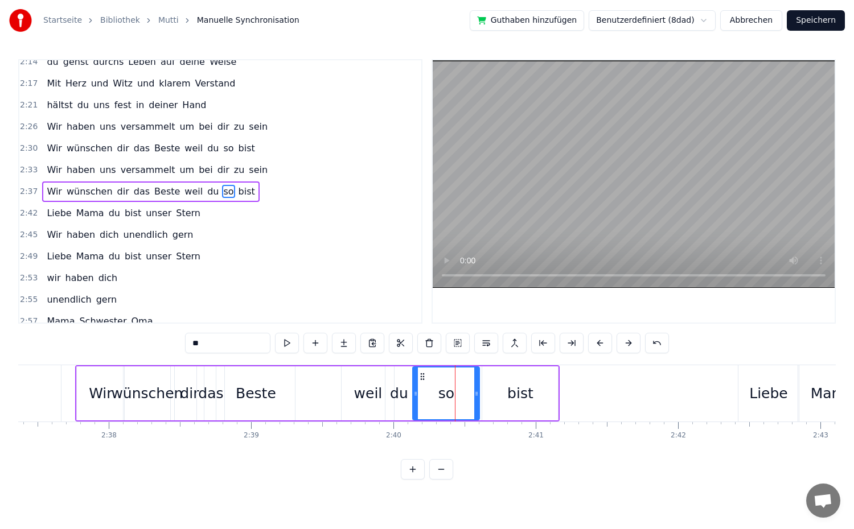
drag, startPoint x: 437, startPoint y: 399, endPoint x: 422, endPoint y: 401, distance: 14.3
click at [414, 401] on div at bounding box center [415, 394] width 5 height 52
drag, startPoint x: 477, startPoint y: 397, endPoint x: 447, endPoint y: 400, distance: 30.4
click at [443, 400] on div at bounding box center [441, 394] width 5 height 52
click at [523, 399] on div "bist" at bounding box center [520, 394] width 26 height 22
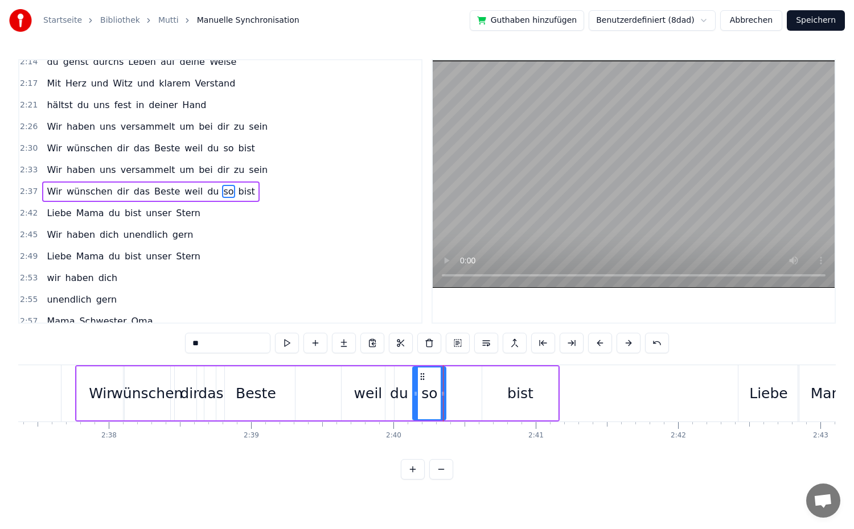
type input "****"
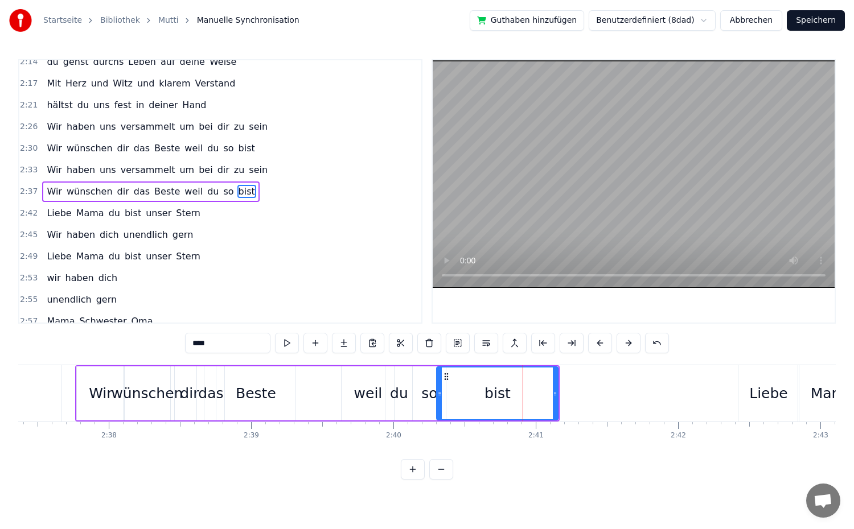
drag, startPoint x: 486, startPoint y: 398, endPoint x: 440, endPoint y: 400, distance: 45.6
click at [440, 400] on div at bounding box center [439, 394] width 5 height 52
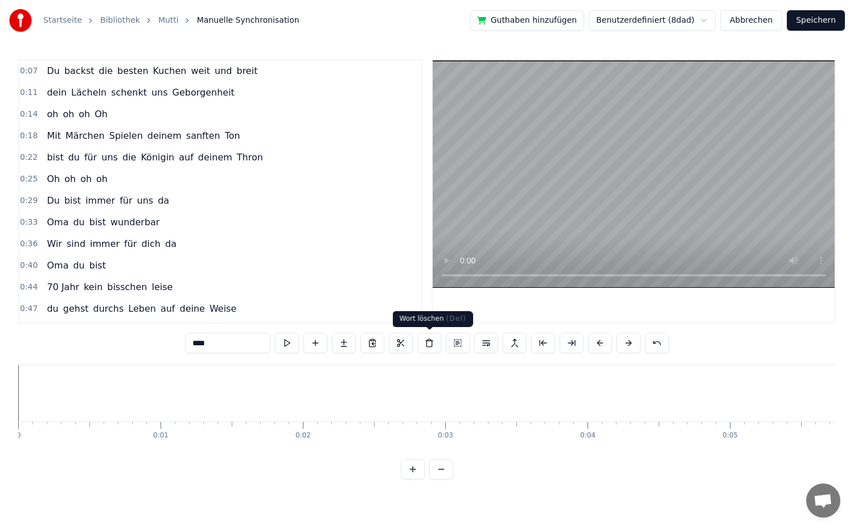
scroll to position [0, 22397]
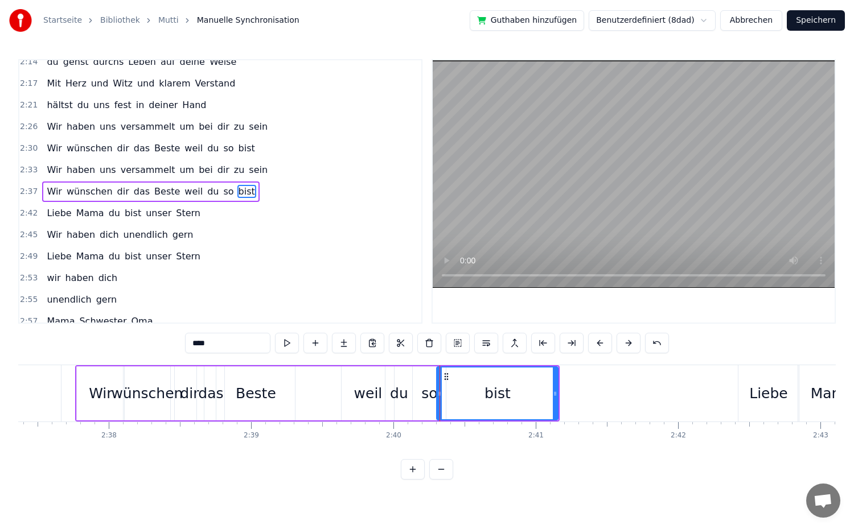
click at [248, 191] on div "2:37 Wir wünschen dir das Beste weil du so bist" at bounding box center [220, 192] width 402 height 22
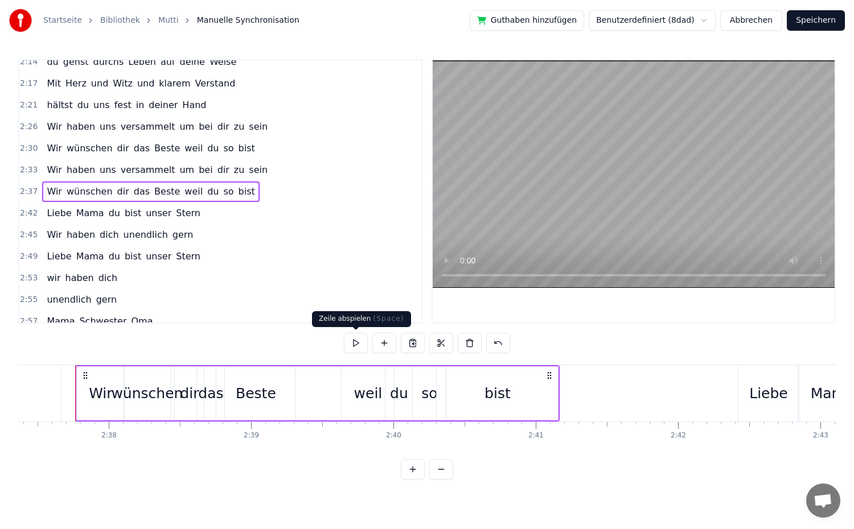
click at [346, 344] on button at bounding box center [356, 343] width 24 height 20
click at [363, 397] on div "weil" at bounding box center [368, 394] width 28 height 22
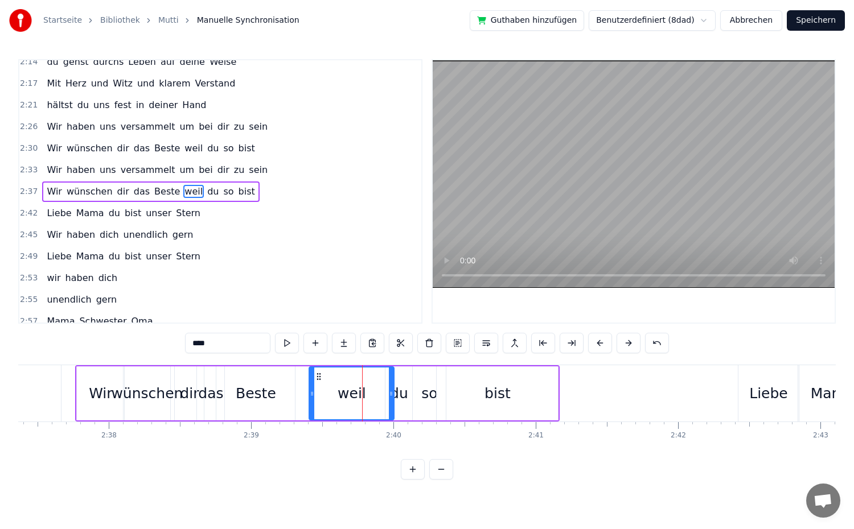
drag, startPoint x: 344, startPoint y: 397, endPoint x: 311, endPoint y: 397, distance: 32.5
click at [311, 397] on icon at bounding box center [312, 393] width 5 height 9
drag, startPoint x: 389, startPoint y: 397, endPoint x: 358, endPoint y: 401, distance: 31.6
click at [358, 401] on div at bounding box center [360, 394] width 5 height 52
click at [388, 399] on div "du" at bounding box center [398, 394] width 27 height 54
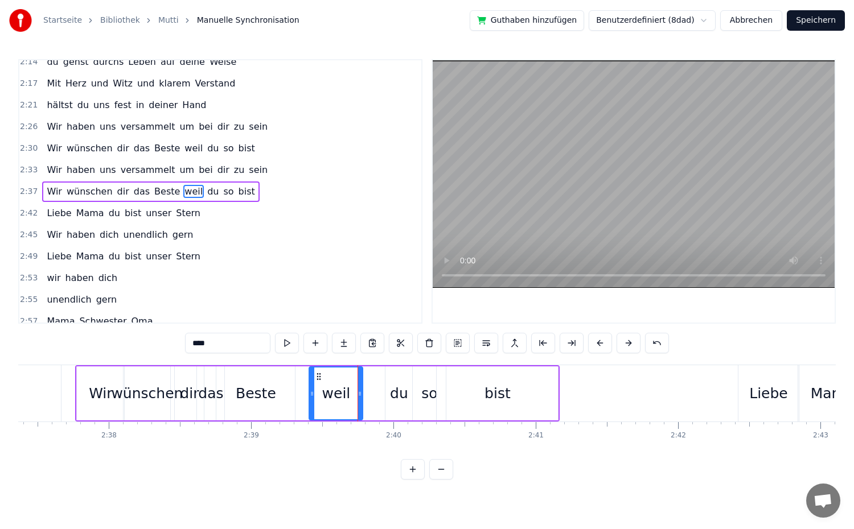
type input "**"
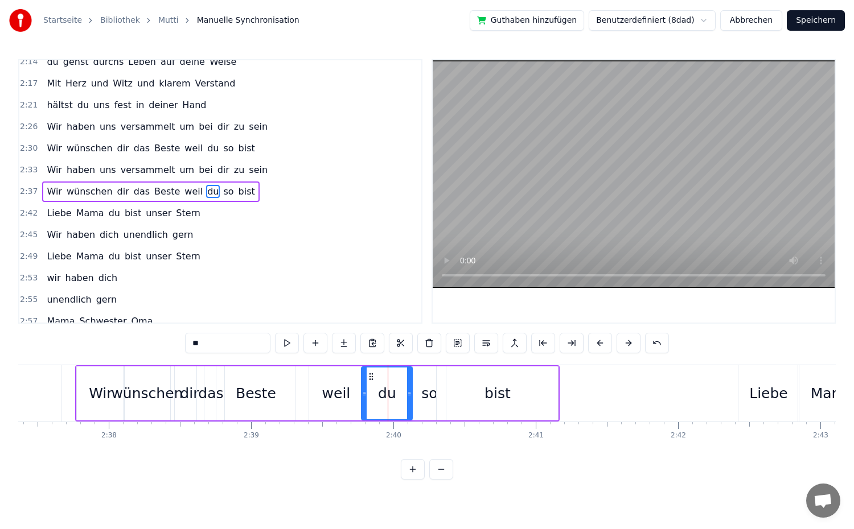
drag, startPoint x: 386, startPoint y: 398, endPoint x: 362, endPoint y: 401, distance: 24.1
click at [362, 401] on div at bounding box center [364, 394] width 5 height 52
click at [253, 191] on div "2:37 Wir wünschen dir das Beste weil du so bist" at bounding box center [220, 192] width 402 height 22
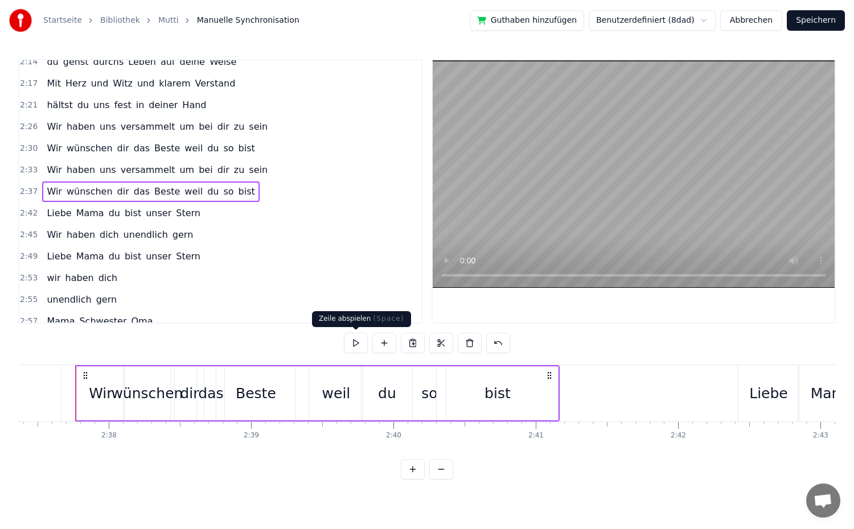
click at [360, 340] on button at bounding box center [356, 343] width 24 height 20
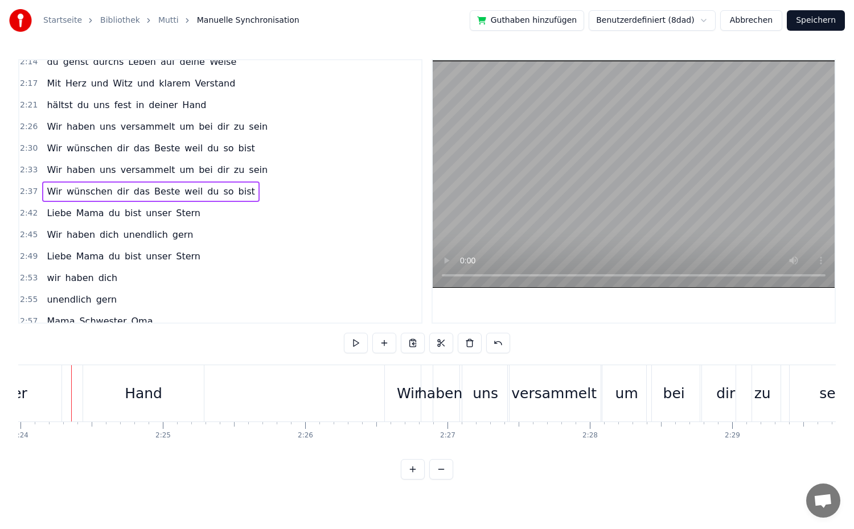
scroll to position [0, 20489]
click at [393, 399] on div "Wir" at bounding box center [413, 393] width 48 height 56
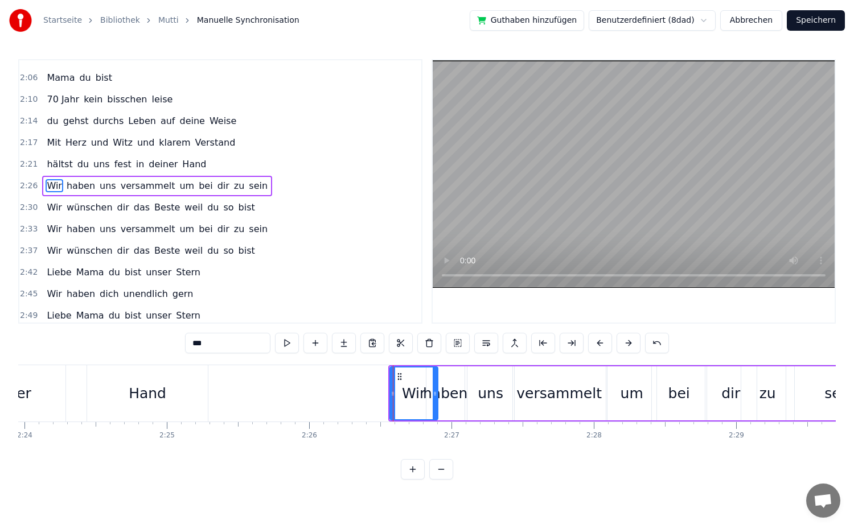
scroll to position [680, 0]
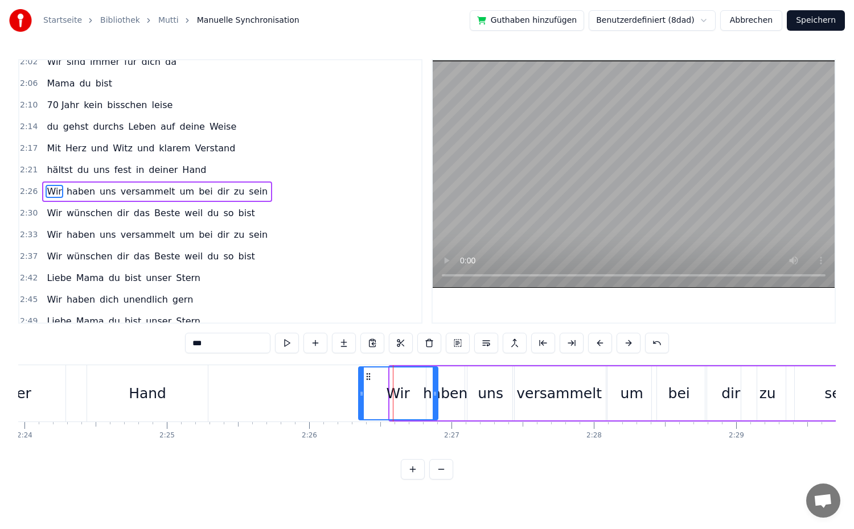
drag, startPoint x: 391, startPoint y: 399, endPoint x: 360, endPoint y: 402, distance: 31.5
click at [360, 402] on div at bounding box center [361, 394] width 5 height 52
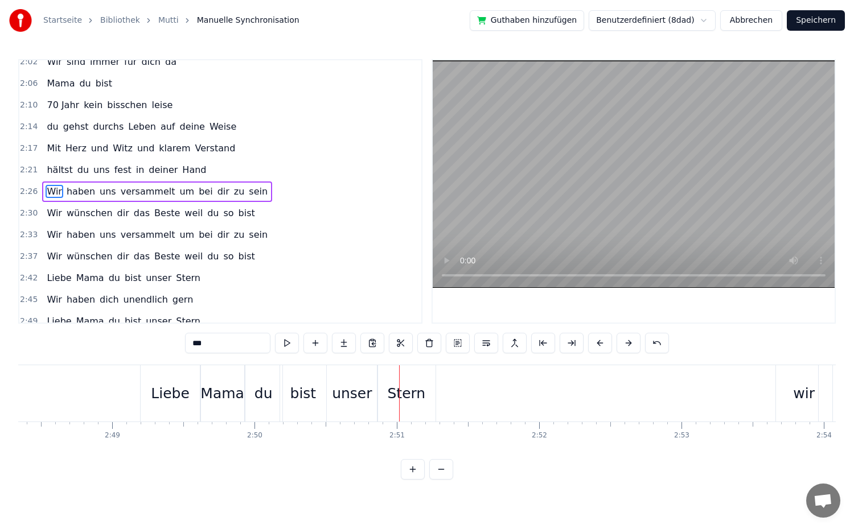
scroll to position [0, 23951]
click at [163, 399] on div "Liebe" at bounding box center [178, 394] width 39 height 22
type input "*****"
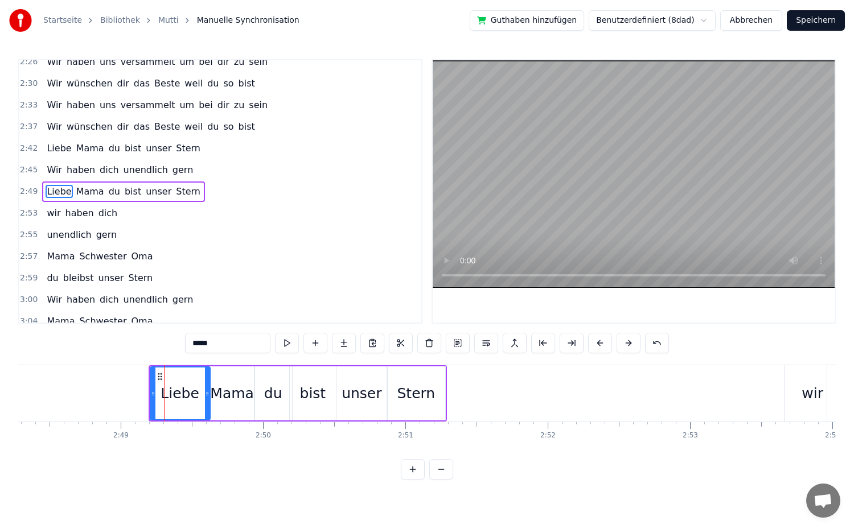
scroll to position [810, 0]
click at [630, 346] on button at bounding box center [629, 343] width 24 height 20
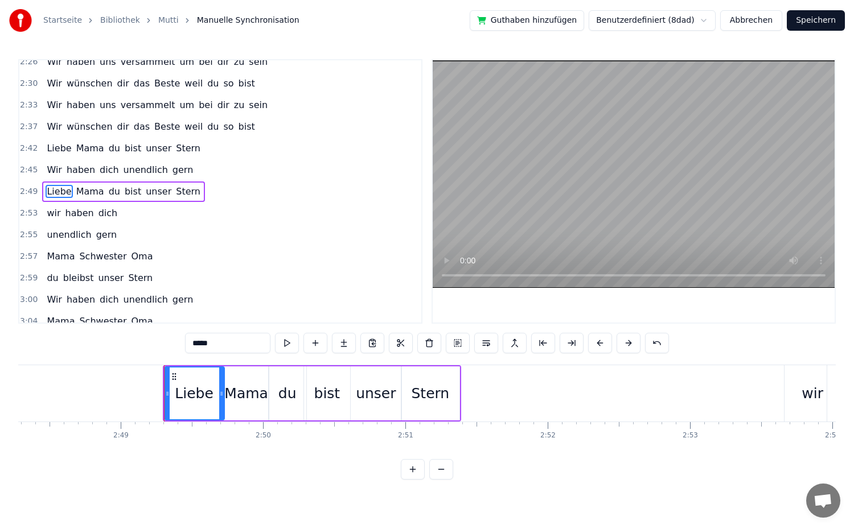
click at [630, 346] on button at bounding box center [629, 343] width 24 height 20
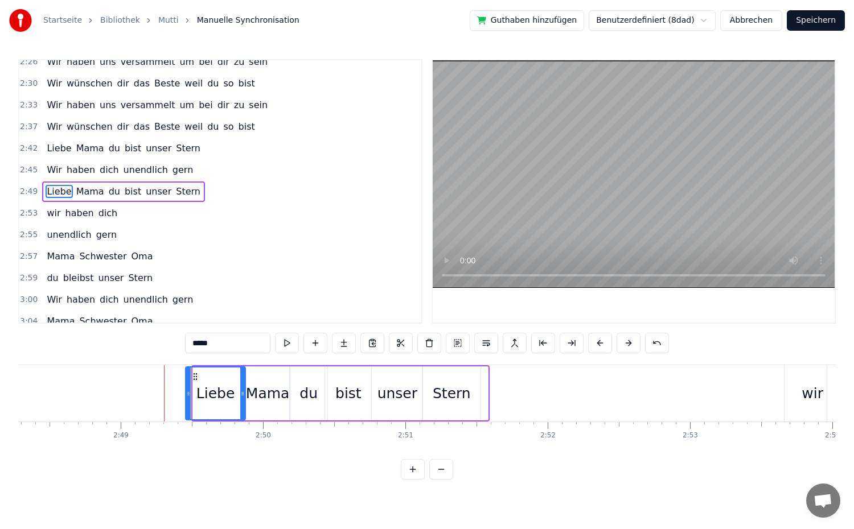
click at [630, 346] on button at bounding box center [629, 343] width 24 height 20
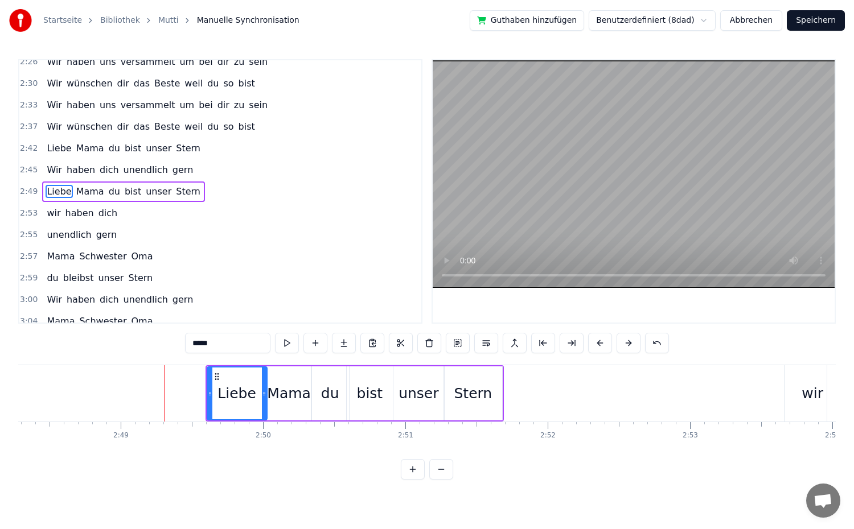
click at [630, 346] on button at bounding box center [629, 343] width 24 height 20
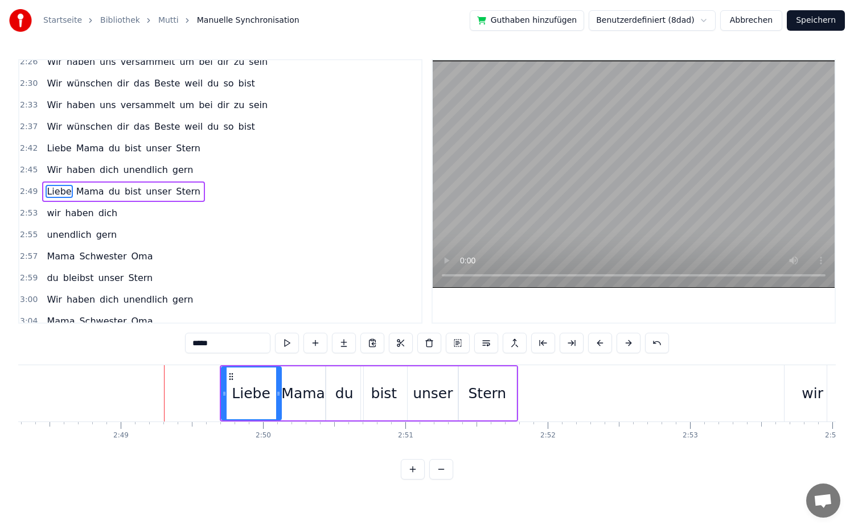
click at [207, 192] on div "2:49 Liebe Mama du bist unser Stern" at bounding box center [220, 192] width 402 height 22
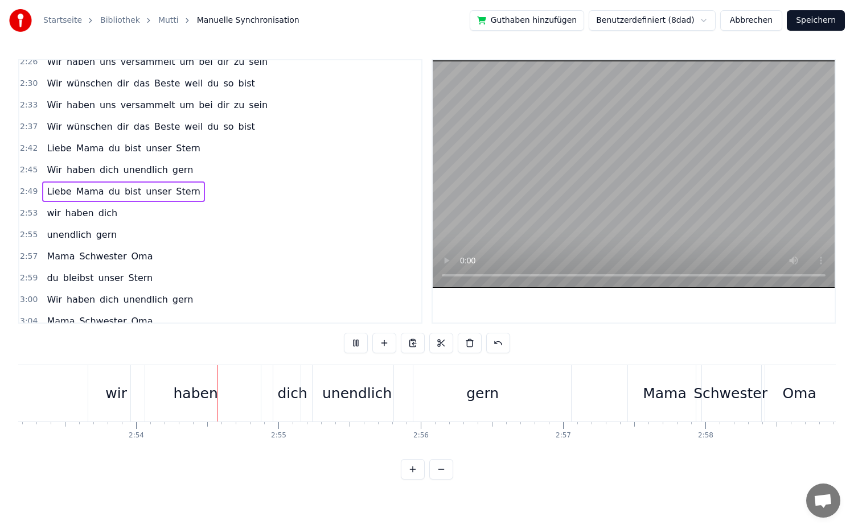
scroll to position [0, 24659]
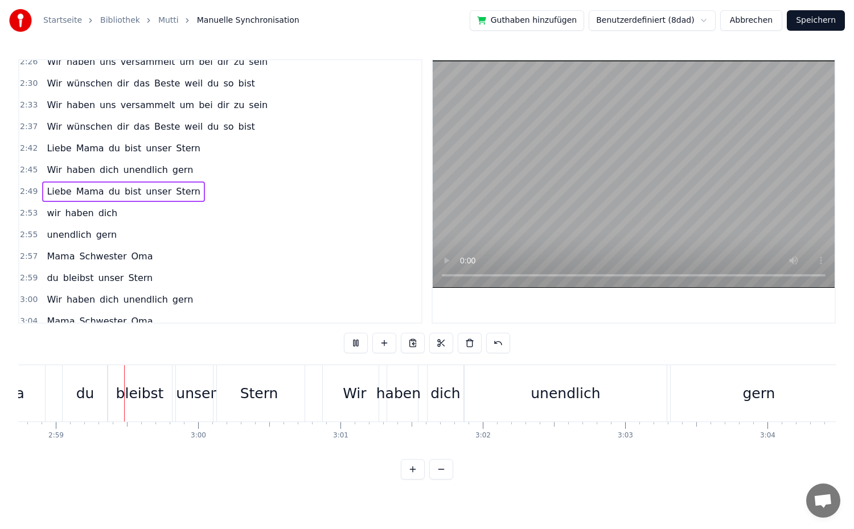
click at [359, 347] on button at bounding box center [356, 343] width 24 height 20
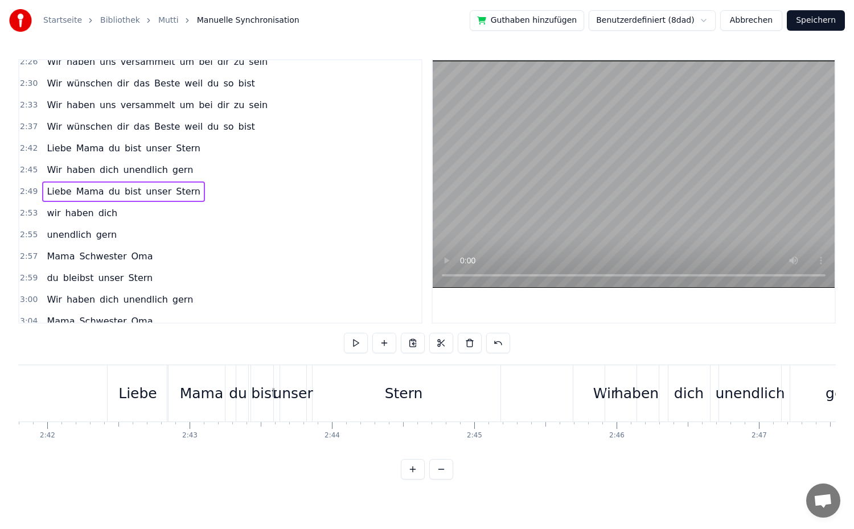
scroll to position [0, 23028]
click at [55, 147] on span "Liebe" at bounding box center [59, 148] width 27 height 13
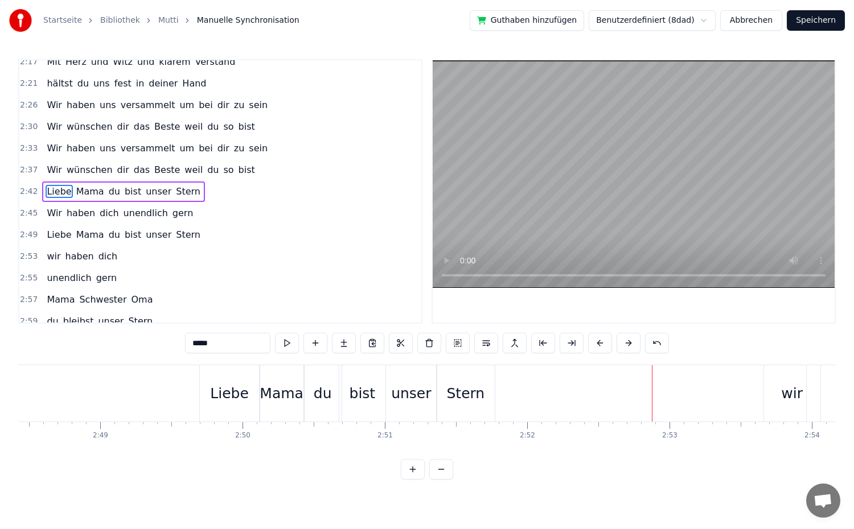
scroll to position [0, 23970]
click at [61, 236] on span "Liebe" at bounding box center [59, 234] width 27 height 13
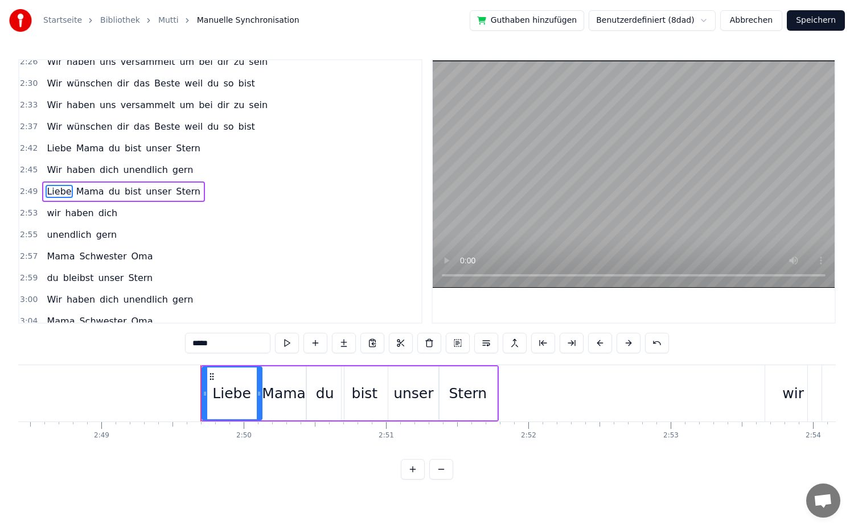
scroll to position [810, 0]
click at [605, 348] on button at bounding box center [600, 343] width 24 height 20
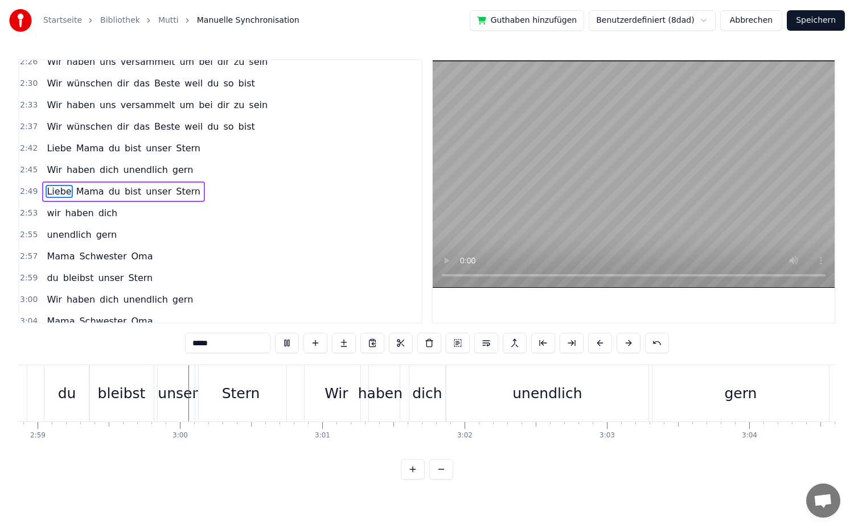
scroll to position [0, 25470]
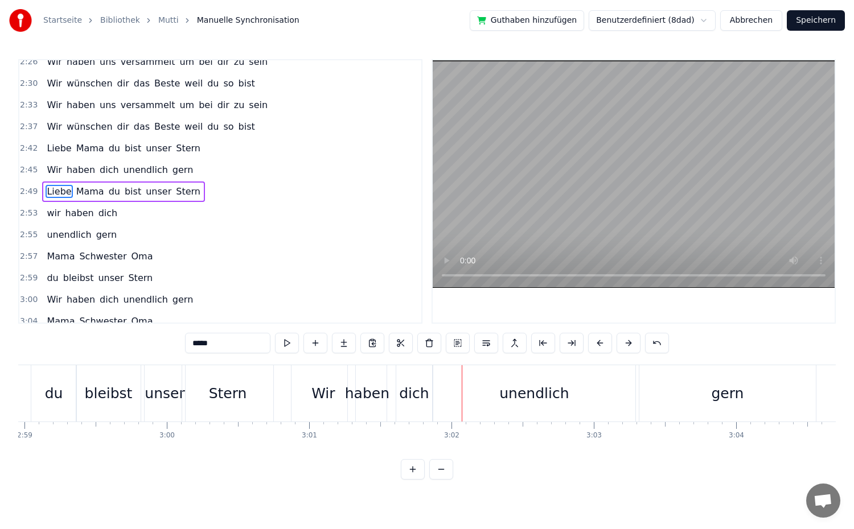
click at [808, 15] on button "Speichern" at bounding box center [816, 20] width 58 height 20
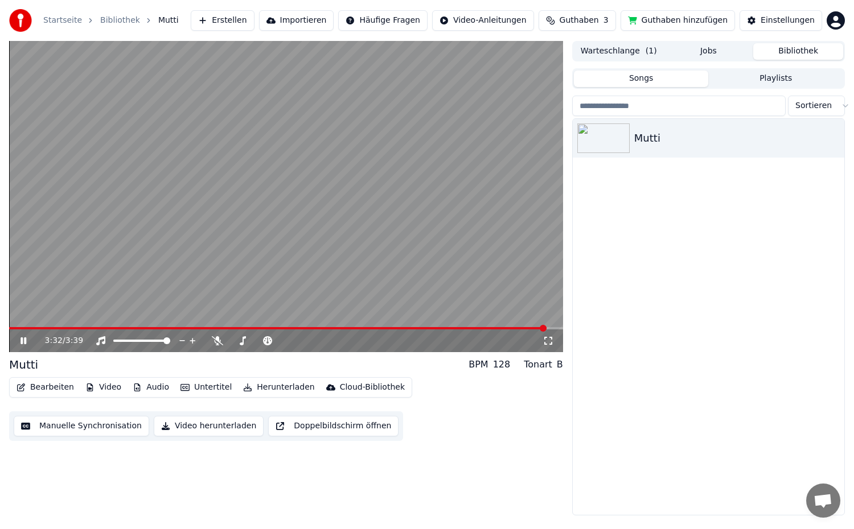
click at [87, 426] on button "Manuelle Synchronisation" at bounding box center [81, 426] width 135 height 20
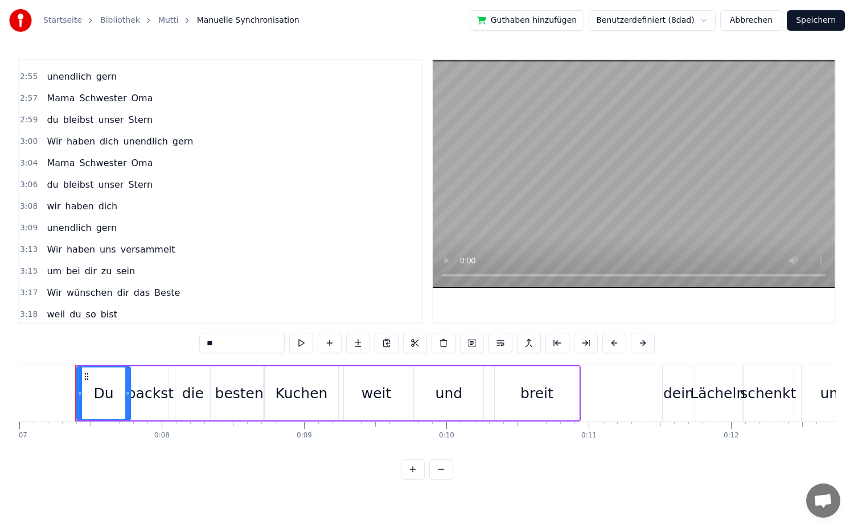
scroll to position [1057, 0]
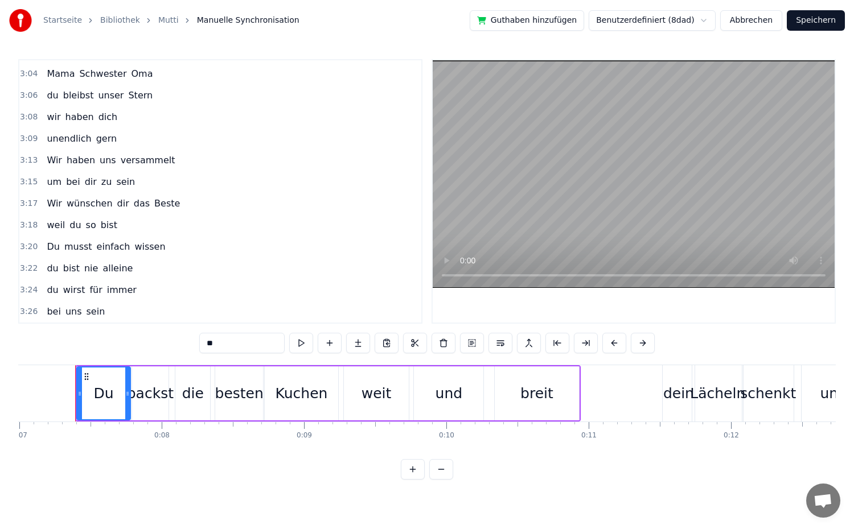
click at [116, 272] on span "alleine" at bounding box center [117, 268] width 32 height 13
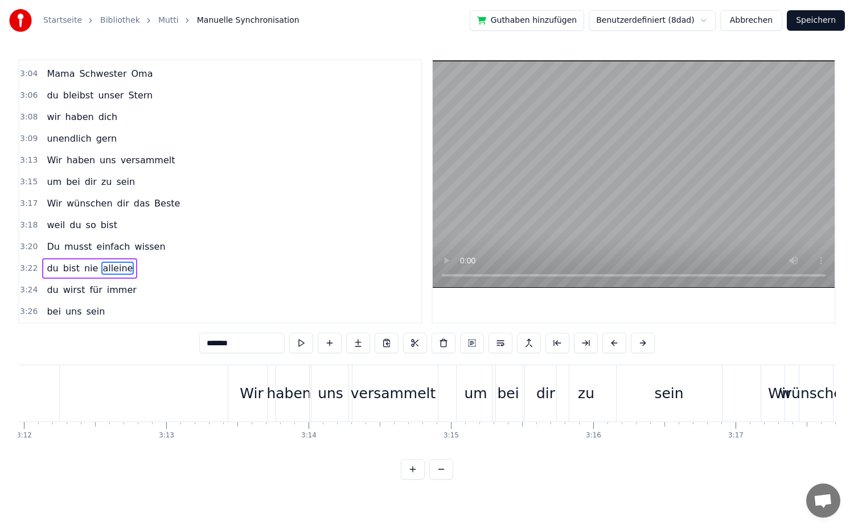
click at [231, 344] on input "*******" at bounding box center [241, 343] width 85 height 20
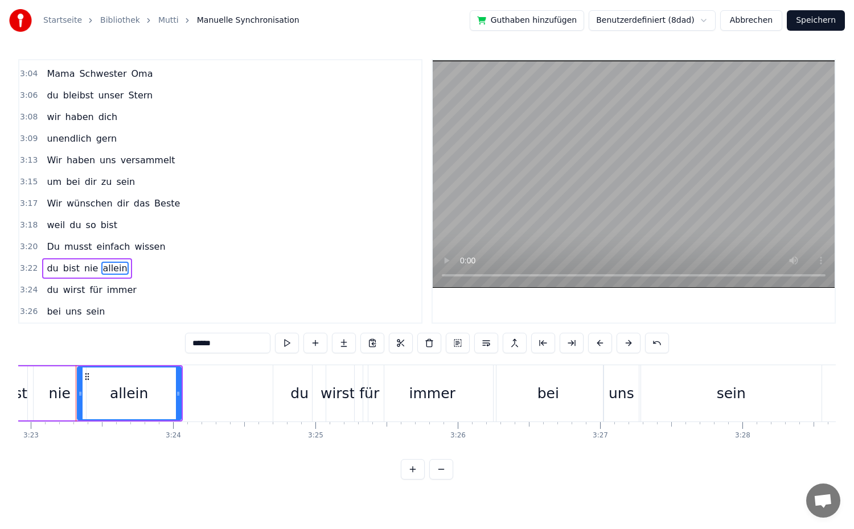
type input "******"
click at [811, 16] on button "Speichern" at bounding box center [816, 20] width 58 height 20
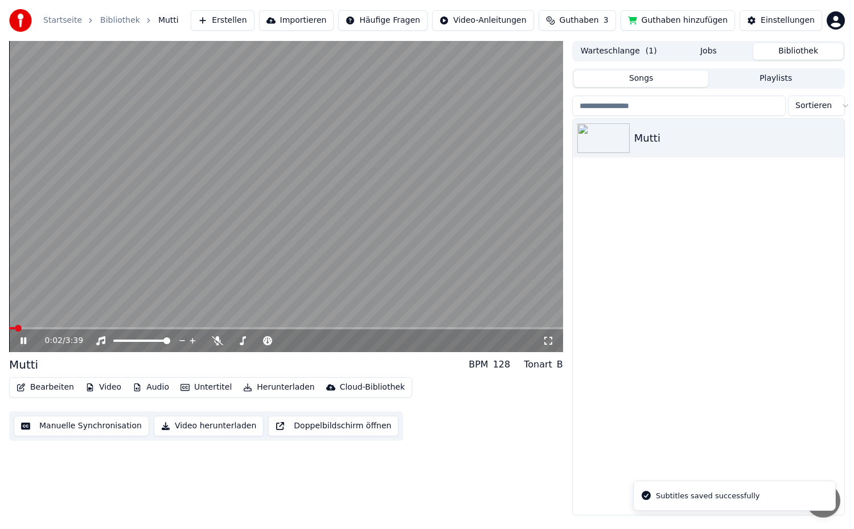
click at [27, 342] on icon at bounding box center [31, 340] width 27 height 9
click at [176, 429] on button "Video herunterladen" at bounding box center [209, 426] width 110 height 20
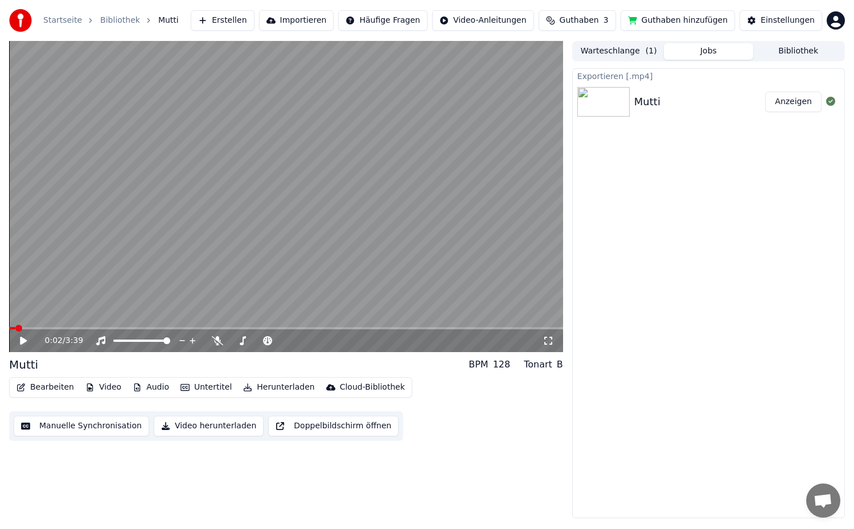
click at [792, 107] on button "Anzeigen" at bounding box center [793, 102] width 56 height 20
